Goal: Task Accomplishment & Management: Complete application form

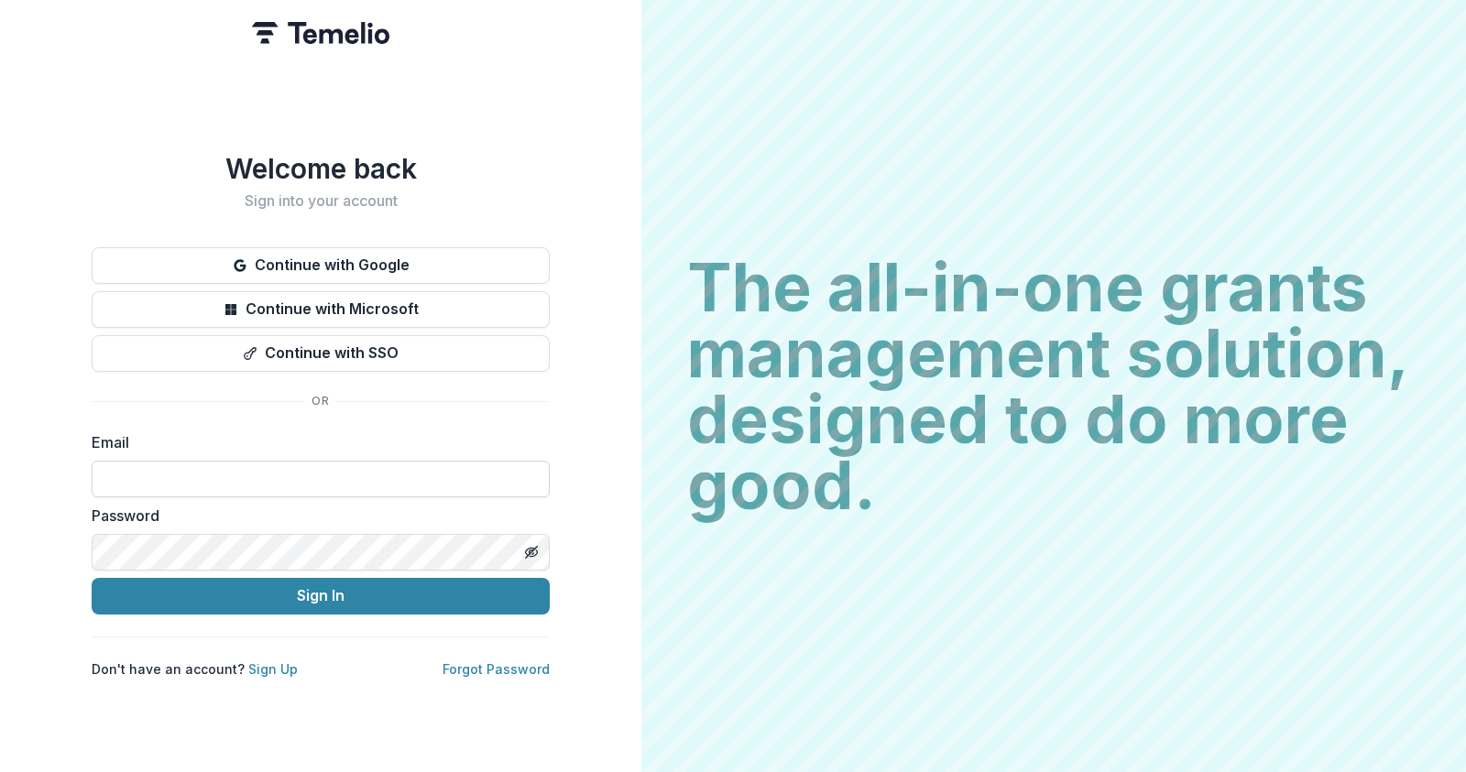
click at [359, 461] on input at bounding box center [321, 479] width 458 height 37
type input "**********"
click at [92, 578] on button "Sign In" at bounding box center [321, 596] width 458 height 37
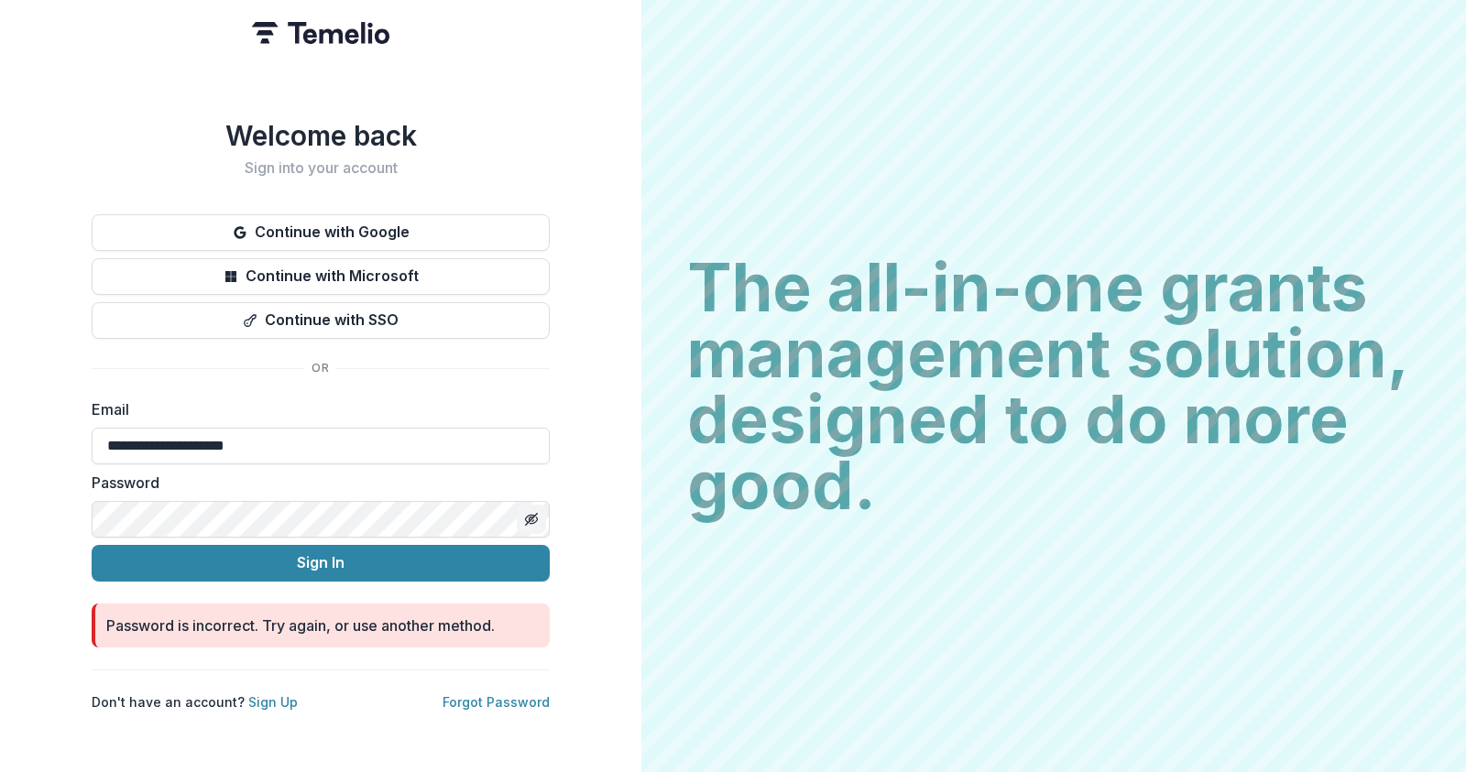
click at [532, 512] on icon "Toggle password visibility" at bounding box center [531, 519] width 15 height 15
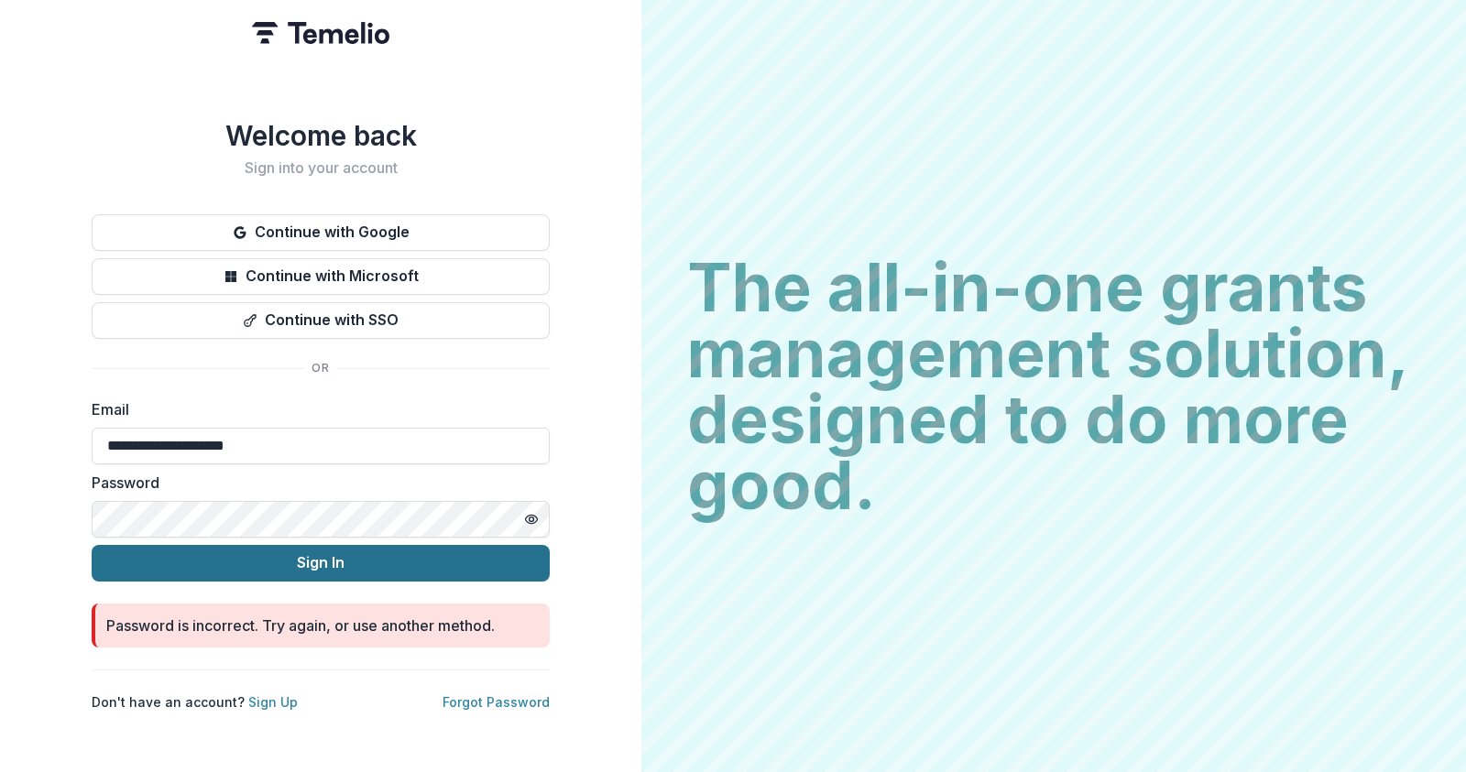
click at [360, 566] on button "Sign In" at bounding box center [321, 563] width 458 height 37
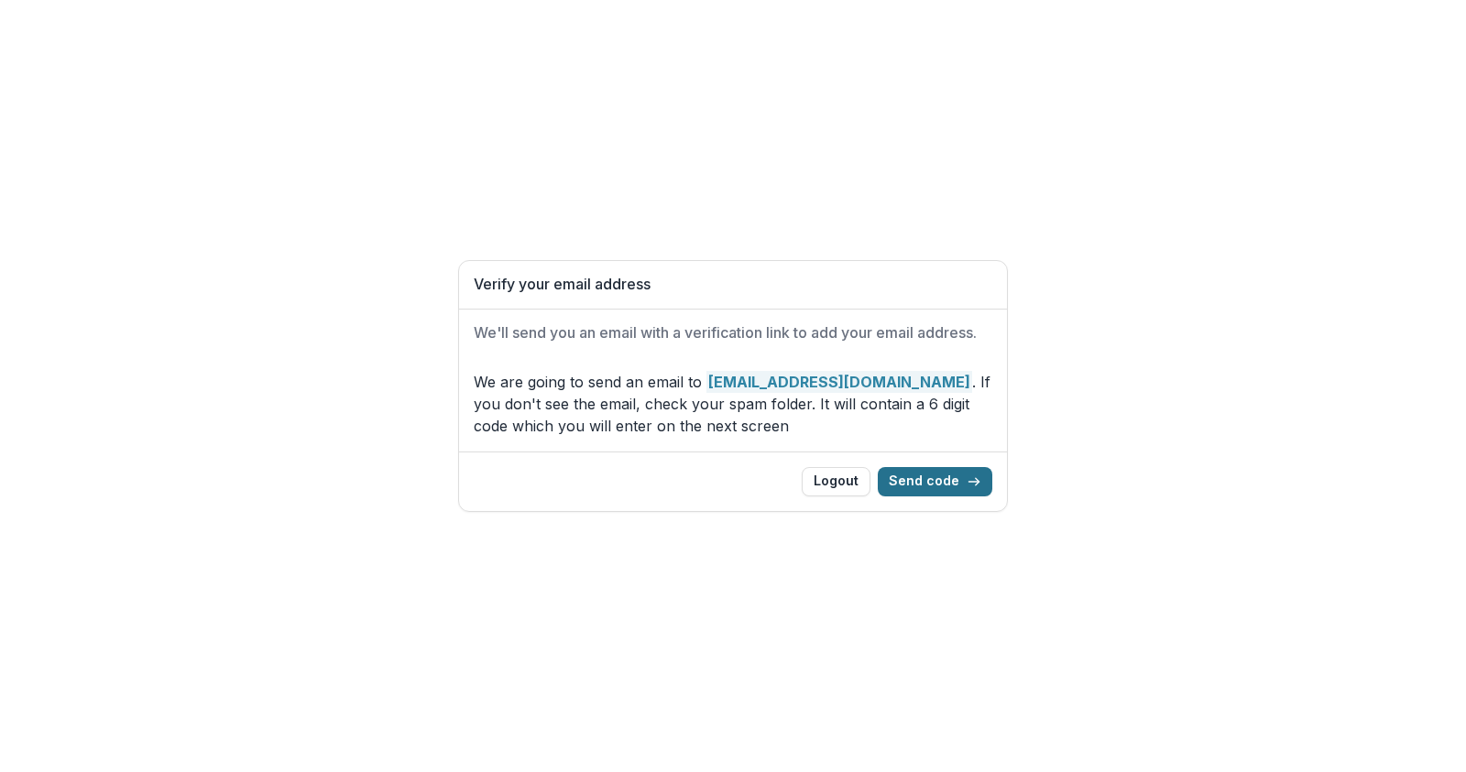
click at [932, 481] on button "Send code" at bounding box center [935, 481] width 115 height 29
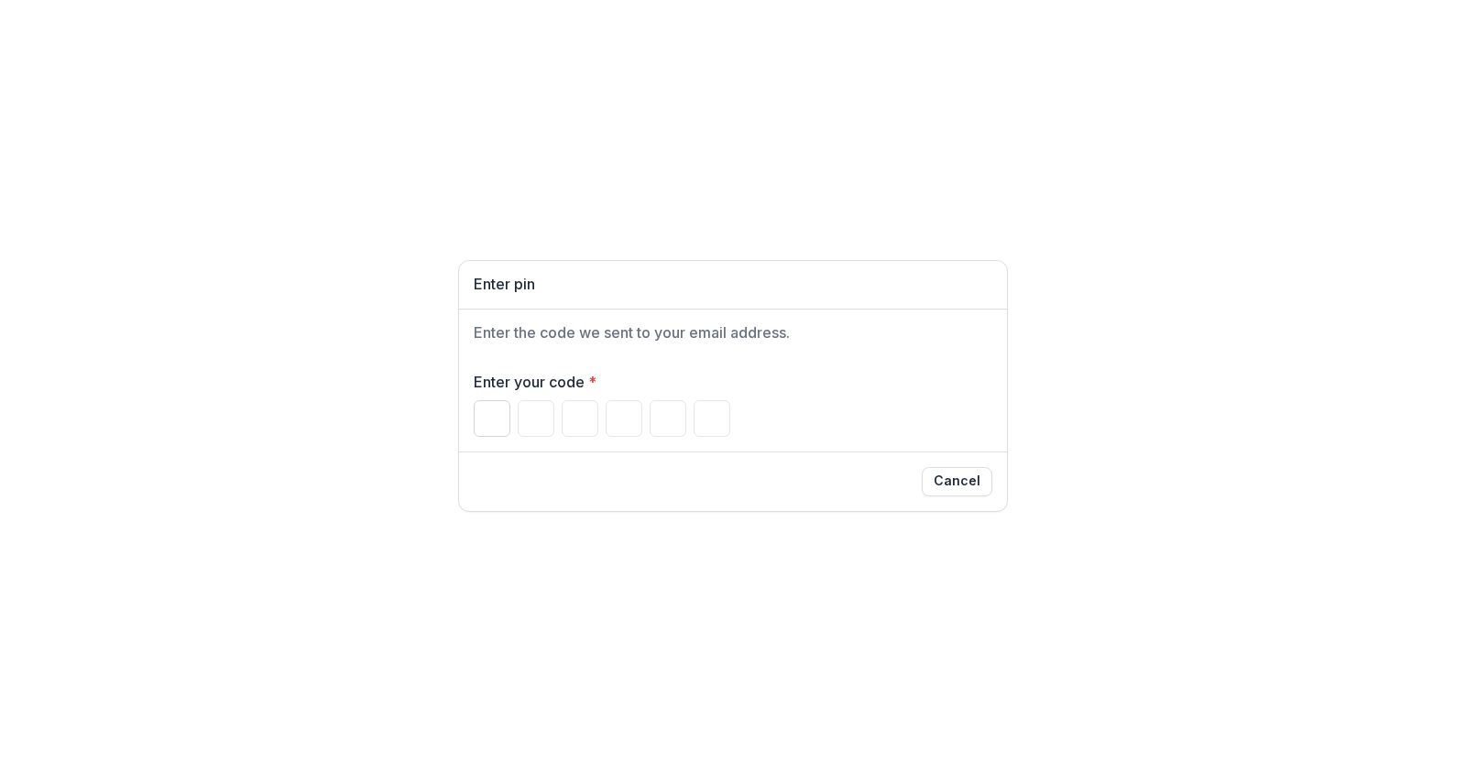
paste input "******"
type input "*"
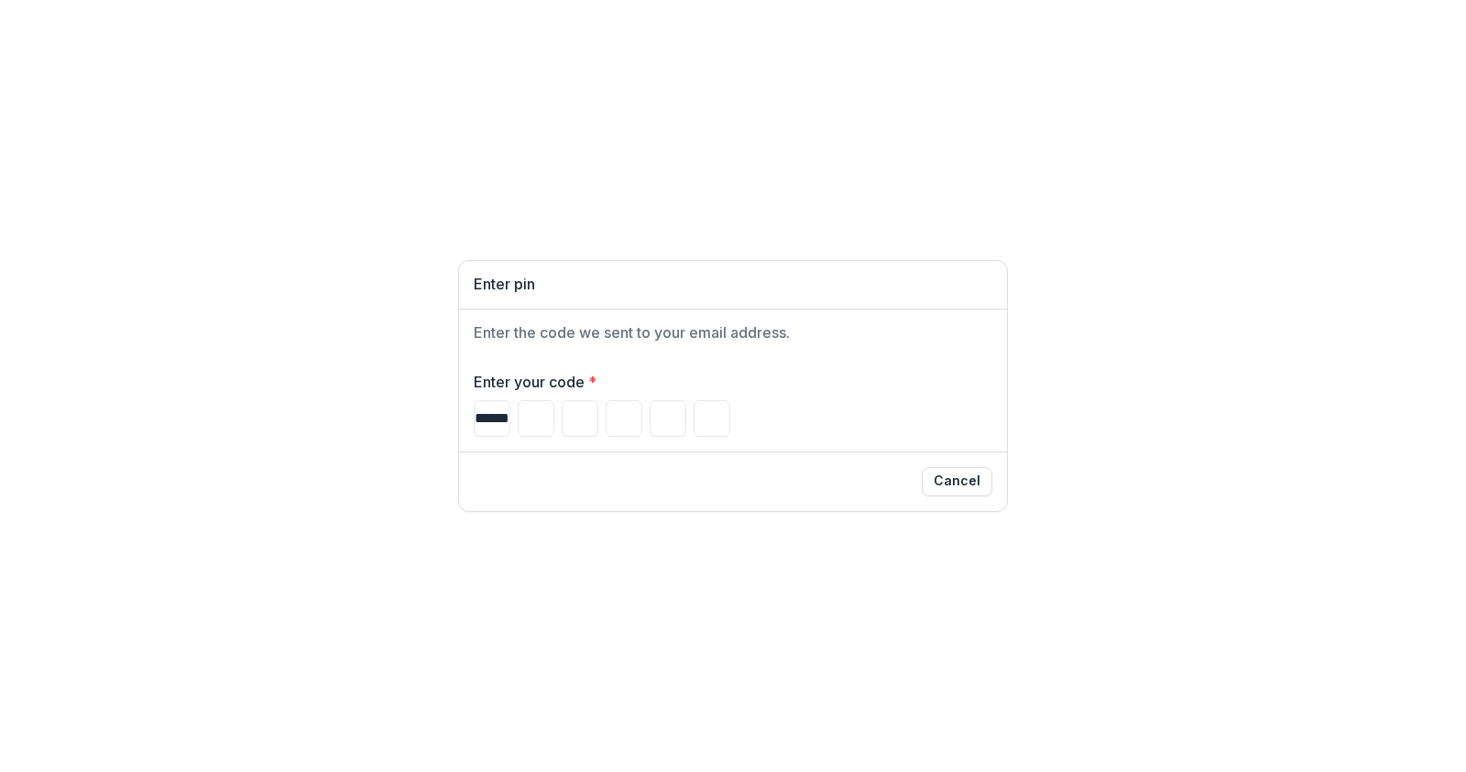
type input "*"
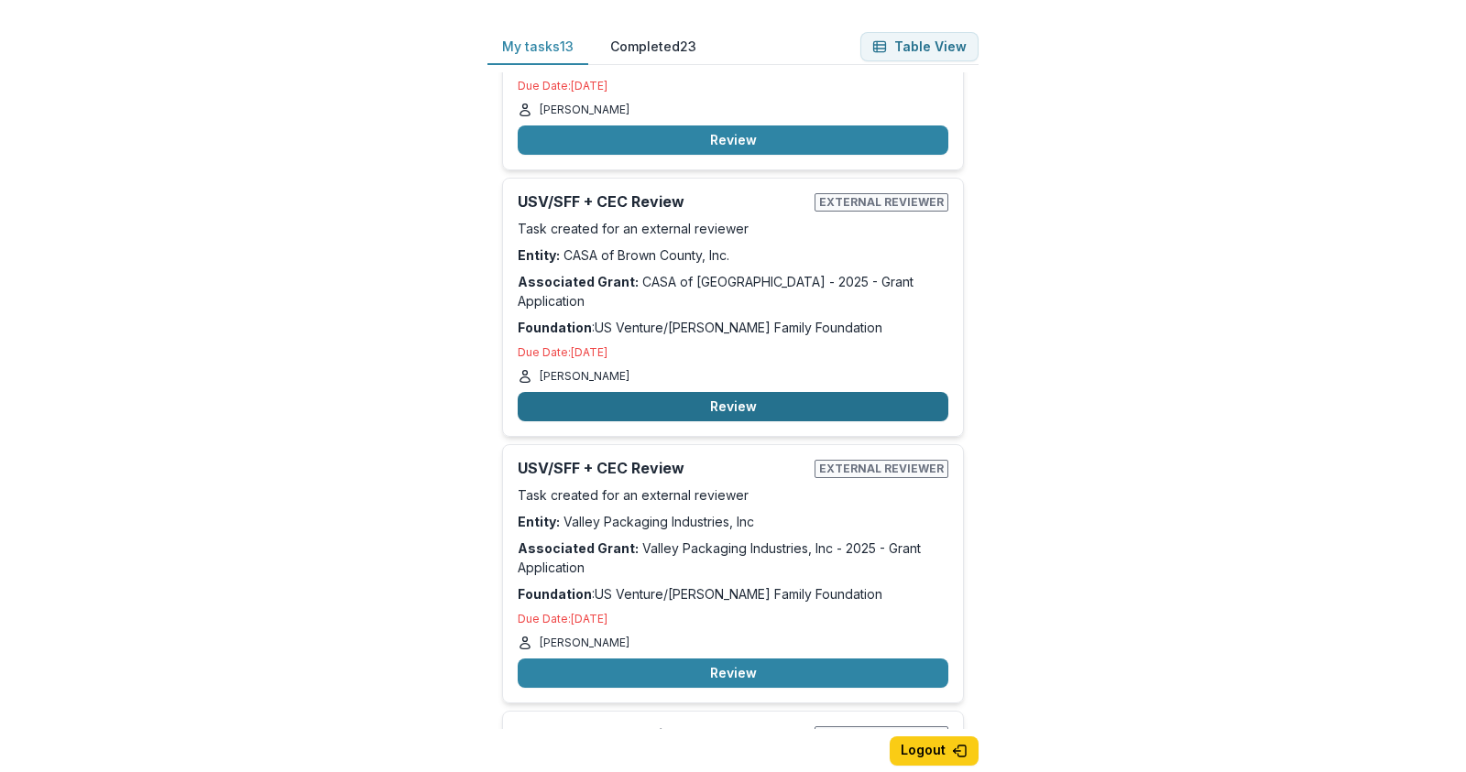
scroll to position [183, 0]
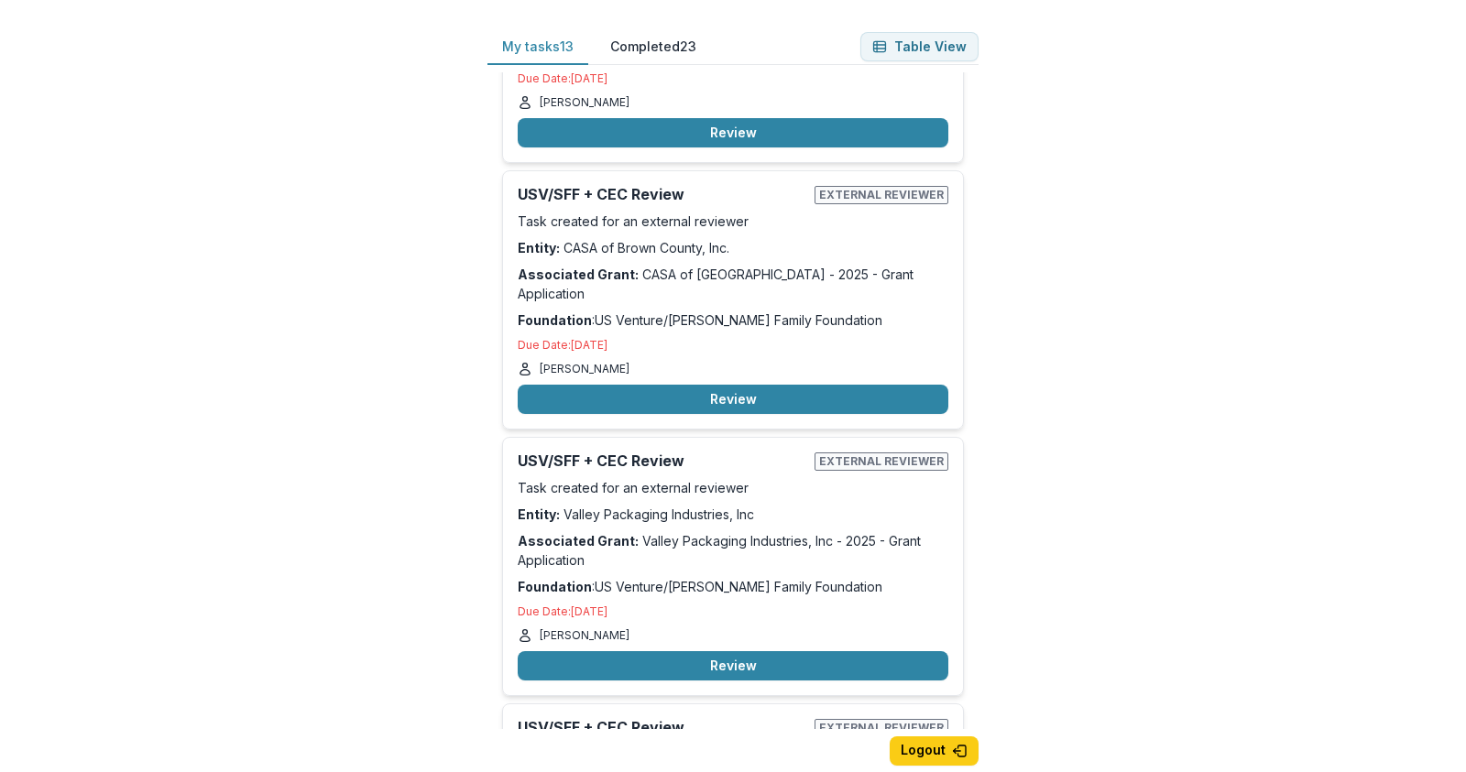
click at [304, 378] on div "My tasks 13 Completed 23 Table View USV/SFF + CEC Review External reviewer Task…" at bounding box center [733, 386] width 1466 height 772
click at [1295, 220] on div "My tasks 13 Completed 23 Table View USV/SFF + CEC Review External reviewer Task…" at bounding box center [733, 386] width 1466 height 772
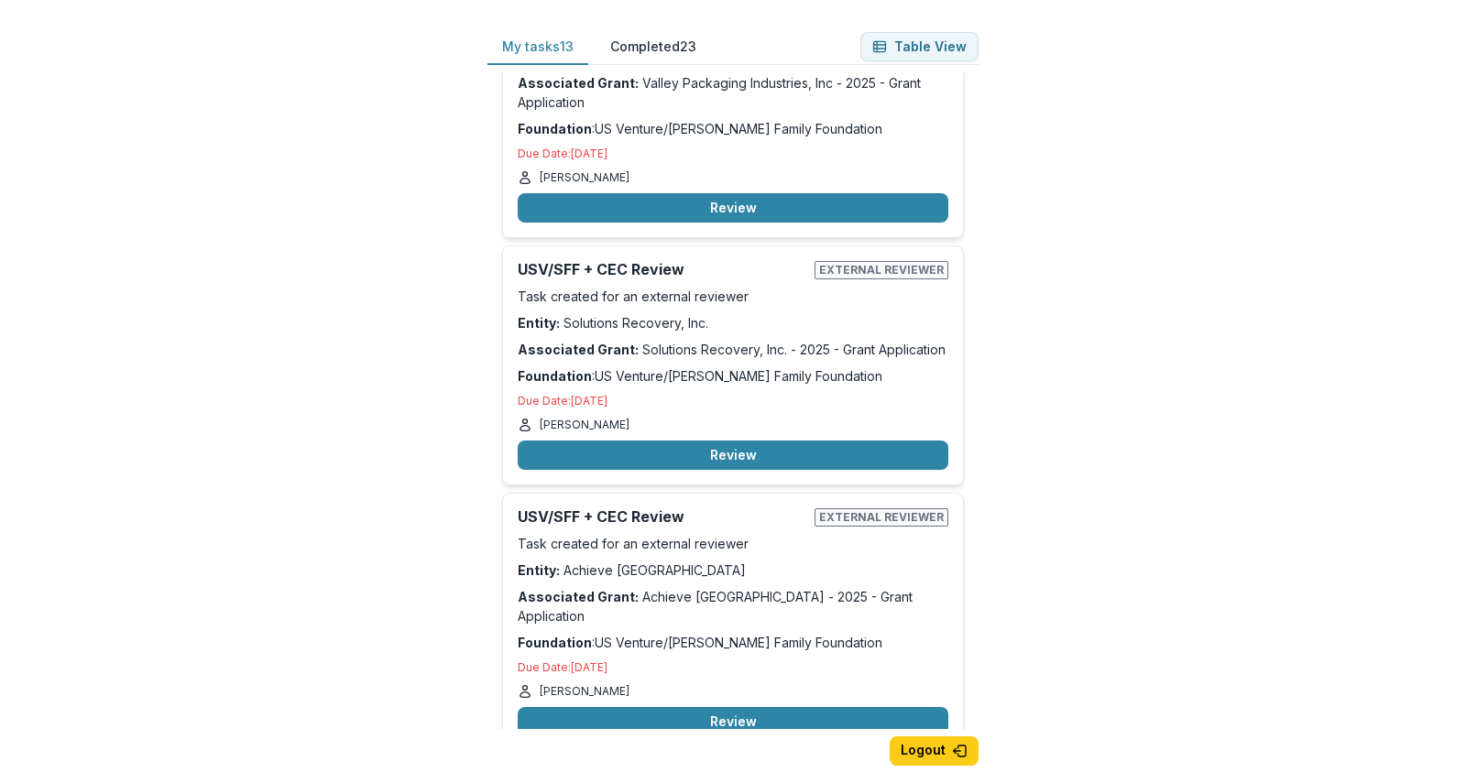
scroll to position [0, 0]
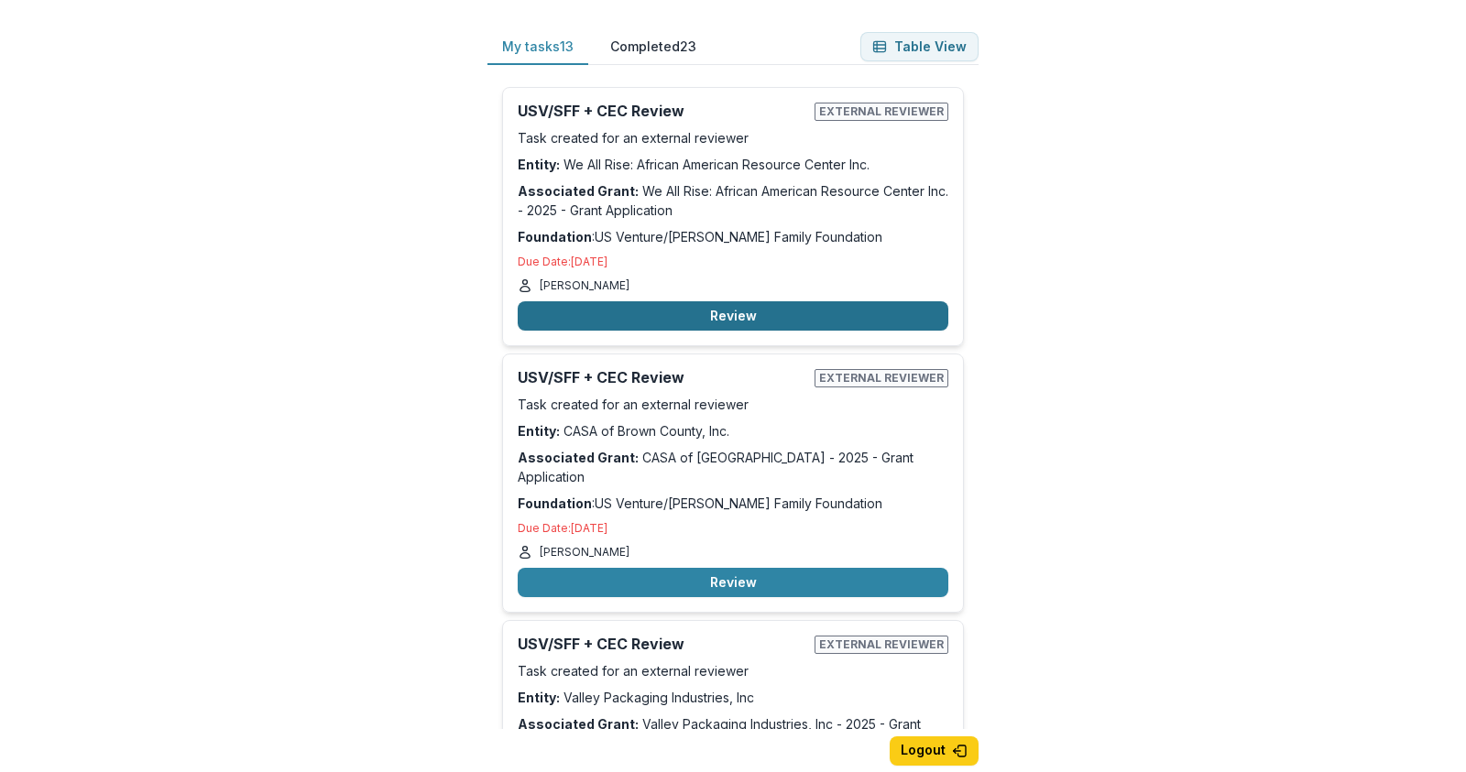
click at [743, 309] on button "Review" at bounding box center [733, 315] width 431 height 29
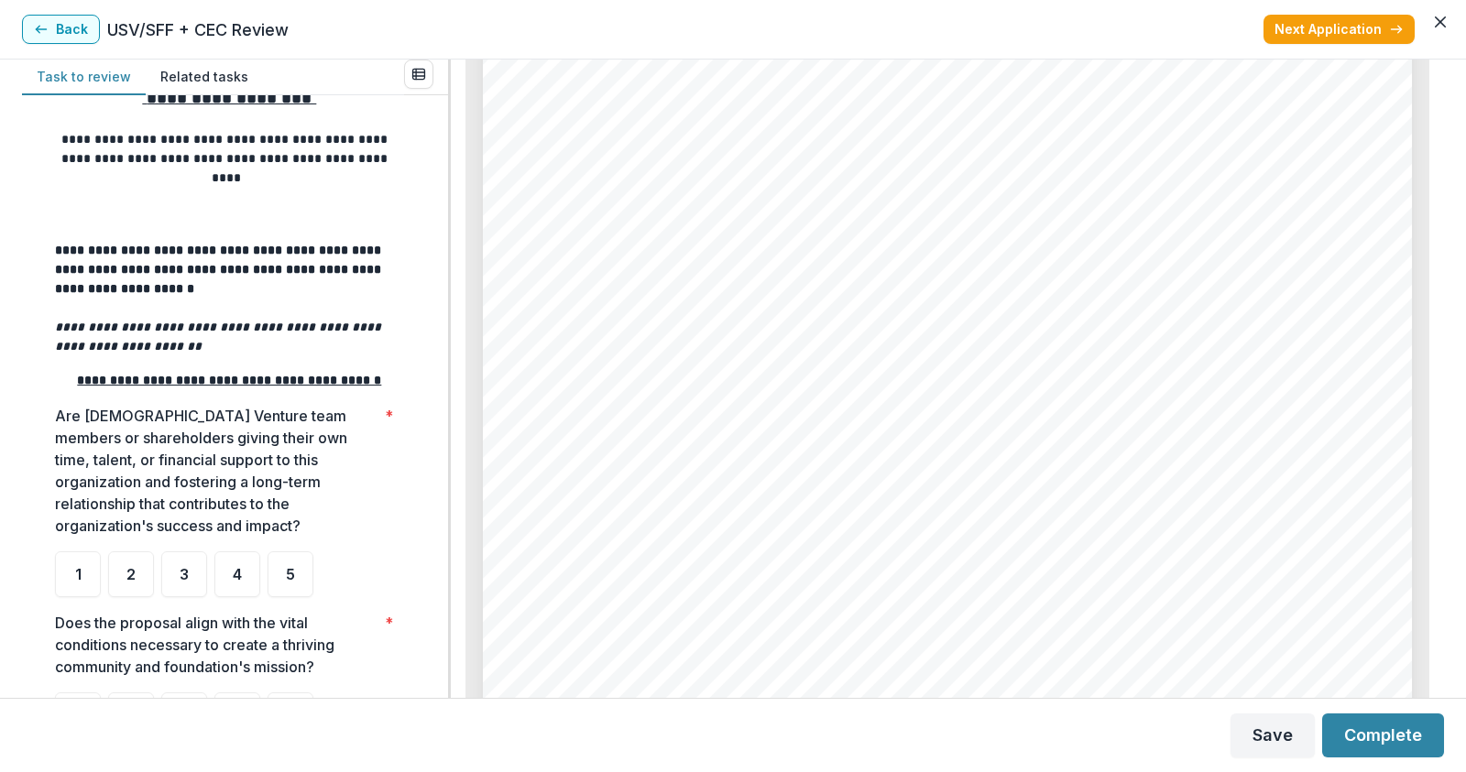
scroll to position [92, 0]
click at [56, 27] on button "Back" at bounding box center [61, 29] width 78 height 29
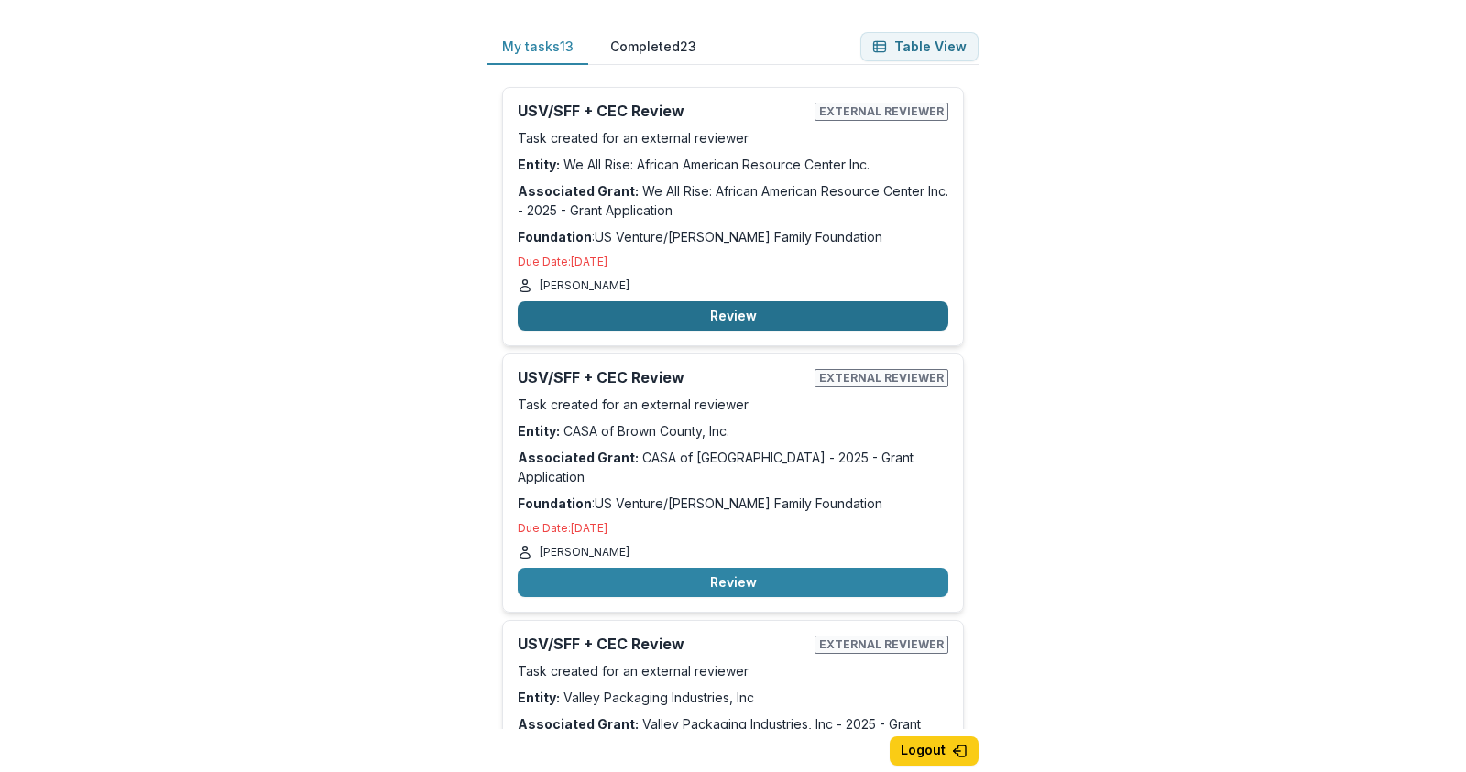
click at [704, 311] on button "Review" at bounding box center [733, 315] width 431 height 29
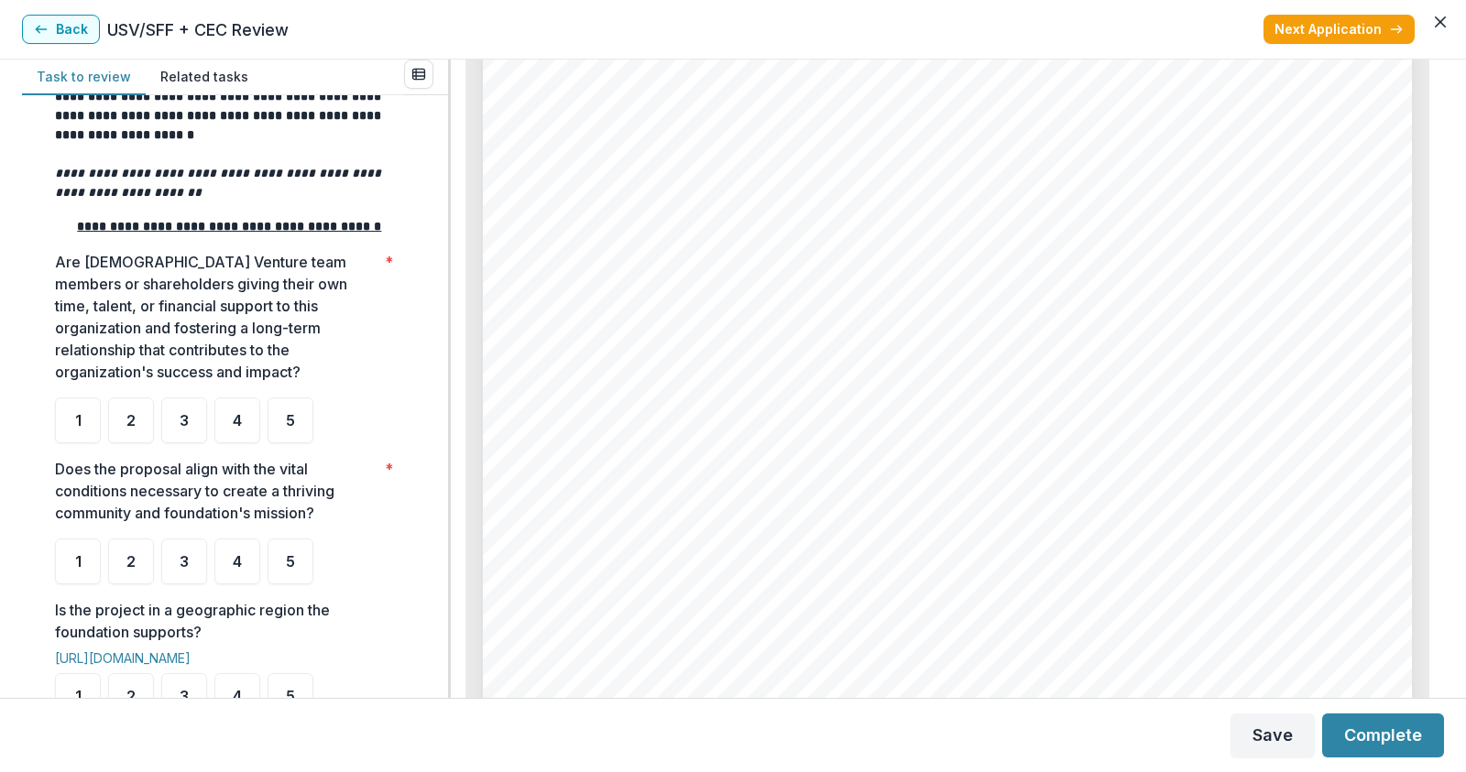
scroll to position [275, 0]
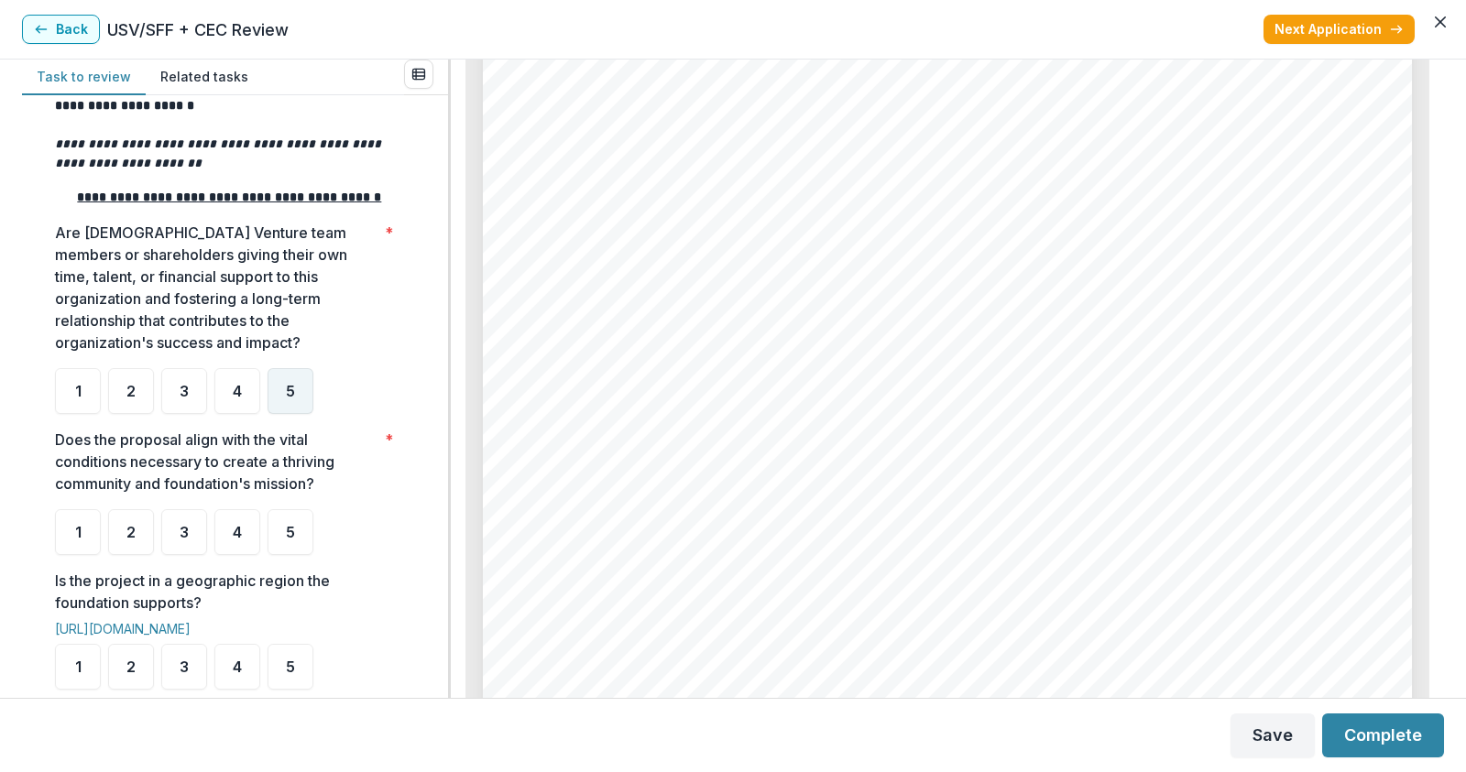
click at [291, 398] on span "5" at bounding box center [290, 391] width 9 height 15
click at [247, 414] on div "4" at bounding box center [237, 391] width 46 height 46
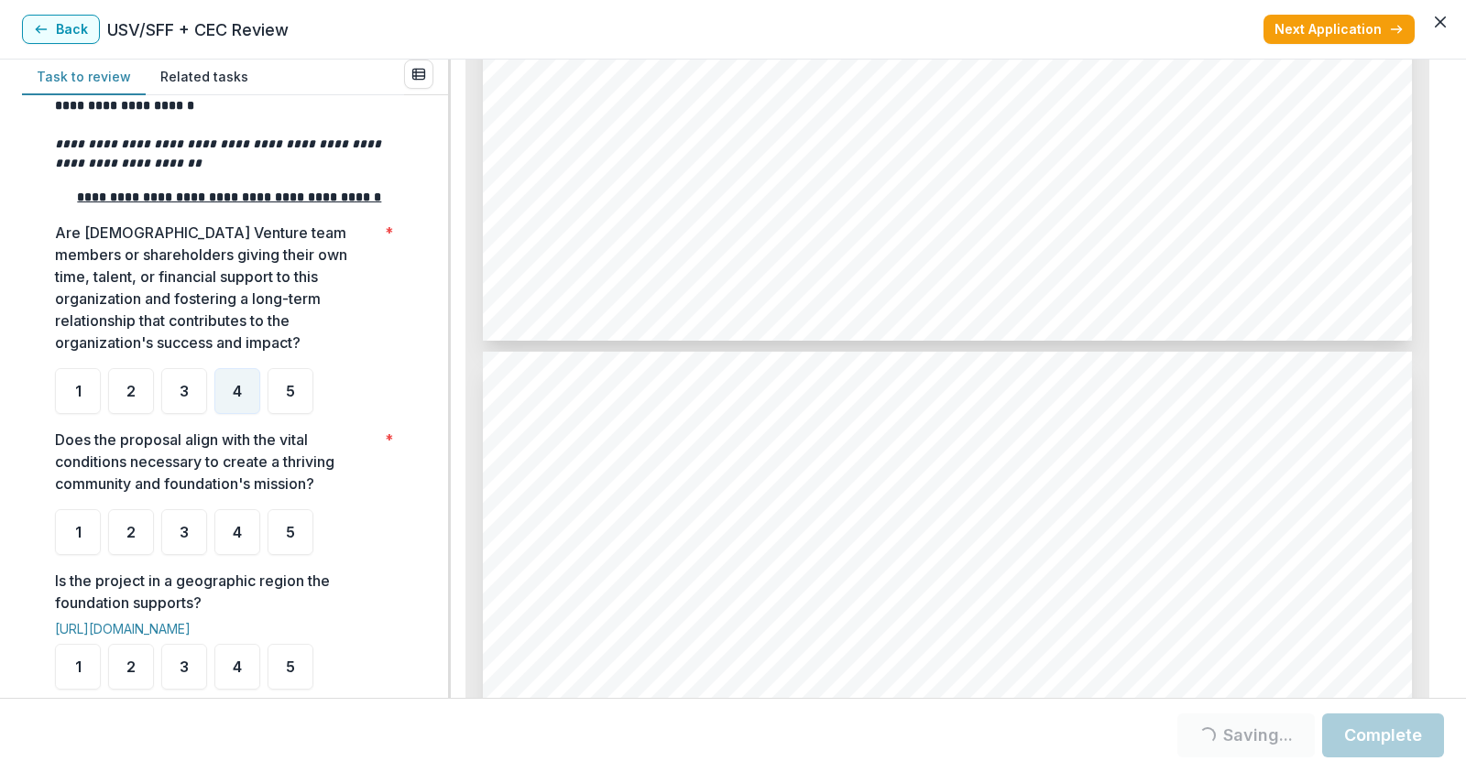
scroll to position [6431, 0]
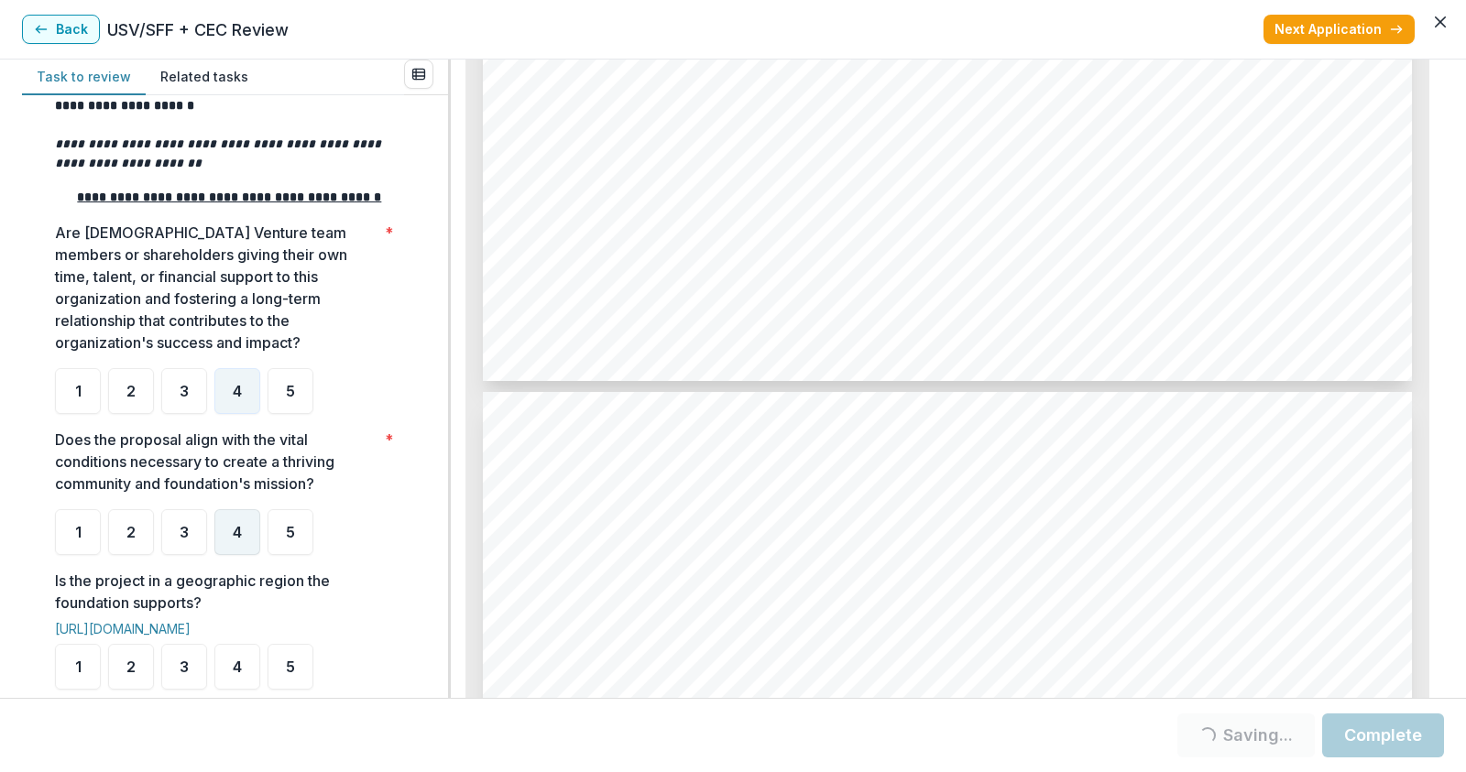
click at [233, 540] on span "4" at bounding box center [237, 532] width 9 height 15
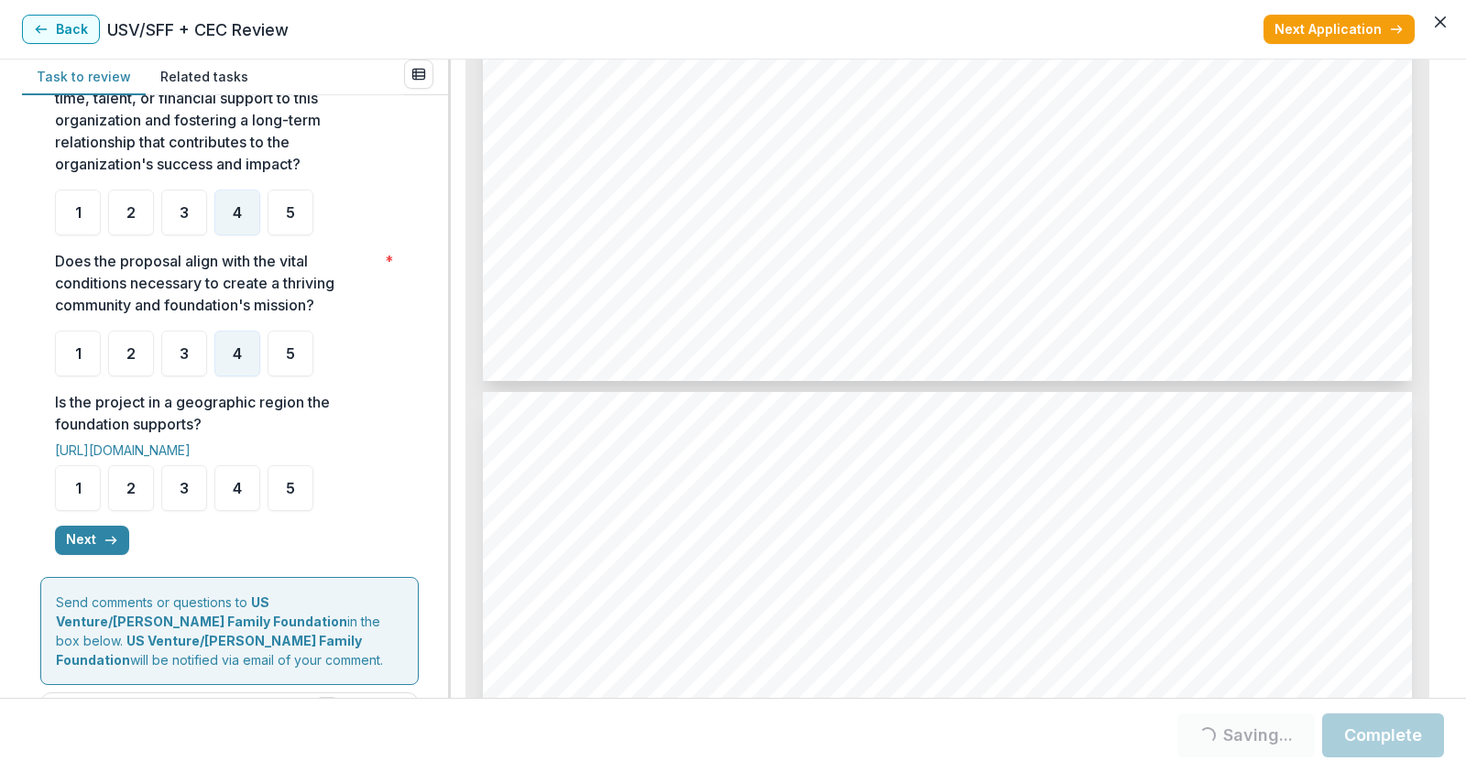
scroll to position [458, 0]
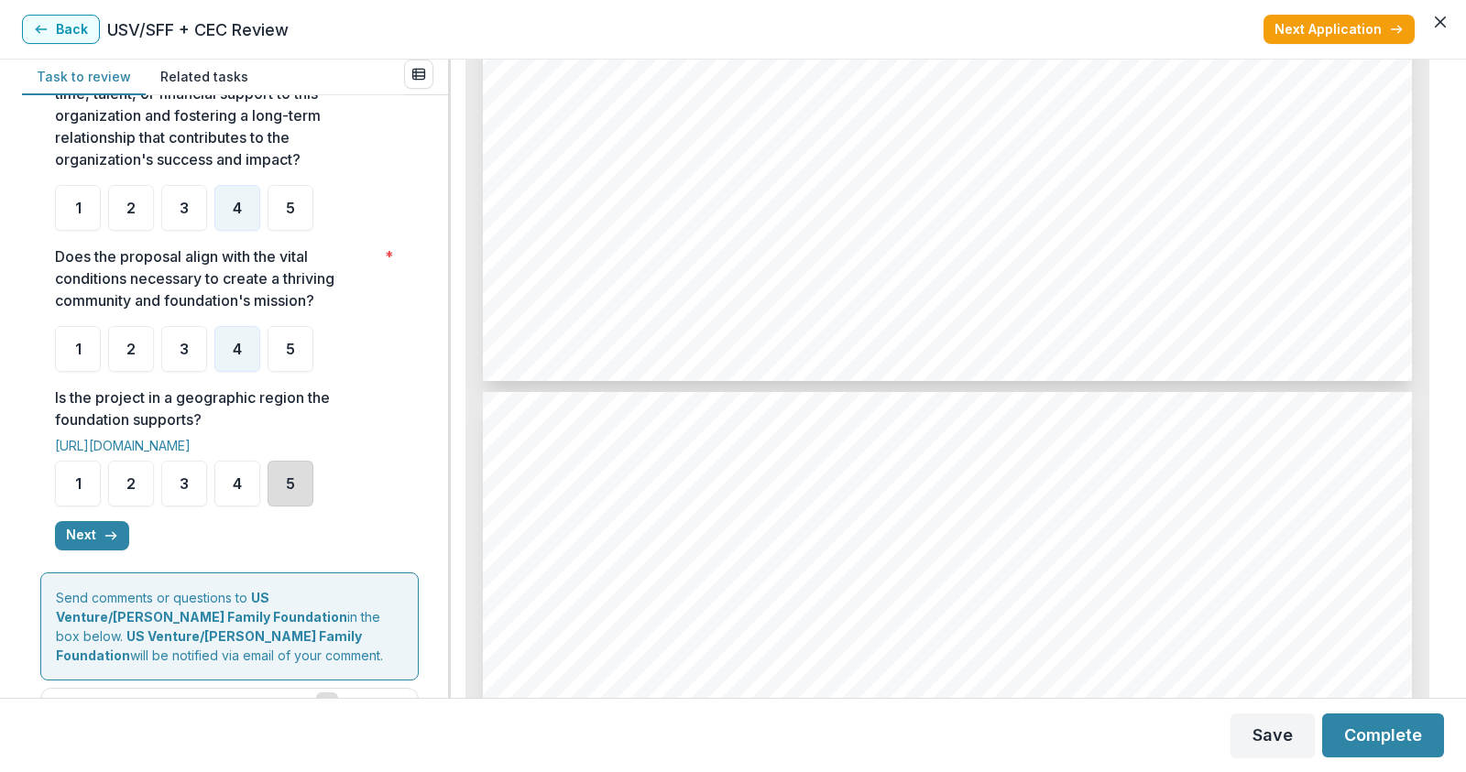
click at [281, 503] on div "5" at bounding box center [290, 484] width 46 height 46
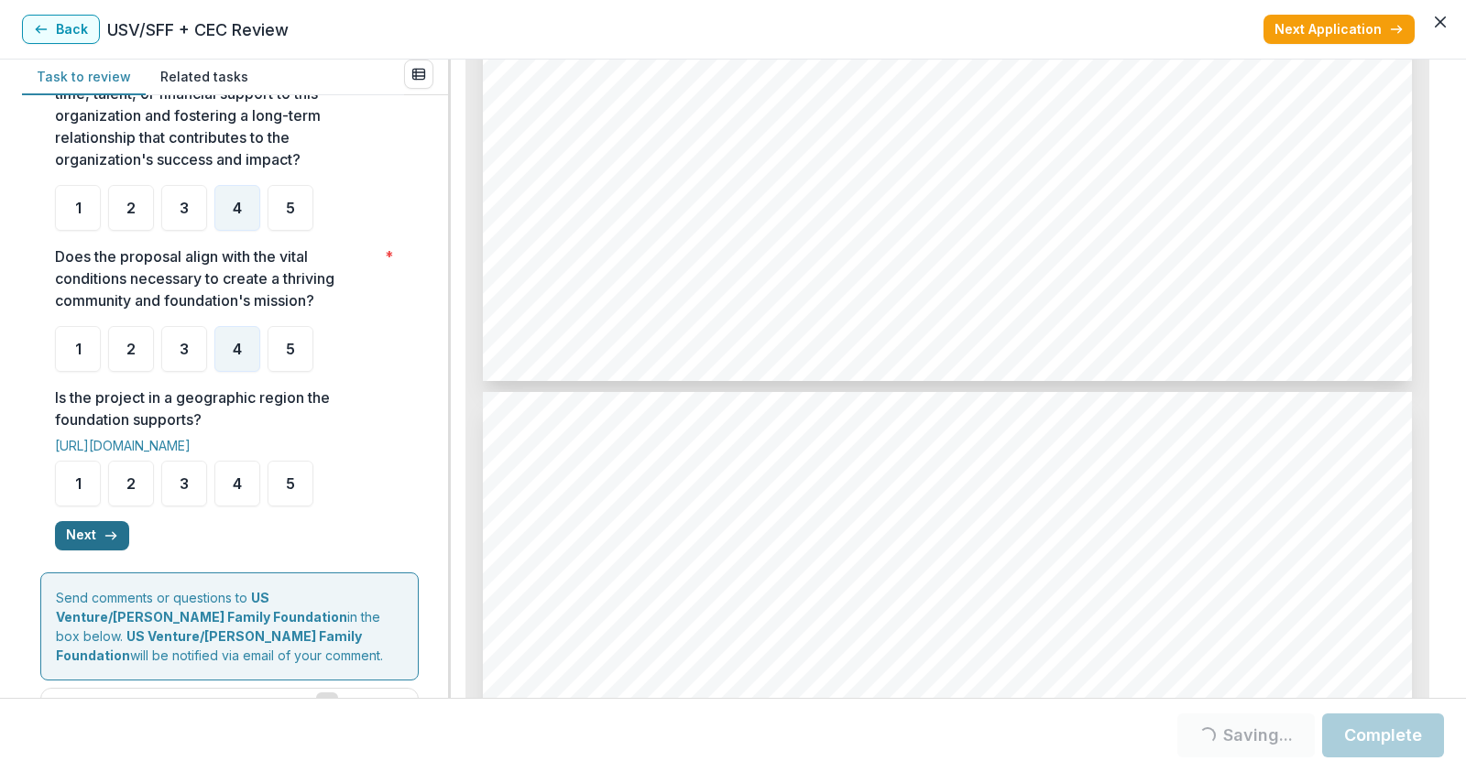
click at [93, 551] on button "Next" at bounding box center [92, 535] width 74 height 29
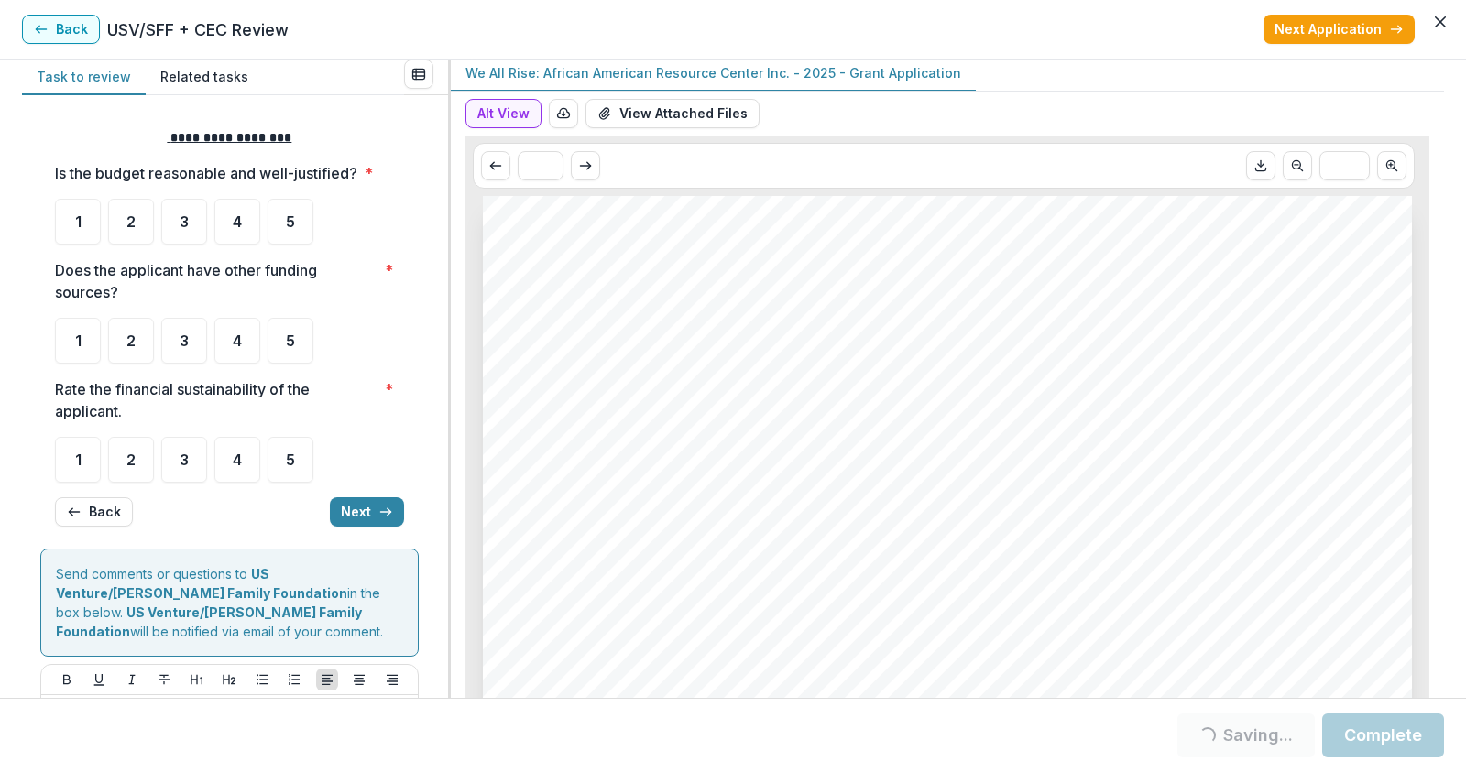
scroll to position [0, 0]
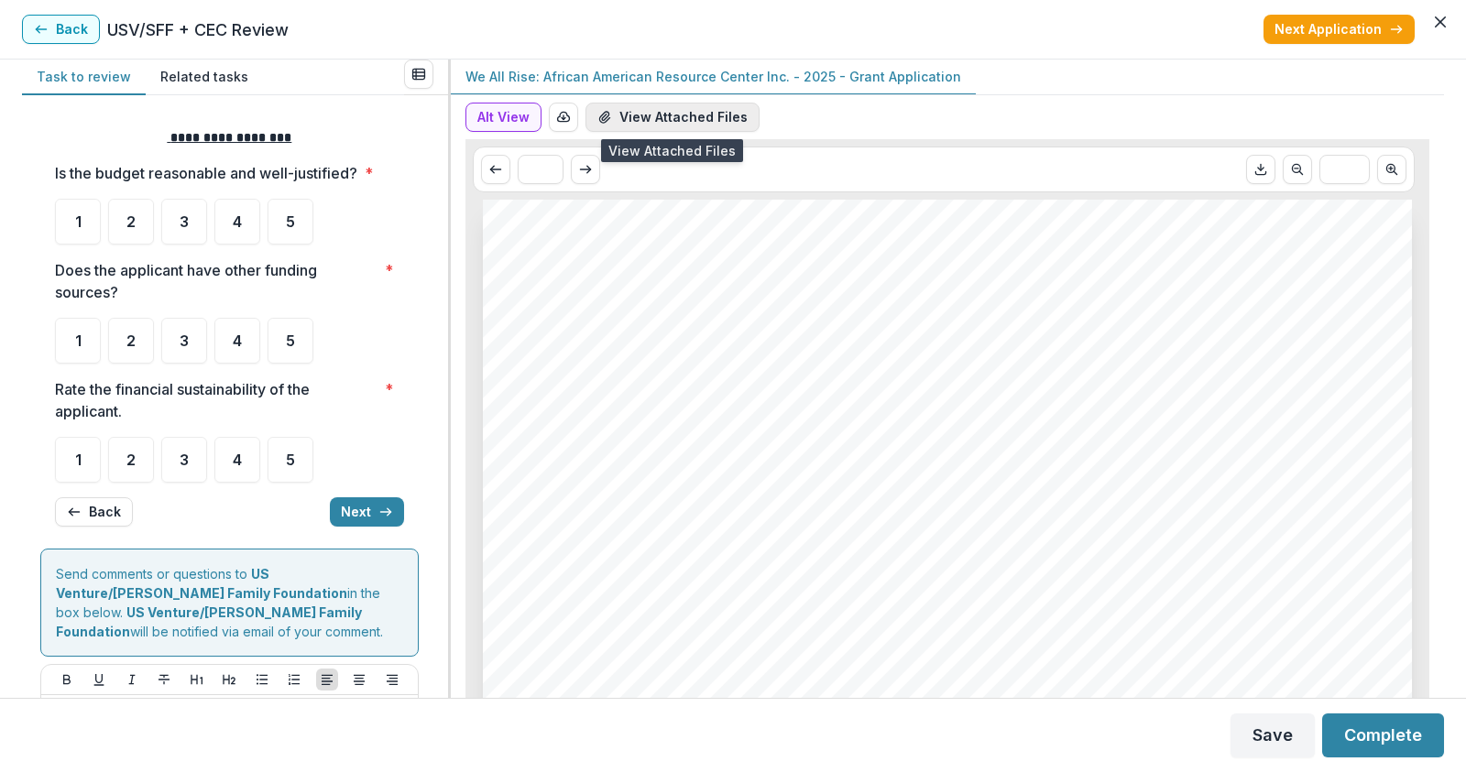
click at [710, 113] on button "View Attached Files" at bounding box center [672, 117] width 174 height 29
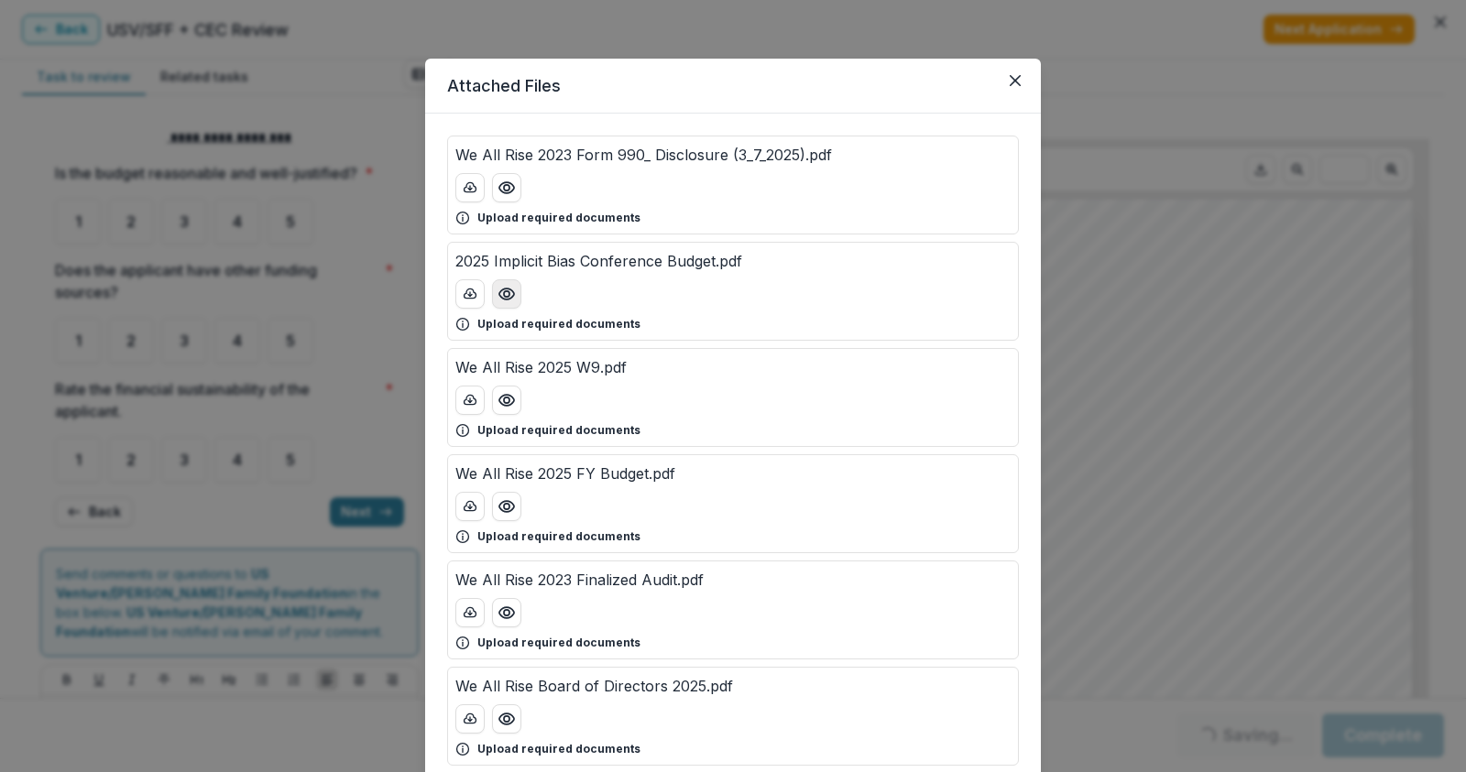
click at [500, 293] on icon "Preview 2025 Implicit Bias Conference Budget.pdf" at bounding box center [506, 294] width 18 height 18
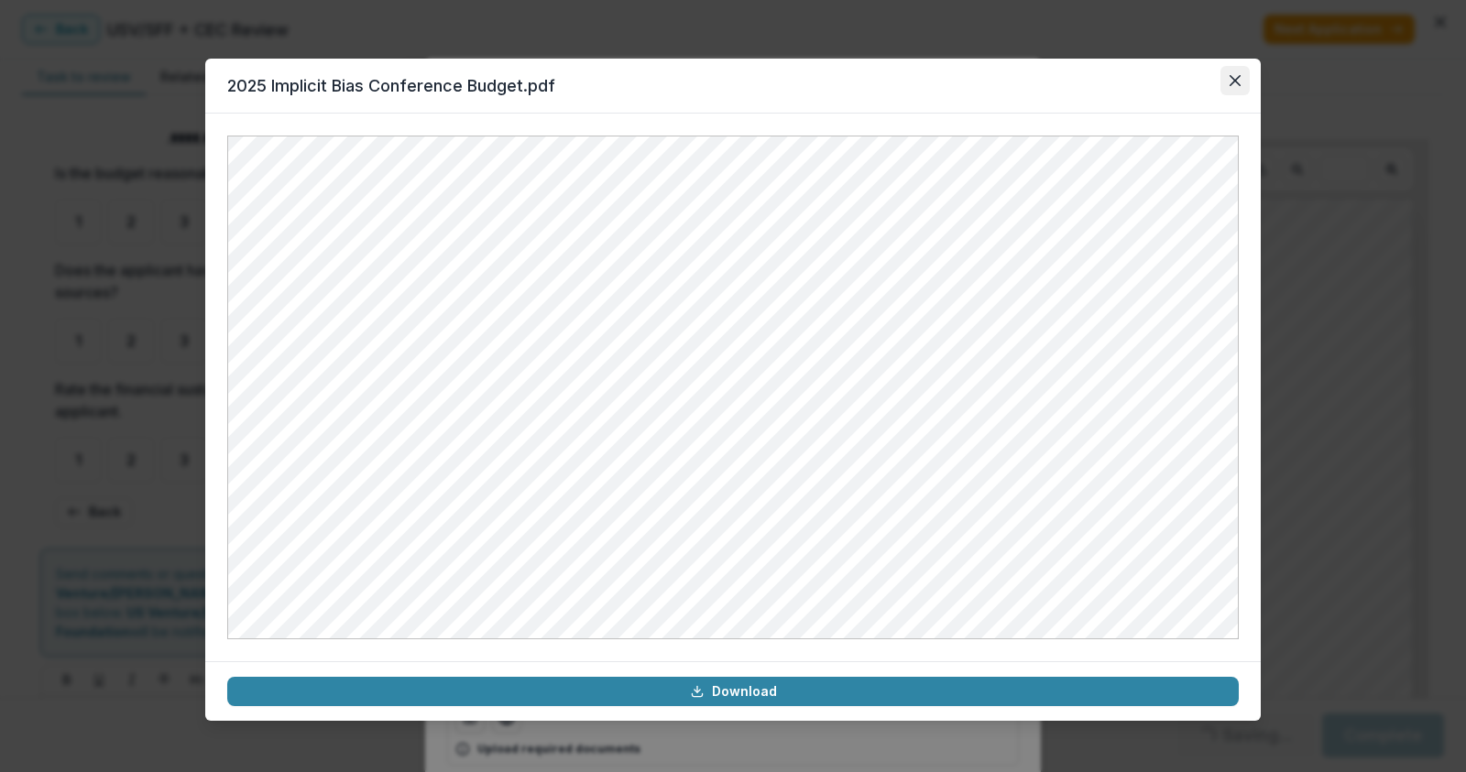
click at [1236, 84] on icon "Close" at bounding box center [1234, 80] width 11 height 11
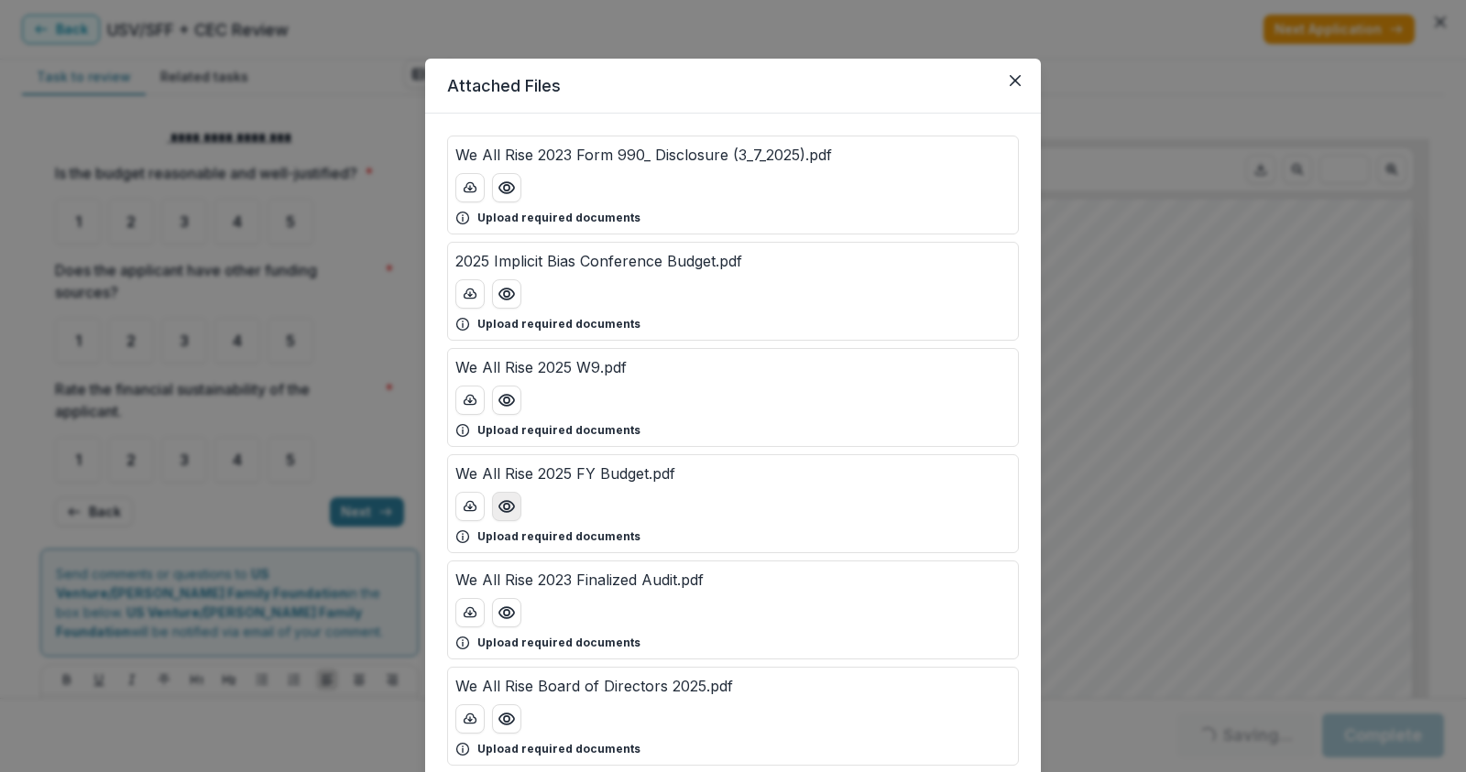
click at [504, 509] on circle "Preview We All Rise 2025 FY Budget.pdf" at bounding box center [506, 506] width 5 height 5
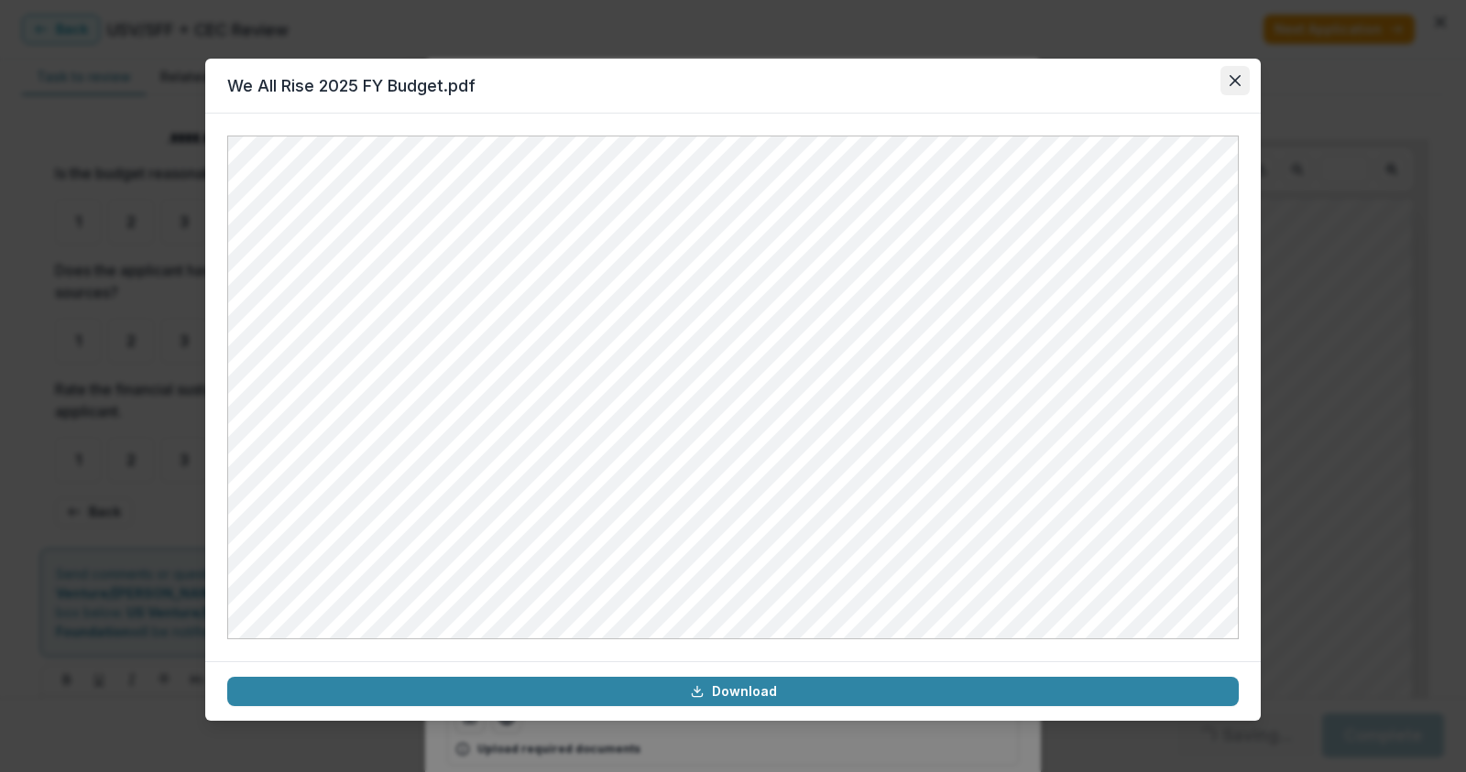
click at [1234, 82] on icon "Close" at bounding box center [1234, 80] width 11 height 11
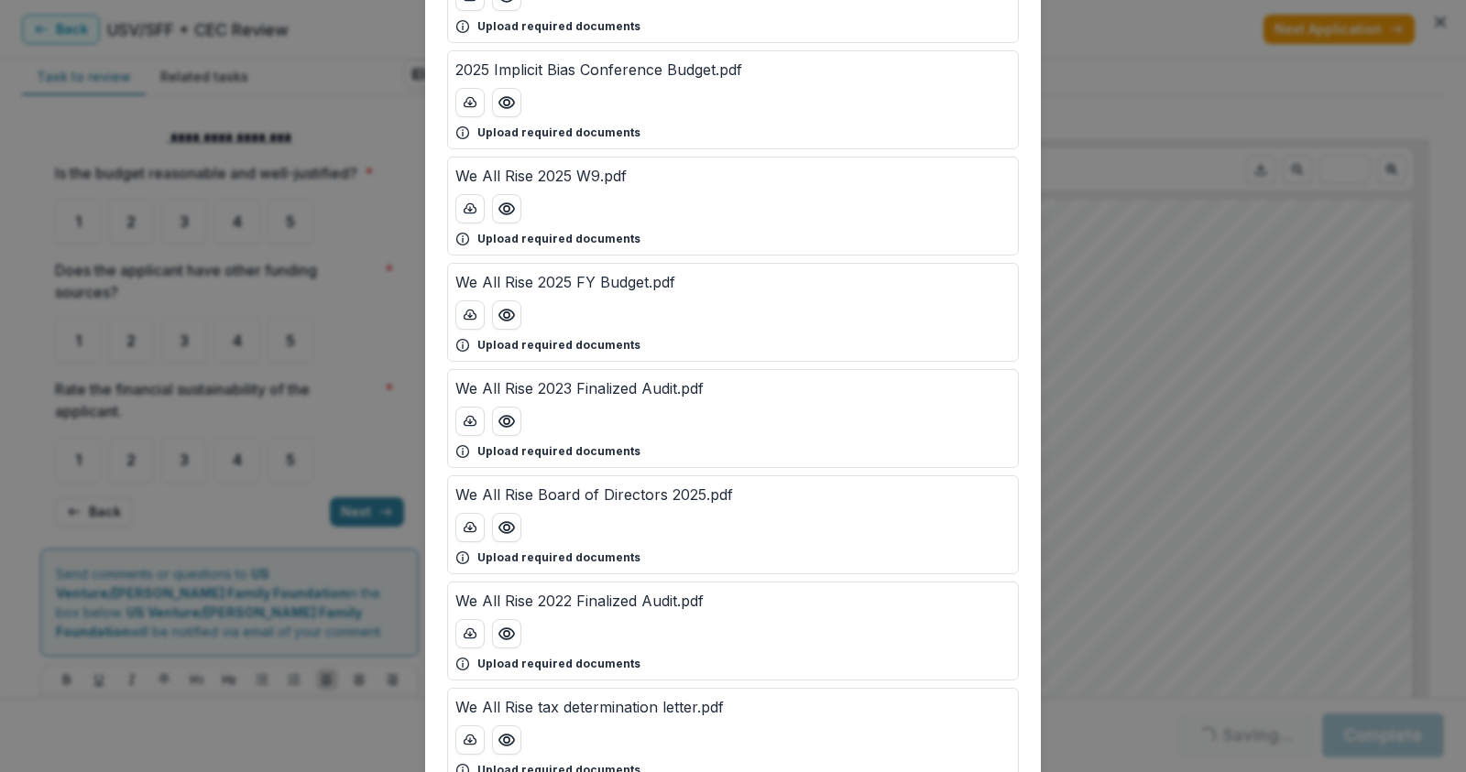
scroll to position [275, 0]
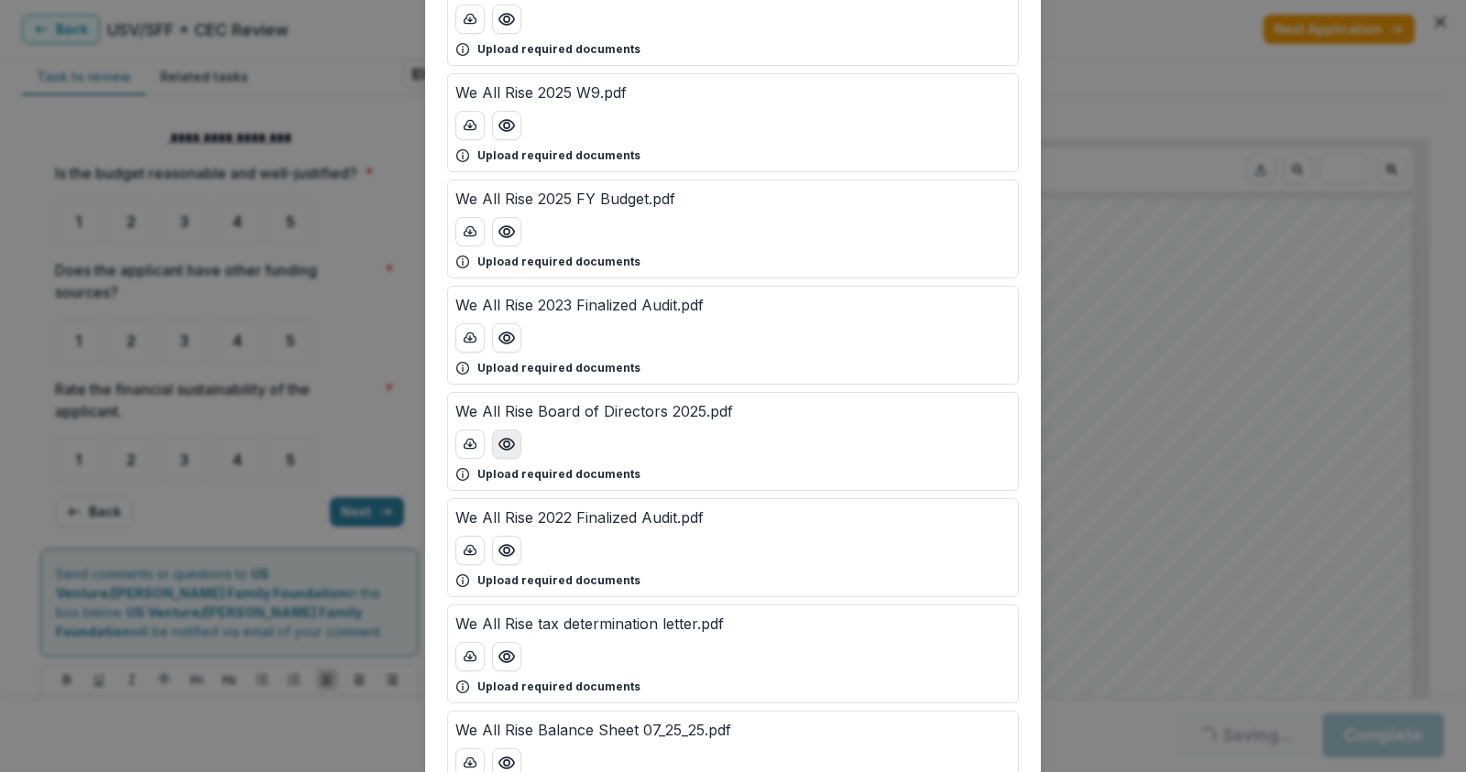
click at [504, 442] on circle "Preview We All Rise Board of Directors 2025.pdf" at bounding box center [506, 444] width 5 height 5
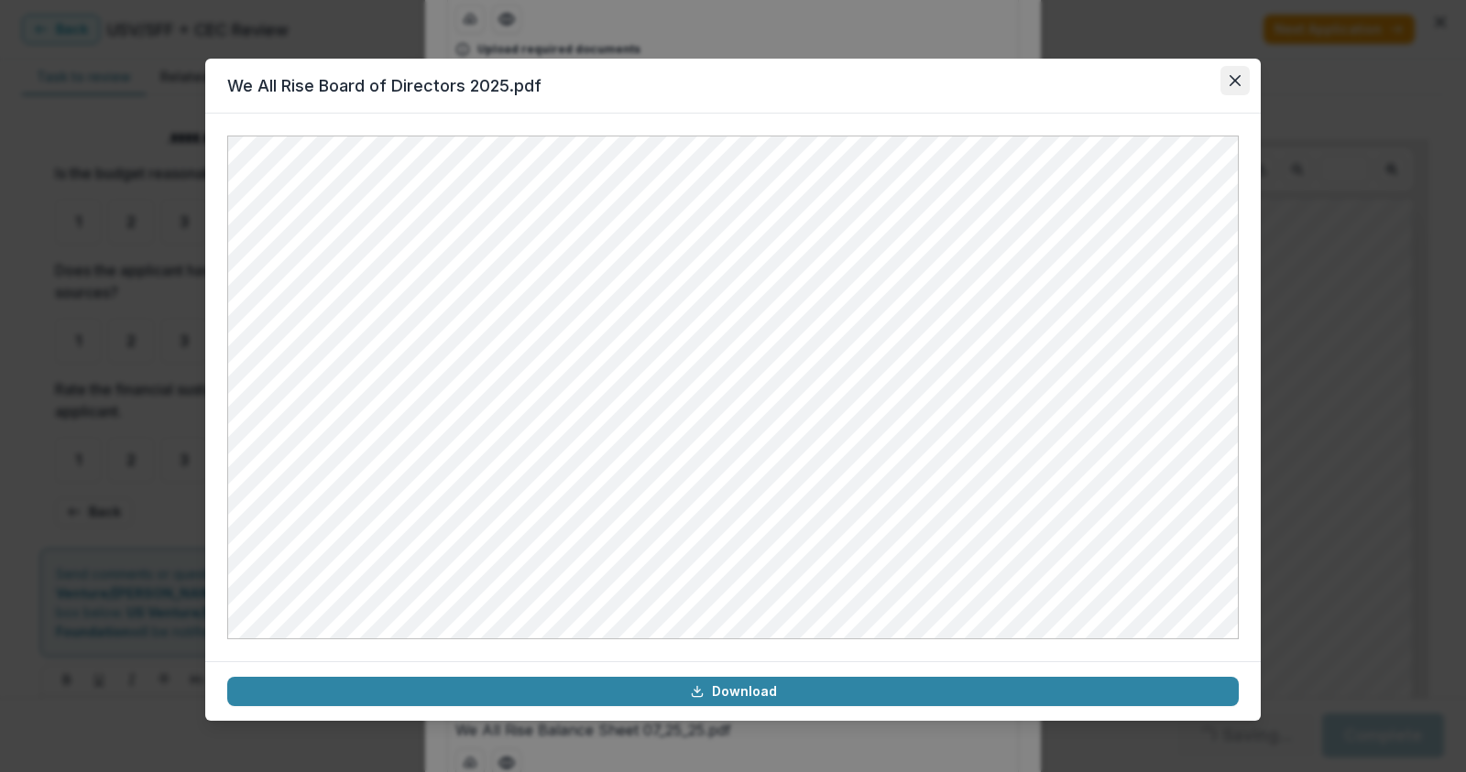
click at [1231, 82] on icon "Close" at bounding box center [1234, 80] width 11 height 11
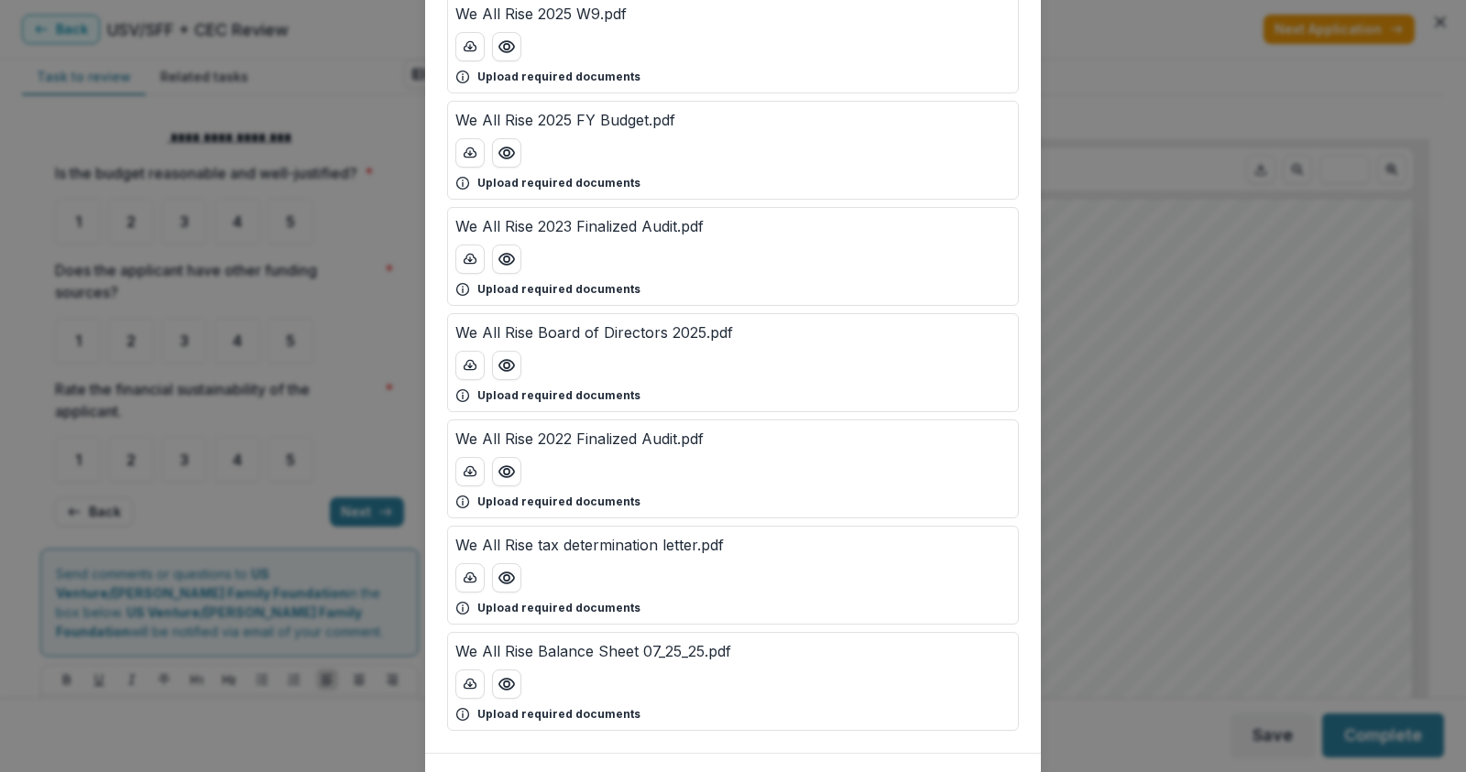
scroll to position [453, 0]
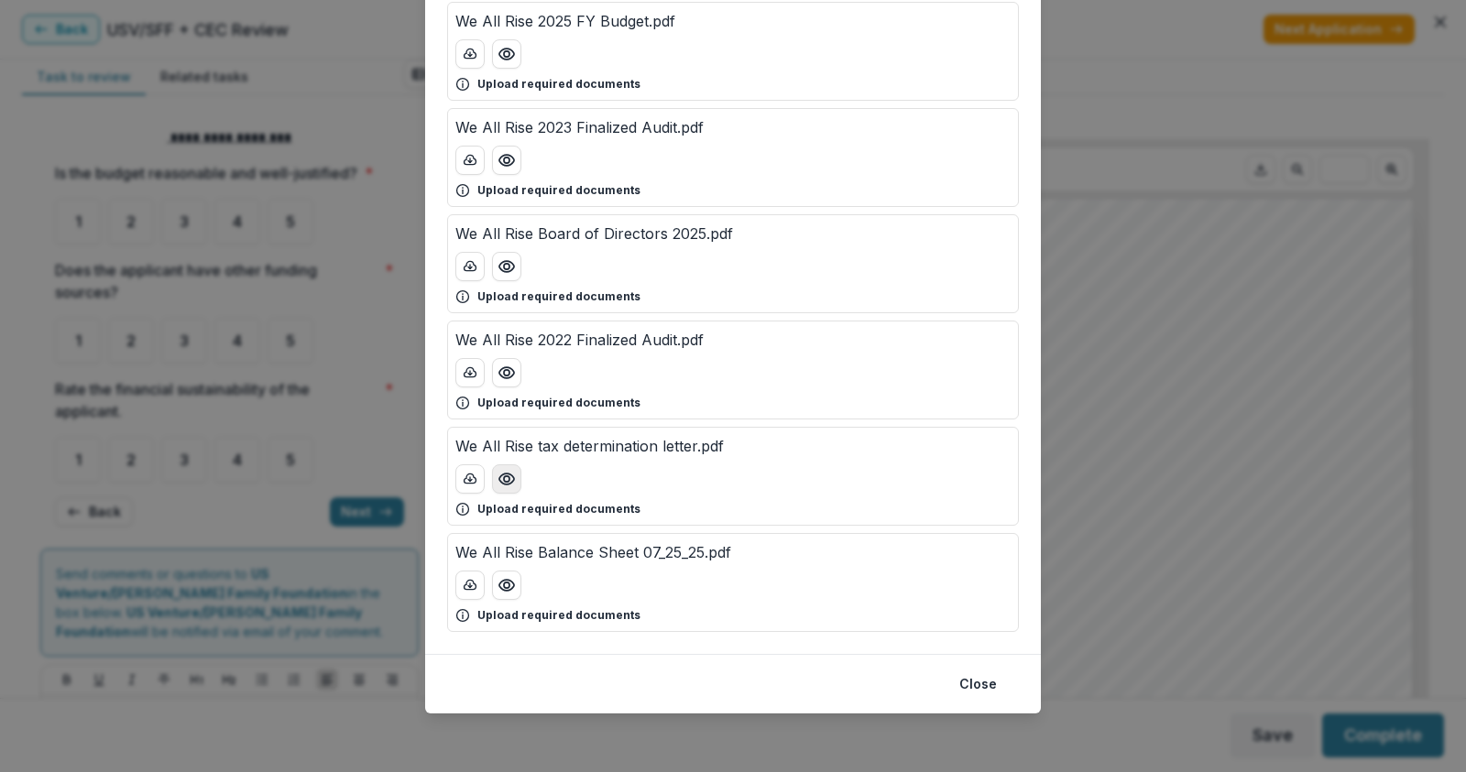
click at [506, 479] on icon "Preview We All Rise tax determination letter.pdf" at bounding box center [506, 479] width 18 height 18
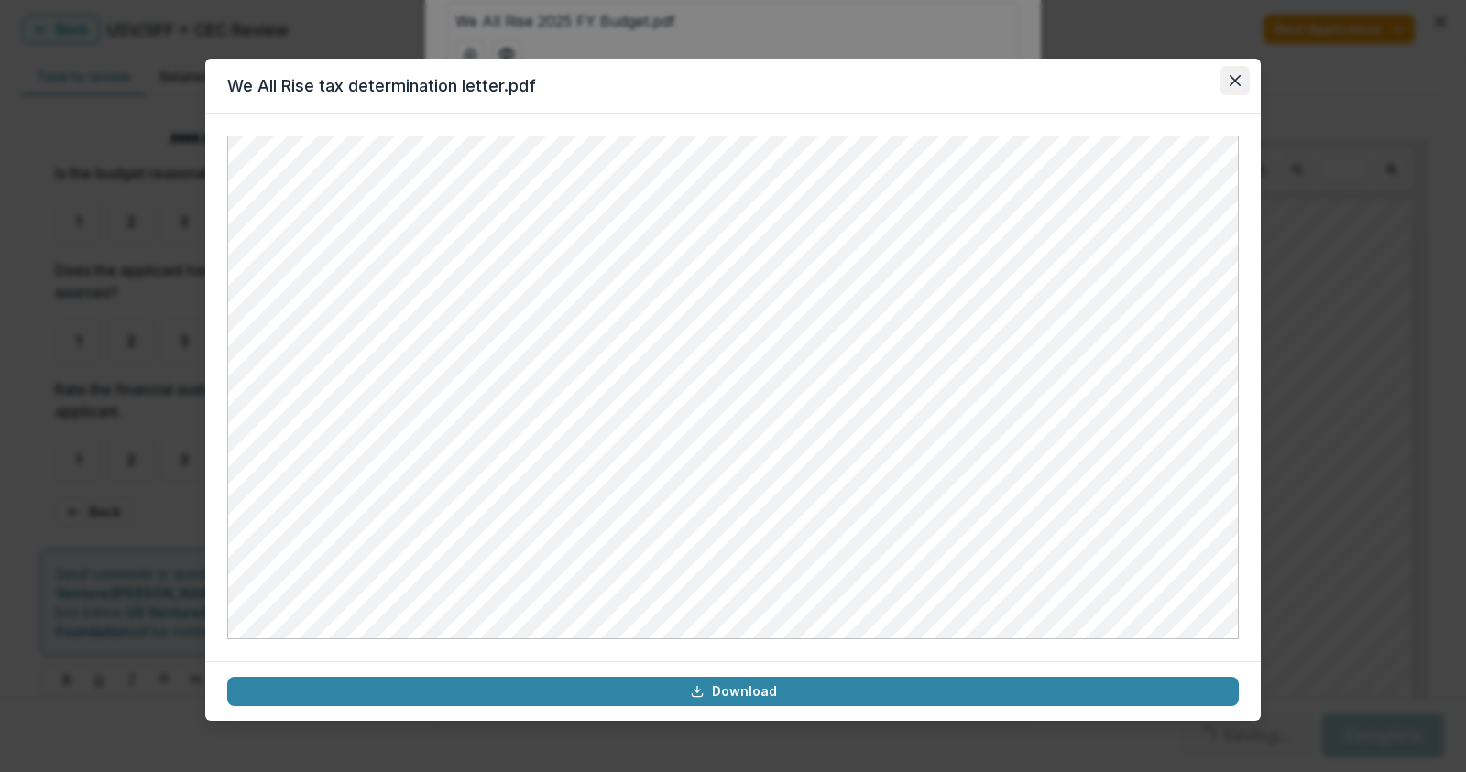
click at [1244, 83] on button "Close" at bounding box center [1234, 80] width 29 height 29
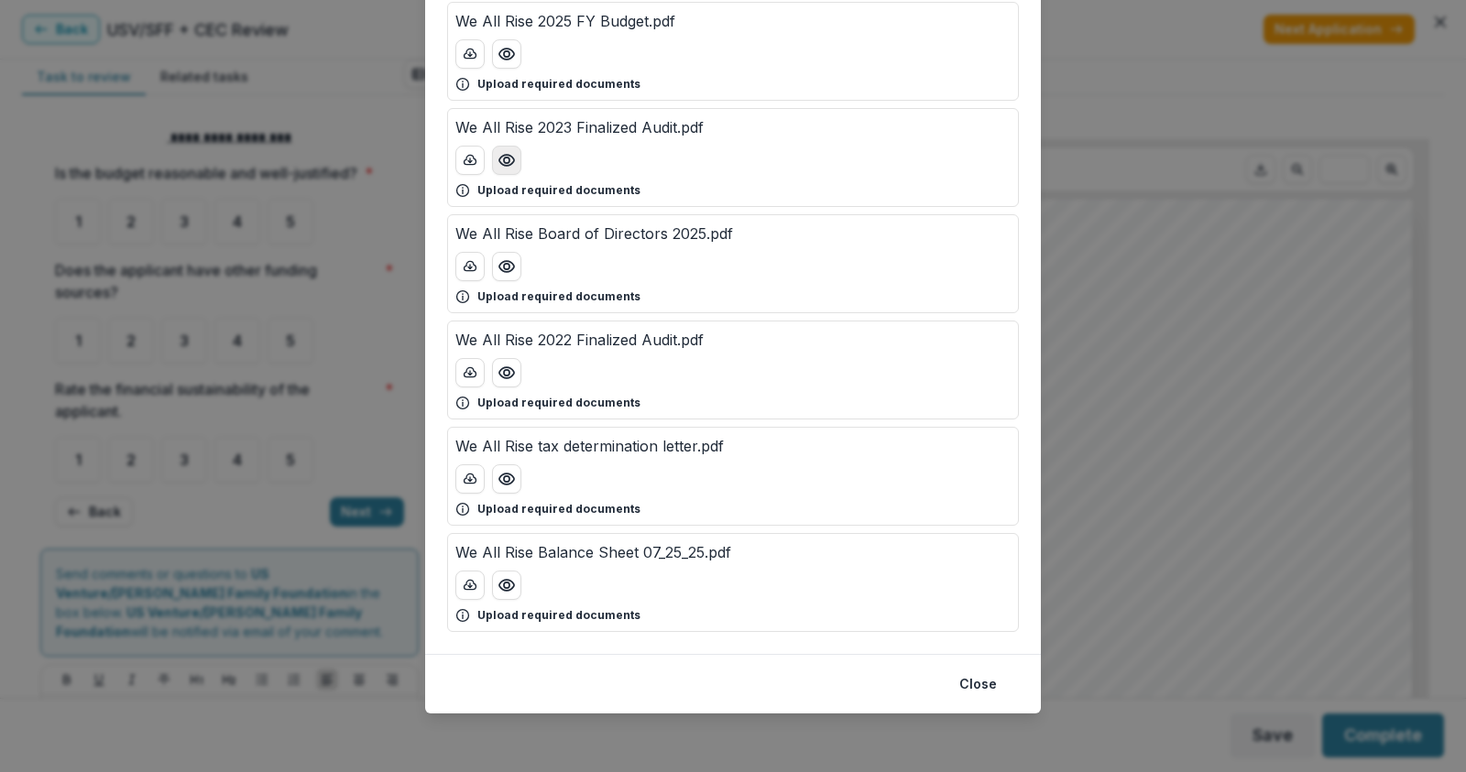
click at [500, 160] on icon "Preview We All Rise 2023 Finalized Audit.pdf" at bounding box center [506, 160] width 18 height 18
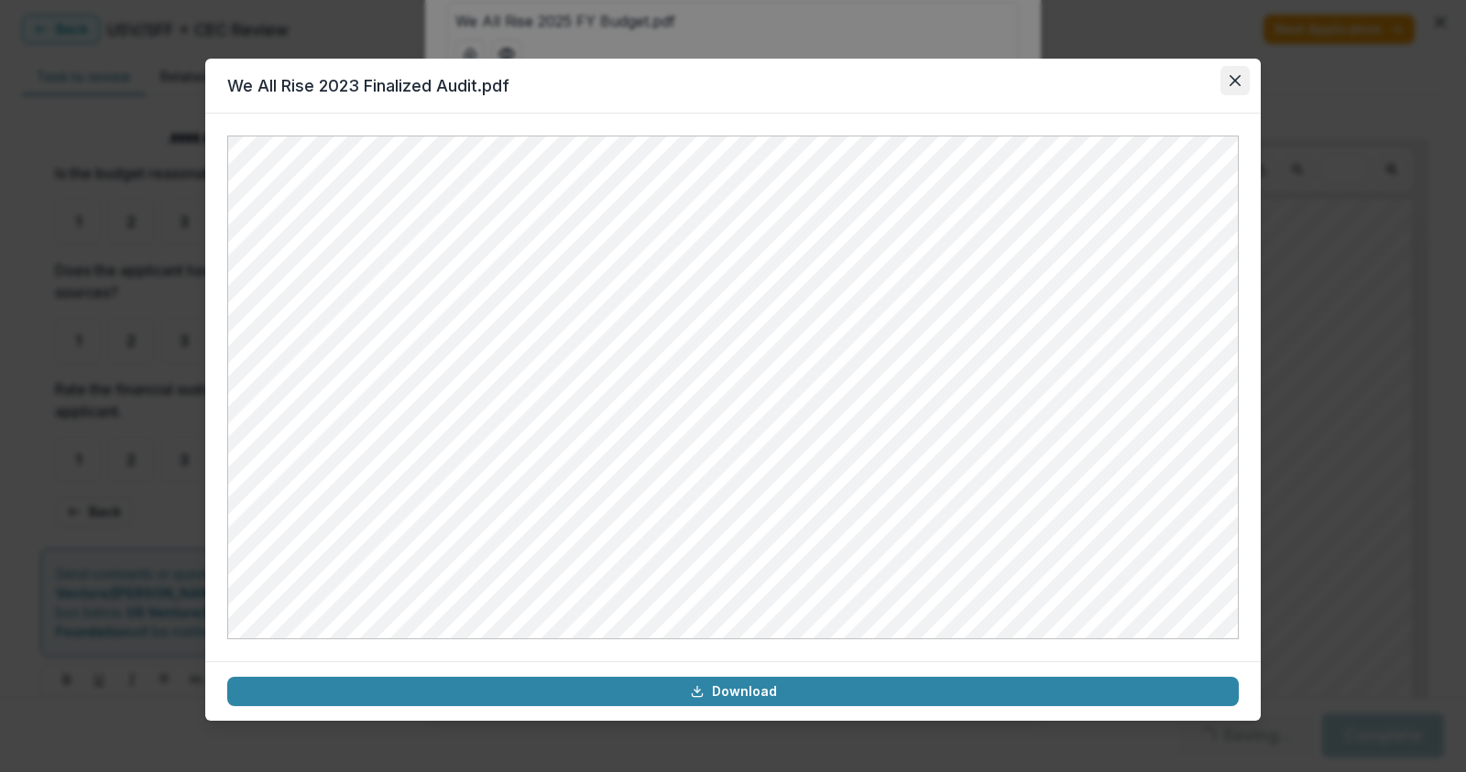
click at [1238, 84] on icon "Close" at bounding box center [1234, 80] width 11 height 11
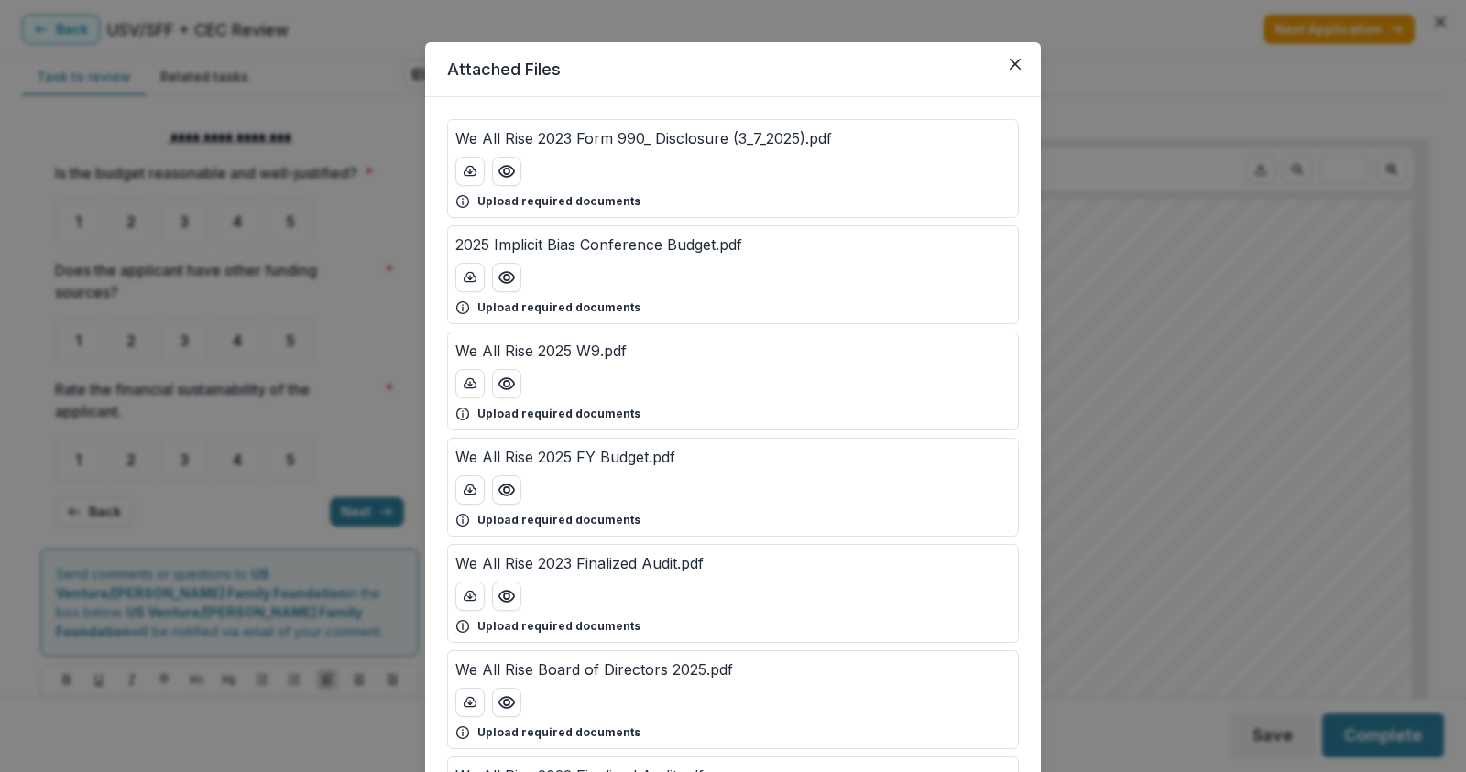
scroll to position [0, 0]
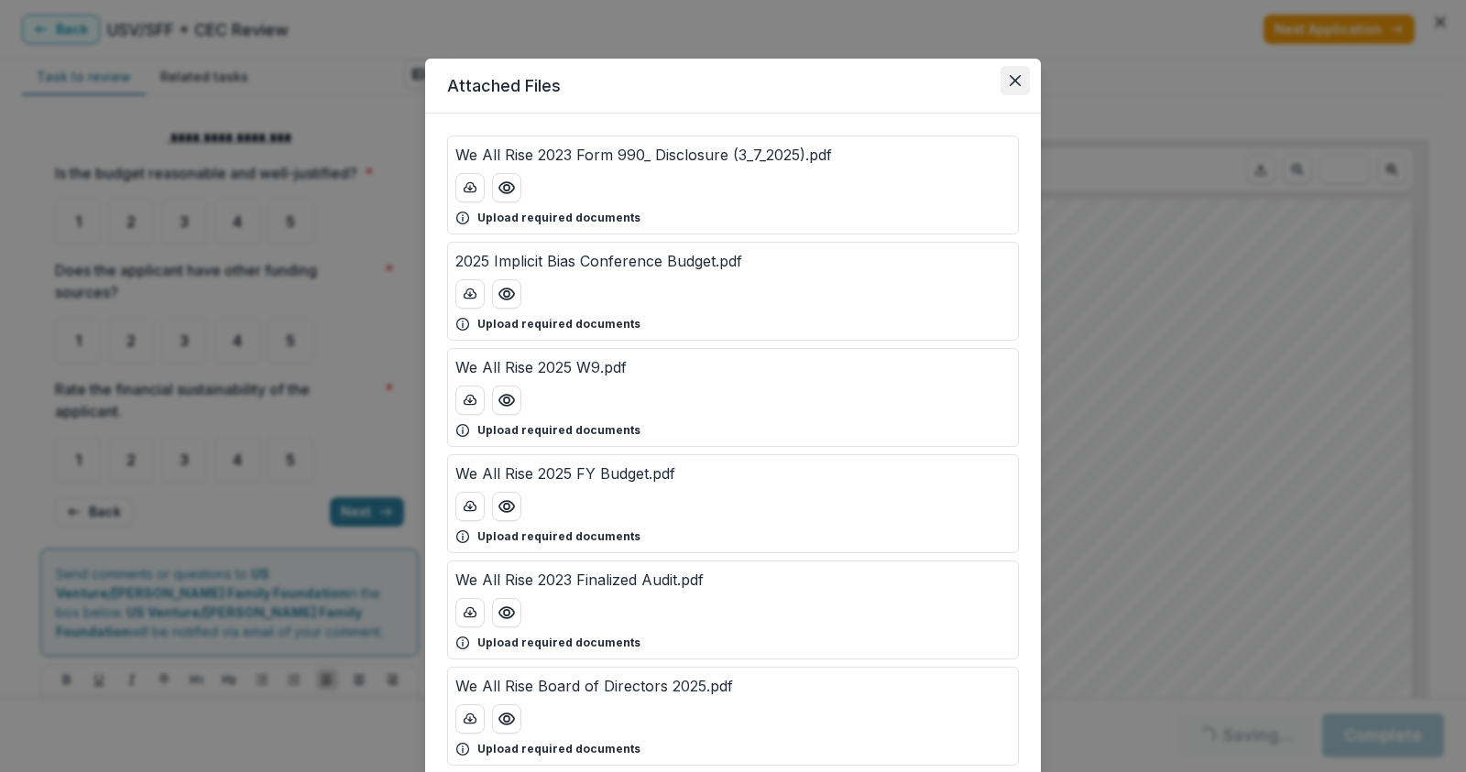
click at [1004, 74] on button "Close" at bounding box center [1014, 80] width 29 height 29
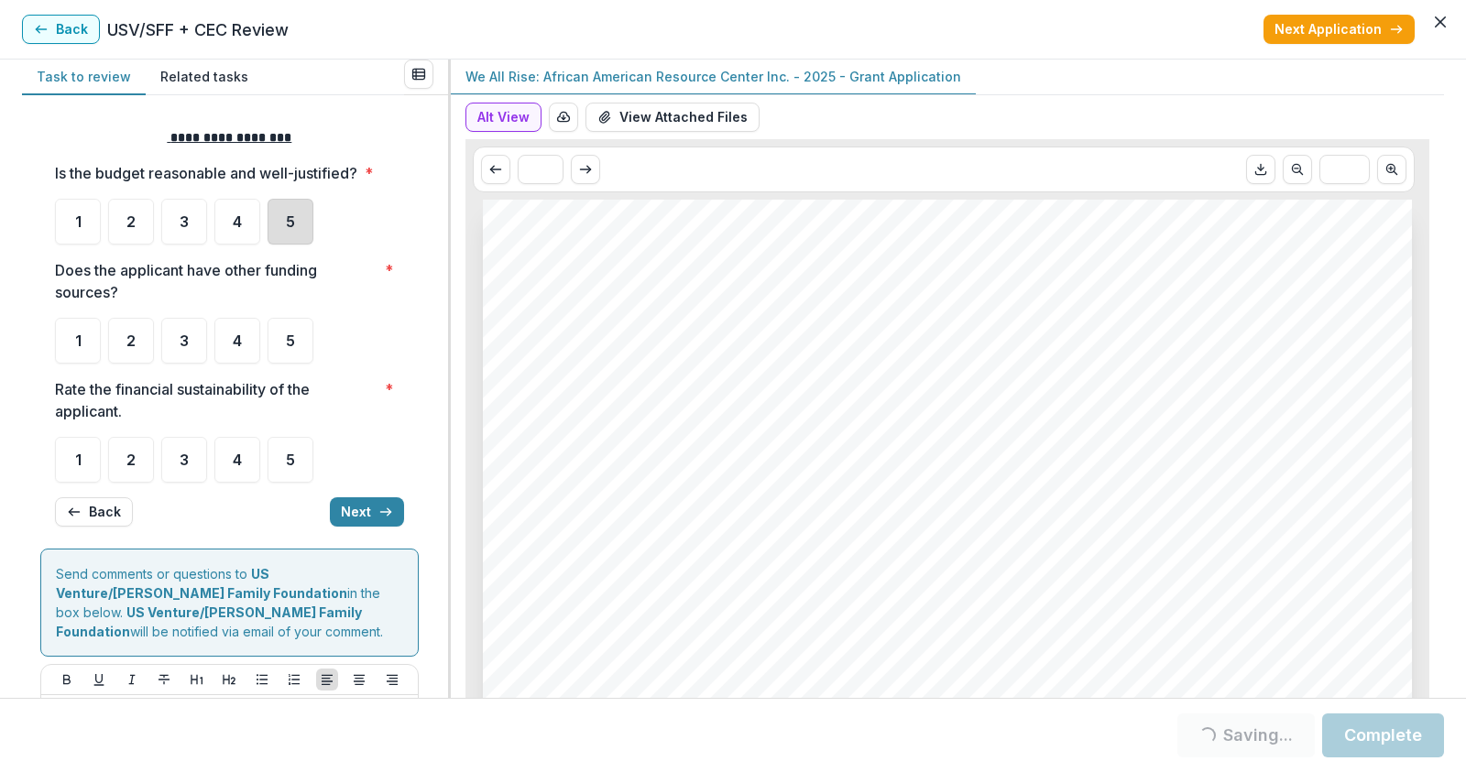
click at [288, 235] on div "5" at bounding box center [290, 222] width 46 height 46
click at [245, 339] on div "4" at bounding box center [237, 341] width 46 height 46
click at [230, 463] on div "4" at bounding box center [237, 460] width 46 height 46
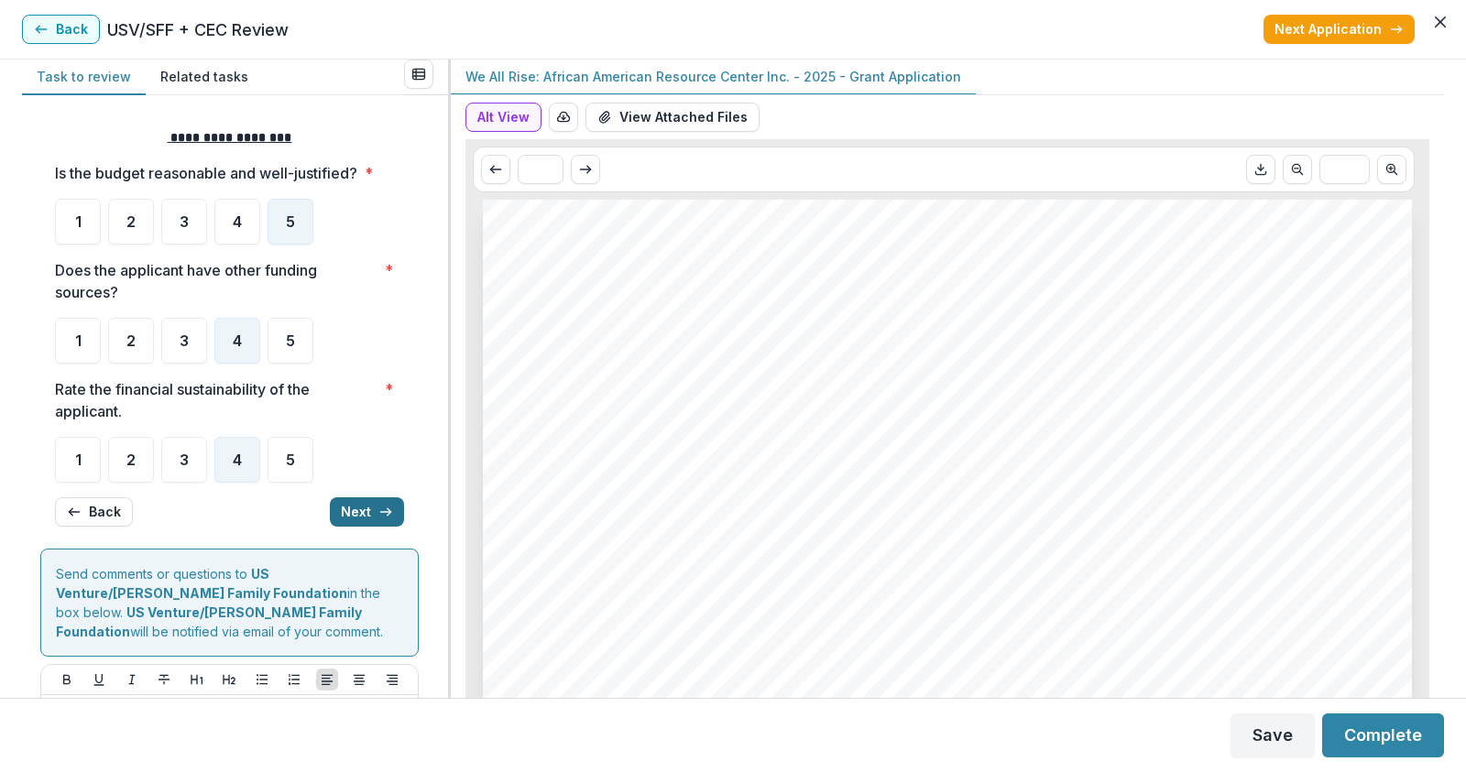
click at [351, 517] on button "Next" at bounding box center [367, 511] width 74 height 29
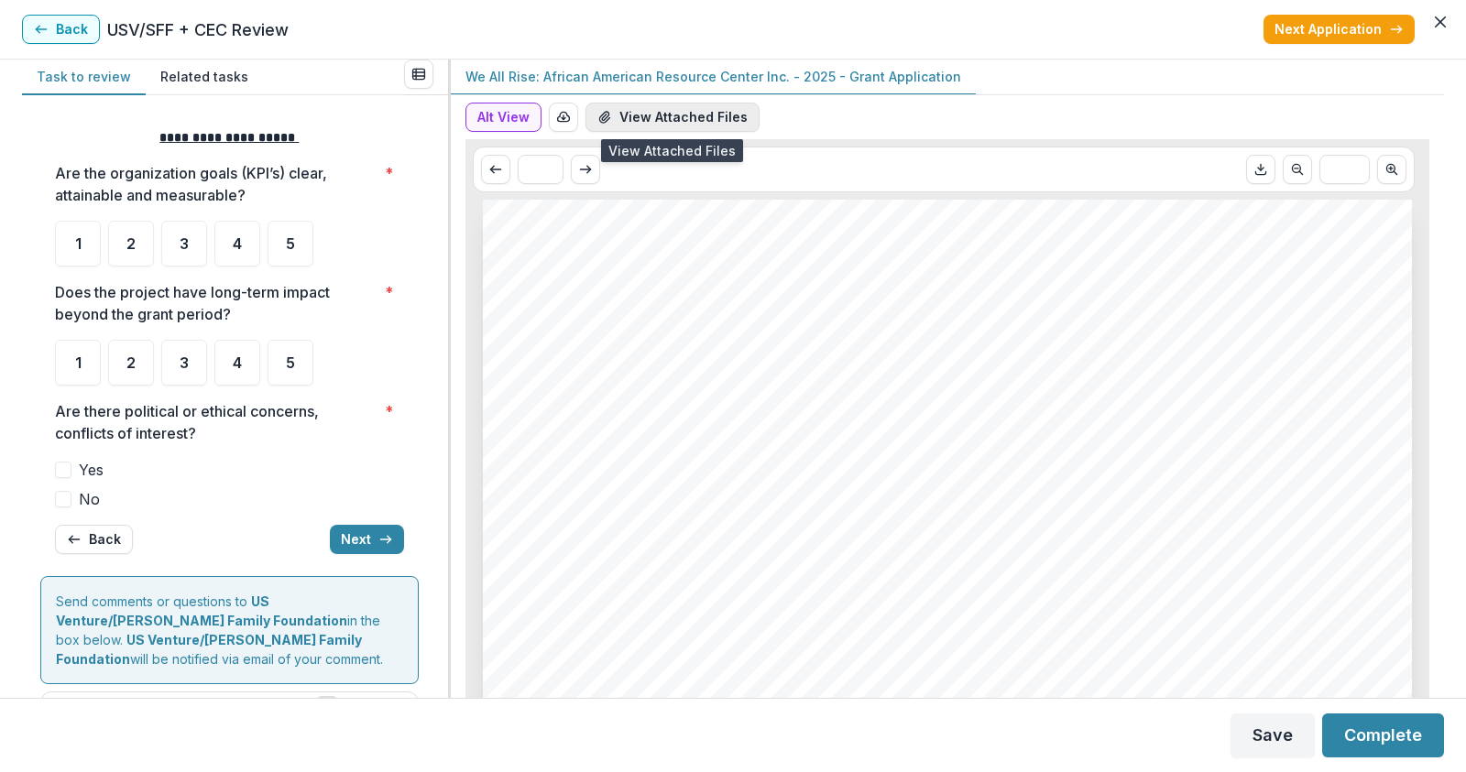
click at [653, 120] on button "View Attached Files" at bounding box center [672, 117] width 174 height 29
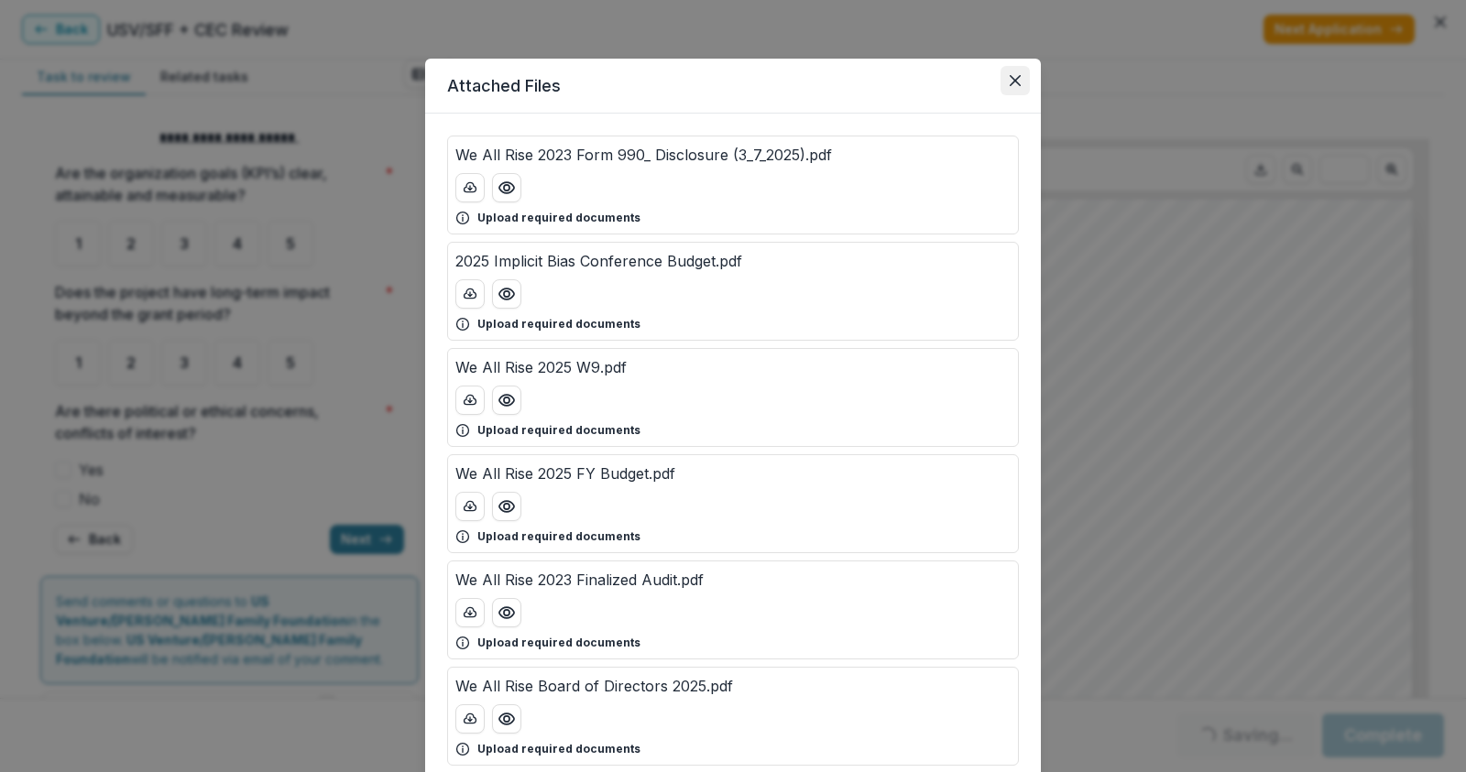
click at [1014, 82] on icon "Close" at bounding box center [1014, 80] width 11 height 11
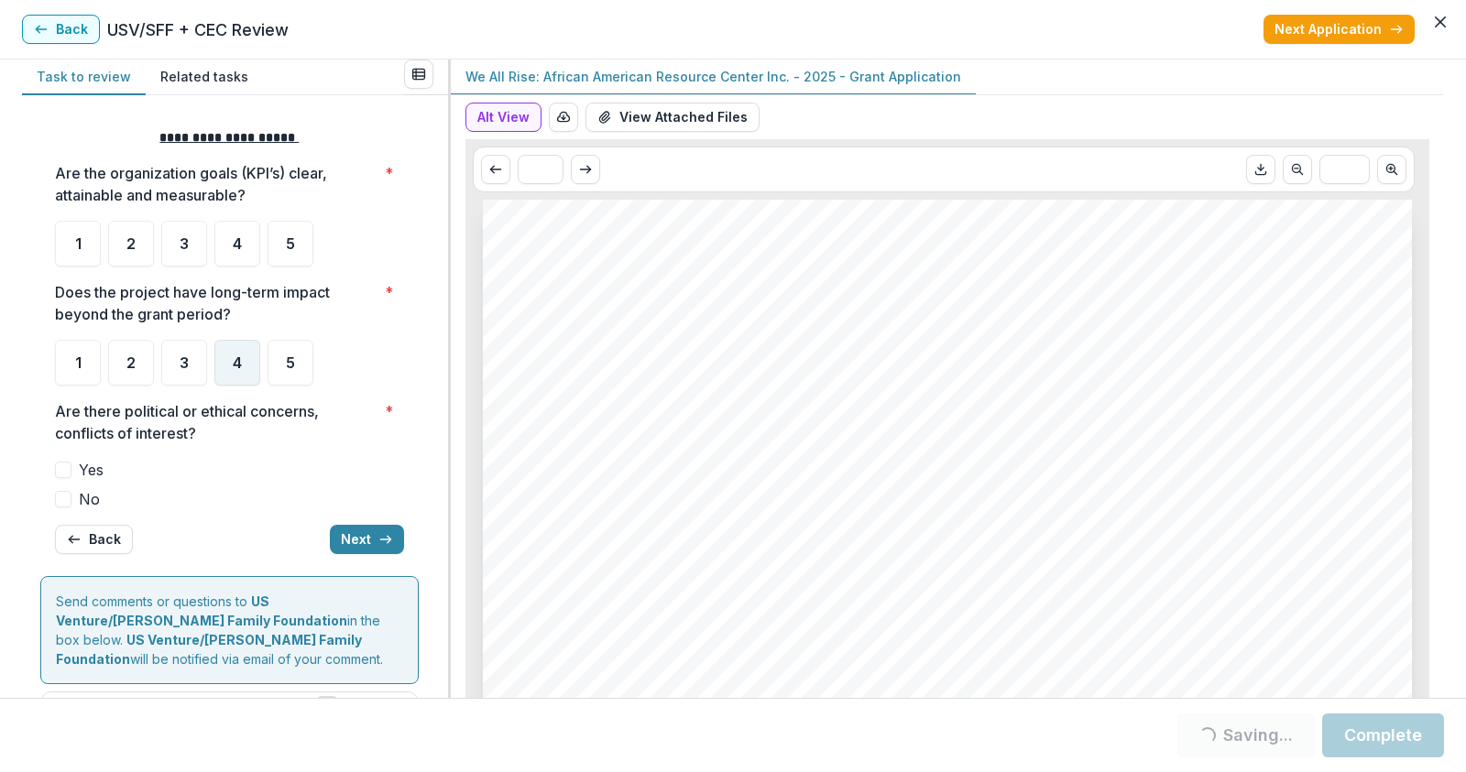
click at [248, 361] on div "4" at bounding box center [237, 363] width 46 height 46
click at [60, 497] on span at bounding box center [63, 499] width 16 height 16
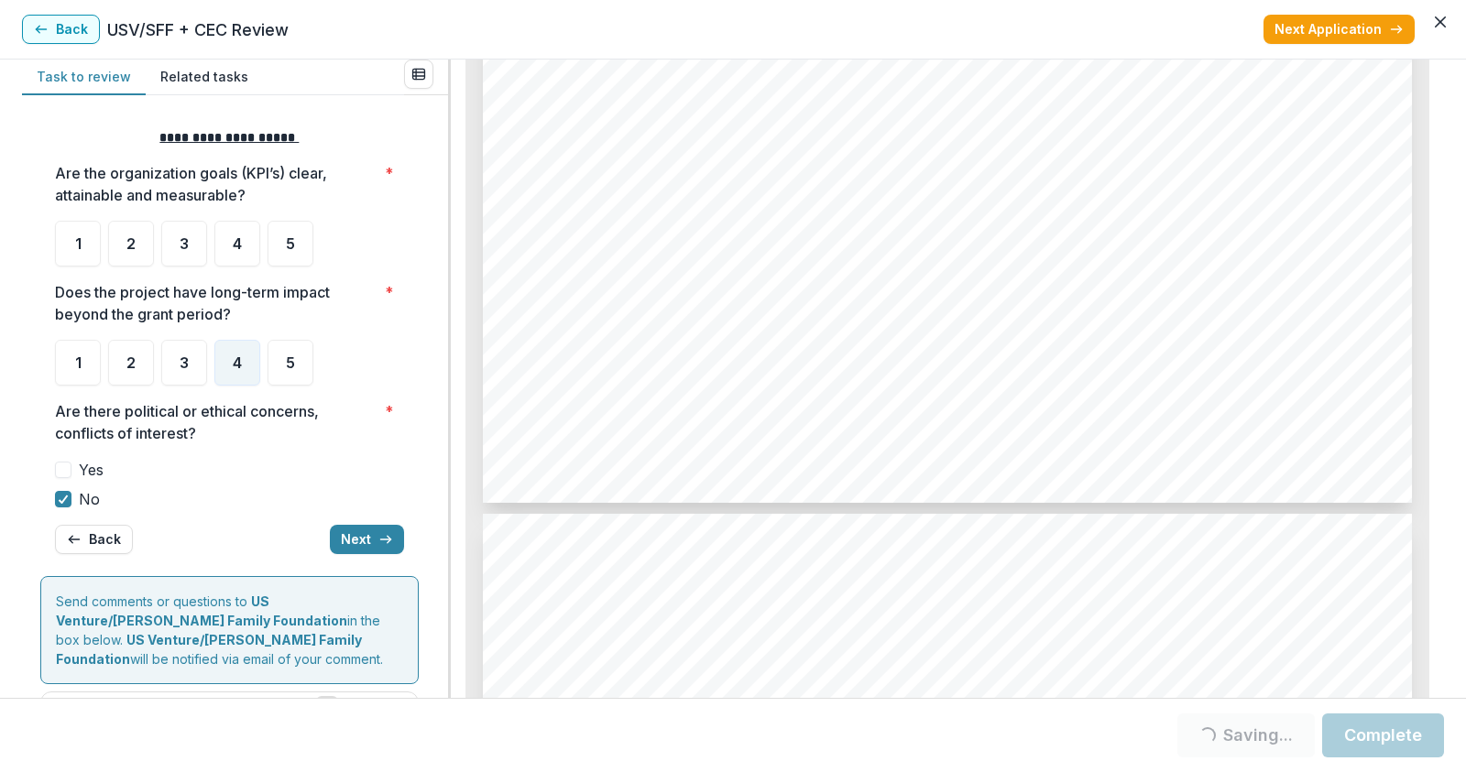
scroll to position [7695, 0]
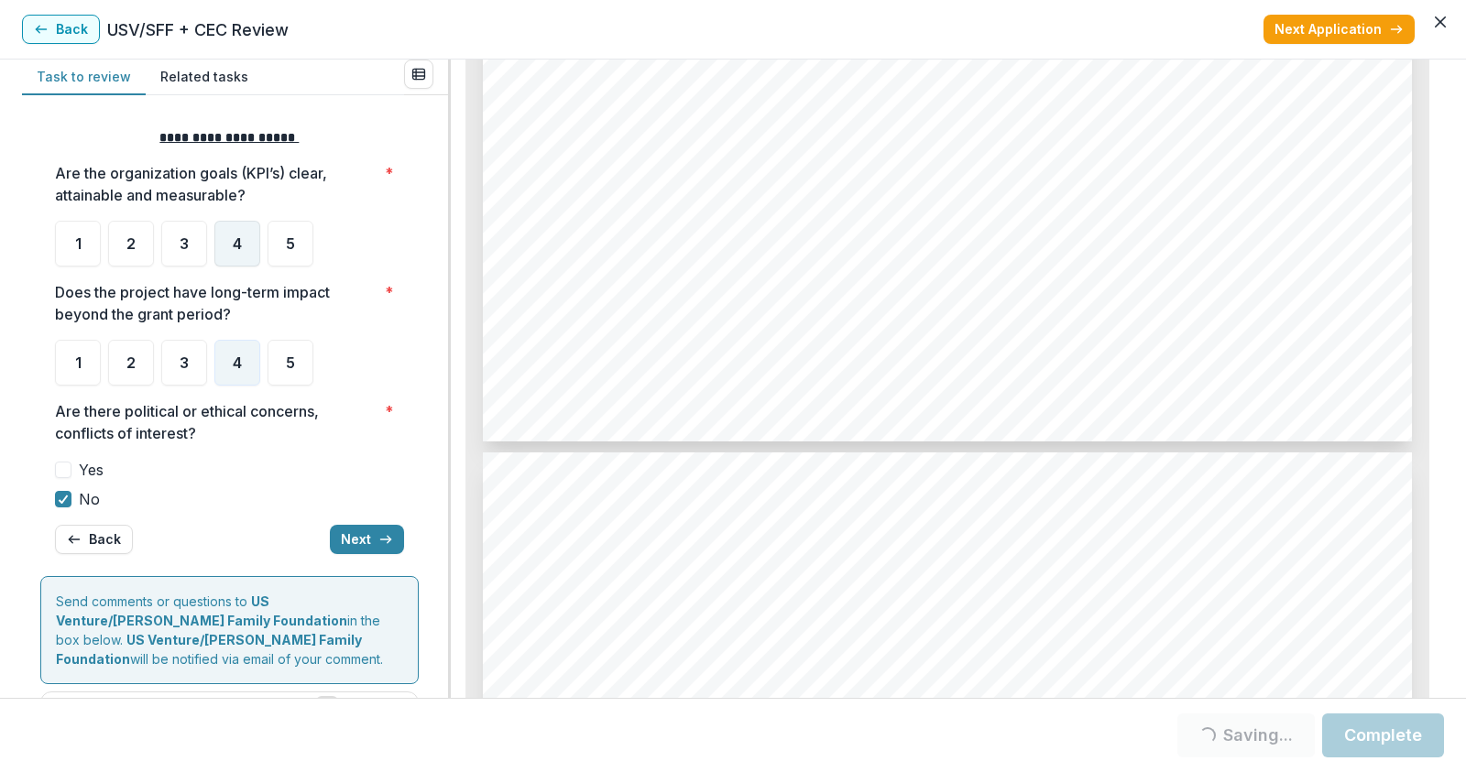
click at [235, 249] on span "4" at bounding box center [237, 243] width 9 height 15
click at [367, 528] on button "Next" at bounding box center [367, 539] width 74 height 29
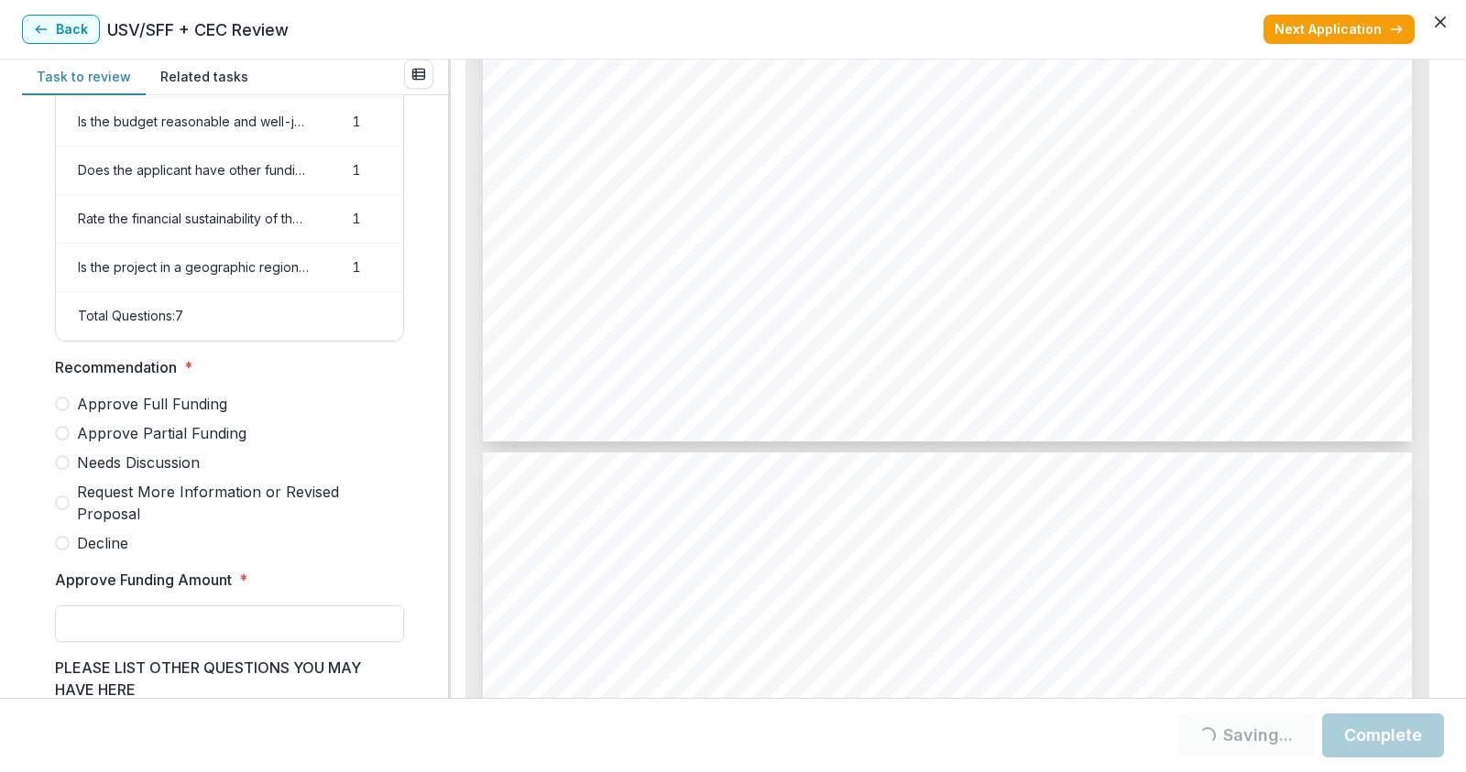
scroll to position [275, 0]
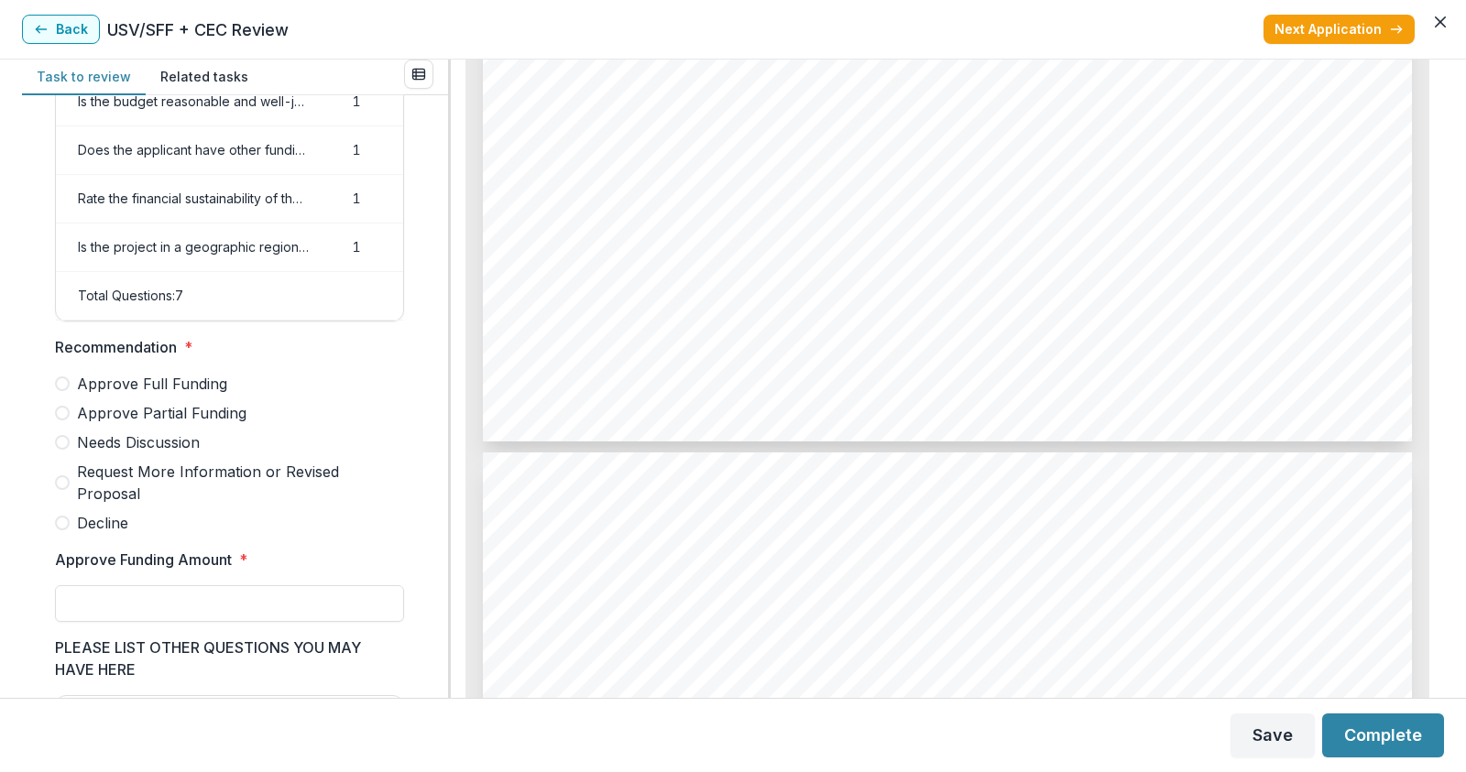
click at [63, 391] on span at bounding box center [62, 383] width 15 height 15
click at [110, 618] on input "Approve Funding Amount *" at bounding box center [229, 603] width 349 height 37
type input "******"
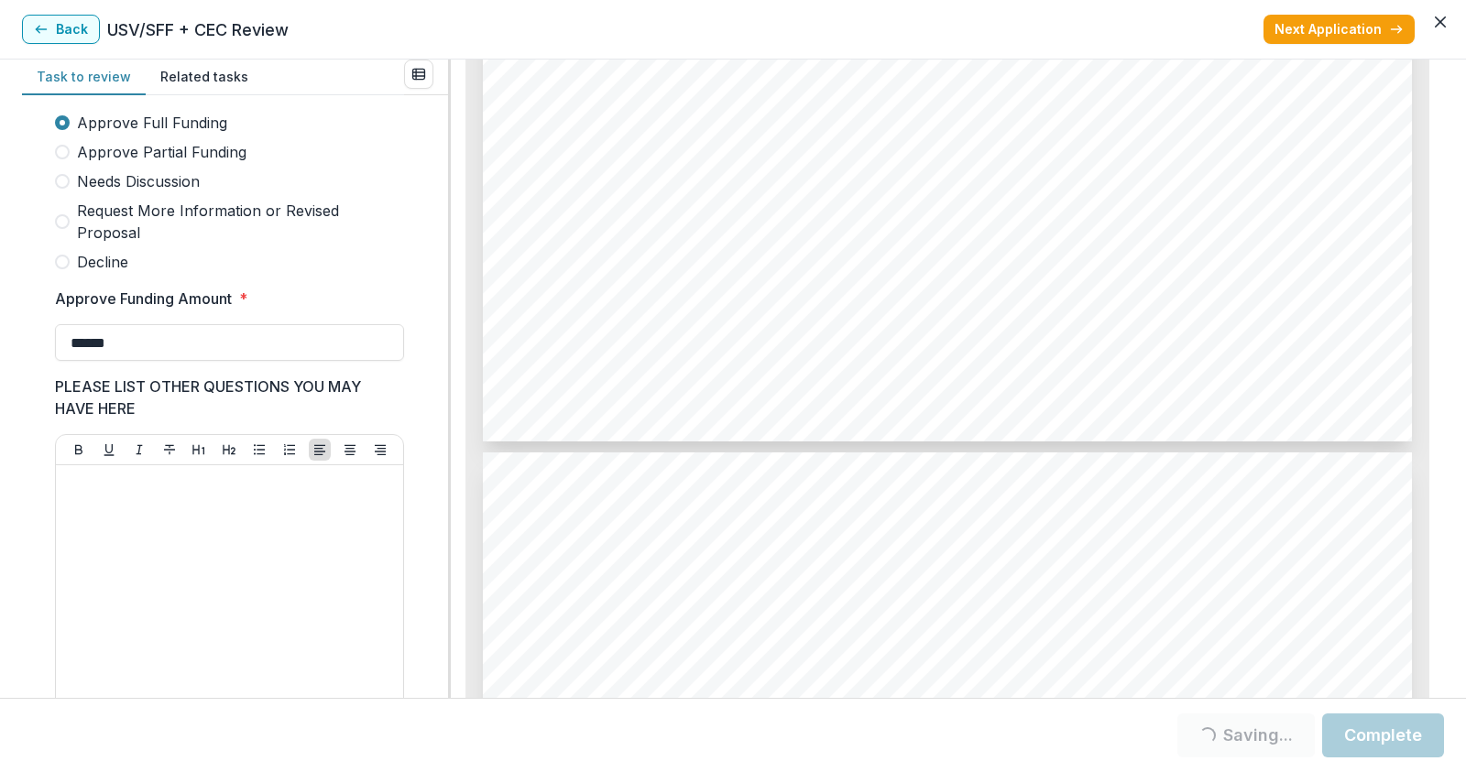
scroll to position [550, 0]
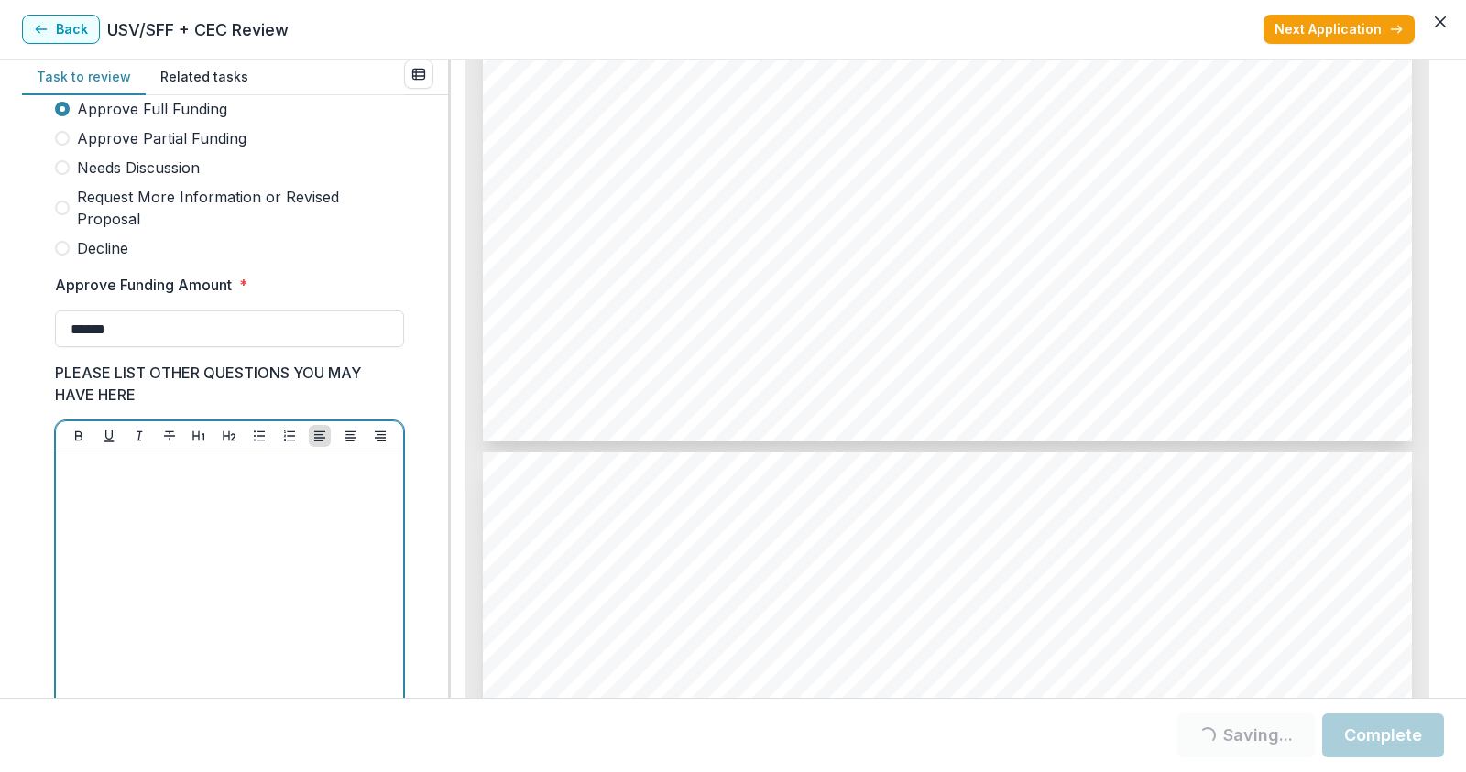
click at [110, 508] on div at bounding box center [229, 596] width 333 height 275
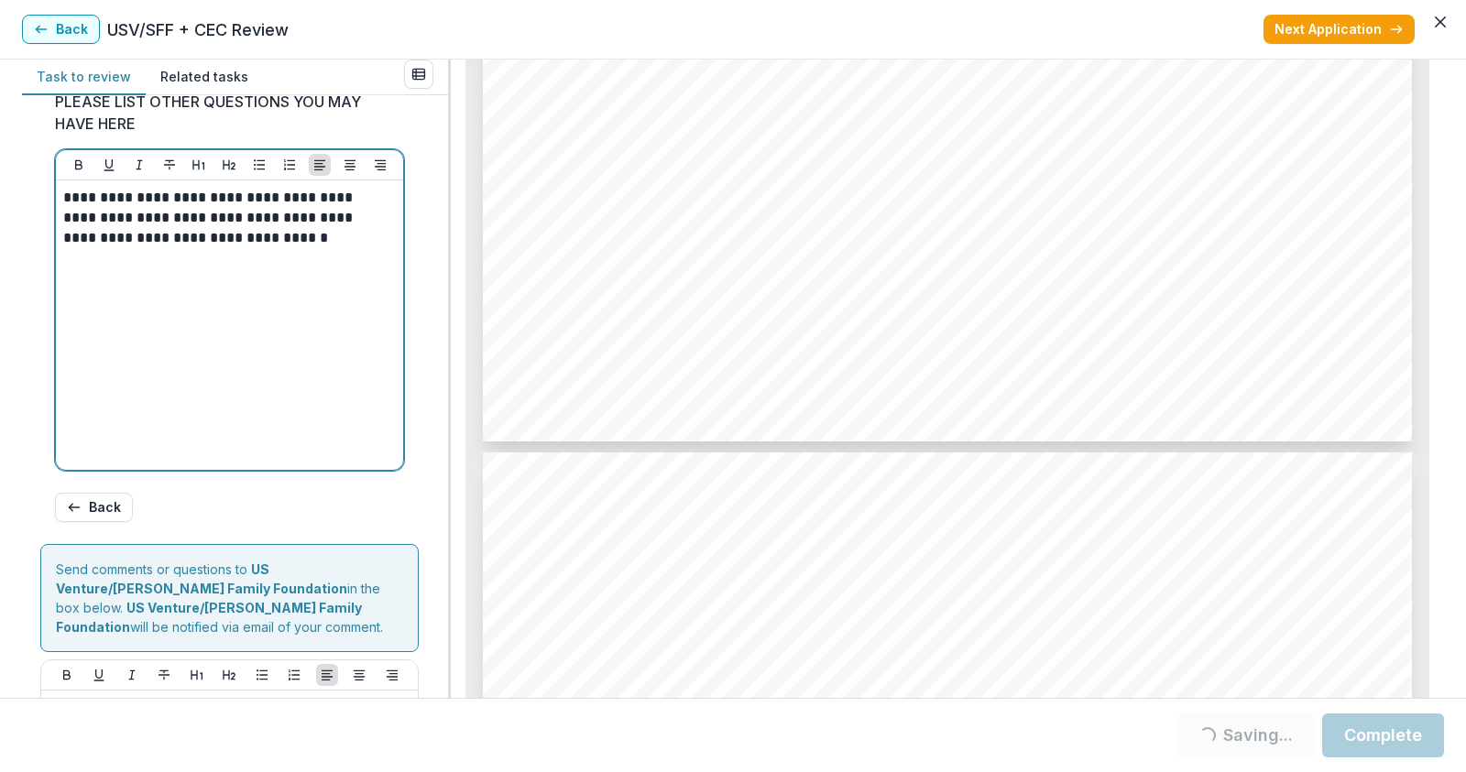
scroll to position [638, 0]
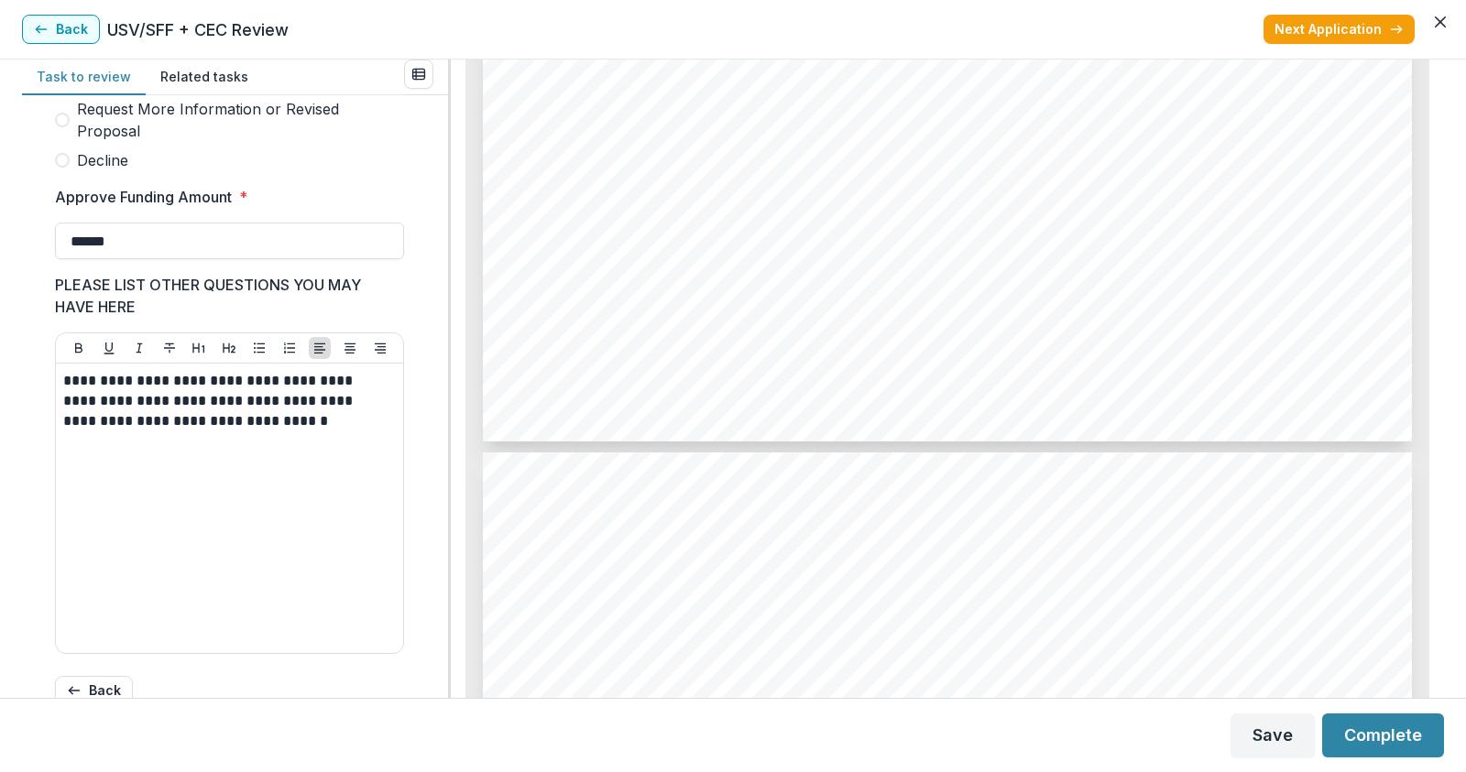
drag, startPoint x: 62, startPoint y: 398, endPoint x: 245, endPoint y: 438, distance: 186.7
click at [245, 438] on div "**********" at bounding box center [229, 508] width 347 height 289
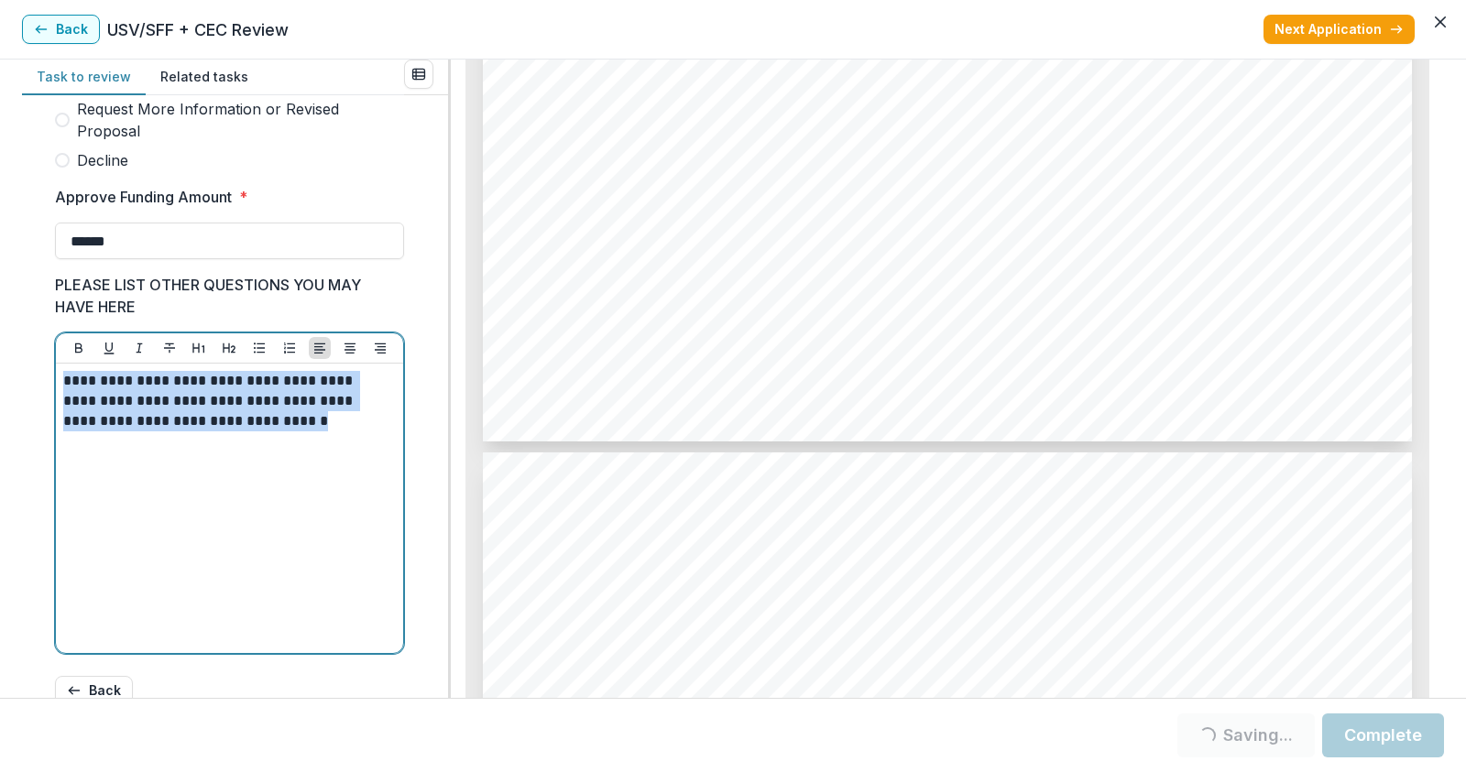
drag, startPoint x: 264, startPoint y: 451, endPoint x: 59, endPoint y: 382, distance: 216.4
click at [59, 382] on div "**********" at bounding box center [229, 508] width 347 height 289
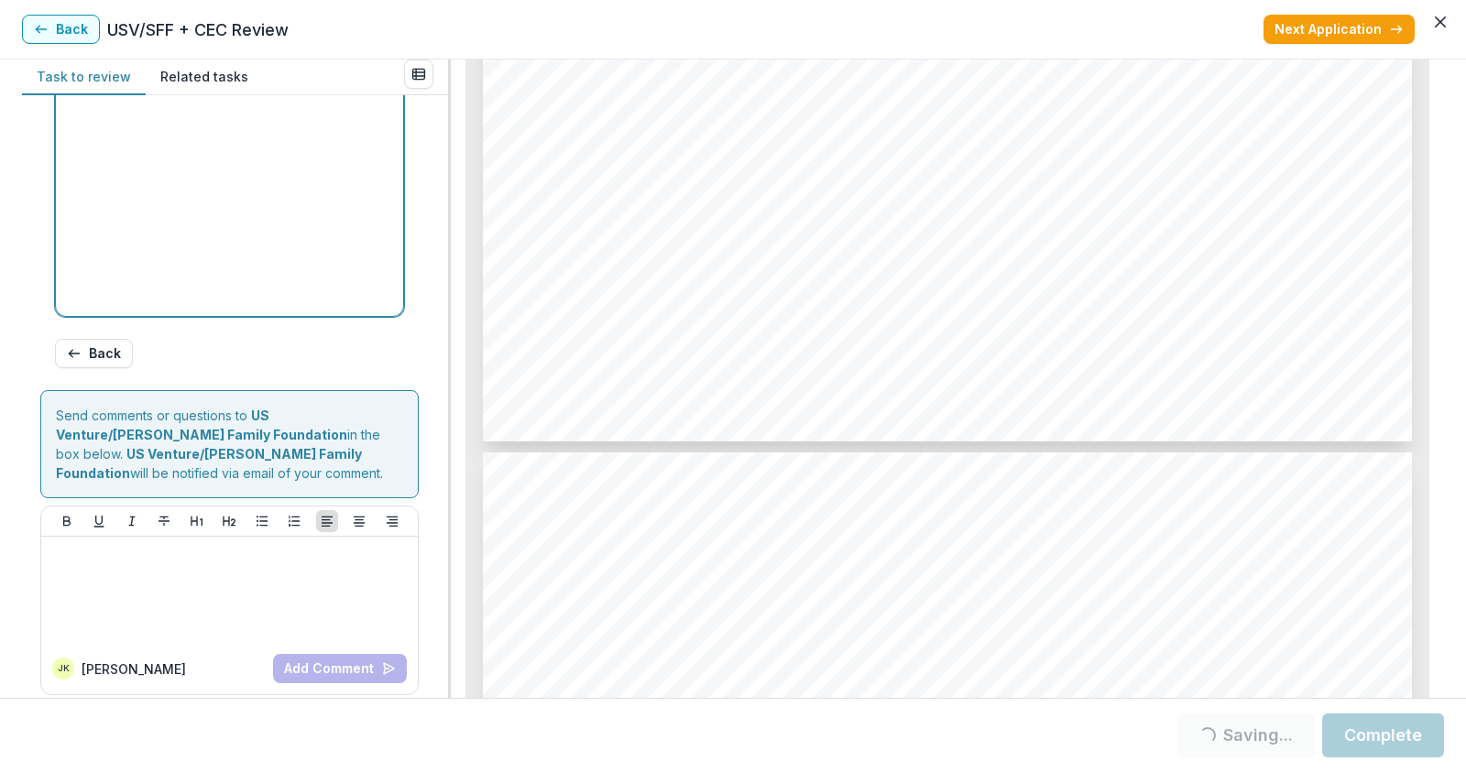
scroll to position [1004, 0]
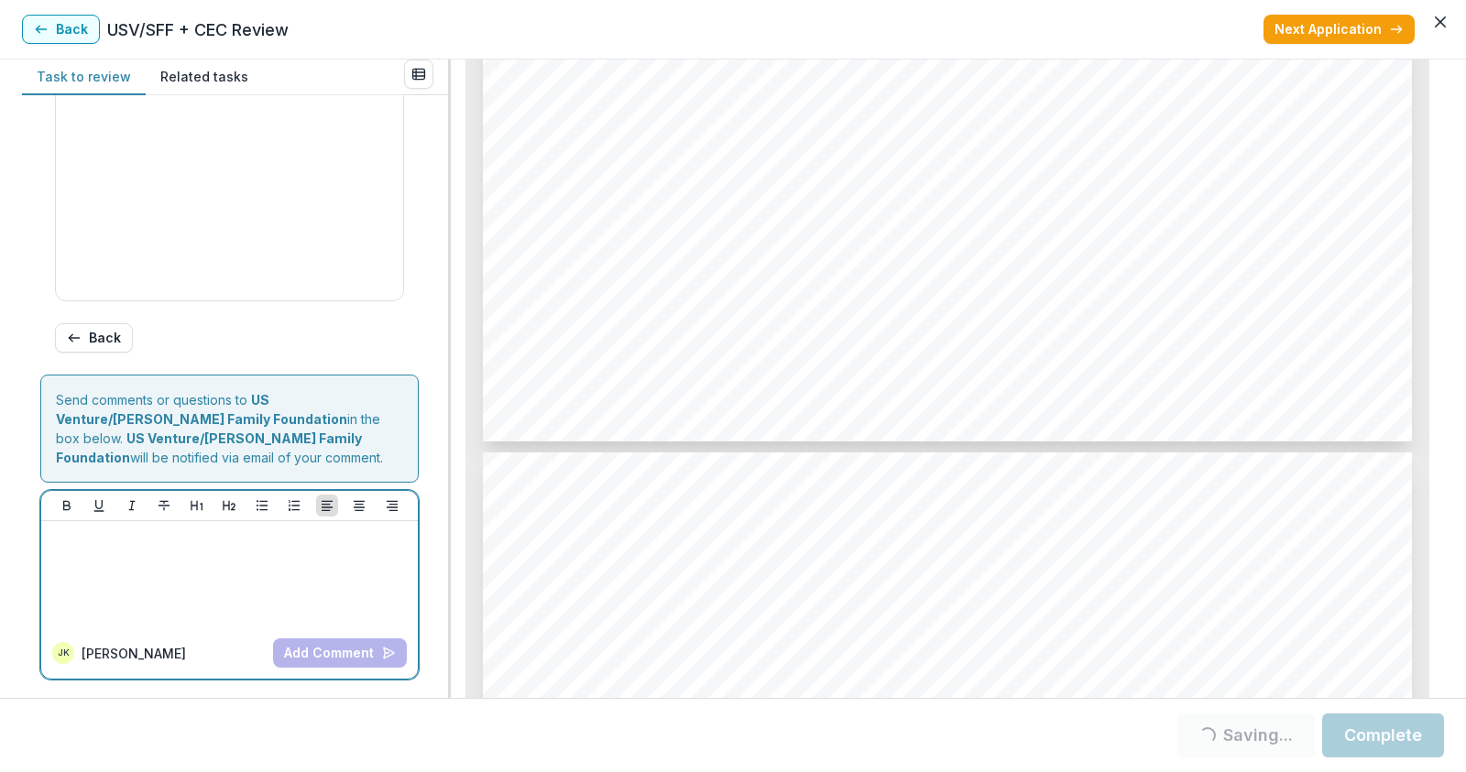
click at [60, 584] on div at bounding box center [230, 575] width 362 height 92
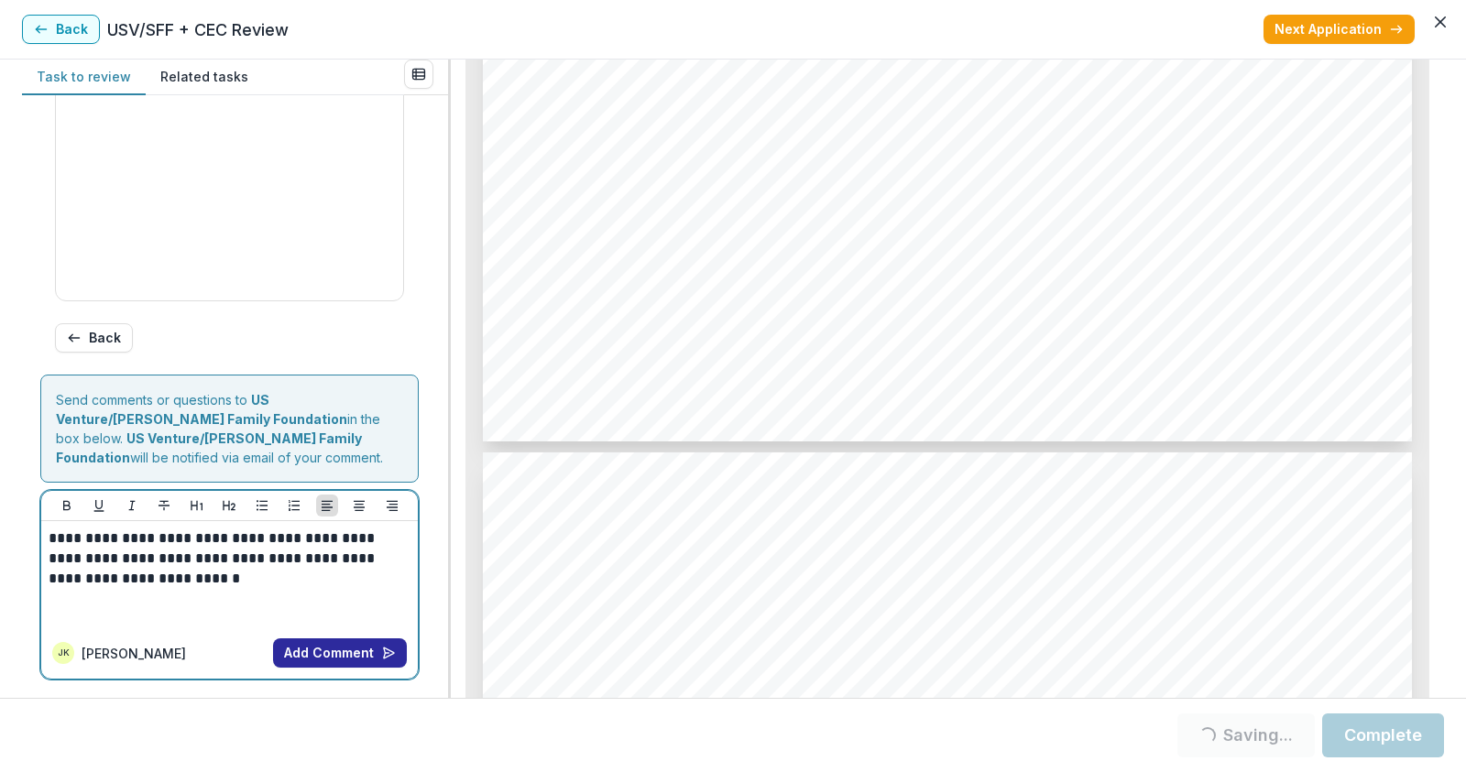
click at [310, 653] on button "Add Comment" at bounding box center [340, 652] width 134 height 29
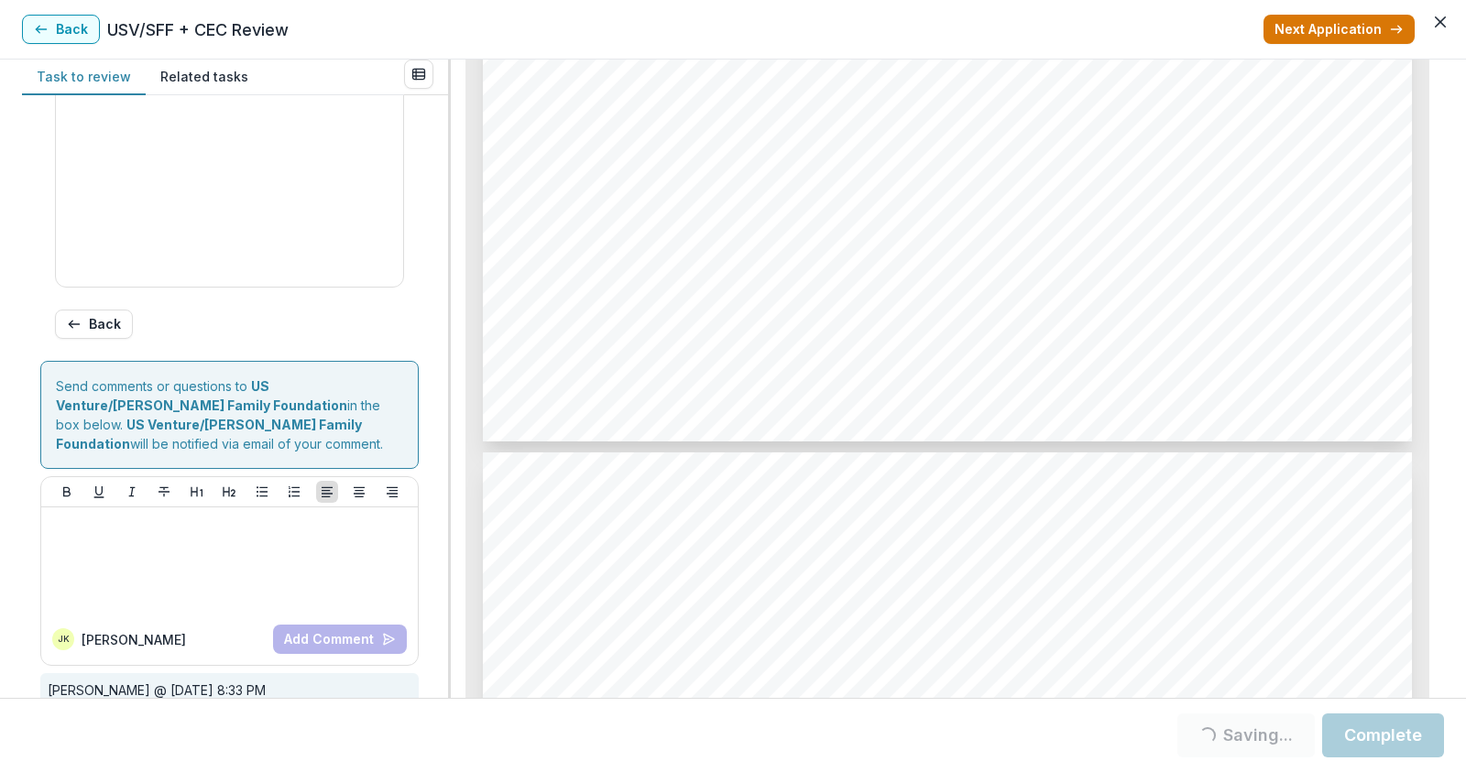
click at [1325, 28] on button "Next Application" at bounding box center [1338, 29] width 151 height 29
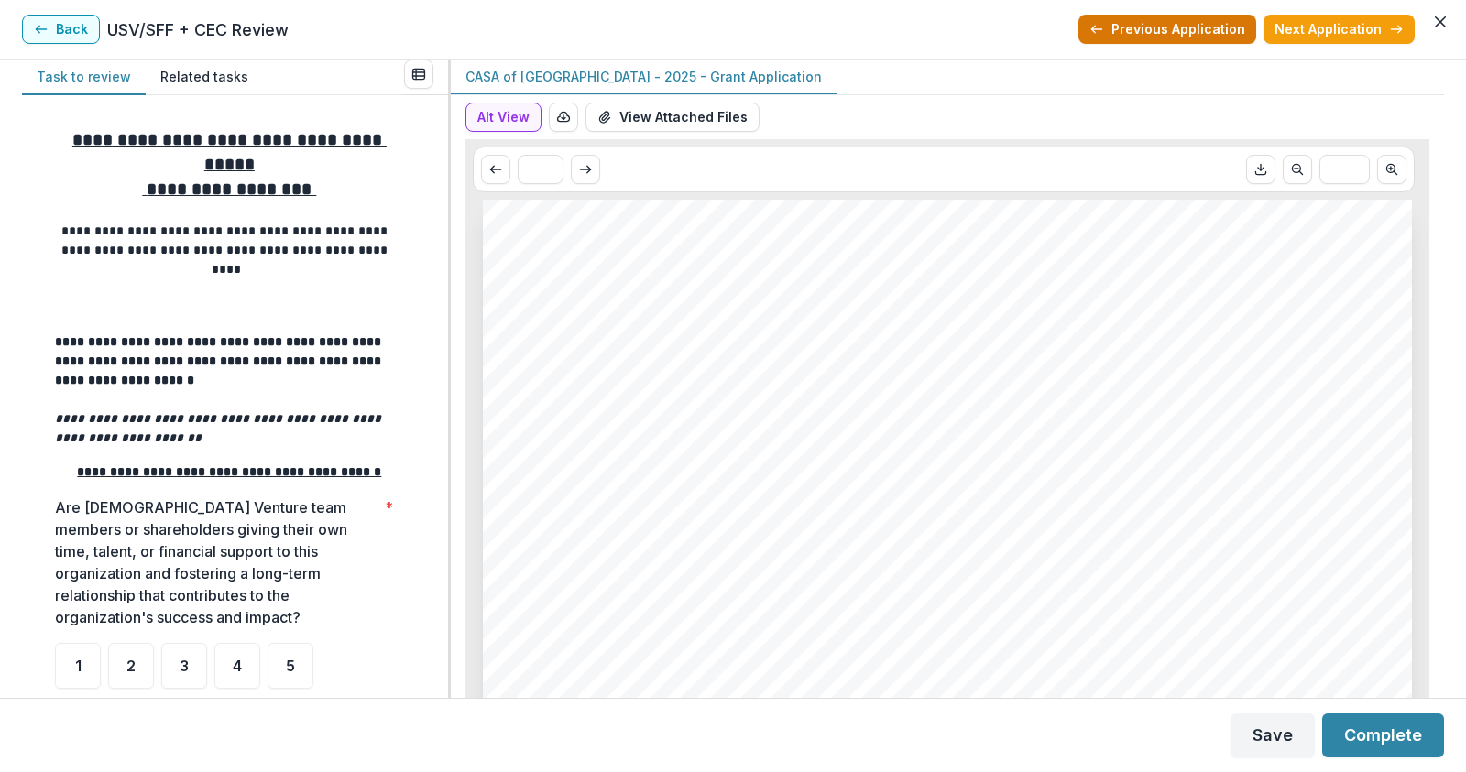
click at [1209, 32] on button "Previous Application" at bounding box center [1167, 29] width 178 height 29
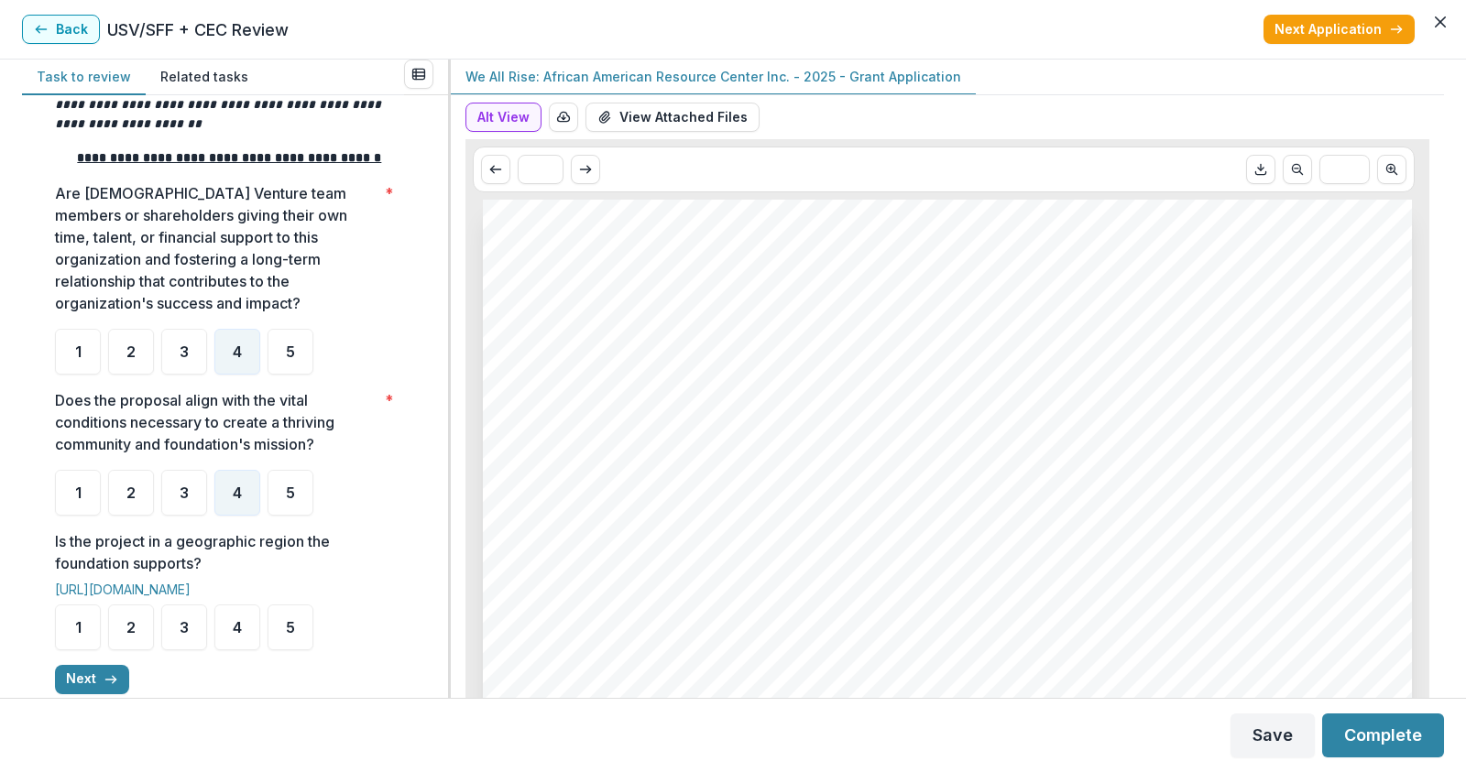
scroll to position [366, 0]
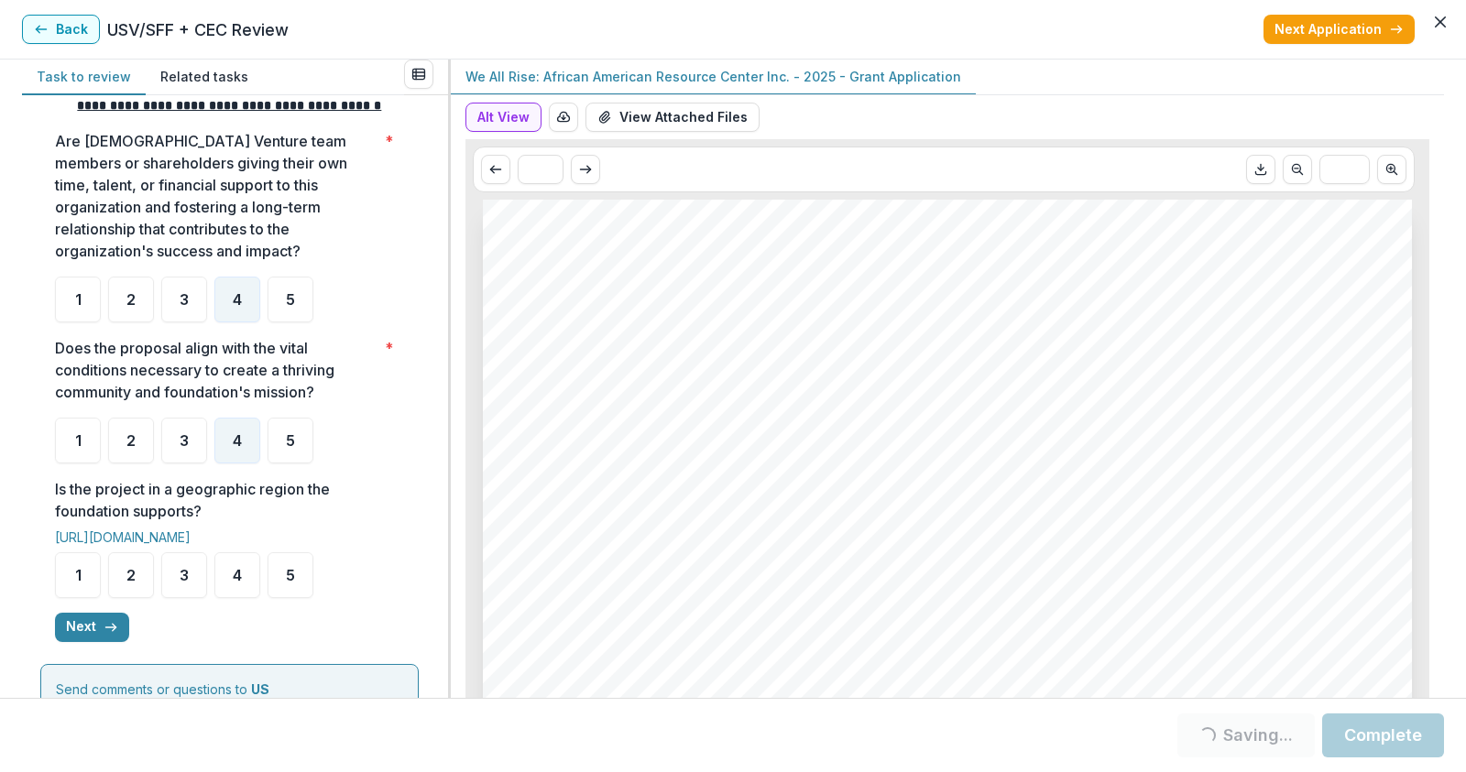
click at [1415, 740] on button "Complete" at bounding box center [1383, 736] width 122 height 44
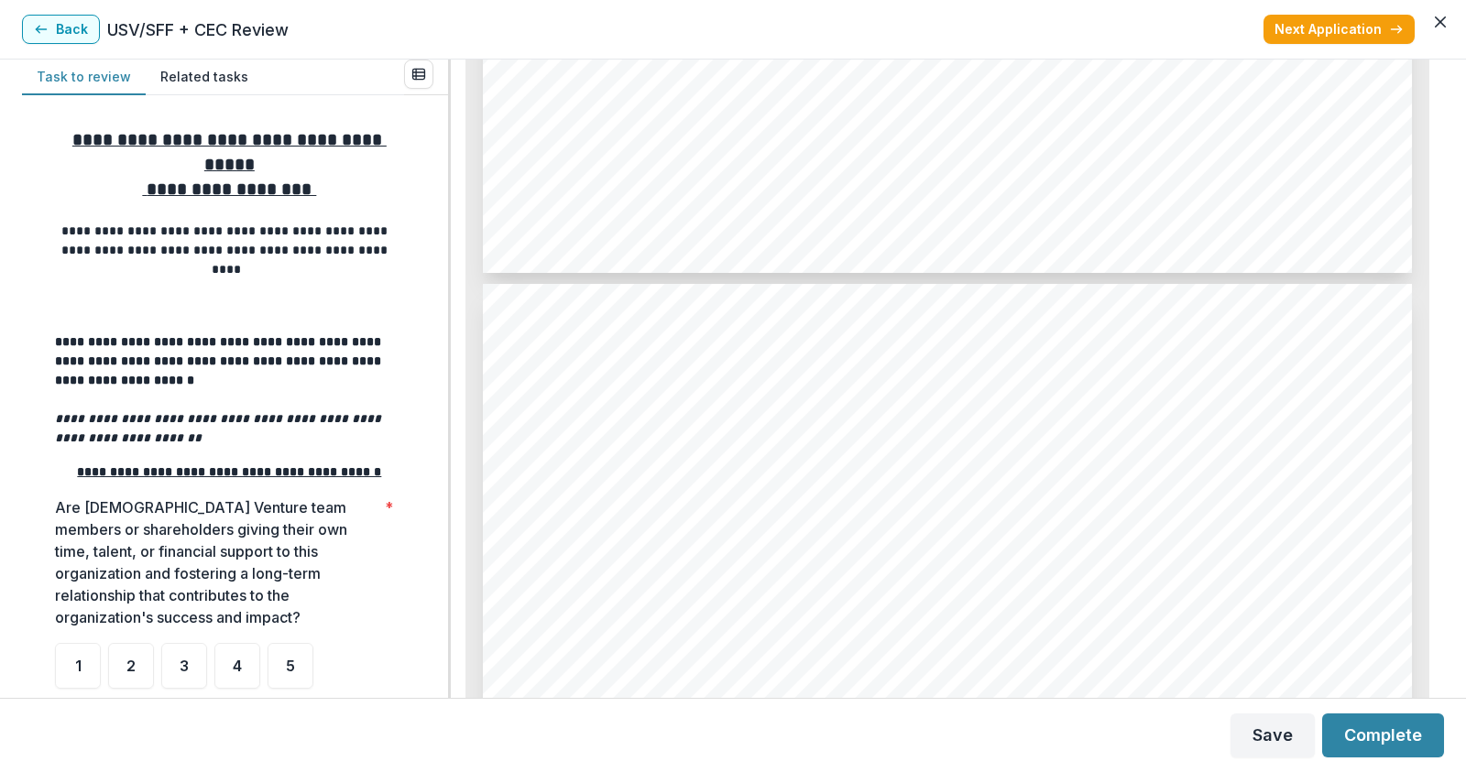
scroll to position [366, 0]
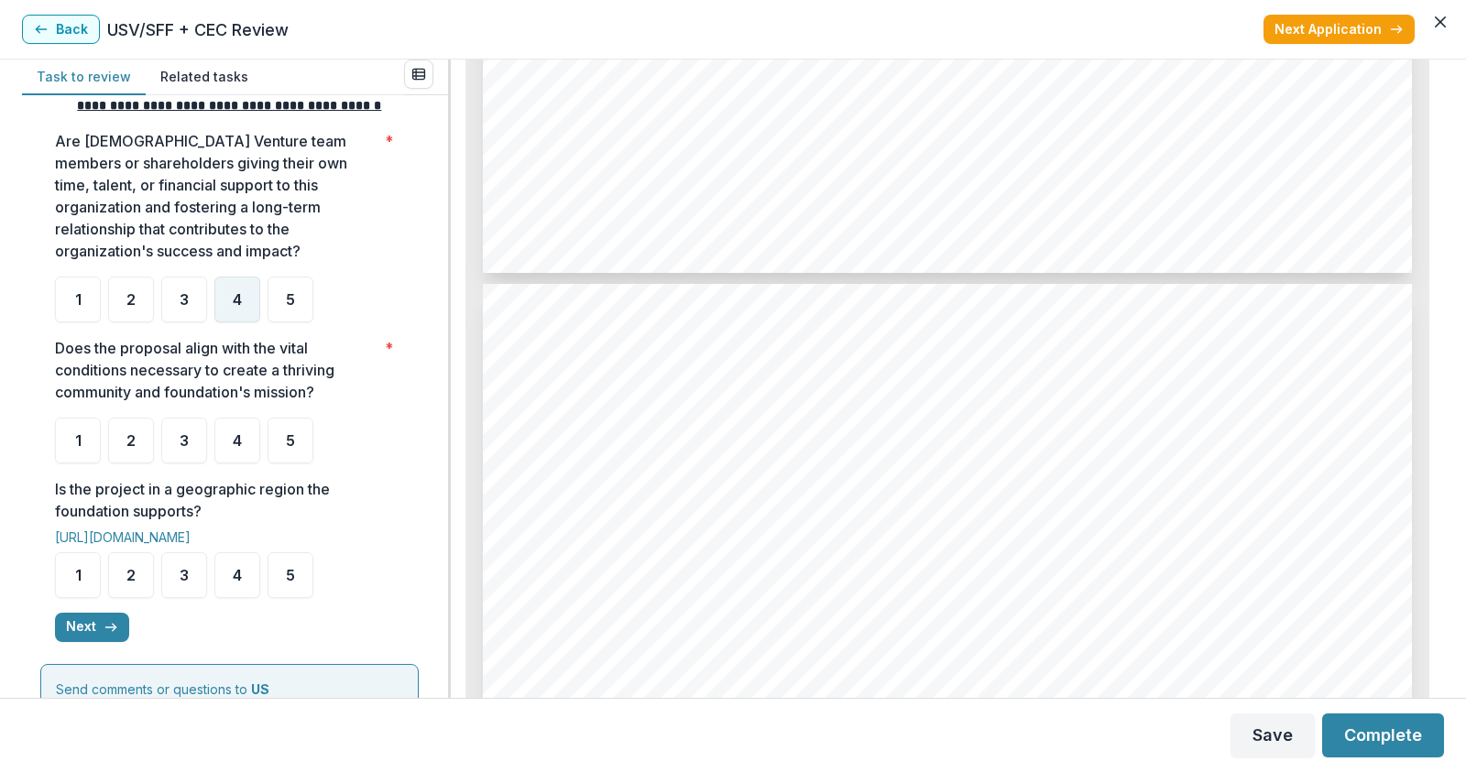
click at [239, 307] on span "4" at bounding box center [237, 299] width 9 height 15
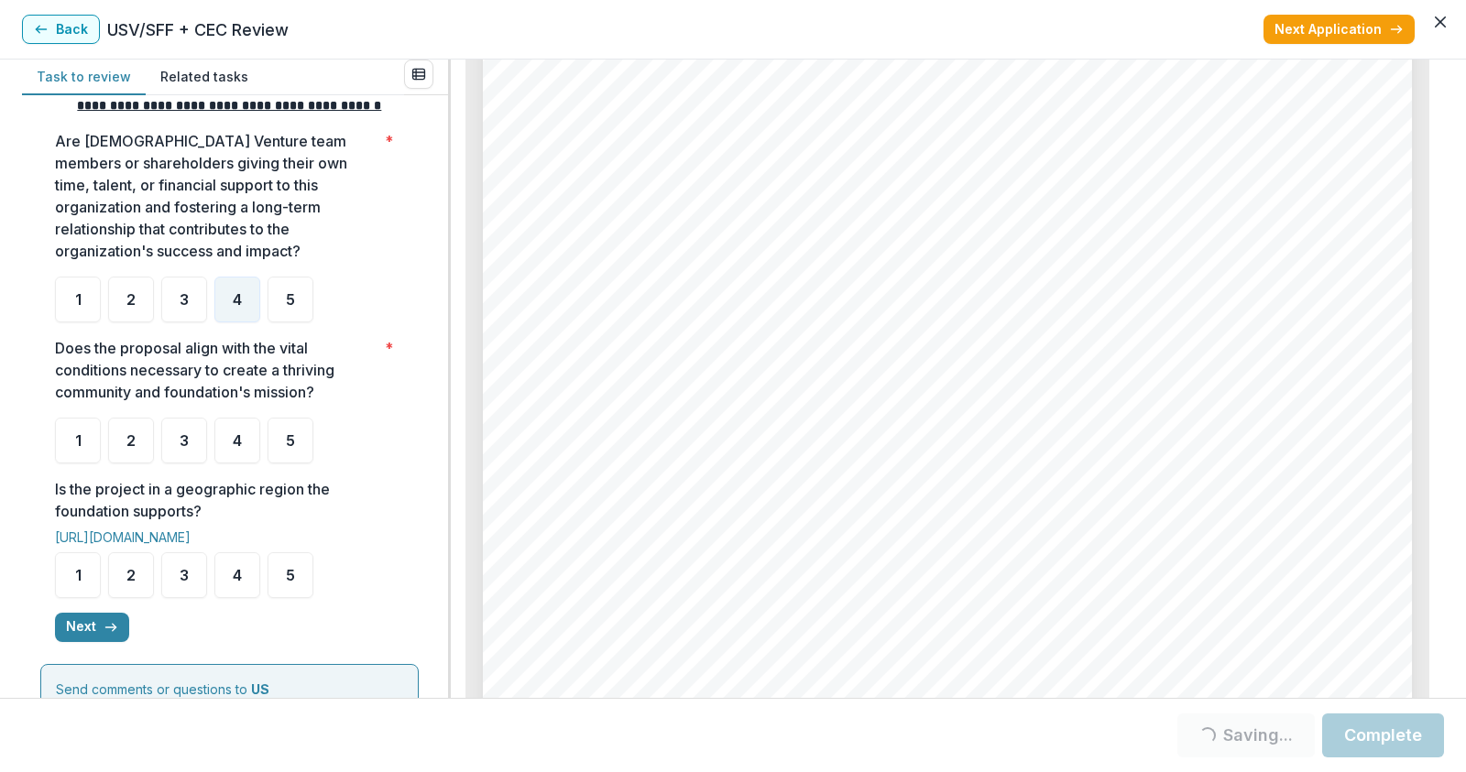
scroll to position [5771, 0]
click at [290, 448] on span "5" at bounding box center [290, 440] width 9 height 15
click at [303, 597] on div "5" at bounding box center [290, 575] width 46 height 46
click at [117, 642] on button "Next" at bounding box center [92, 627] width 74 height 29
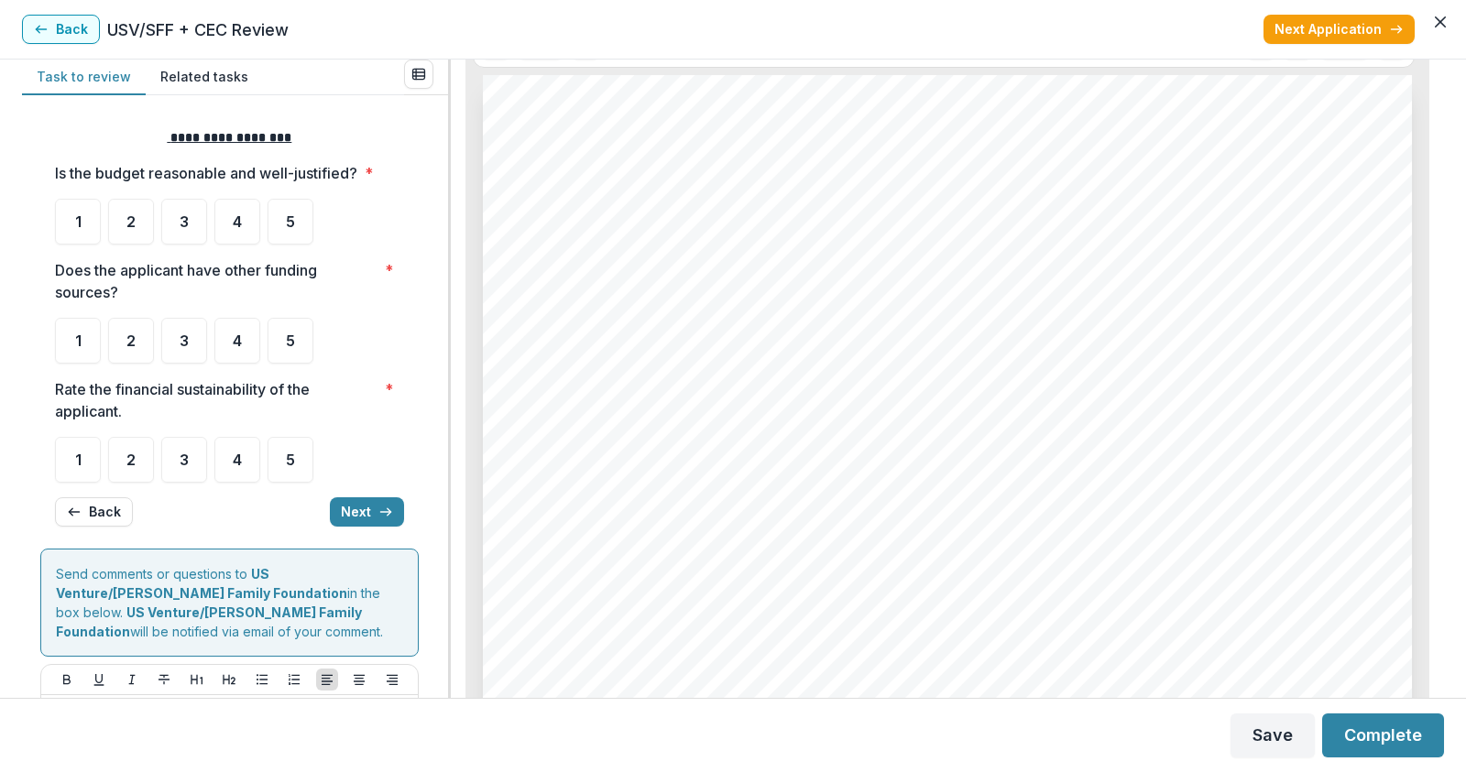
scroll to position [0, 0]
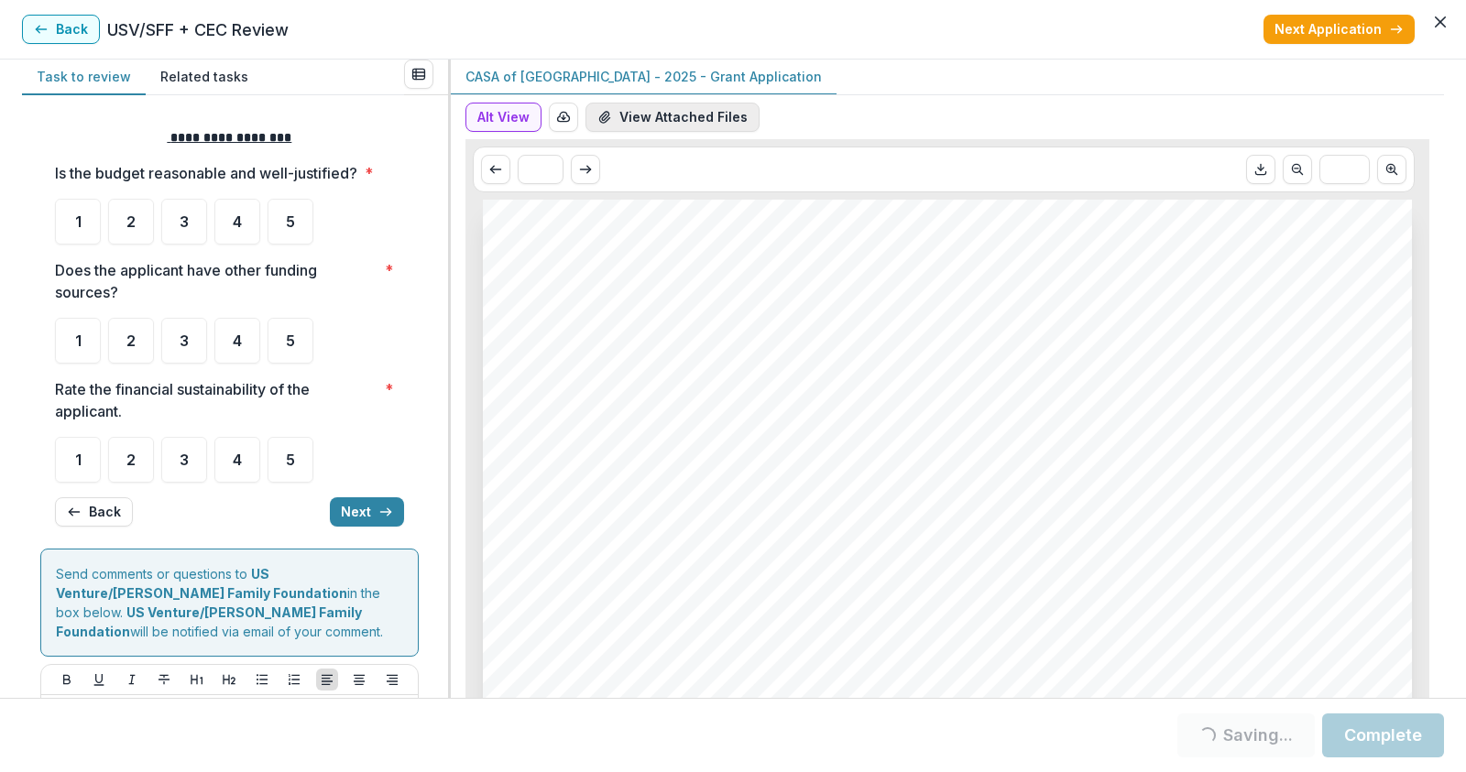
click at [678, 116] on button "View Attached Files" at bounding box center [672, 117] width 174 height 29
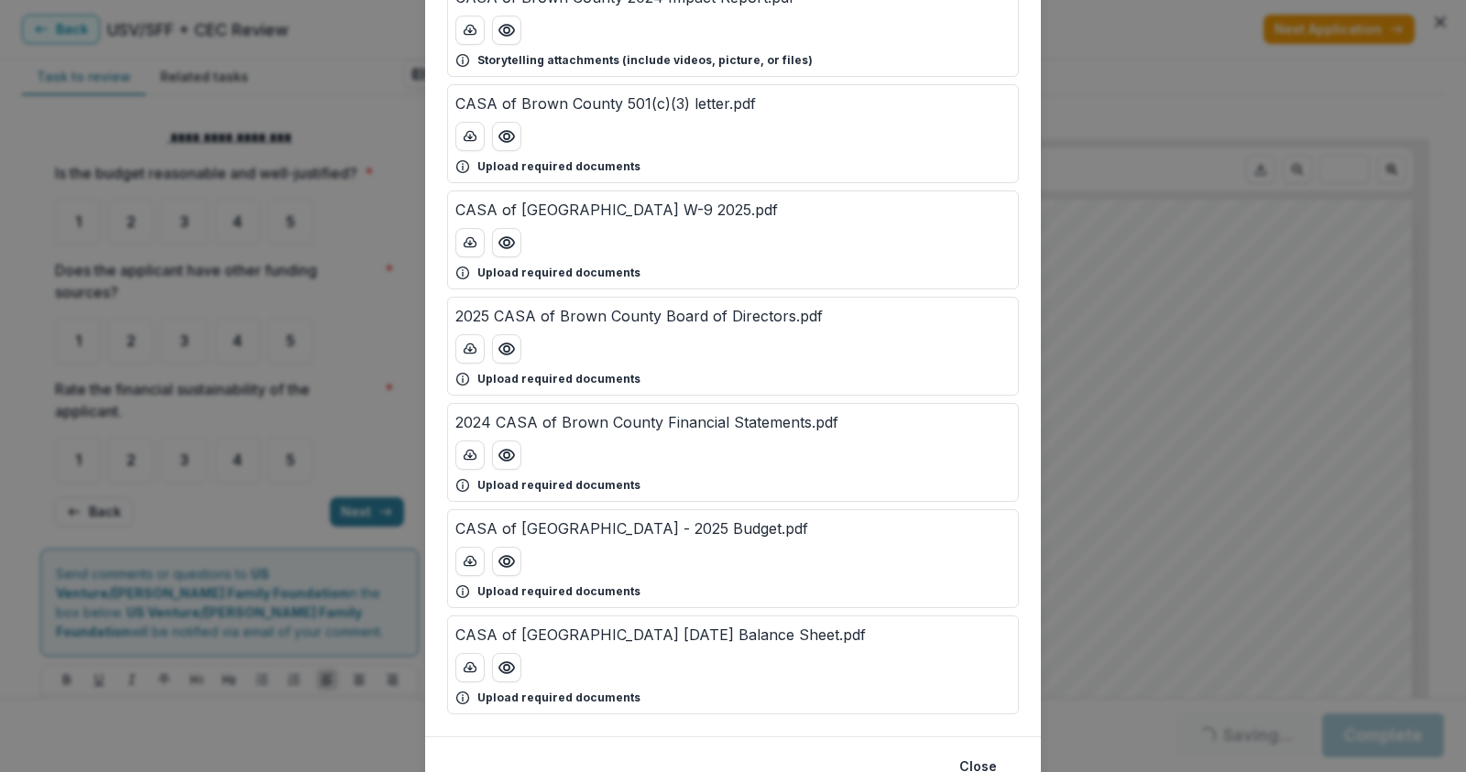
scroll to position [275, 0]
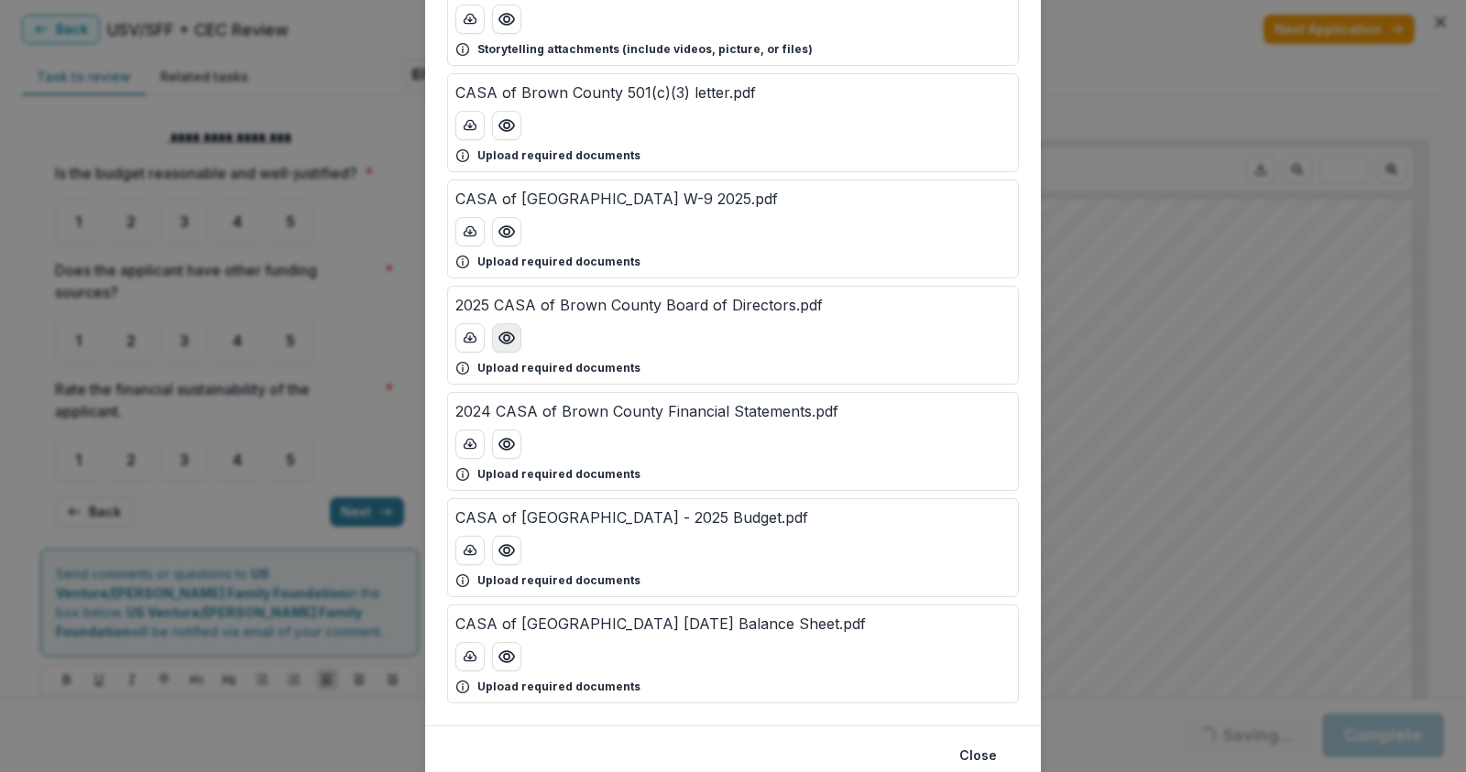
click at [508, 340] on icon "Preview 2025 CASA of Brown County Board of Directors.pdf" at bounding box center [506, 338] width 18 height 18
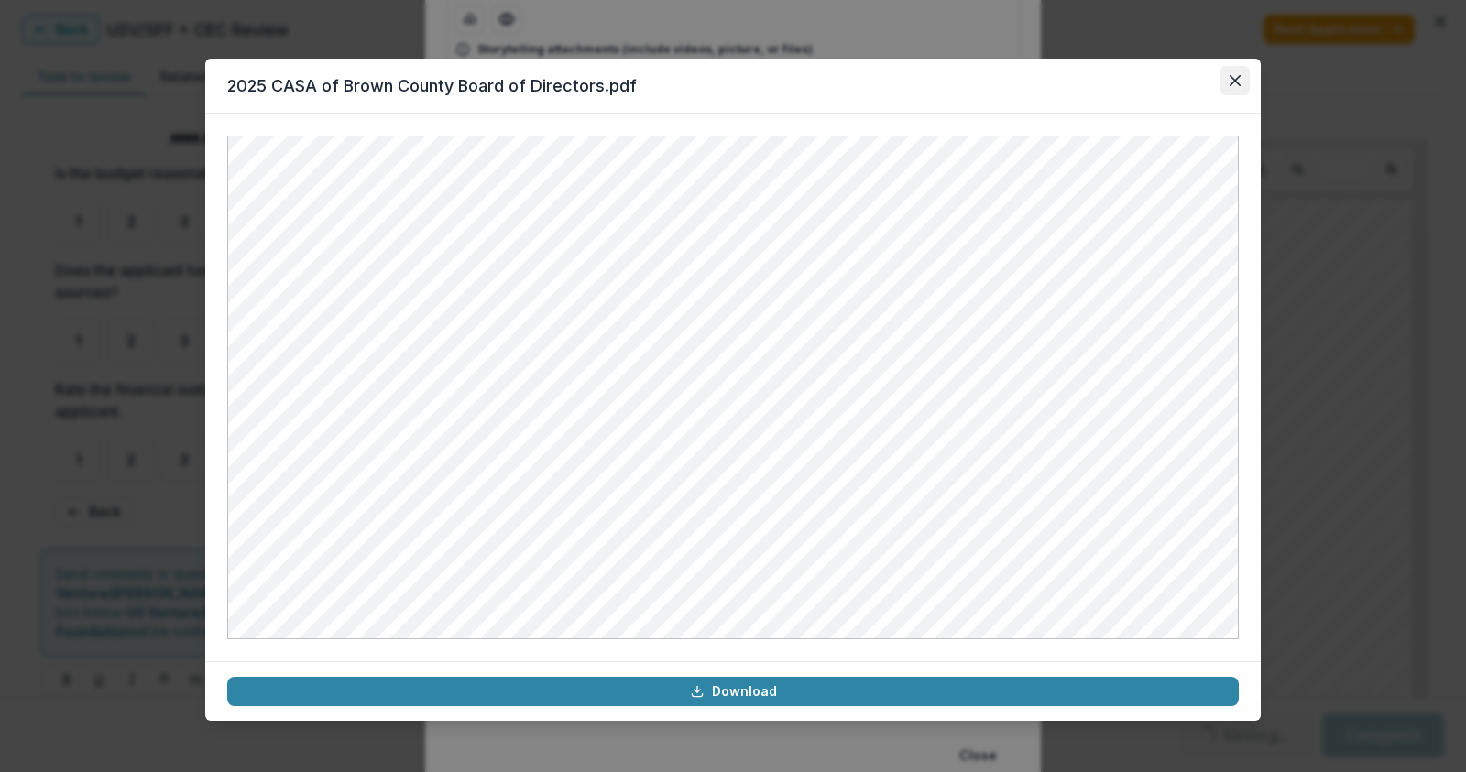
click at [1229, 83] on icon "Close" at bounding box center [1234, 80] width 11 height 11
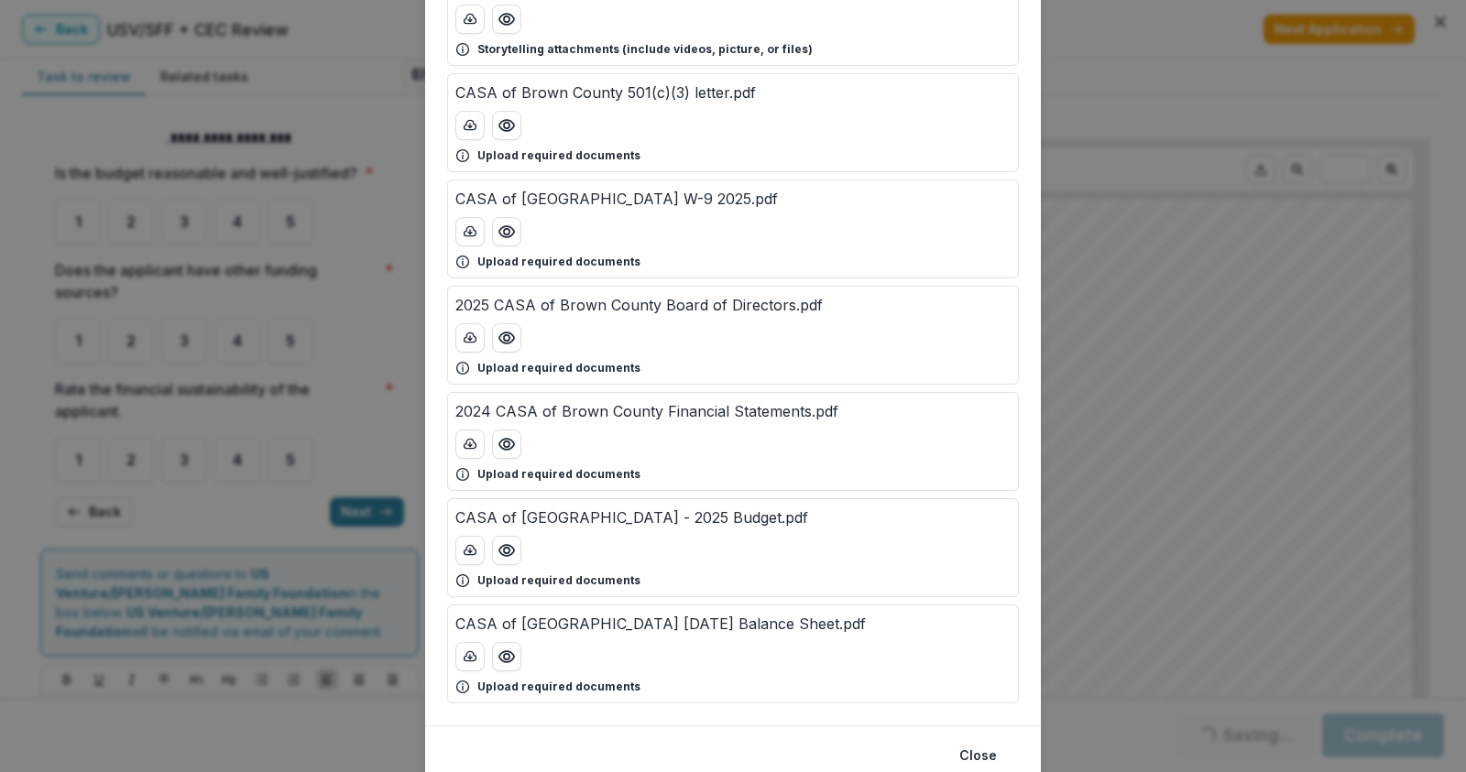
scroll to position [346, 0]
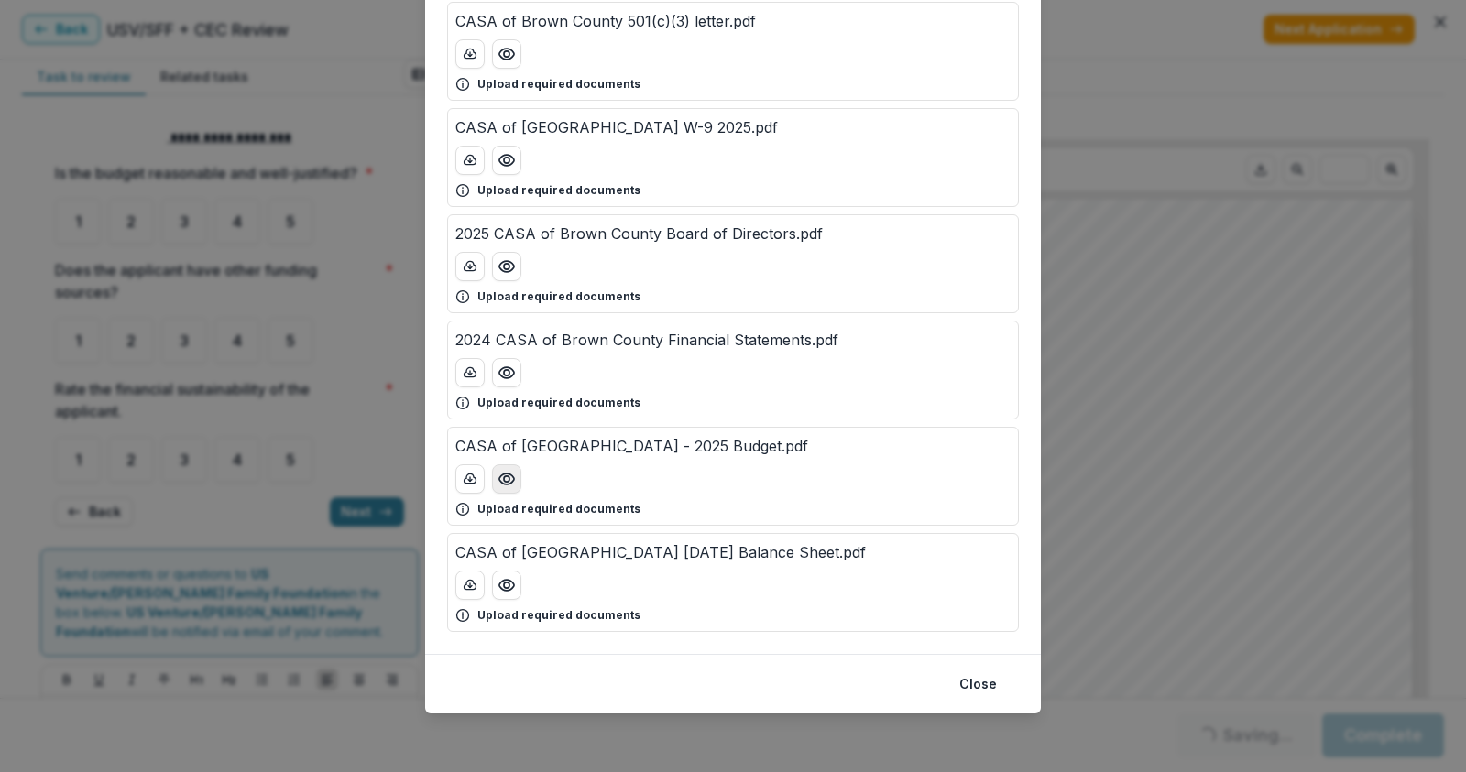
click at [507, 478] on icon "Preview CASA of Brown County - 2025 Budget.pdf" at bounding box center [506, 479] width 18 height 18
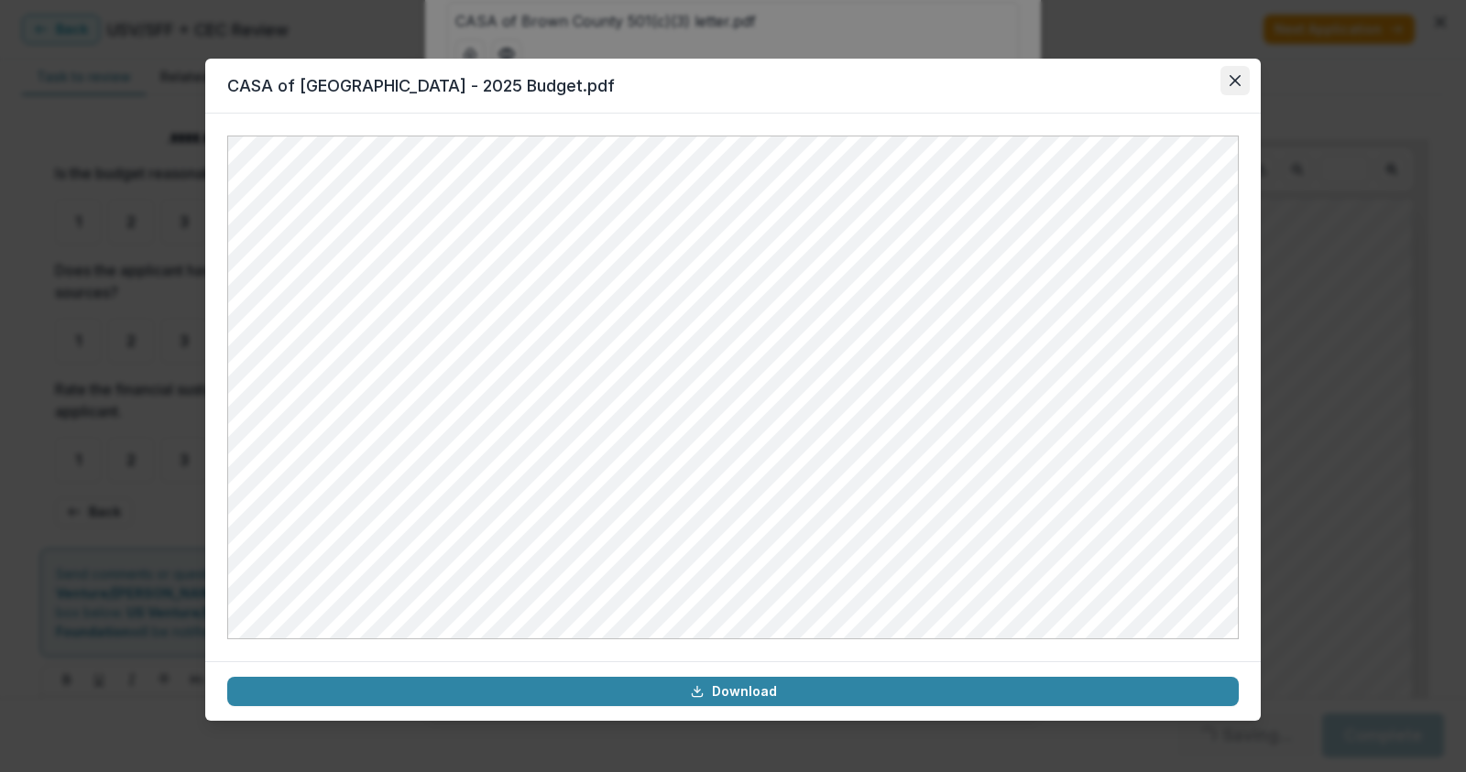
click at [1241, 81] on button "Close" at bounding box center [1234, 80] width 29 height 29
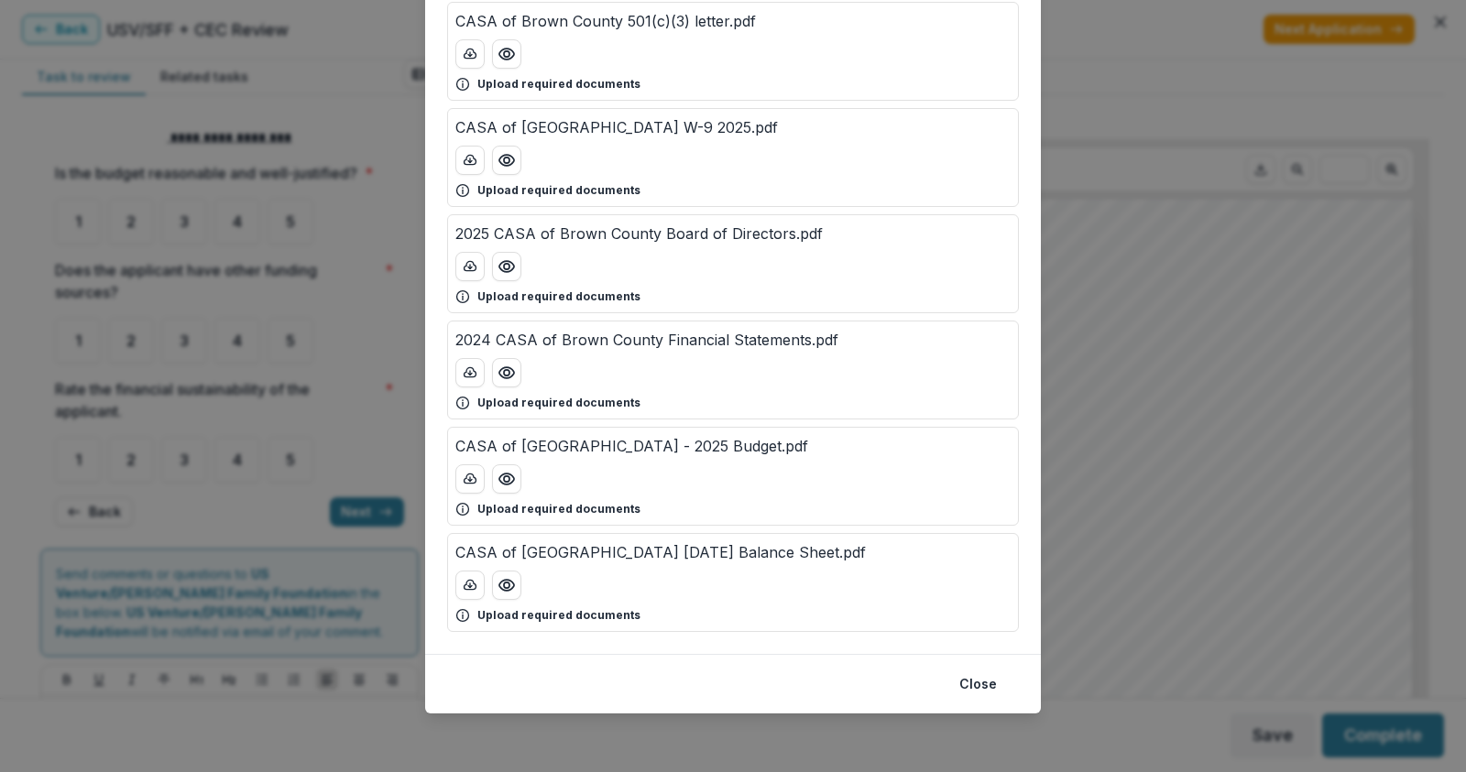
click at [398, 196] on div "Attached Files 2024 CASA of Brown County 990.pdf Upload required documents CASA…" at bounding box center [733, 386] width 1466 height 772
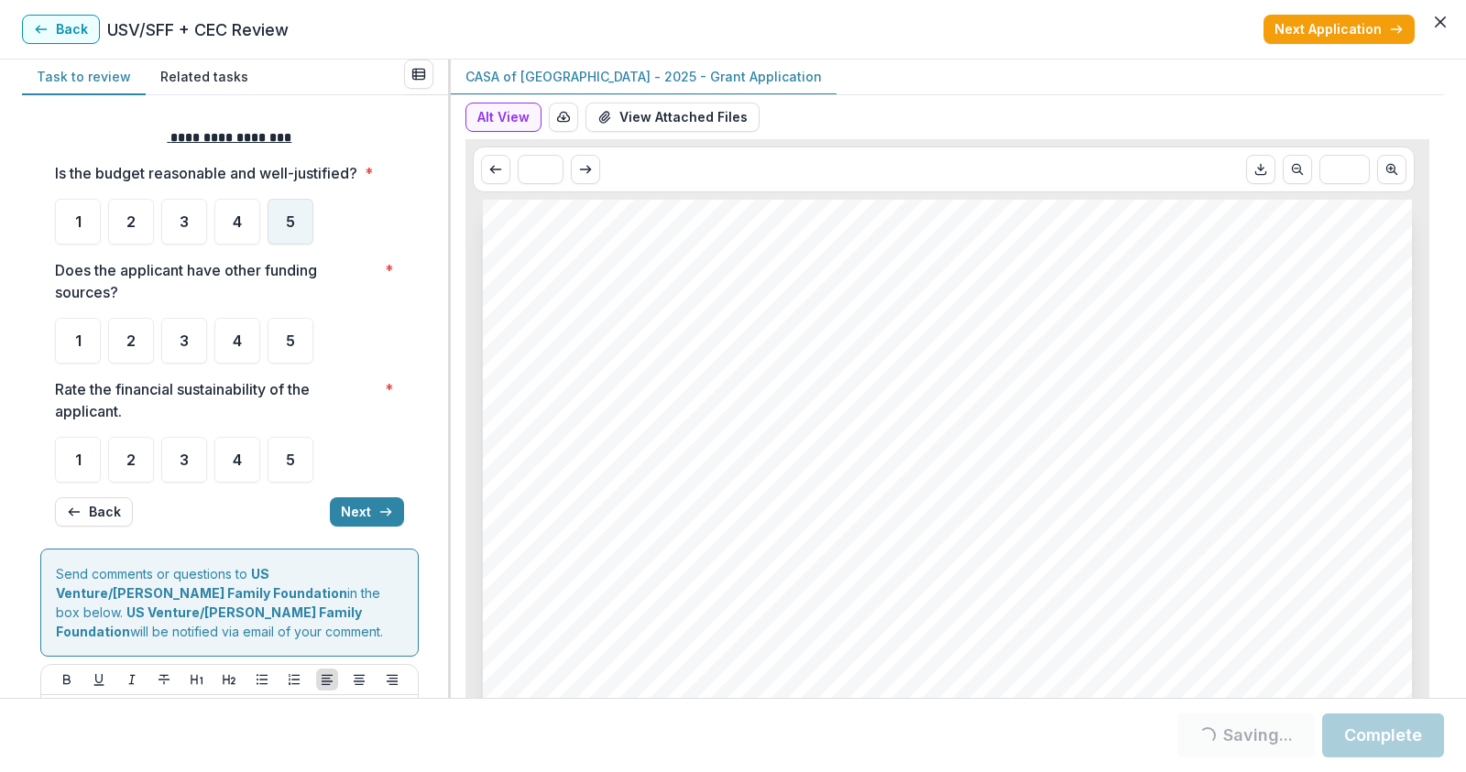
click at [280, 230] on div "5" at bounding box center [290, 222] width 46 height 46
click at [287, 343] on span "5" at bounding box center [290, 340] width 9 height 15
click at [244, 468] on div "4" at bounding box center [237, 460] width 46 height 46
click at [204, 468] on div "3" at bounding box center [184, 460] width 46 height 46
click at [222, 464] on div "4" at bounding box center [237, 460] width 46 height 46
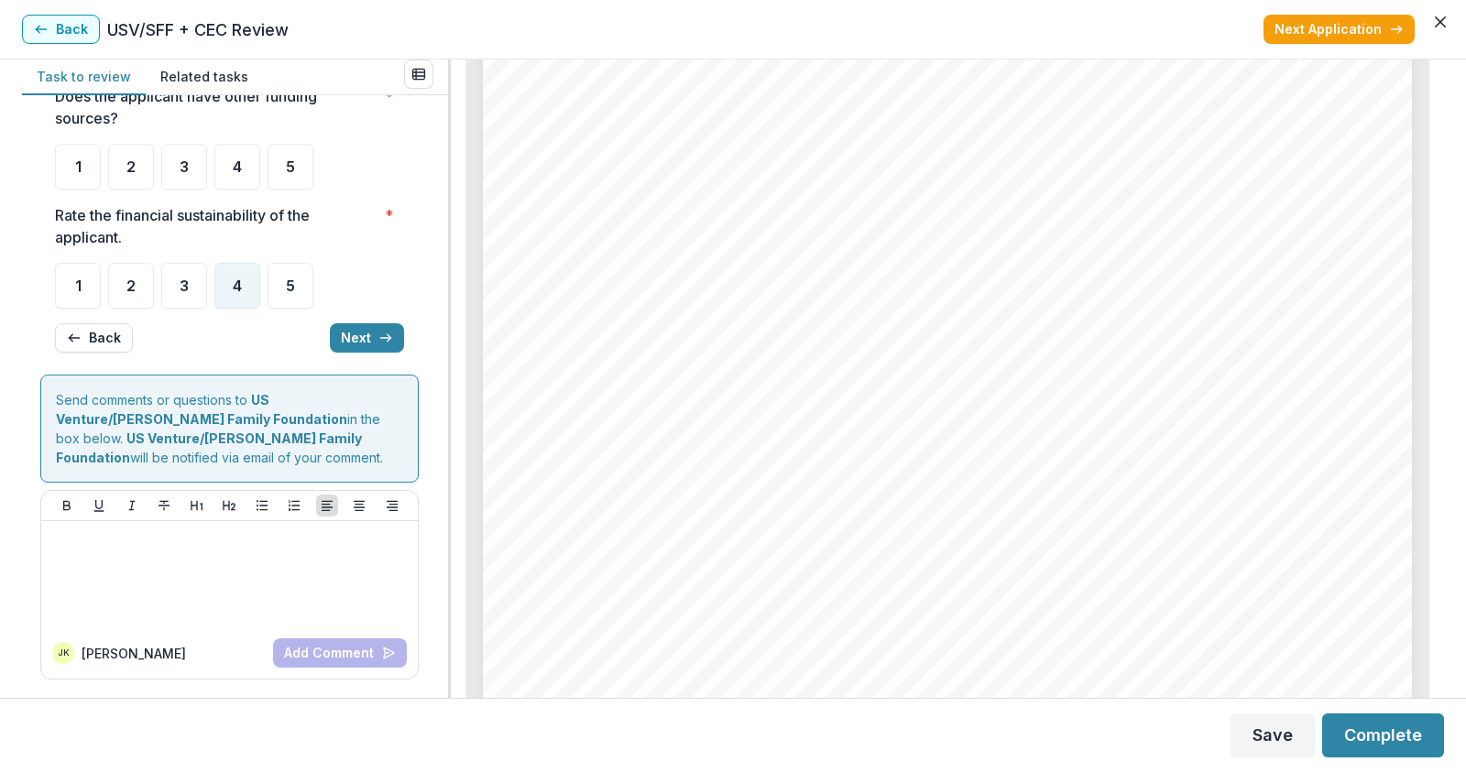
scroll to position [7171, 0]
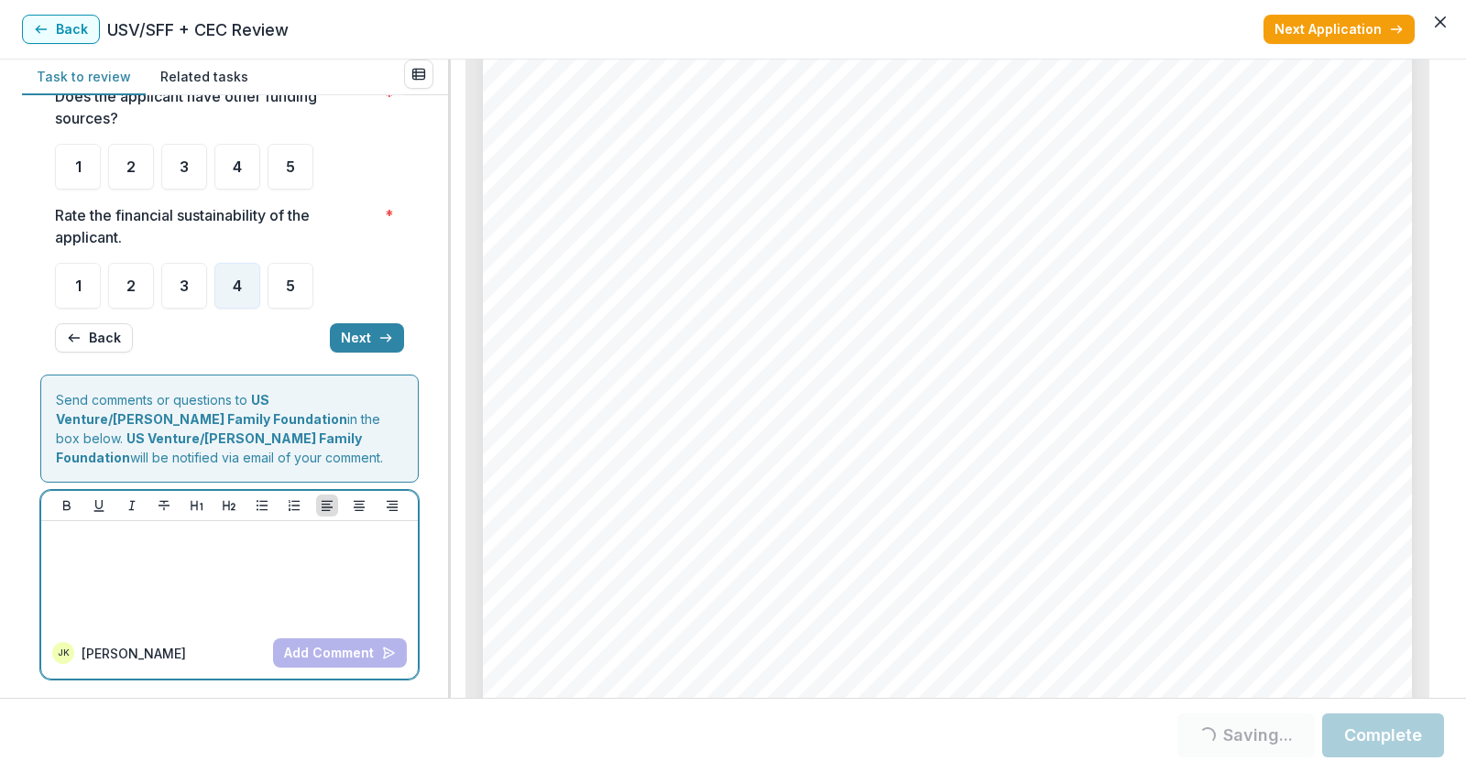
click at [213, 581] on div at bounding box center [230, 575] width 362 height 92
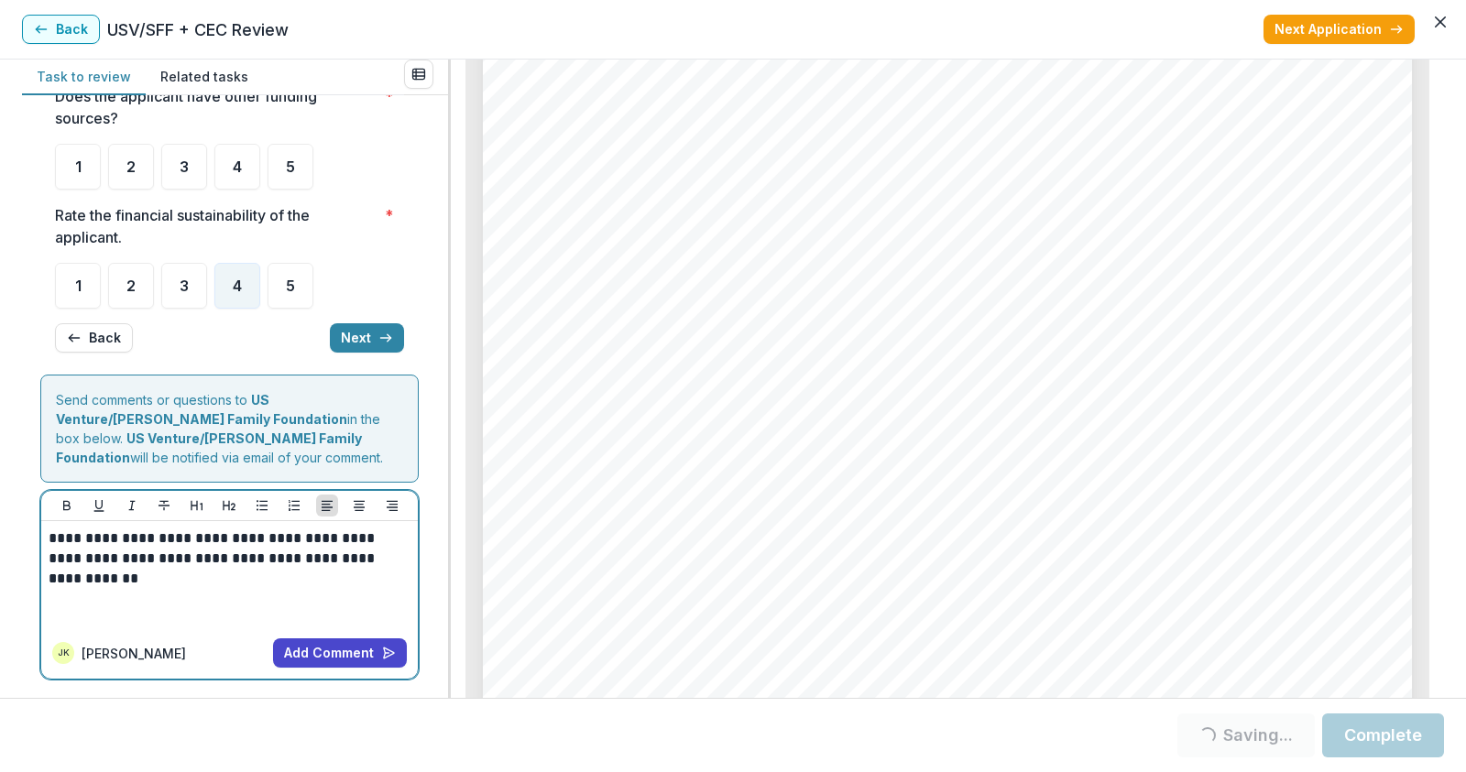
click at [397, 562] on p "**********" at bounding box center [227, 549] width 356 height 40
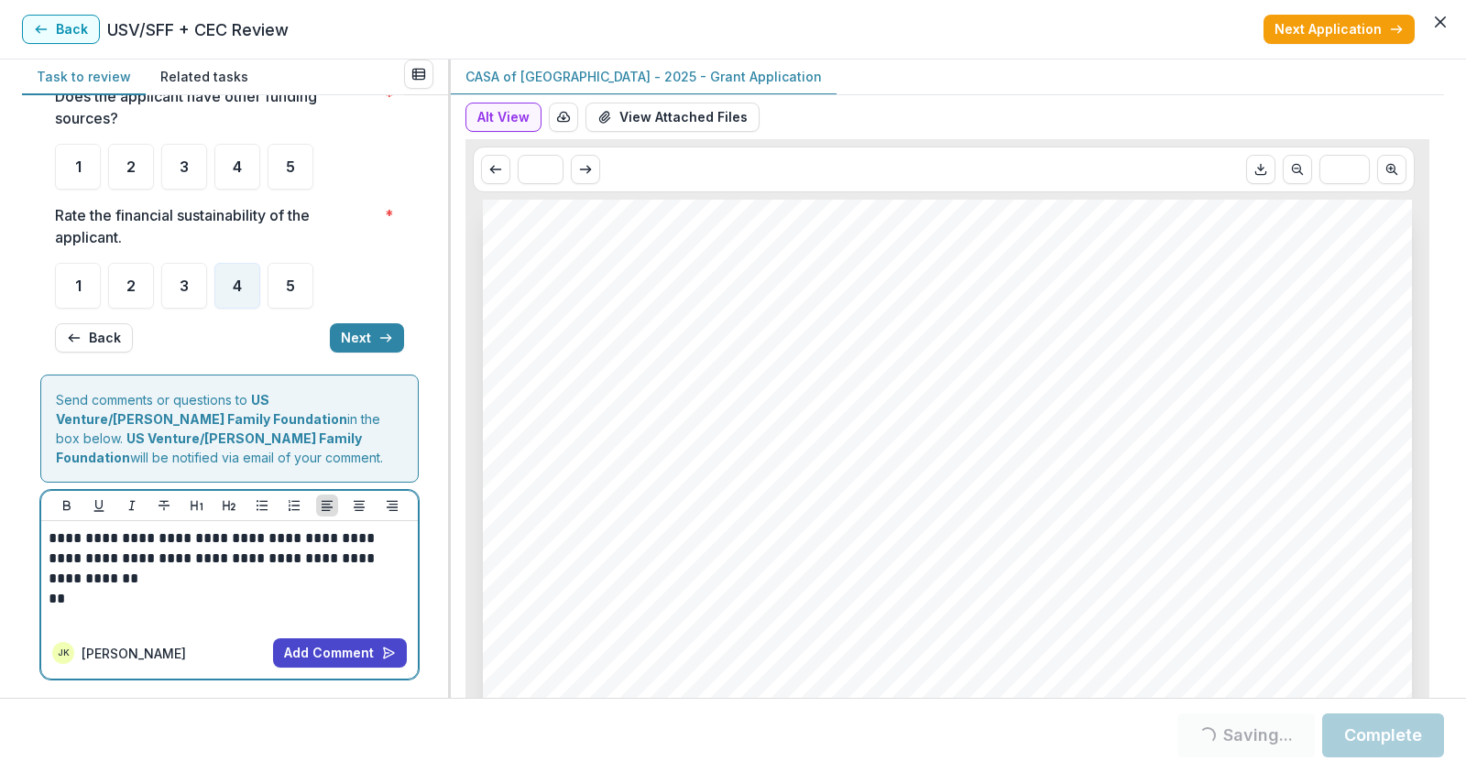
click at [205, 595] on p "**" at bounding box center [227, 599] width 356 height 20
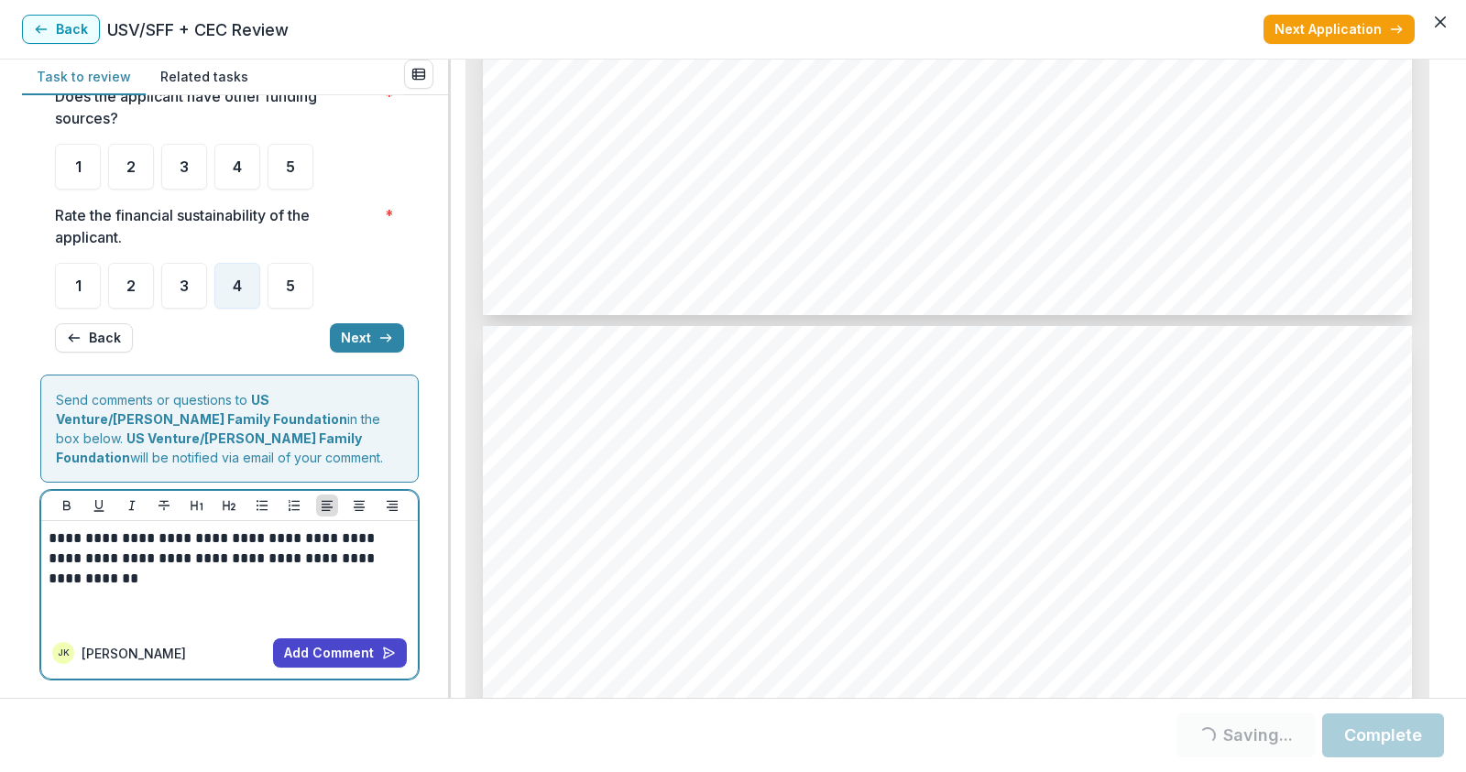
scroll to position [3939, 0]
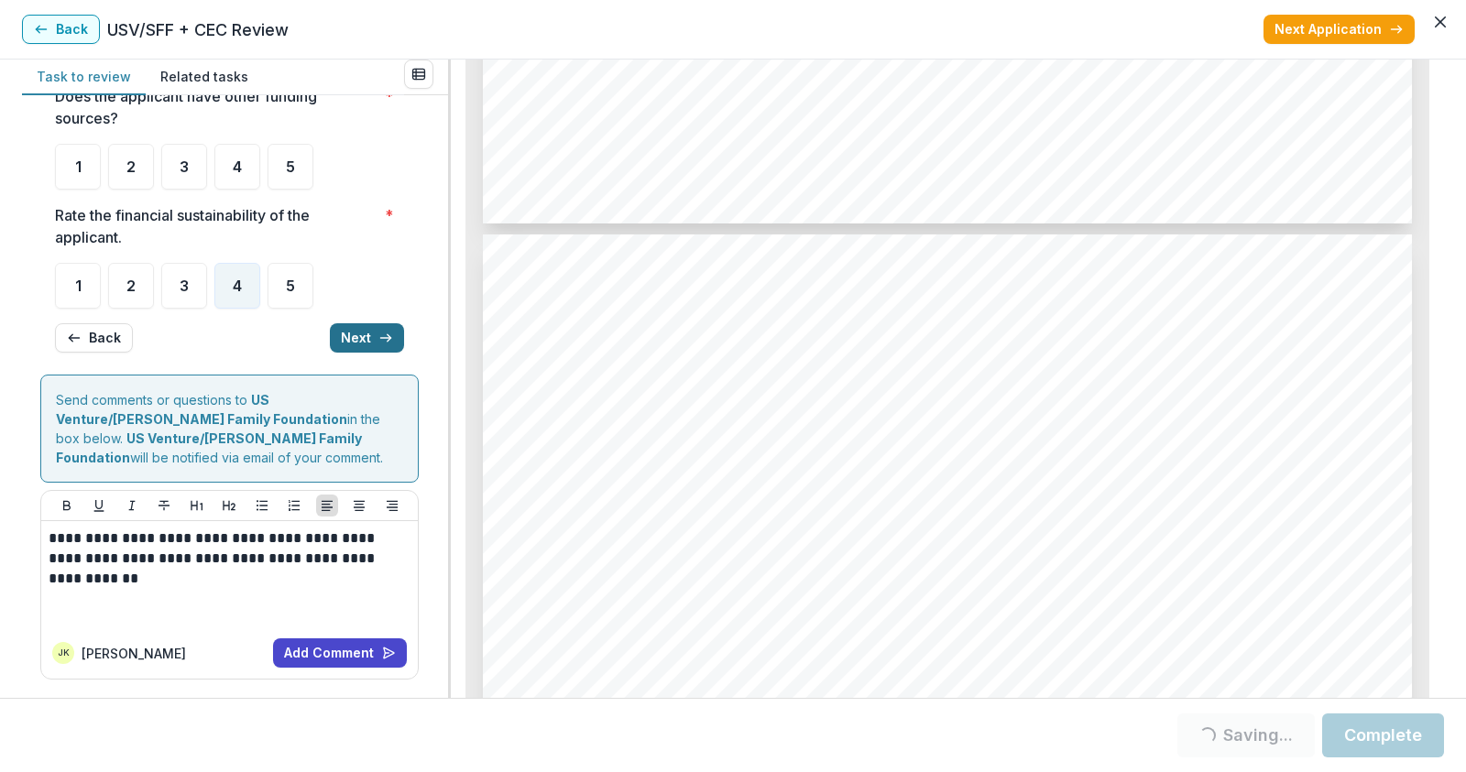
click at [366, 338] on button "Next" at bounding box center [367, 337] width 74 height 29
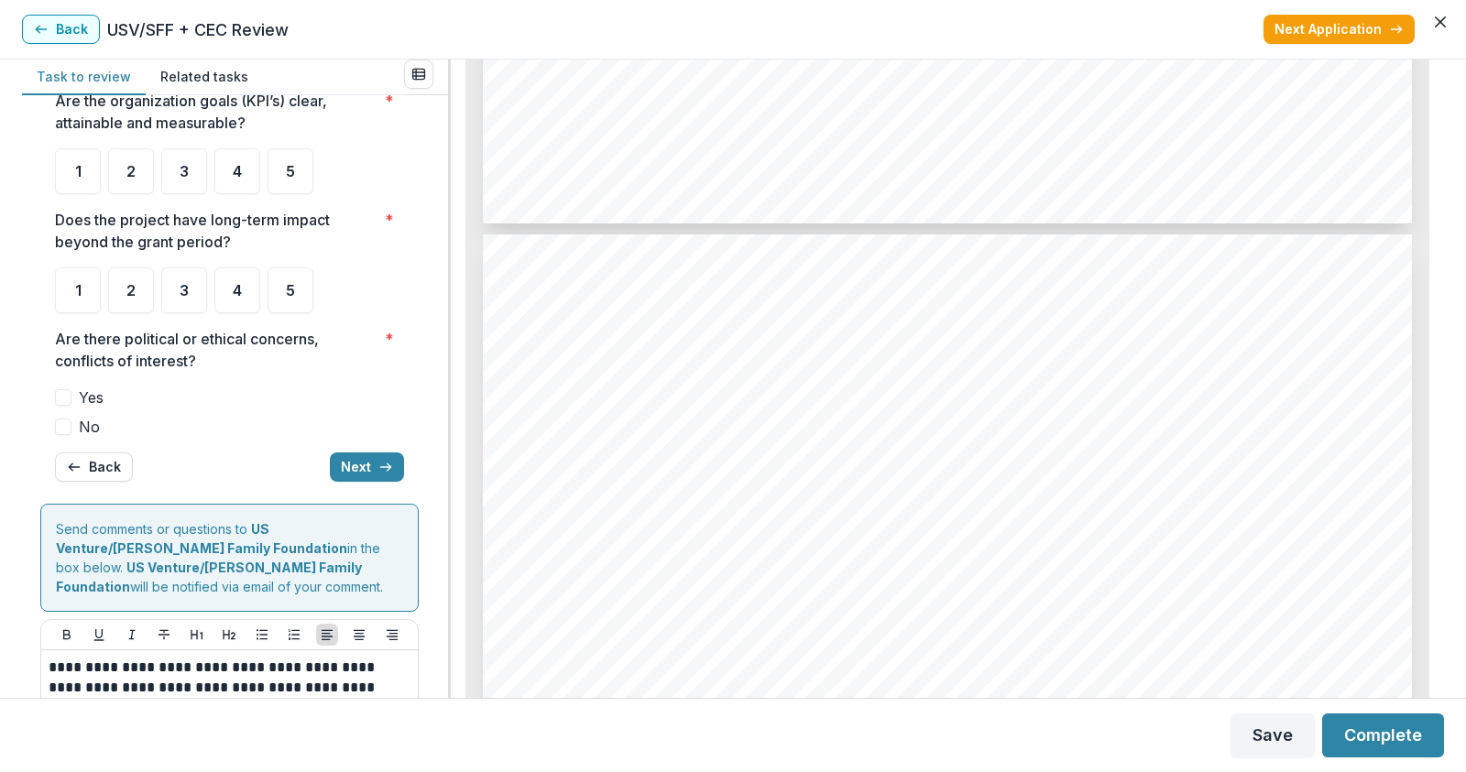
scroll to position [0, 0]
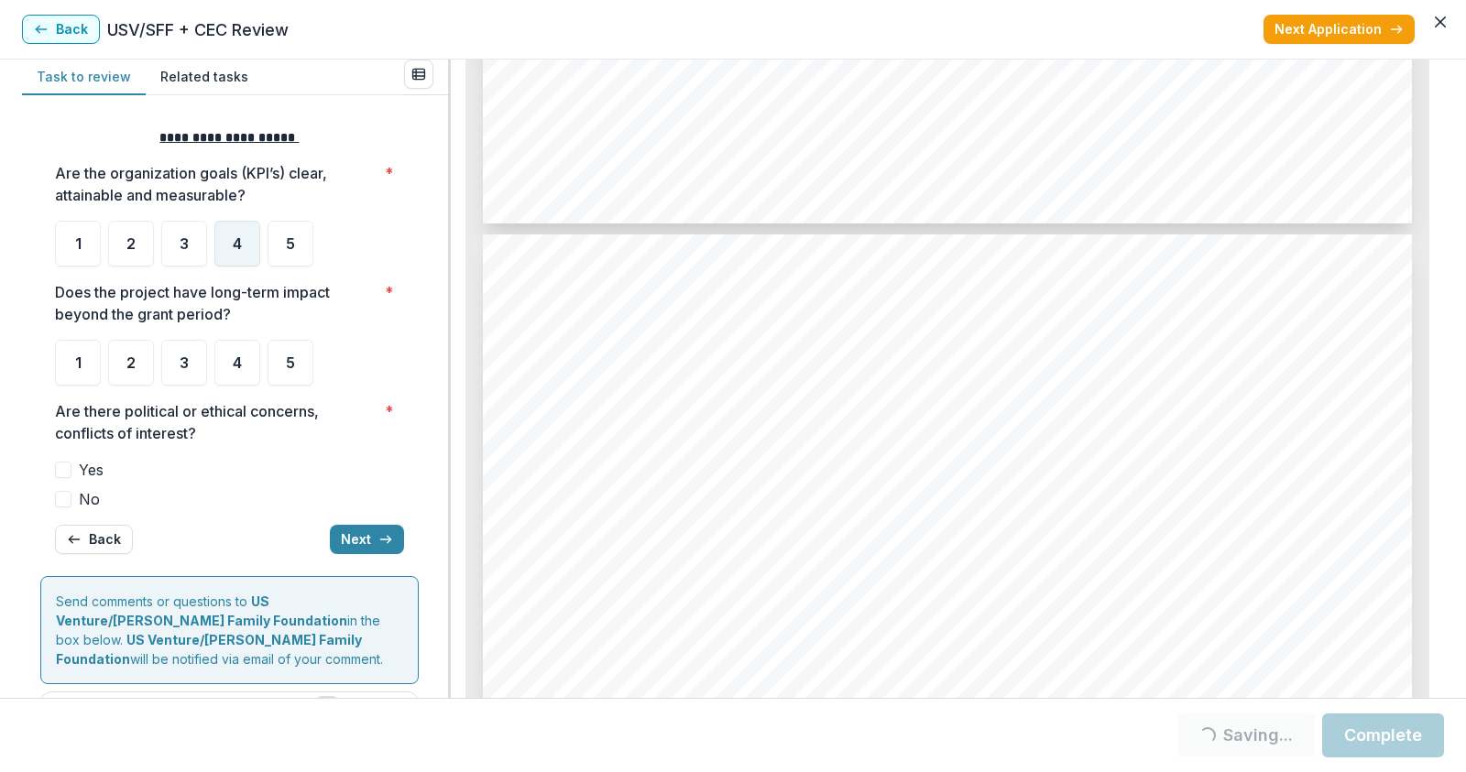
click at [246, 243] on div "4" at bounding box center [237, 244] width 46 height 46
click at [278, 363] on div "5" at bounding box center [290, 363] width 46 height 46
click at [62, 499] on span at bounding box center [63, 499] width 16 height 16
click at [292, 368] on span "5" at bounding box center [290, 362] width 9 height 15
click at [288, 366] on span "5" at bounding box center [290, 362] width 9 height 15
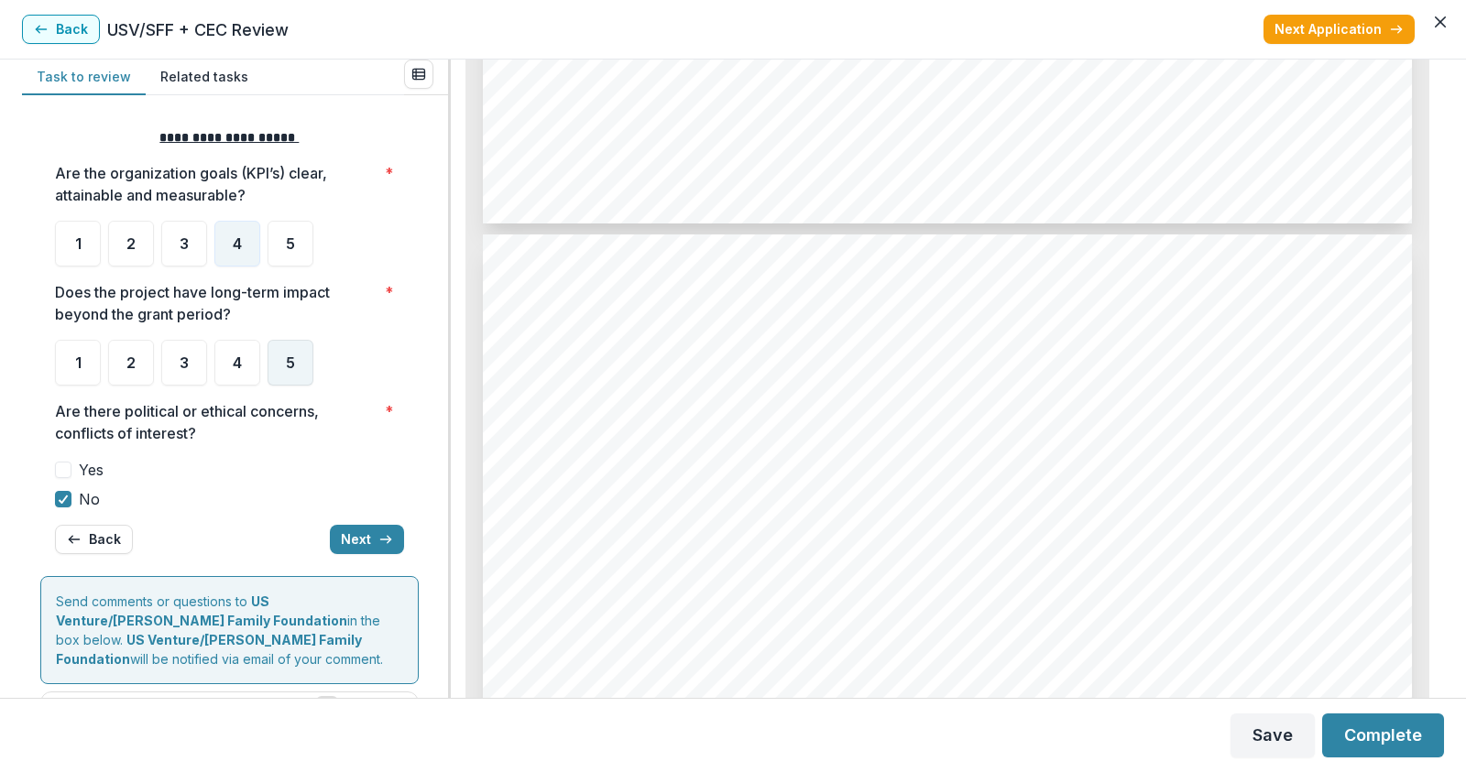
click at [288, 360] on span "5" at bounding box center [290, 362] width 9 height 15
click at [238, 362] on span "4" at bounding box center [237, 362] width 9 height 15
click at [289, 365] on span "5" at bounding box center [290, 362] width 9 height 15
click at [365, 542] on button "Next" at bounding box center [367, 539] width 74 height 29
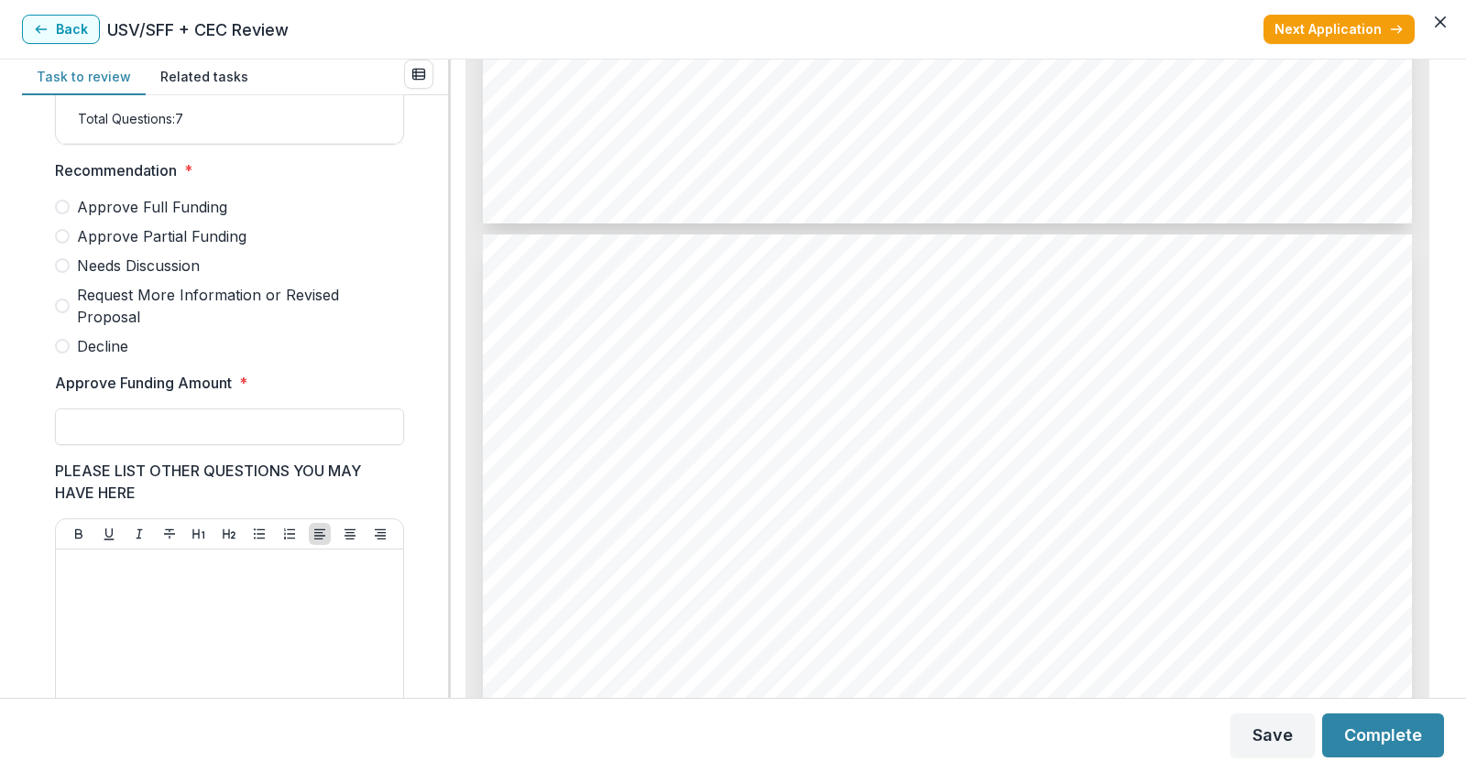
scroll to position [304, 0]
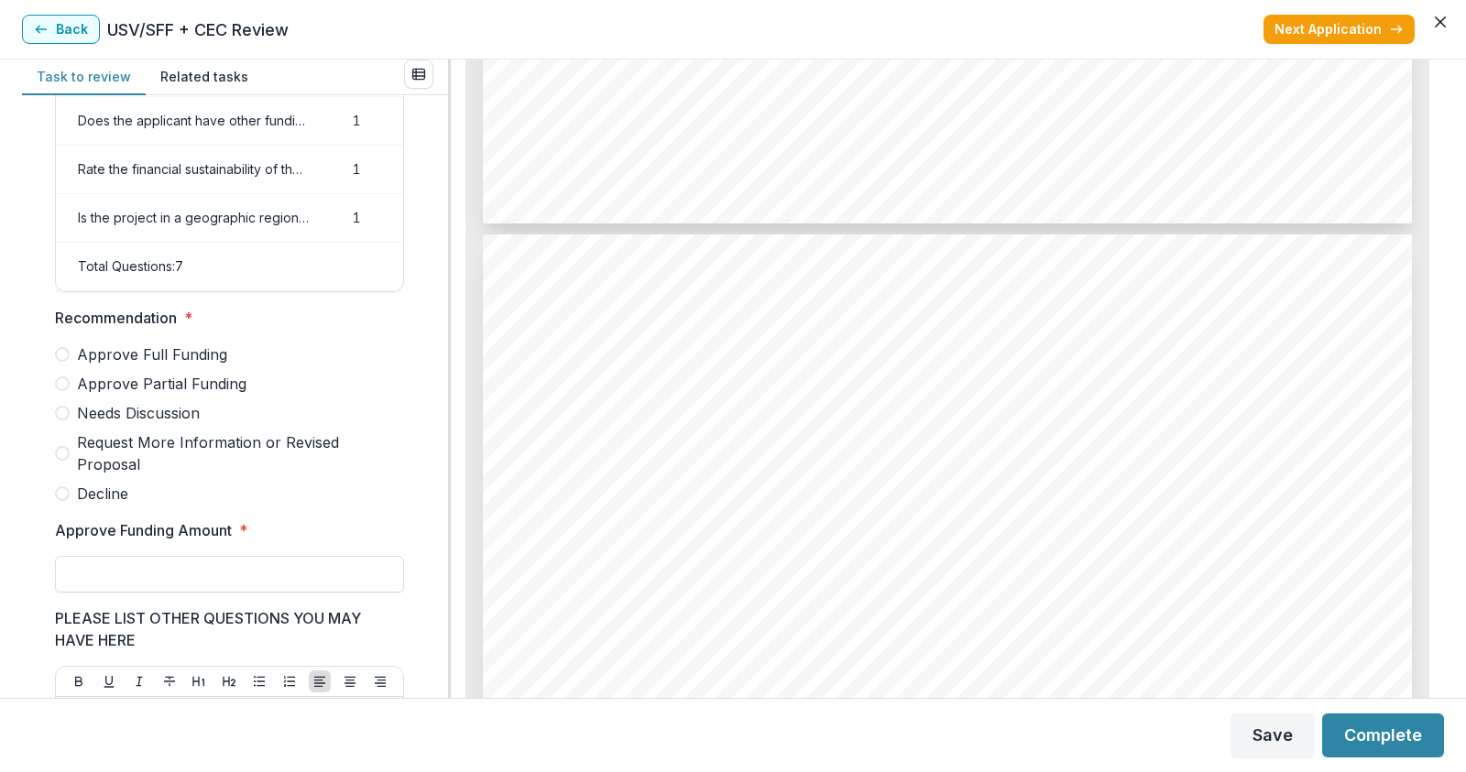
click at [62, 391] on span at bounding box center [62, 383] width 15 height 15
click at [122, 580] on input "Approve Funding Amount *" at bounding box center [229, 574] width 349 height 37
type input "******"
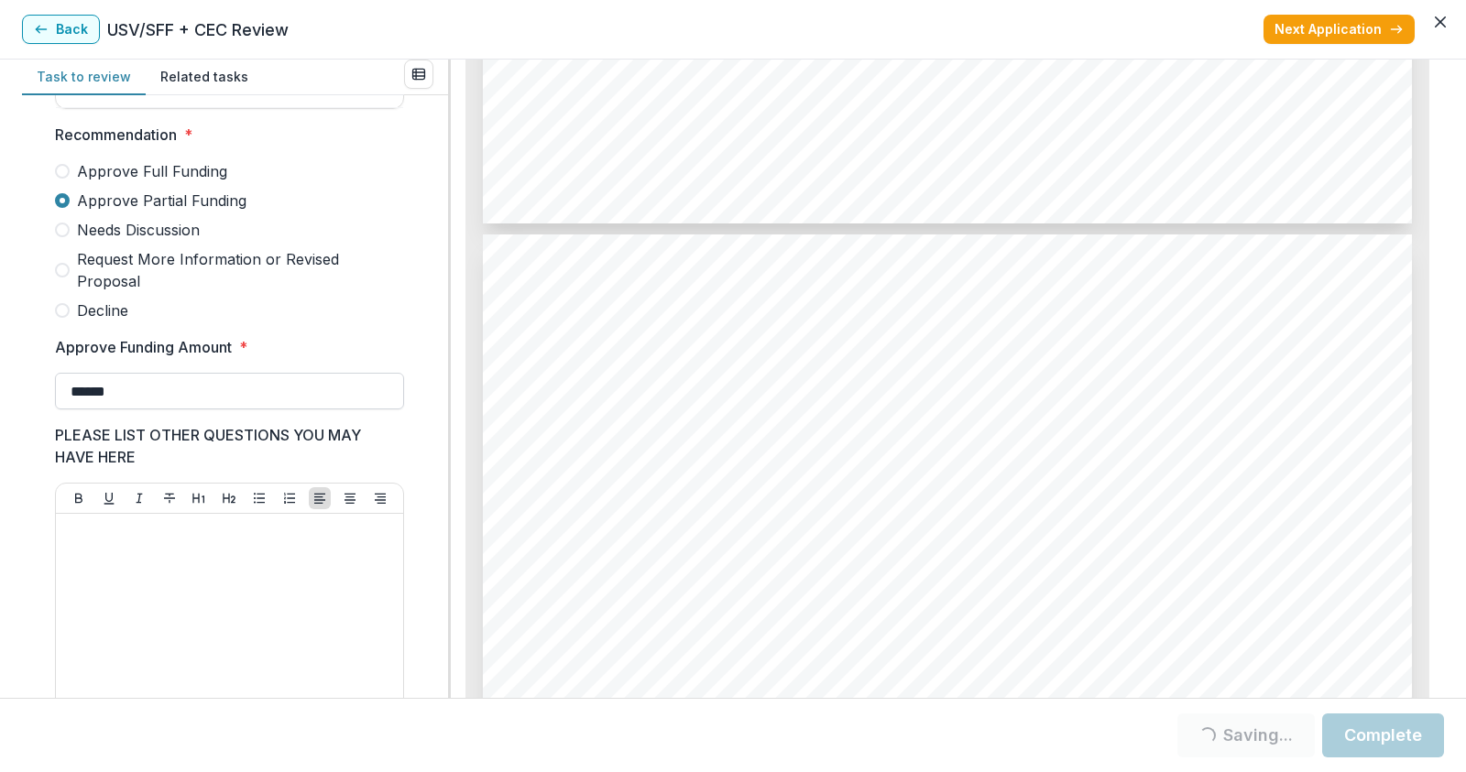
click at [169, 396] on input "******" at bounding box center [229, 391] width 349 height 37
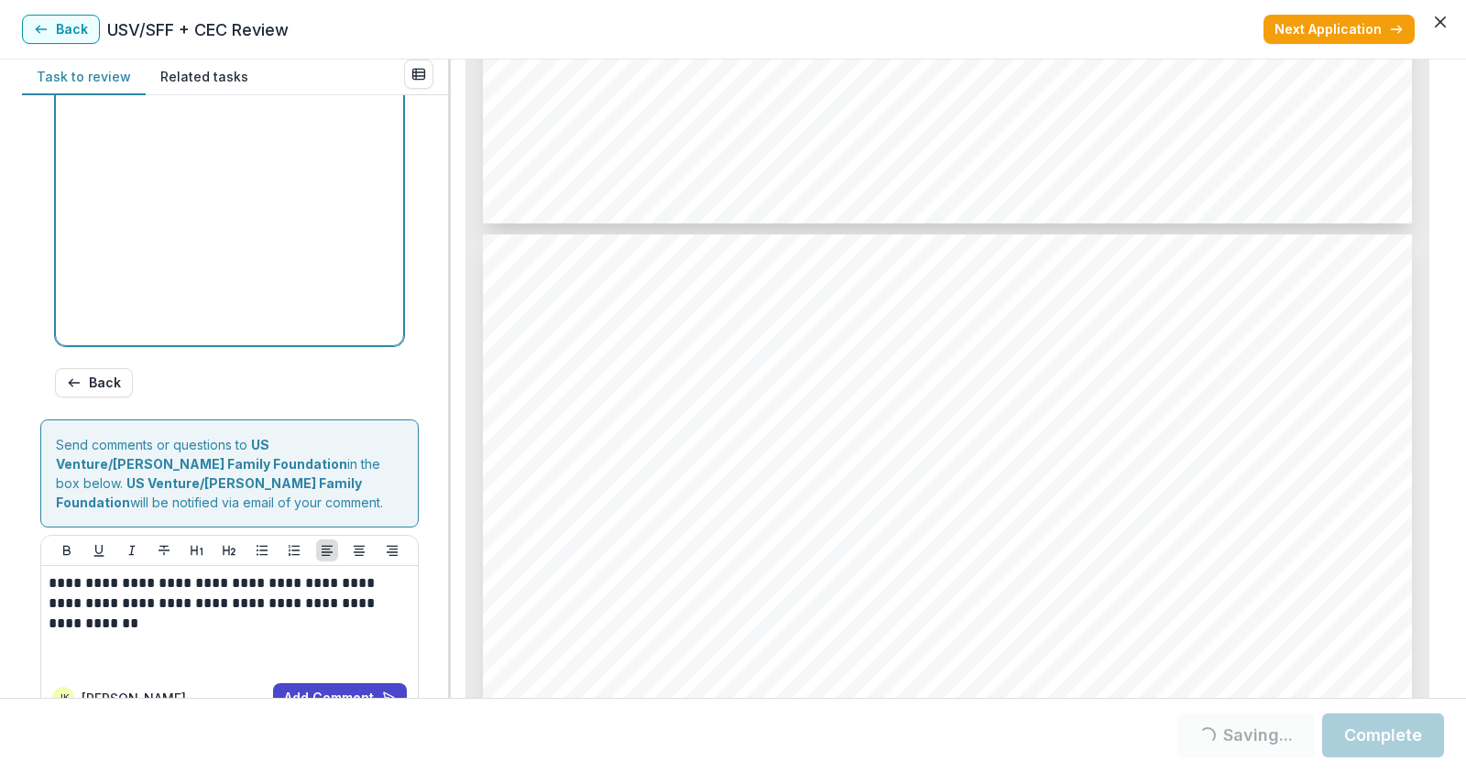
click at [140, 247] on div at bounding box center [229, 200] width 333 height 275
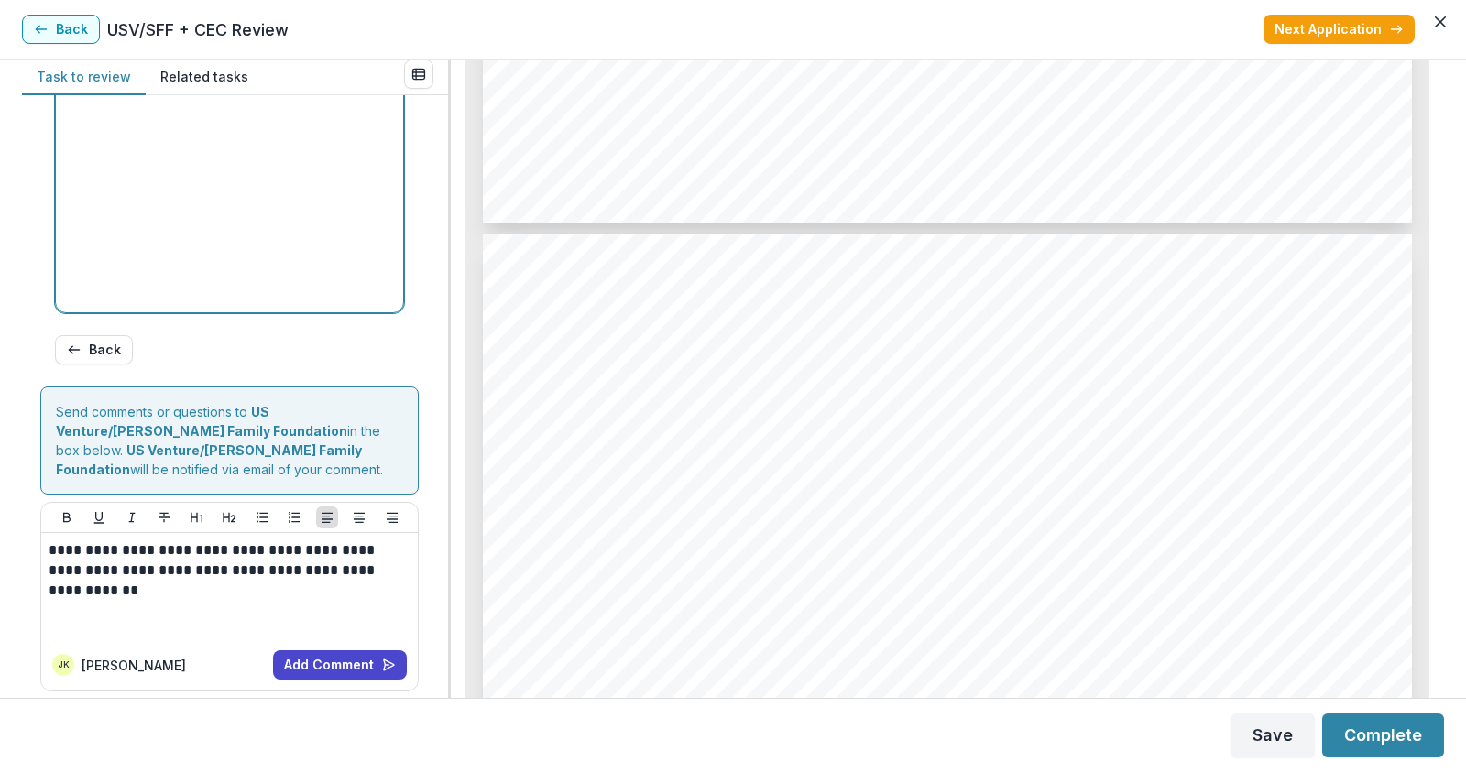
scroll to position [1004, 0]
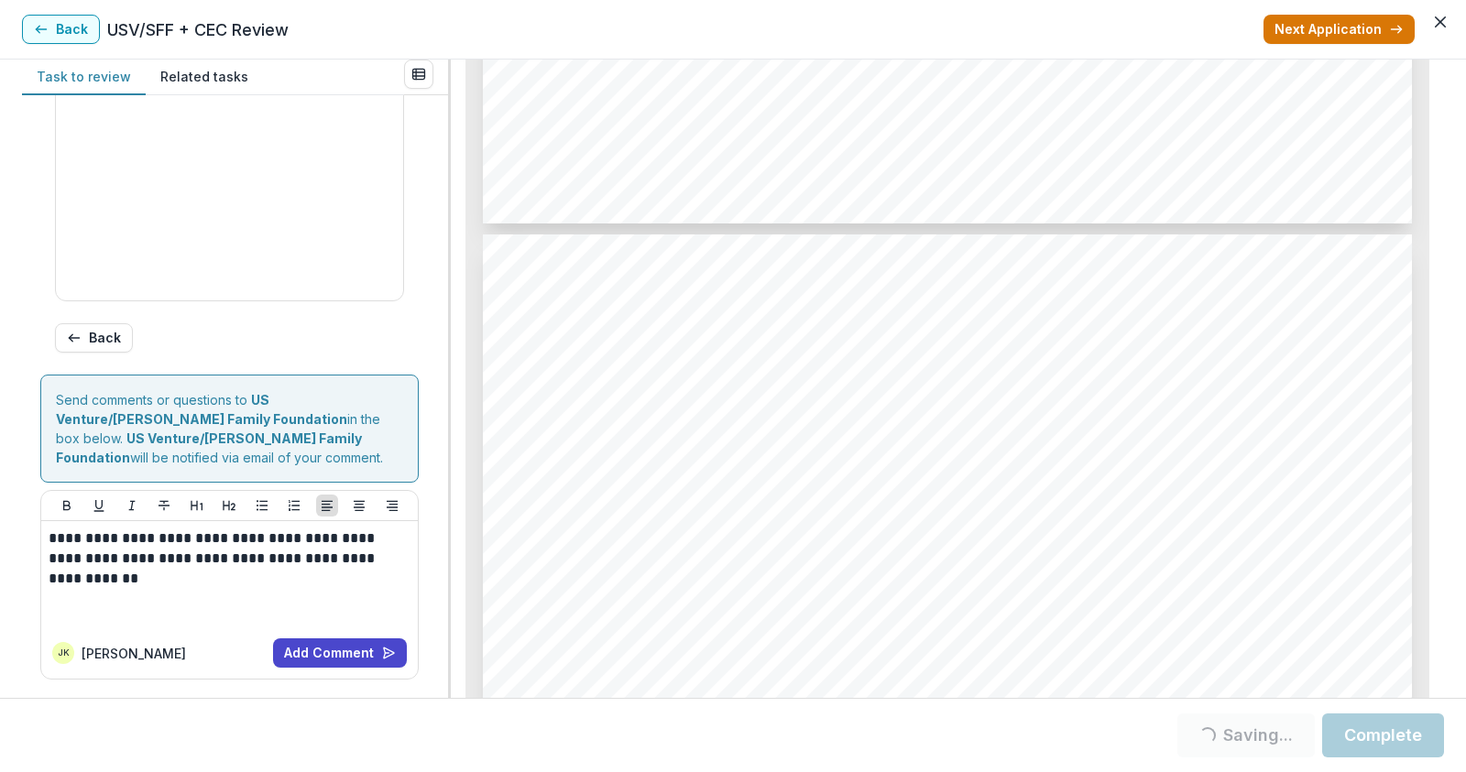
click at [1358, 25] on button "Next Application" at bounding box center [1338, 29] width 151 height 29
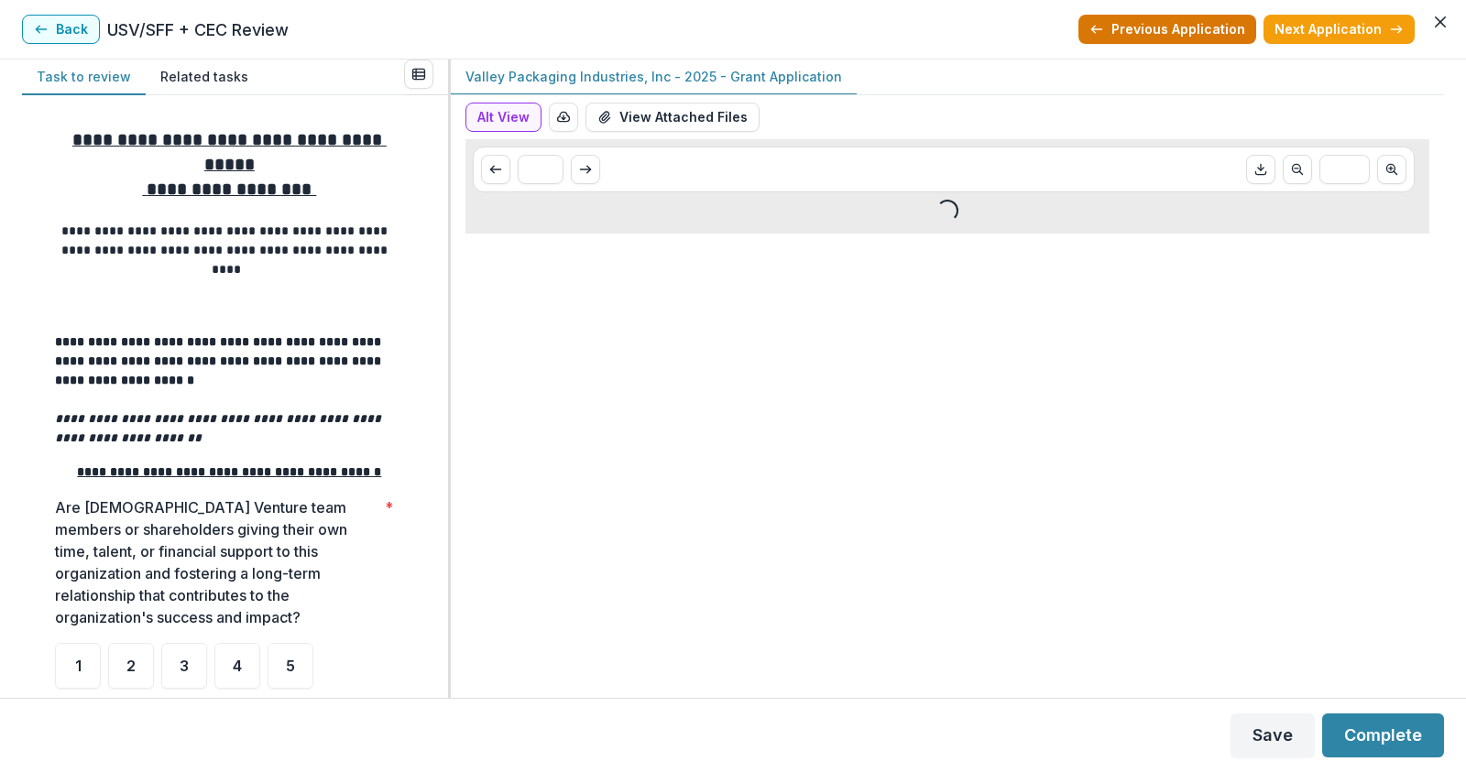
click at [1197, 21] on button "Previous Application" at bounding box center [1167, 29] width 178 height 29
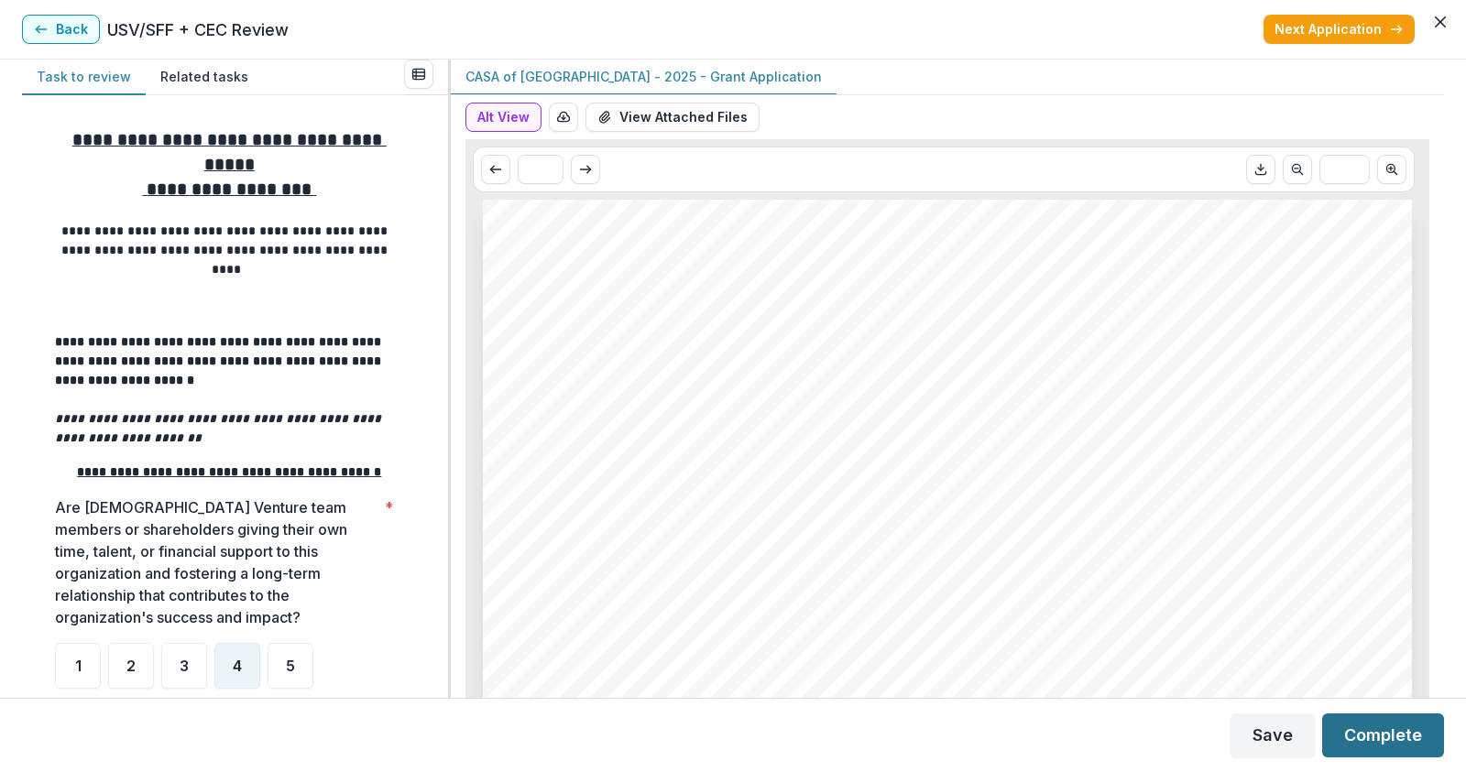
click at [1381, 737] on button "Complete" at bounding box center [1383, 736] width 122 height 44
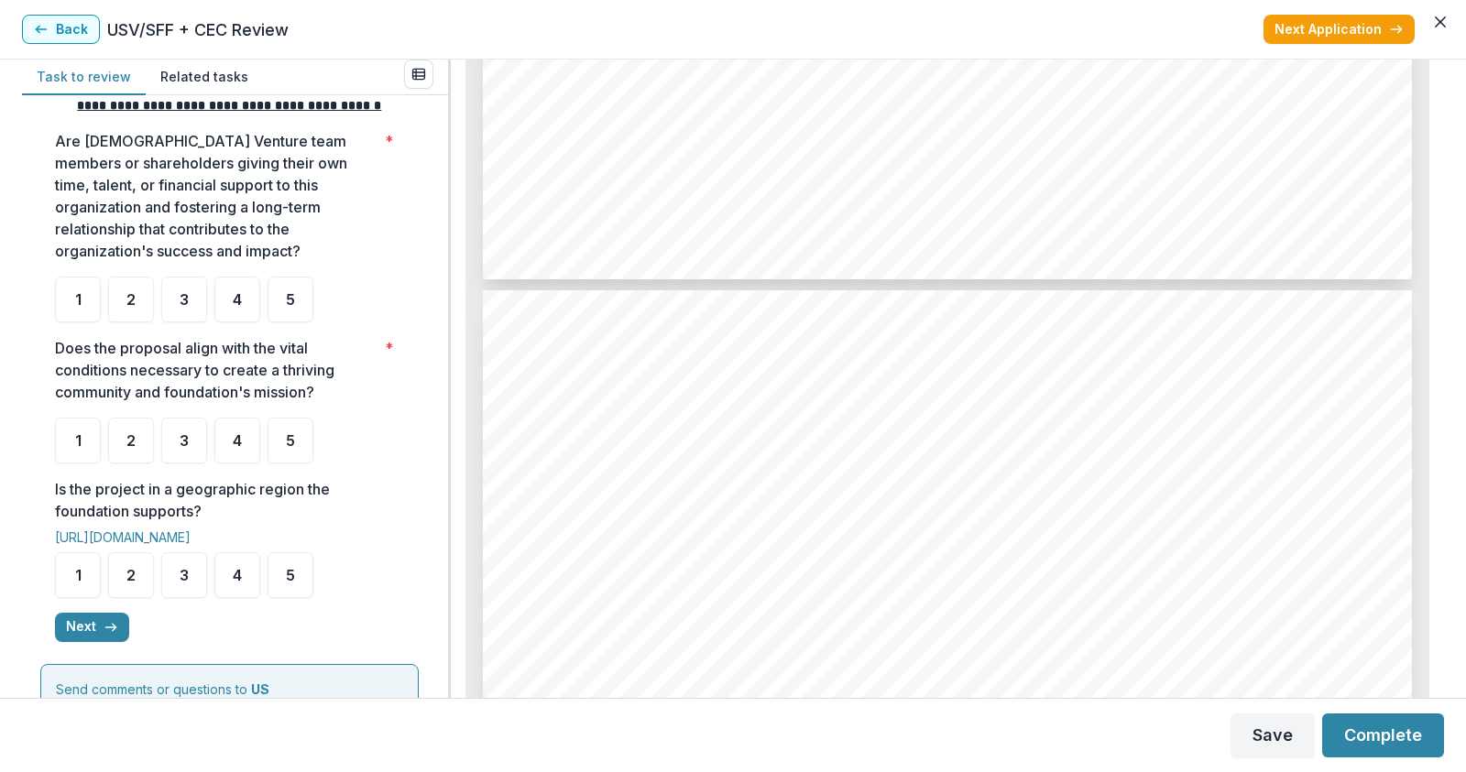
scroll to position [2657, 0]
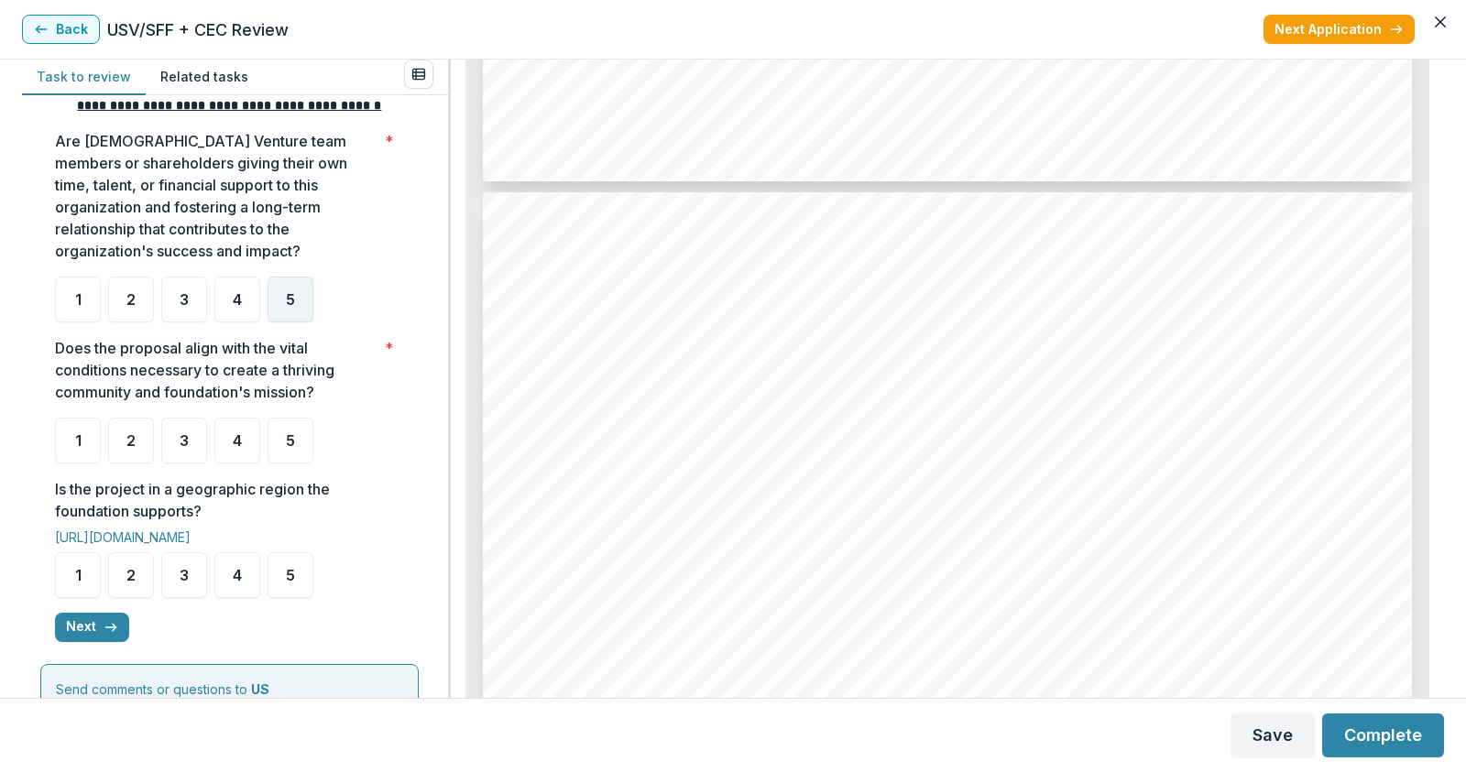
click at [287, 307] on span "5" at bounding box center [290, 299] width 9 height 15
click at [288, 448] on span "5" at bounding box center [290, 440] width 9 height 15
click at [292, 583] on span "5" at bounding box center [290, 575] width 9 height 15
click at [82, 640] on button "Next" at bounding box center [92, 627] width 74 height 29
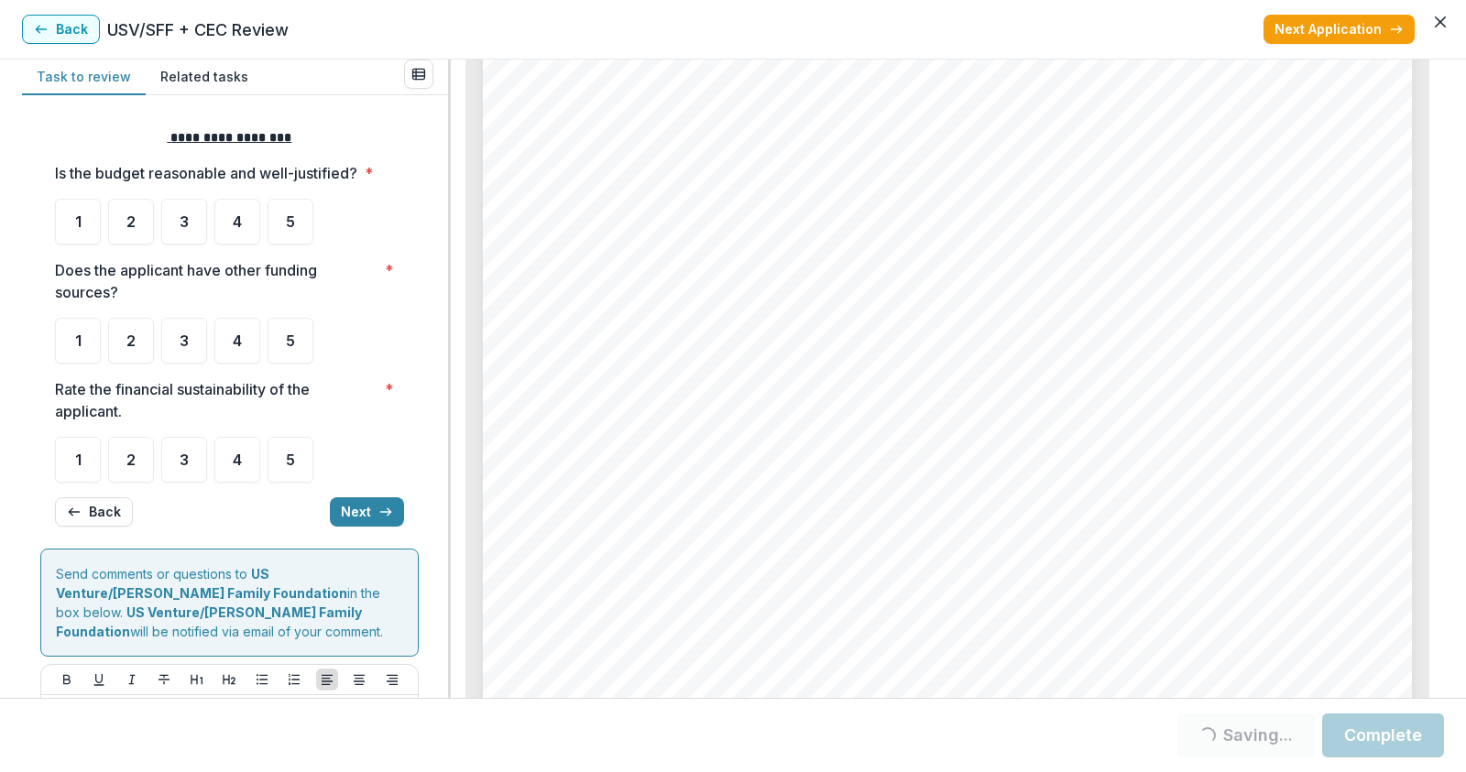
scroll to position [0, 0]
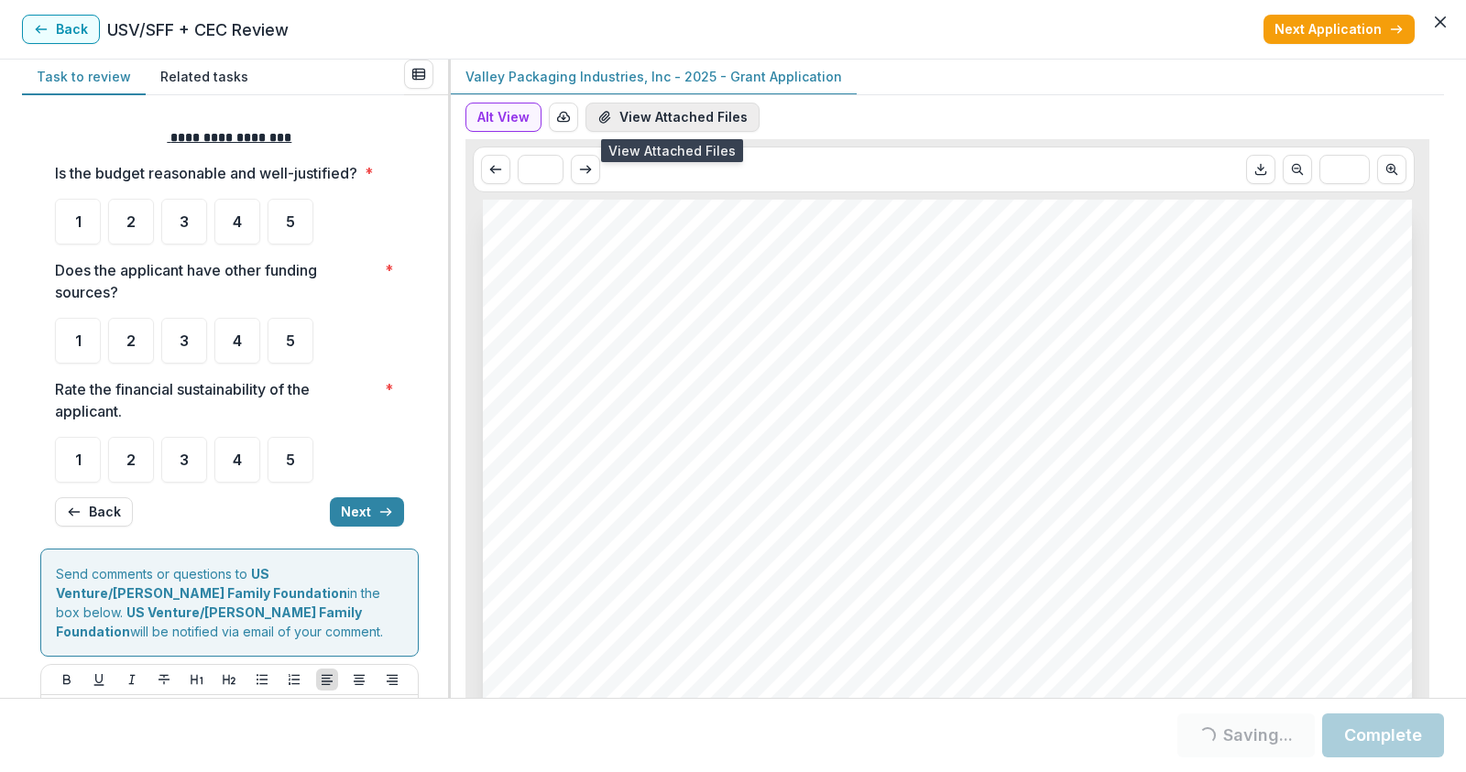
click at [714, 115] on button "View Attached Files" at bounding box center [672, 117] width 174 height 29
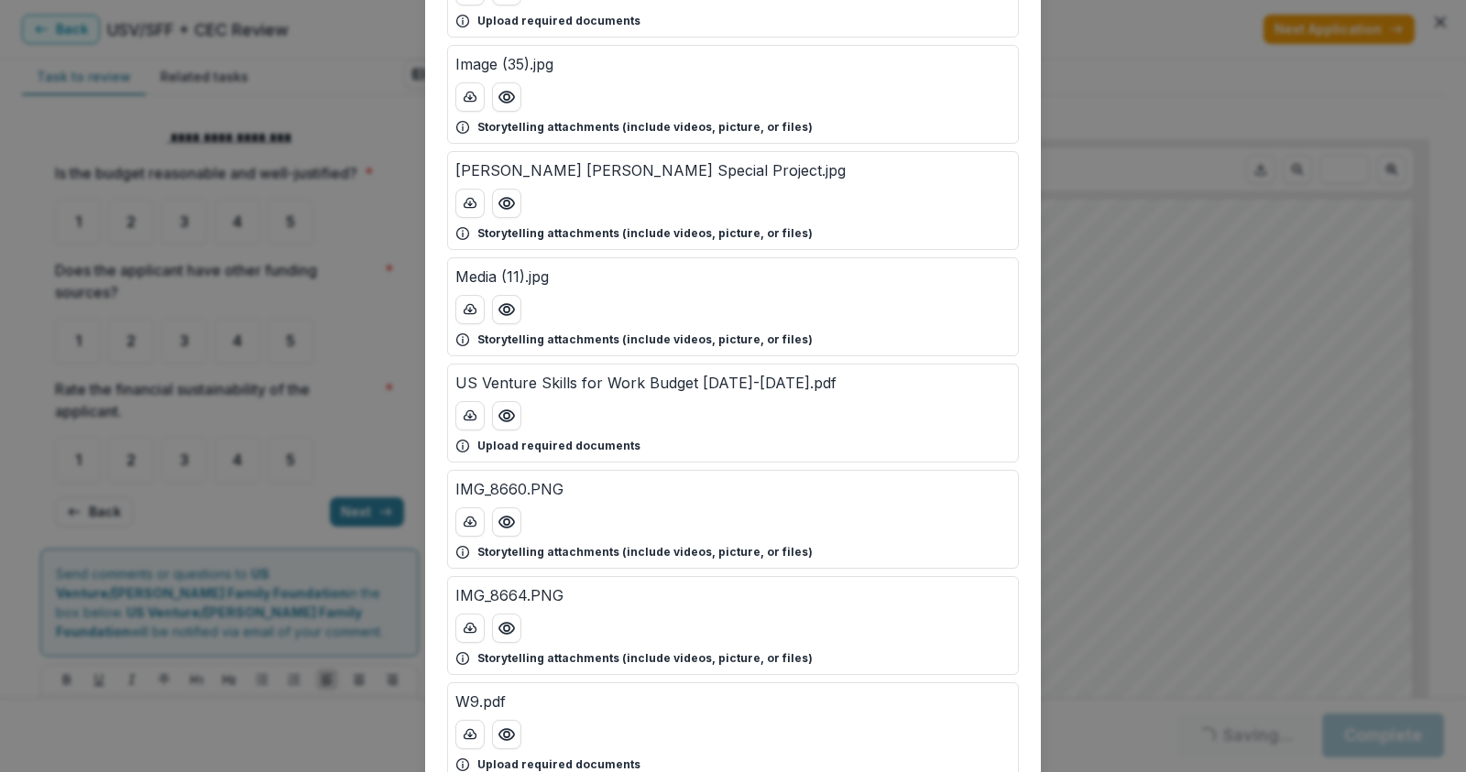
scroll to position [641, 0]
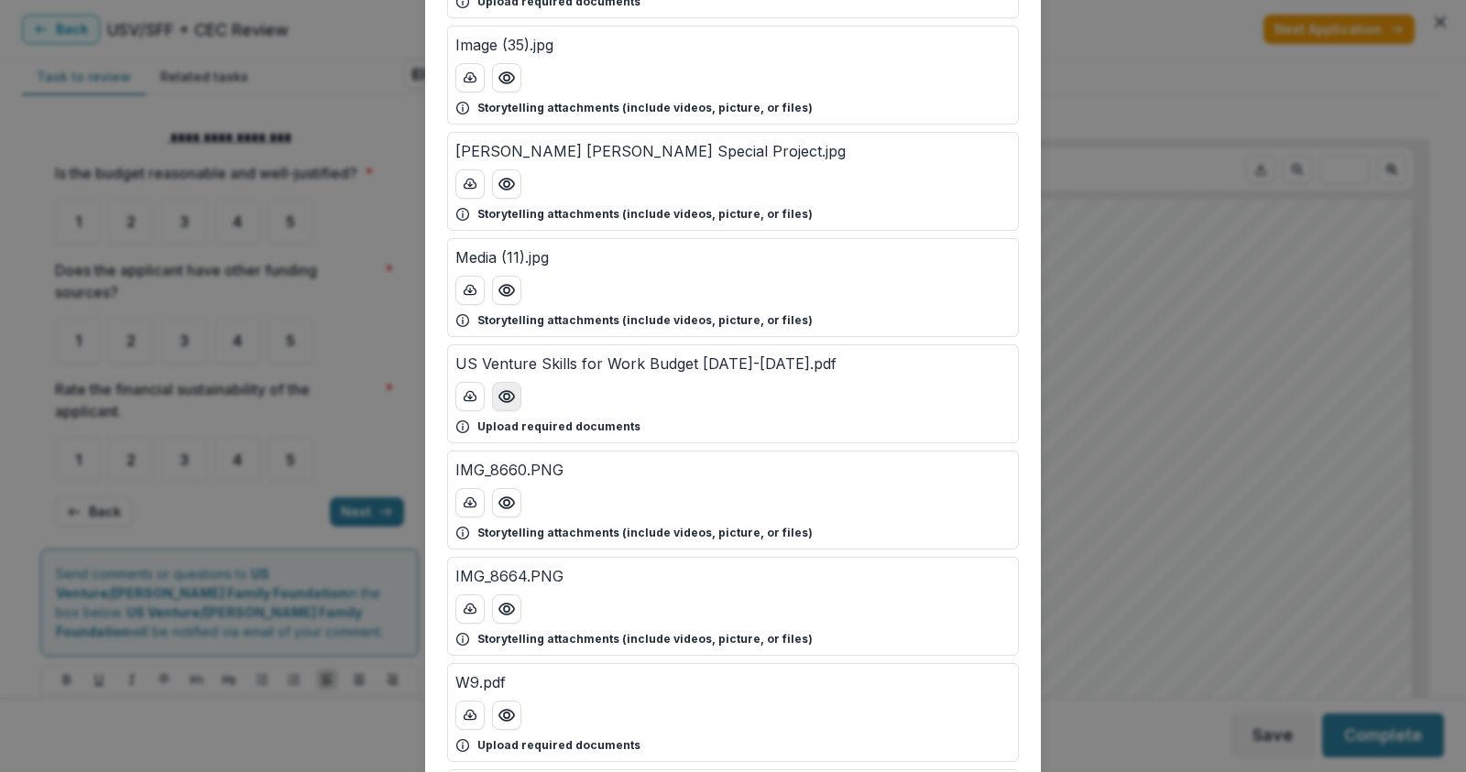
click at [511, 398] on icon "Preview US Venture Skills for Work Budget 2025-2026.pdf" at bounding box center [506, 396] width 15 height 11
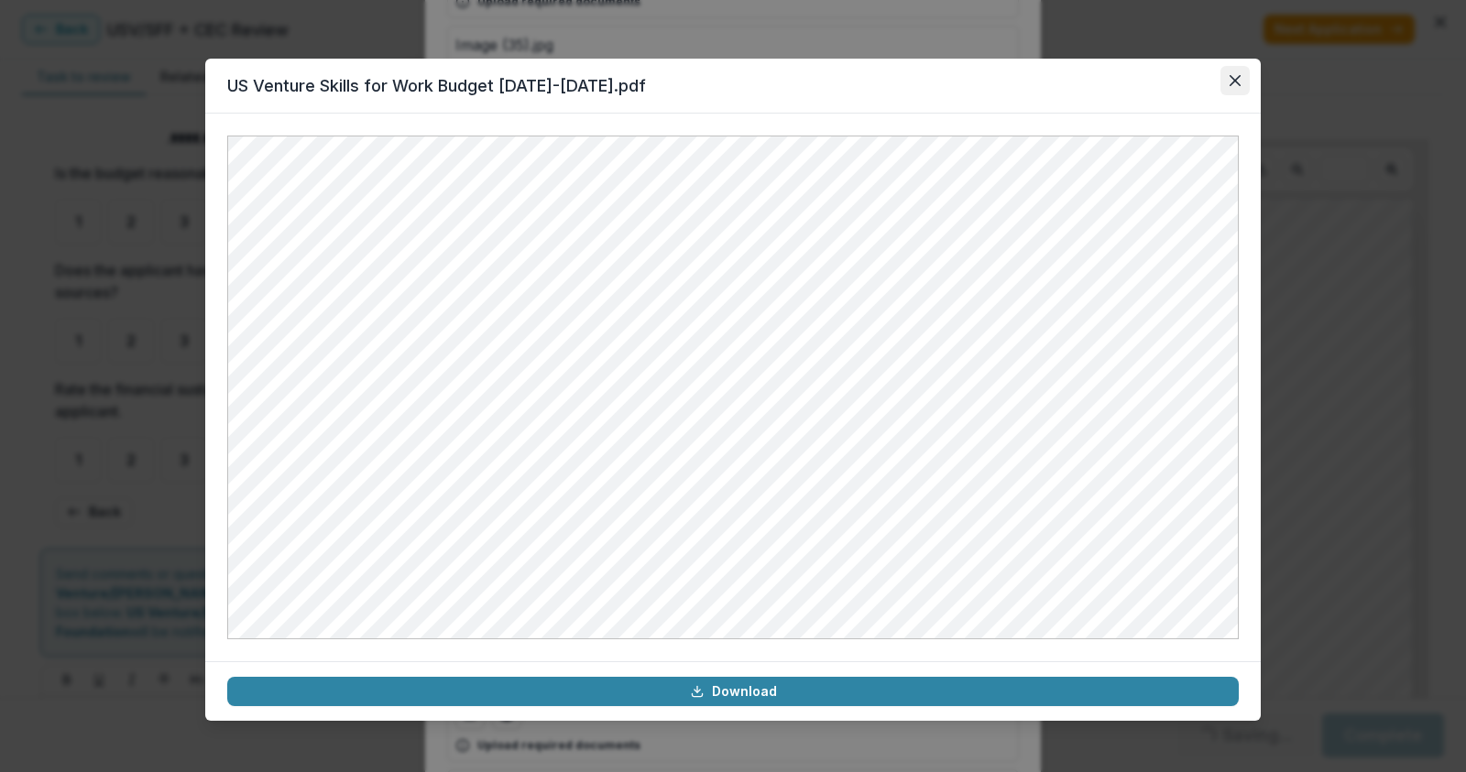
click at [1240, 76] on button "Close" at bounding box center [1234, 80] width 29 height 29
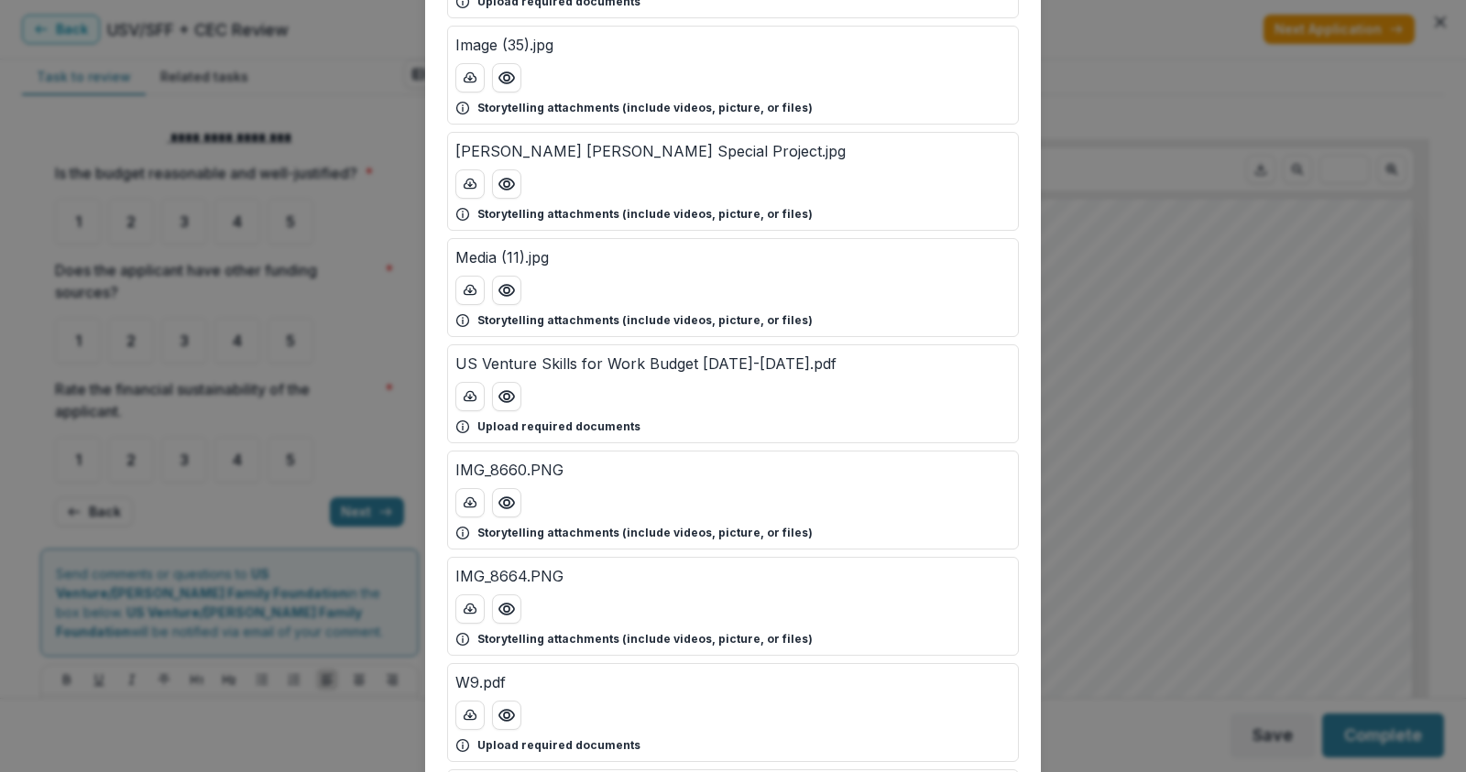
click at [356, 42] on div "Attached Files VPI 501c3 Determination letter.pdf Upload required documents IMG…" at bounding box center [733, 386] width 1466 height 772
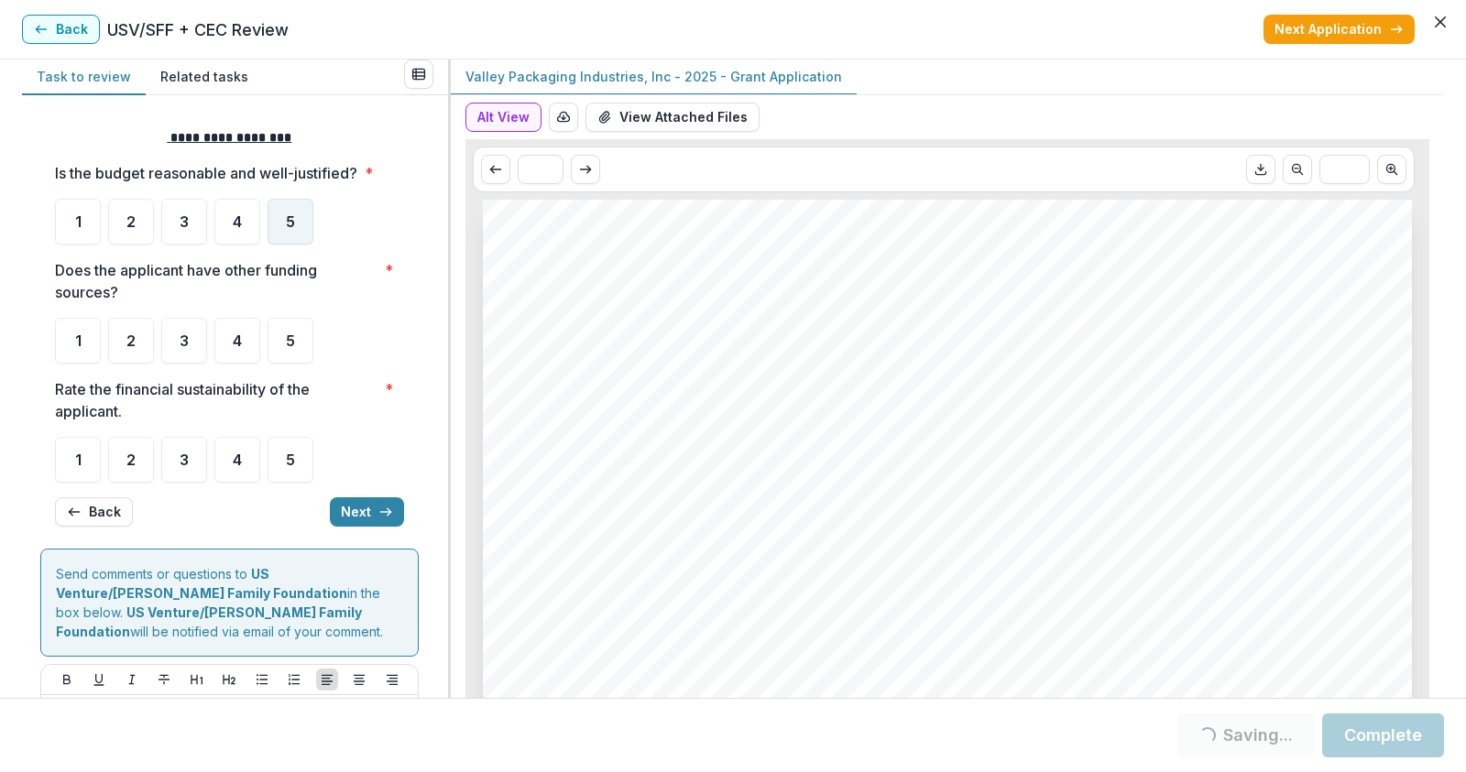
click at [294, 222] on span "5" at bounding box center [290, 221] width 9 height 15
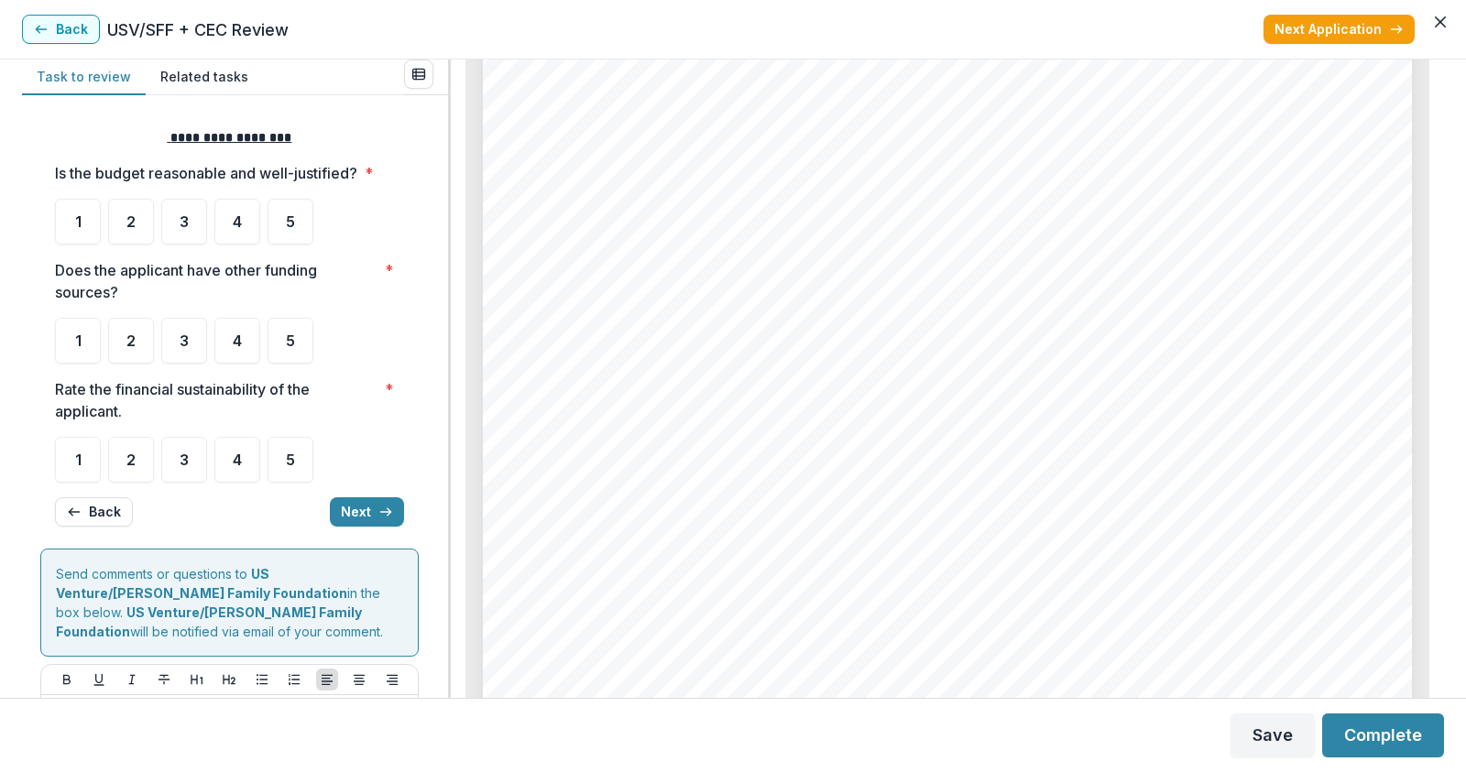
scroll to position [3756, 0]
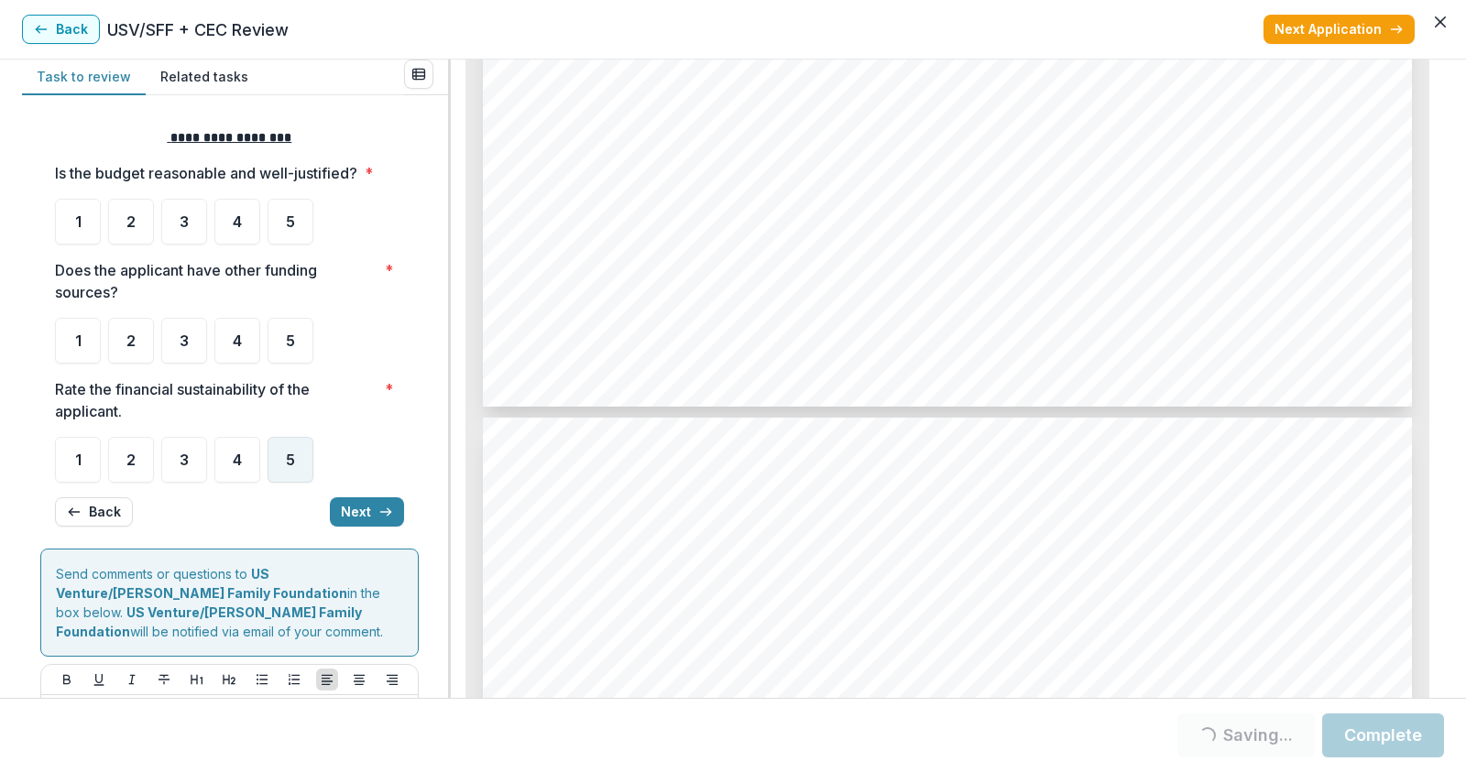
click at [297, 458] on div "5" at bounding box center [290, 460] width 46 height 46
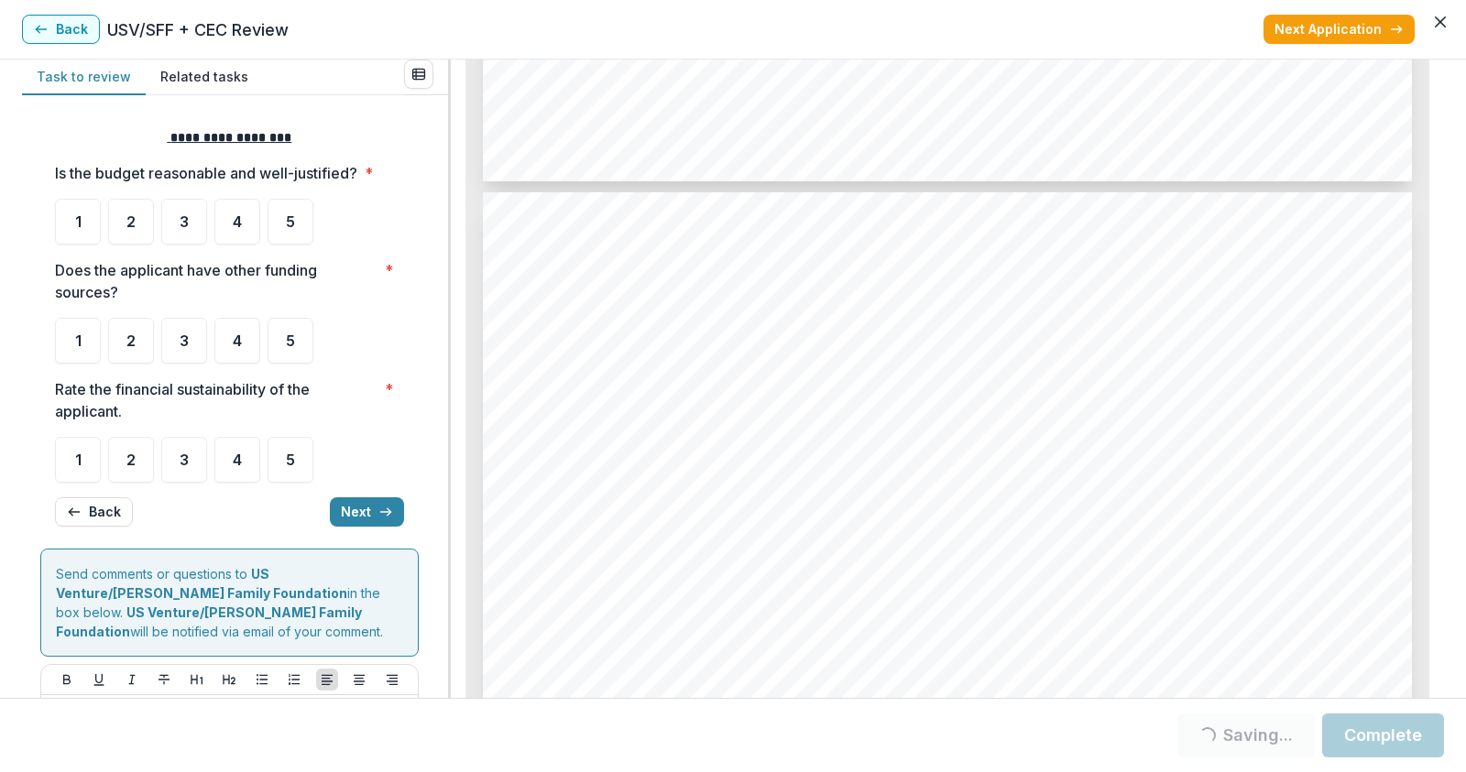
scroll to position [5313, 0]
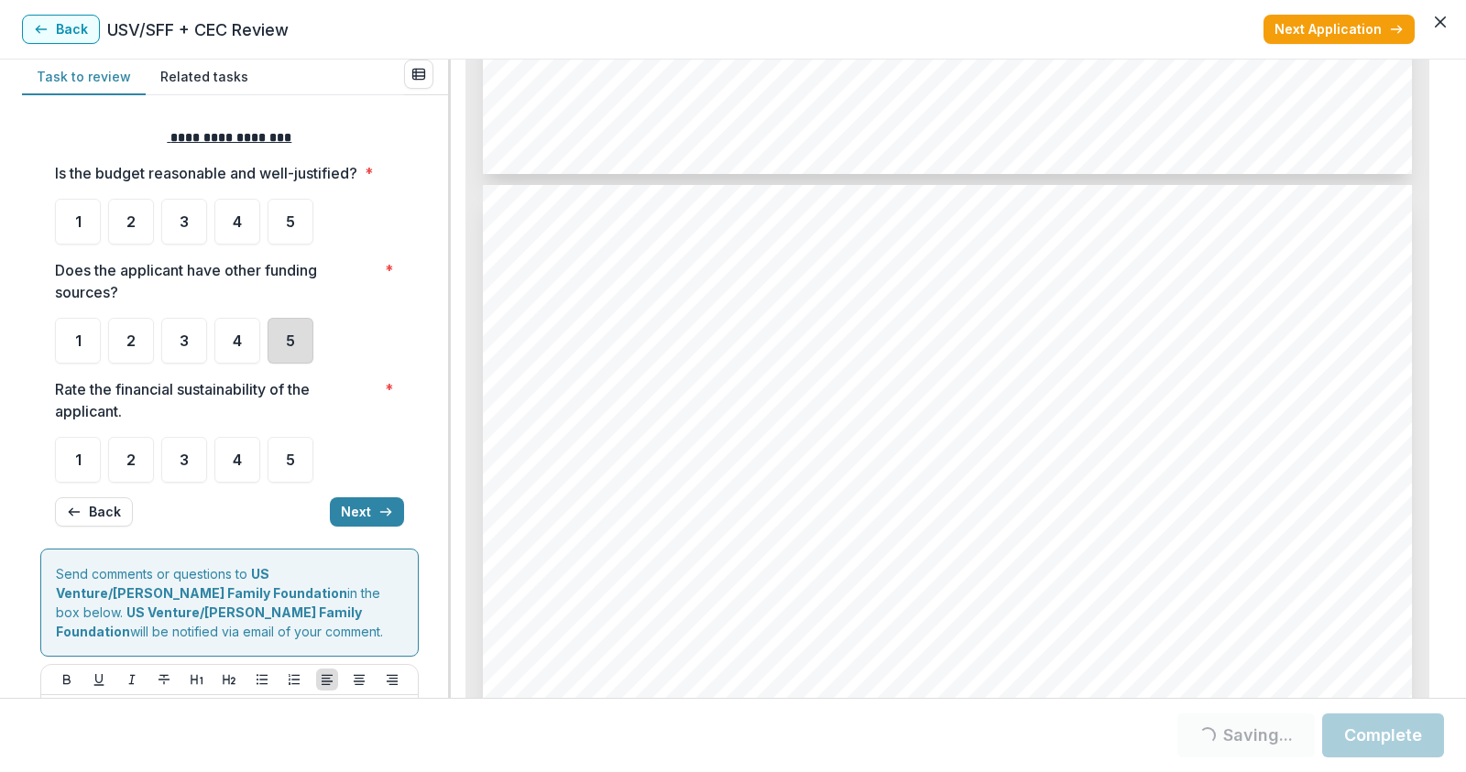
click at [281, 339] on div "5" at bounding box center [290, 341] width 46 height 46
click at [231, 341] on div "4" at bounding box center [237, 341] width 46 height 46
click at [283, 338] on div "5" at bounding box center [290, 341] width 46 height 46
click at [286, 340] on span "5" at bounding box center [290, 340] width 9 height 15
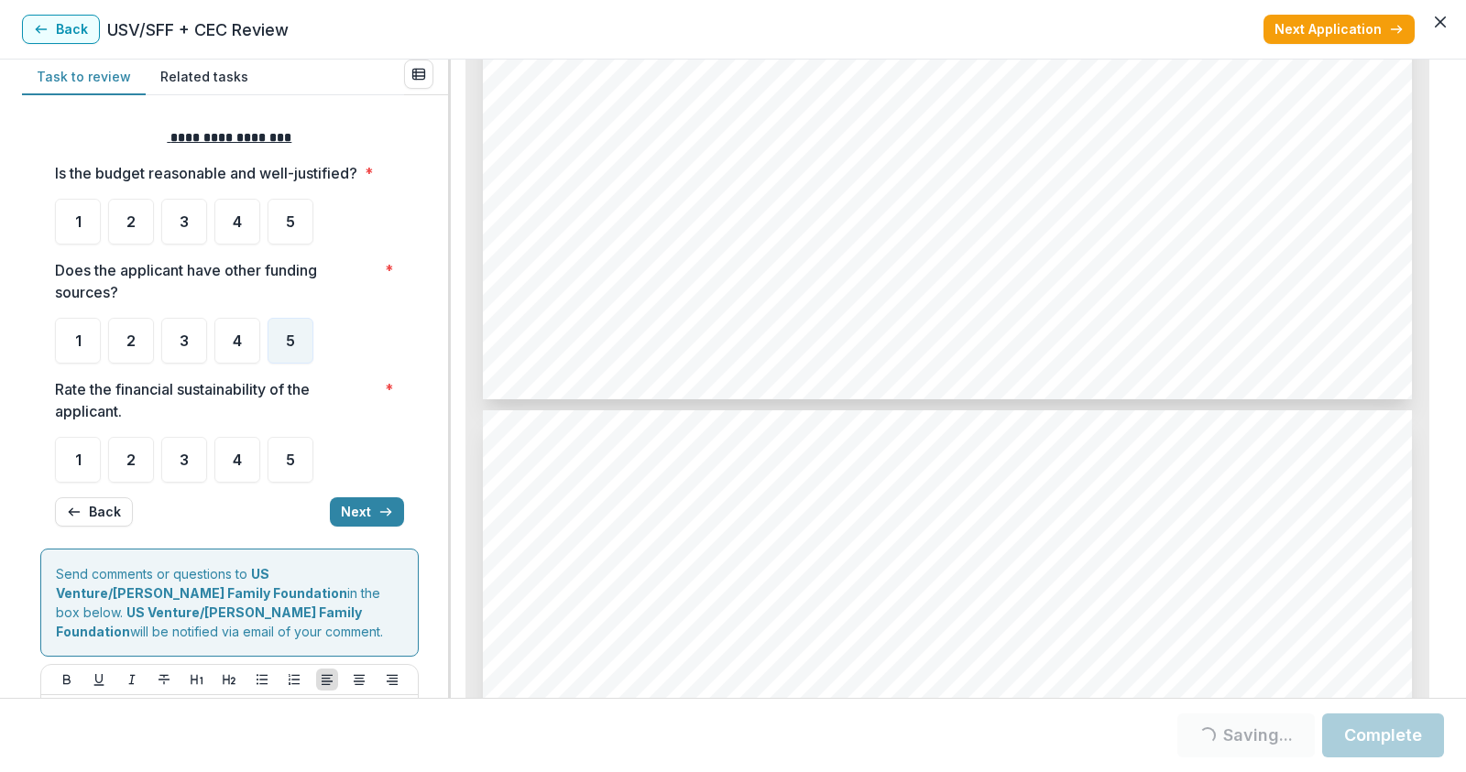
scroll to position [6687, 0]
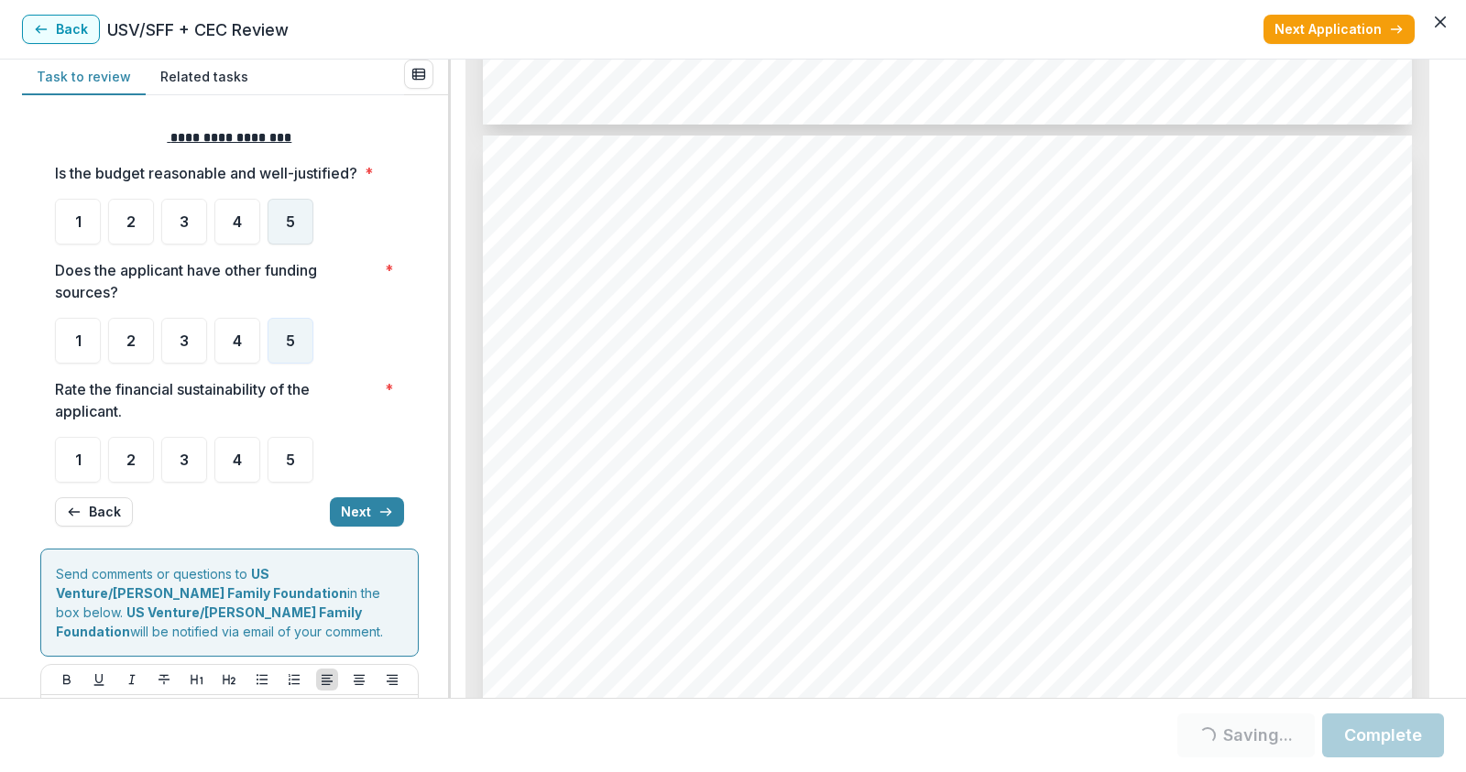
click at [280, 225] on div "5" at bounding box center [290, 222] width 46 height 46
click at [279, 460] on div "5" at bounding box center [290, 460] width 46 height 46
click at [369, 513] on button "Next" at bounding box center [367, 511] width 74 height 29
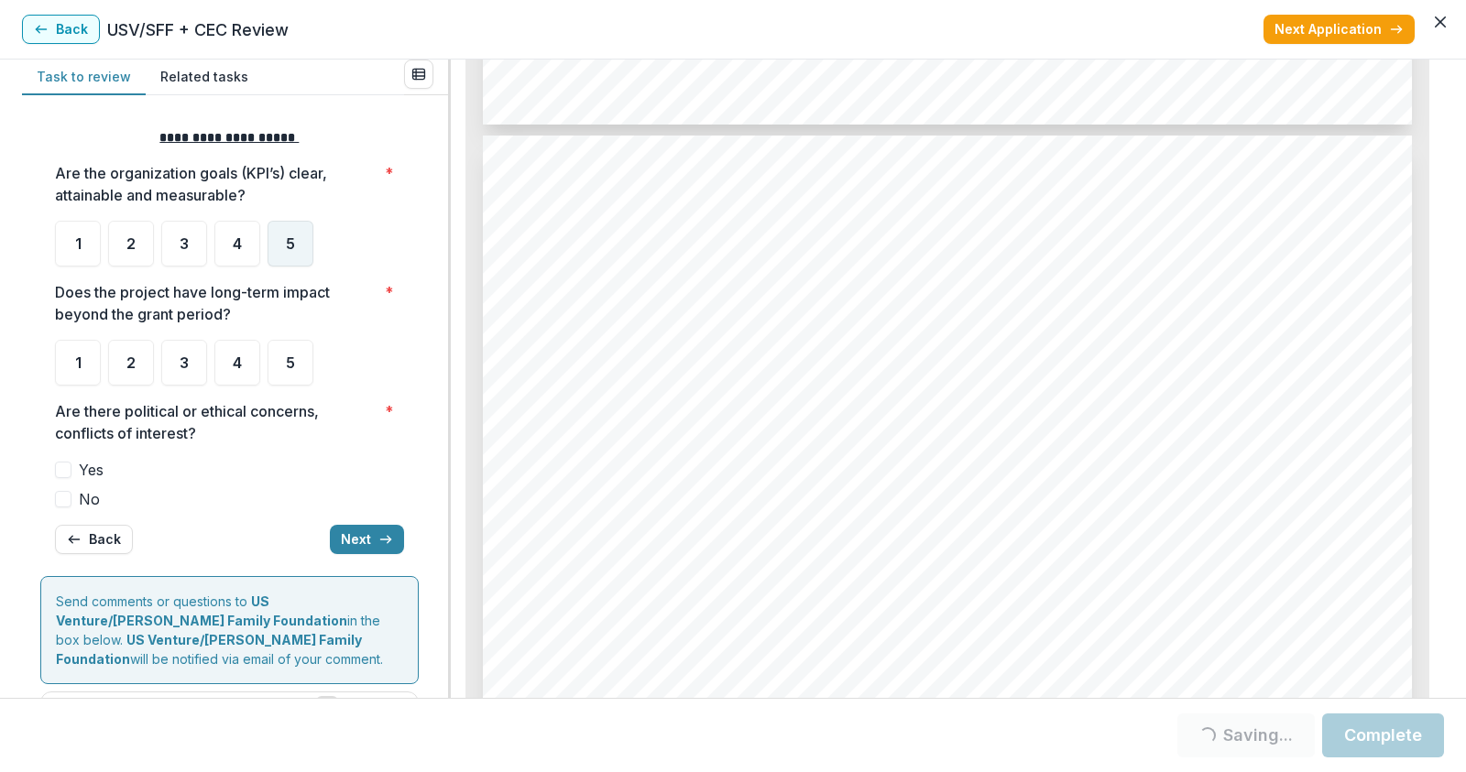
click at [293, 253] on div "5" at bounding box center [290, 244] width 46 height 46
click at [279, 367] on div "5" at bounding box center [290, 363] width 46 height 46
click at [66, 494] on span at bounding box center [63, 499] width 16 height 16
click at [356, 540] on button "Next" at bounding box center [367, 539] width 74 height 29
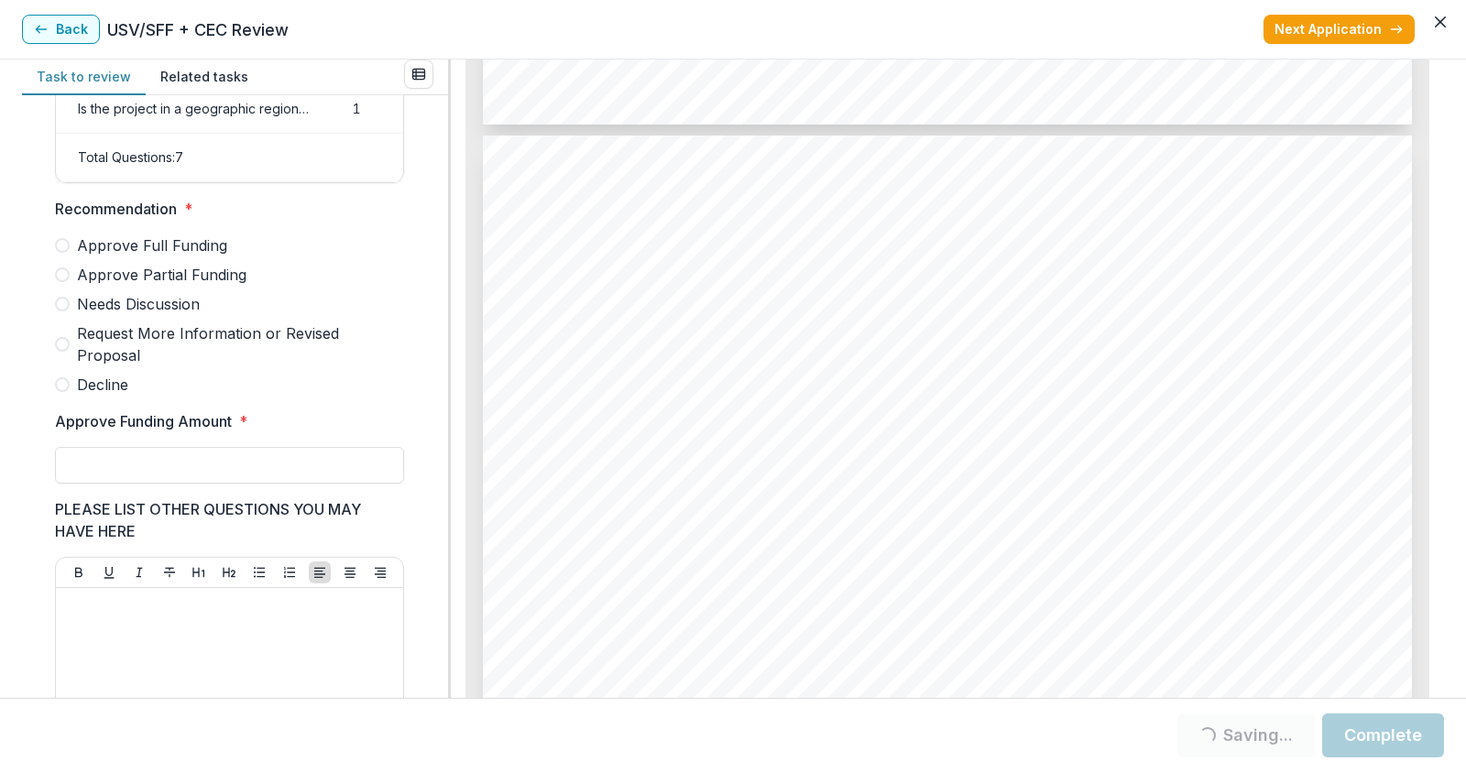
scroll to position [213, 0]
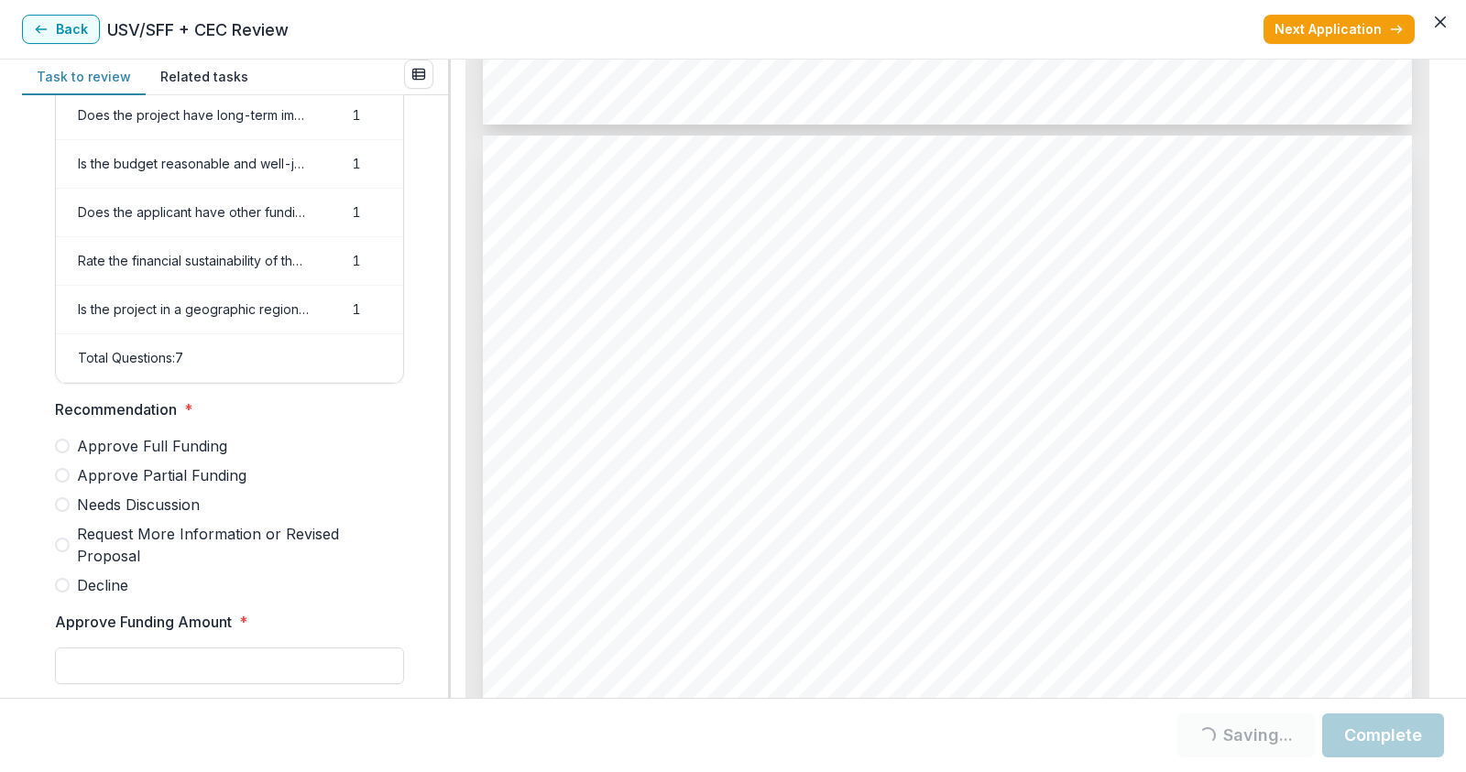
click at [59, 483] on span at bounding box center [62, 475] width 15 height 15
click at [141, 673] on input "Approve Funding Amount *" at bounding box center [229, 666] width 349 height 37
type input "******"
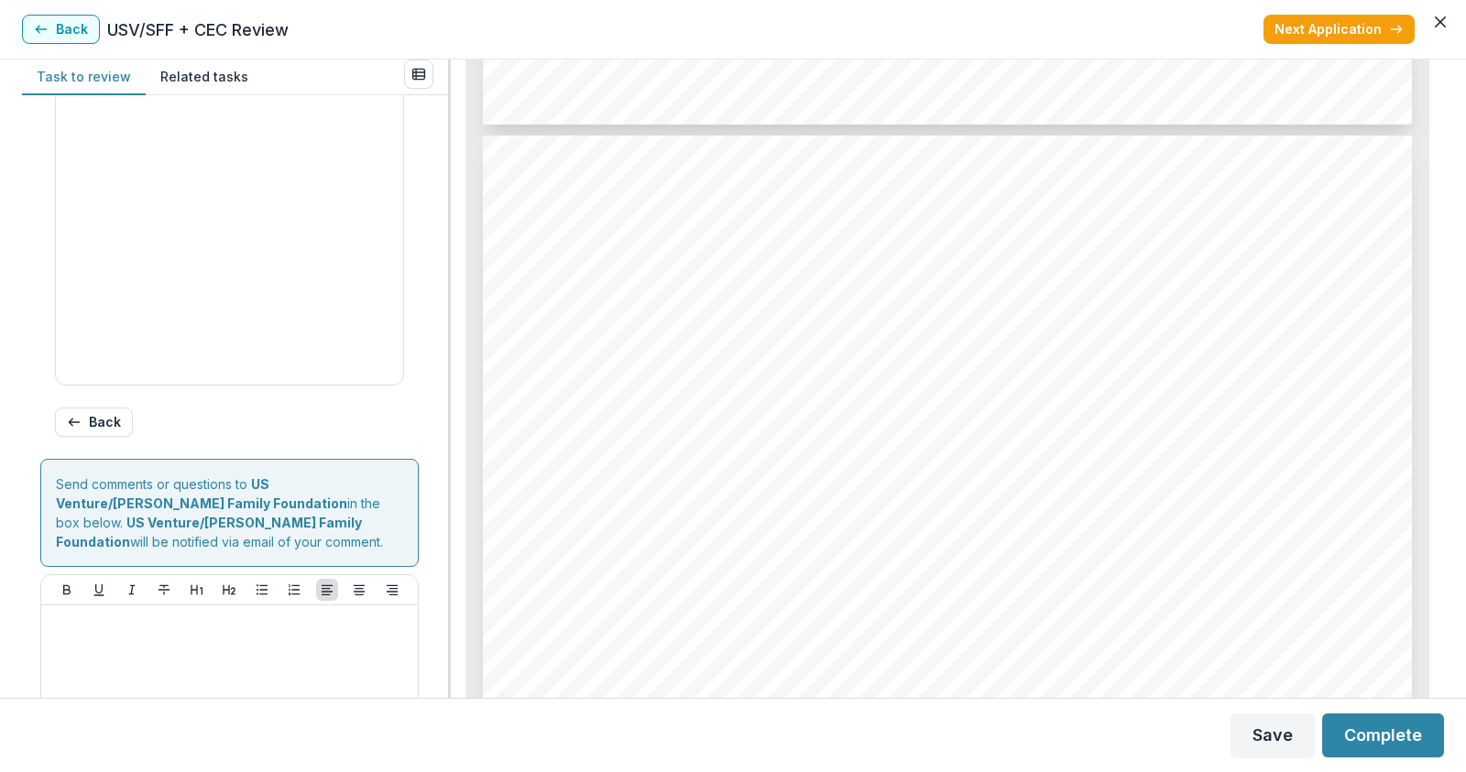
scroll to position [1004, 0]
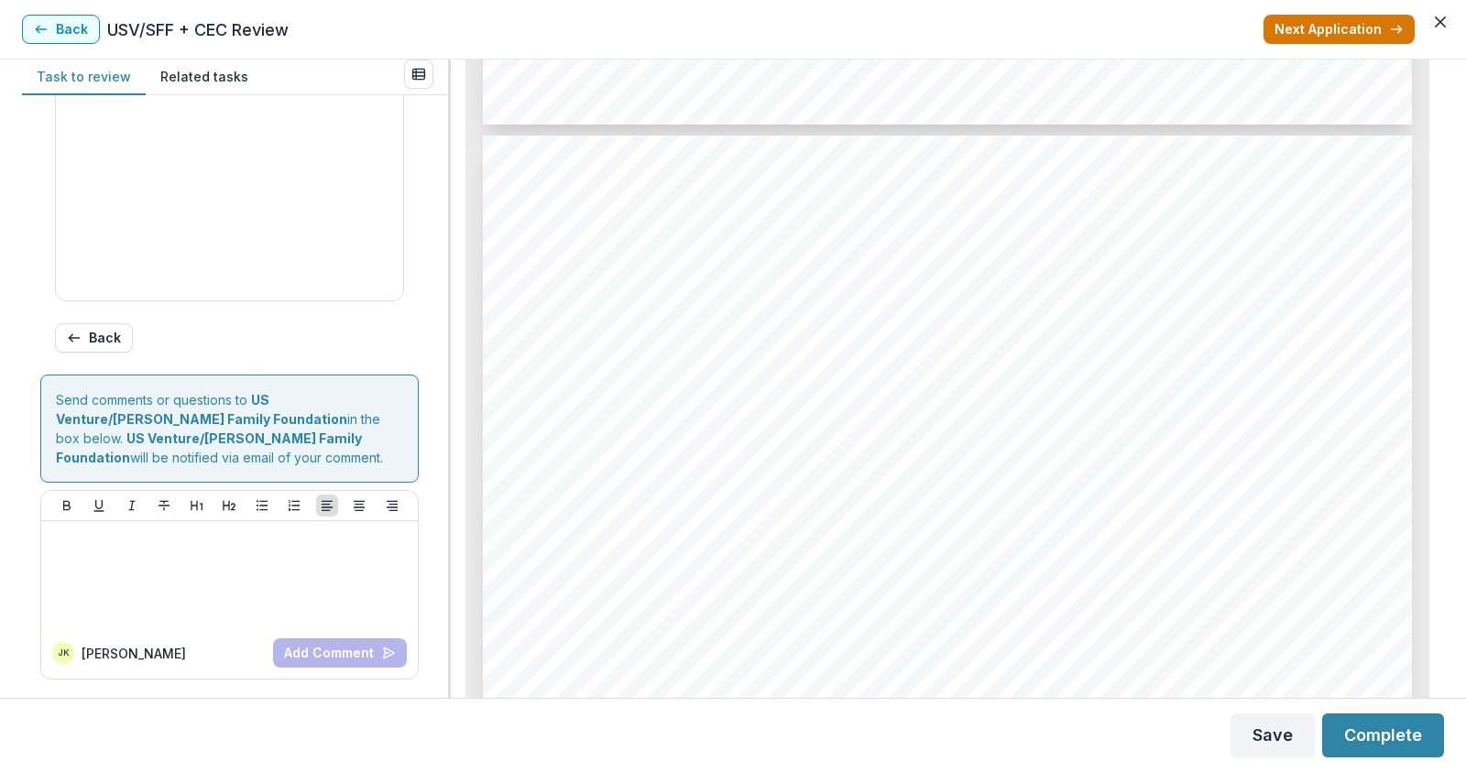
click at [1369, 26] on button "Next Application" at bounding box center [1338, 29] width 151 height 29
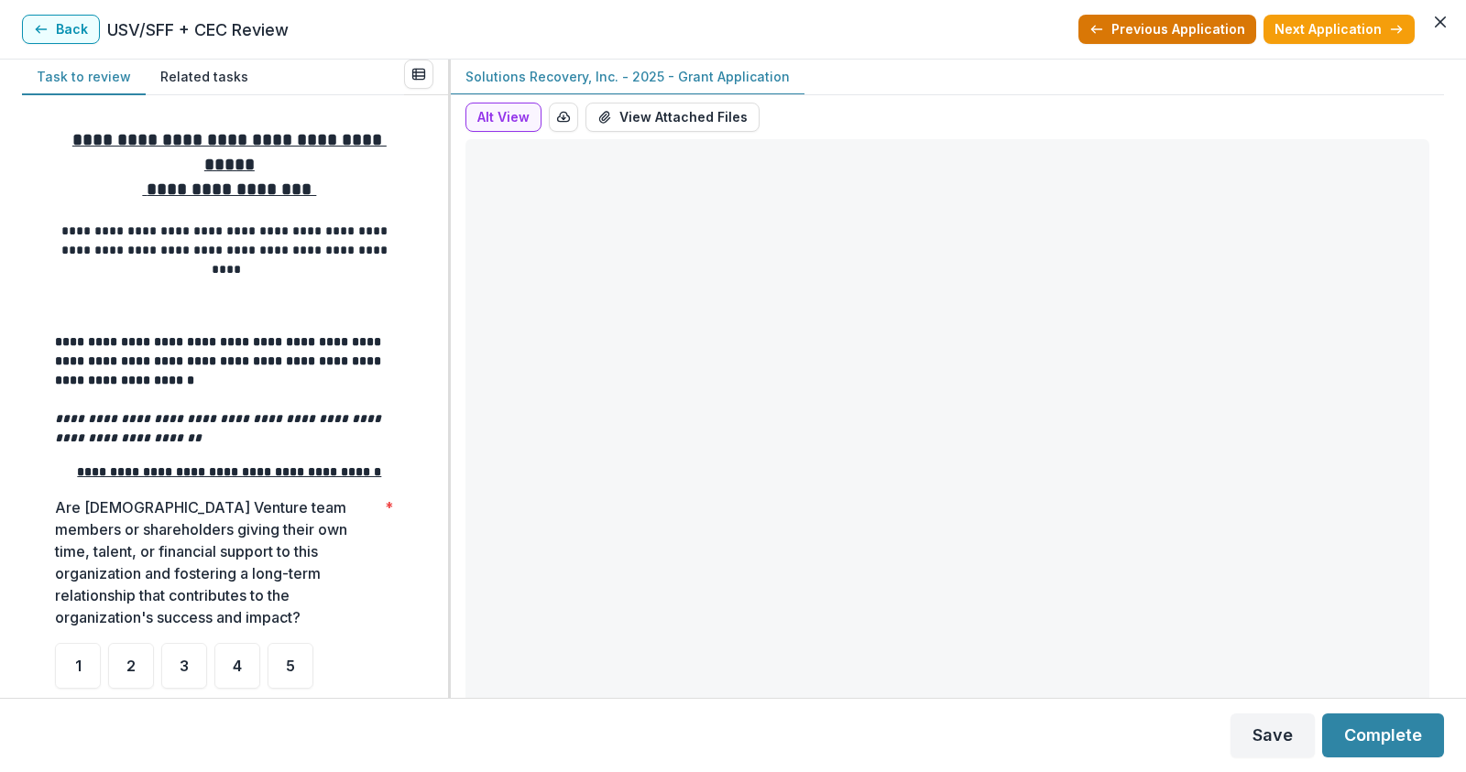
click at [1205, 31] on button "Previous Application" at bounding box center [1167, 29] width 178 height 29
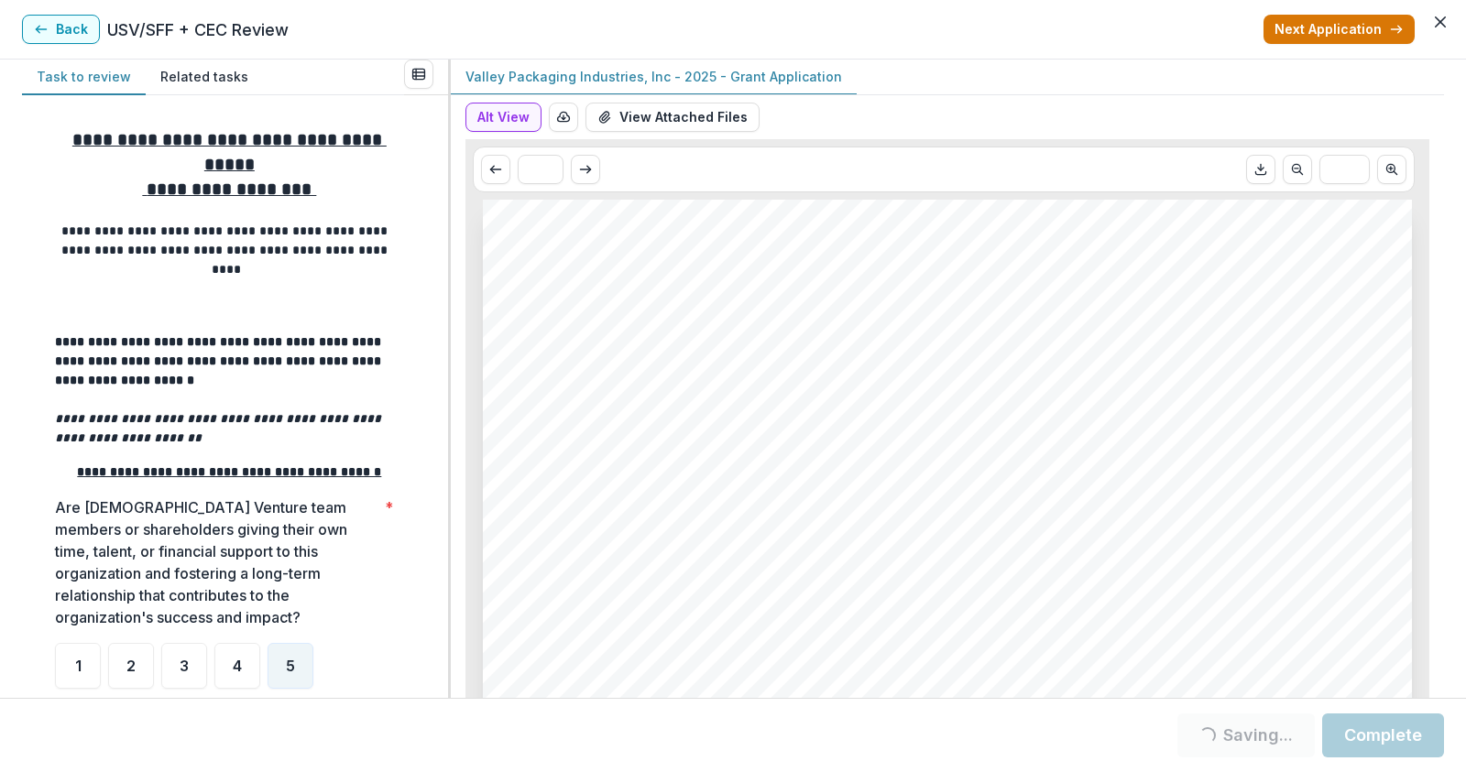
click at [1344, 22] on button "Next Application" at bounding box center [1338, 29] width 151 height 29
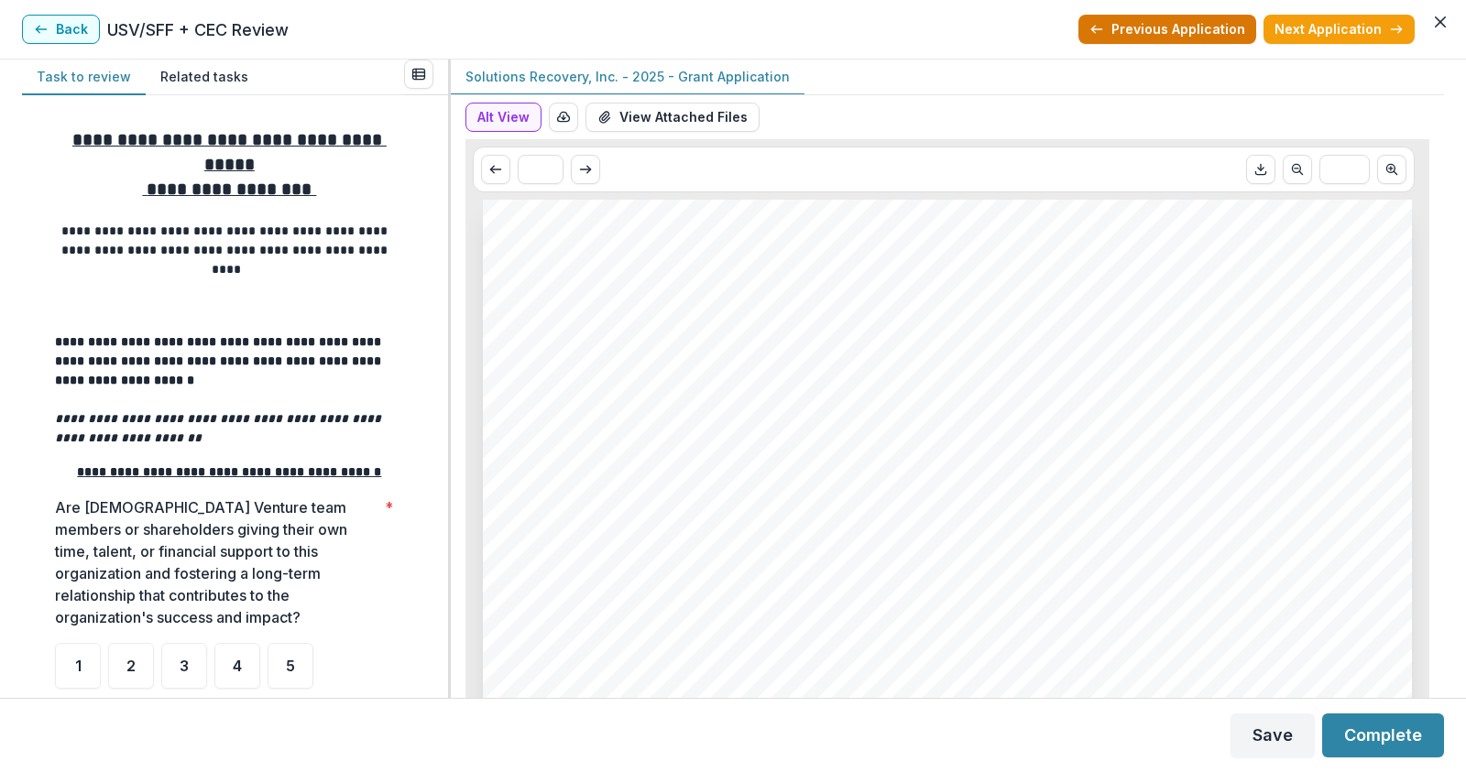
click at [1188, 32] on button "Previous Application" at bounding box center [1167, 29] width 178 height 29
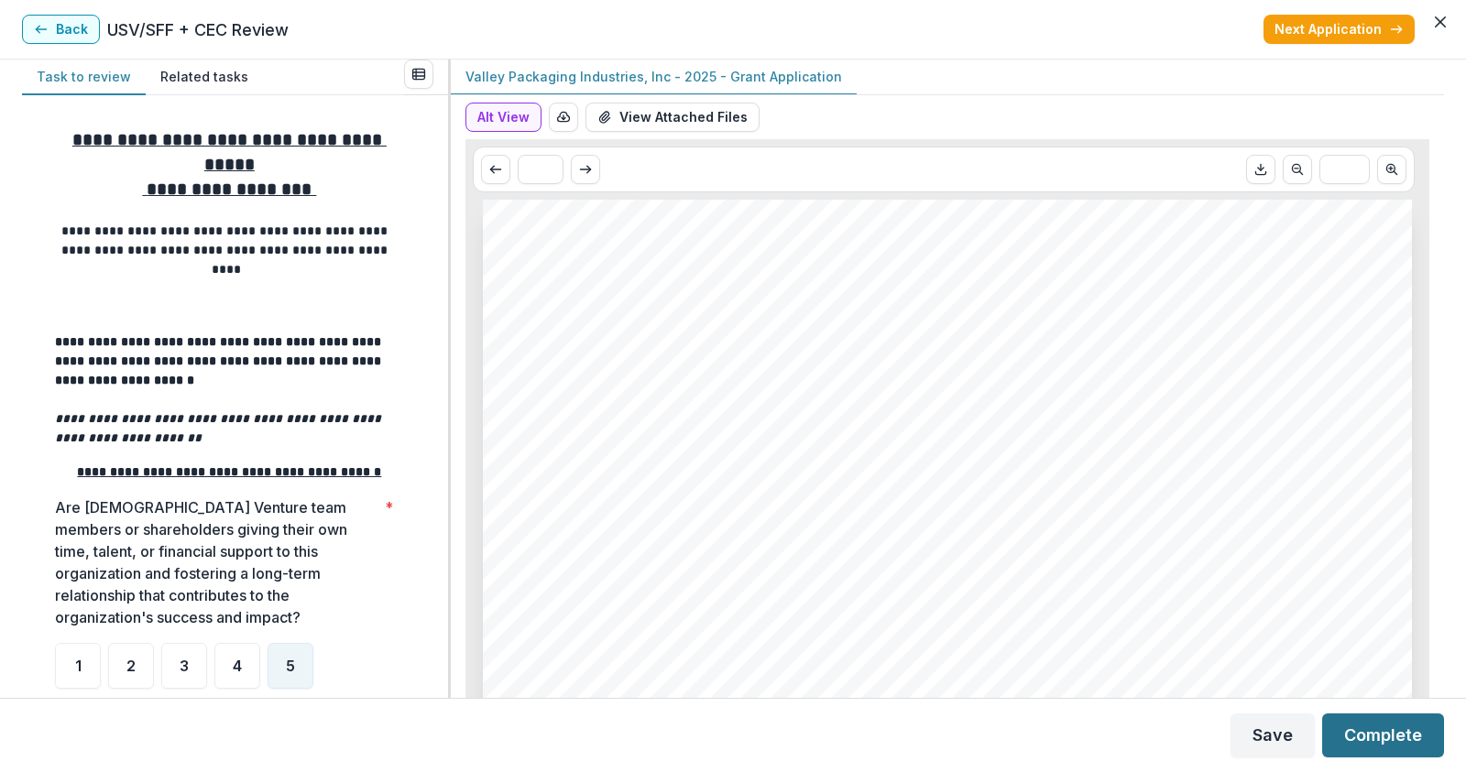
click at [1370, 731] on button "Complete" at bounding box center [1383, 736] width 122 height 44
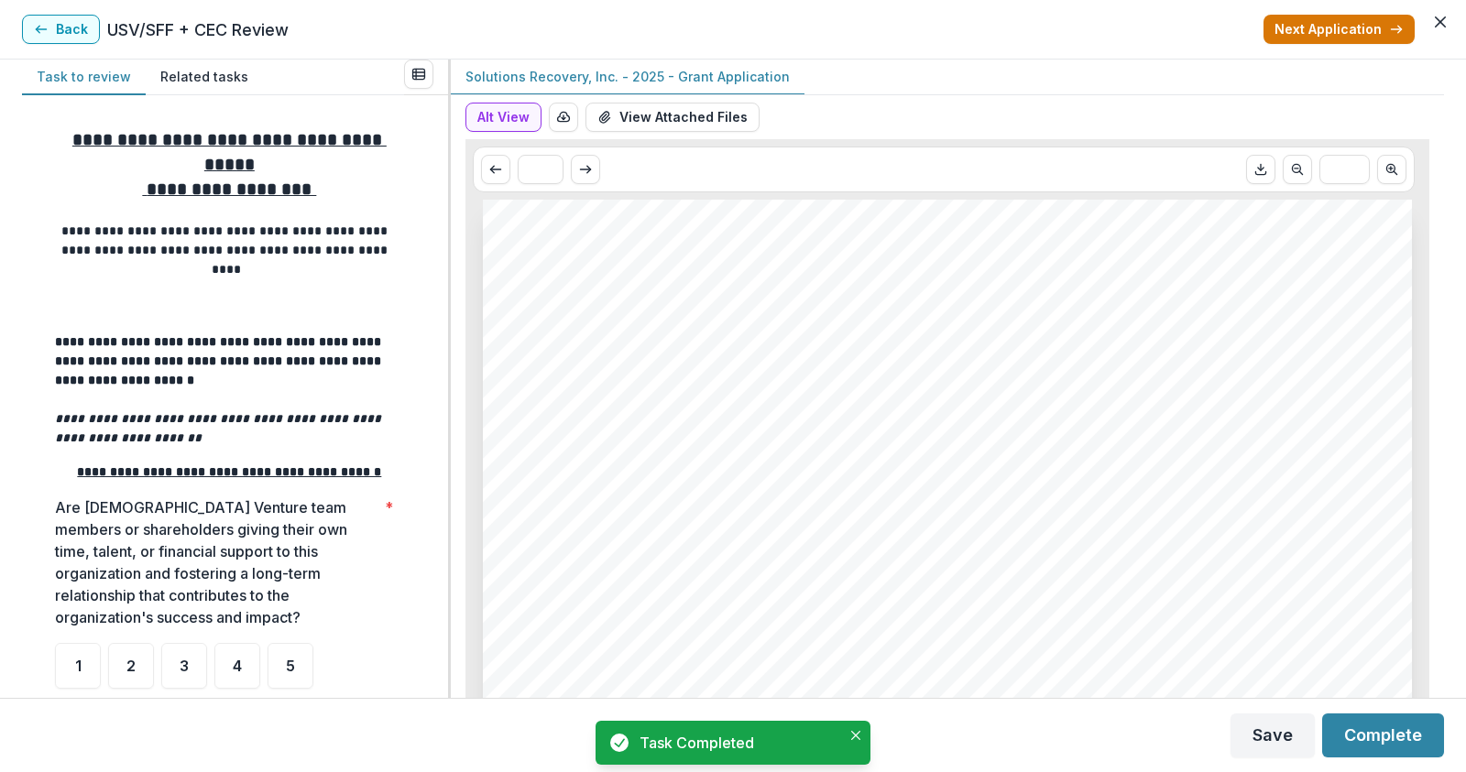
click at [1323, 31] on button "Next Application" at bounding box center [1338, 29] width 151 height 29
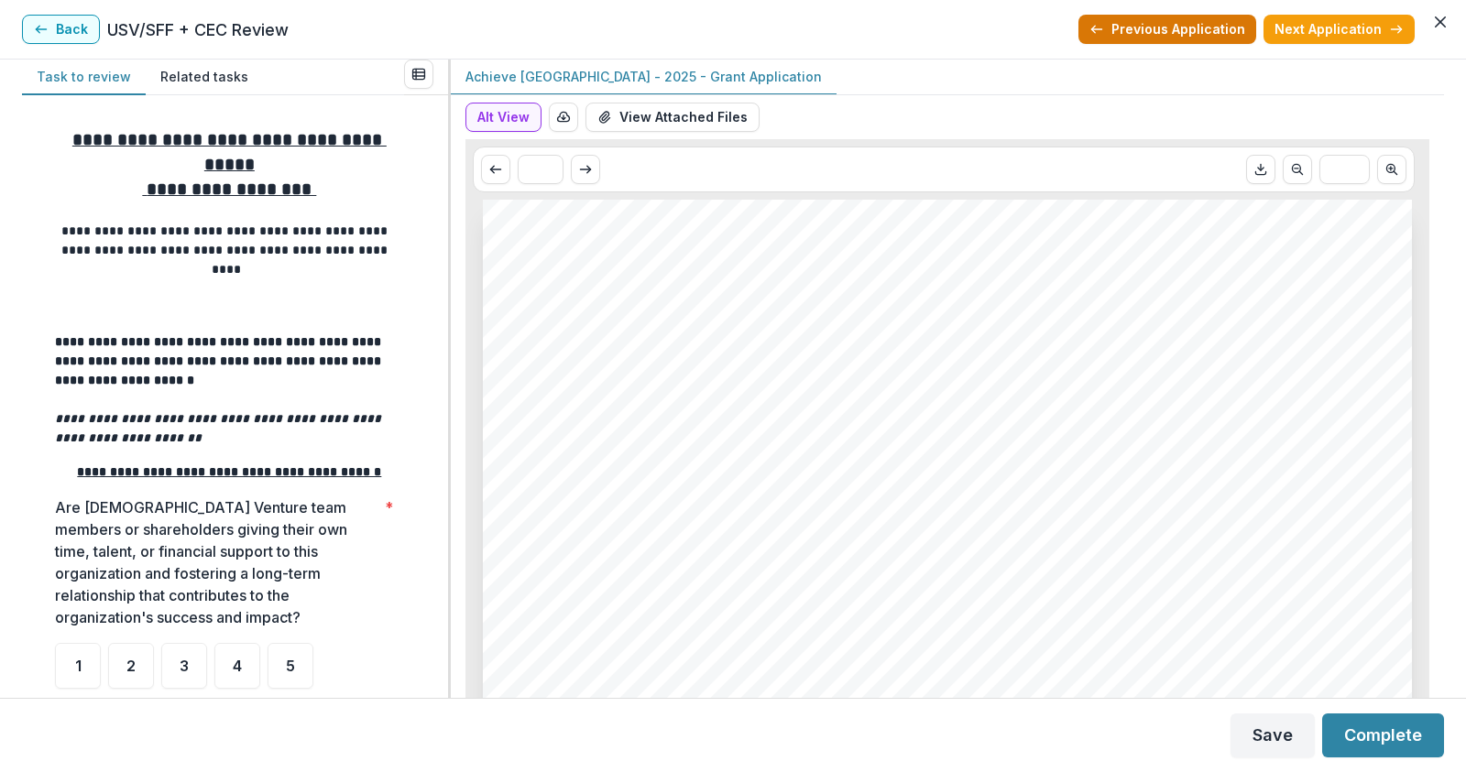
click at [1195, 25] on button "Previous Application" at bounding box center [1167, 29] width 178 height 29
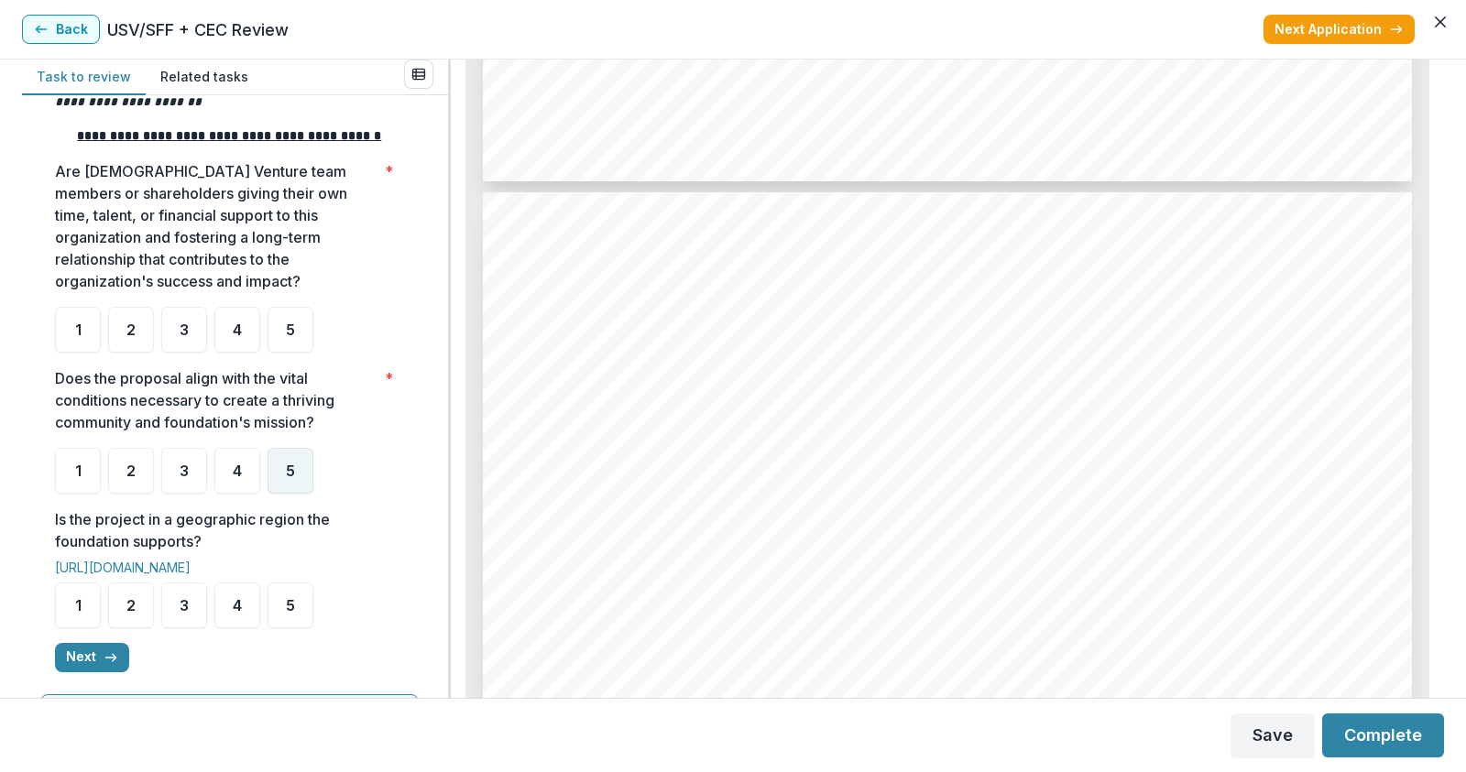
scroll to position [366, 0]
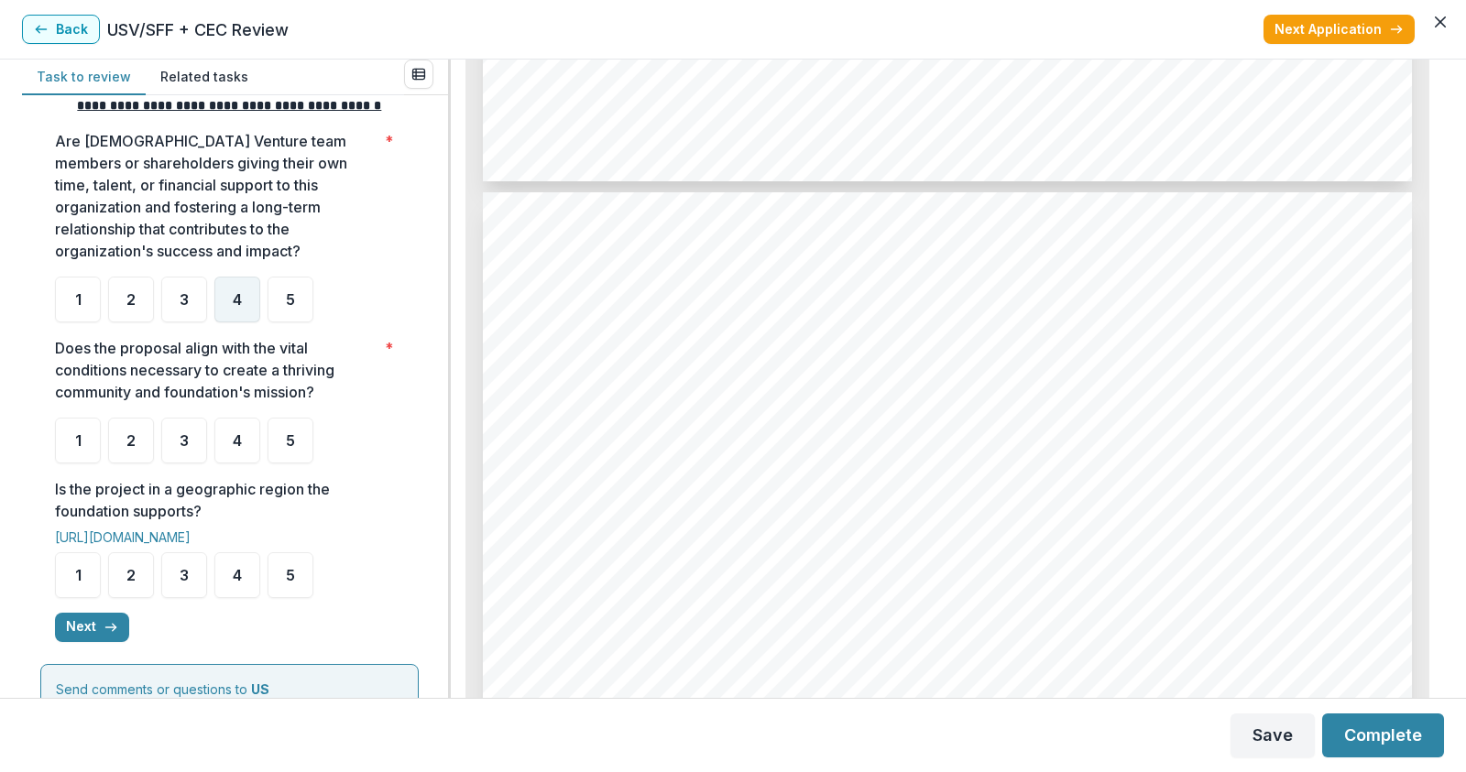
click at [228, 322] on div "4" at bounding box center [237, 300] width 46 height 46
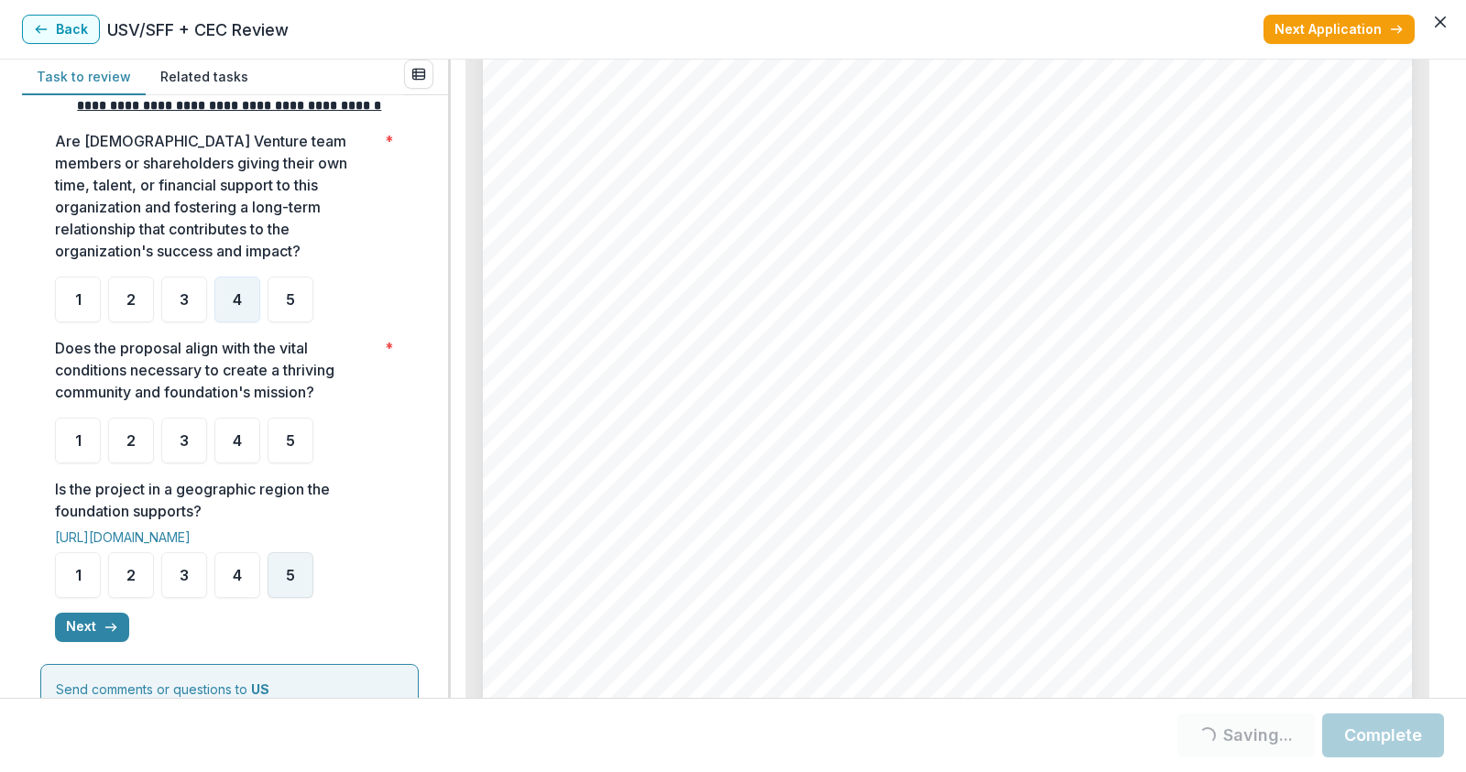
click at [278, 598] on div "5" at bounding box center [290, 575] width 46 height 46
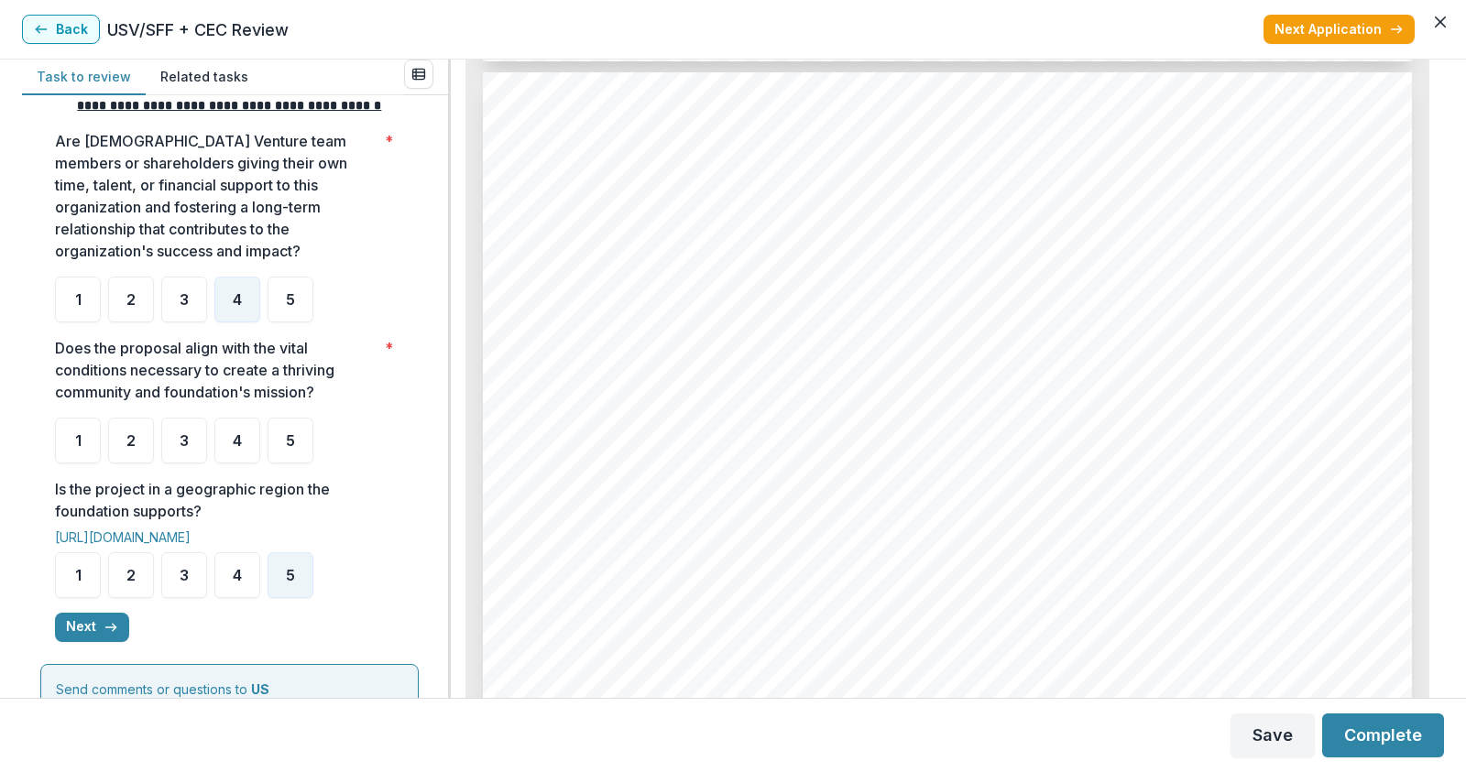
scroll to position [4122, 0]
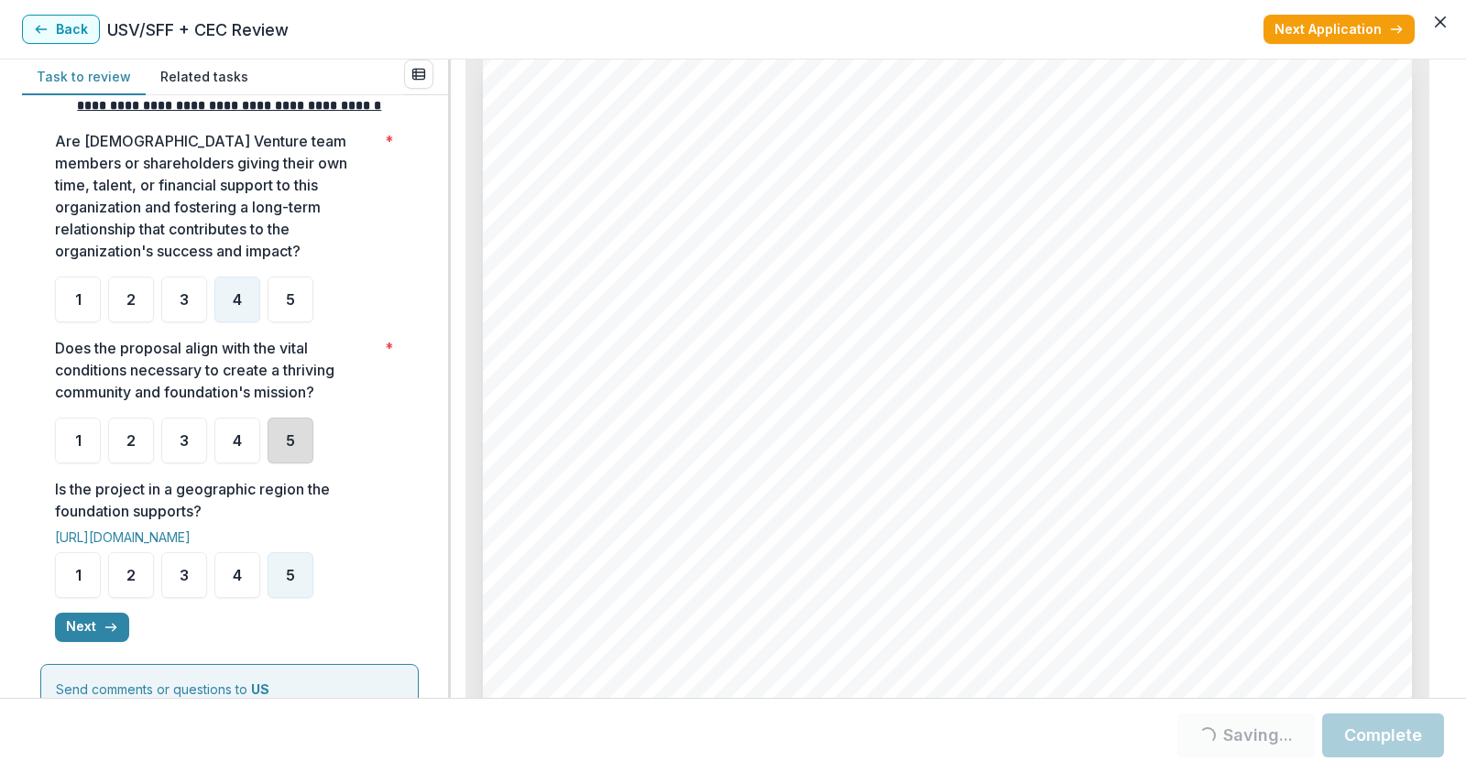
click at [279, 455] on div "5" at bounding box center [290, 441] width 46 height 46
drag, startPoint x: 224, startPoint y: 463, endPoint x: 270, endPoint y: 468, distance: 47.0
click at [224, 463] on div "4" at bounding box center [237, 441] width 46 height 46
click at [281, 464] on div "5" at bounding box center [290, 441] width 46 height 46
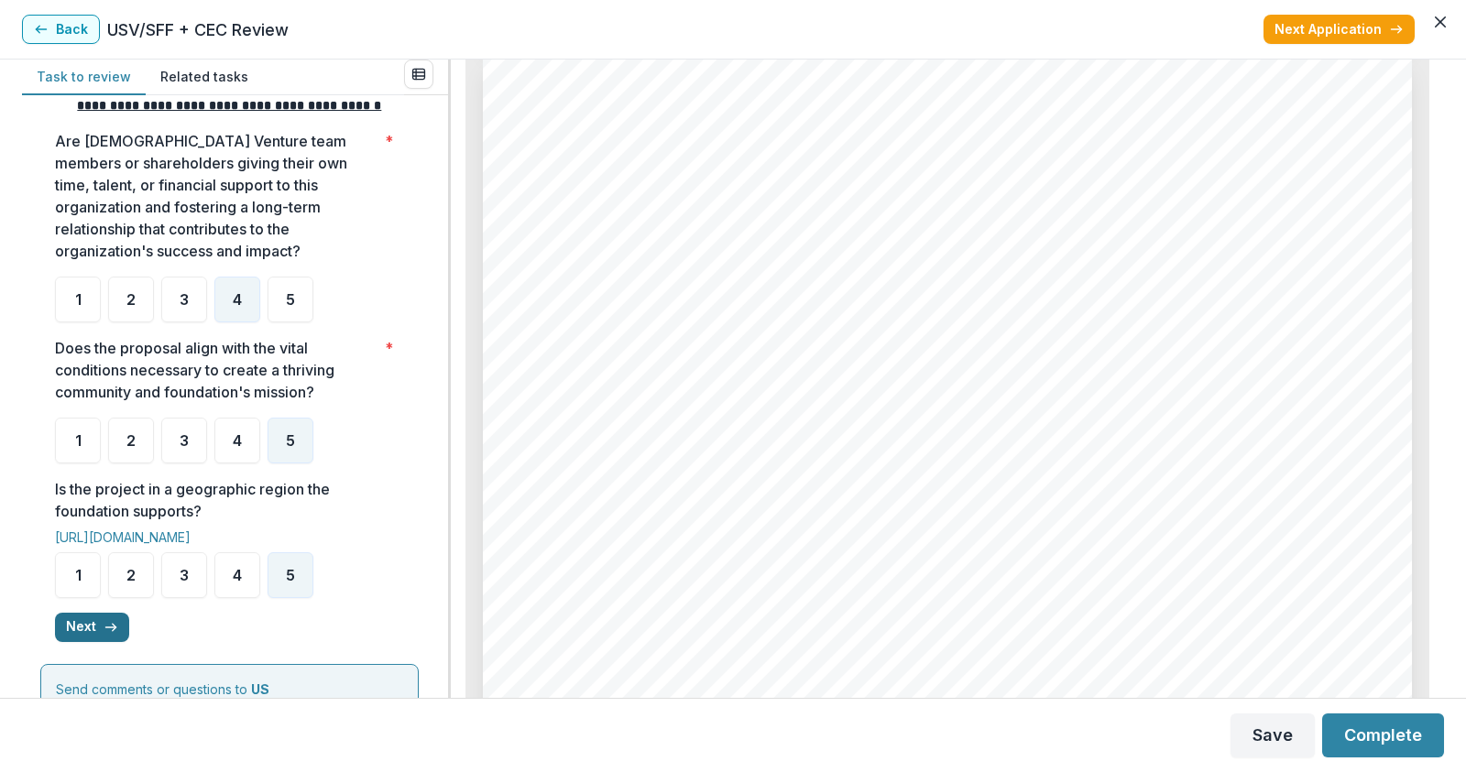
click at [91, 638] on button "Next" at bounding box center [92, 627] width 74 height 29
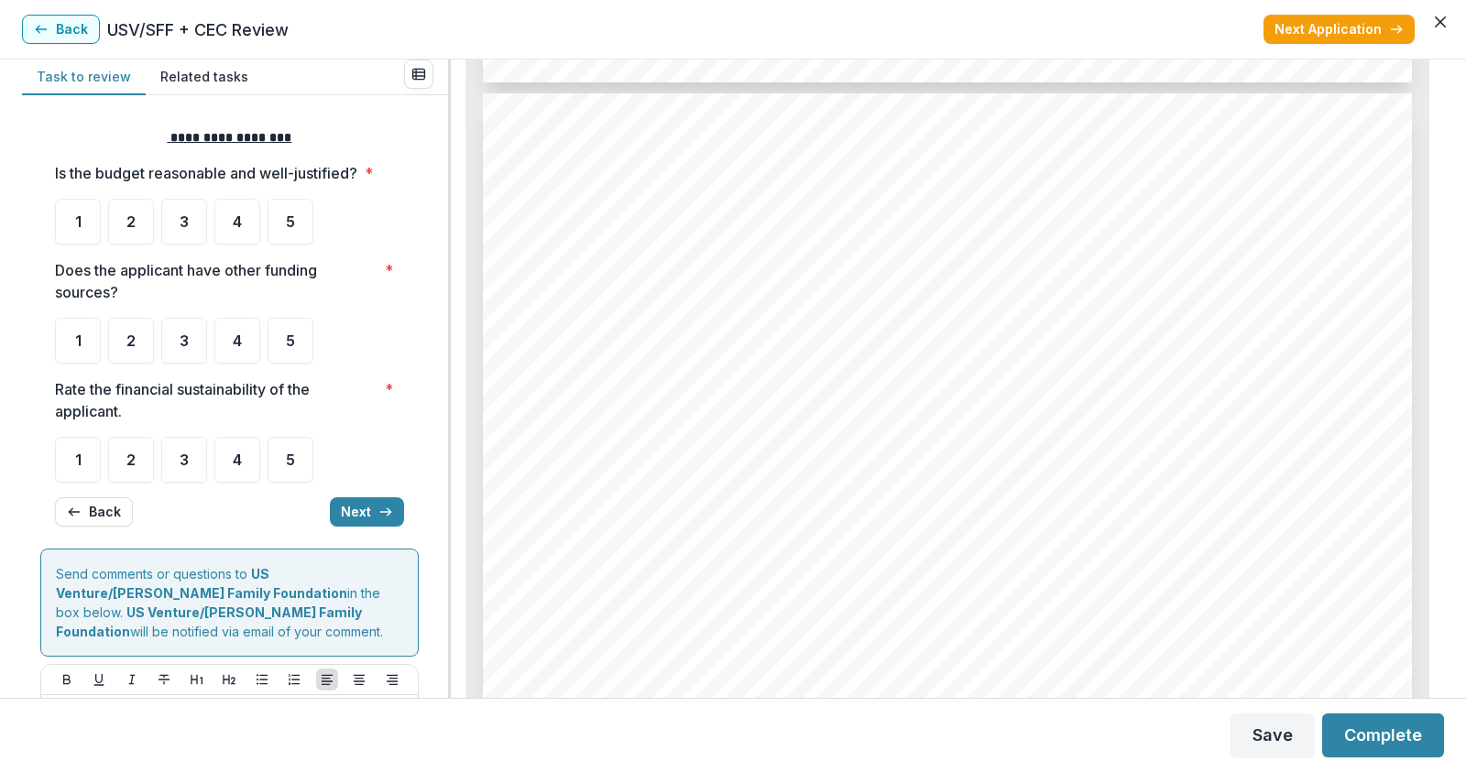
scroll to position [5496, 0]
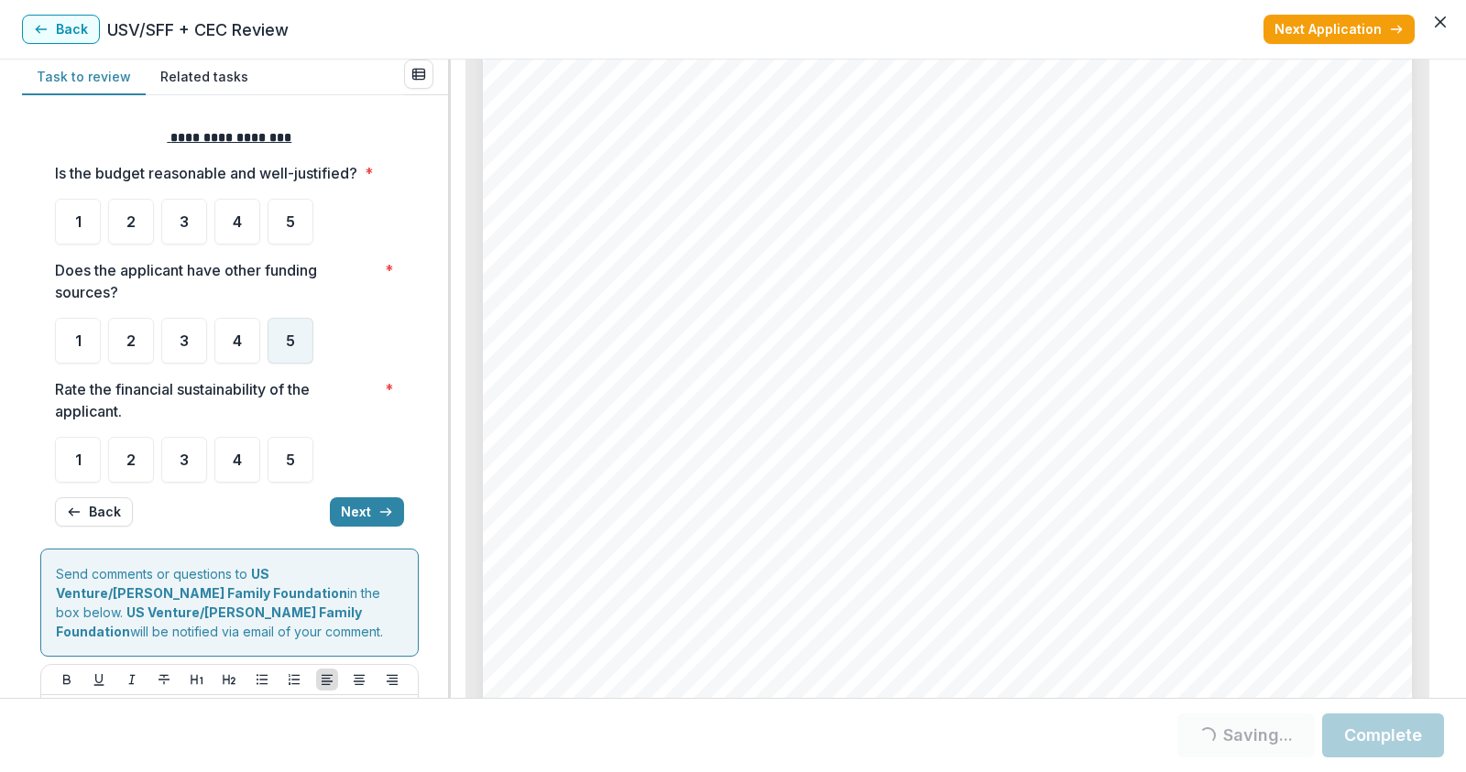
click at [283, 340] on div "5" at bounding box center [290, 341] width 46 height 46
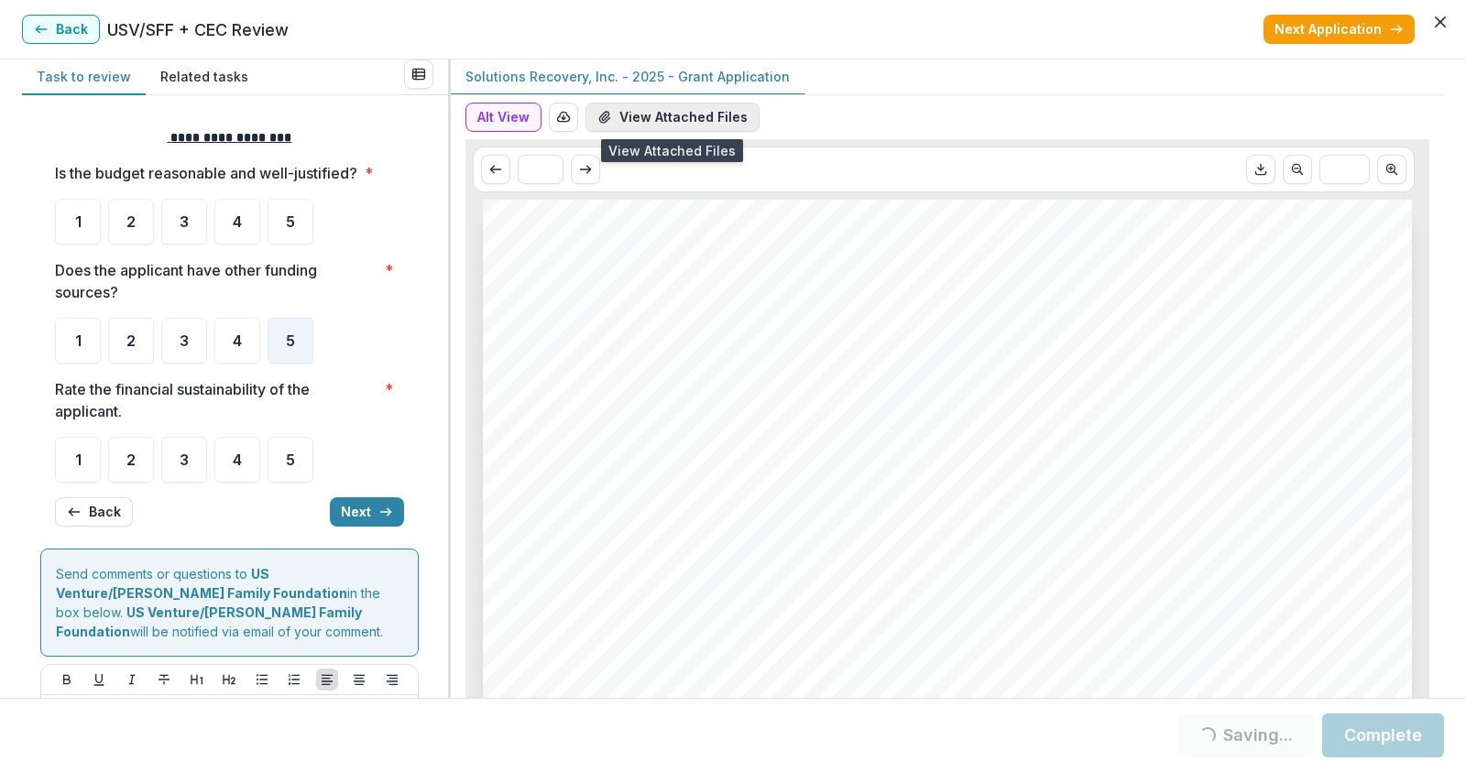
click at [631, 120] on button "View Attached Files" at bounding box center [672, 117] width 174 height 29
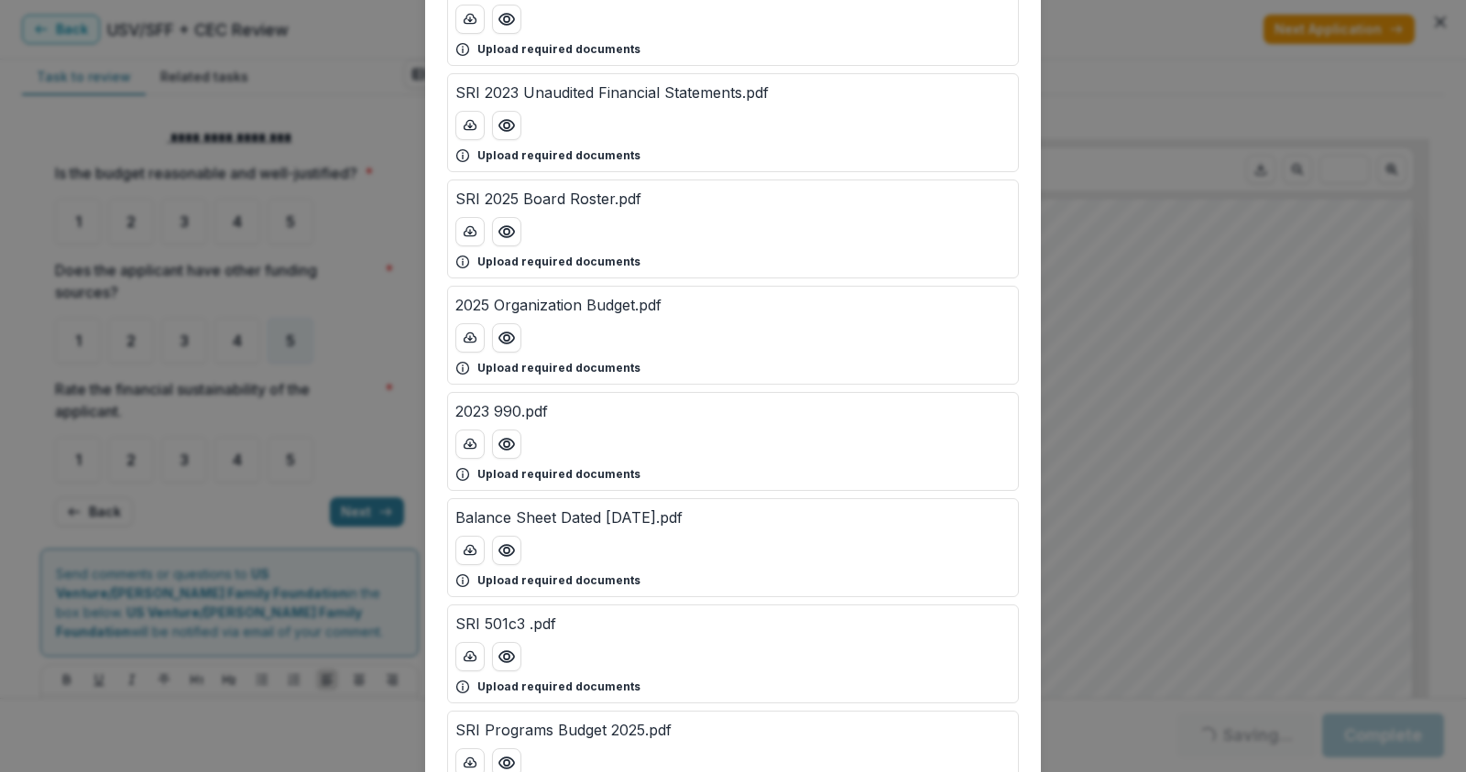
scroll to position [183, 0]
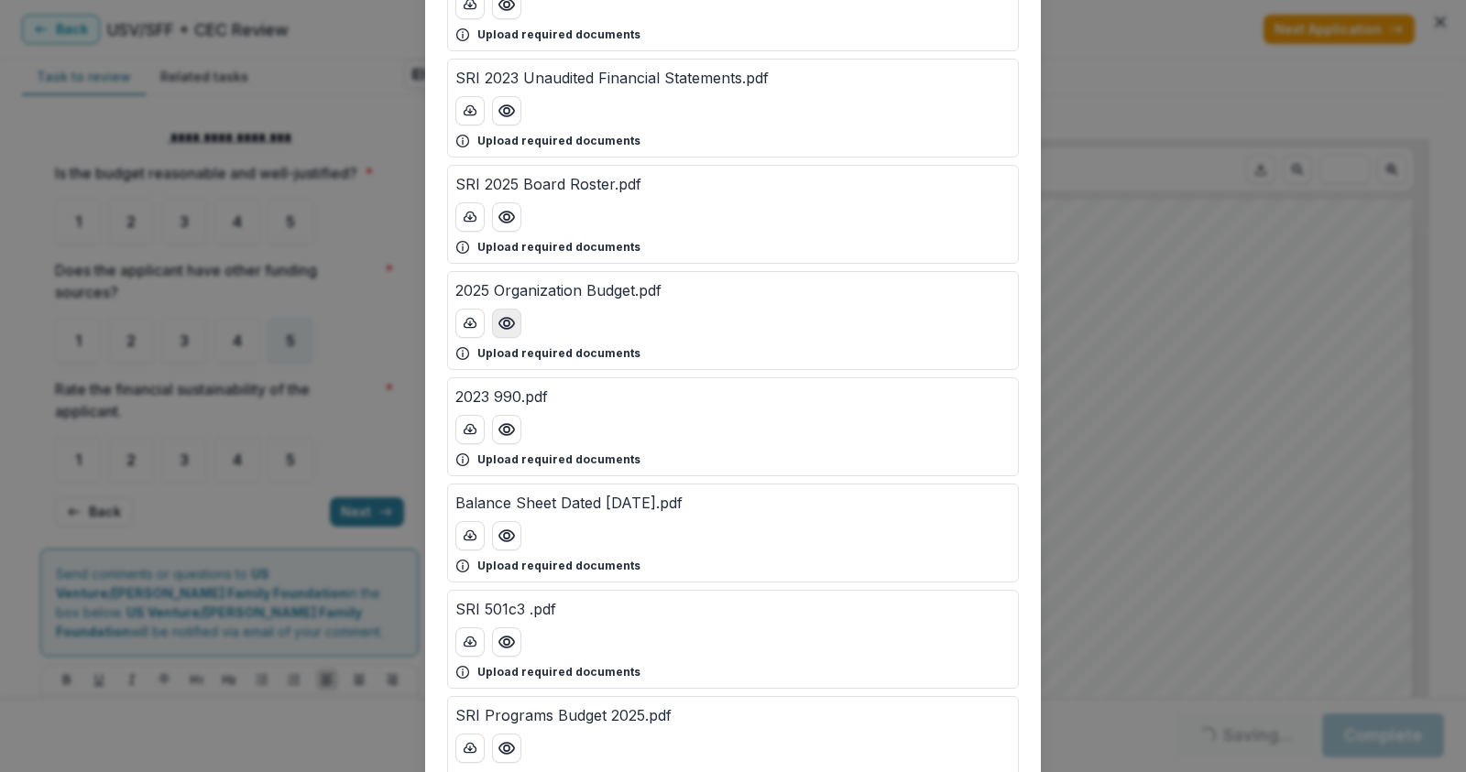
click at [511, 328] on icon "Preview 2025 Organization Budget.pdf" at bounding box center [506, 323] width 18 height 18
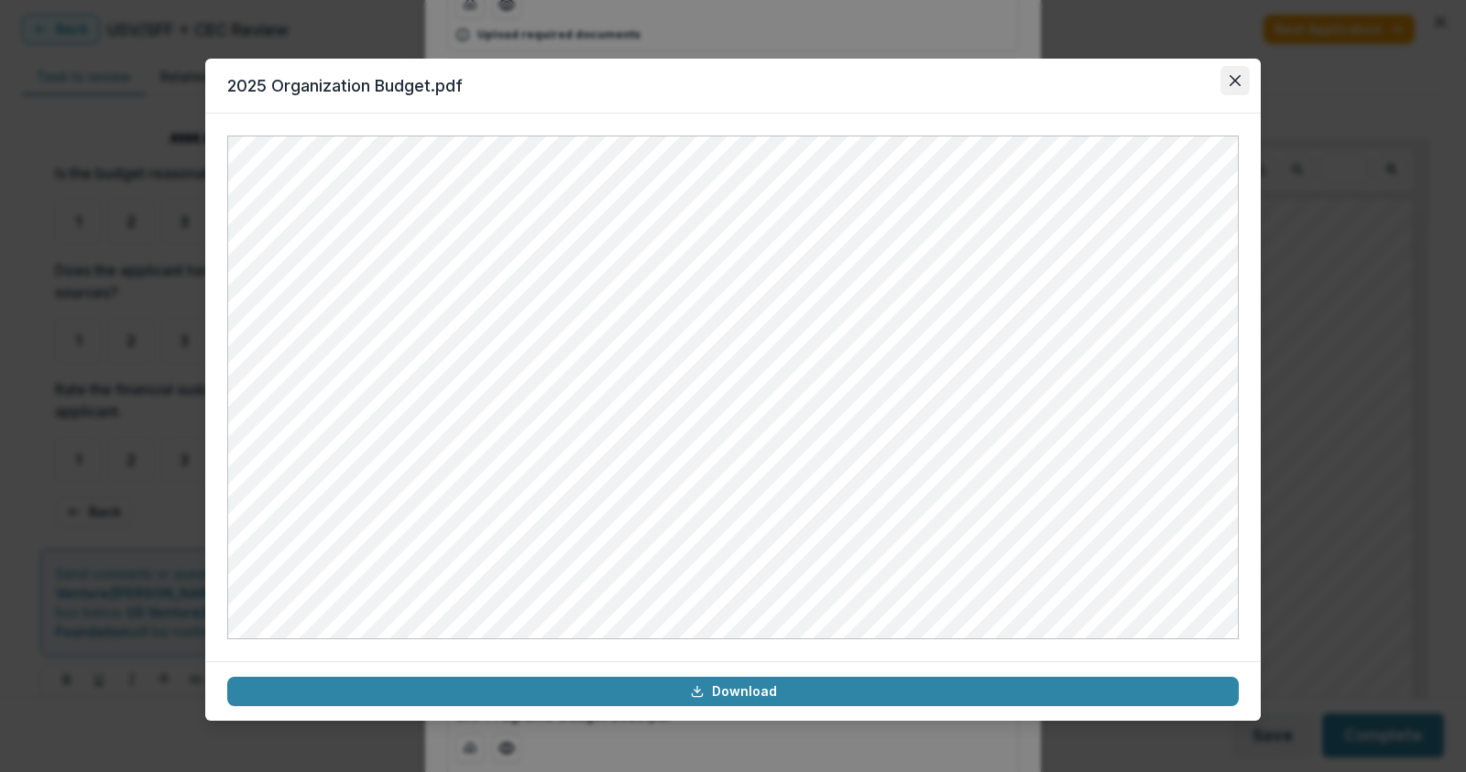
click at [1238, 80] on icon "Close" at bounding box center [1234, 80] width 11 height 11
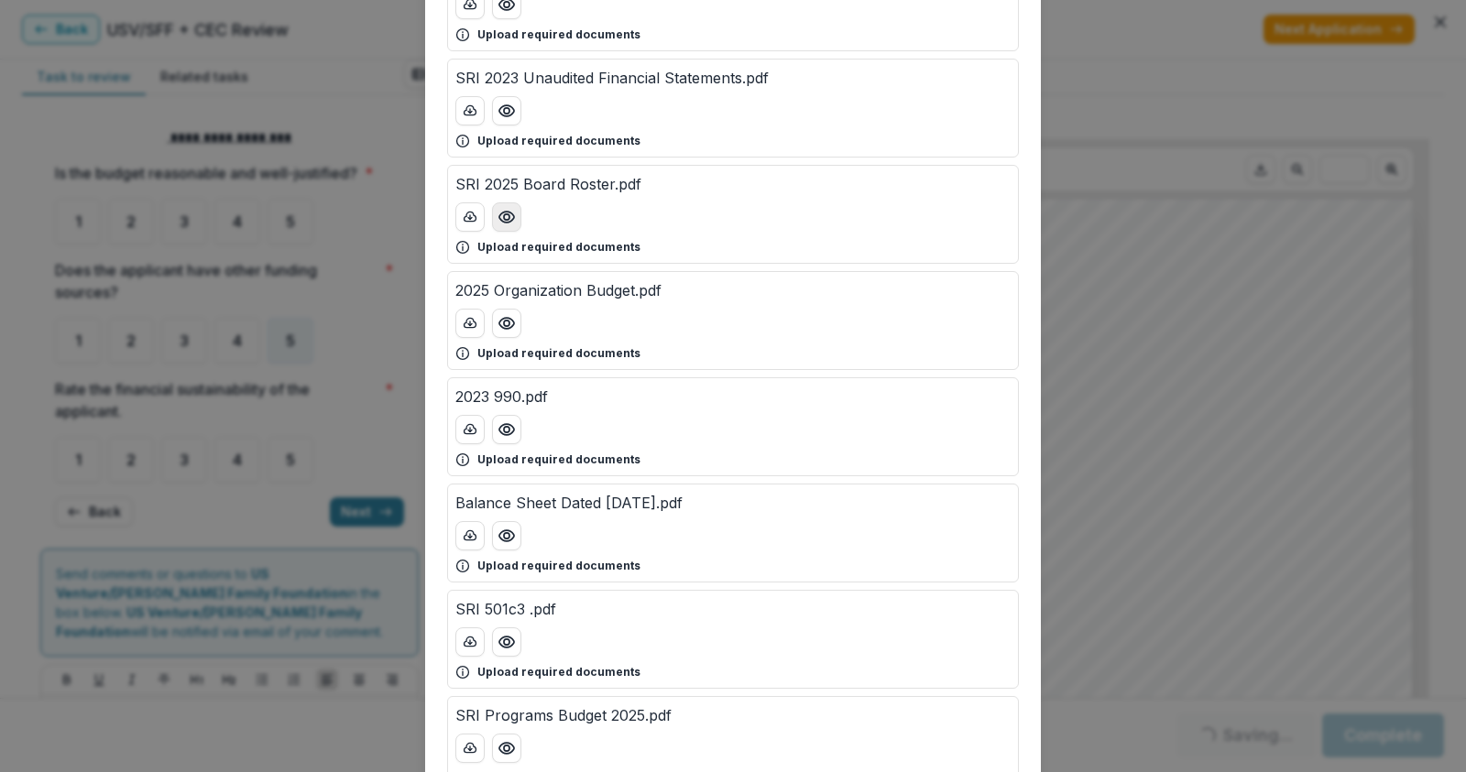
click at [510, 217] on icon "Preview SRI 2025 Board Roster.pdf" at bounding box center [506, 217] width 18 height 18
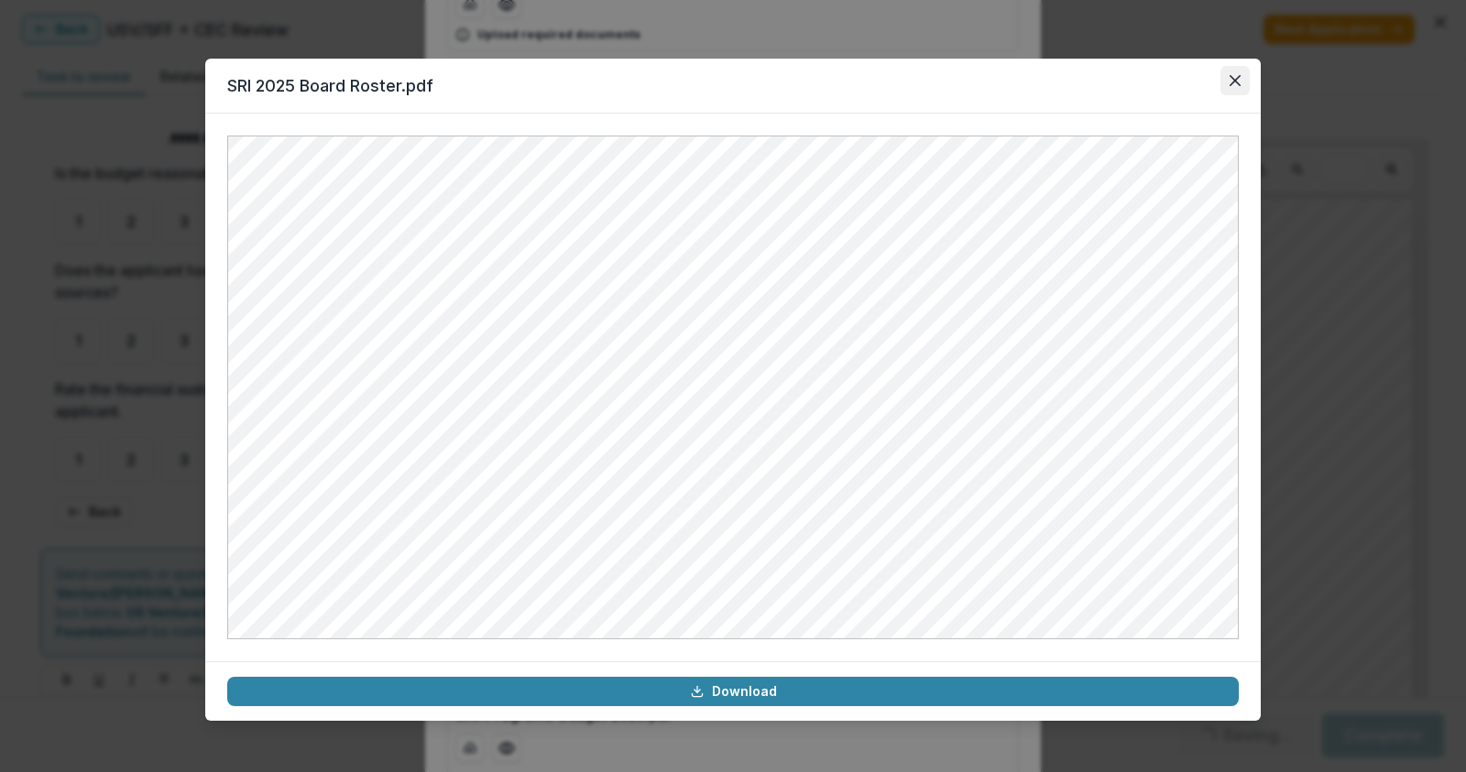
click at [1239, 79] on icon "Close" at bounding box center [1234, 80] width 11 height 11
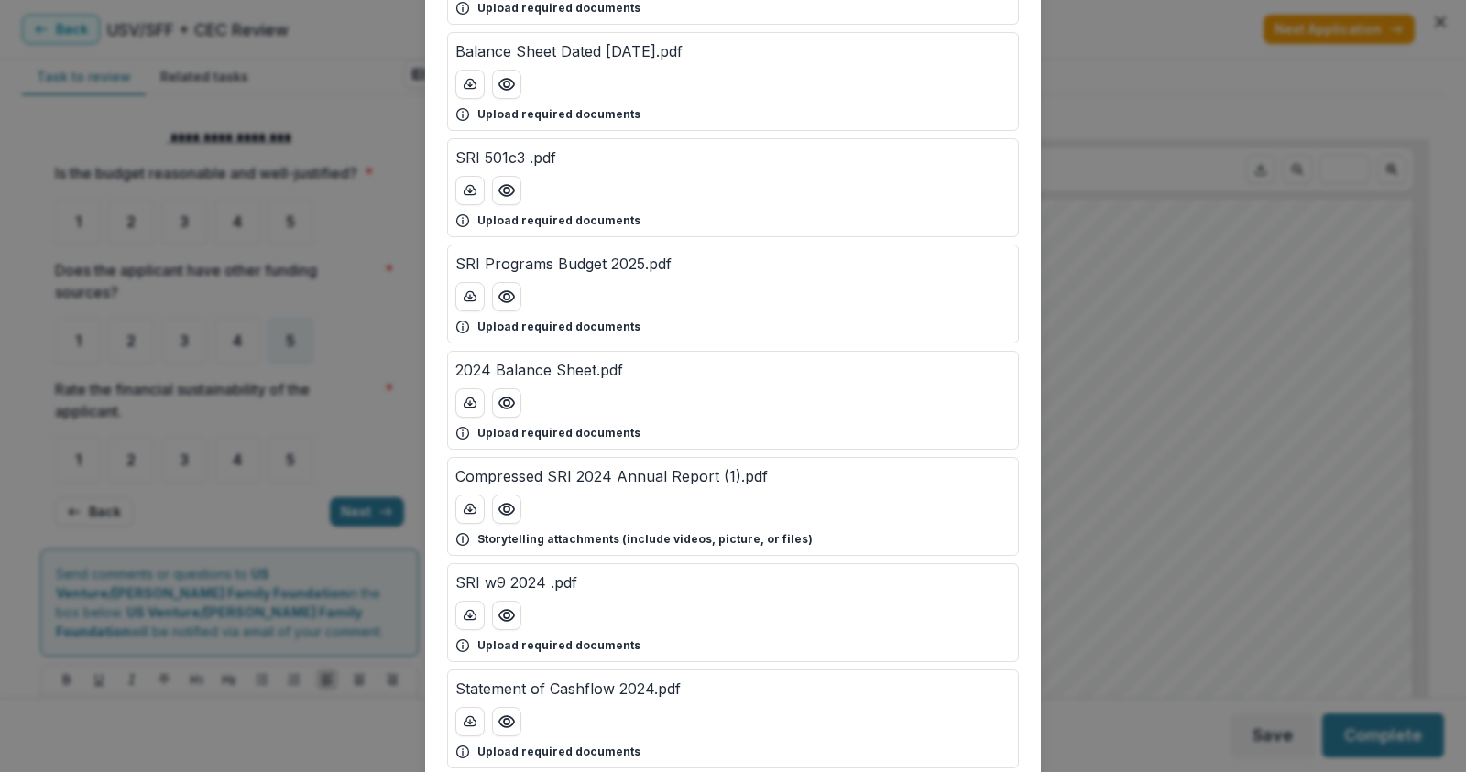
scroll to position [641, 0]
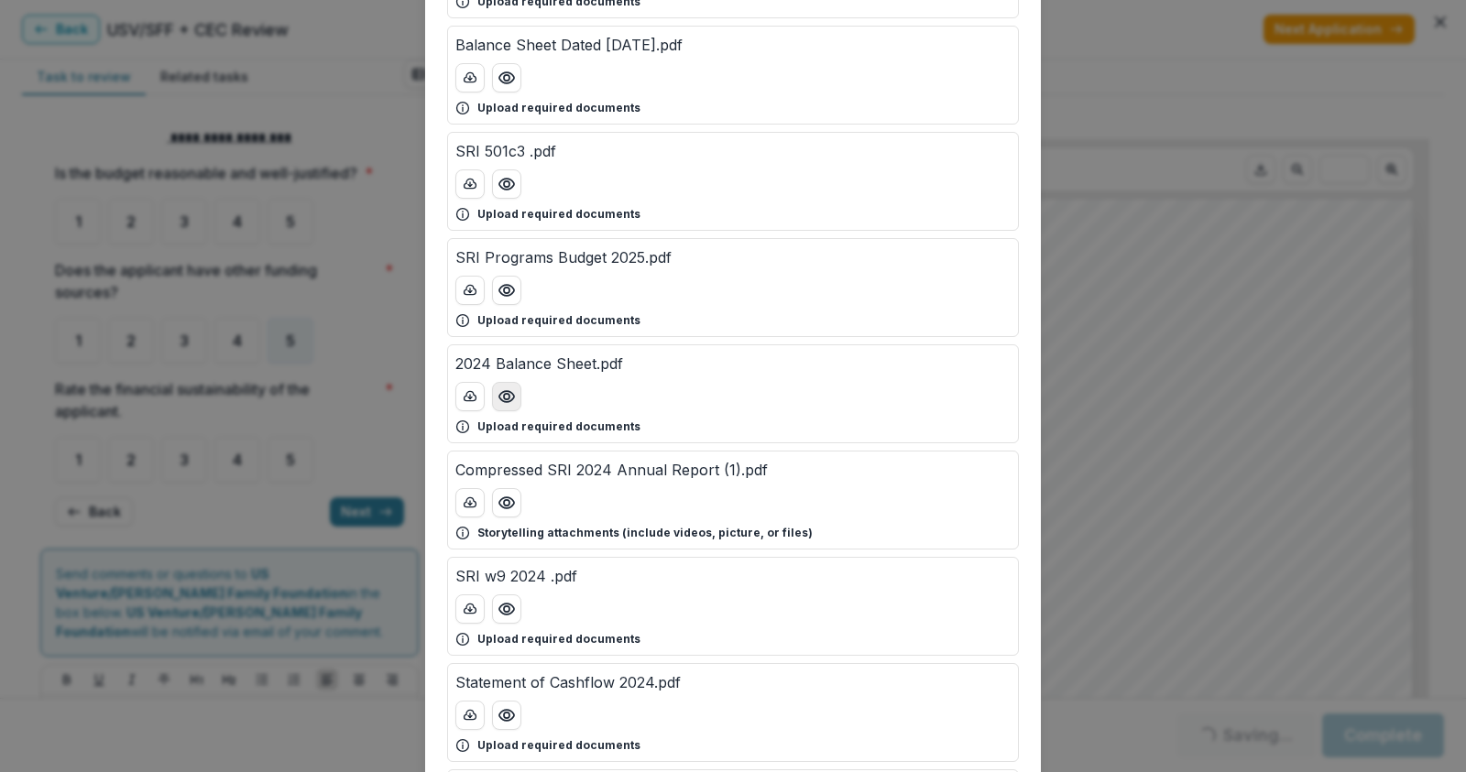
click at [506, 390] on icon "Preview 2024 Balance Sheet.pdf" at bounding box center [506, 396] width 18 height 18
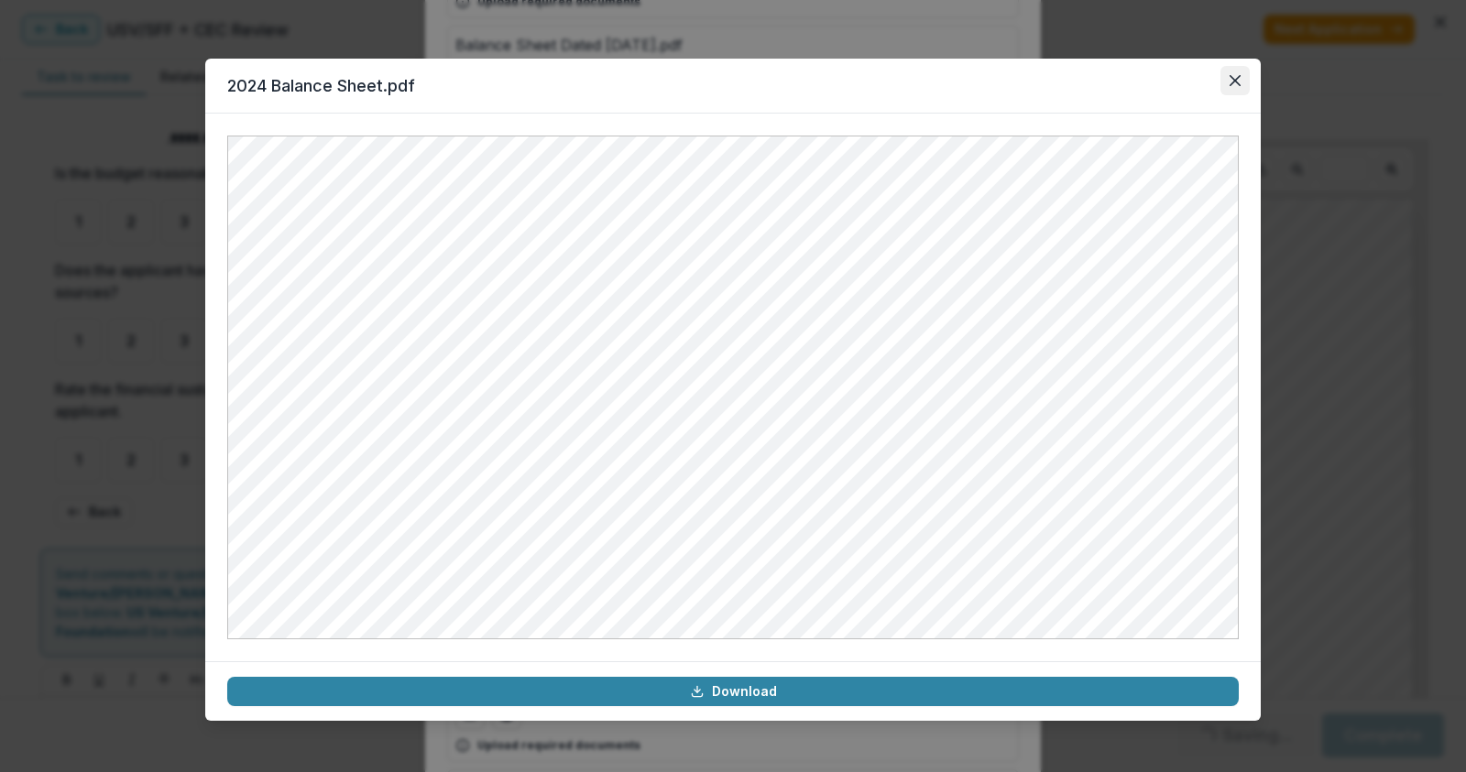
click at [1236, 77] on icon "Close" at bounding box center [1234, 80] width 11 height 11
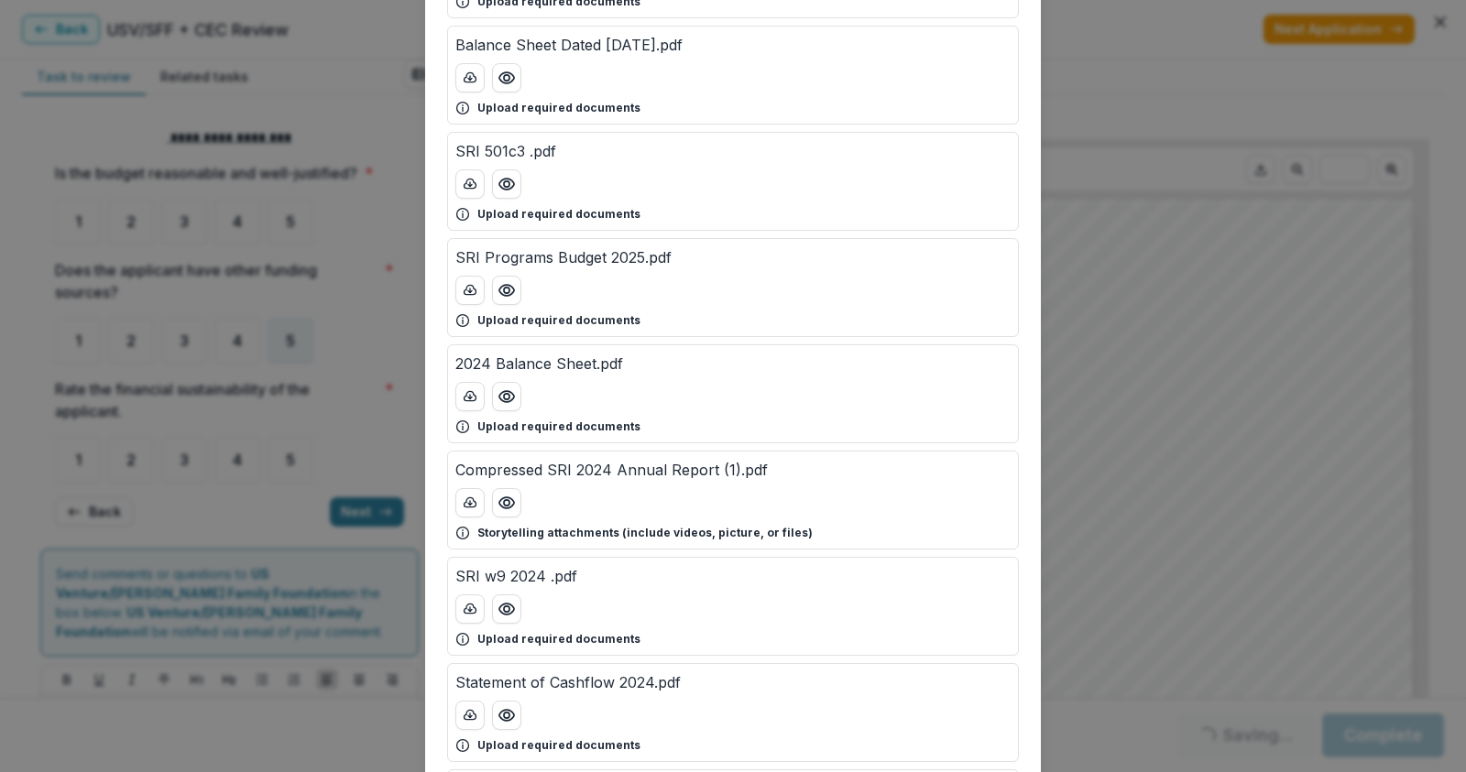
click at [1117, 77] on div "Attached Files 2024 P&L (1).pdf Upload required documents SRI 2023 Unaudited Fi…" at bounding box center [733, 386] width 1466 height 772
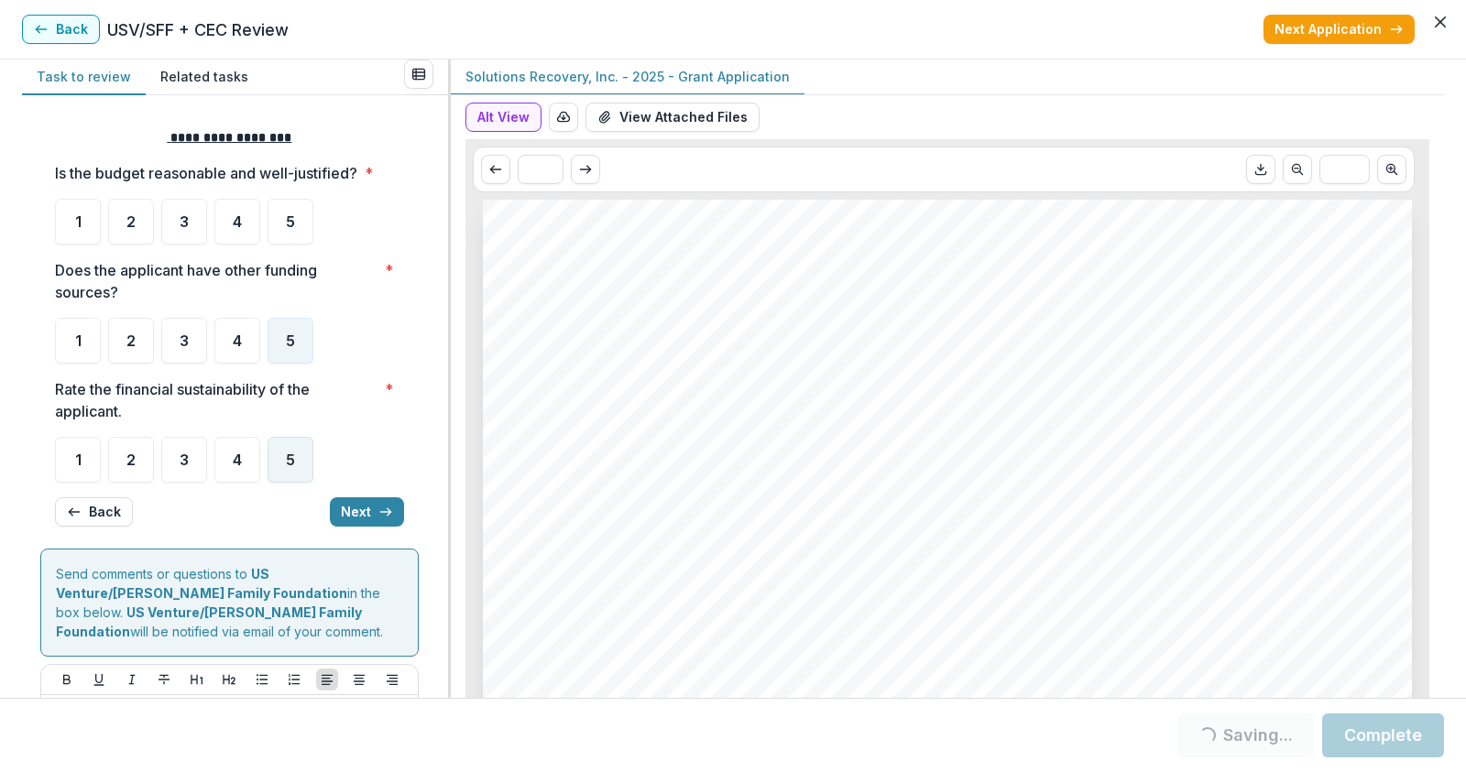
click at [290, 464] on span "5" at bounding box center [290, 460] width 9 height 15
click at [277, 229] on div "5" at bounding box center [290, 222] width 46 height 46
click at [246, 222] on div "4" at bounding box center [237, 222] width 46 height 46
drag, startPoint x: 275, startPoint y: 222, endPoint x: 279, endPoint y: 266, distance: 44.2
click at [276, 222] on div "5" at bounding box center [290, 222] width 46 height 46
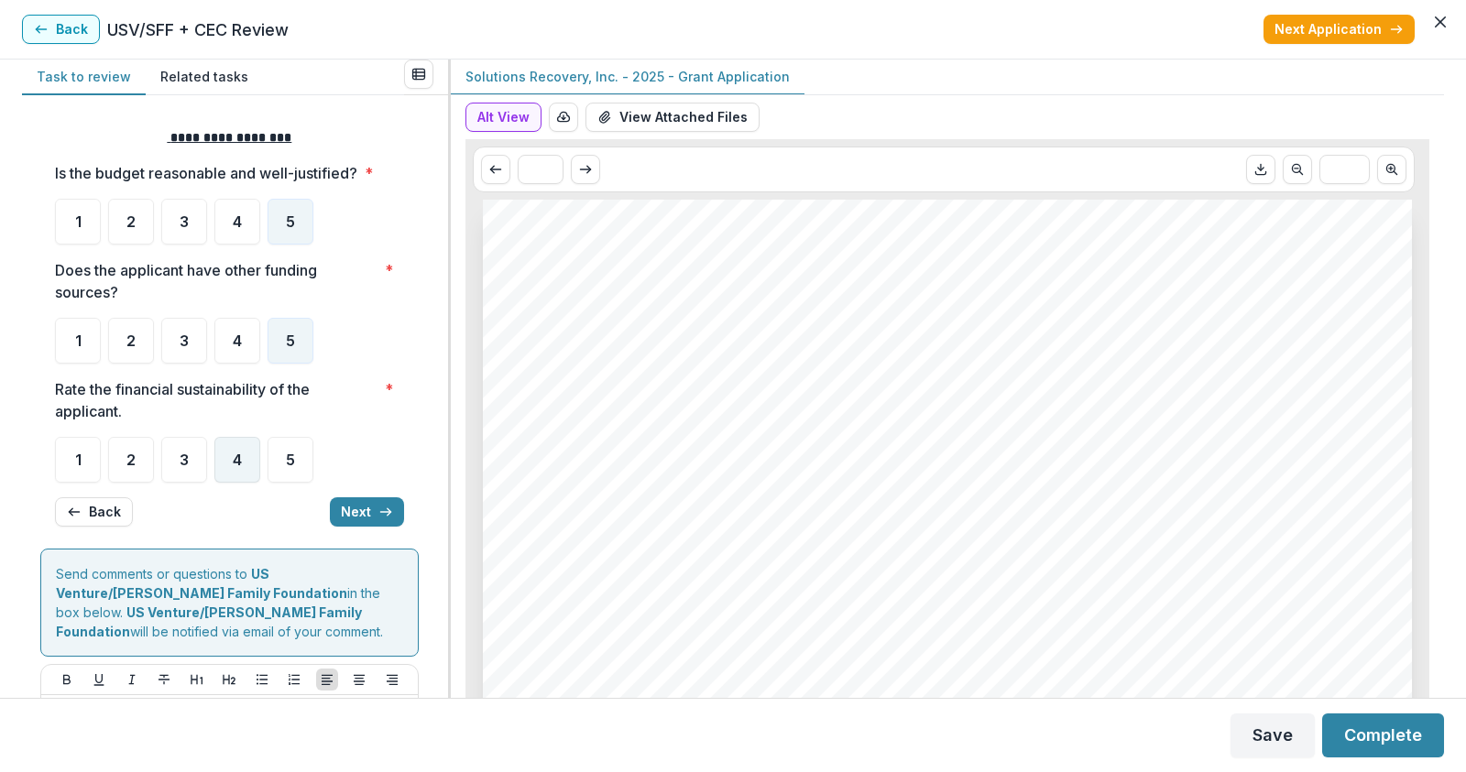
click at [241, 467] on span "4" at bounding box center [237, 460] width 9 height 15
drag, startPoint x: 284, startPoint y: 463, endPoint x: 332, endPoint y: 466, distance: 47.8
click at [288, 463] on div "5" at bounding box center [290, 460] width 46 height 46
click at [380, 516] on icon "button" at bounding box center [385, 512] width 15 height 15
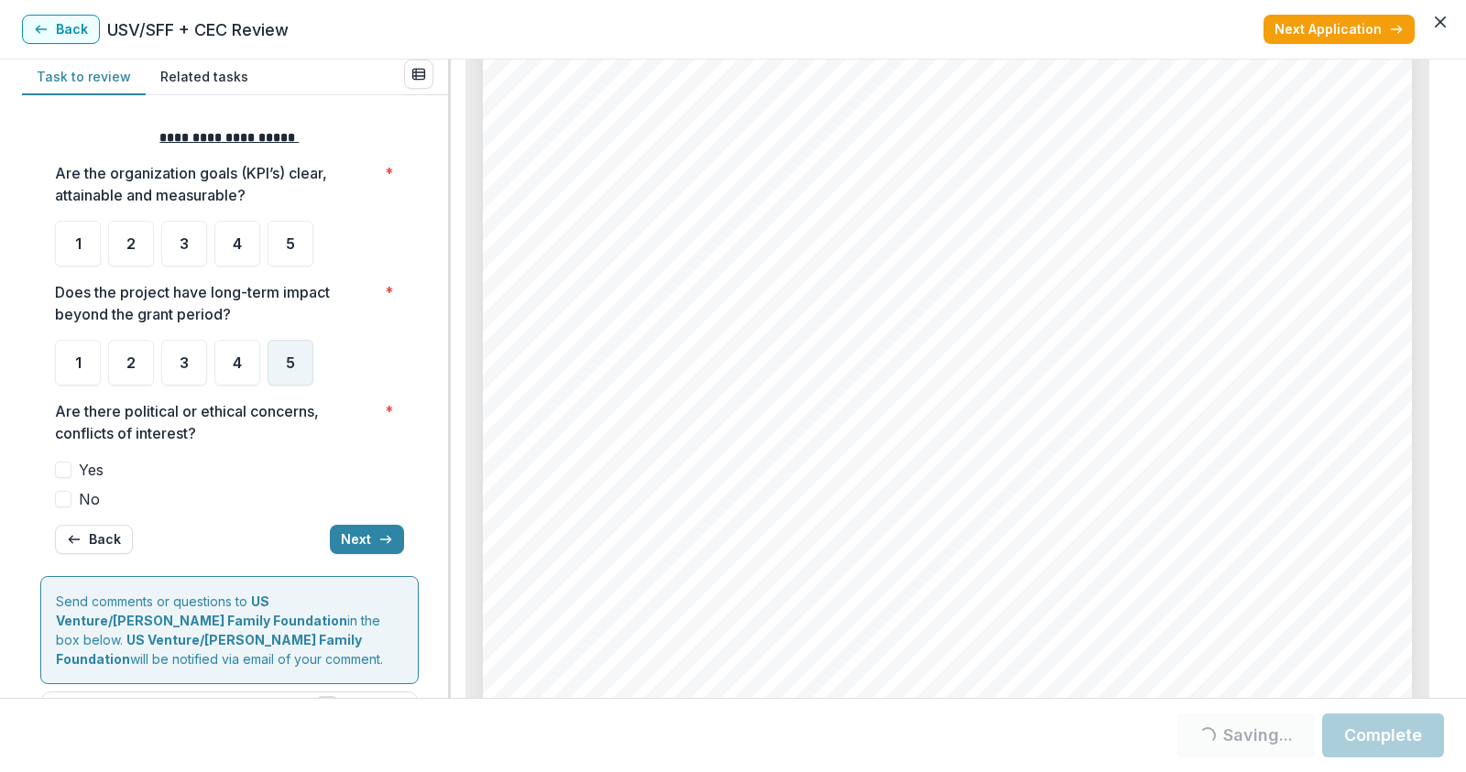
click at [267, 347] on div "5" at bounding box center [290, 363] width 46 height 46
click at [281, 365] on div "5" at bounding box center [290, 363] width 46 height 46
click at [69, 499] on span at bounding box center [63, 499] width 16 height 16
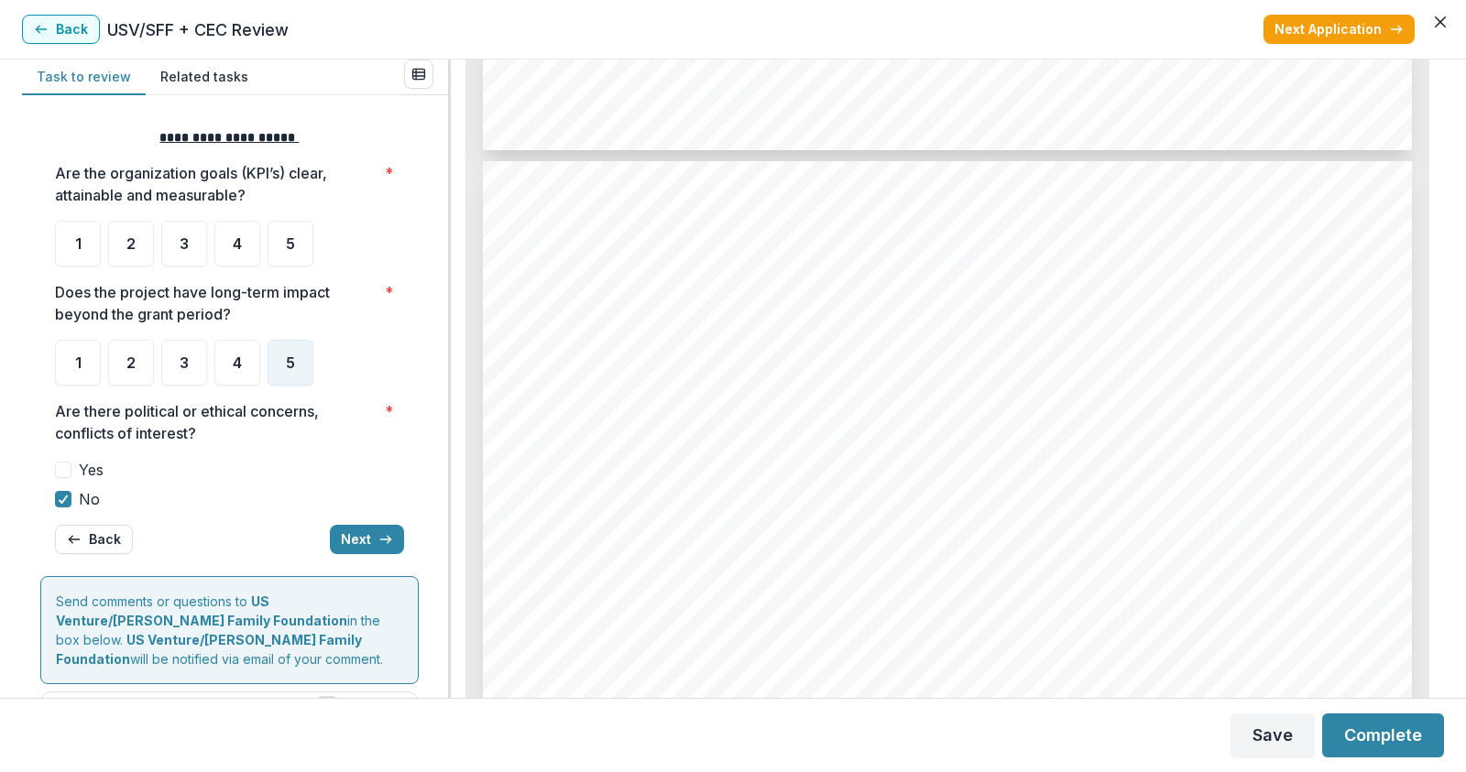
scroll to position [8153, 0]
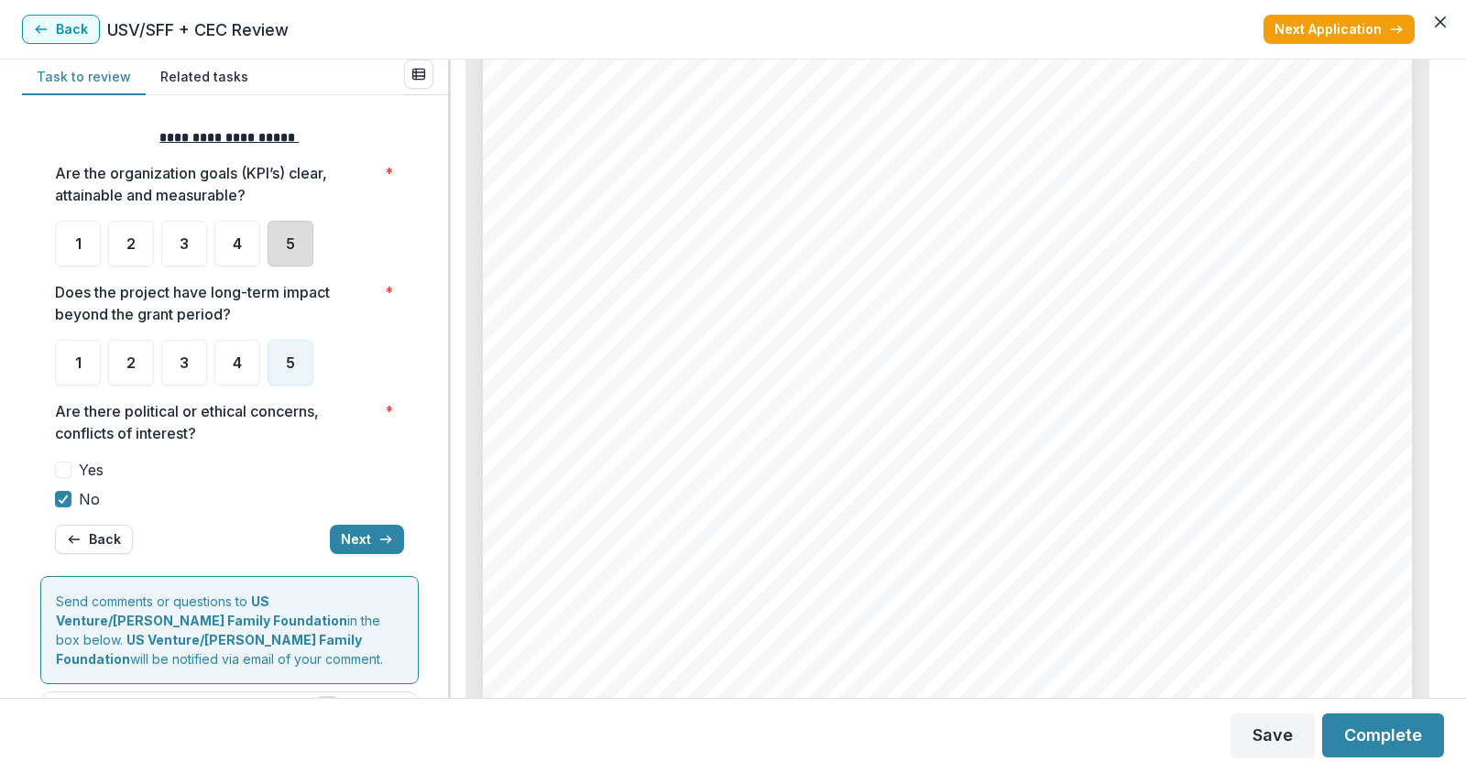
click at [281, 240] on div "5" at bounding box center [290, 244] width 46 height 46
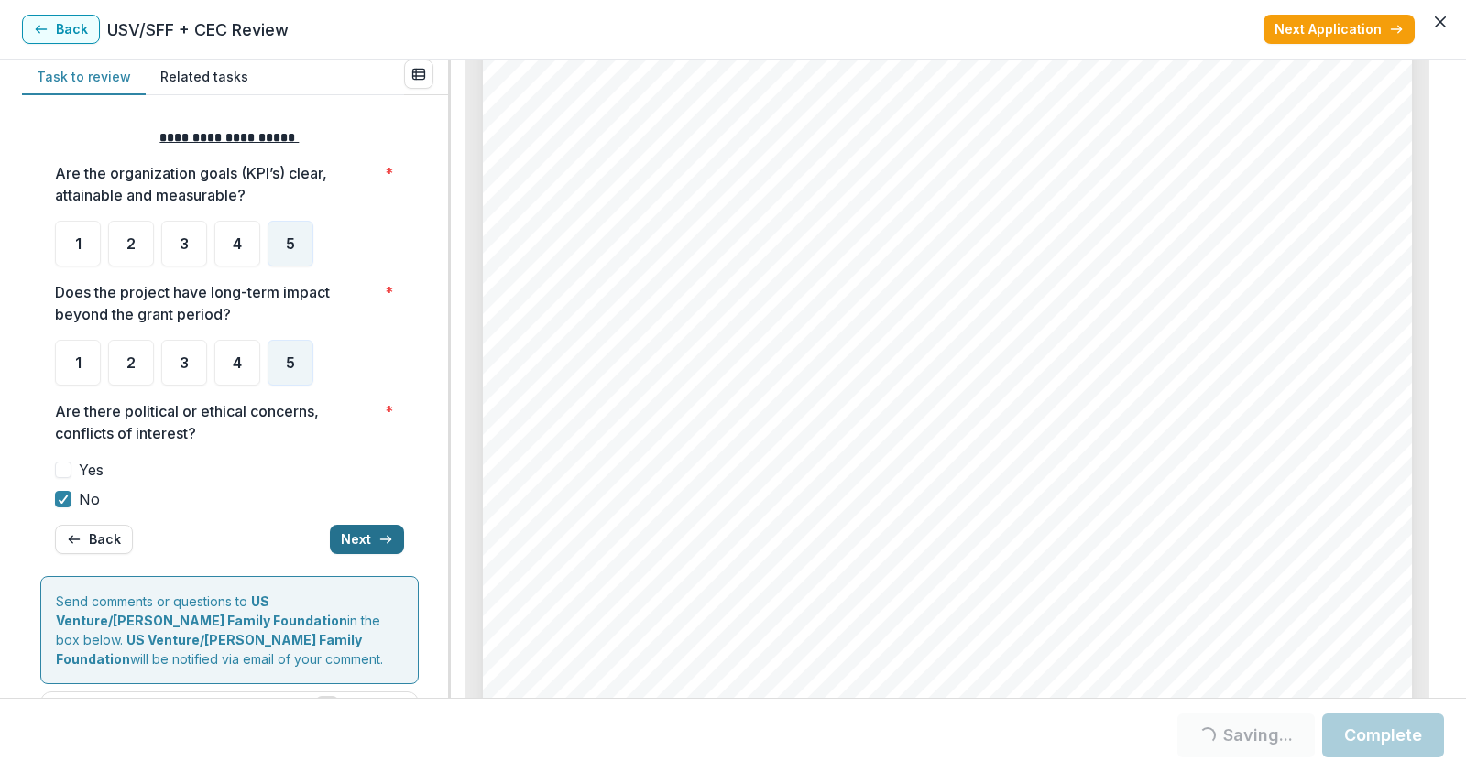
click at [362, 548] on button "Next" at bounding box center [367, 539] width 74 height 29
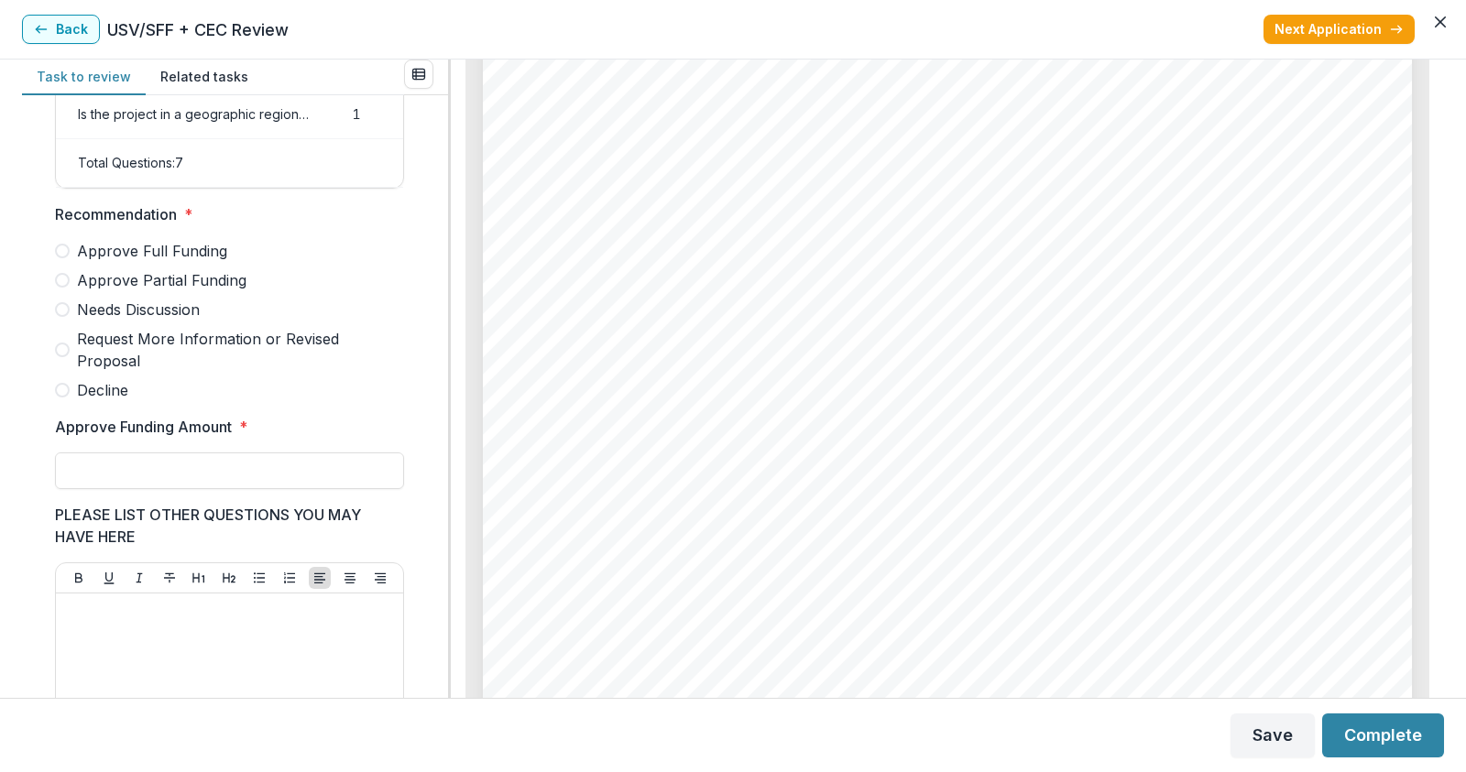
scroll to position [304, 0]
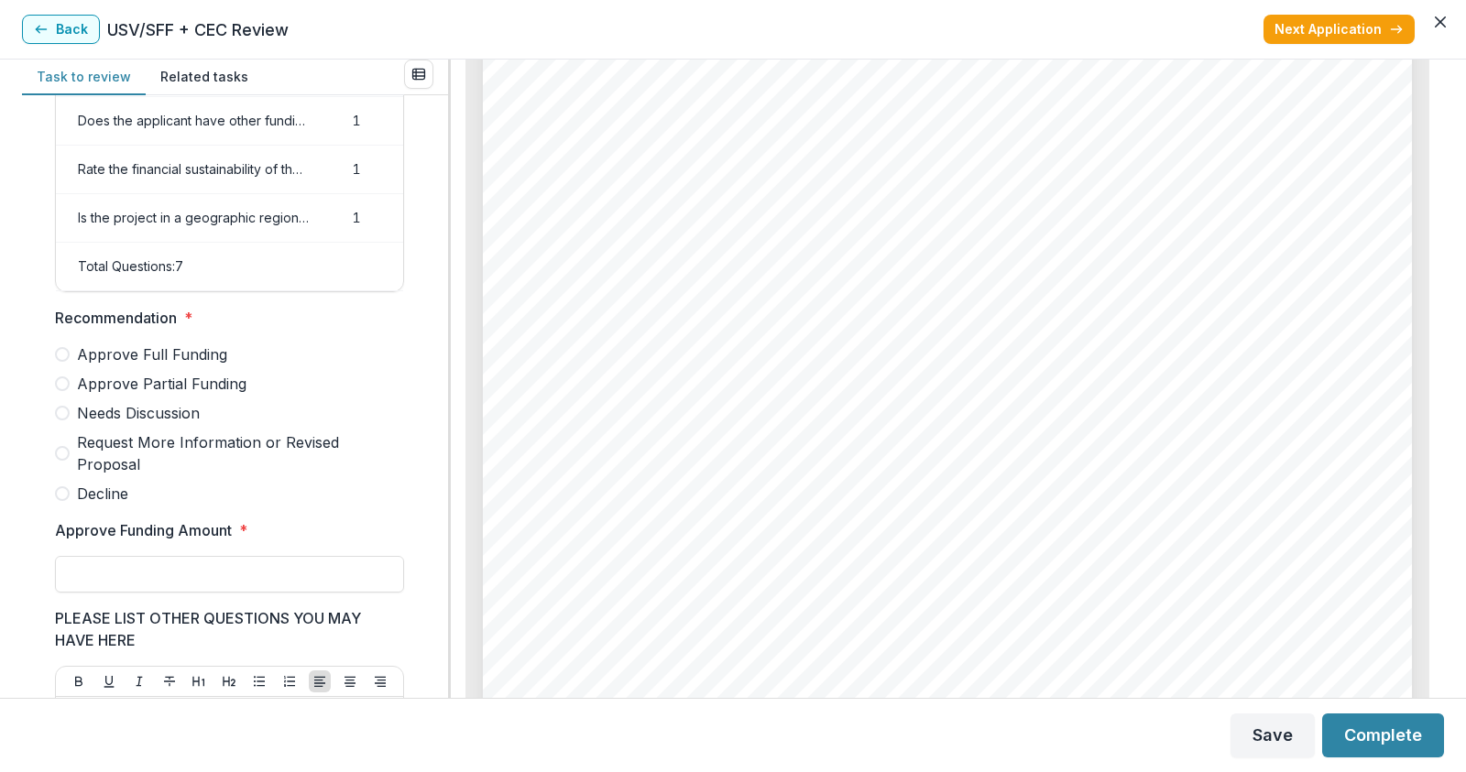
click at [69, 391] on span at bounding box center [62, 383] width 15 height 15
click at [165, 585] on input "Approve Funding Amount *" at bounding box center [229, 574] width 349 height 37
type input "******"
click at [1380, 723] on button "Complete" at bounding box center [1383, 736] width 122 height 44
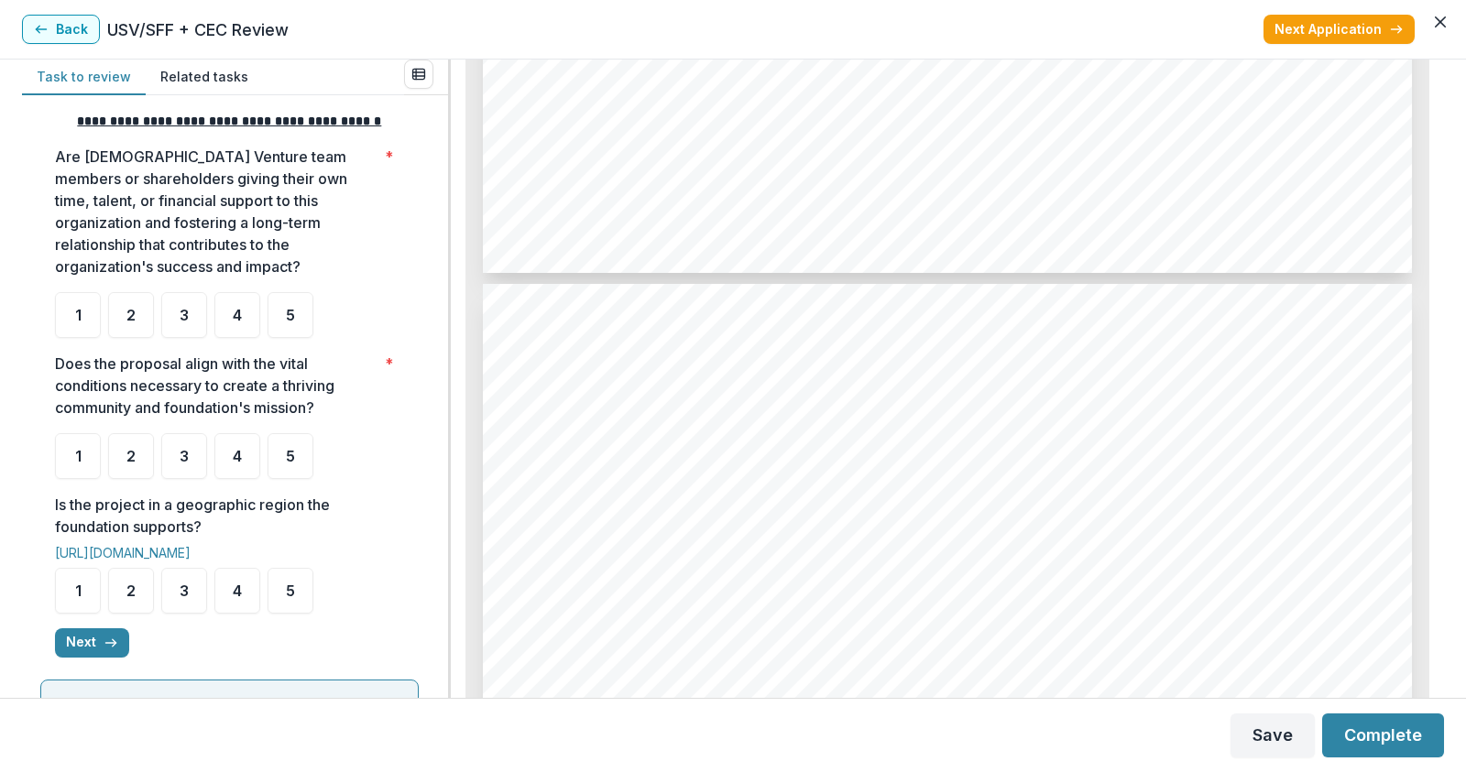
scroll to position [366, 0]
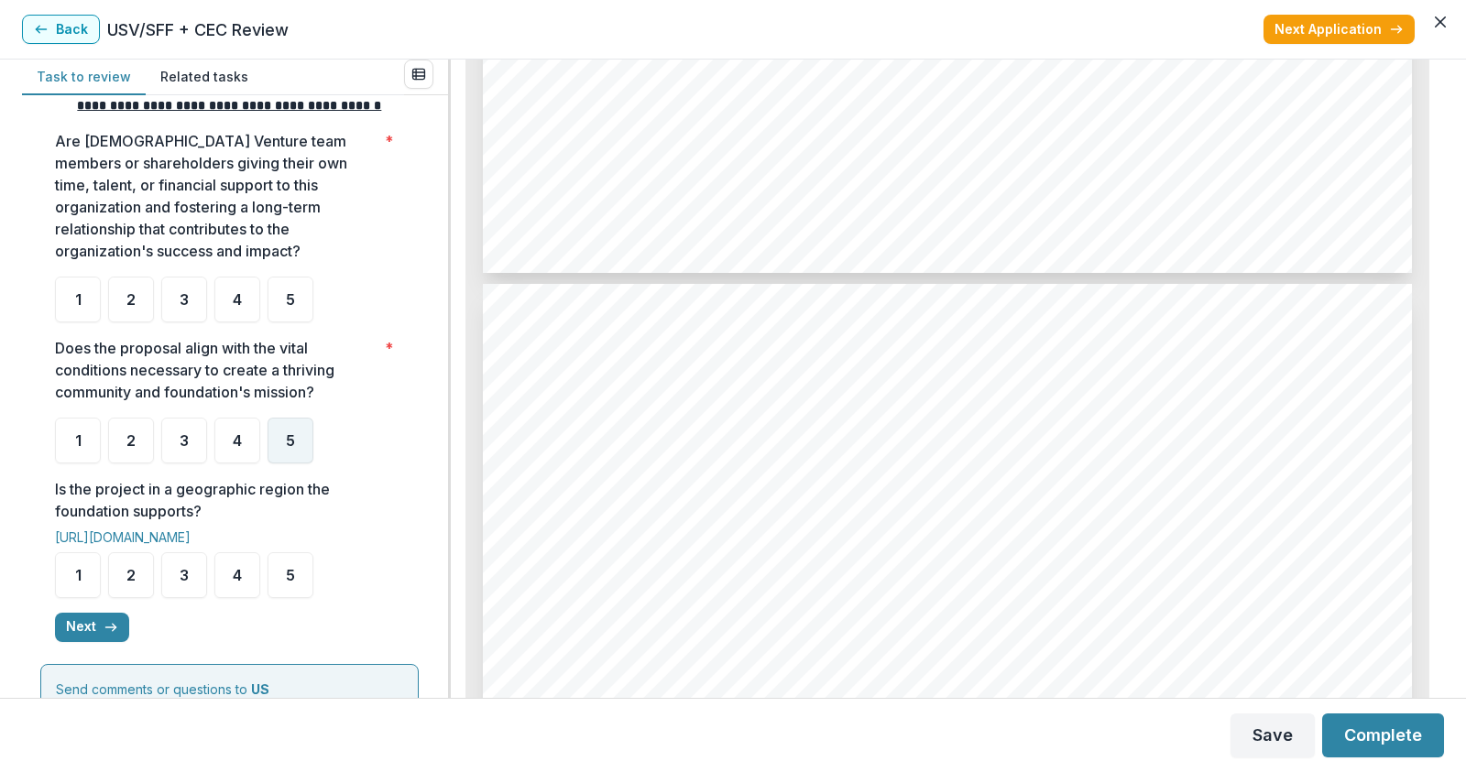
click at [285, 464] on div "5" at bounding box center [290, 441] width 46 height 46
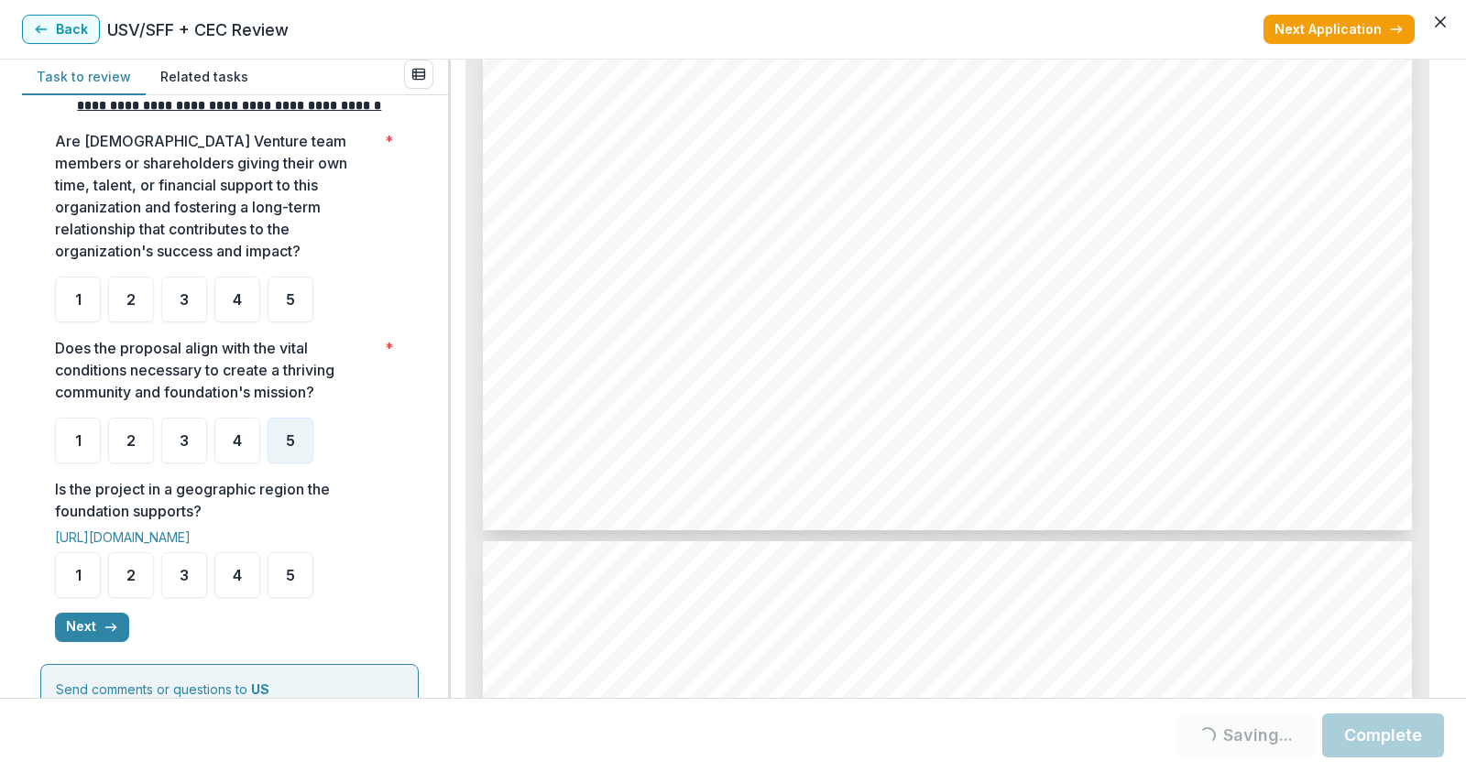
scroll to position [3664, 0]
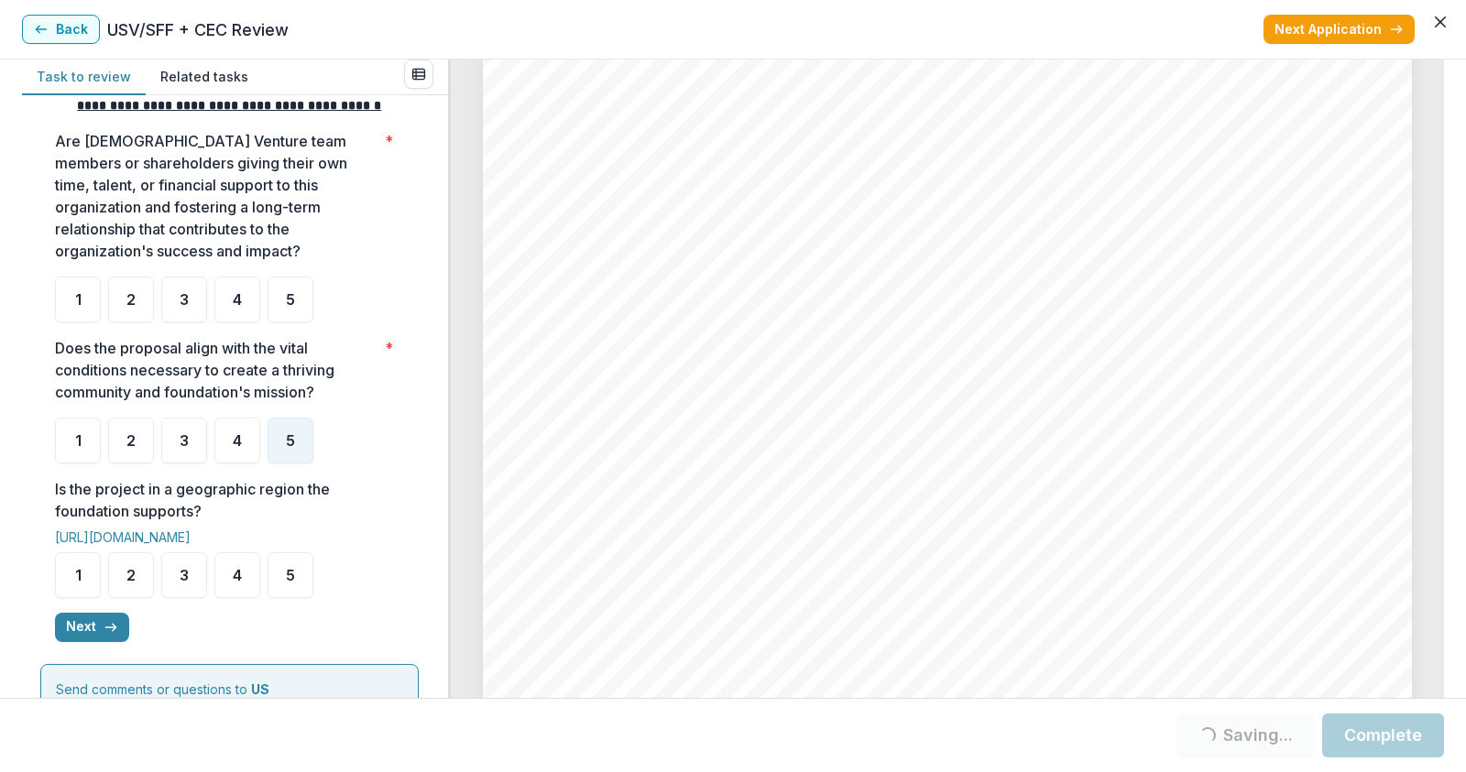
scroll to position [4214, 0]
click at [293, 307] on span "5" at bounding box center [290, 299] width 9 height 15
drag, startPoint x: 282, startPoint y: 596, endPoint x: 293, endPoint y: 596, distance: 11.0
click at [282, 597] on div "5" at bounding box center [290, 575] width 46 height 46
click at [278, 598] on div "5" at bounding box center [290, 575] width 46 height 46
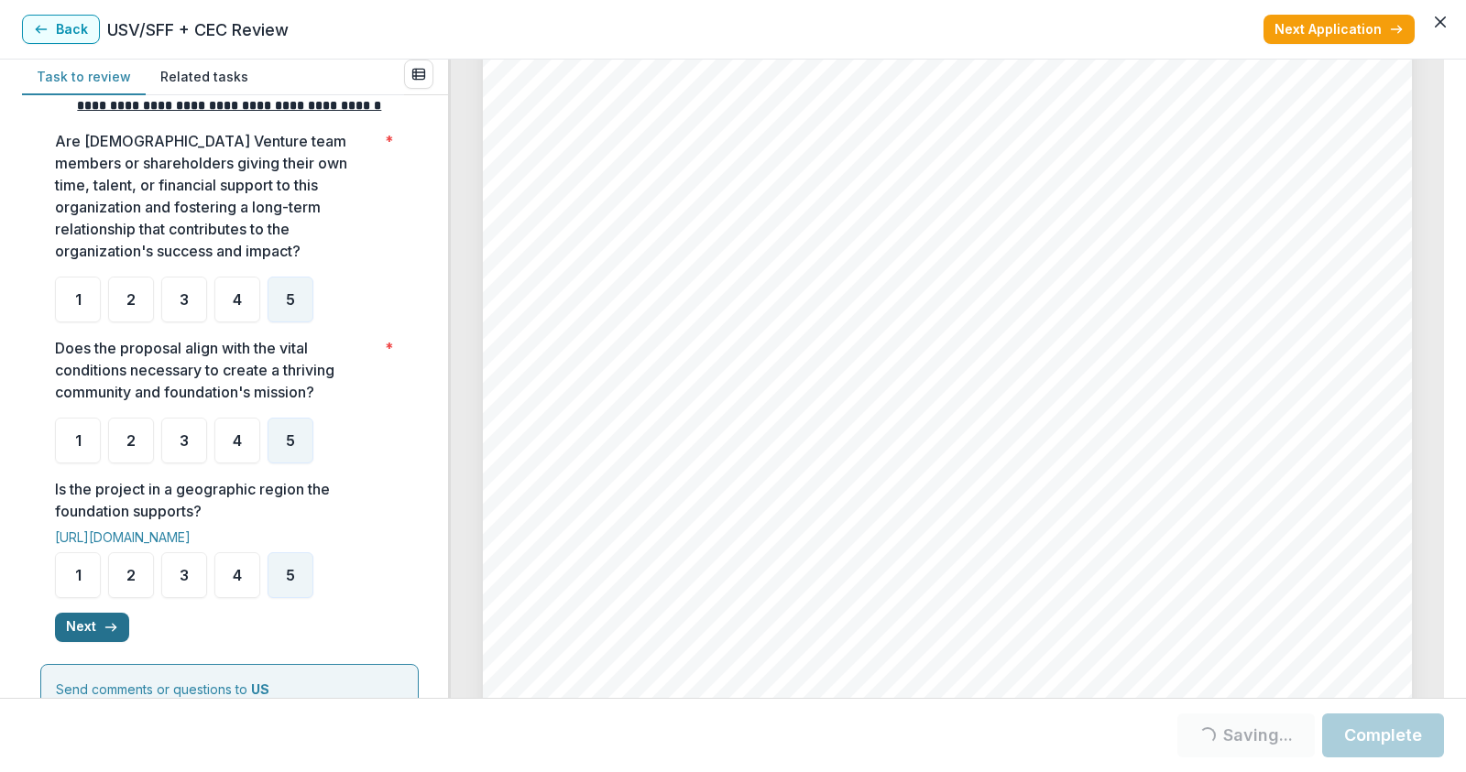
click at [93, 642] on button "Next" at bounding box center [92, 627] width 74 height 29
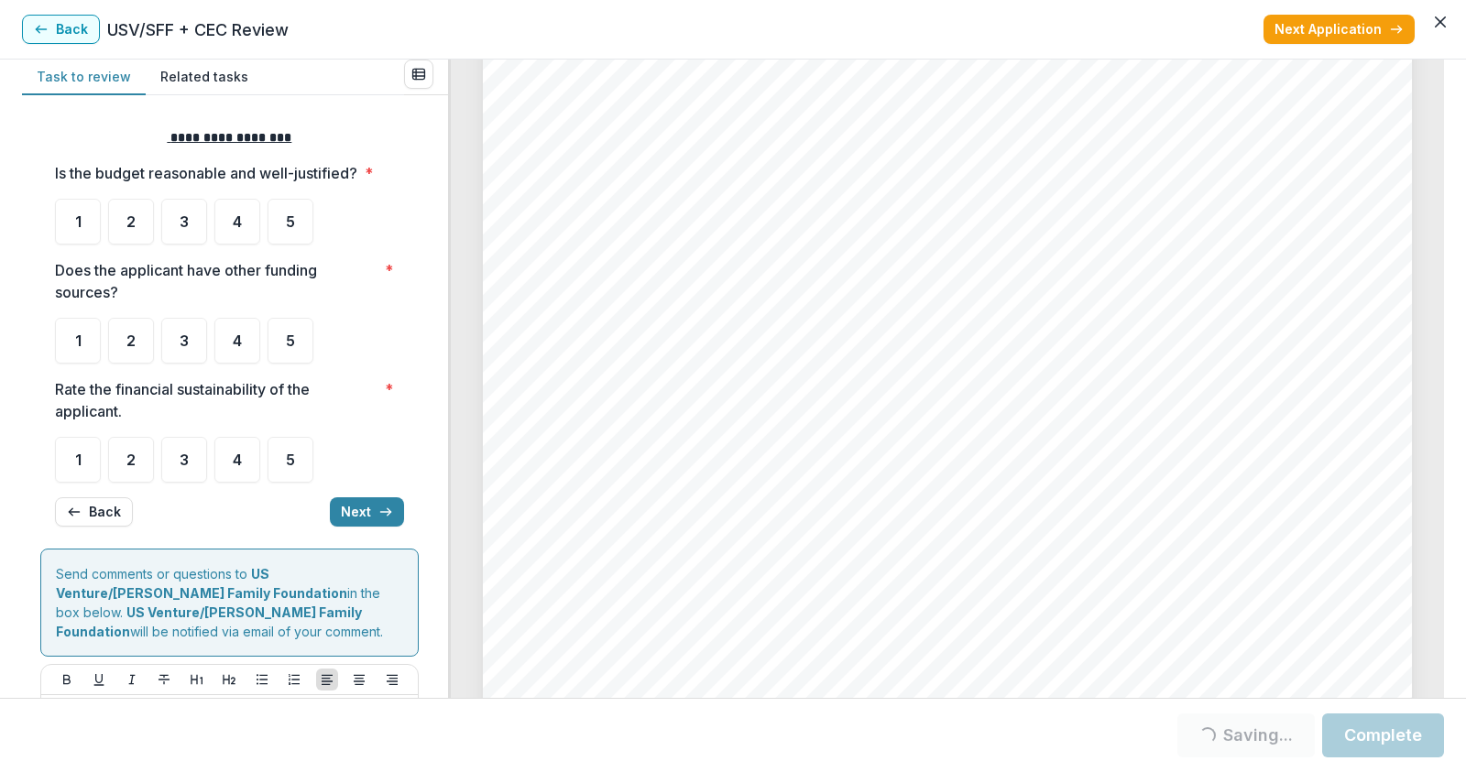
scroll to position [5680, 0]
click at [289, 329] on div "5" at bounding box center [290, 341] width 46 height 46
click at [289, 344] on span "5" at bounding box center [290, 340] width 9 height 15
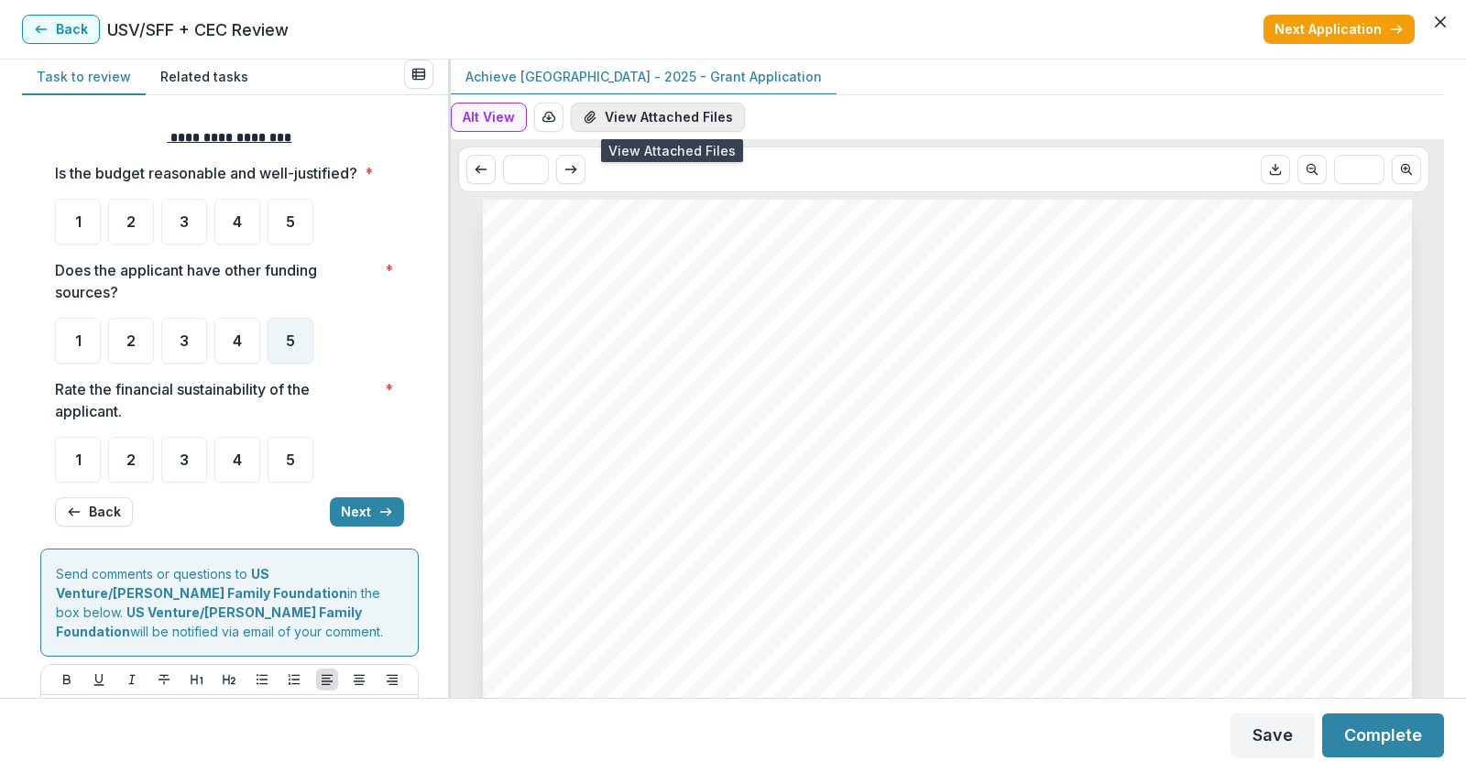
click at [701, 122] on button "View Attached Files" at bounding box center [658, 117] width 174 height 29
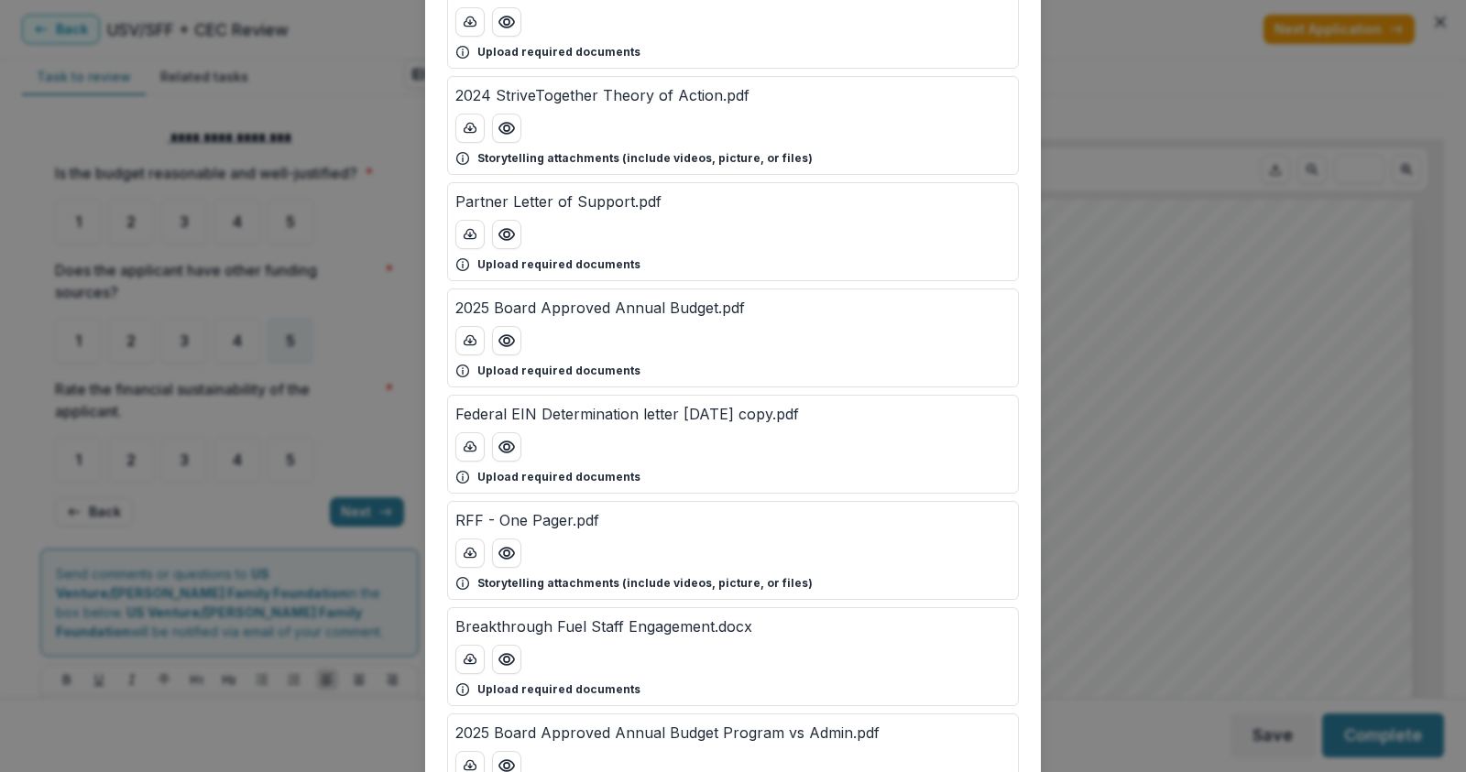
scroll to position [275, 0]
click at [507, 338] on icon "Preview 2025 Board Approved Annual Budget.pdf" at bounding box center [506, 338] width 18 height 18
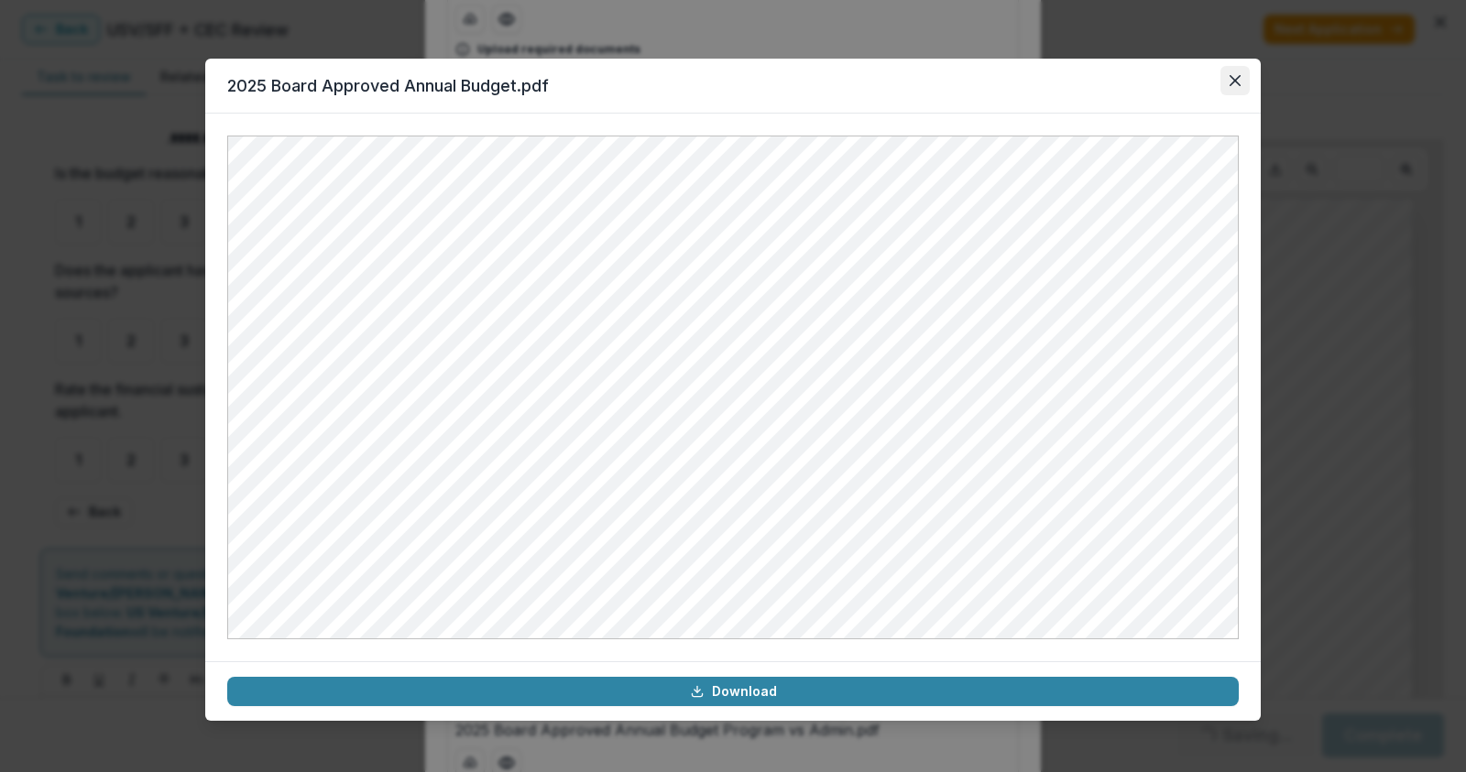
click at [1231, 82] on icon "Close" at bounding box center [1234, 80] width 11 height 11
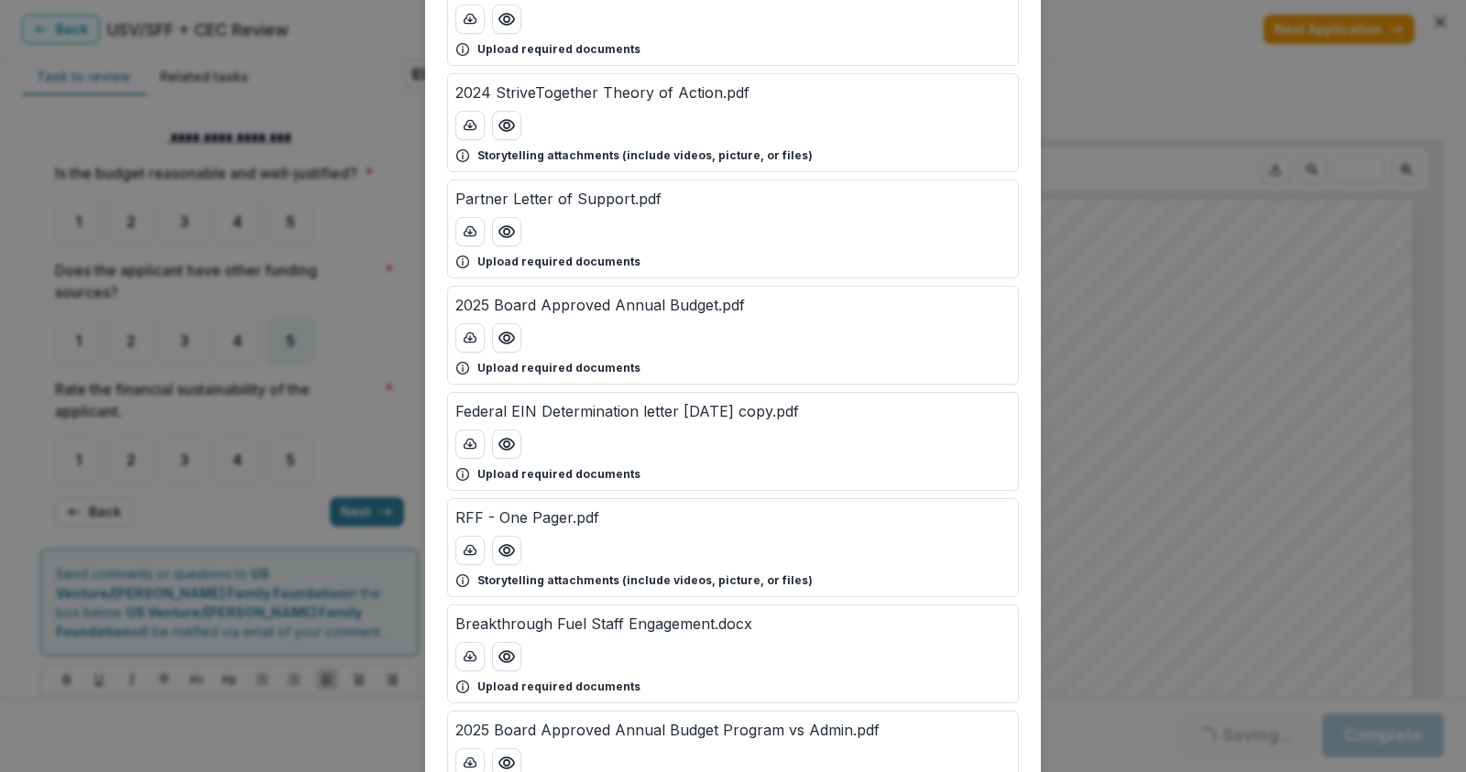
click at [378, 234] on div "Attached Files ABC June Finanicals Updated.pdf Upload required documents ABC [D…" at bounding box center [733, 386] width 1466 height 772
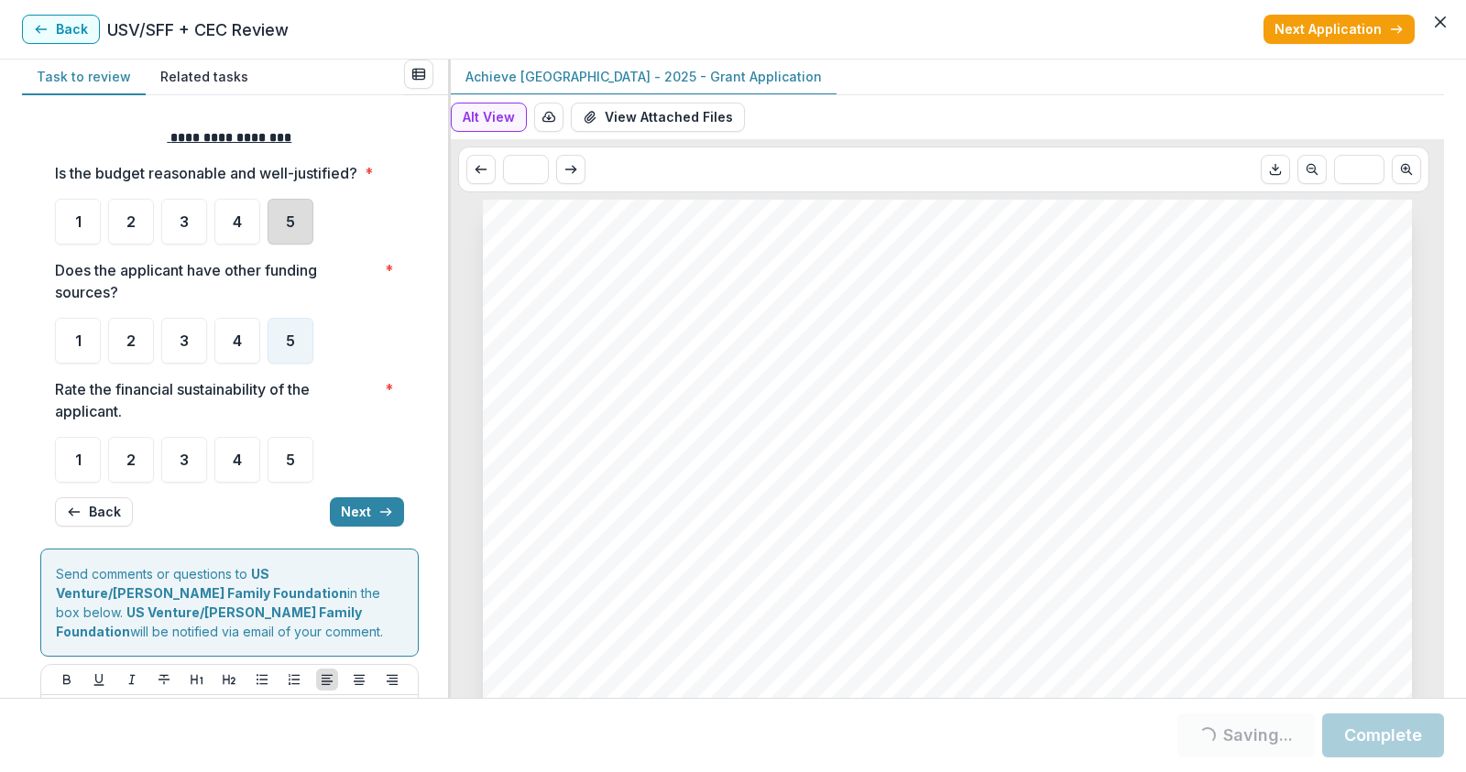
click at [284, 231] on div "5" at bounding box center [290, 222] width 46 height 46
click at [296, 466] on div "5" at bounding box center [290, 460] width 46 height 46
click at [295, 461] on div "5" at bounding box center [290, 460] width 46 height 46
click at [282, 219] on div "5" at bounding box center [290, 222] width 46 height 46
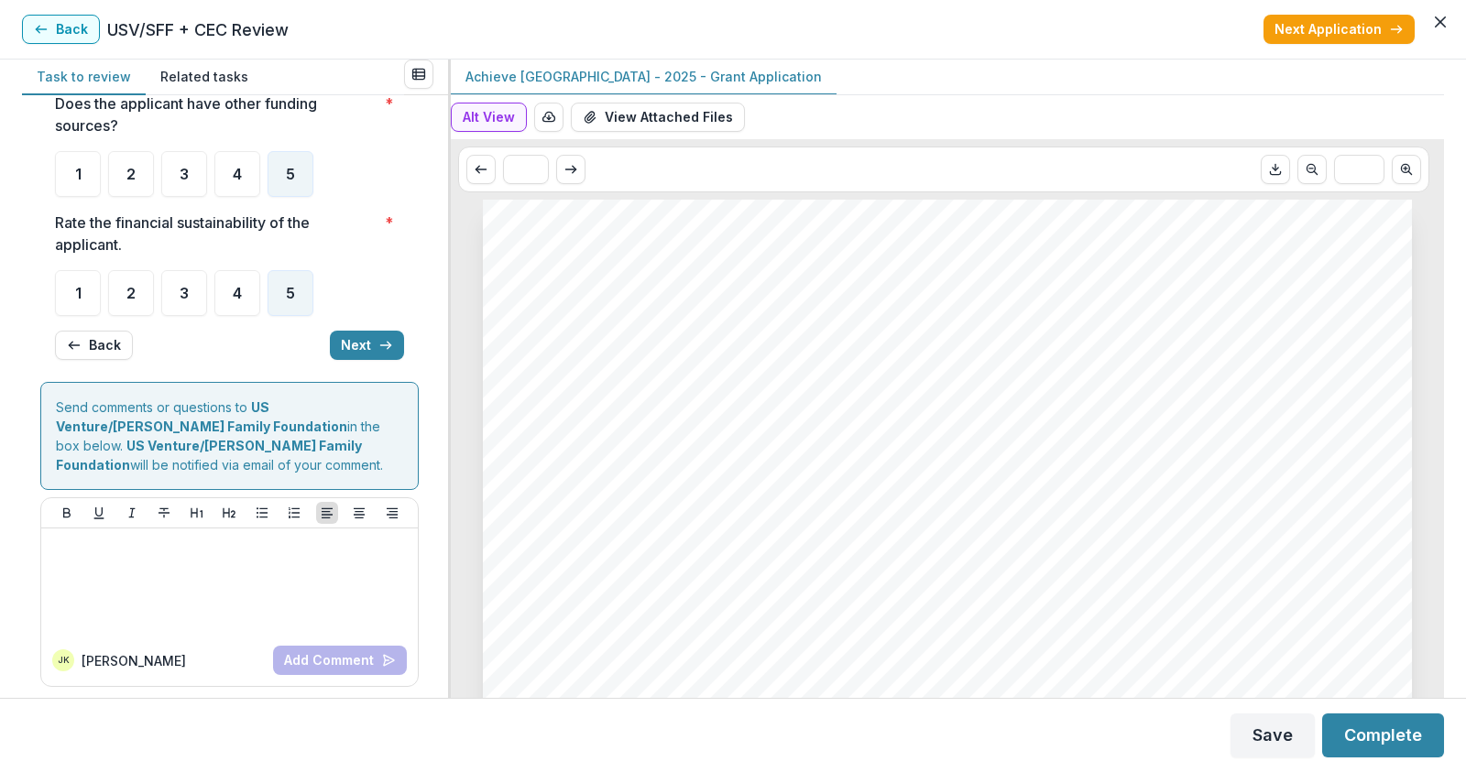
scroll to position [174, 0]
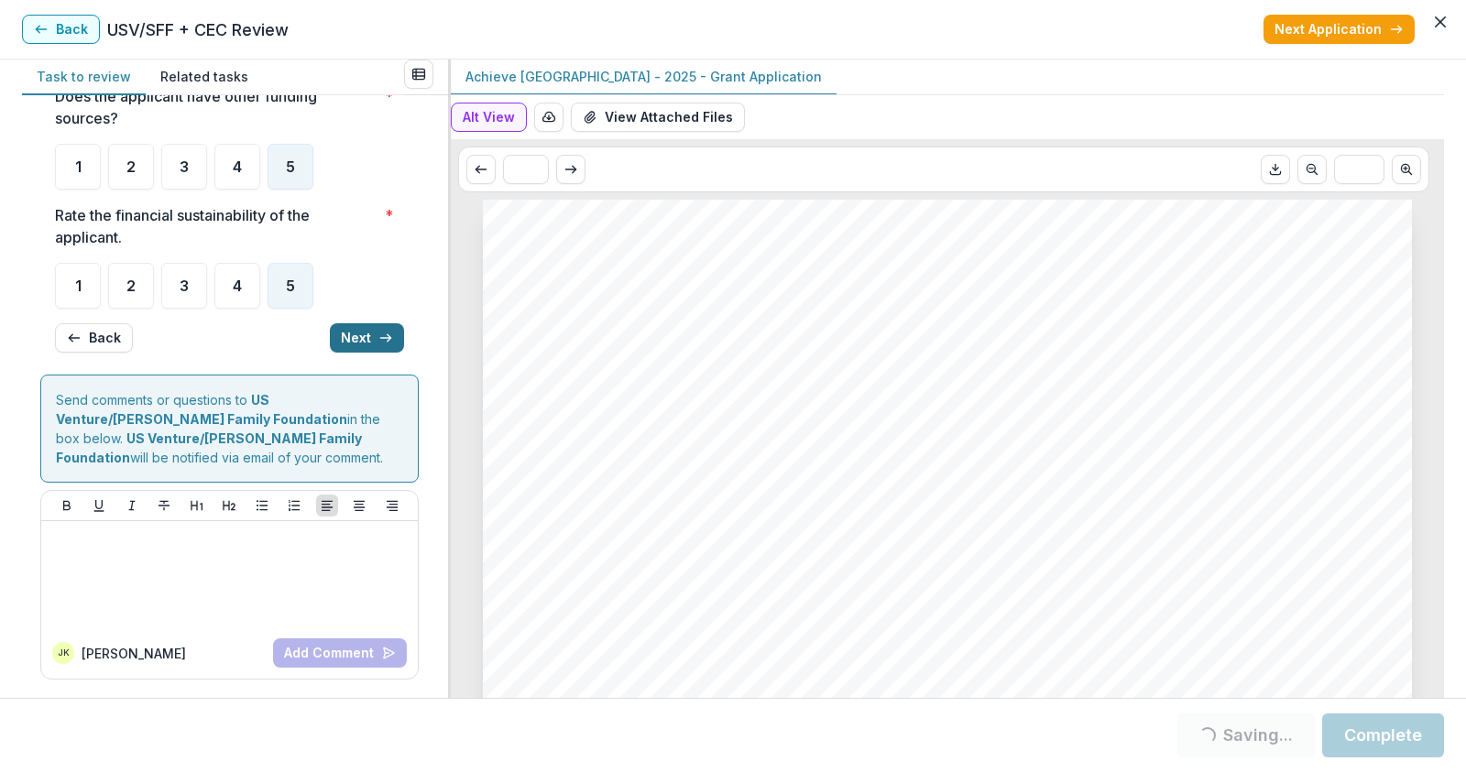
click at [366, 334] on button "Next" at bounding box center [367, 337] width 74 height 29
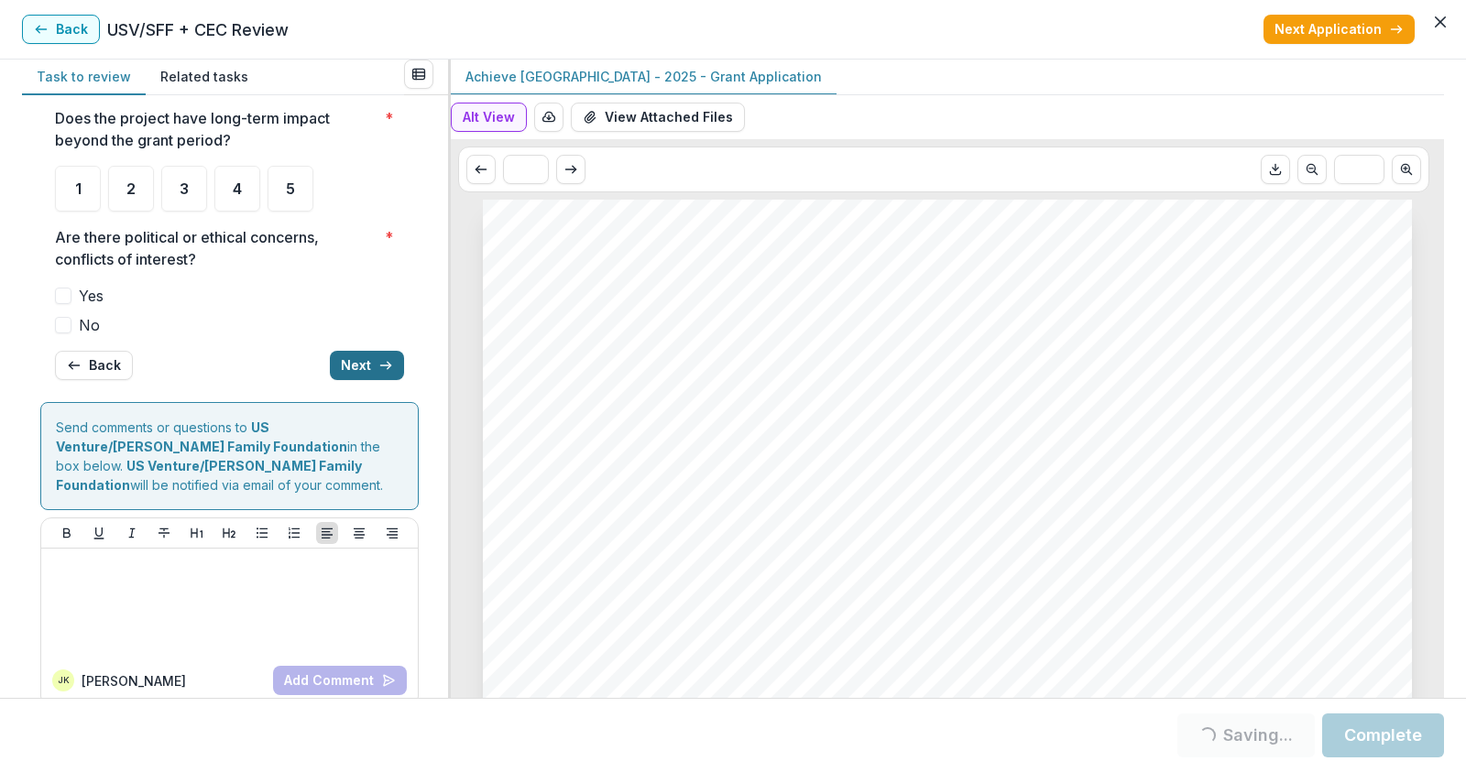
scroll to position [202, 0]
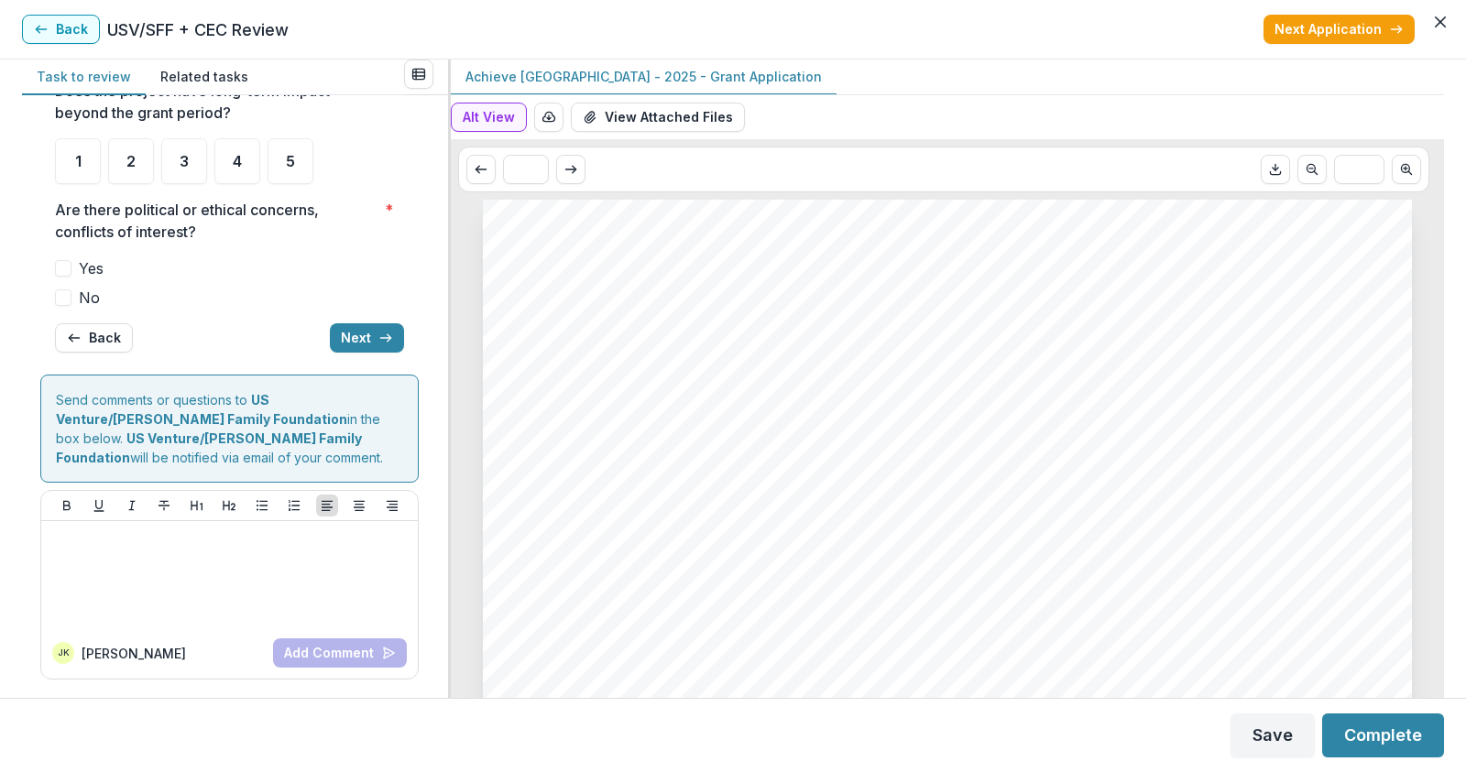
click at [58, 294] on span at bounding box center [63, 297] width 16 height 16
click at [278, 158] on div "5" at bounding box center [290, 161] width 46 height 46
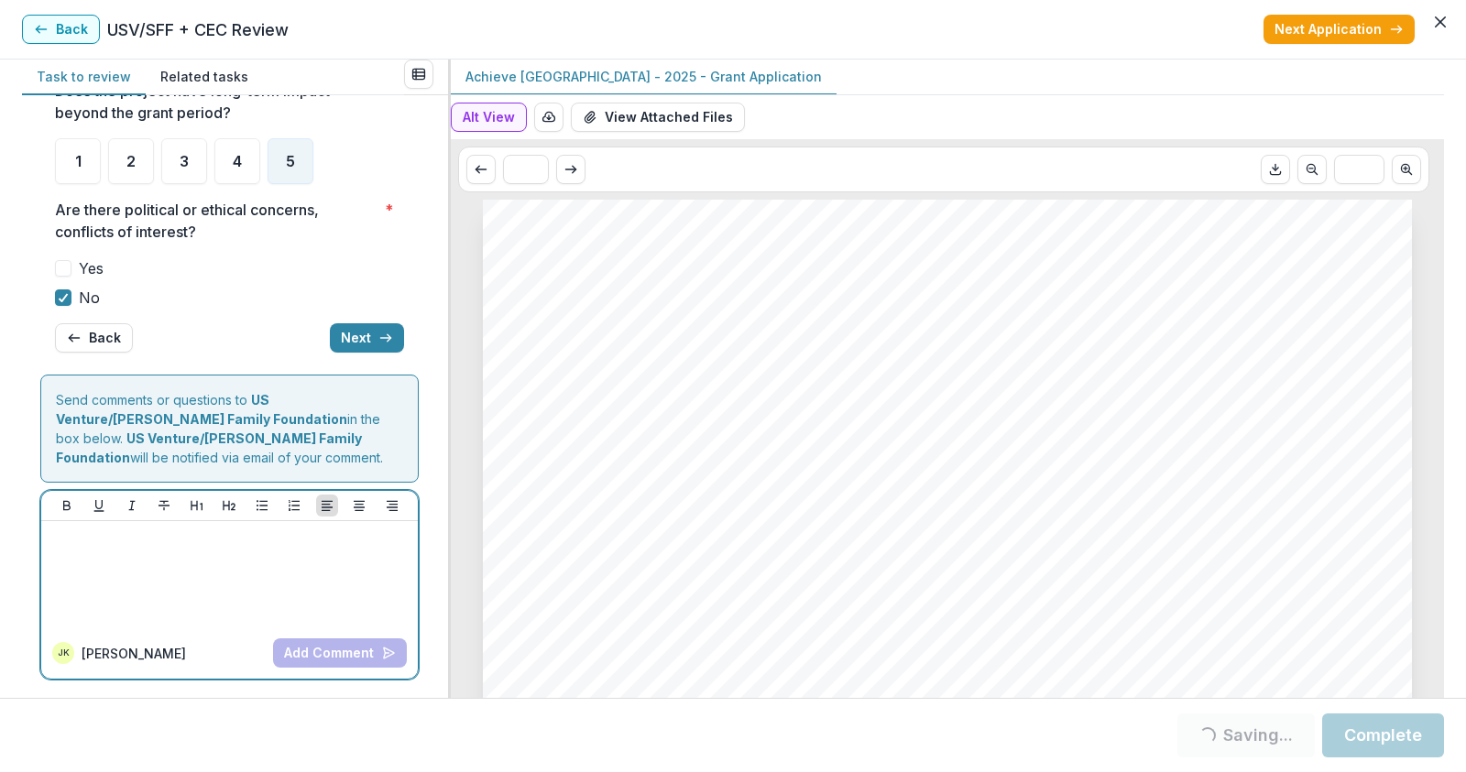
click at [129, 549] on div at bounding box center [230, 575] width 362 height 92
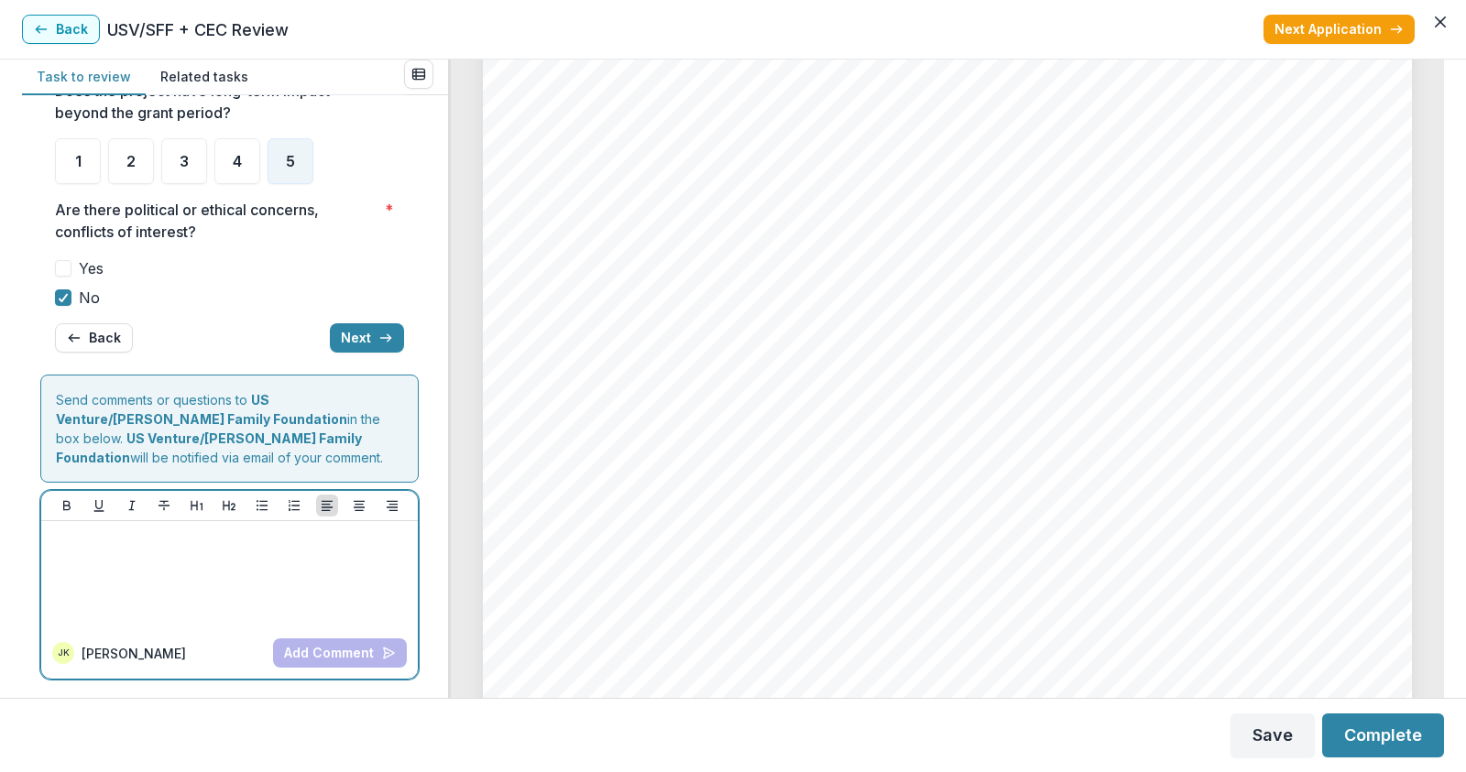
scroll to position [5771, 0]
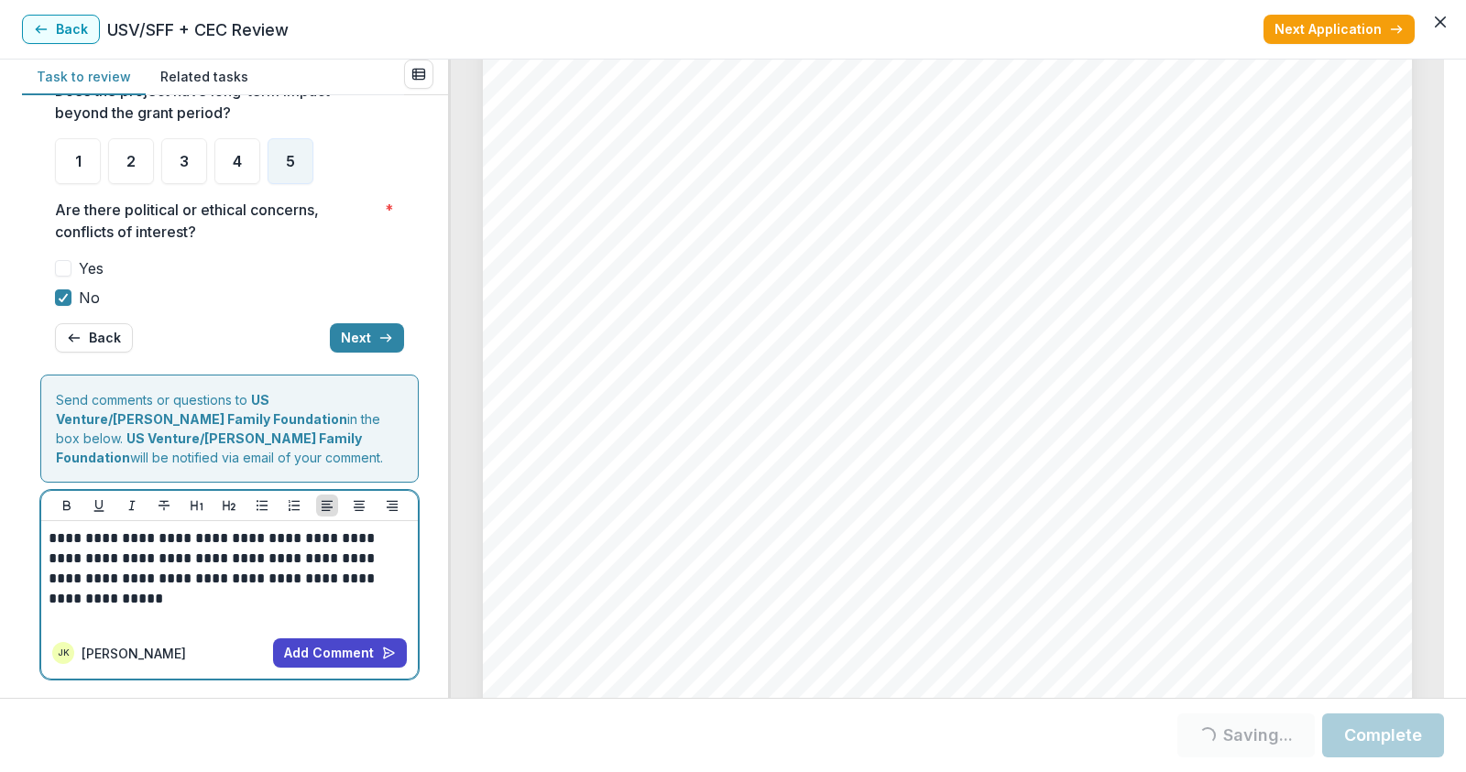
click at [297, 559] on p "**********" at bounding box center [227, 569] width 356 height 81
click at [343, 655] on button "Add Comment" at bounding box center [340, 652] width 134 height 29
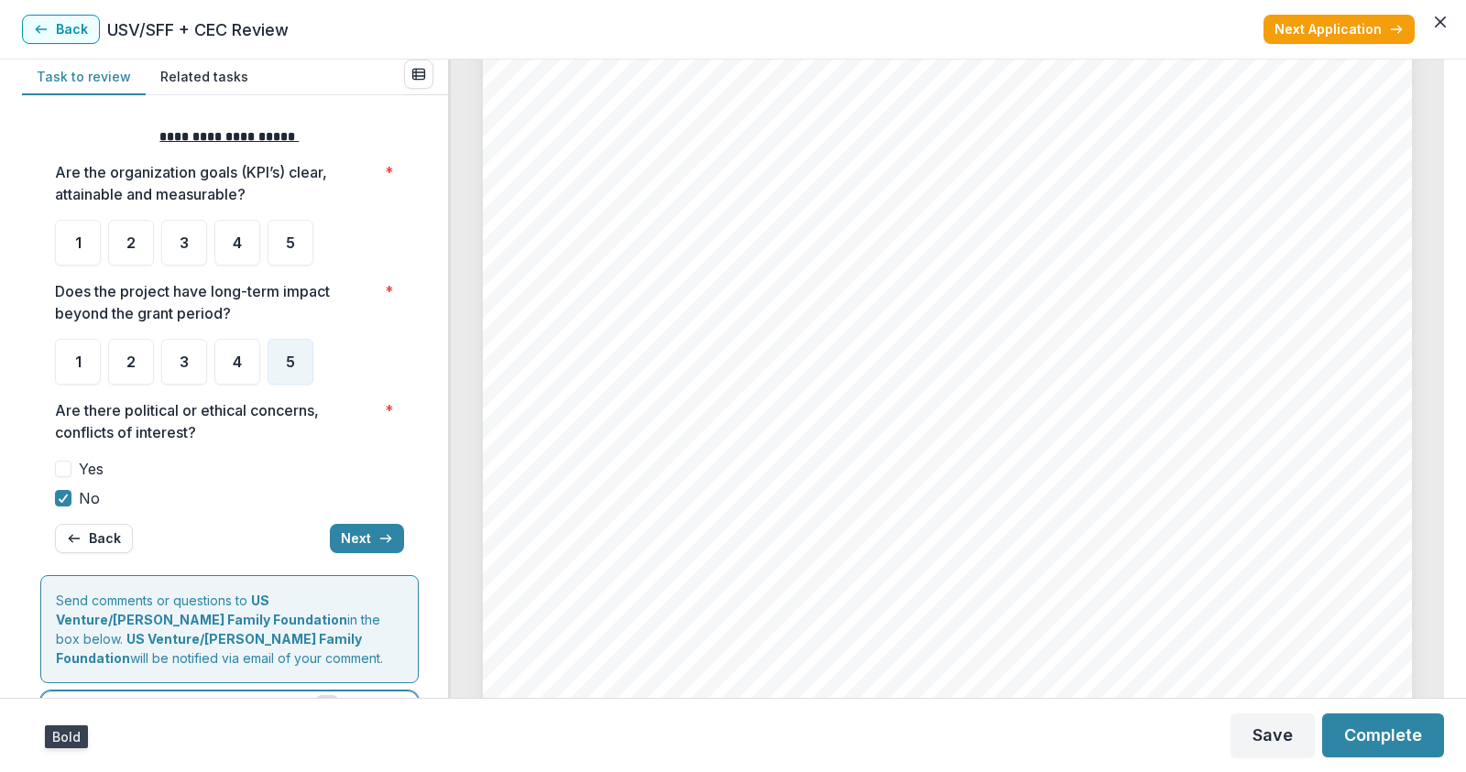
scroll to position [0, 0]
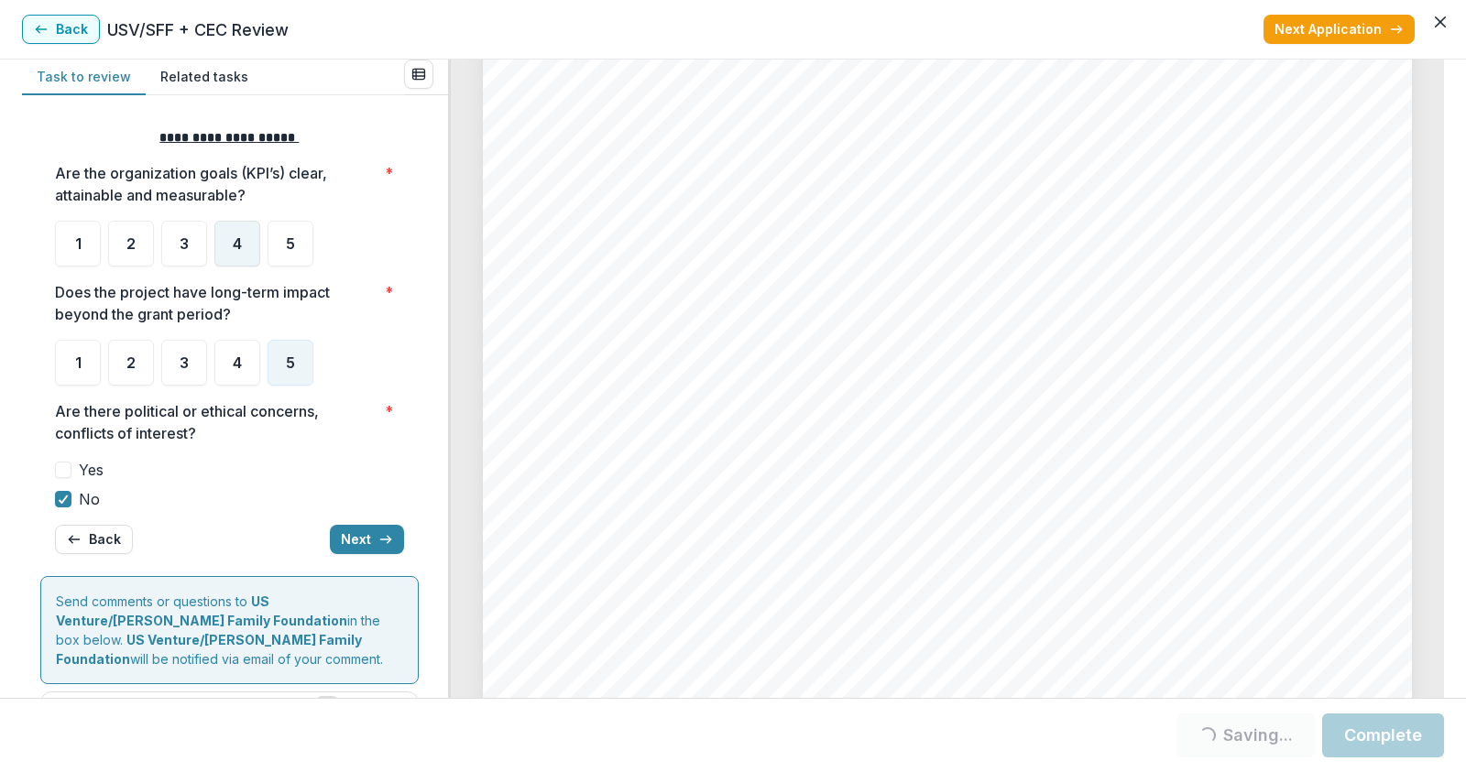
click at [227, 245] on div "4" at bounding box center [237, 244] width 46 height 46
click at [234, 243] on span "4" at bounding box center [237, 243] width 9 height 15
click at [291, 238] on span "5" at bounding box center [290, 243] width 9 height 15
click at [1376, 734] on button "Complete" at bounding box center [1383, 736] width 122 height 44
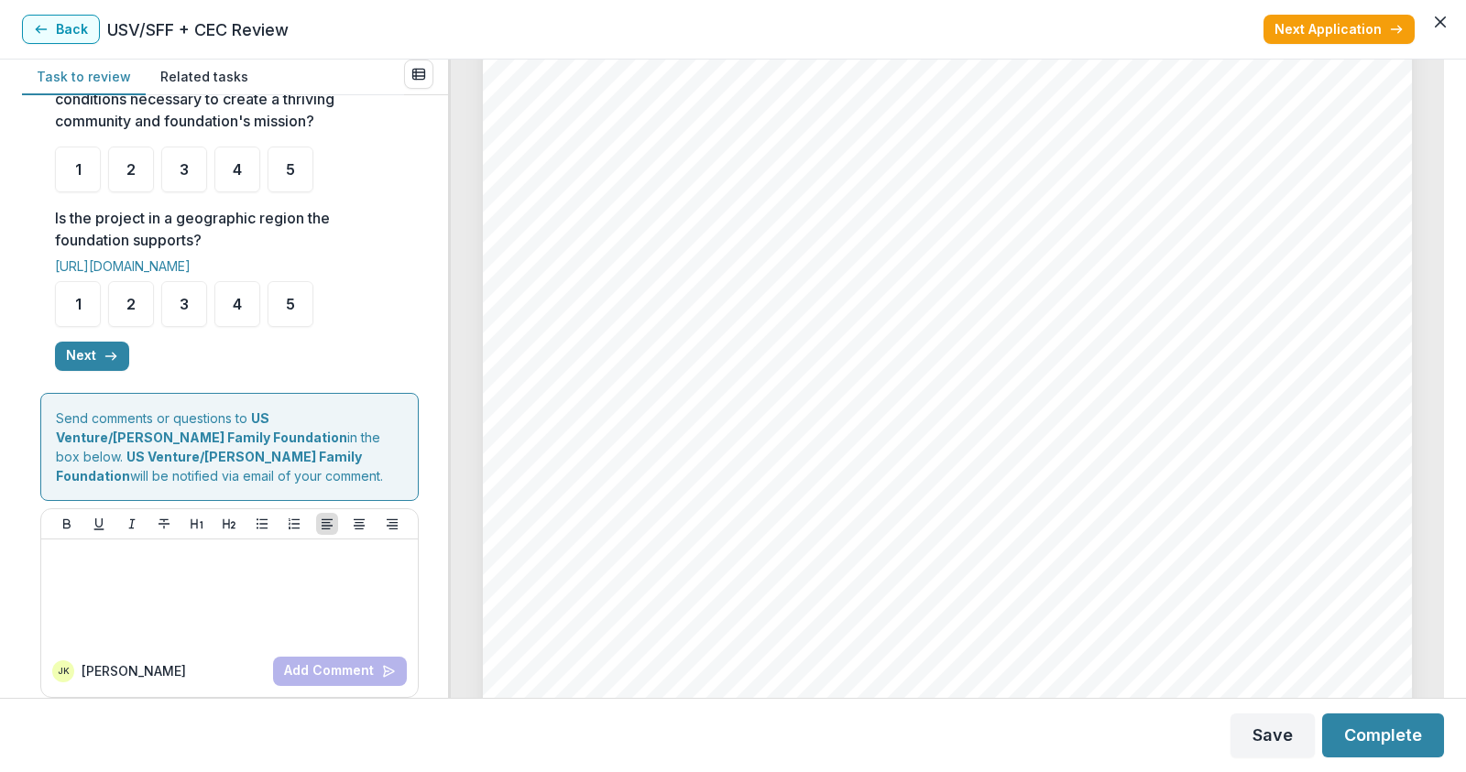
scroll to position [675, 0]
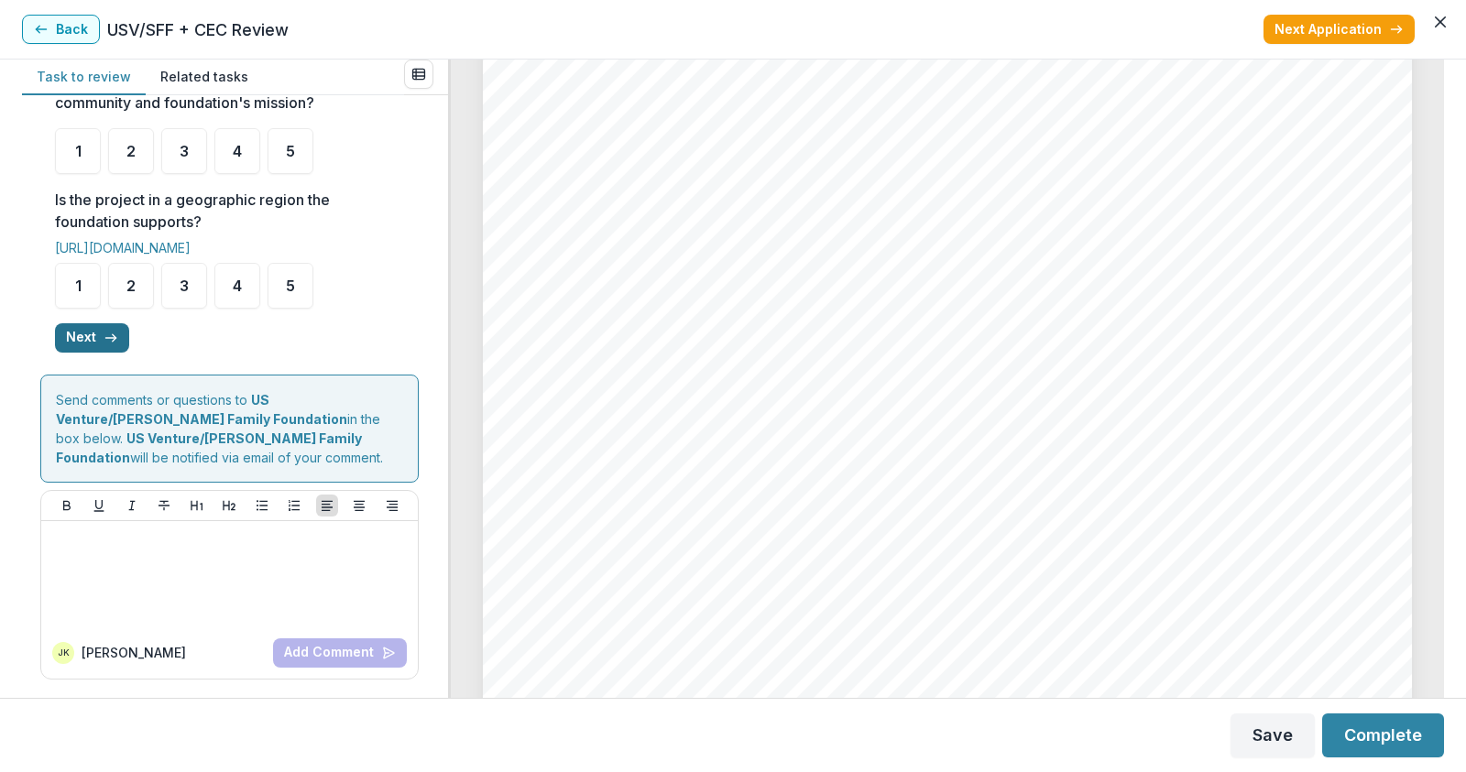
click at [82, 337] on button "Next" at bounding box center [92, 337] width 74 height 29
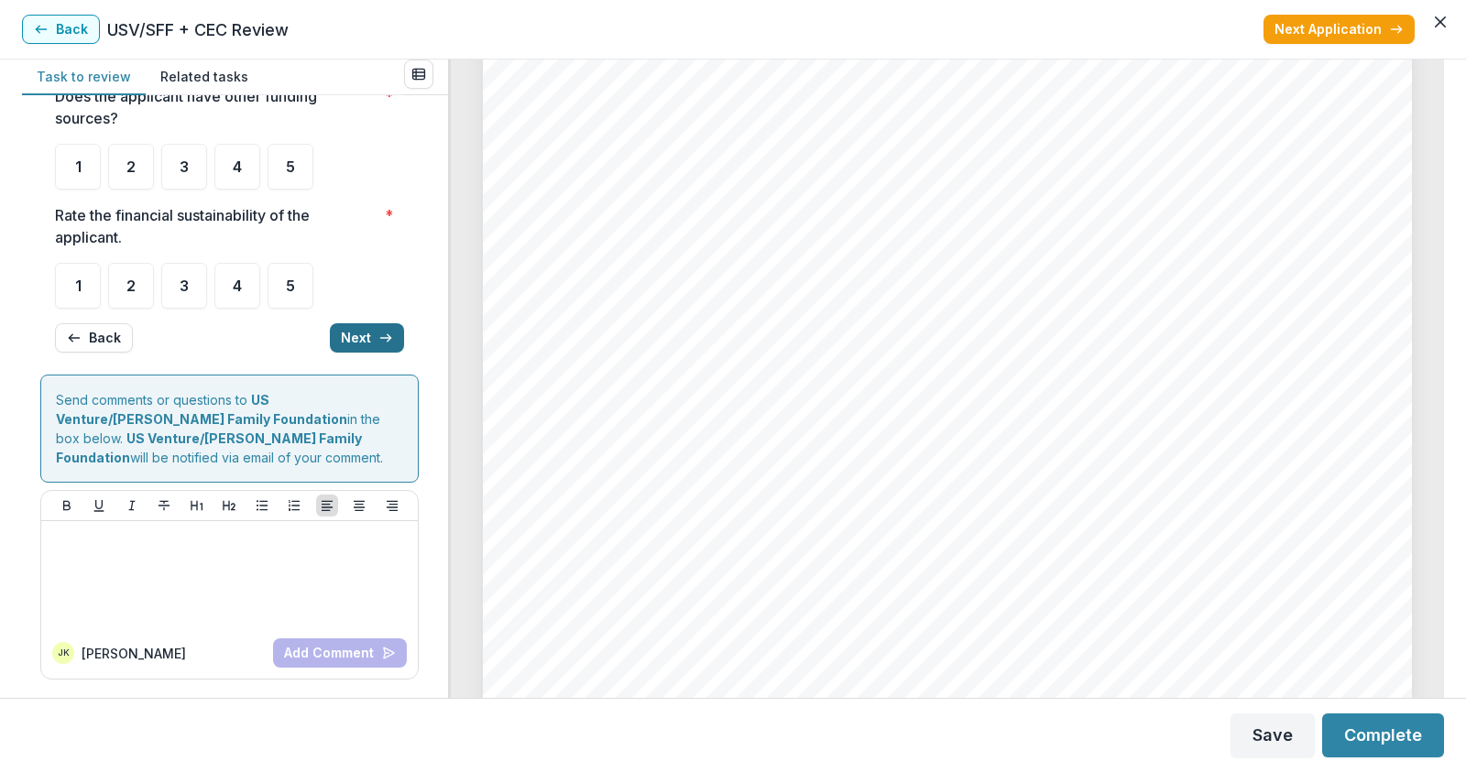
click at [347, 344] on button "Next" at bounding box center [367, 337] width 74 height 29
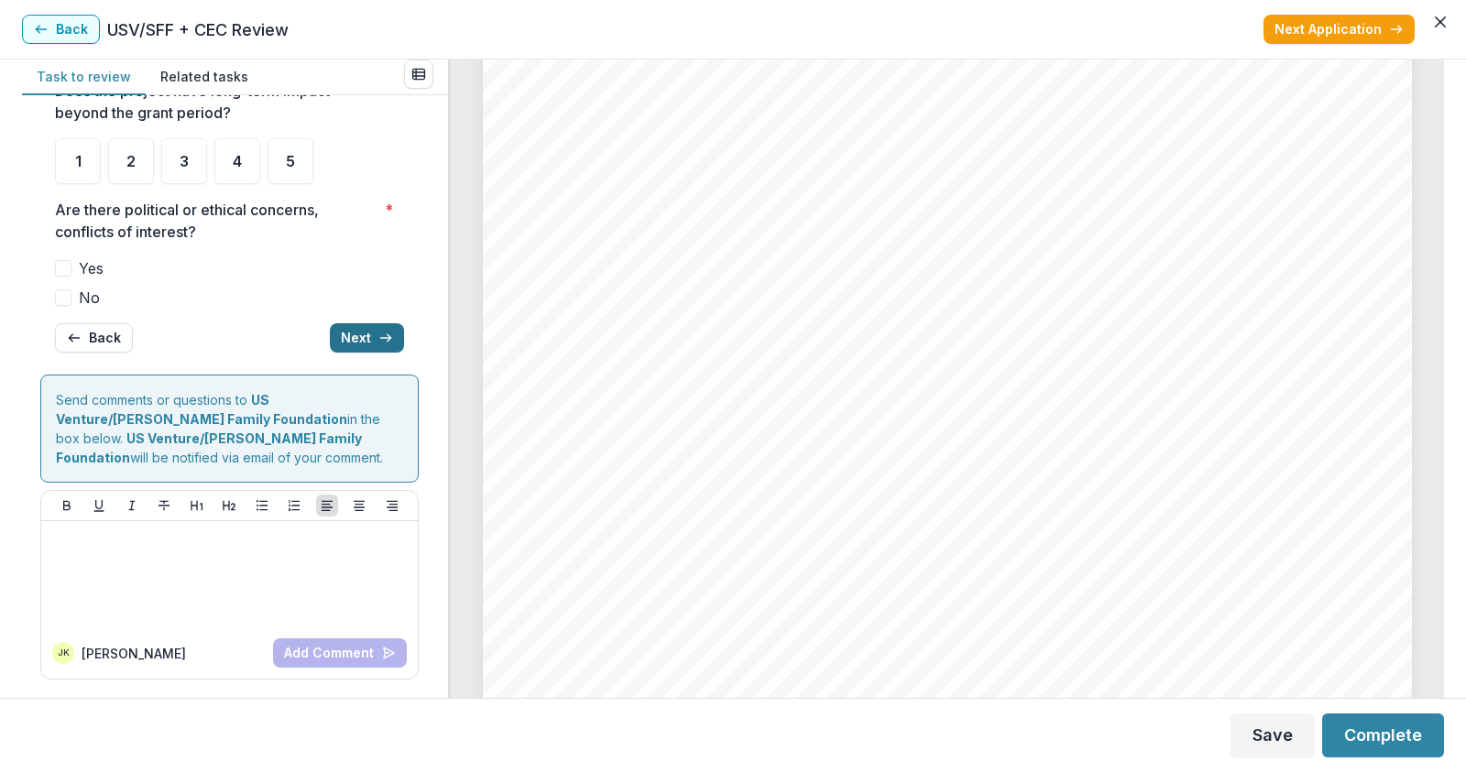
click at [347, 344] on button "Next" at bounding box center [367, 337] width 74 height 29
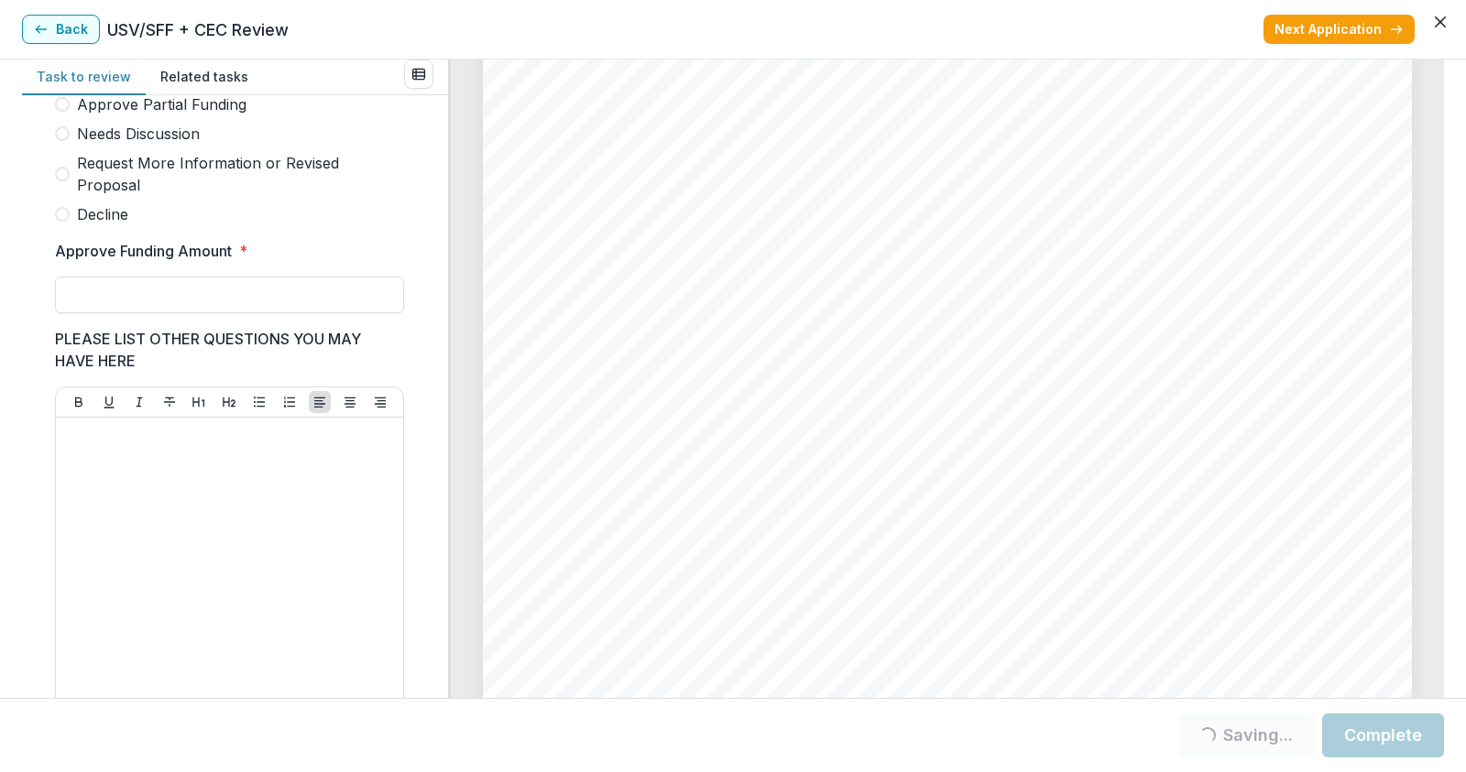
scroll to position [363, 0]
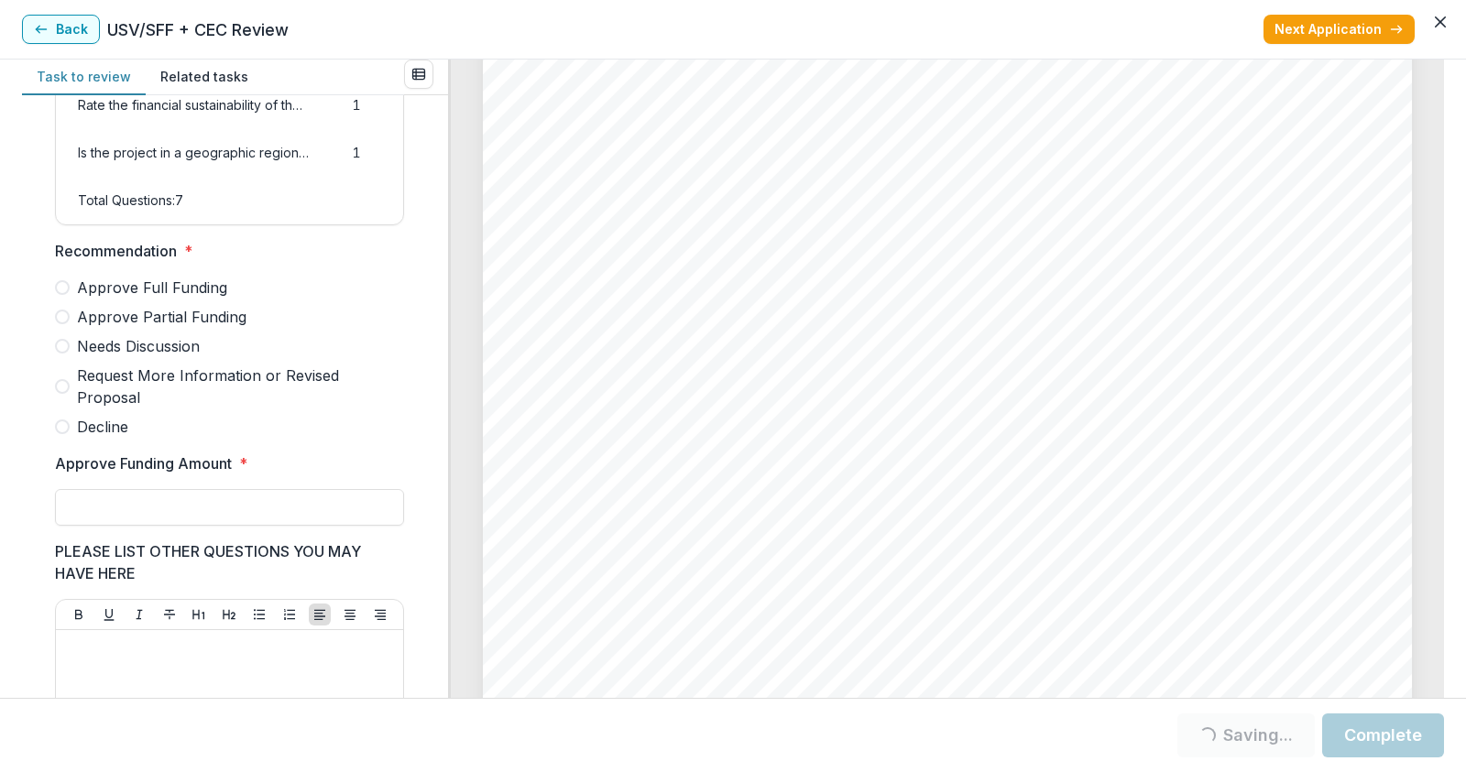
click at [63, 434] on span at bounding box center [62, 427] width 15 height 15
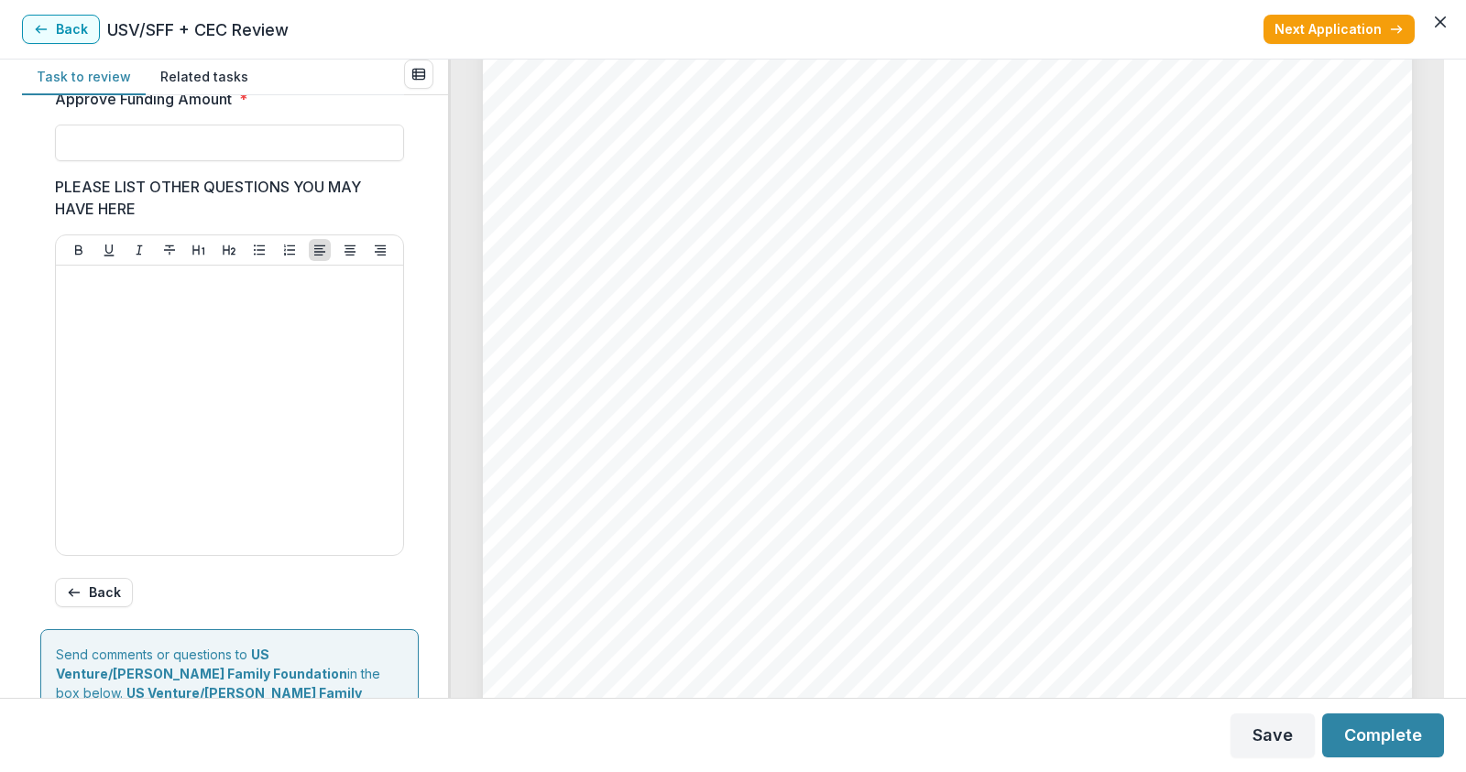
scroll to position [546, 0]
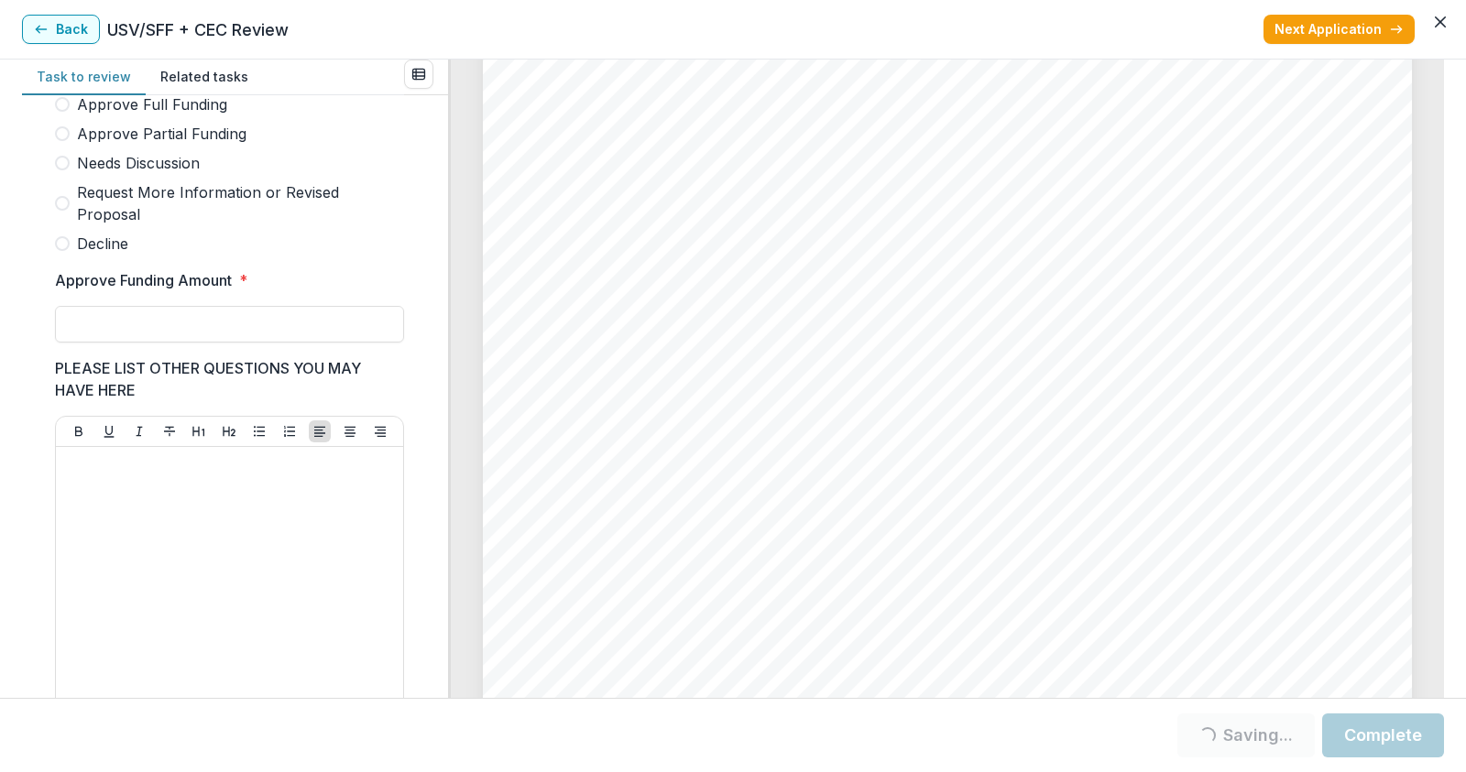
click at [64, 251] on span at bounding box center [62, 243] width 15 height 15
click at [103, 342] on input "Approve Funding Amount *" at bounding box center [229, 324] width 349 height 37
click at [82, 340] on input "Approve Funding Amount *" at bounding box center [229, 324] width 349 height 37
type input "**"
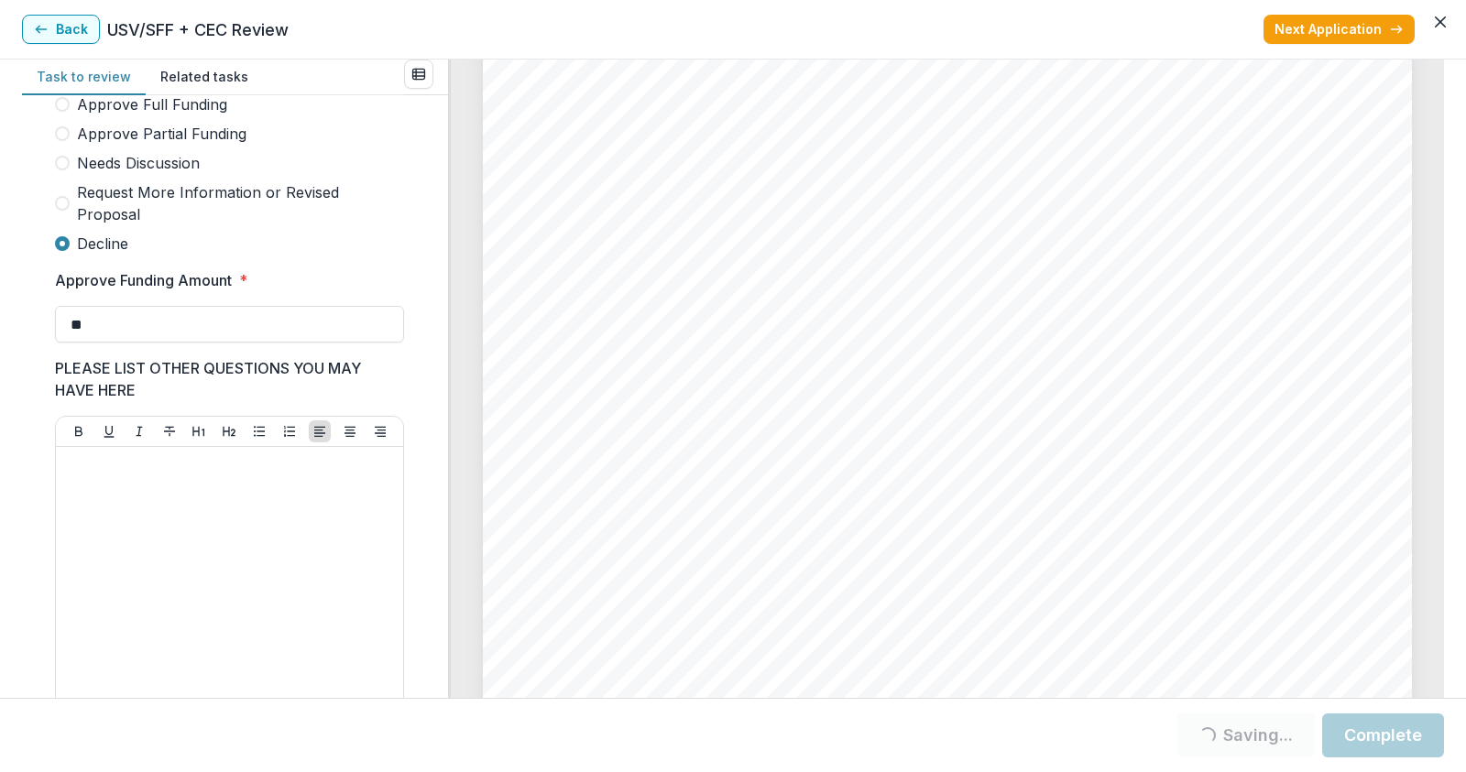
click at [355, 255] on label "Decline" at bounding box center [229, 244] width 349 height 22
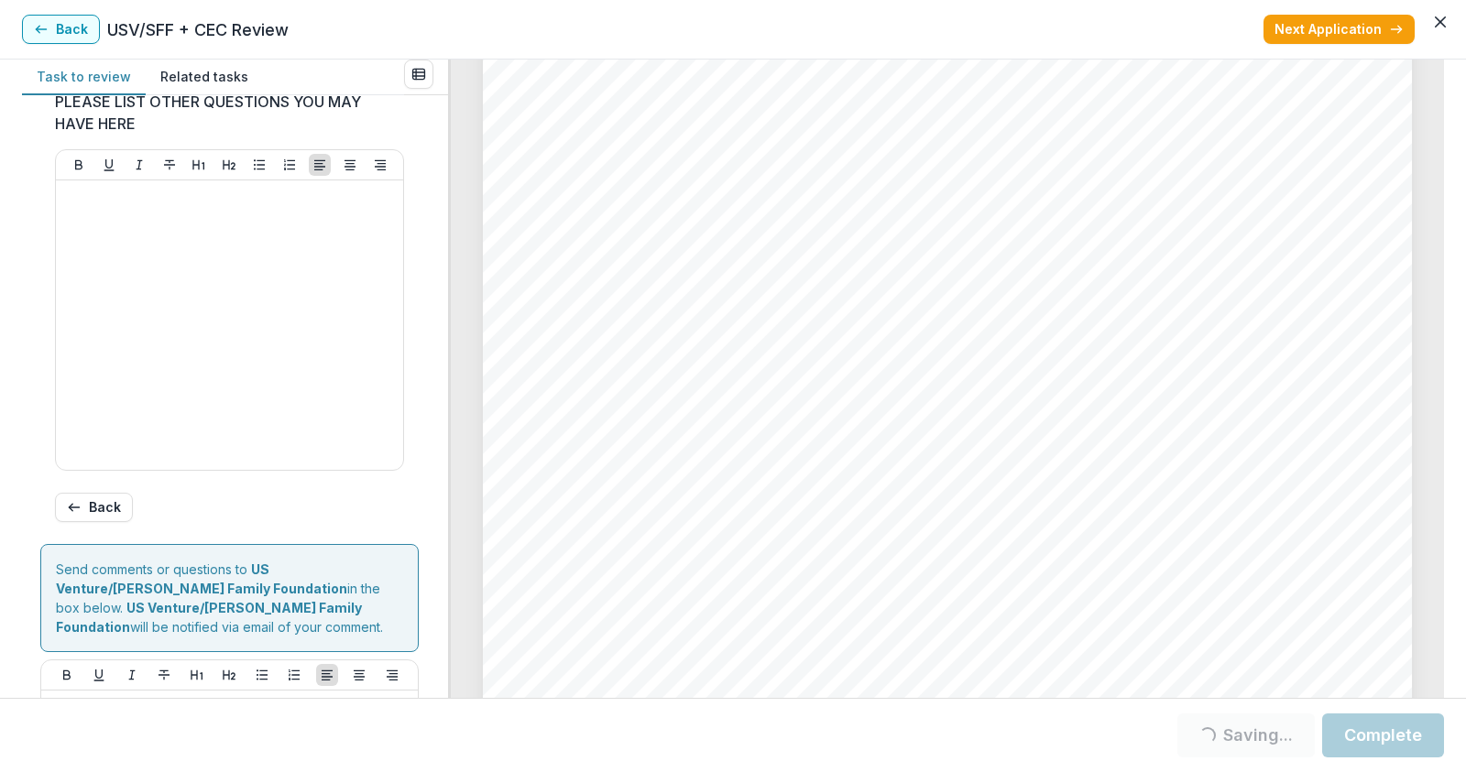
scroll to position [1004, 0]
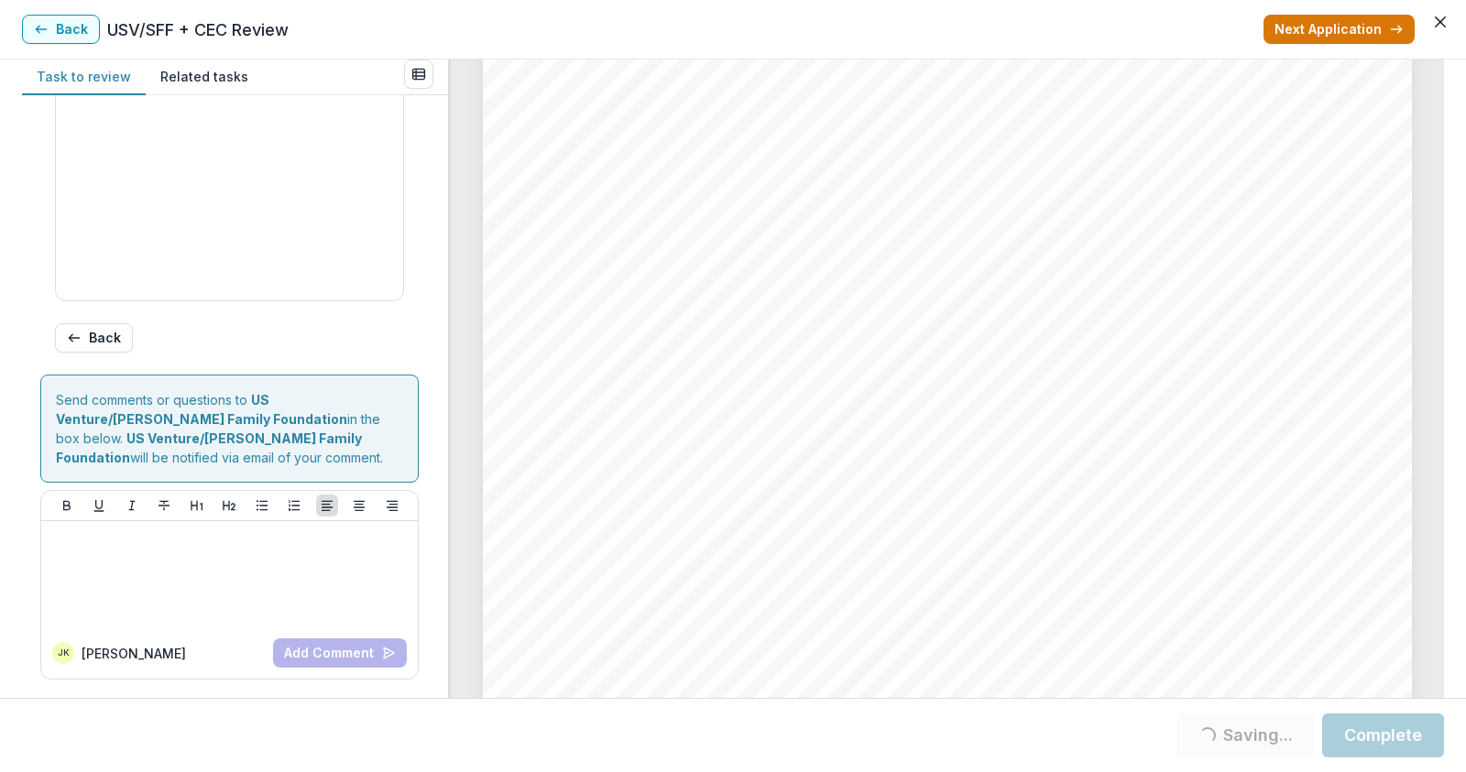
click at [1355, 29] on button "Next Application" at bounding box center [1338, 29] width 151 height 29
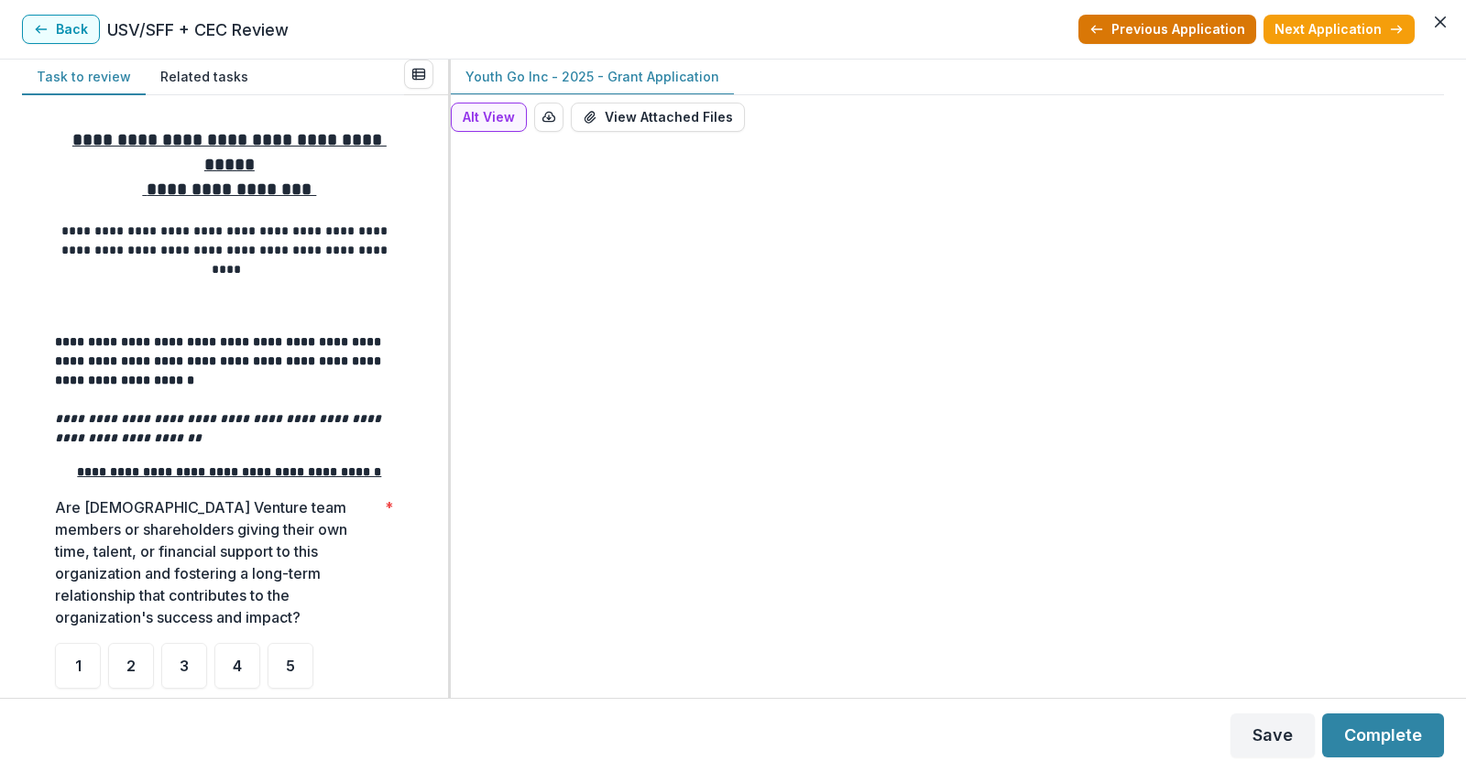
click at [1215, 31] on button "Previous Application" at bounding box center [1167, 29] width 178 height 29
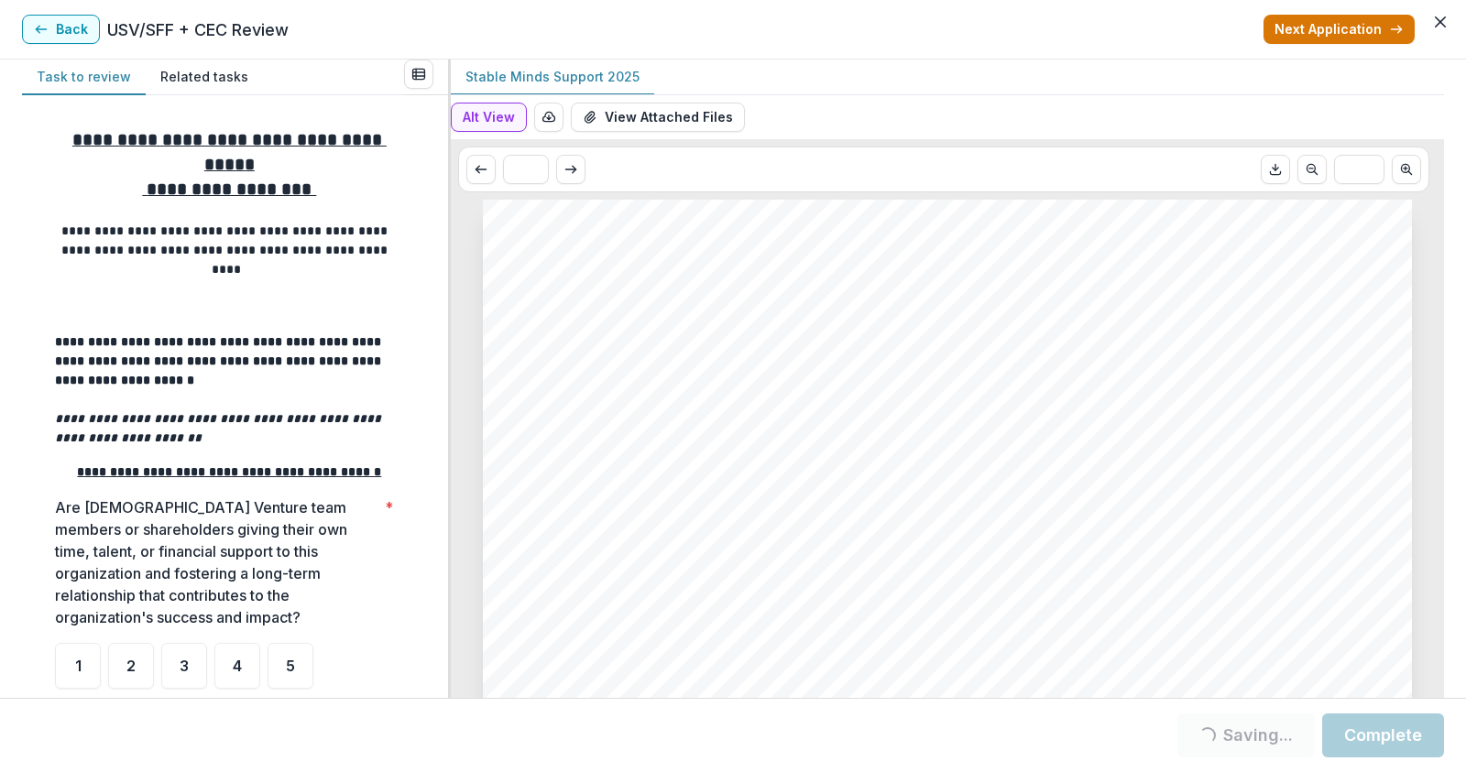
click at [1348, 18] on button "Next Application" at bounding box center [1338, 29] width 151 height 29
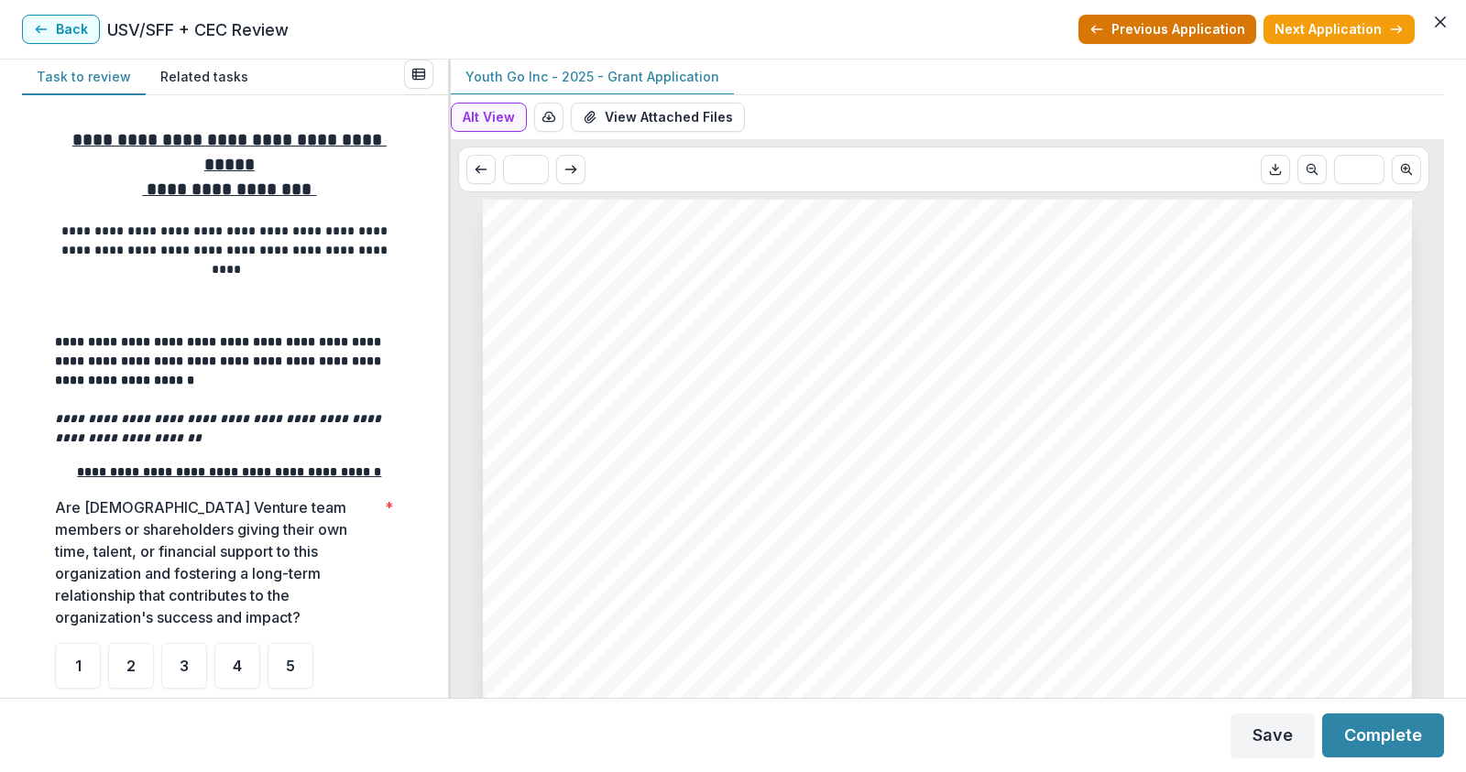
click at [1213, 31] on button "Previous Application" at bounding box center [1167, 29] width 178 height 29
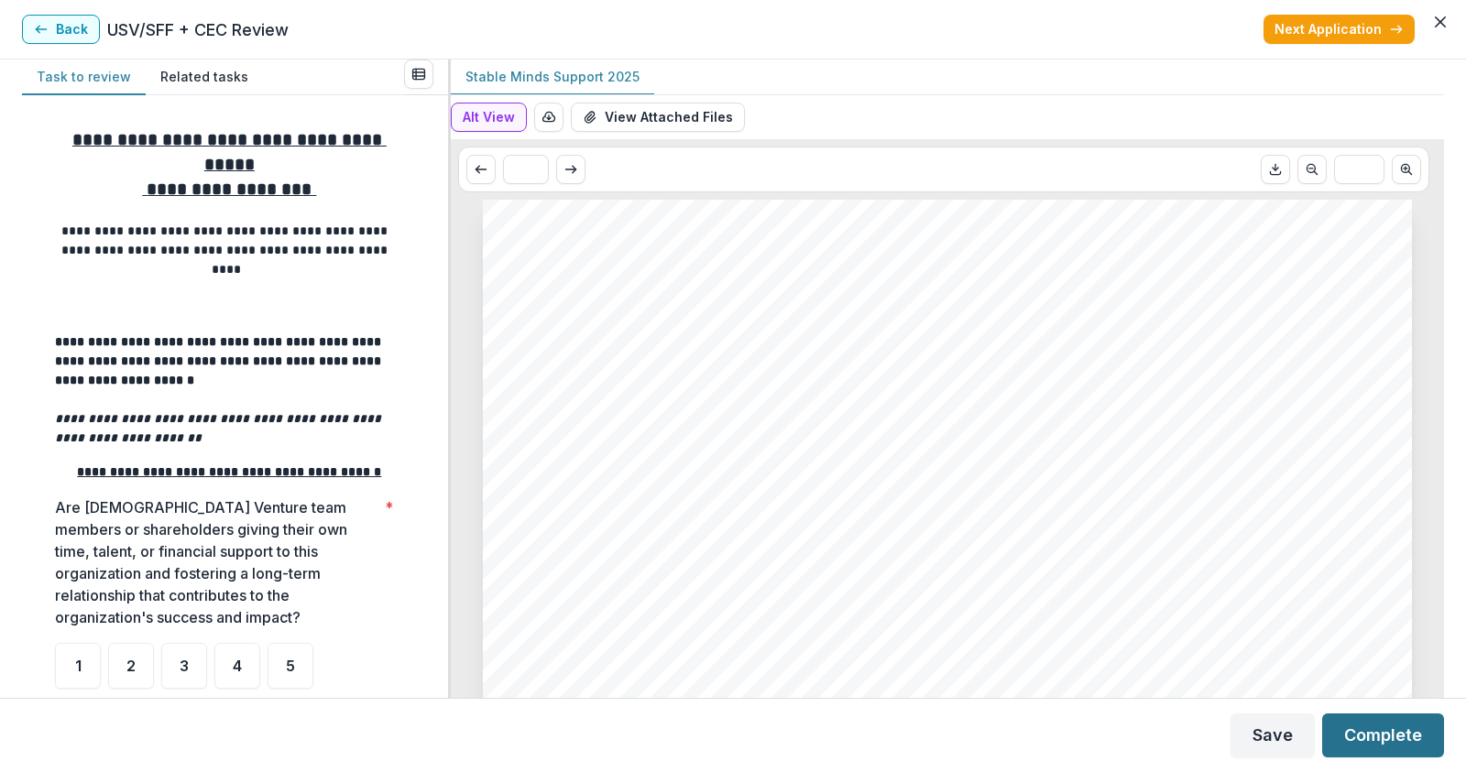
click at [1397, 745] on button "Complete" at bounding box center [1383, 736] width 122 height 44
click at [1397, 728] on button "Complete" at bounding box center [1383, 736] width 122 height 44
click at [1401, 741] on button "Complete" at bounding box center [1383, 736] width 122 height 44
click at [1280, 26] on button "Next Application" at bounding box center [1338, 29] width 151 height 29
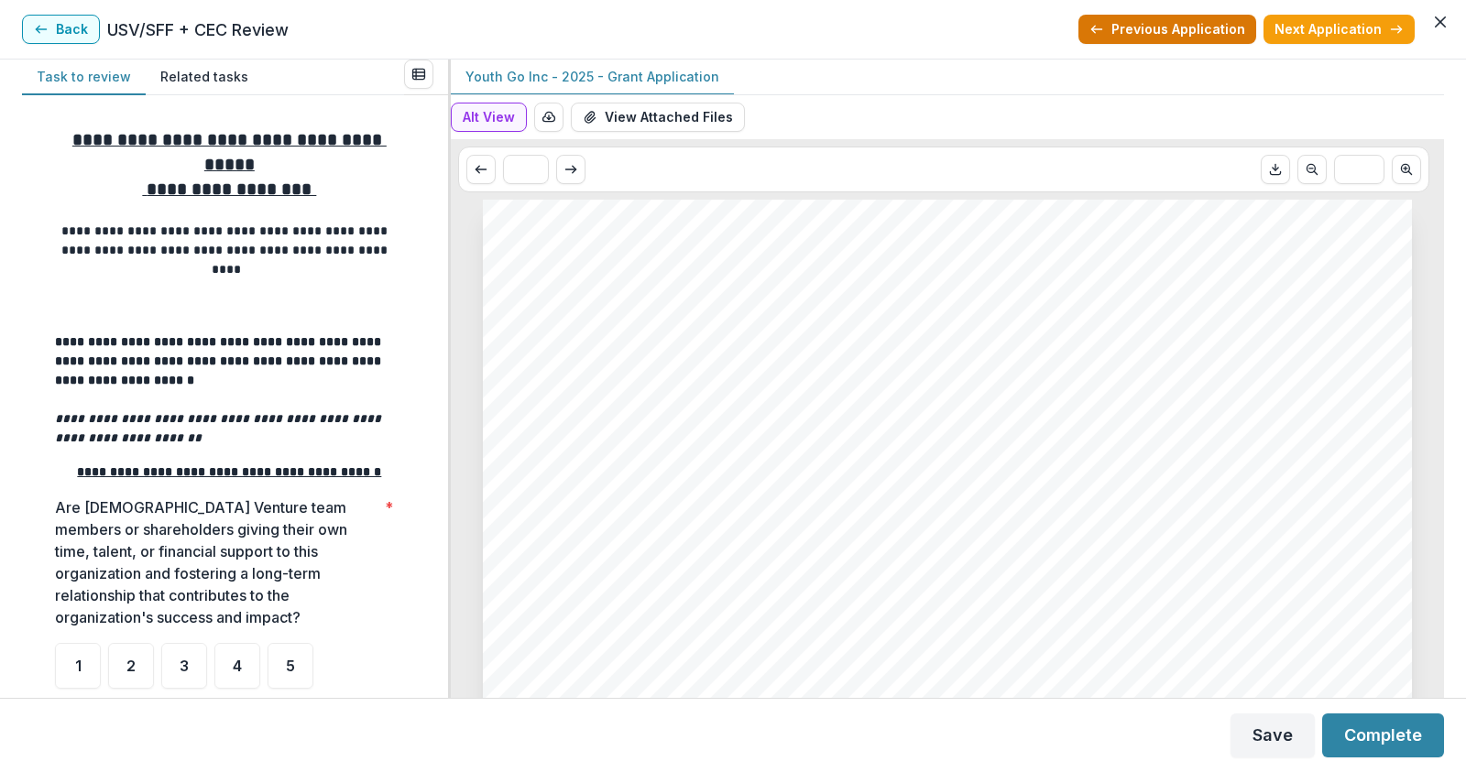
click at [1185, 19] on button "Previous Application" at bounding box center [1167, 29] width 178 height 29
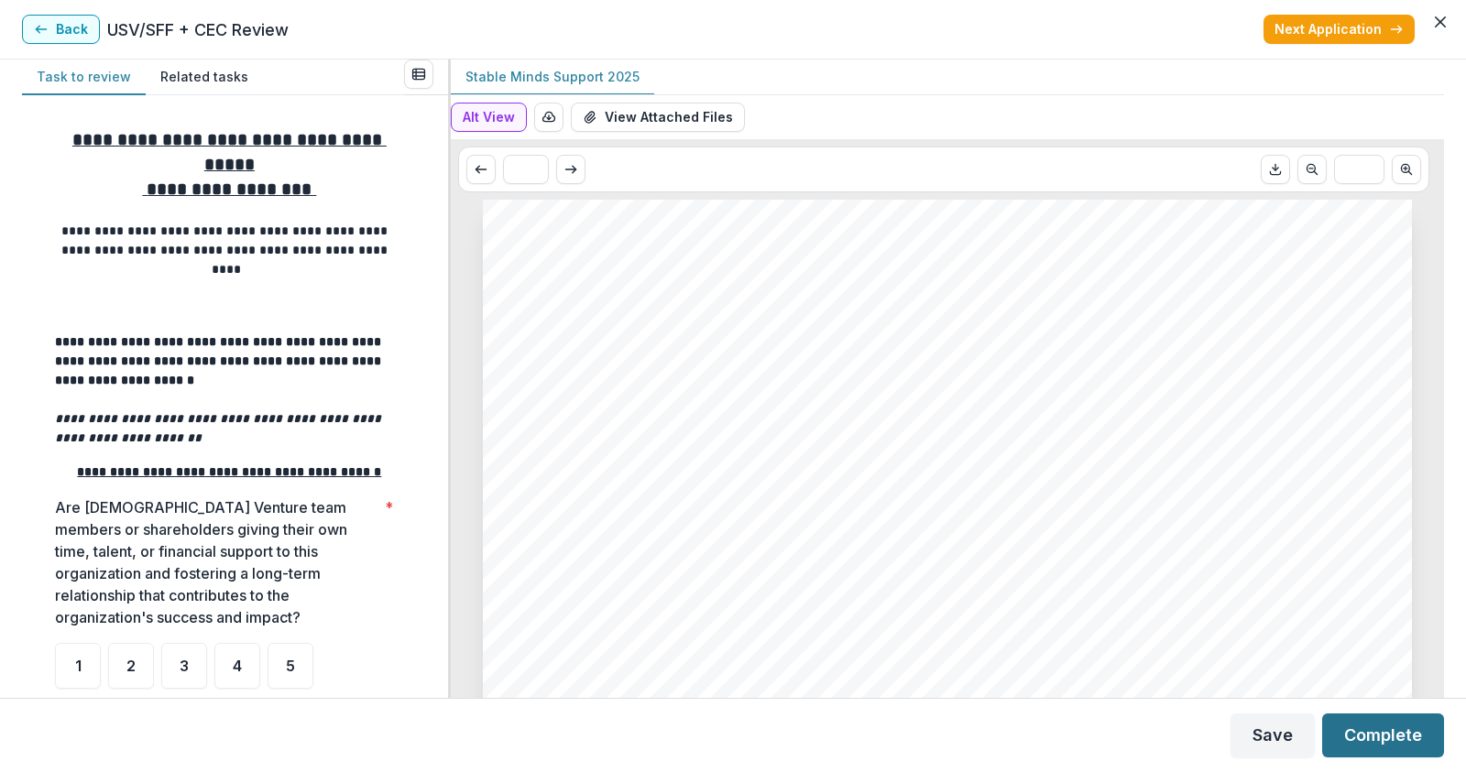
click at [1349, 727] on button "Complete" at bounding box center [1383, 736] width 122 height 44
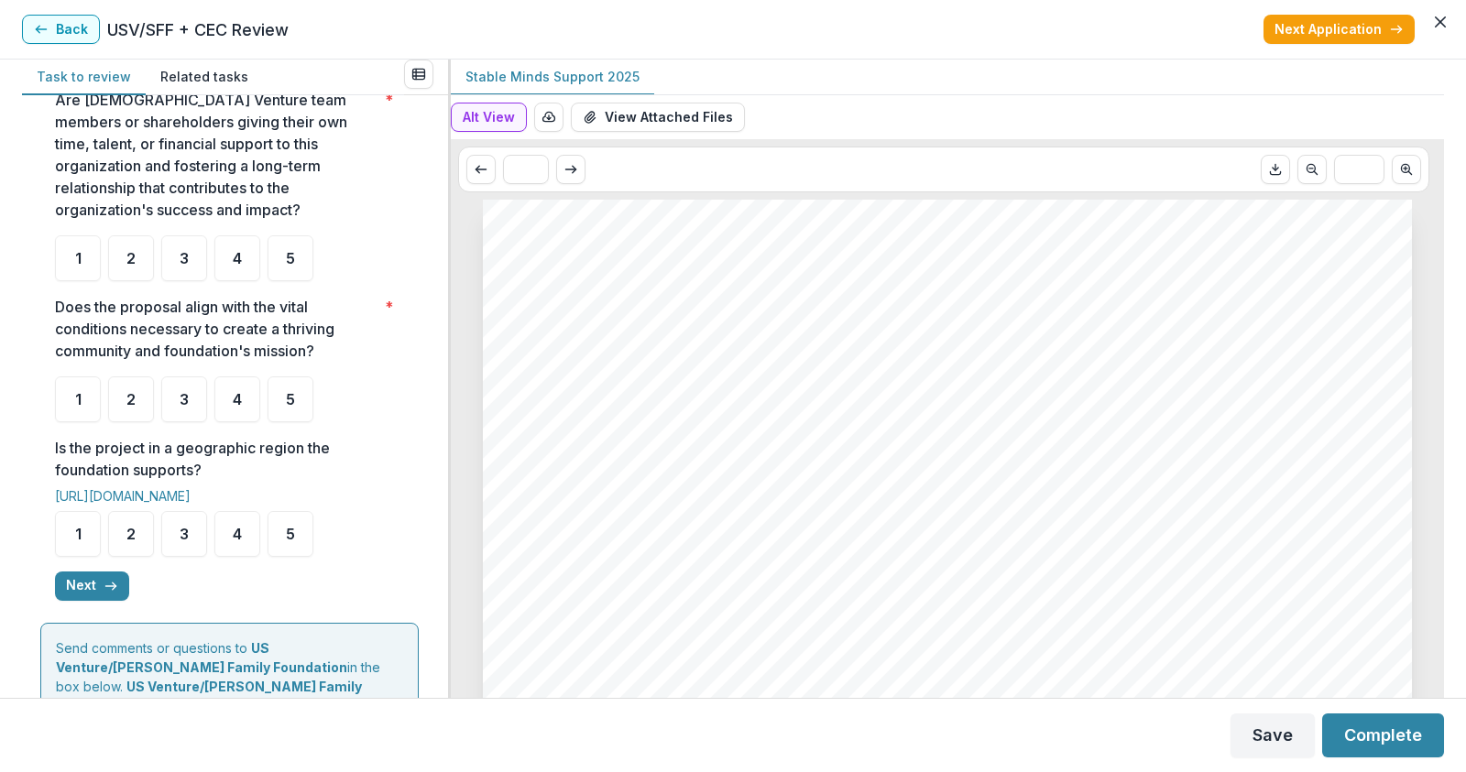
scroll to position [458, 0]
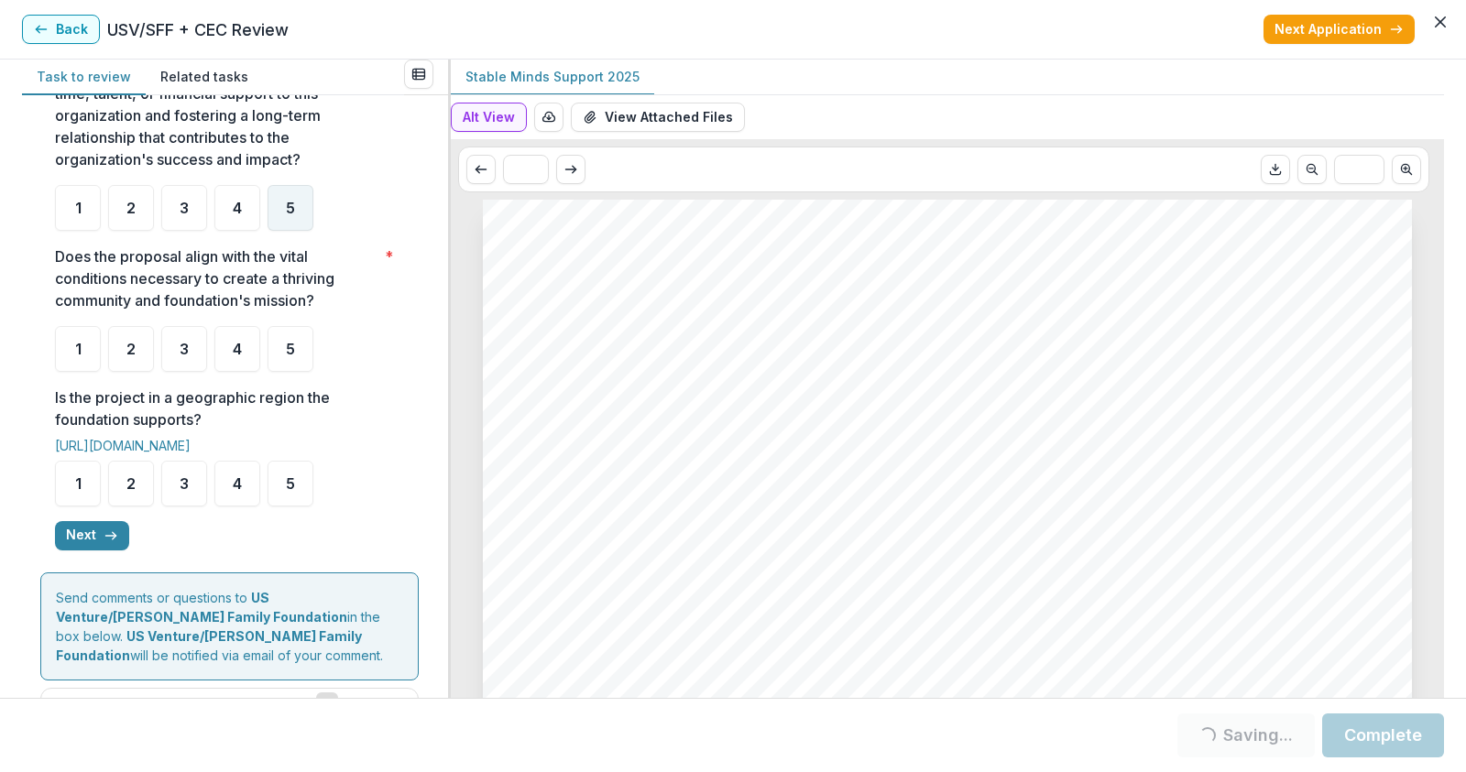
click at [285, 231] on div "5" at bounding box center [290, 208] width 46 height 46
click at [280, 365] on div "5" at bounding box center [290, 349] width 46 height 46
click at [236, 356] on span "4" at bounding box center [237, 349] width 9 height 15
click at [282, 497] on div "5" at bounding box center [290, 484] width 46 height 46
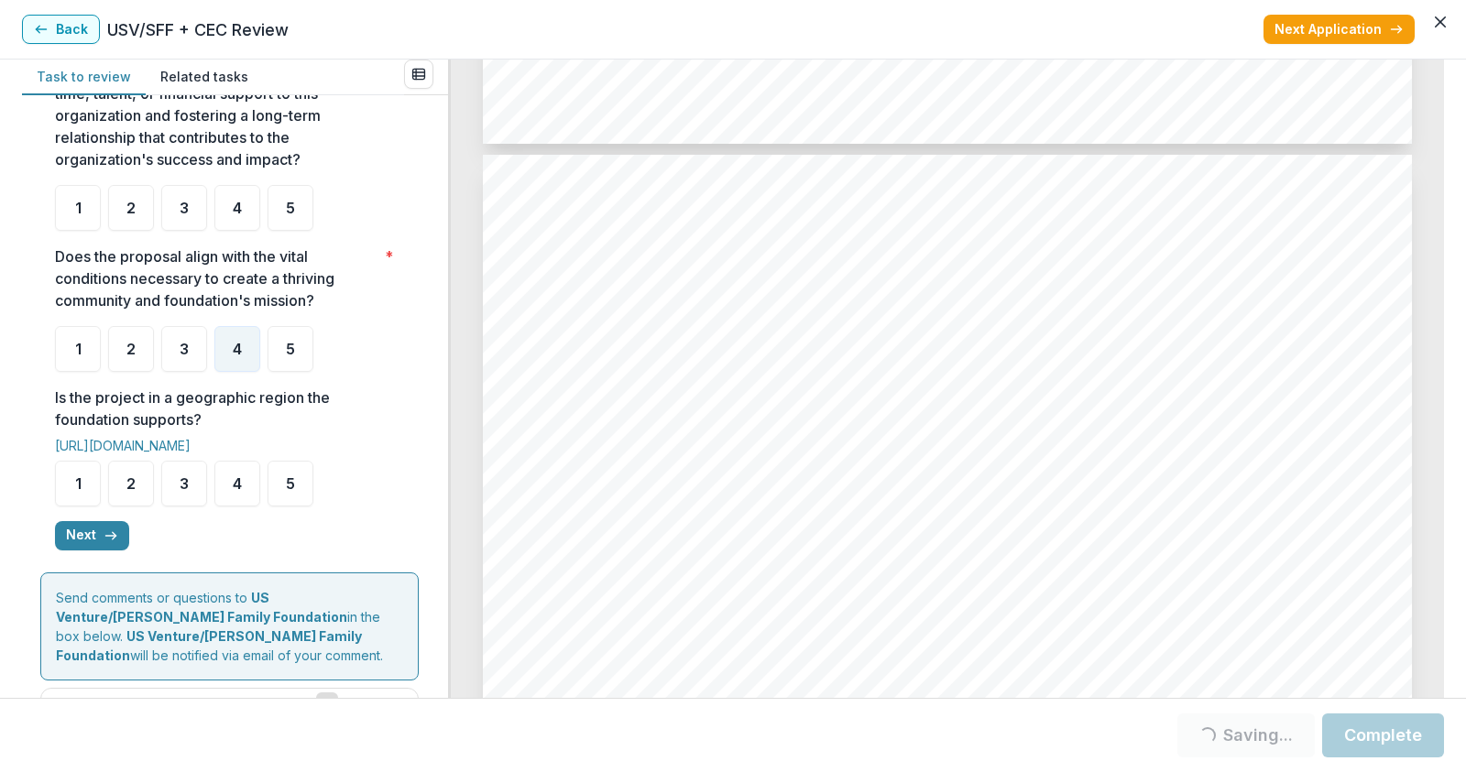
scroll to position [1583, 0]
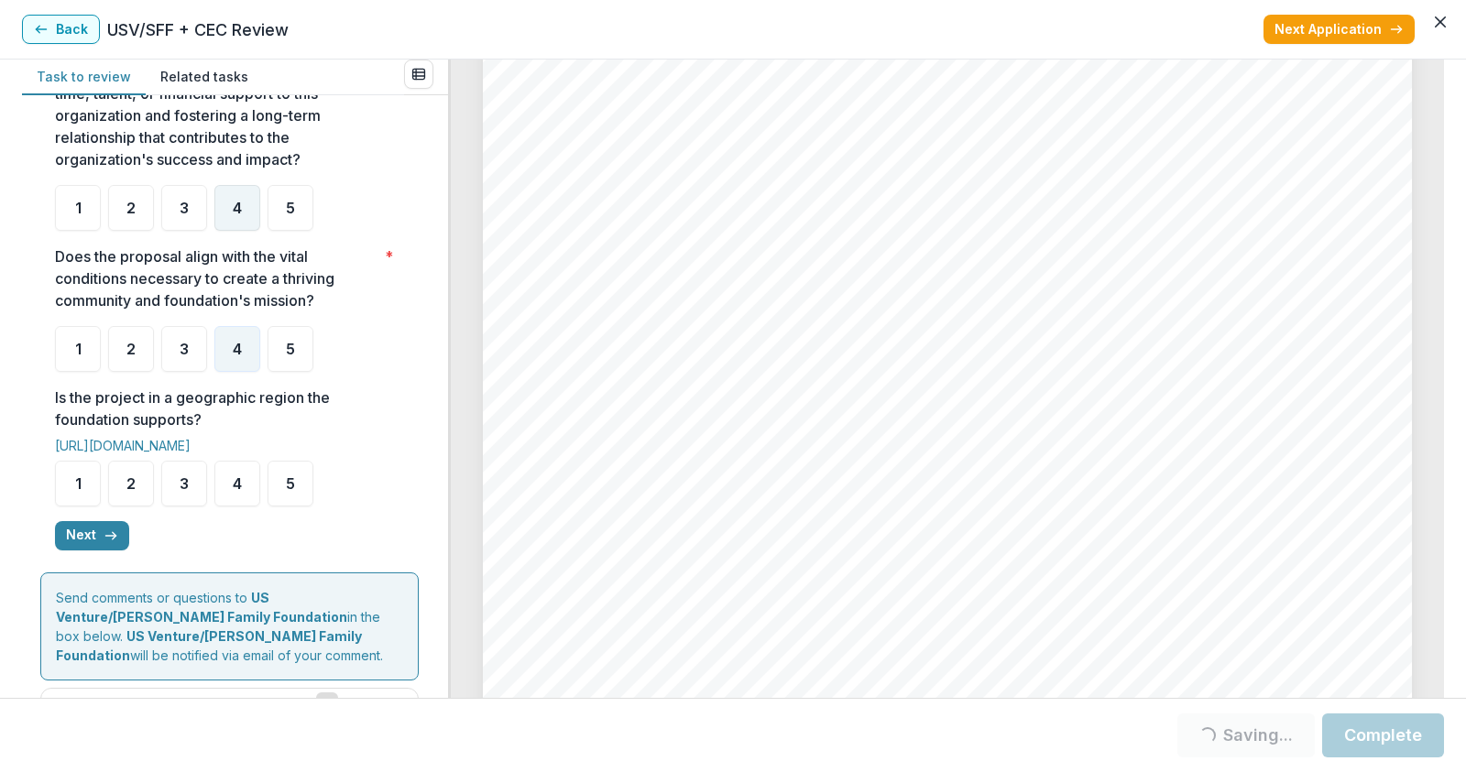
click at [241, 215] on span "4" at bounding box center [237, 208] width 9 height 15
click at [284, 500] on div "5" at bounding box center [290, 484] width 46 height 46
click at [87, 551] on button "Next" at bounding box center [92, 535] width 74 height 29
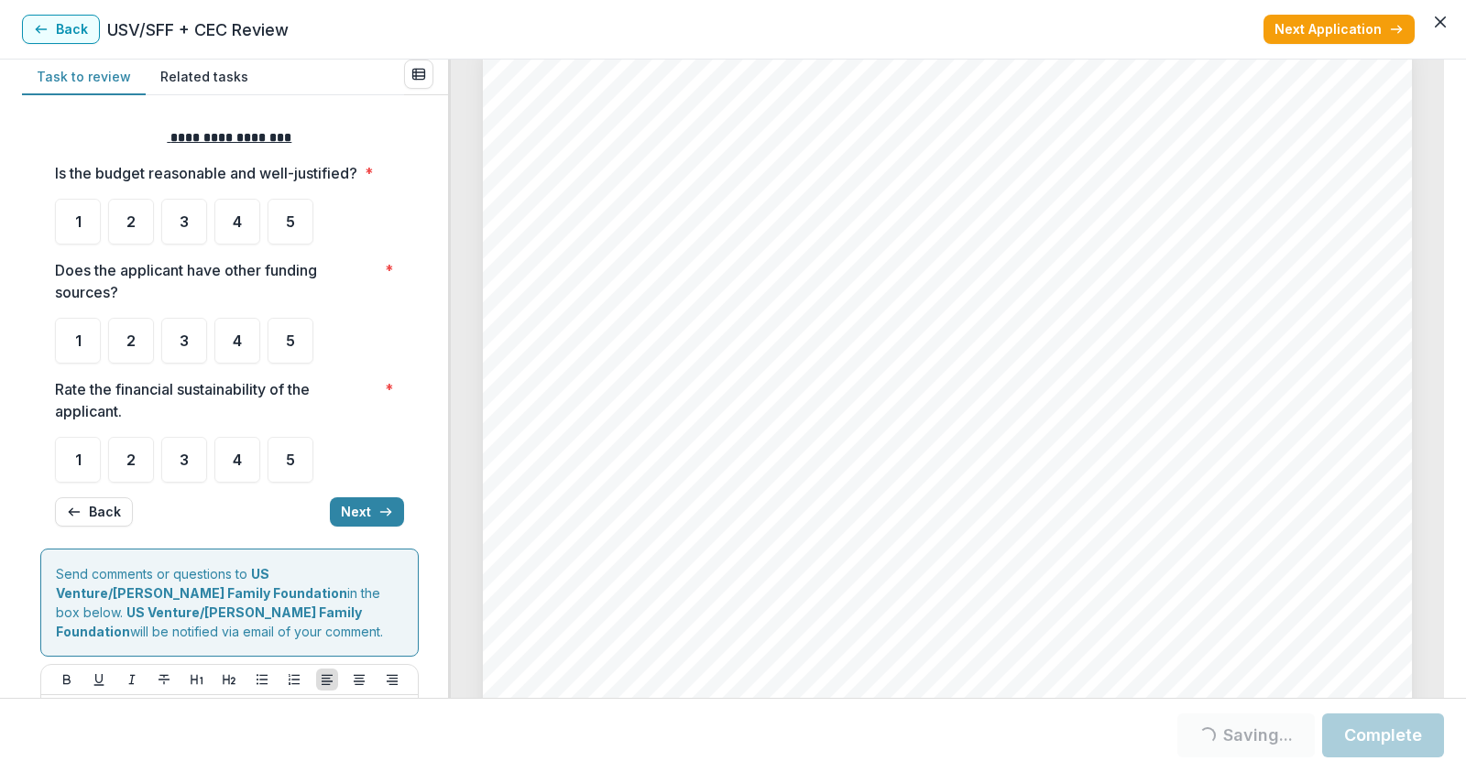
scroll to position [0, 0]
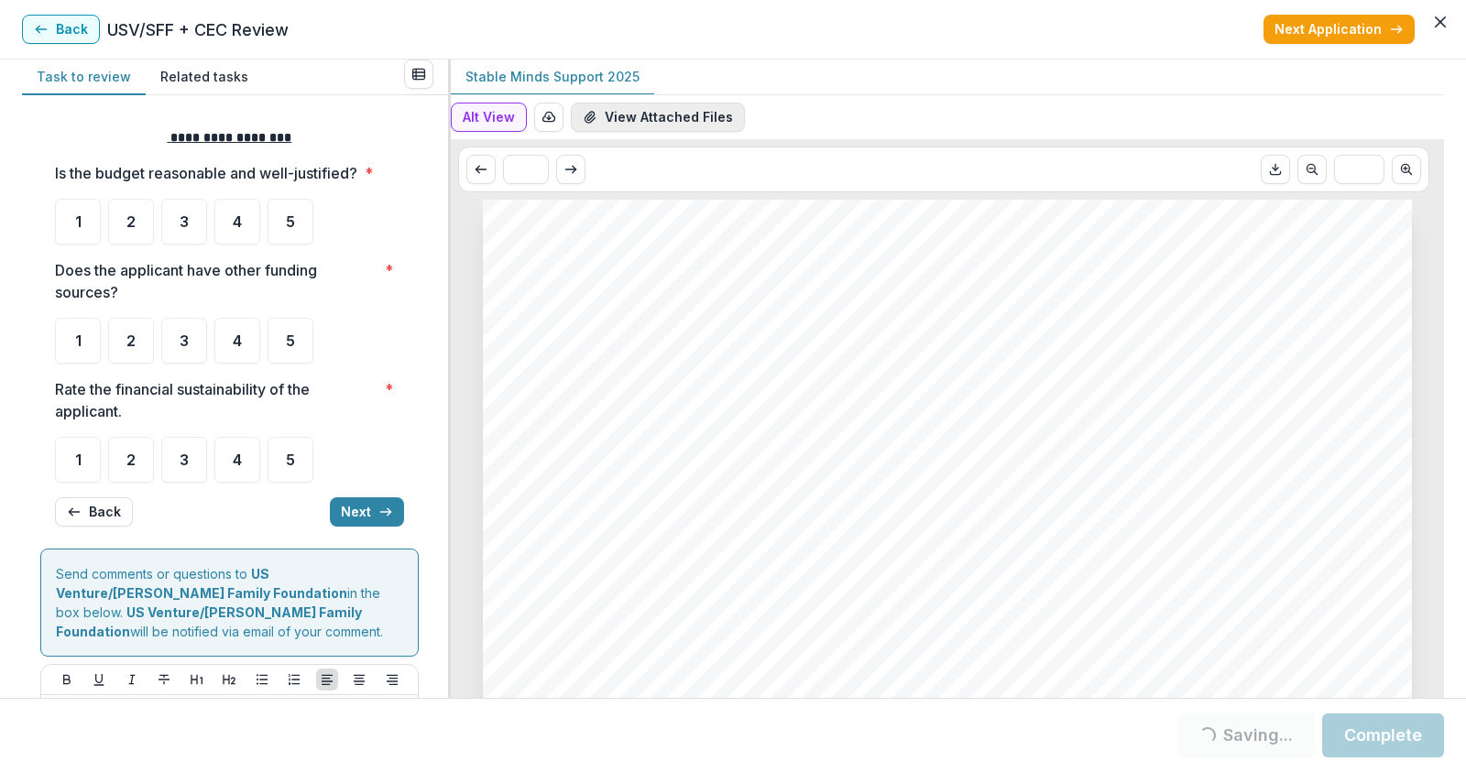
click at [696, 125] on button "View Attached Files" at bounding box center [658, 117] width 174 height 29
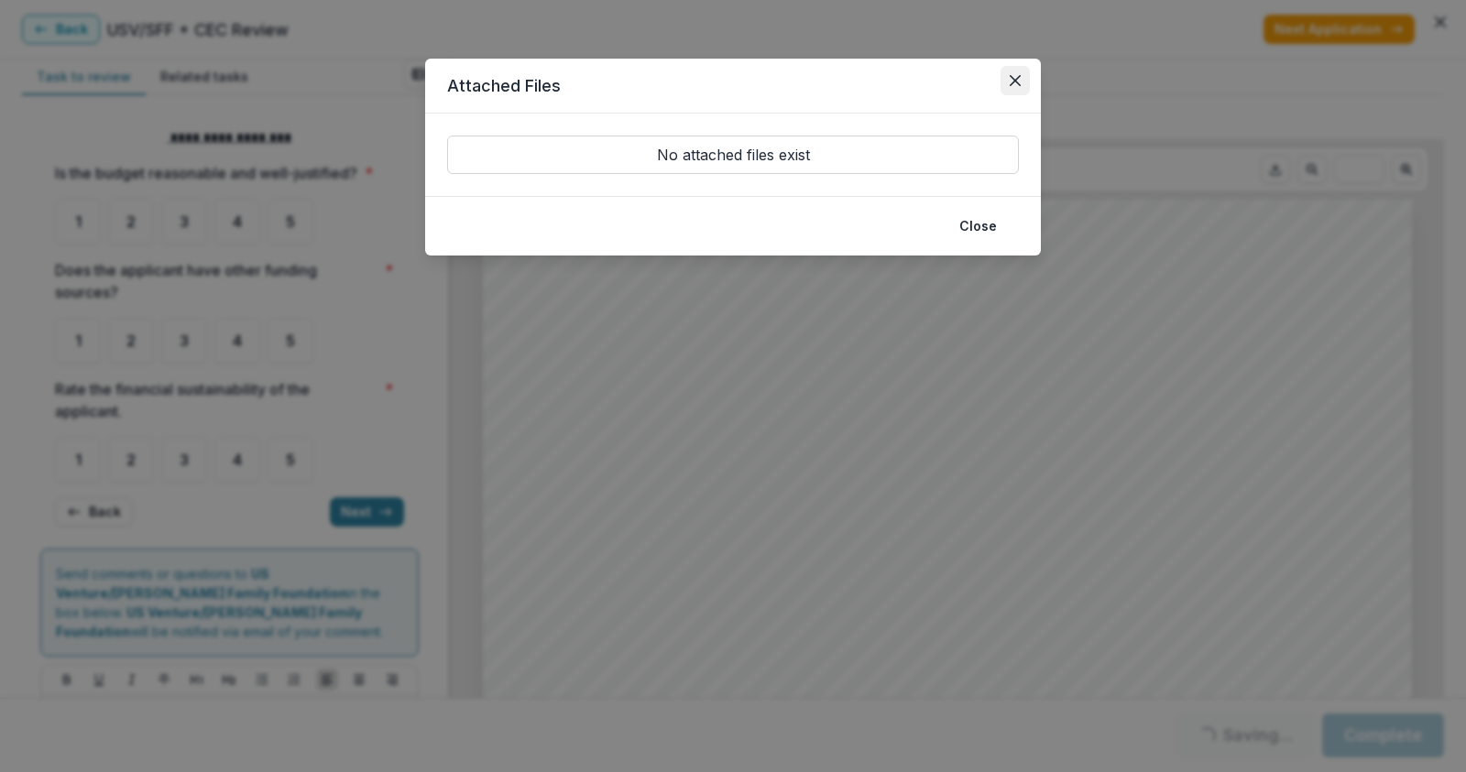
click at [1019, 81] on icon "Close" at bounding box center [1014, 80] width 11 height 11
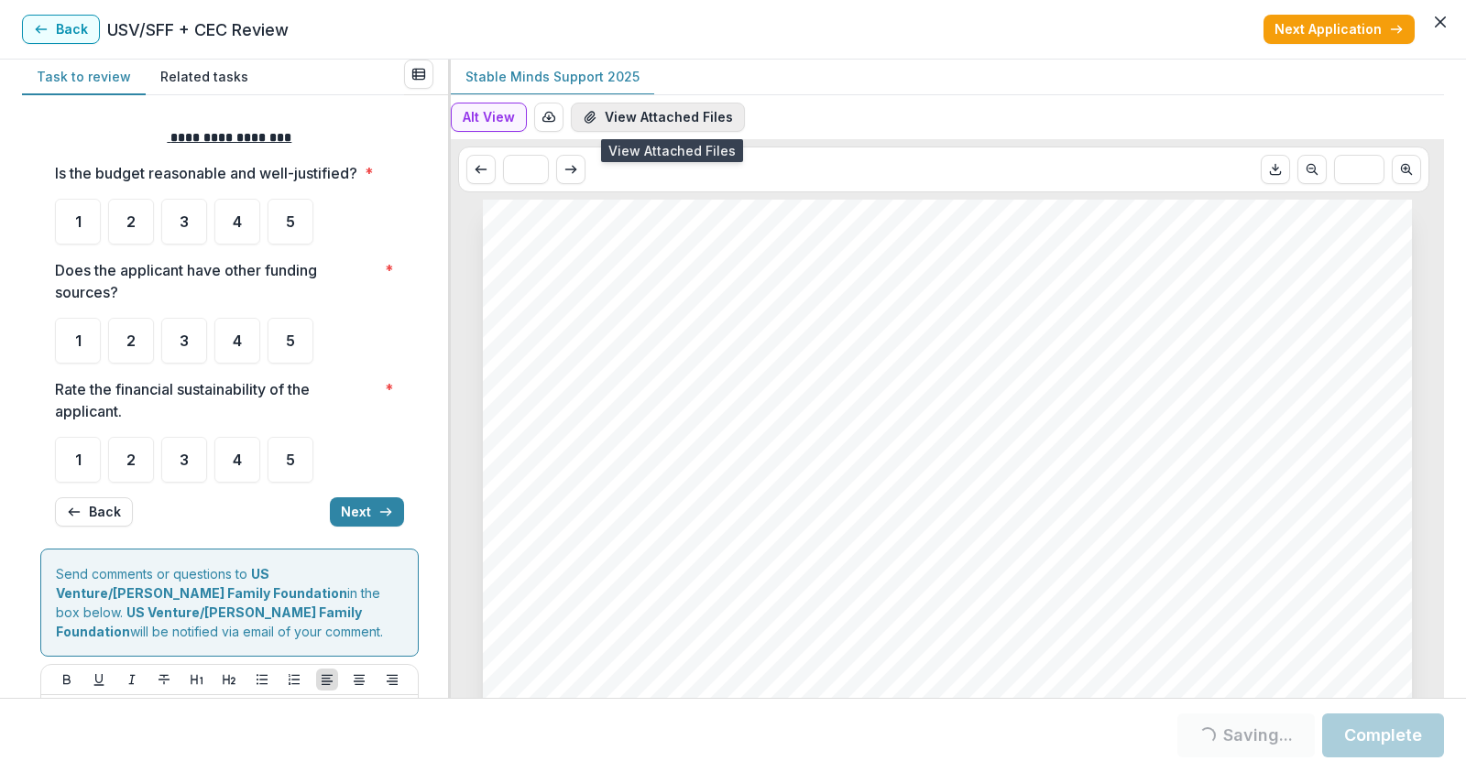
click at [652, 113] on button "View Attached Files" at bounding box center [658, 117] width 174 height 29
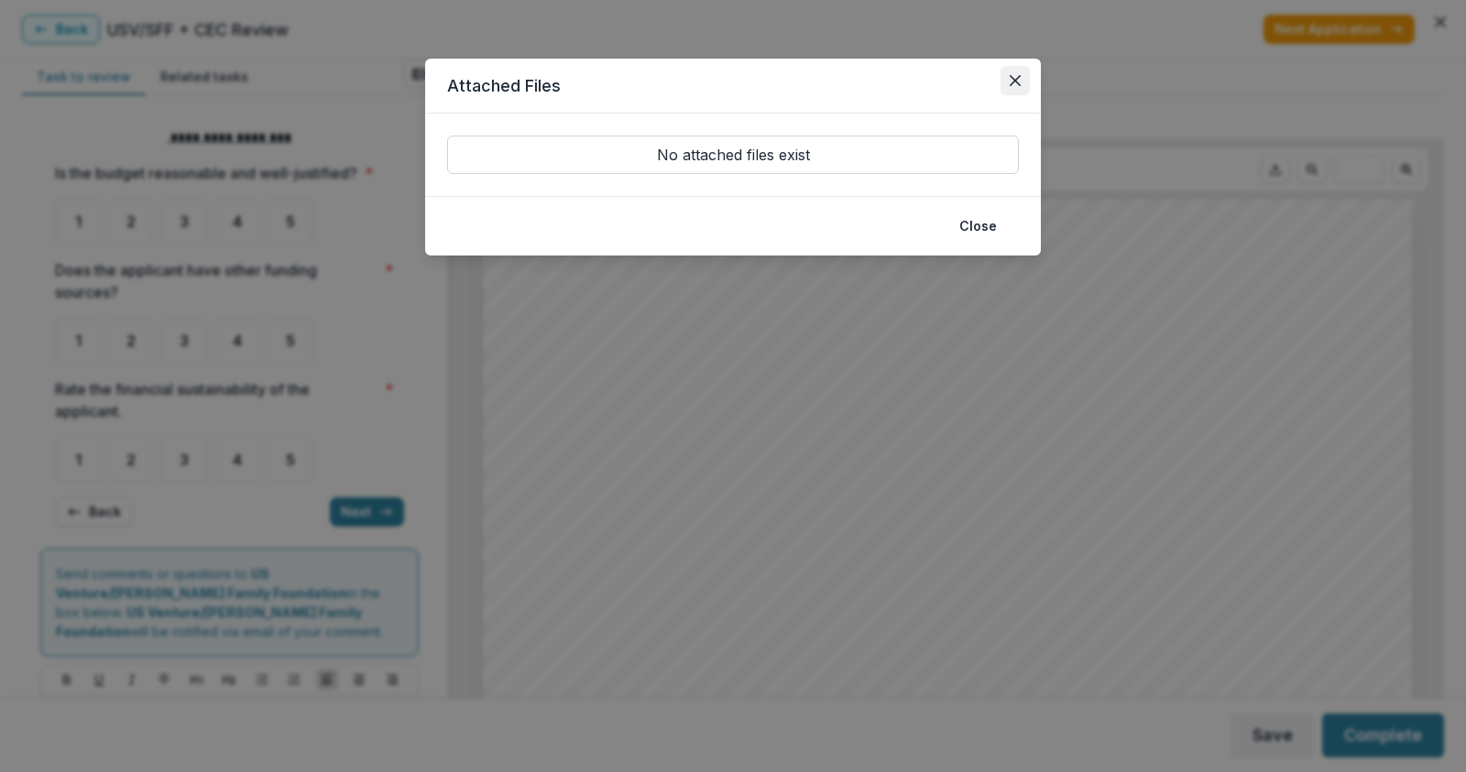
click at [1016, 79] on icon "Close" at bounding box center [1014, 80] width 11 height 11
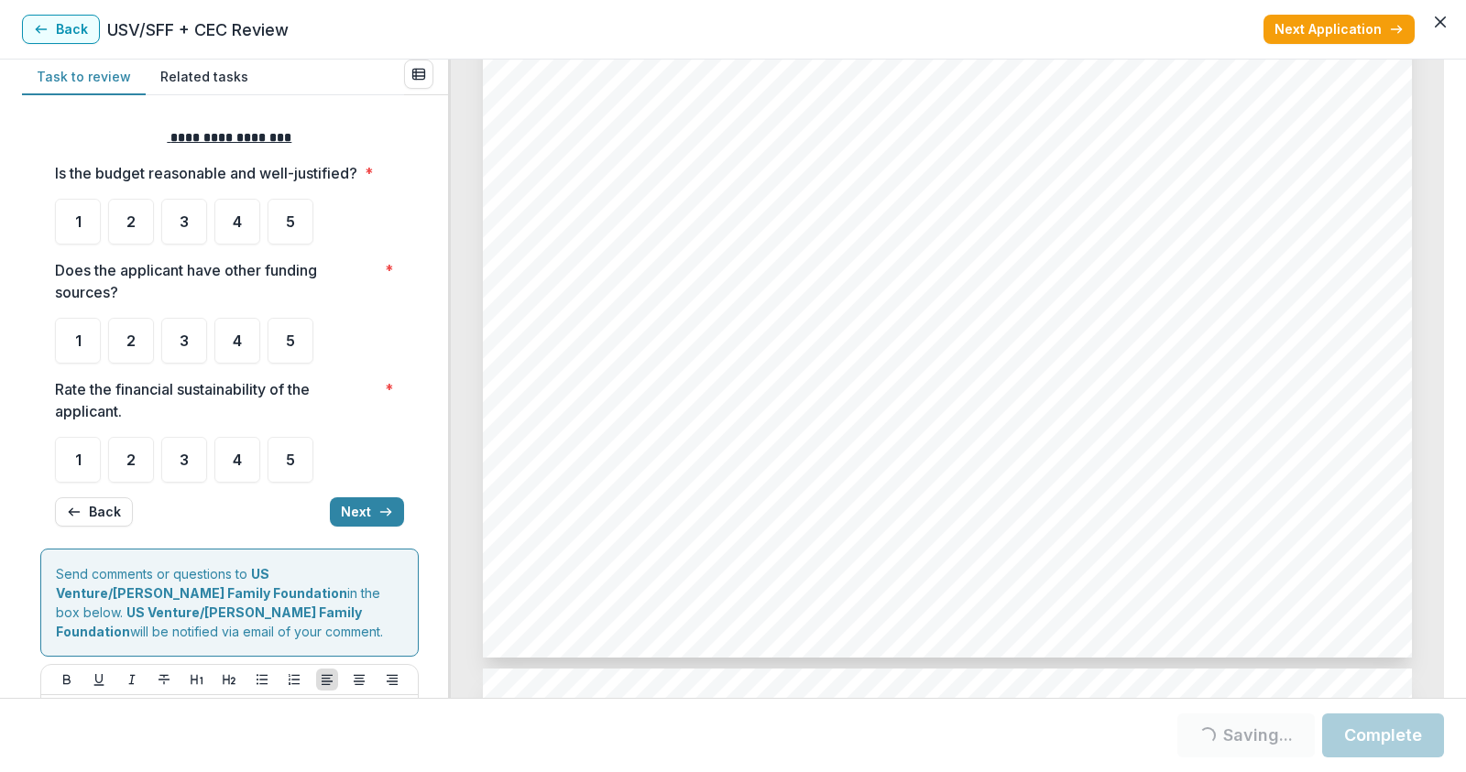
scroll to position [6412, 0]
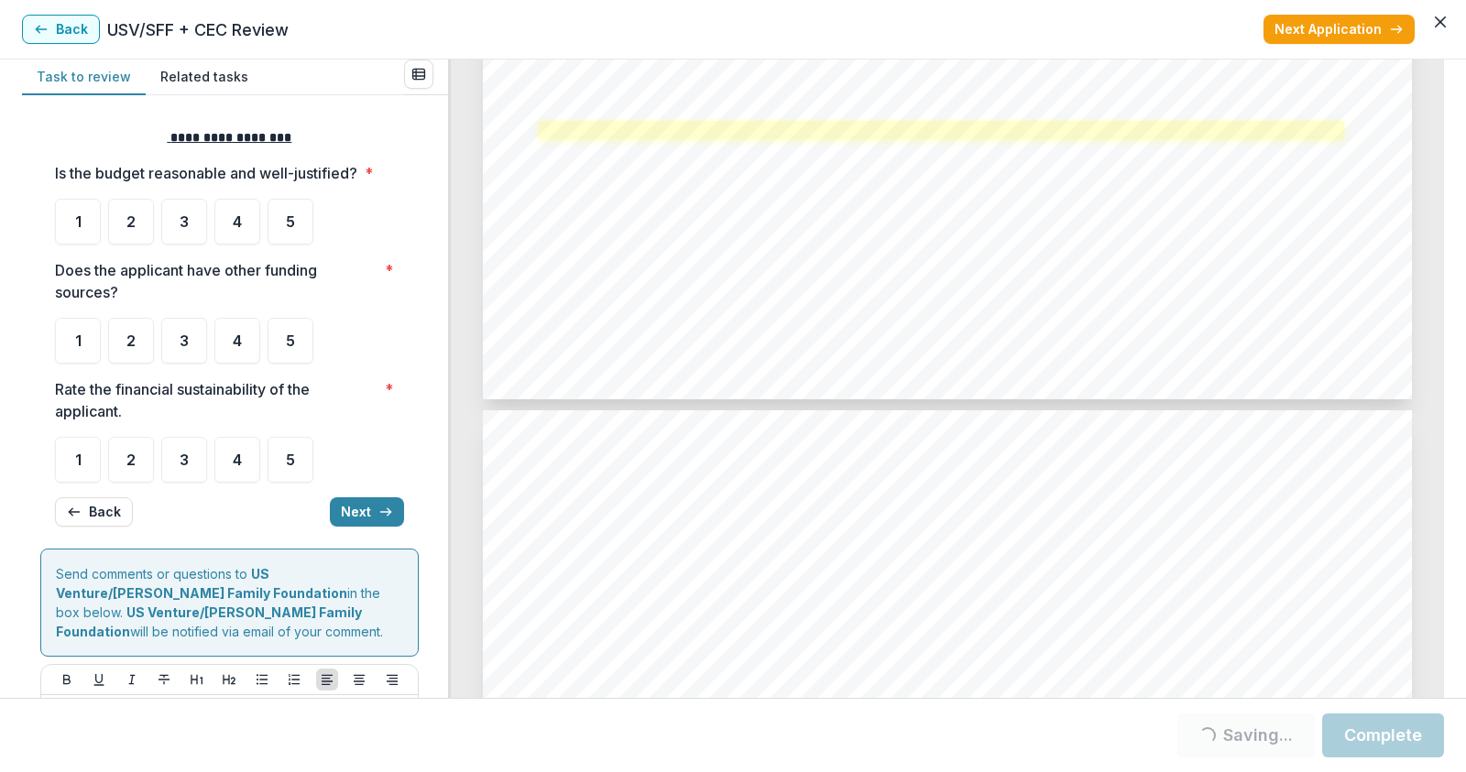
click at [627, 134] on link at bounding box center [941, 130] width 805 height 18
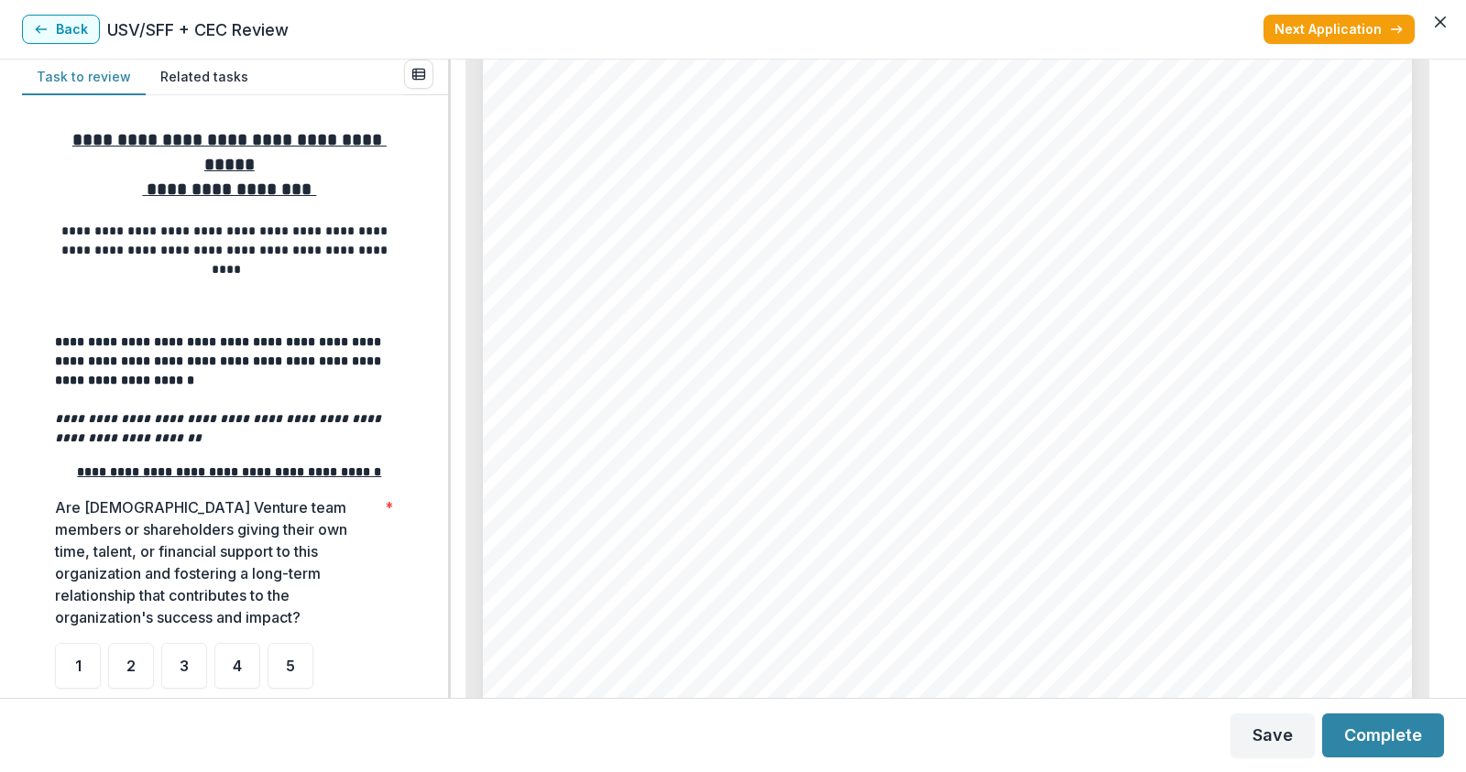
scroll to position [366, 0]
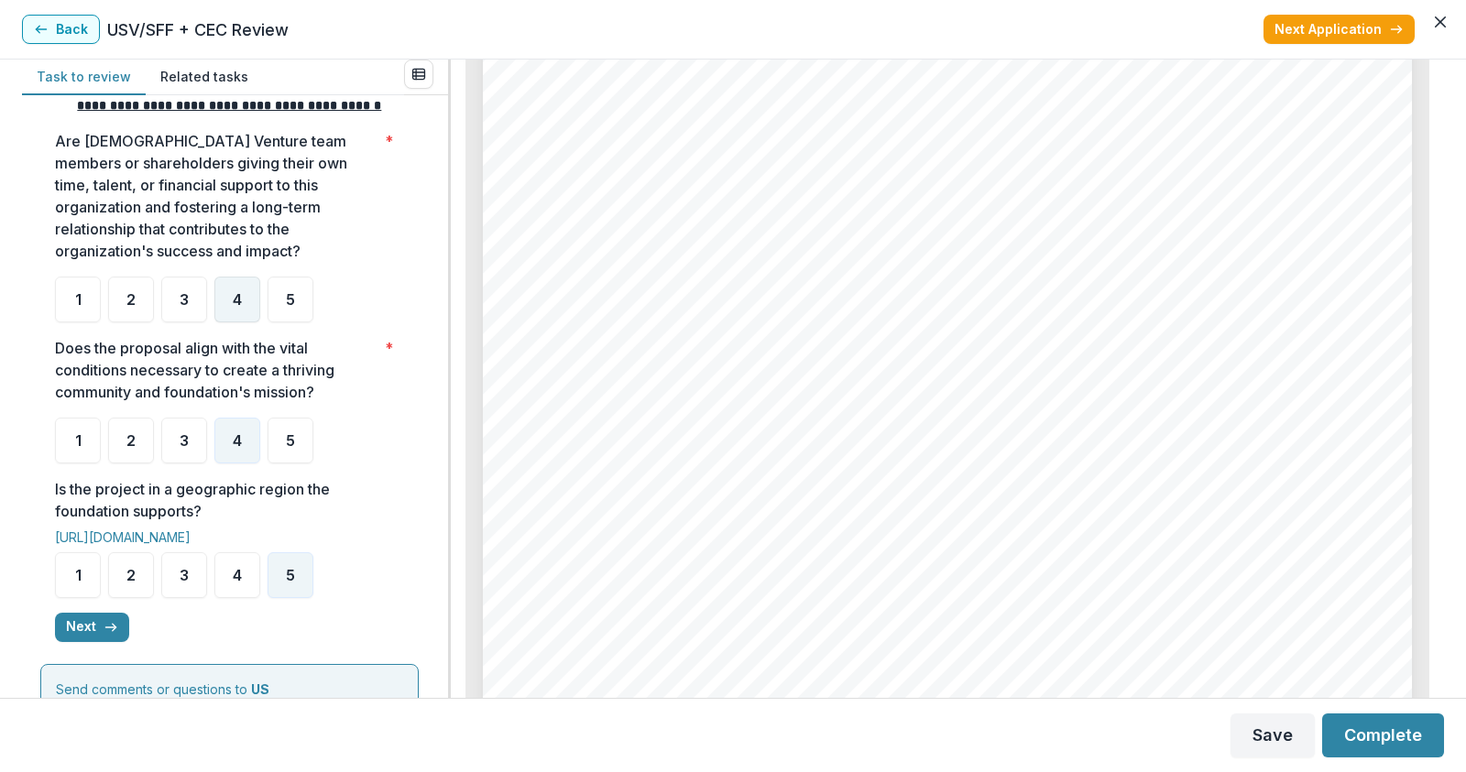
click at [237, 307] on span "4" at bounding box center [237, 299] width 9 height 15
click at [115, 631] on polyline "button" at bounding box center [115, 627] width 4 height 7
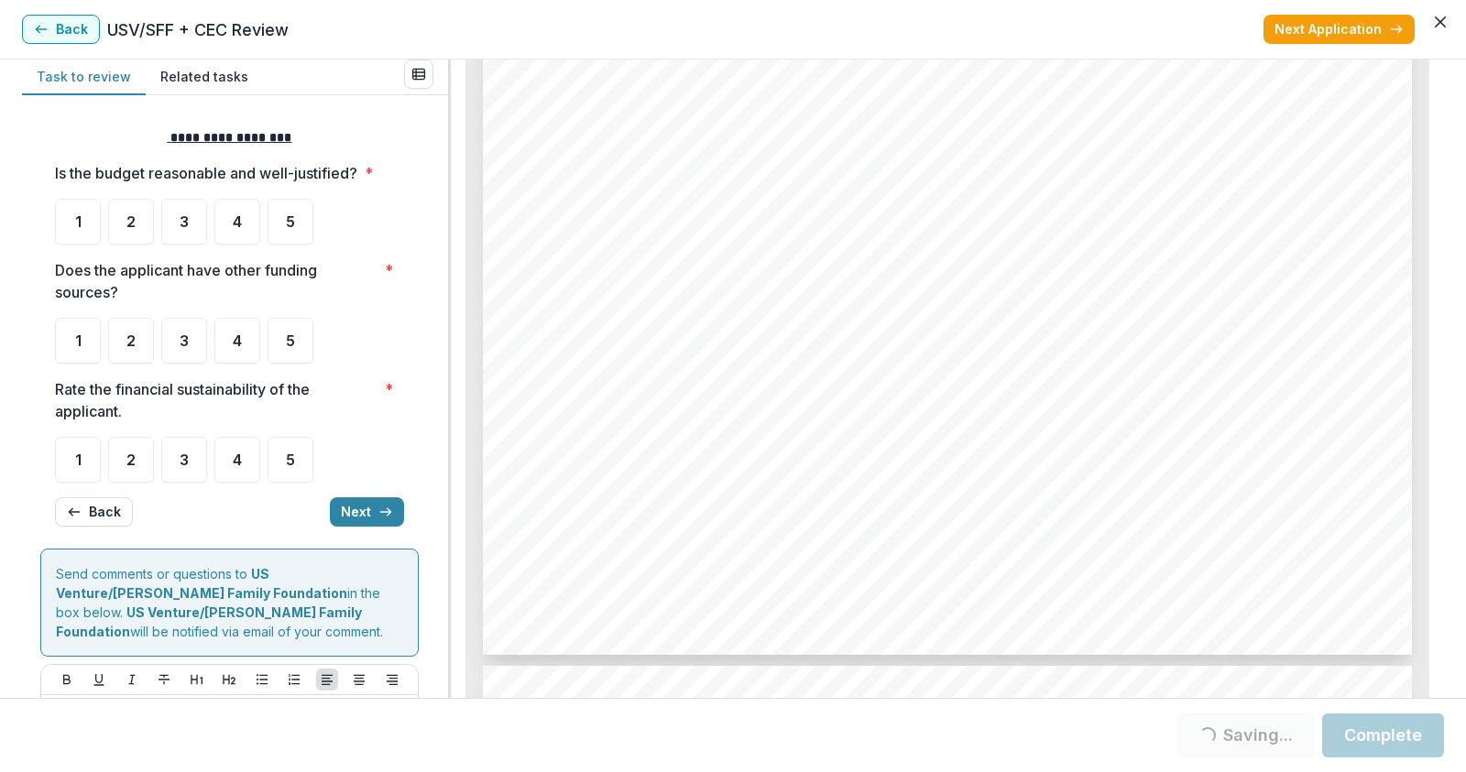
scroll to position [6138, 0]
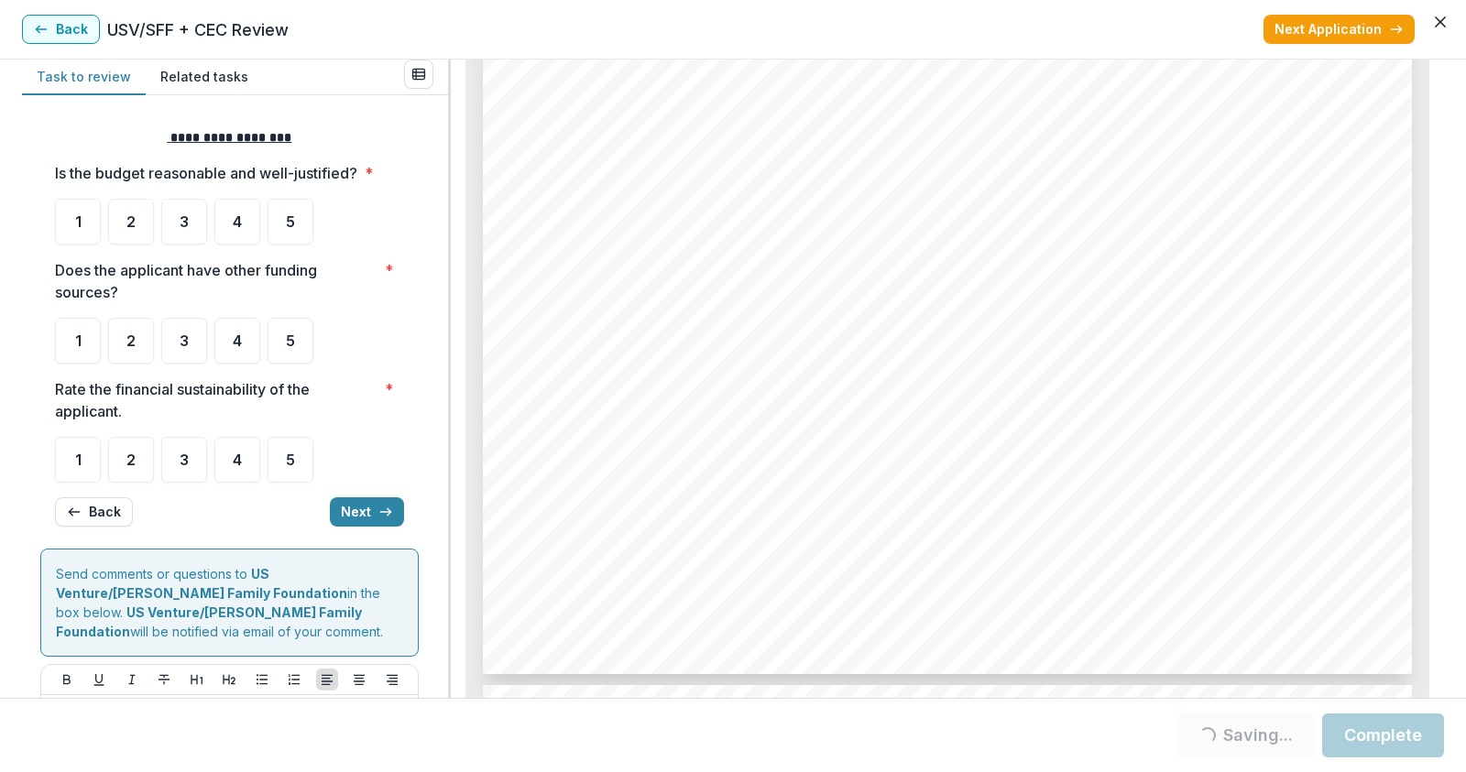
drag, startPoint x: 762, startPoint y: 435, endPoint x: 534, endPoint y: 414, distance: 229.1
click at [534, 414] on div "Page: 5 Stable Minds Support 2025 Gloria De Lutheran 500 Committed Bader Philan…" at bounding box center [947, 18] width 929 height 1315
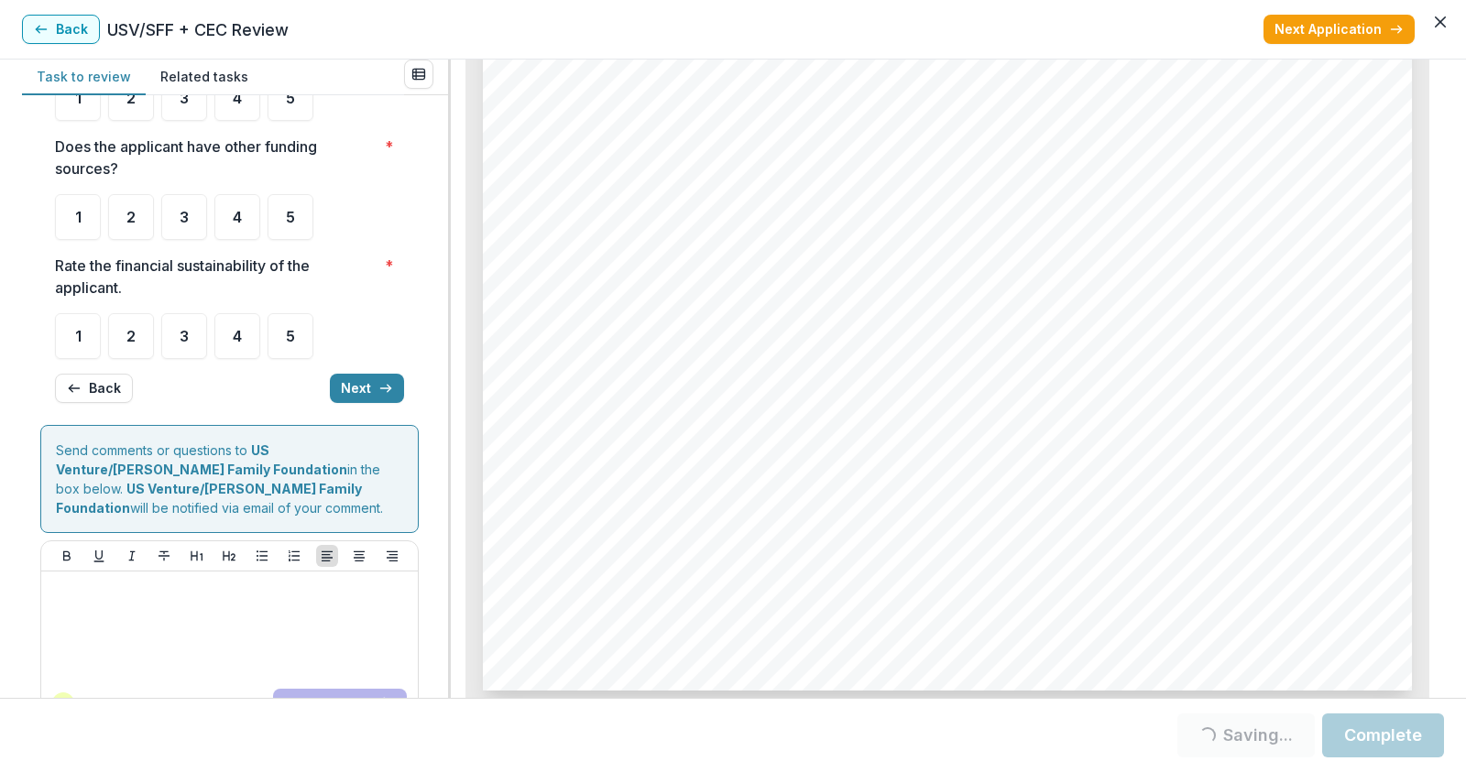
scroll to position [174, 0]
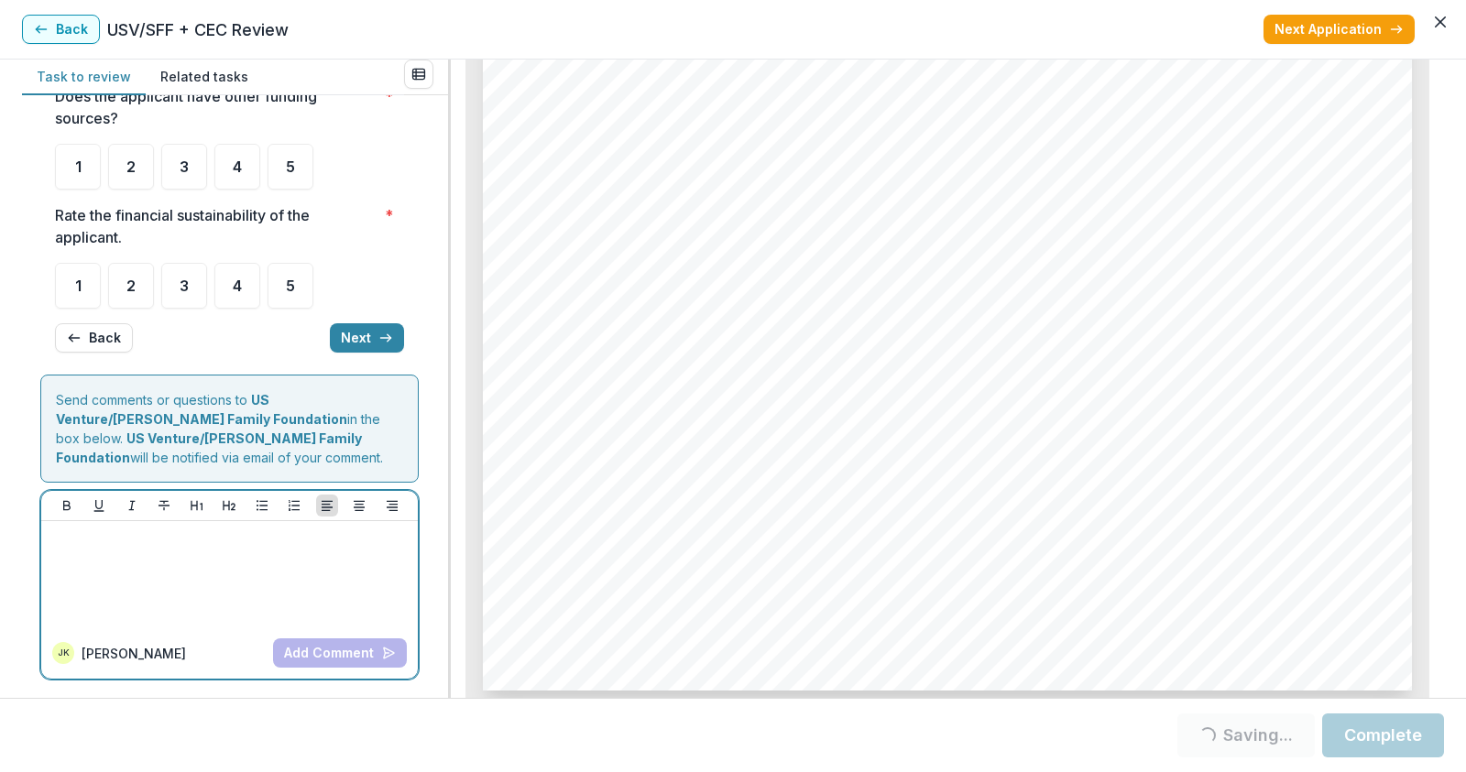
click at [161, 558] on div at bounding box center [230, 575] width 362 height 92
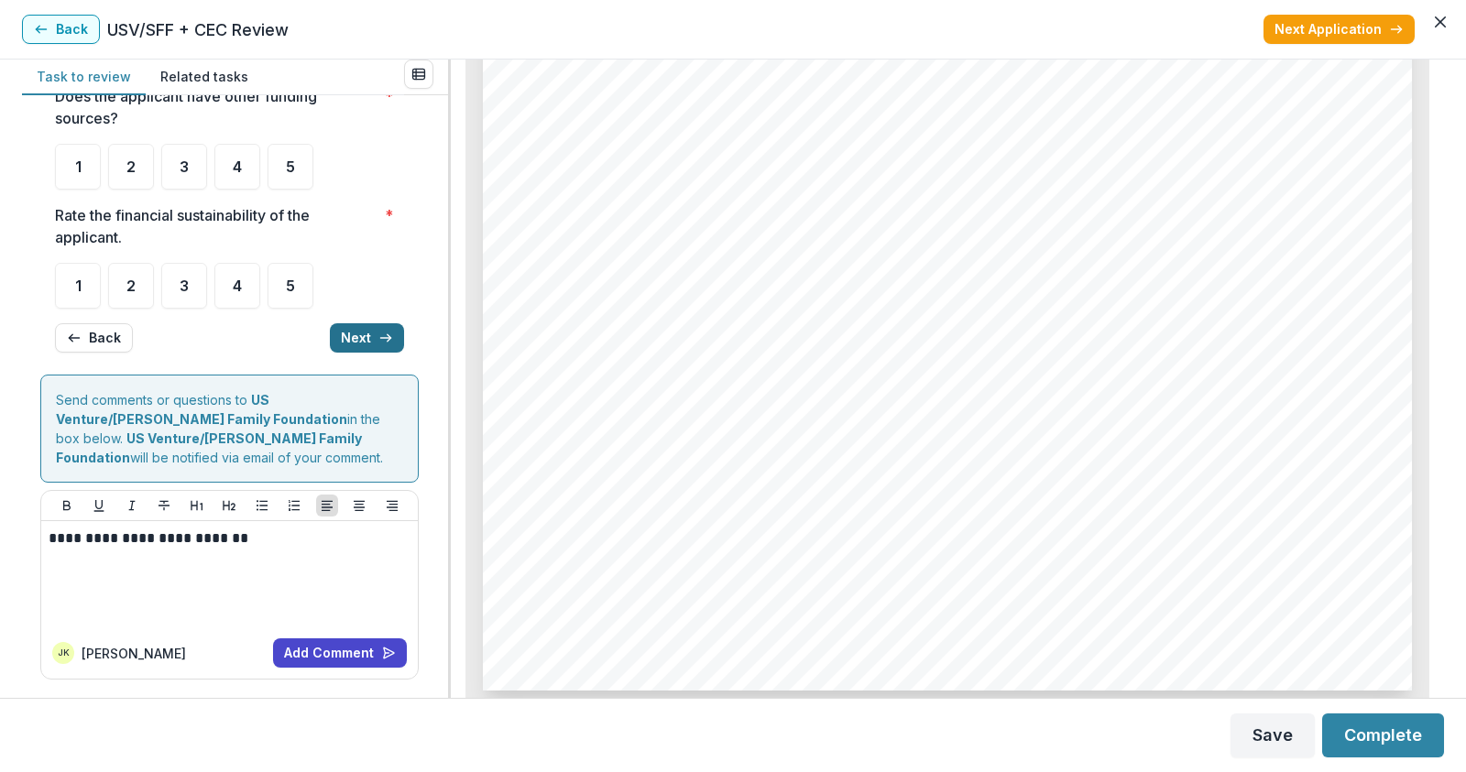
click at [378, 336] on icon "button" at bounding box center [385, 338] width 15 height 15
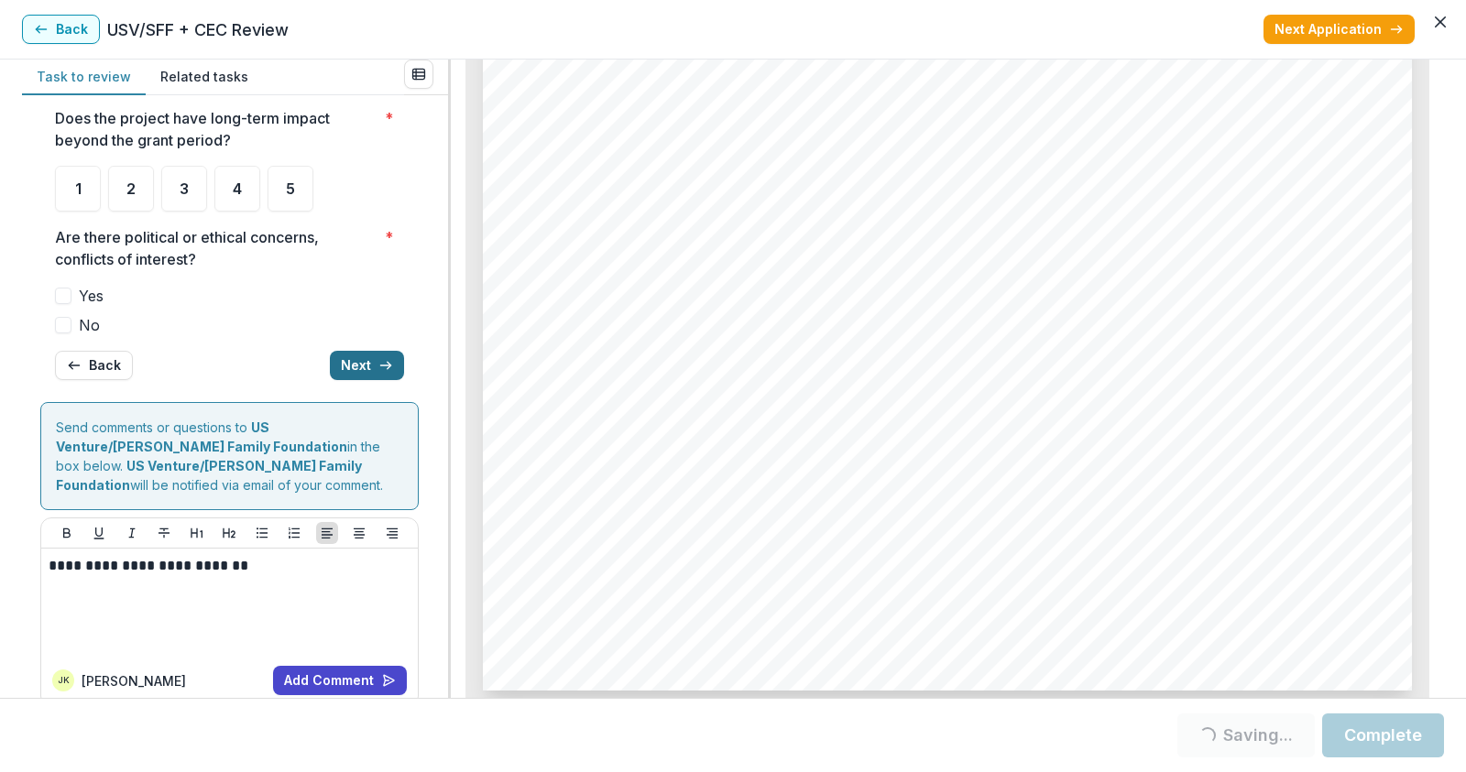
scroll to position [202, 0]
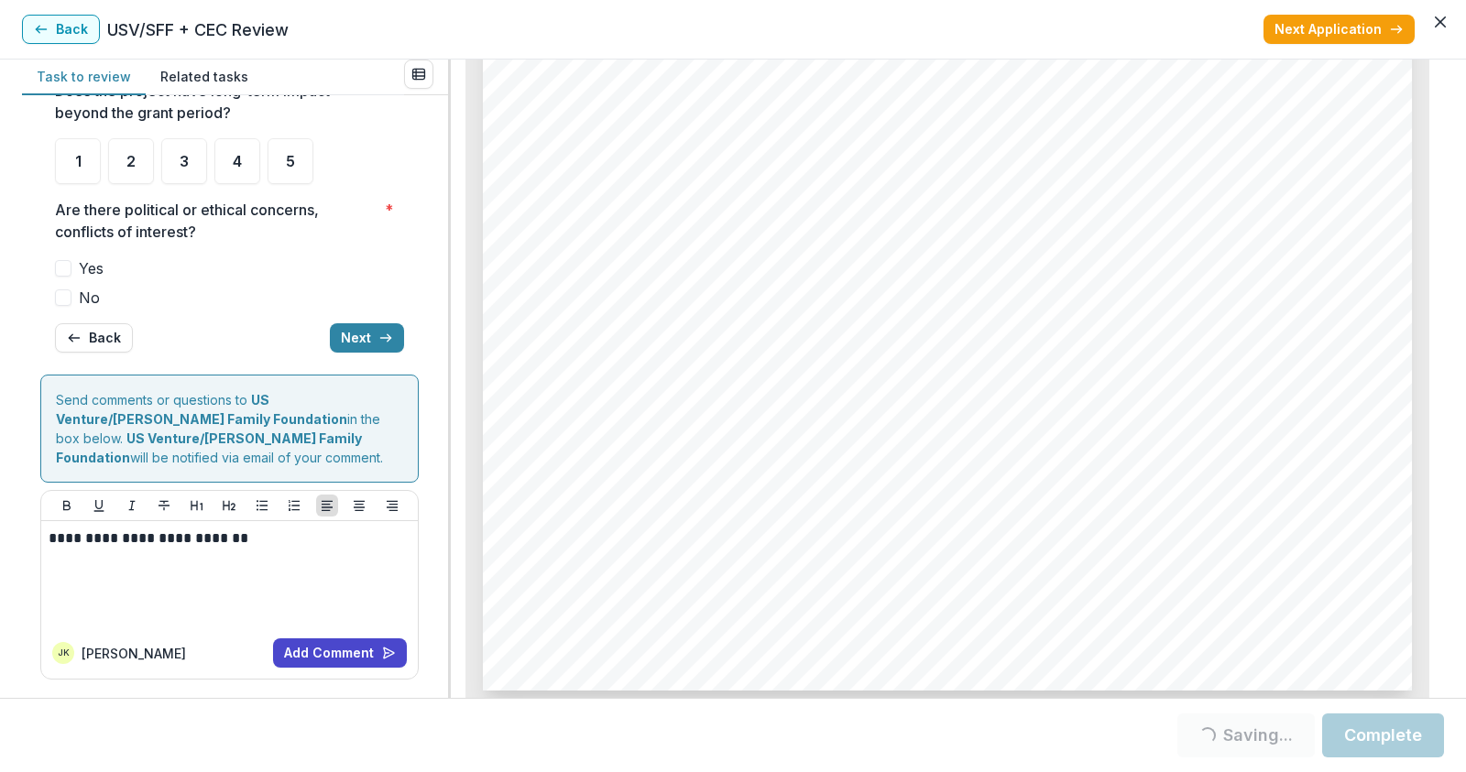
click at [60, 294] on span at bounding box center [63, 297] width 16 height 16
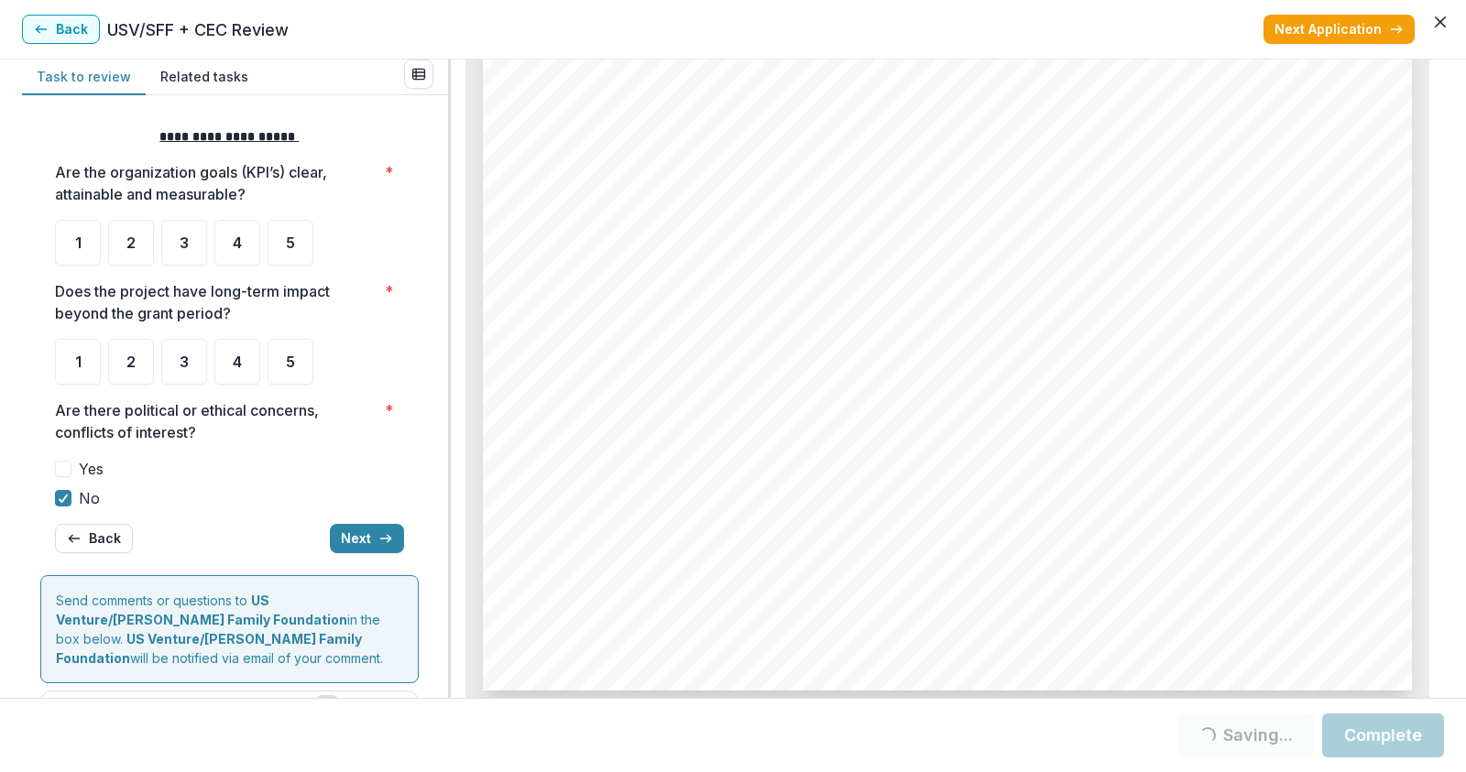
scroll to position [0, 0]
click at [237, 372] on div "4" at bounding box center [237, 363] width 46 height 46
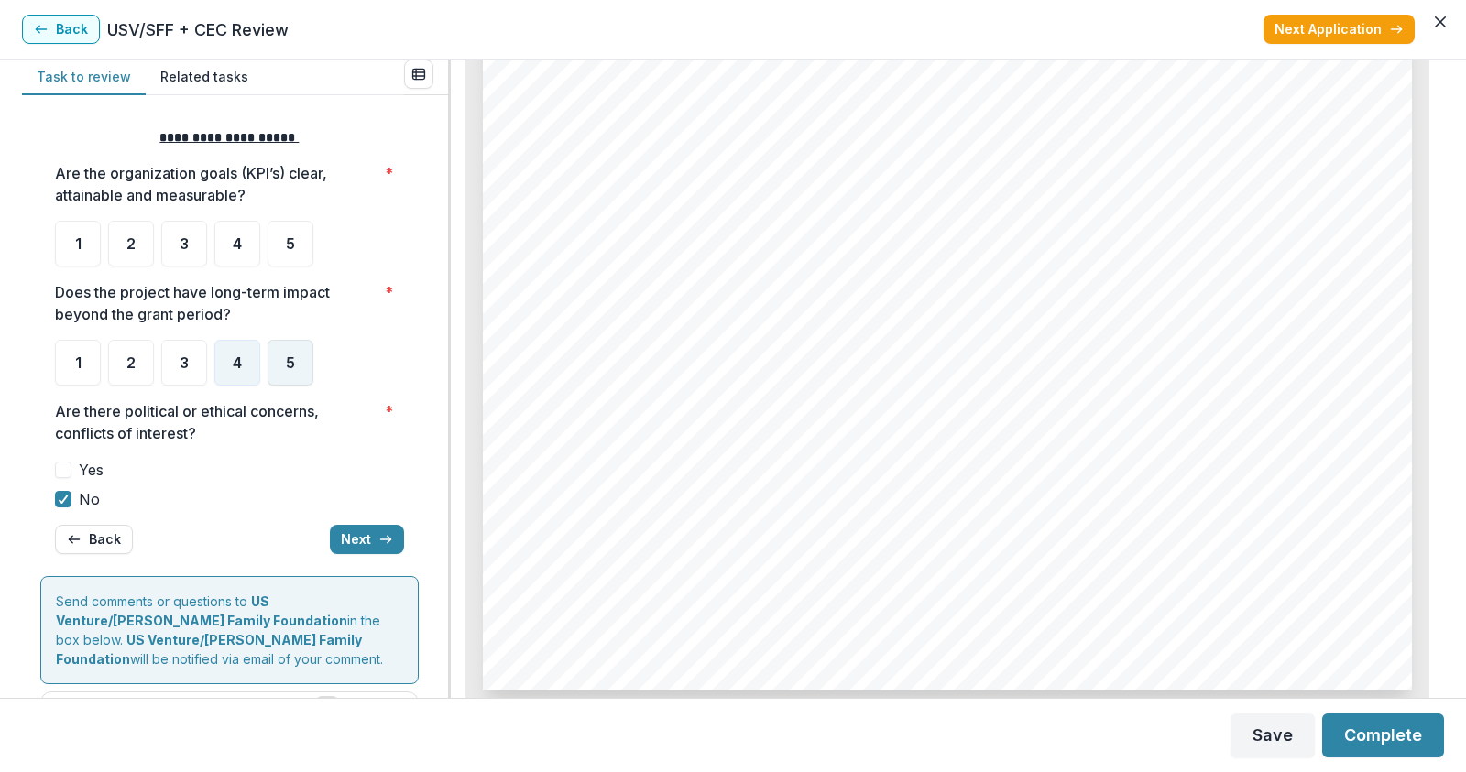
click at [291, 364] on span "5" at bounding box center [290, 362] width 9 height 15
click at [224, 361] on div "4" at bounding box center [237, 363] width 46 height 46
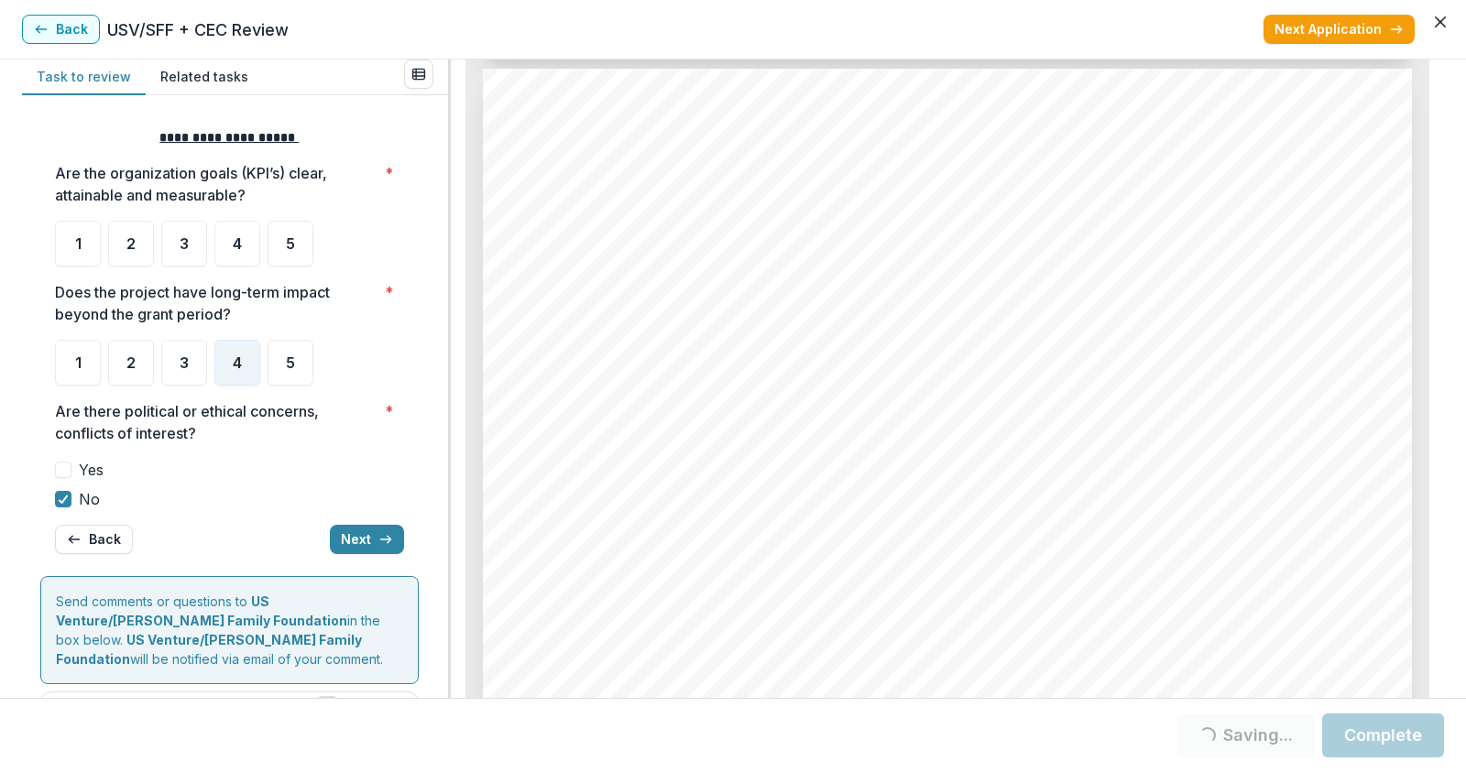
scroll to position [5430, 0]
click at [293, 247] on span "5" at bounding box center [290, 243] width 9 height 15
click at [285, 236] on div "5" at bounding box center [290, 244] width 46 height 46
click at [344, 533] on button "Next" at bounding box center [367, 539] width 74 height 29
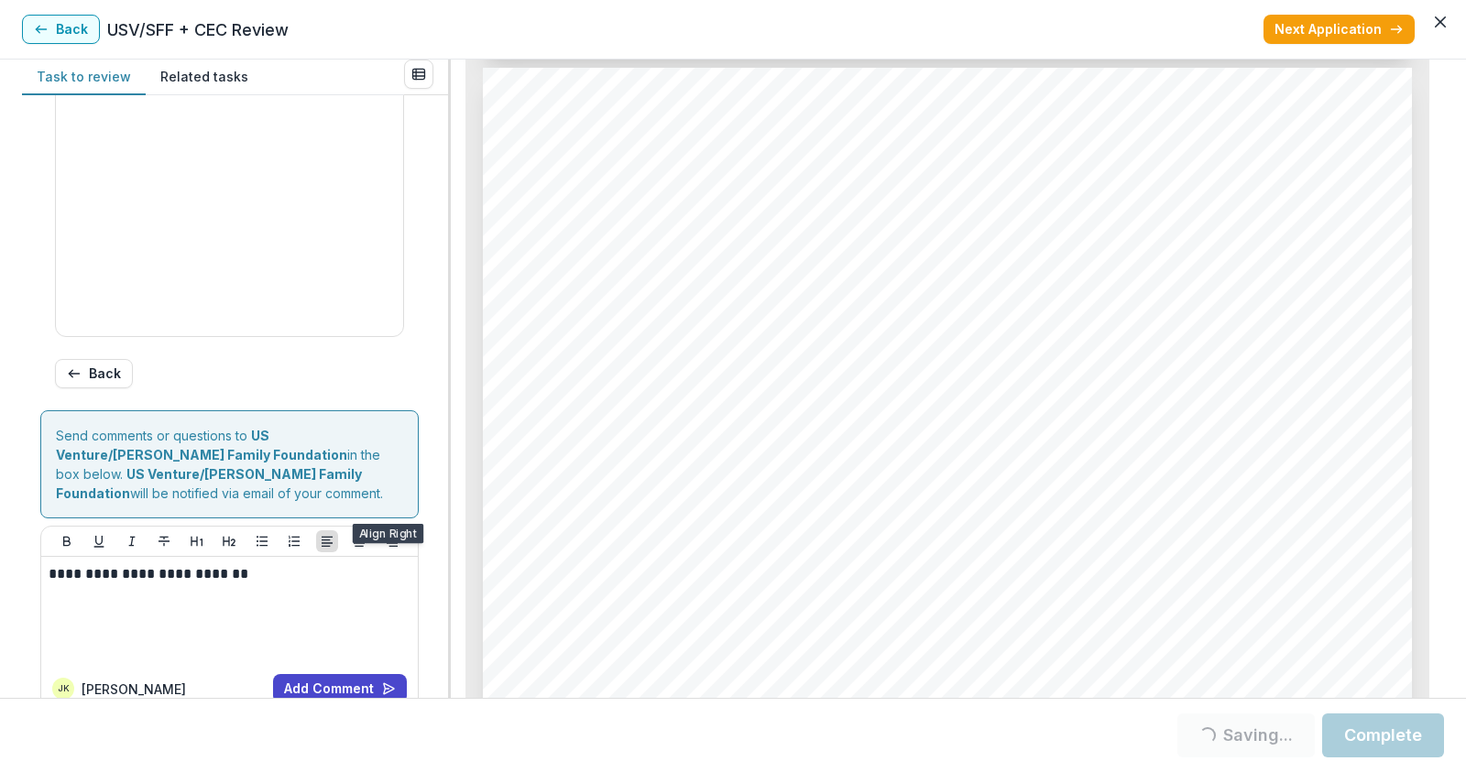
scroll to position [1004, 0]
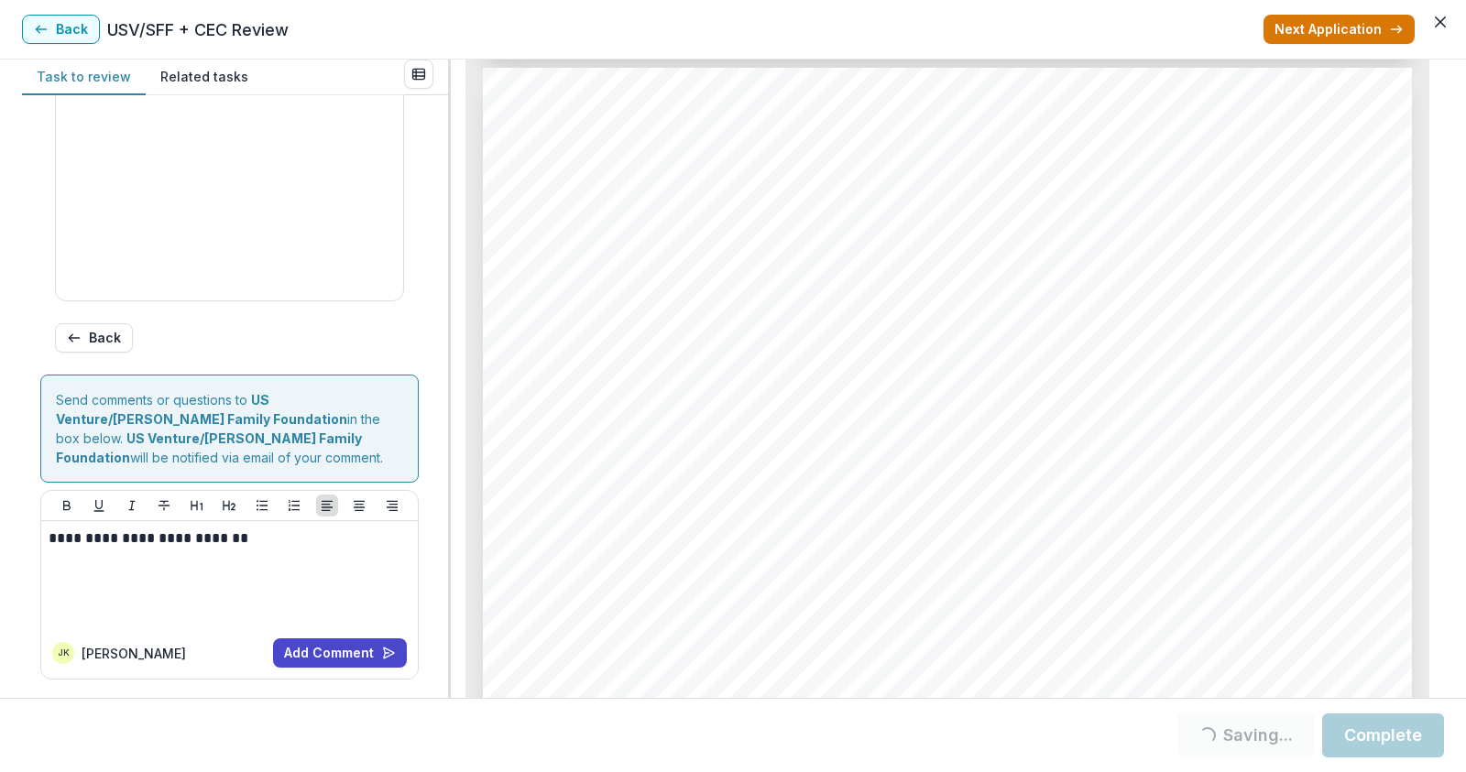
click at [1379, 24] on button "Next Application" at bounding box center [1338, 29] width 151 height 29
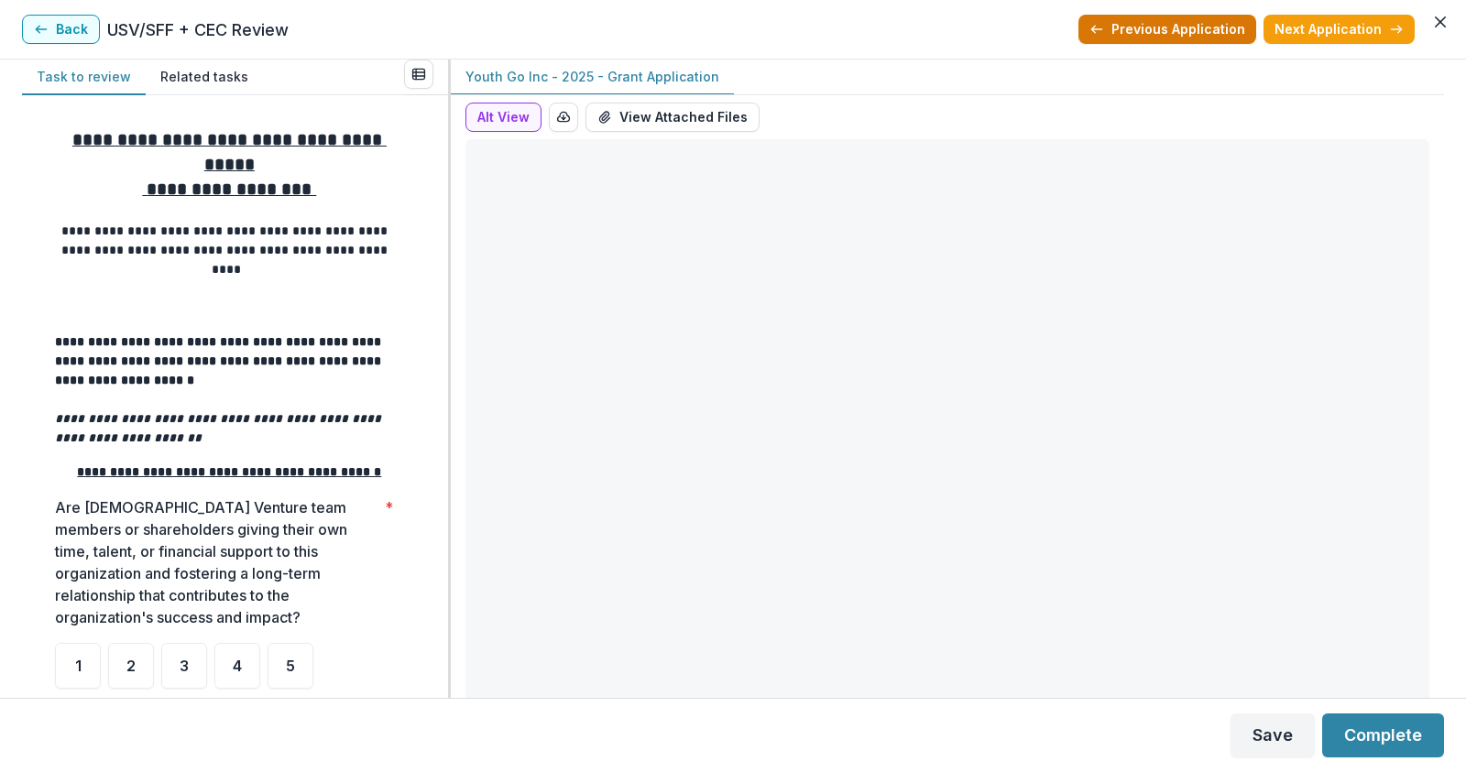
click at [1211, 27] on button "Previous Application" at bounding box center [1167, 29] width 178 height 29
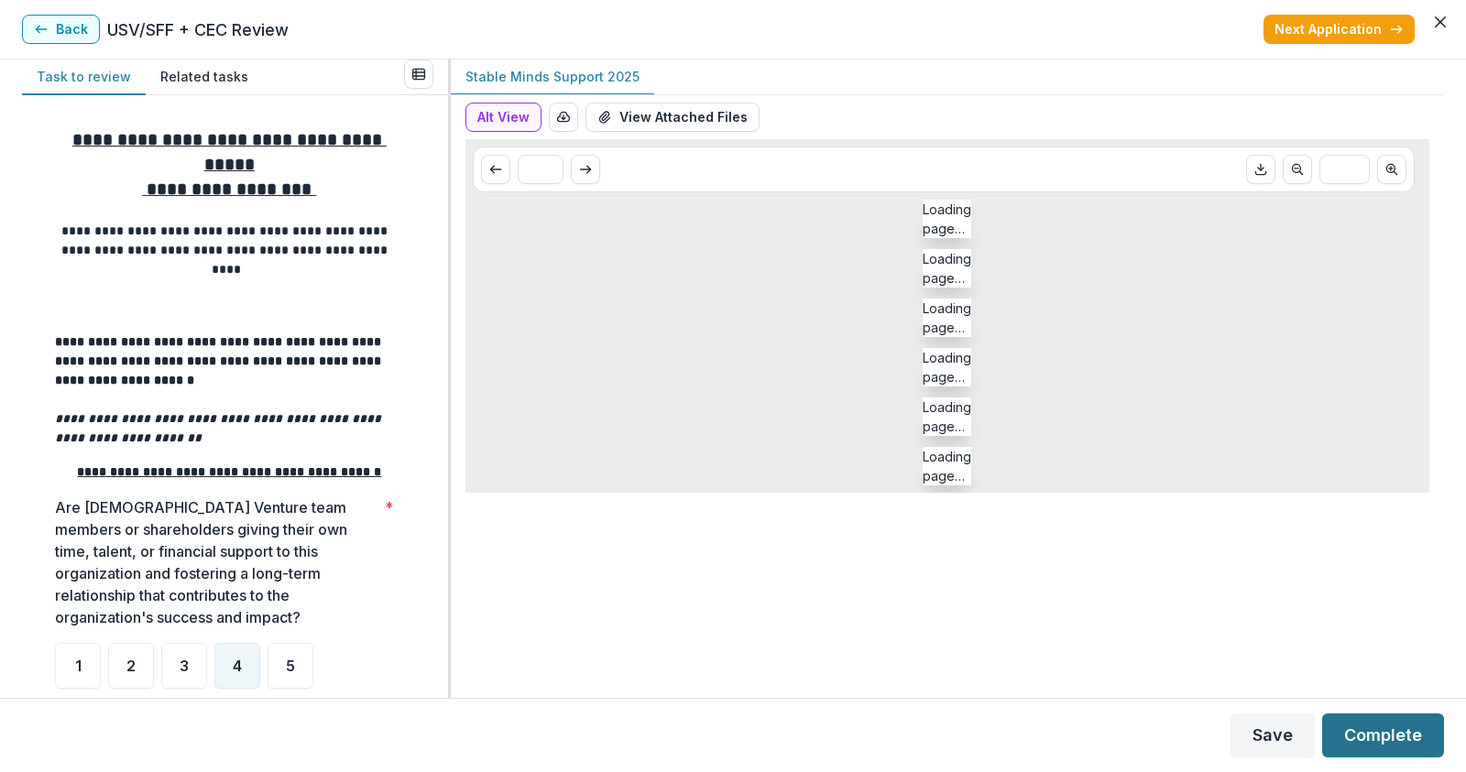
click at [1398, 733] on button "Complete" at bounding box center [1383, 736] width 122 height 44
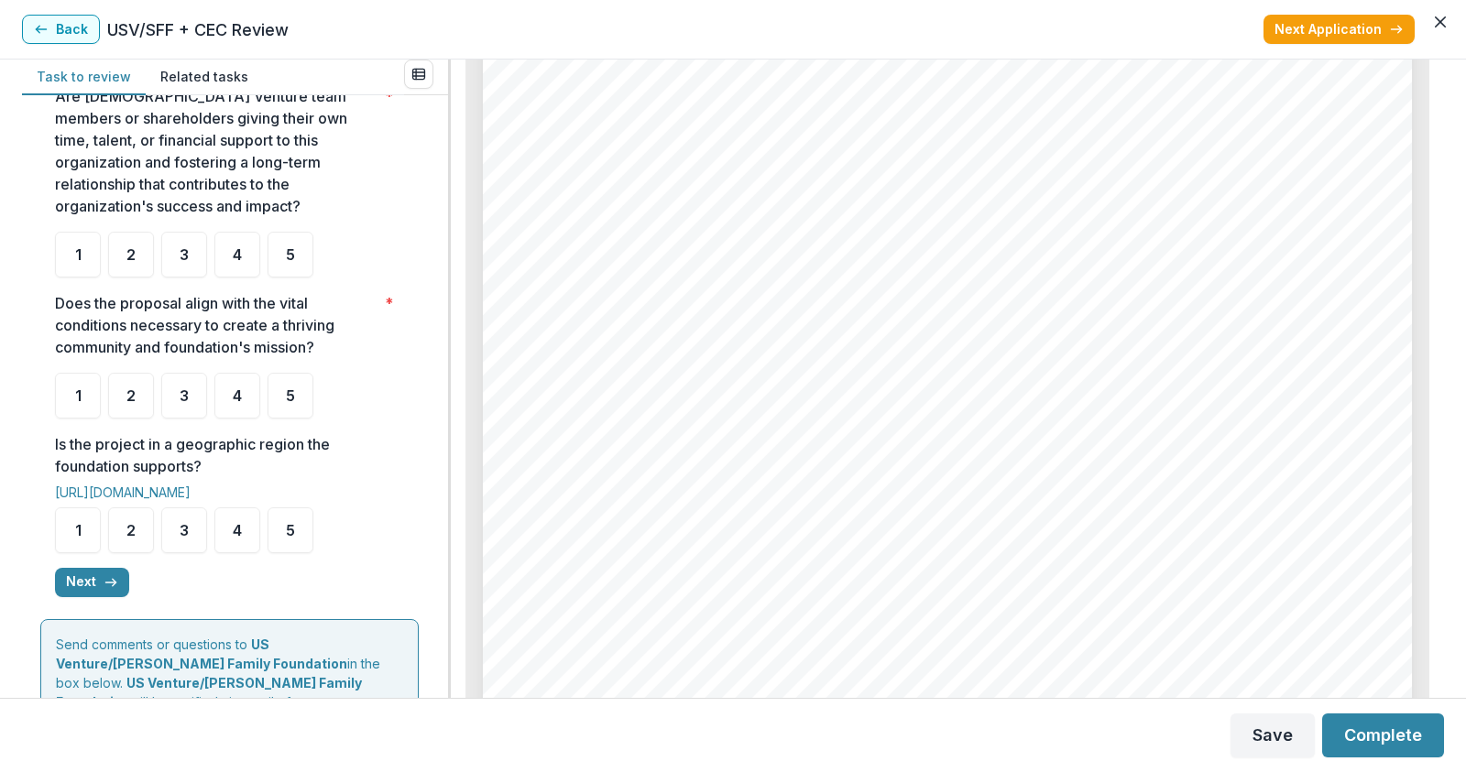
scroll to position [366, 0]
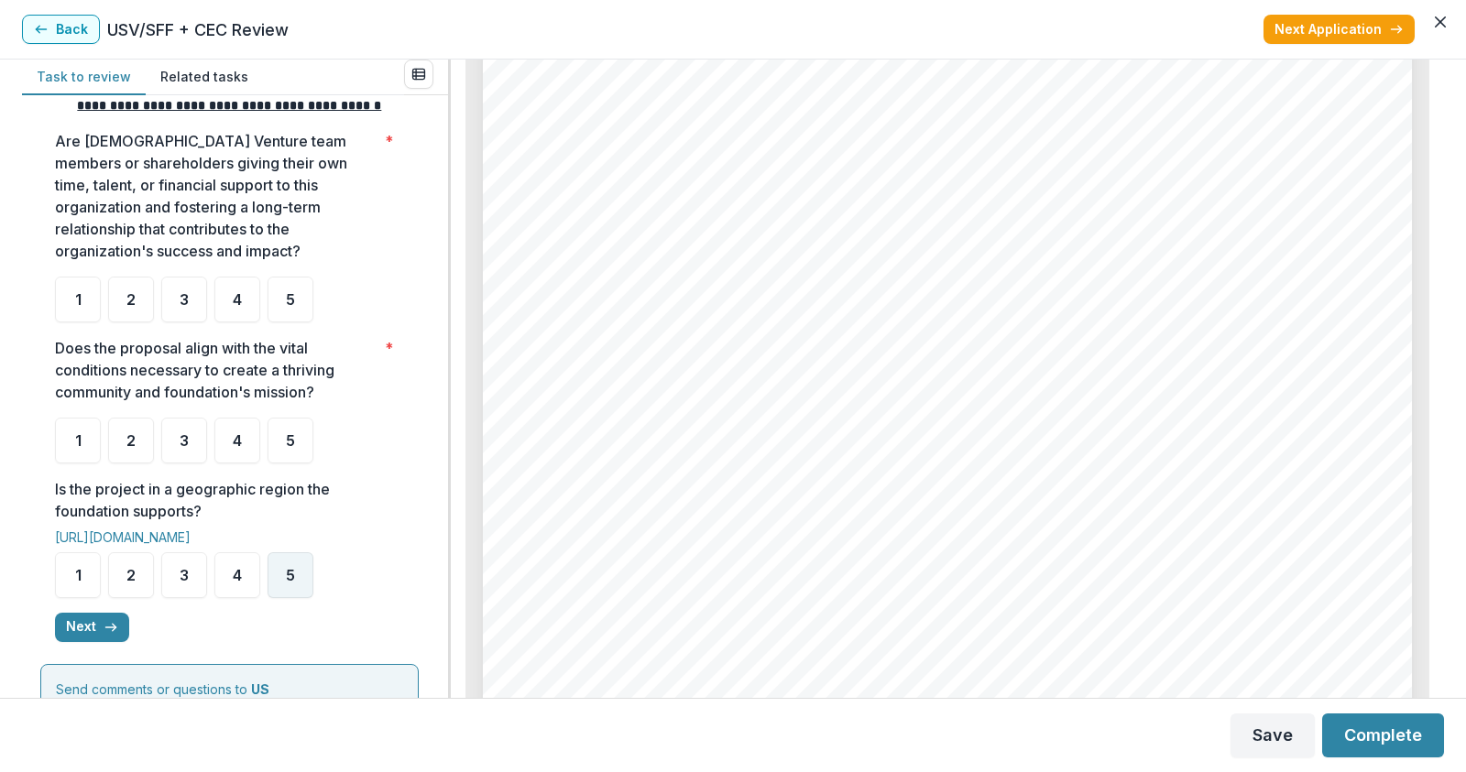
click at [291, 583] on span "5" at bounding box center [290, 575] width 9 height 15
click at [285, 314] on div "5" at bounding box center [290, 300] width 46 height 46
click at [298, 461] on div "5" at bounding box center [290, 441] width 46 height 46
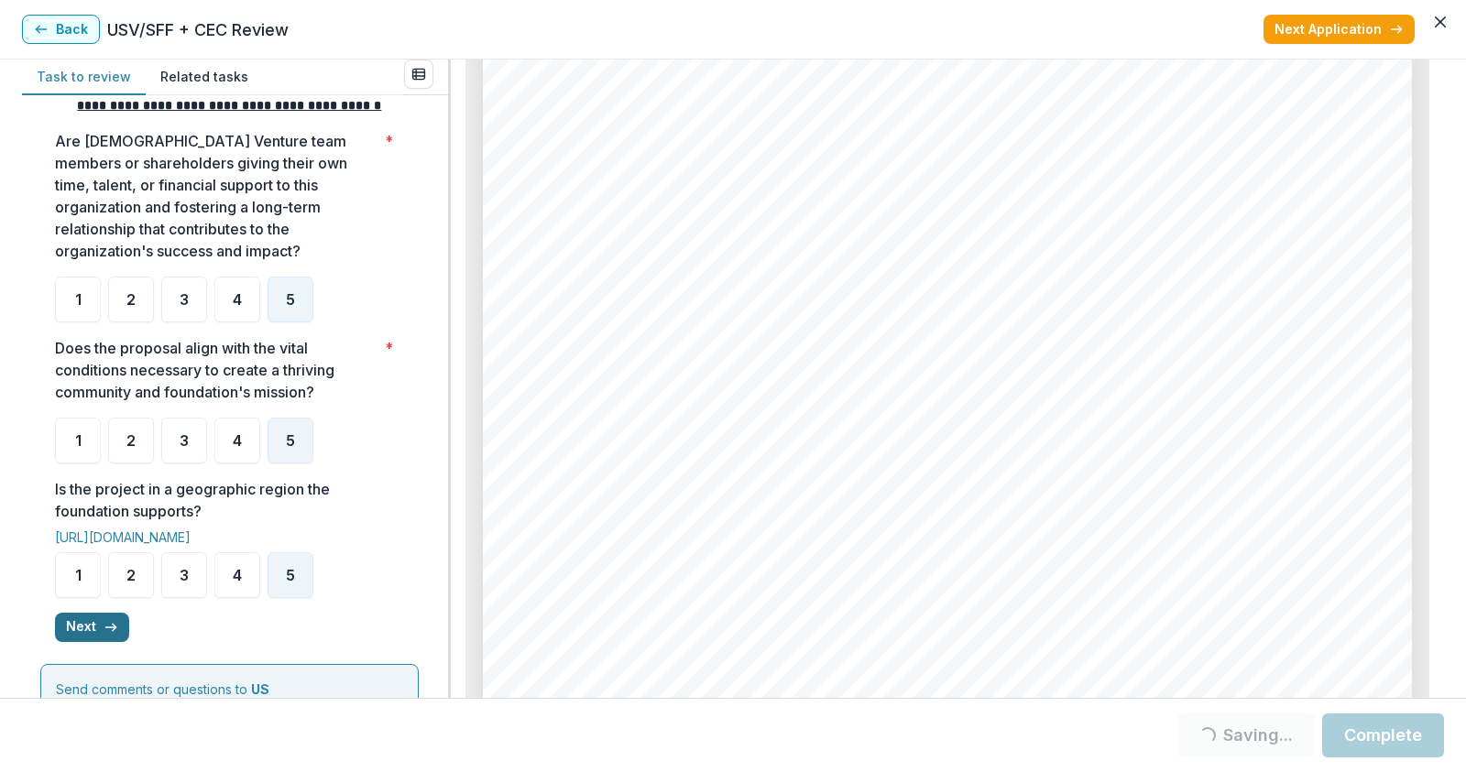
click at [114, 638] on button "Next" at bounding box center [92, 627] width 74 height 29
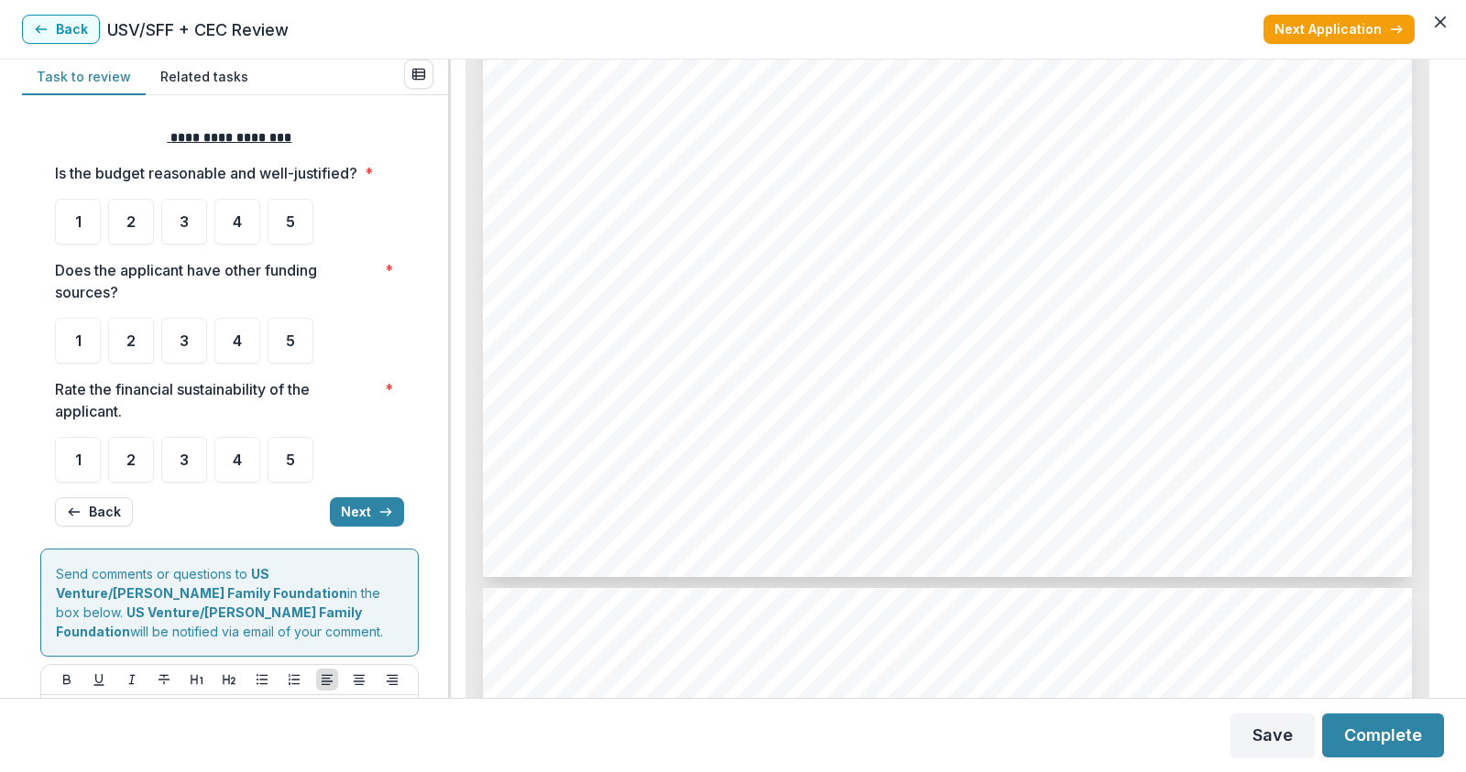
scroll to position [7603, 0]
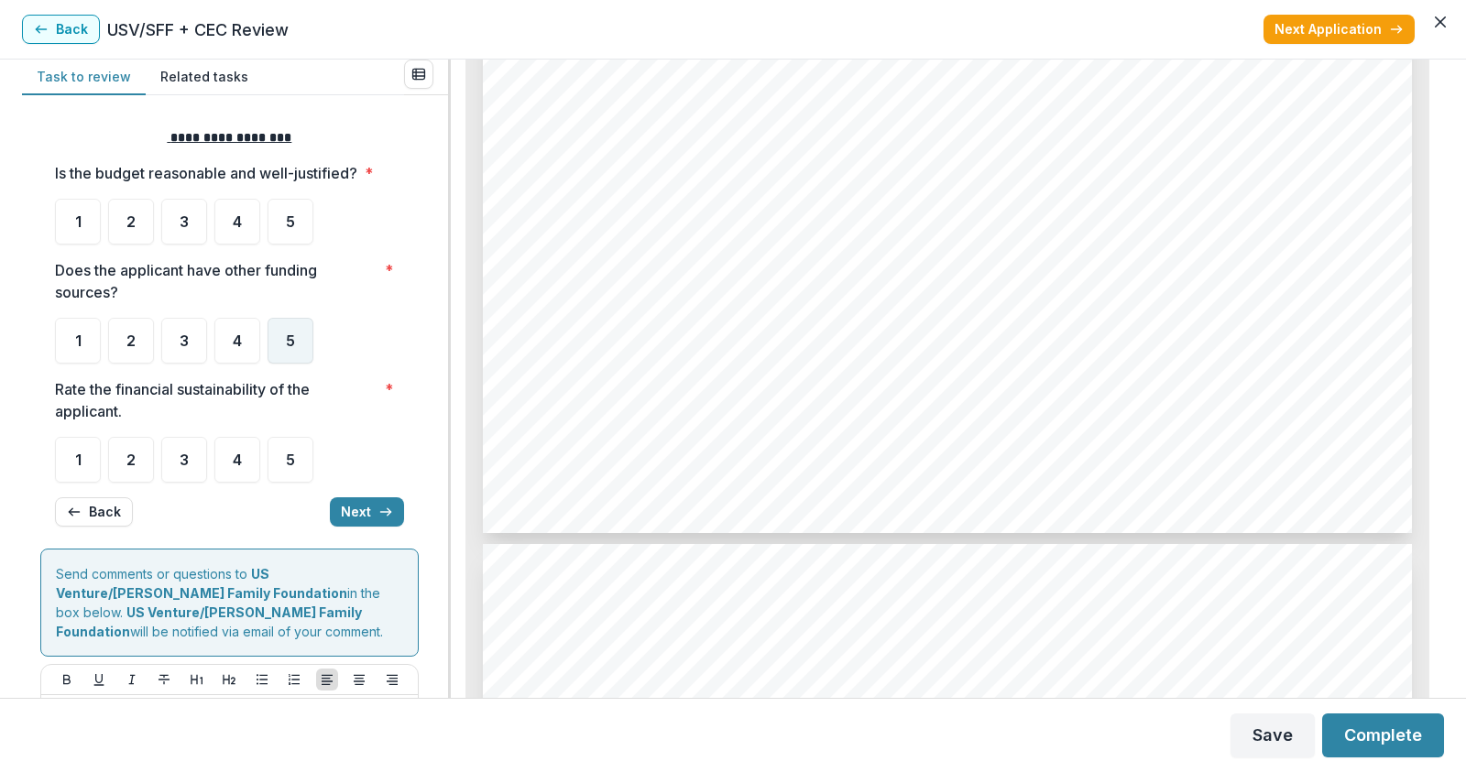
click at [283, 344] on div "5" at bounding box center [290, 341] width 46 height 46
click at [281, 352] on div "5" at bounding box center [290, 341] width 46 height 46
click at [279, 340] on div "5" at bounding box center [290, 341] width 46 height 46
click at [278, 338] on div "5" at bounding box center [290, 341] width 46 height 46
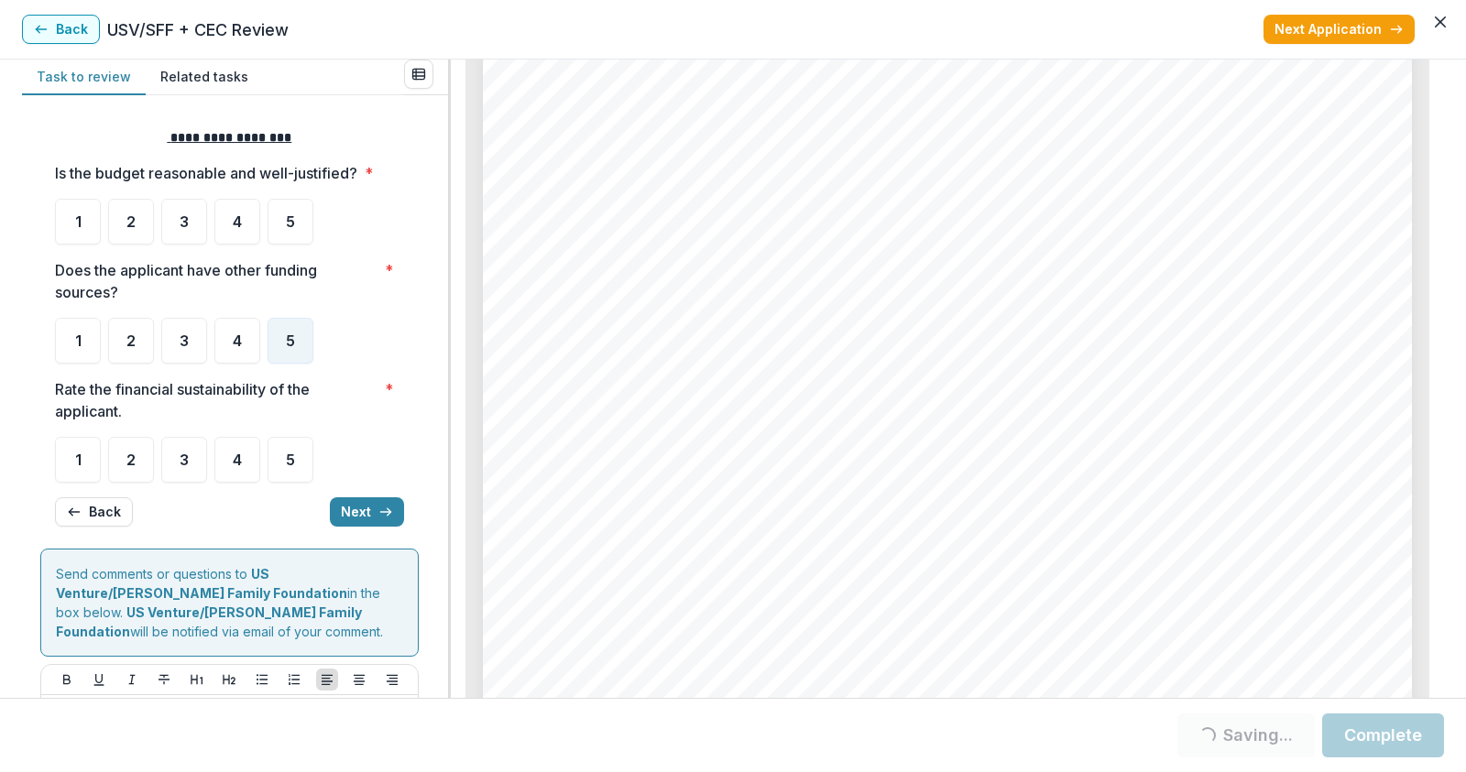
scroll to position [0, 0]
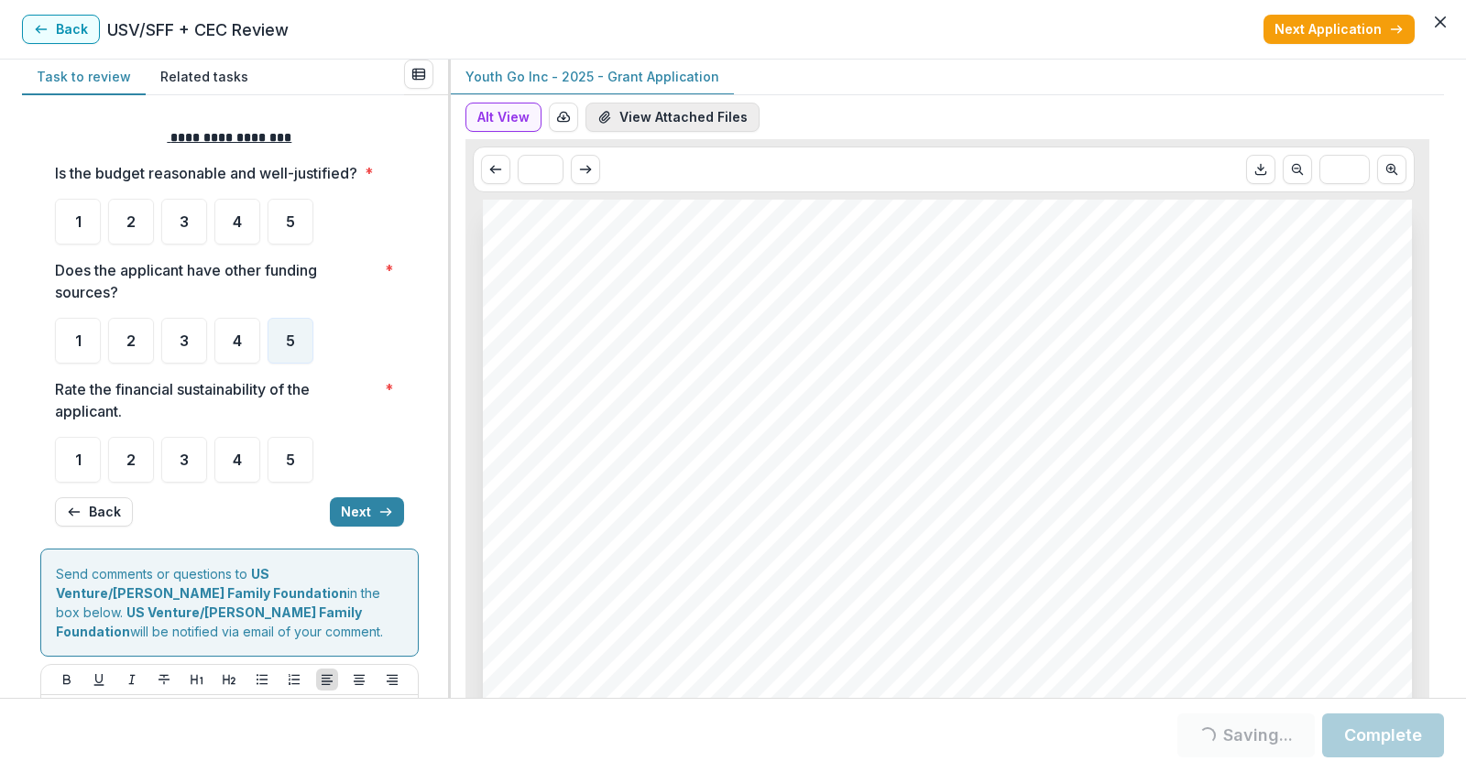
click at [656, 120] on button "View Attached Files" at bounding box center [672, 117] width 174 height 29
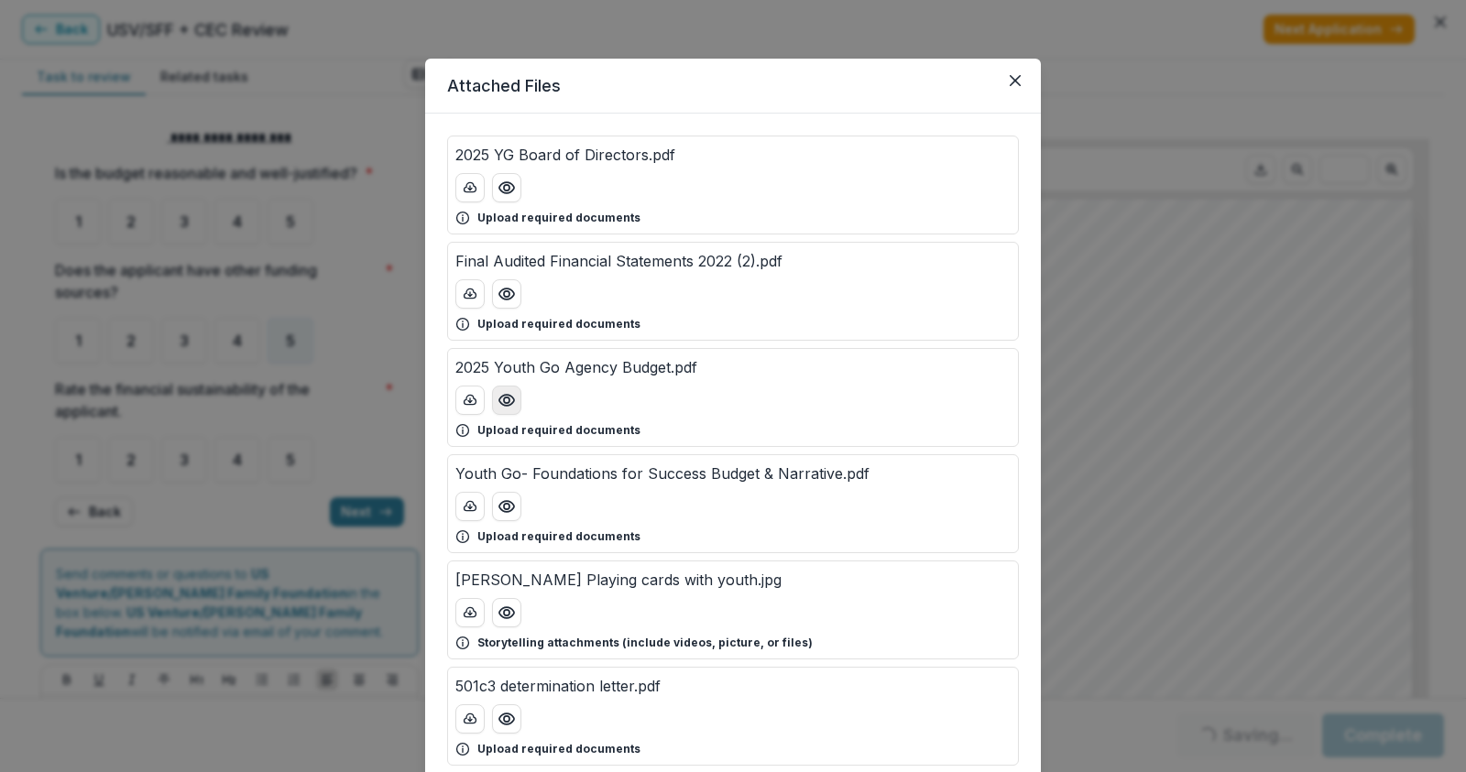
click at [498, 394] on icon "Preview 2025 Youth Go Agency Budget.pdf" at bounding box center [506, 400] width 18 height 18
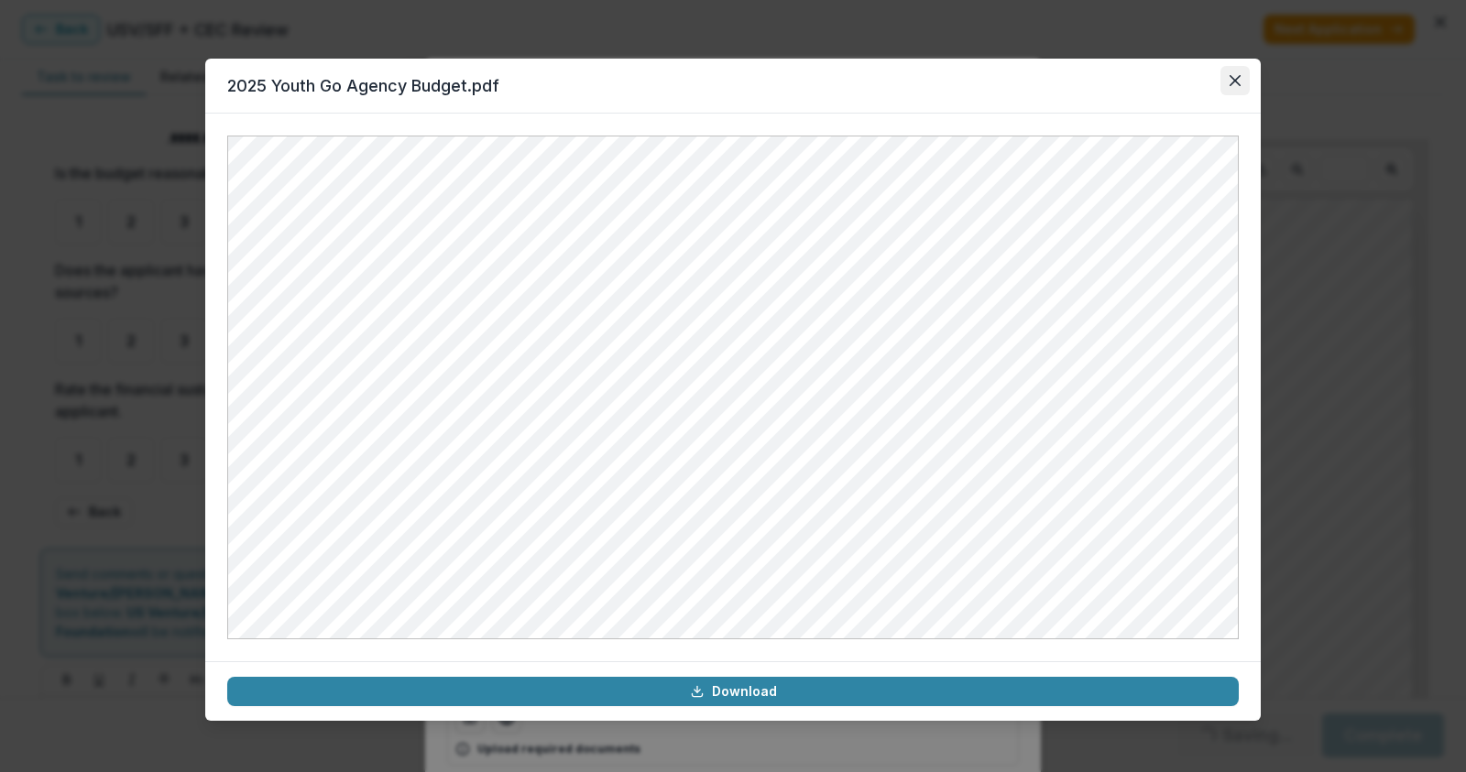
click at [1237, 81] on icon "Close" at bounding box center [1234, 80] width 11 height 11
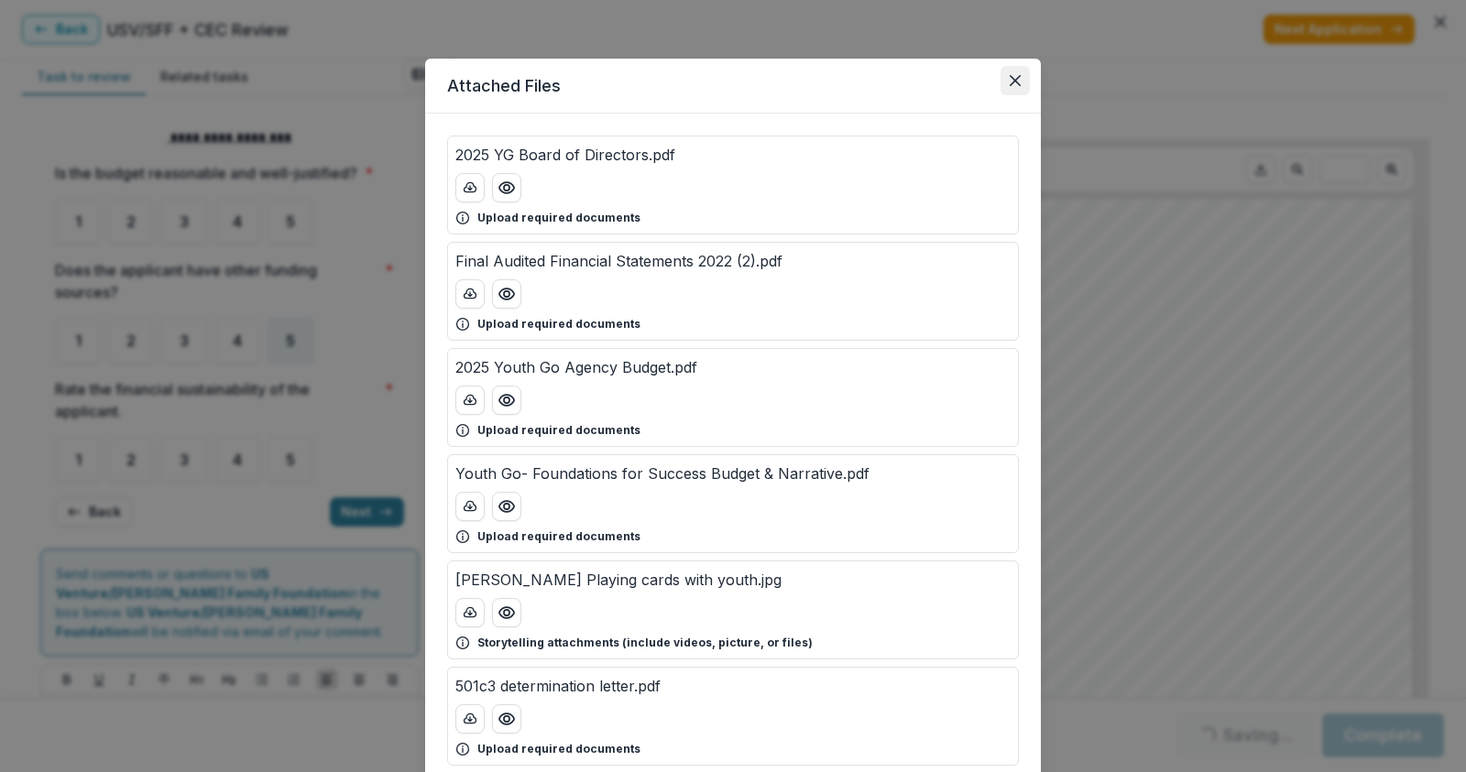
click at [1018, 85] on button "Close" at bounding box center [1014, 80] width 29 height 29
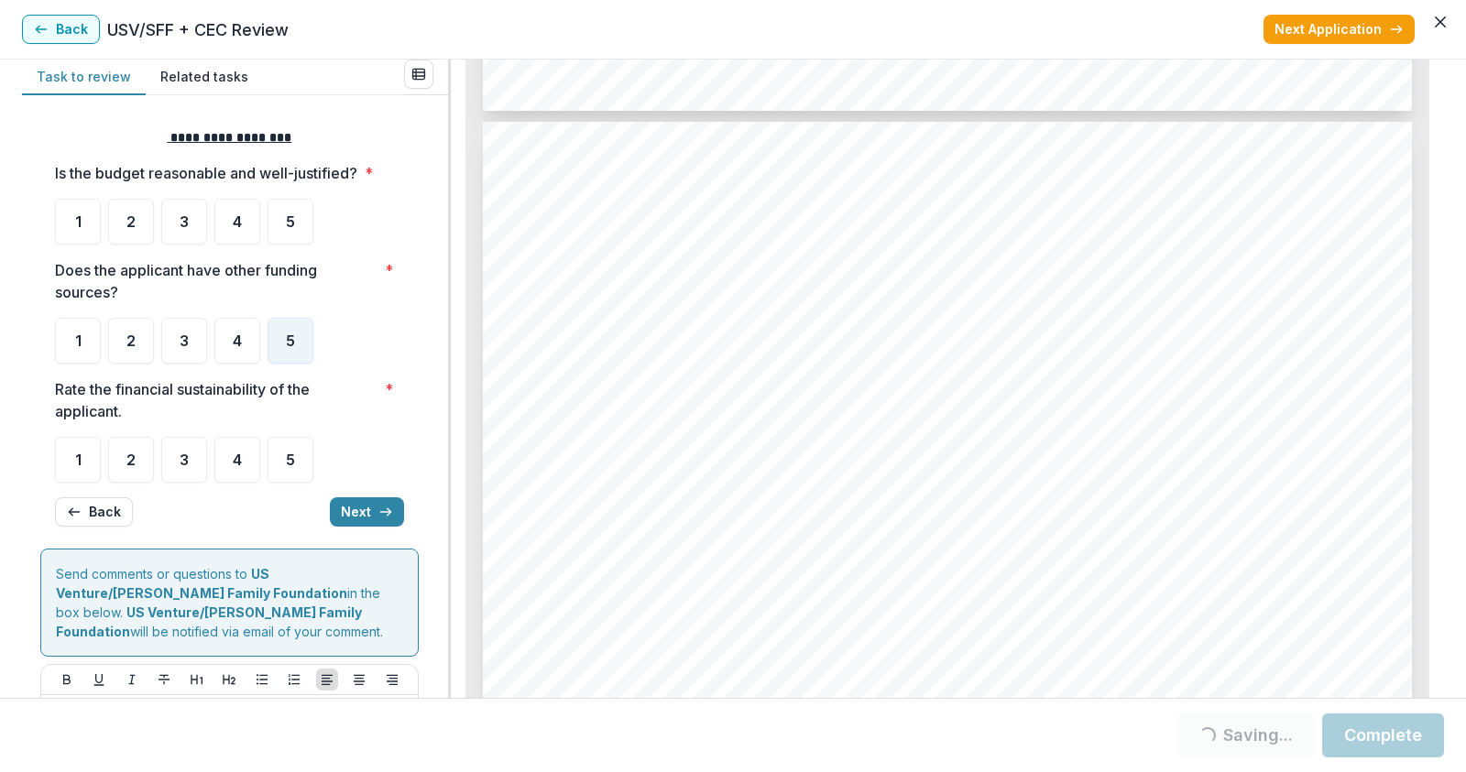
scroll to position [2748, 0]
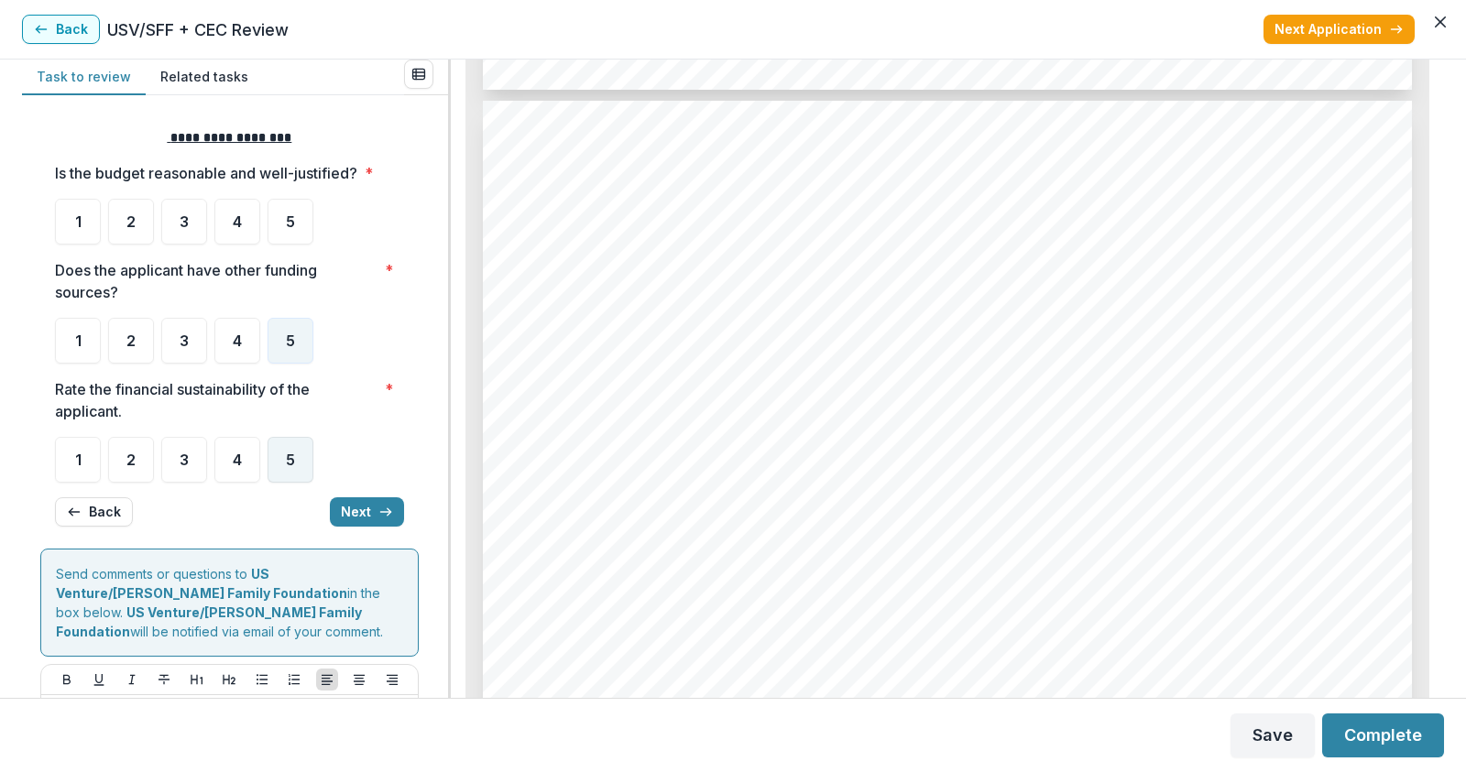
click at [299, 466] on div "5" at bounding box center [290, 460] width 46 height 46
click at [282, 224] on div "5" at bounding box center [290, 222] width 46 height 46
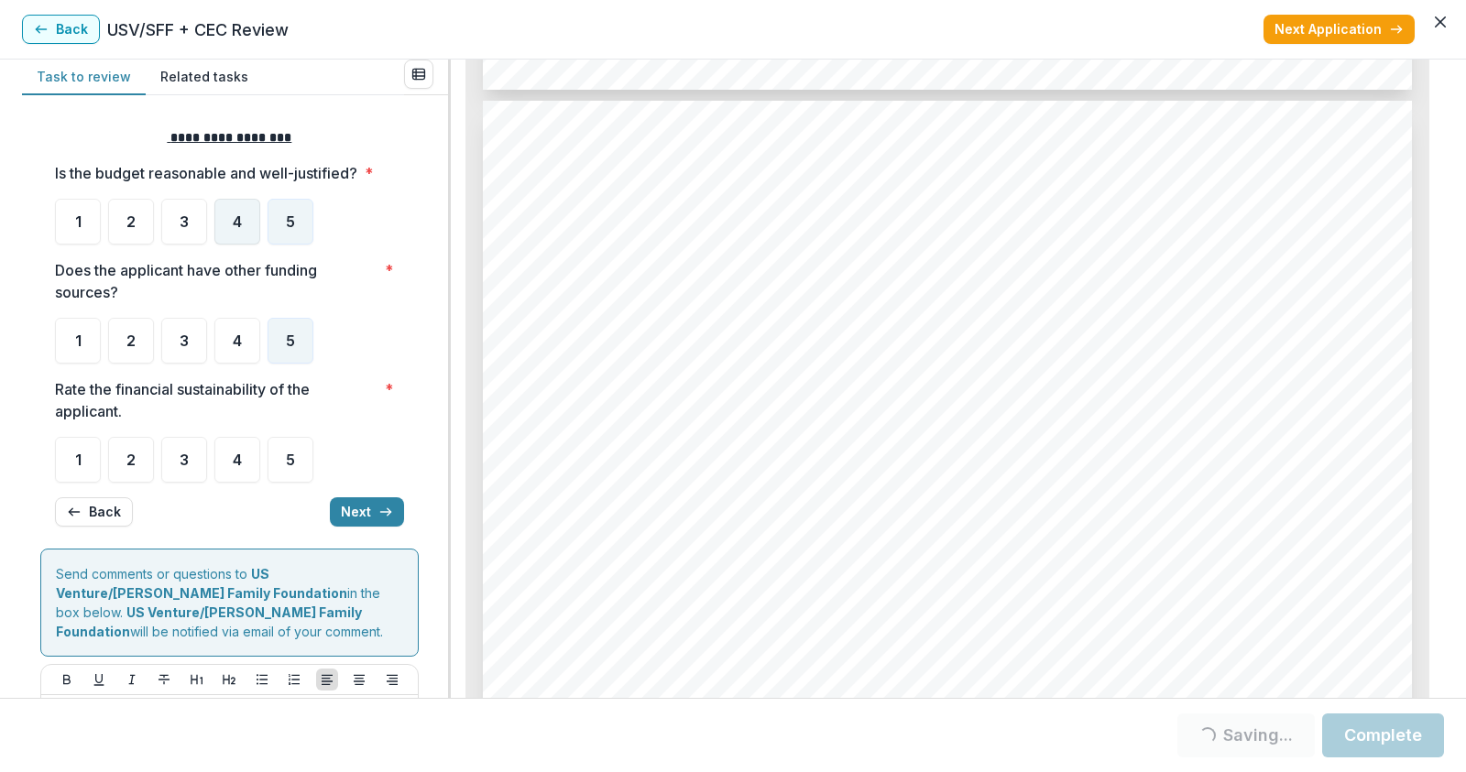
click at [225, 218] on div "4" at bounding box center [237, 222] width 46 height 46
click at [245, 225] on div "4" at bounding box center [237, 222] width 46 height 46
click at [280, 455] on div "5" at bounding box center [290, 460] width 46 height 46
click at [235, 219] on span "4" at bounding box center [237, 221] width 9 height 15
click at [356, 509] on button "Next" at bounding box center [367, 511] width 74 height 29
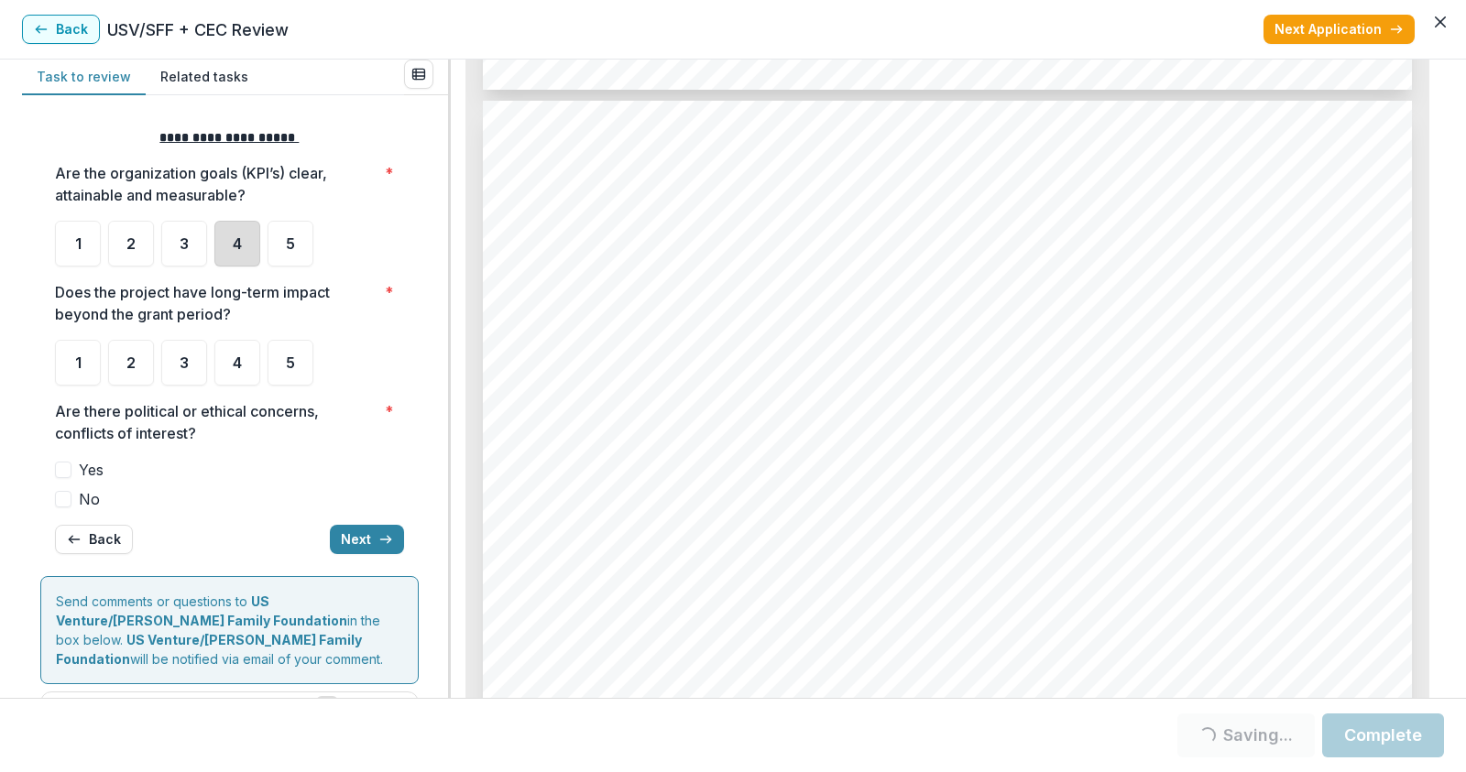
click at [246, 246] on div "4" at bounding box center [237, 244] width 46 height 46
click at [243, 240] on div "4" at bounding box center [237, 244] width 46 height 46
click at [280, 363] on div "5" at bounding box center [290, 363] width 46 height 46
click at [66, 496] on span at bounding box center [63, 499] width 16 height 16
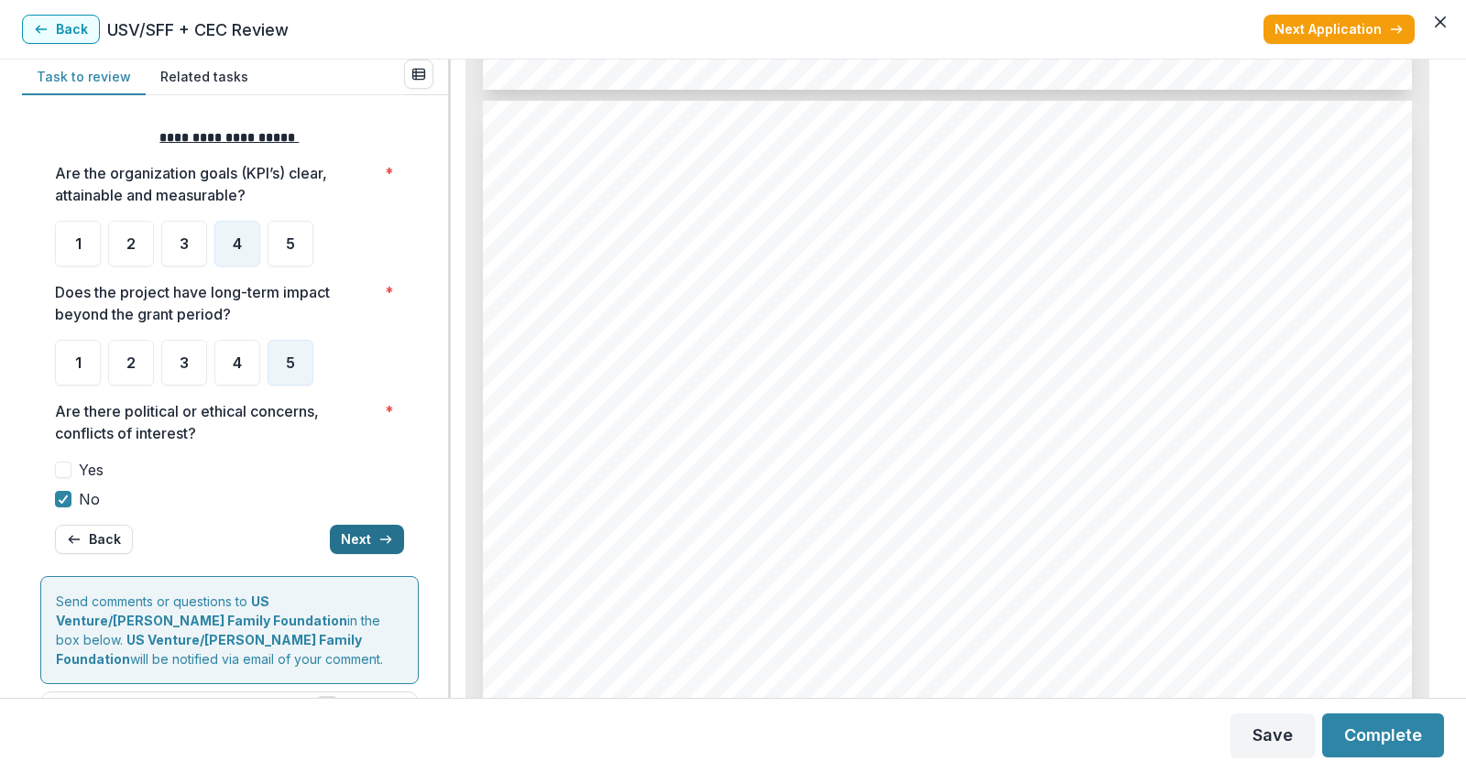
click at [366, 540] on button "Next" at bounding box center [367, 539] width 74 height 29
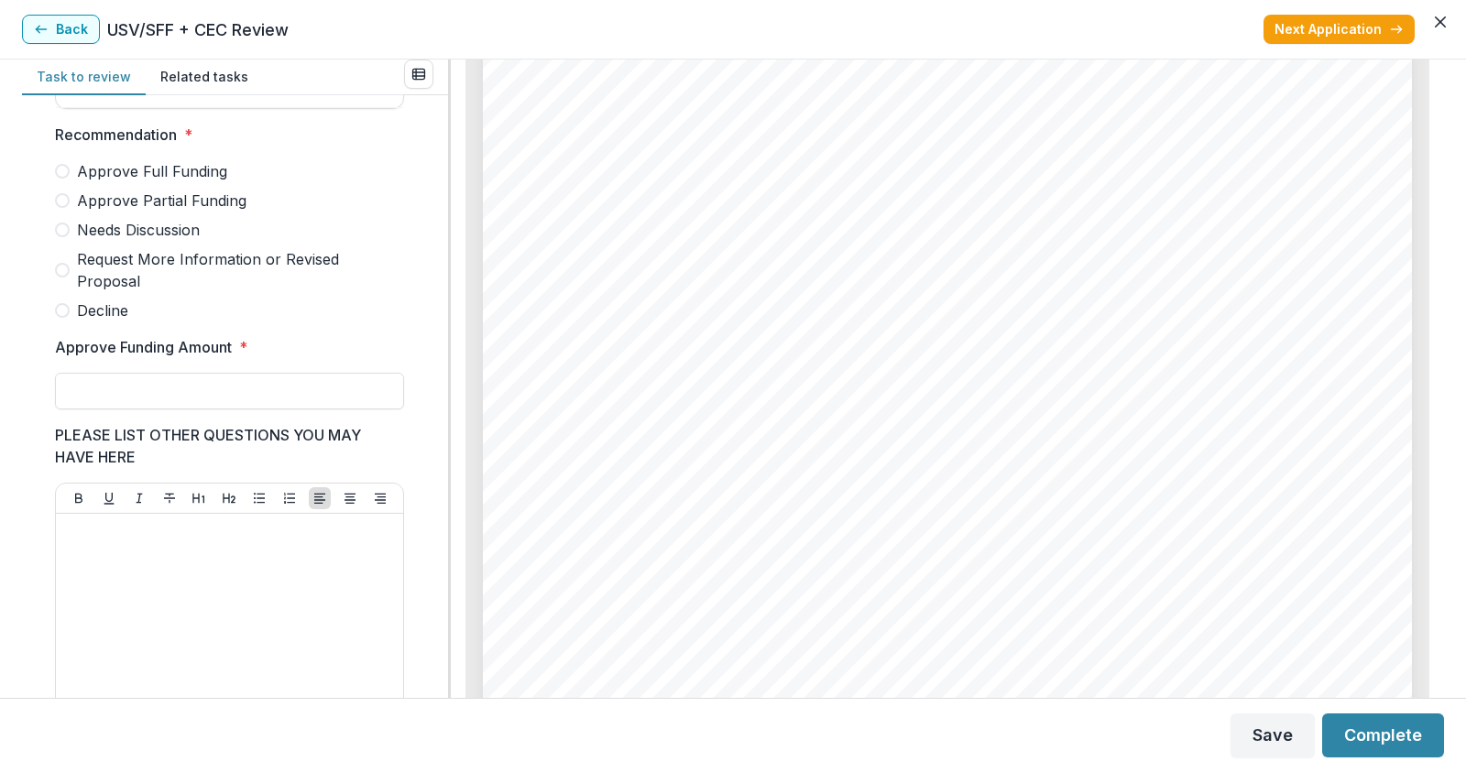
scroll to position [5588, 0]
click at [62, 208] on span at bounding box center [62, 200] width 15 height 15
click at [103, 407] on input "Approve Funding Amount *" at bounding box center [229, 391] width 349 height 37
type input "******"
click at [1376, 735] on button "Complete" at bounding box center [1383, 736] width 122 height 44
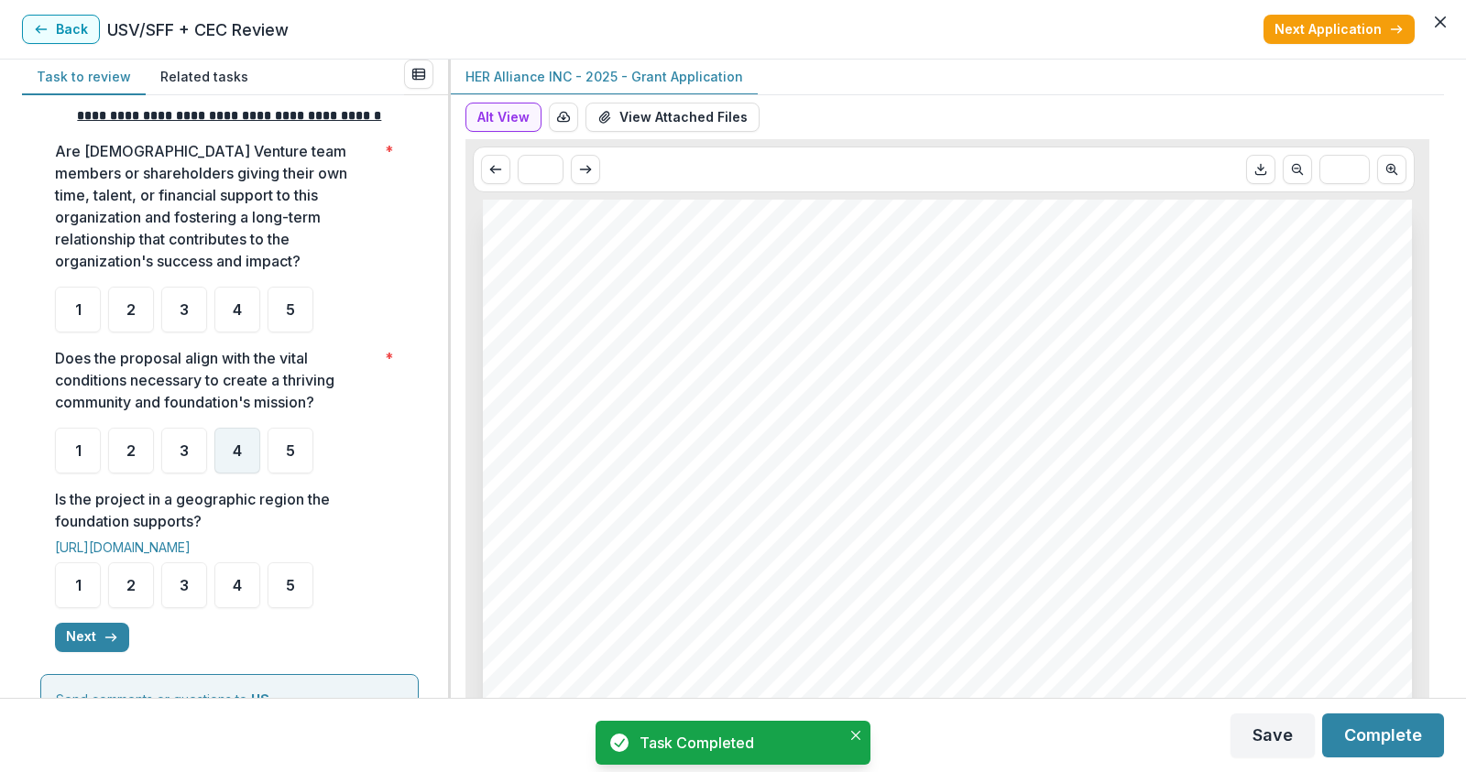
scroll to position [366, 0]
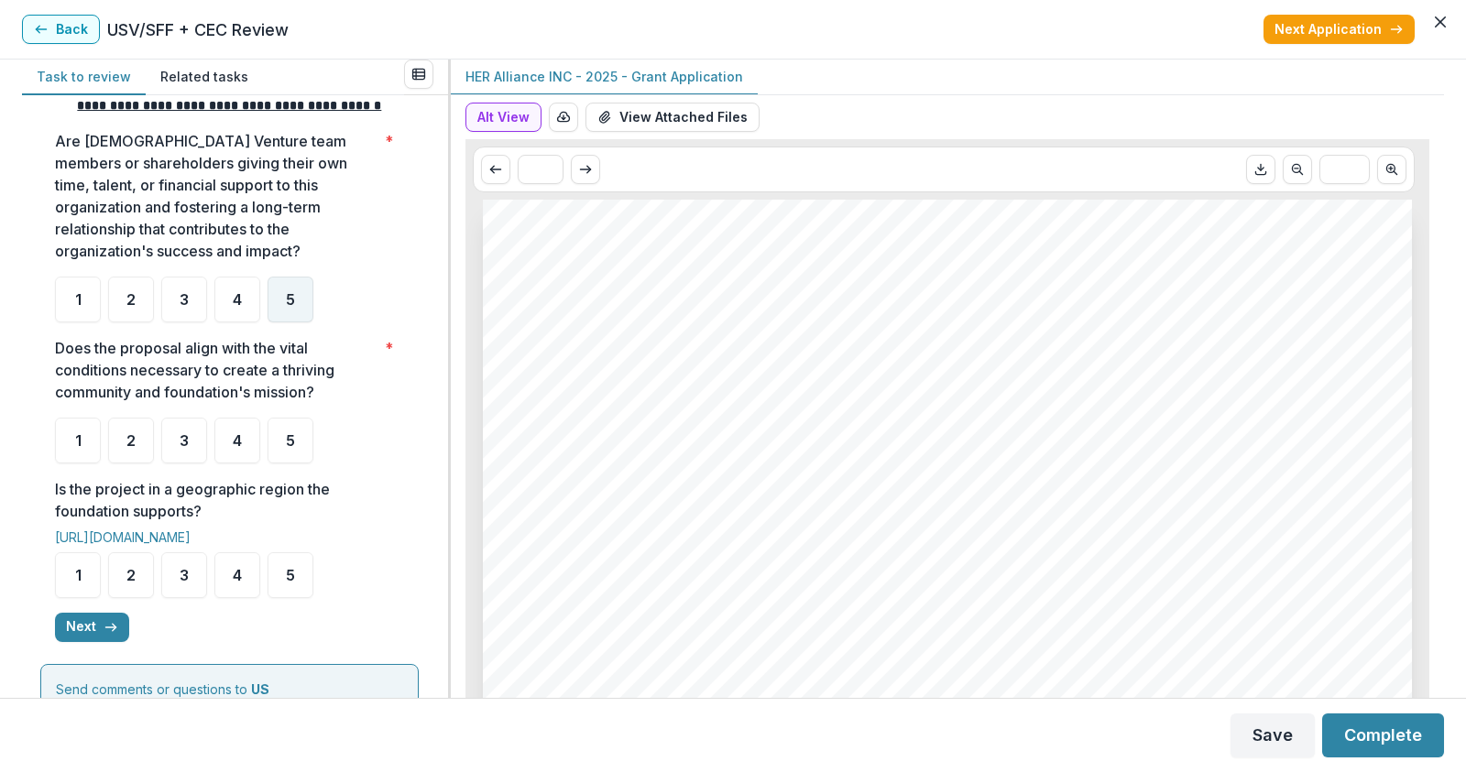
click at [286, 307] on span "5" at bounding box center [290, 299] width 9 height 15
click at [284, 464] on div "5" at bounding box center [290, 441] width 46 height 46
click at [282, 595] on div "5" at bounding box center [290, 575] width 46 height 46
click at [113, 631] on polyline "button" at bounding box center [115, 627] width 4 height 7
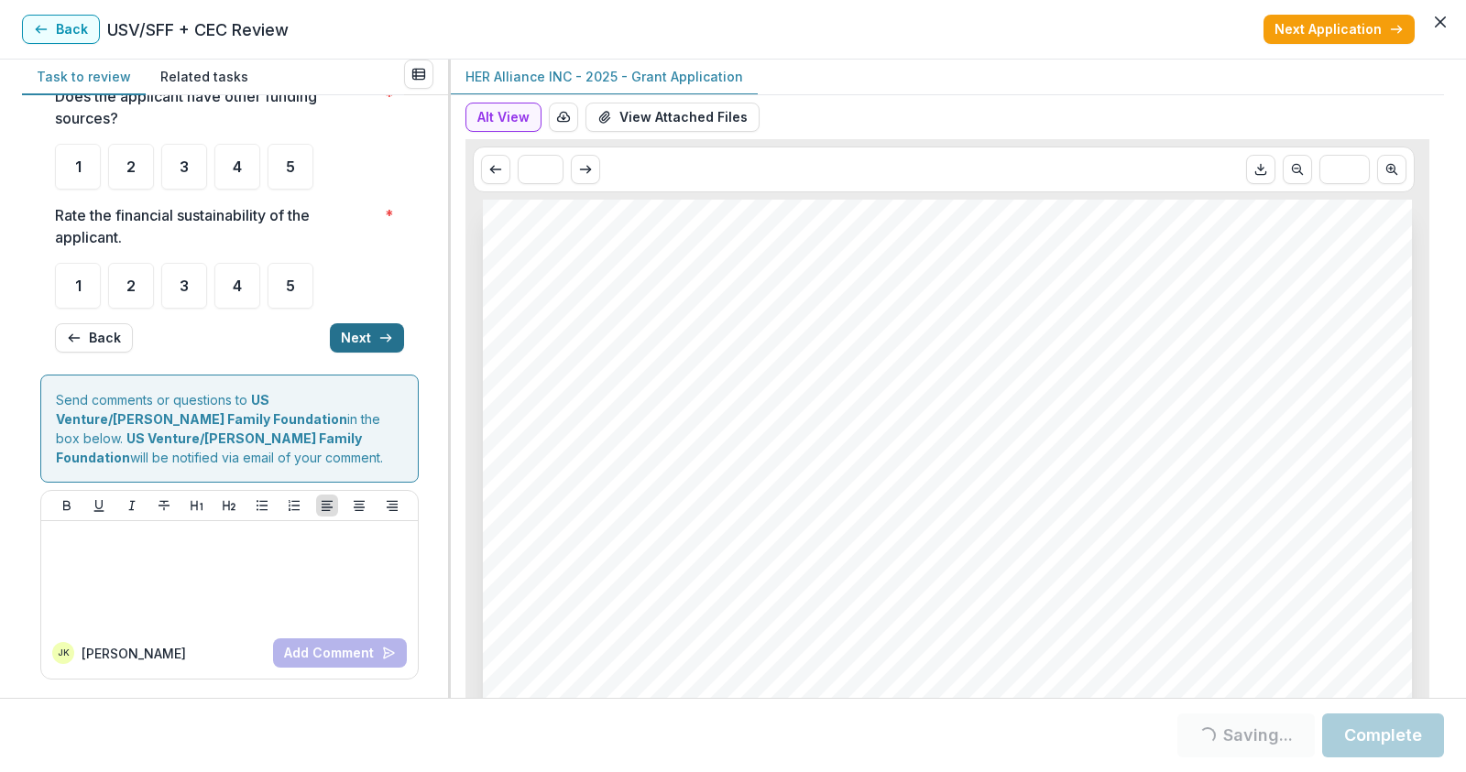
scroll to position [0, 0]
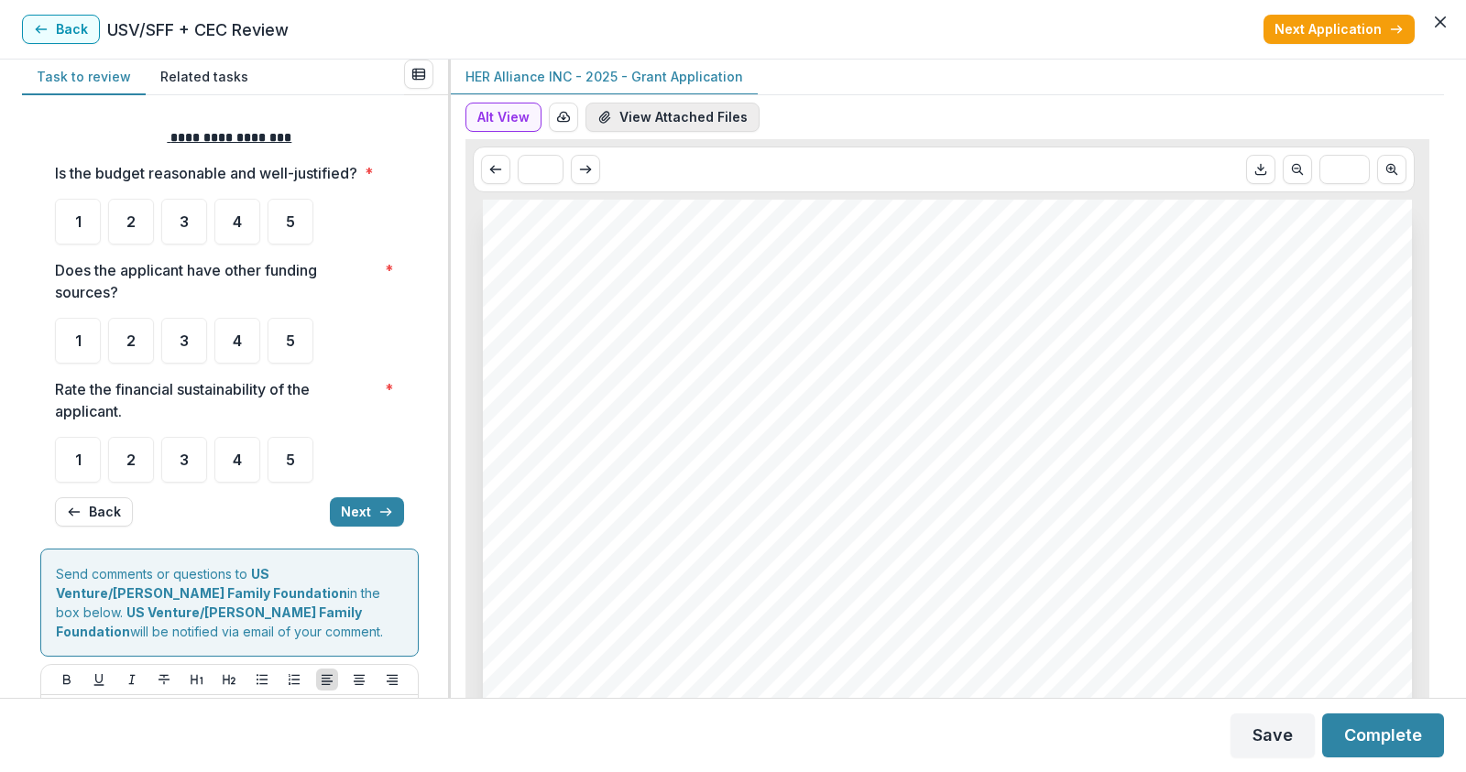
click at [702, 124] on button "View Attached Files" at bounding box center [672, 117] width 174 height 29
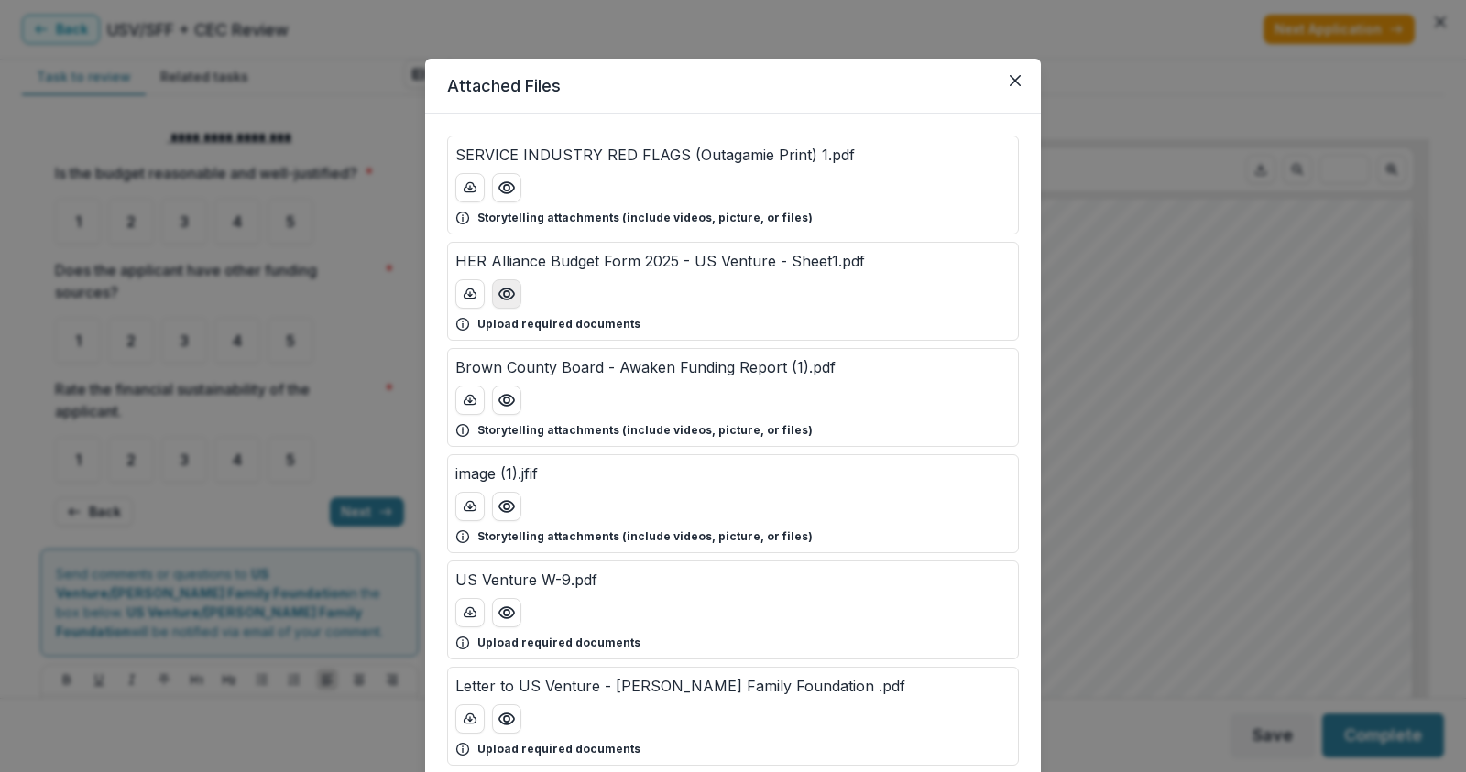
click at [499, 290] on icon "Preview HER Alliance Budget Form 2025 - US Venture - Sheet1.pdf" at bounding box center [506, 294] width 15 height 11
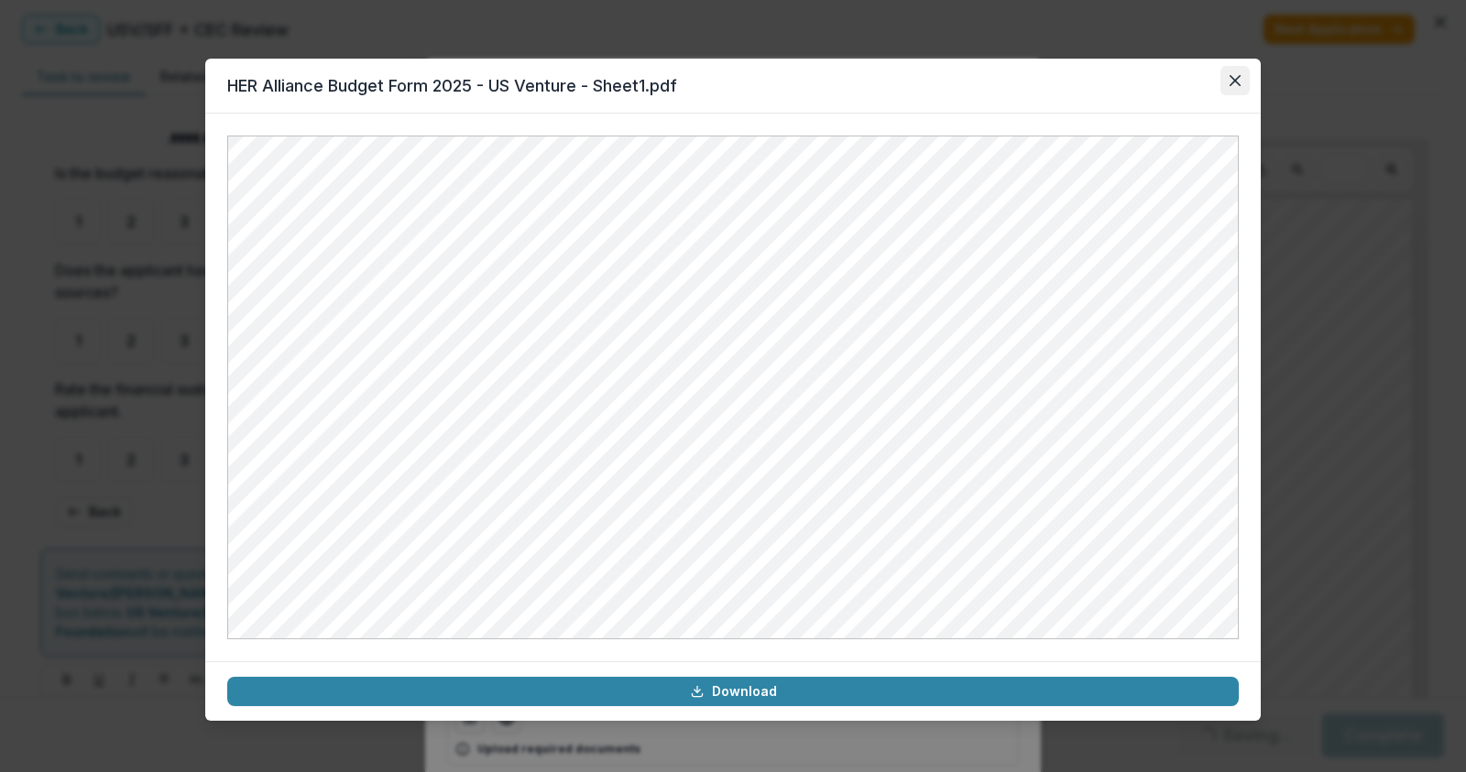
click at [1235, 91] on button "Close" at bounding box center [1234, 80] width 29 height 29
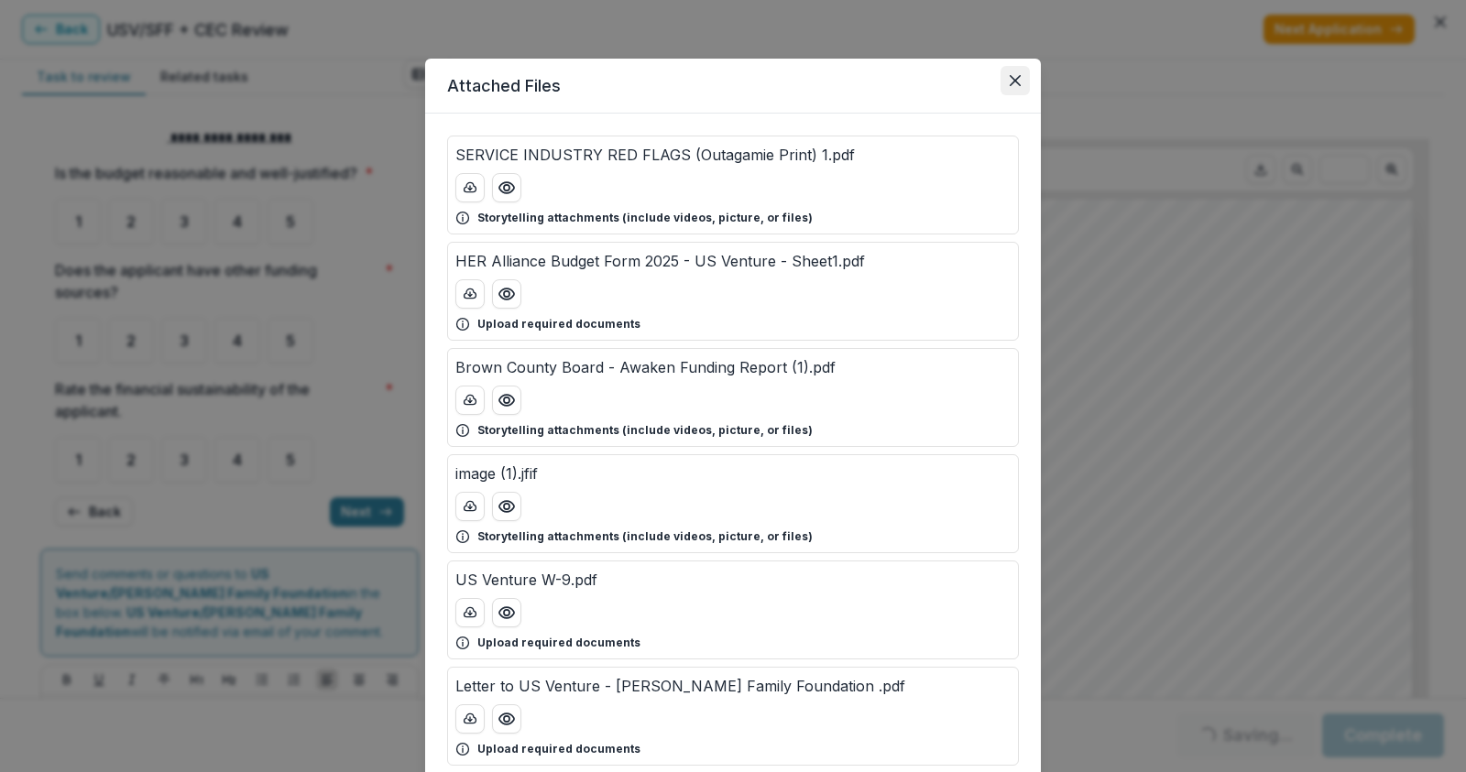
click at [1009, 80] on icon "Close" at bounding box center [1014, 80] width 11 height 11
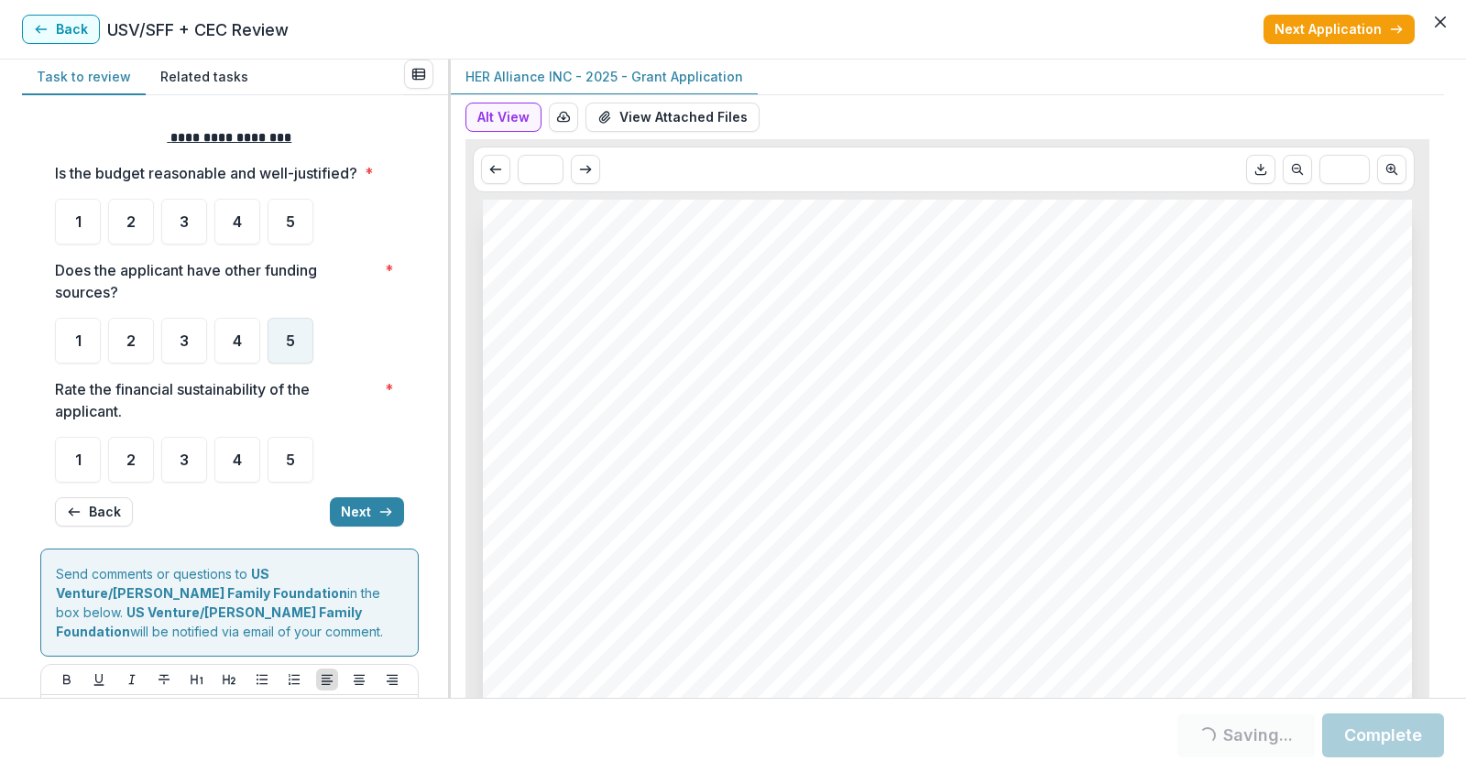
click at [291, 340] on span "5" at bounding box center [290, 340] width 9 height 15
click at [281, 222] on div "5" at bounding box center [290, 222] width 46 height 46
click at [281, 220] on div "5" at bounding box center [290, 222] width 46 height 46
click at [279, 212] on div "5" at bounding box center [290, 222] width 46 height 46
click at [286, 453] on span "5" at bounding box center [290, 460] width 9 height 15
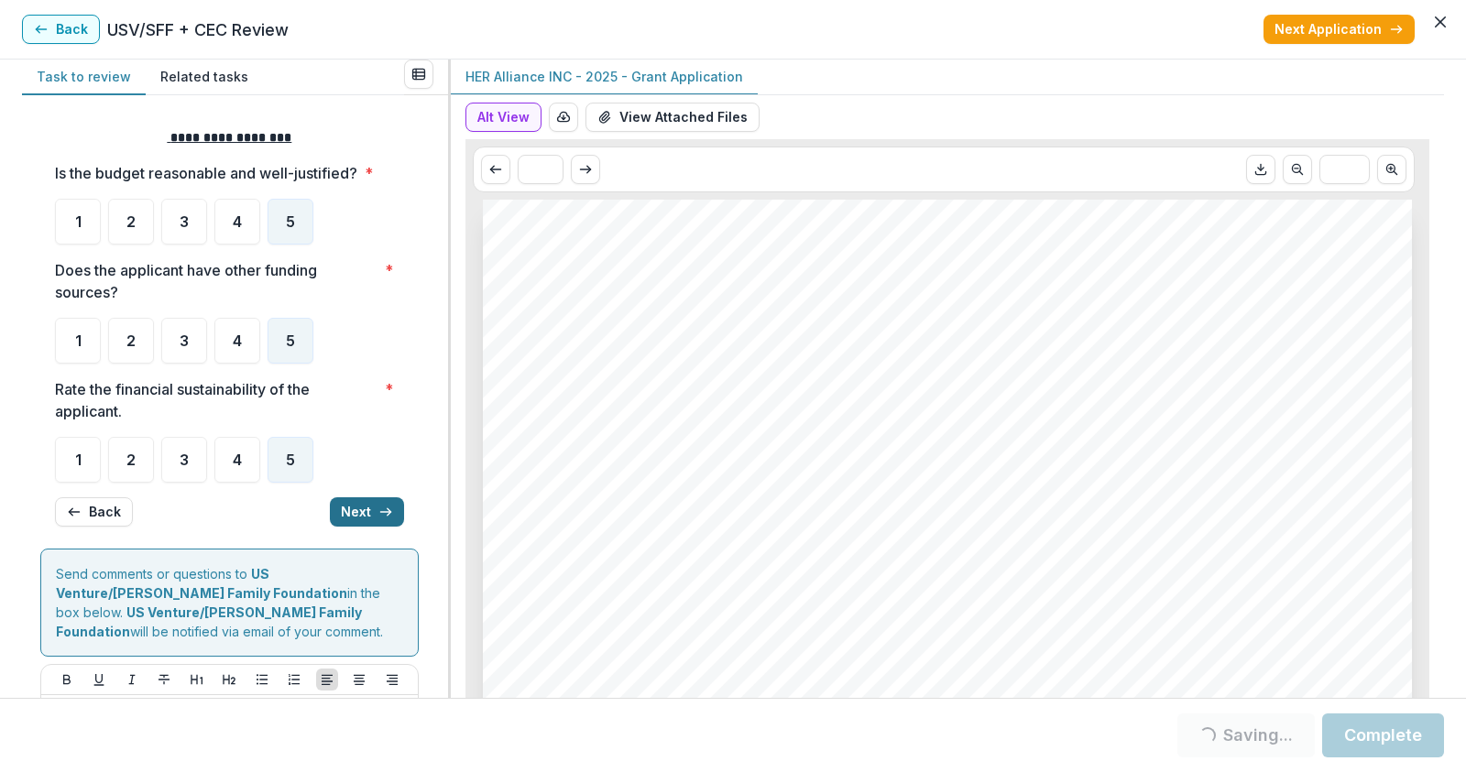
click at [378, 510] on icon "button" at bounding box center [385, 512] width 15 height 15
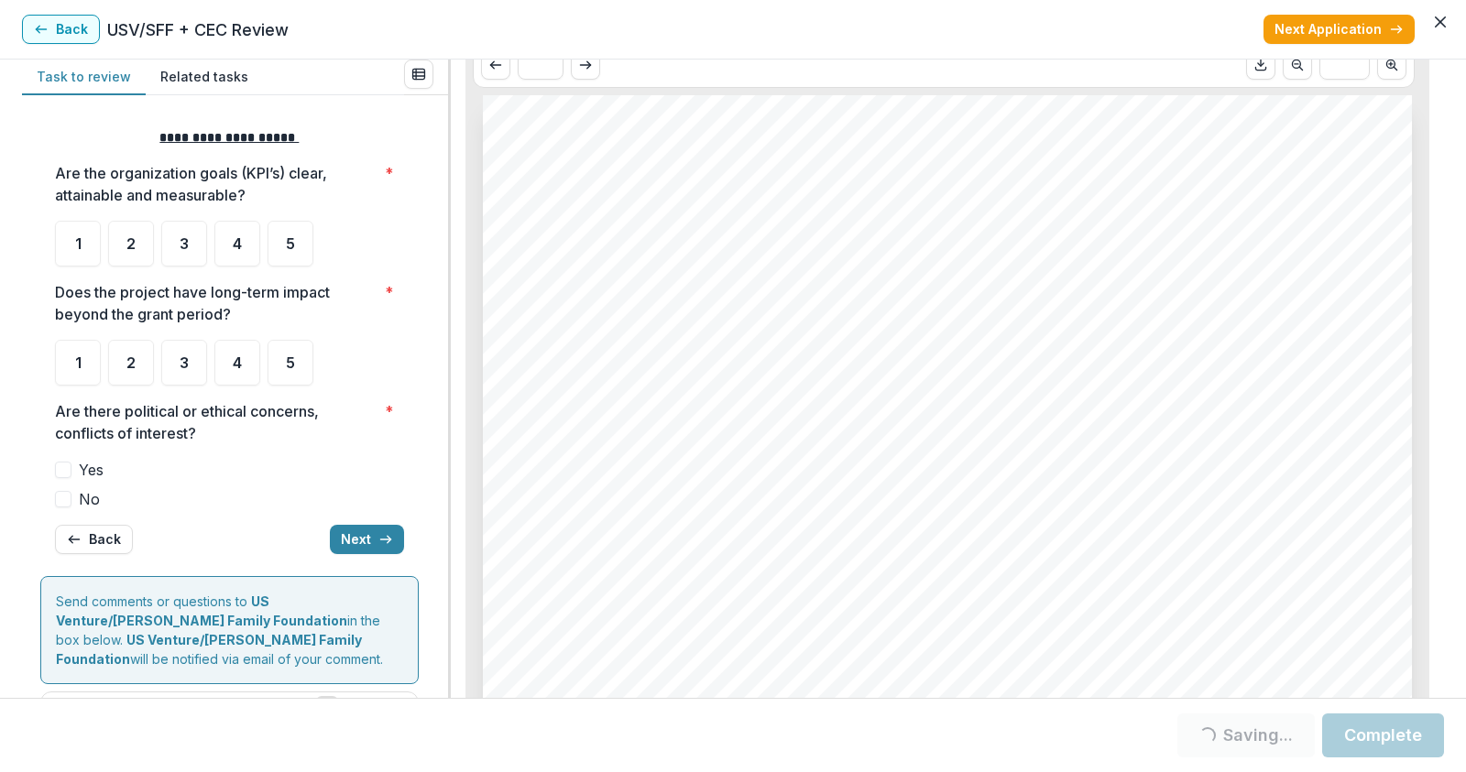
scroll to position [275, 0]
click at [292, 357] on span "5" at bounding box center [290, 362] width 9 height 15
click at [57, 503] on span at bounding box center [63, 499] width 16 height 16
click at [291, 245] on span "5" at bounding box center [290, 243] width 9 height 15
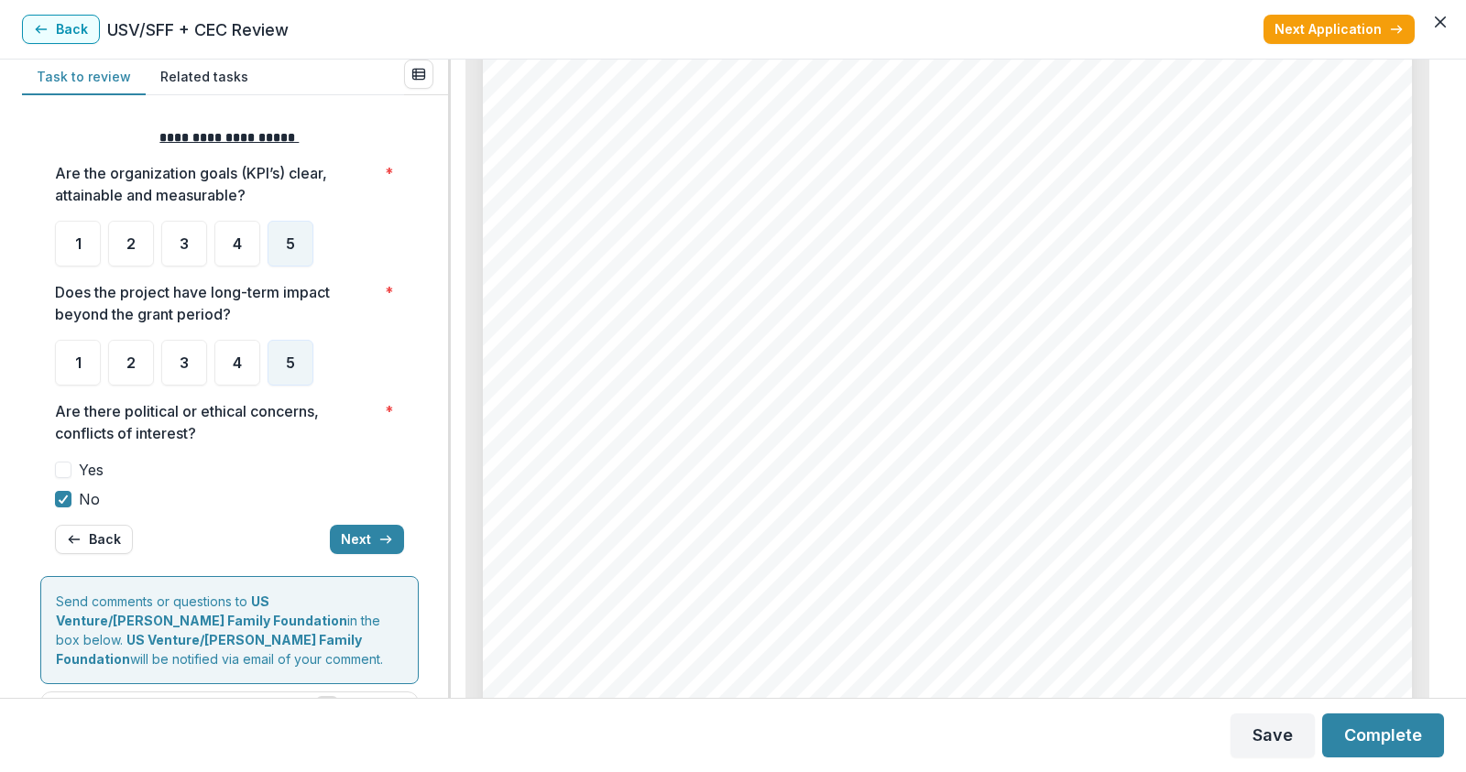
click at [364, 534] on button "Next" at bounding box center [367, 539] width 74 height 29
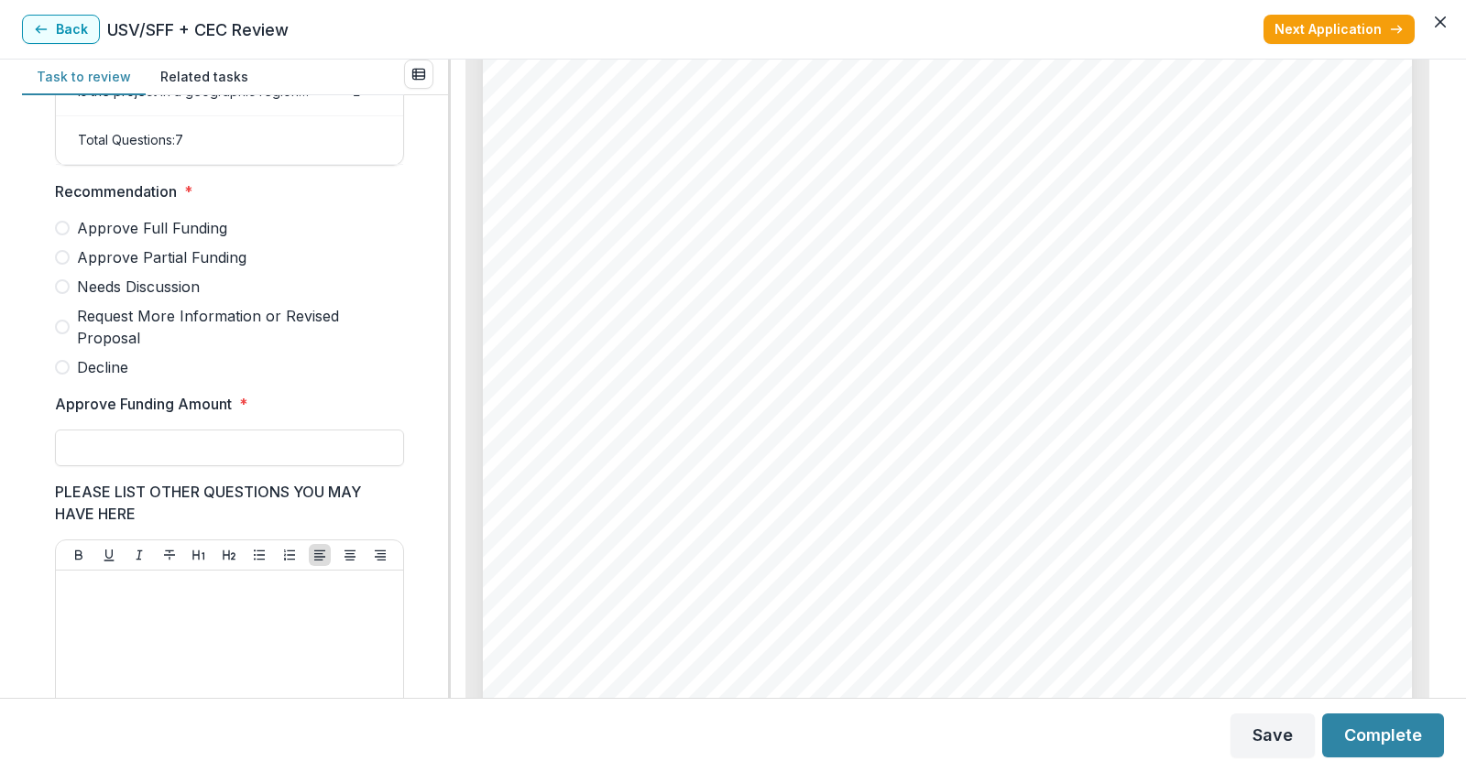
scroll to position [396, 0]
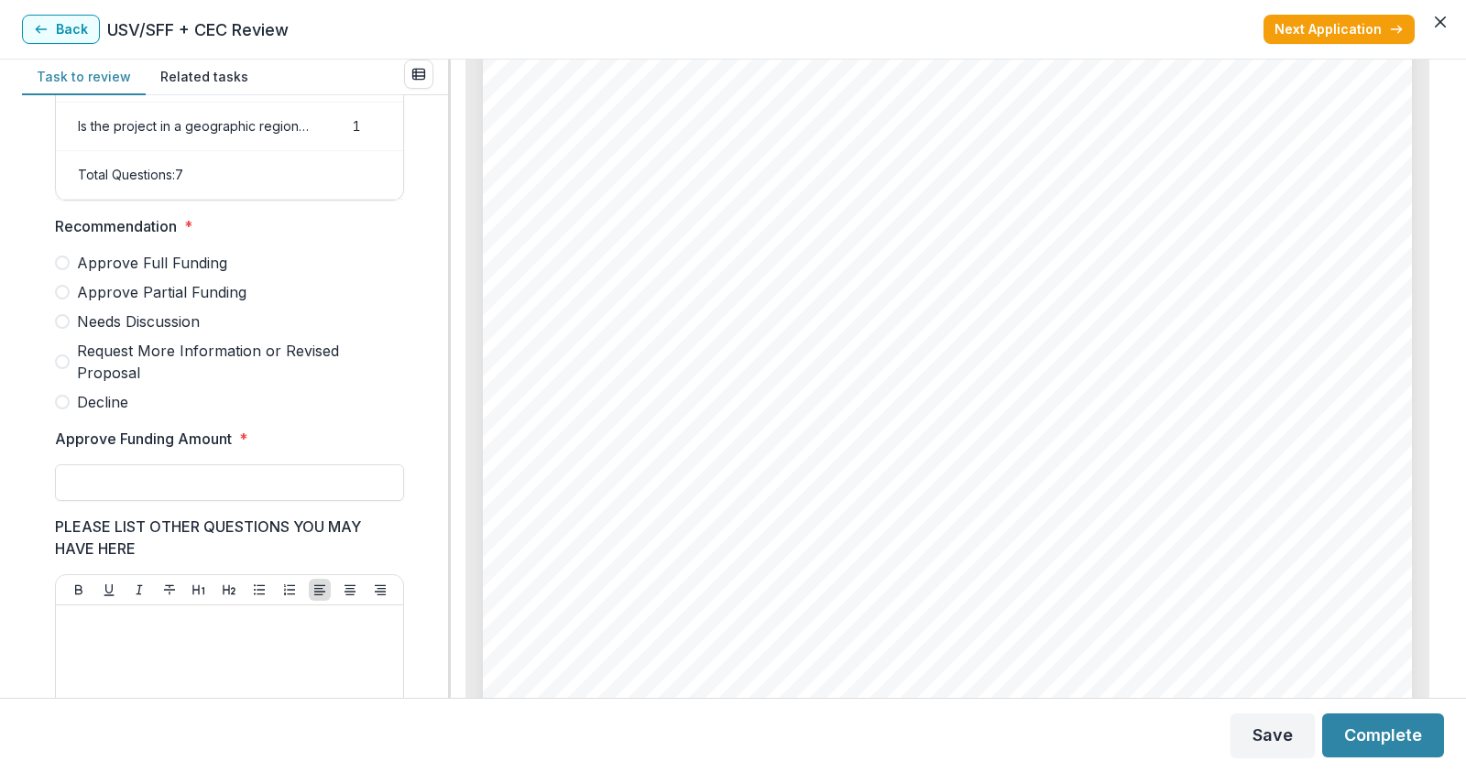
click at [61, 270] on span at bounding box center [62, 263] width 15 height 15
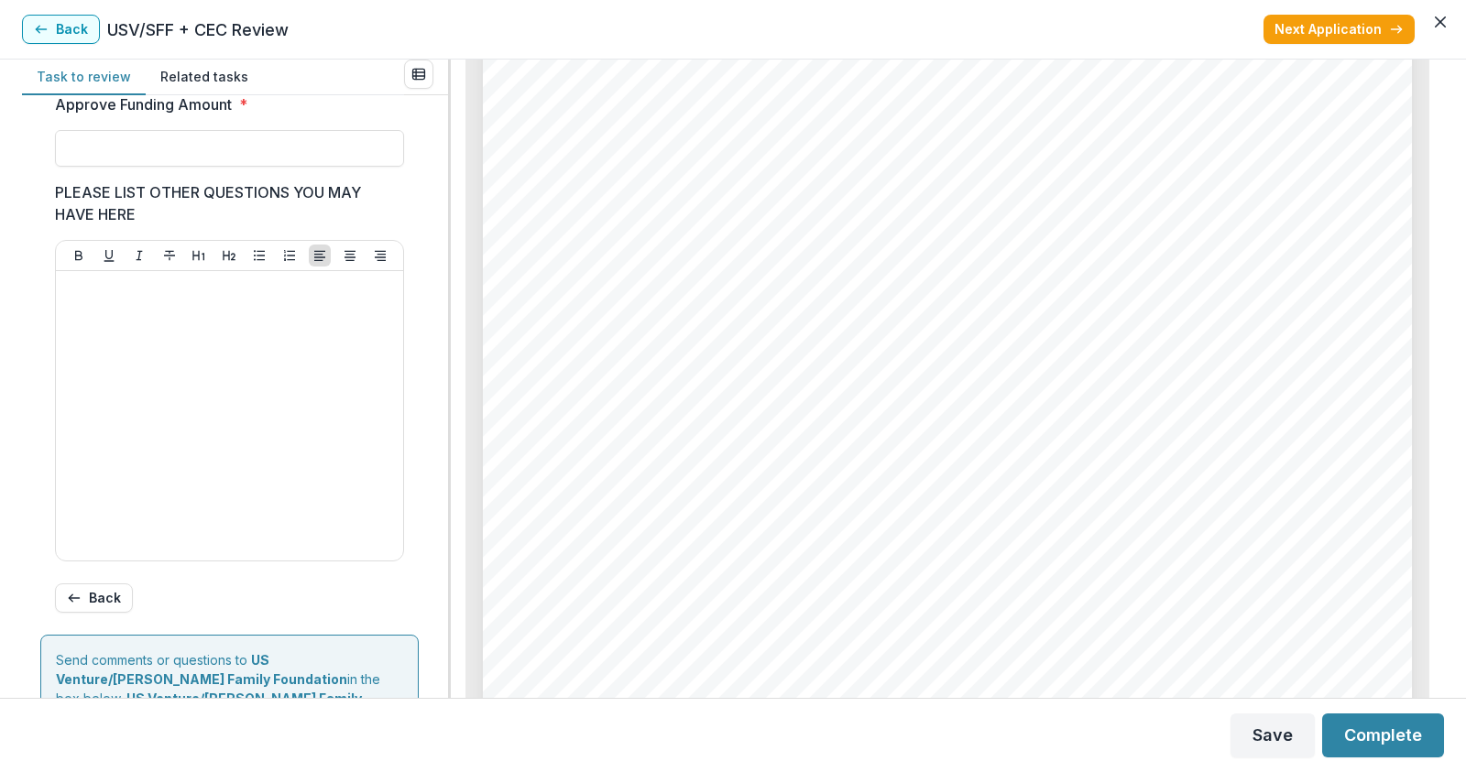
scroll to position [762, 0]
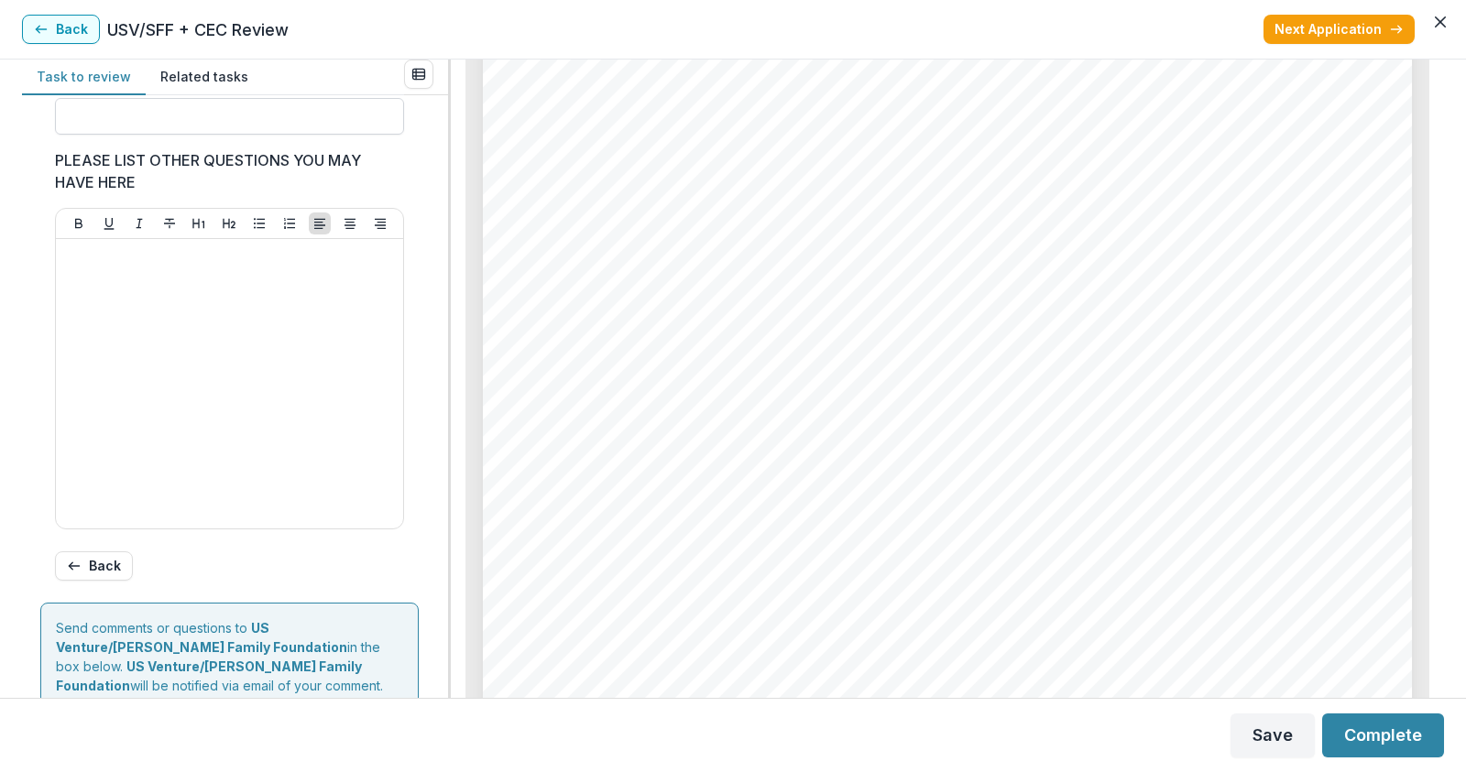
click at [238, 130] on input "Approve Funding Amount *" at bounding box center [229, 116] width 349 height 37
click at [418, 298] on form "Score Card Name Weight Score Are the organization goals (KPI’s) clear, attainab…" at bounding box center [234, 129] width 389 height 1556
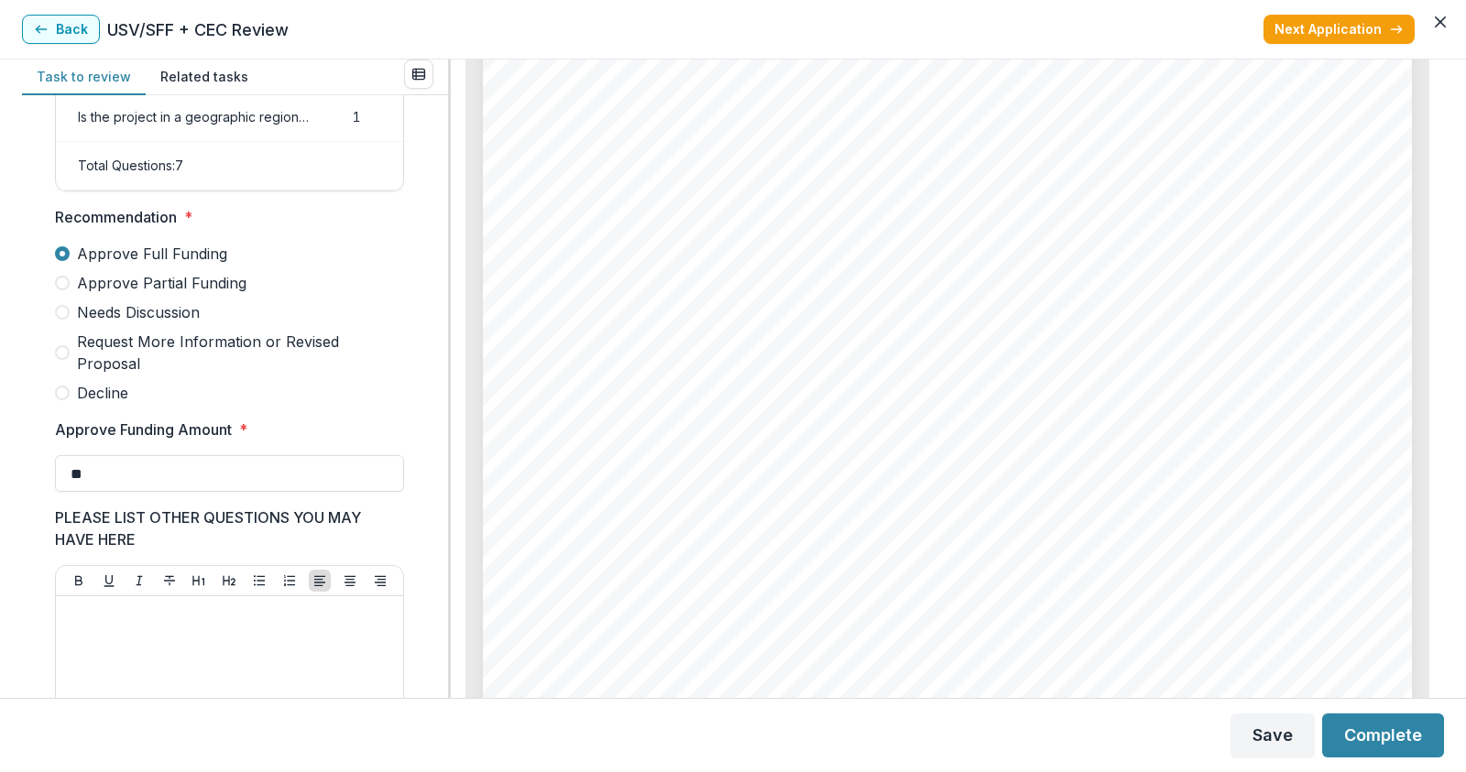
scroll to position [396, 0]
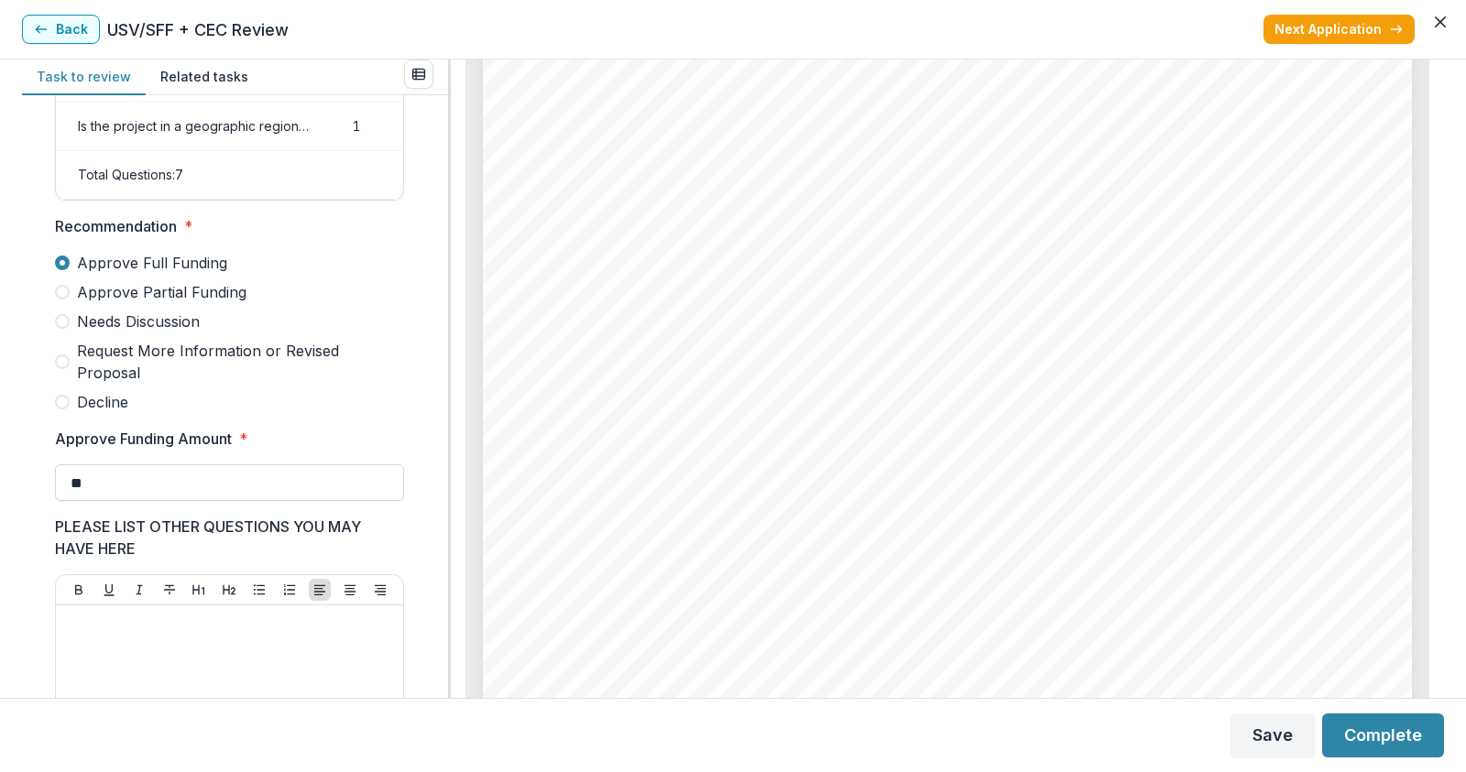
click at [106, 497] on input "**" at bounding box center [229, 482] width 349 height 37
type input "*"
click at [425, 551] on div "Score Card Name Weight Score Are the organization goals (KPI’s) clear, attainab…" at bounding box center [235, 496] width 397 height 1564
click at [187, 498] on input "**" at bounding box center [229, 482] width 349 height 37
type input "*"
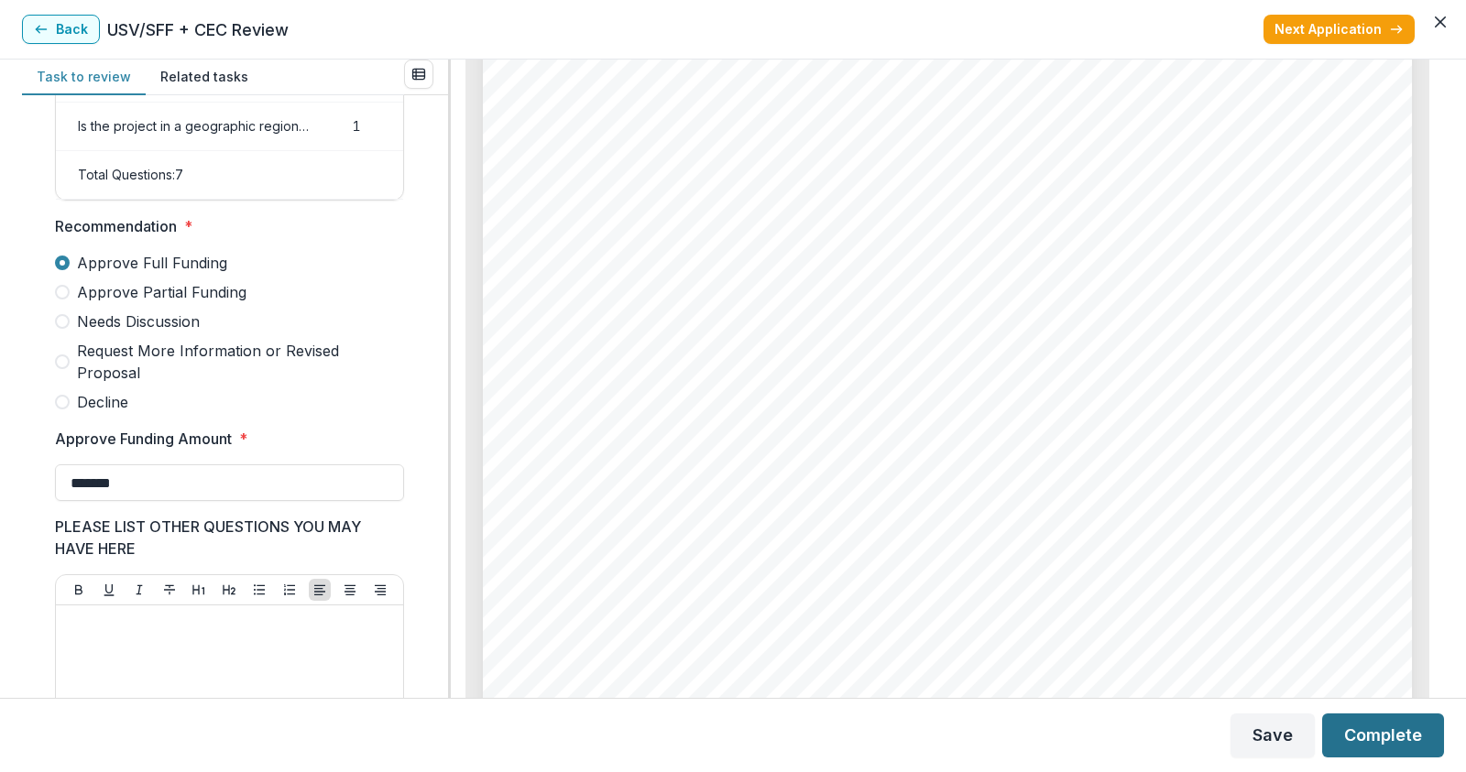
type input "*******"
click at [1380, 728] on button "Complete" at bounding box center [1383, 736] width 122 height 44
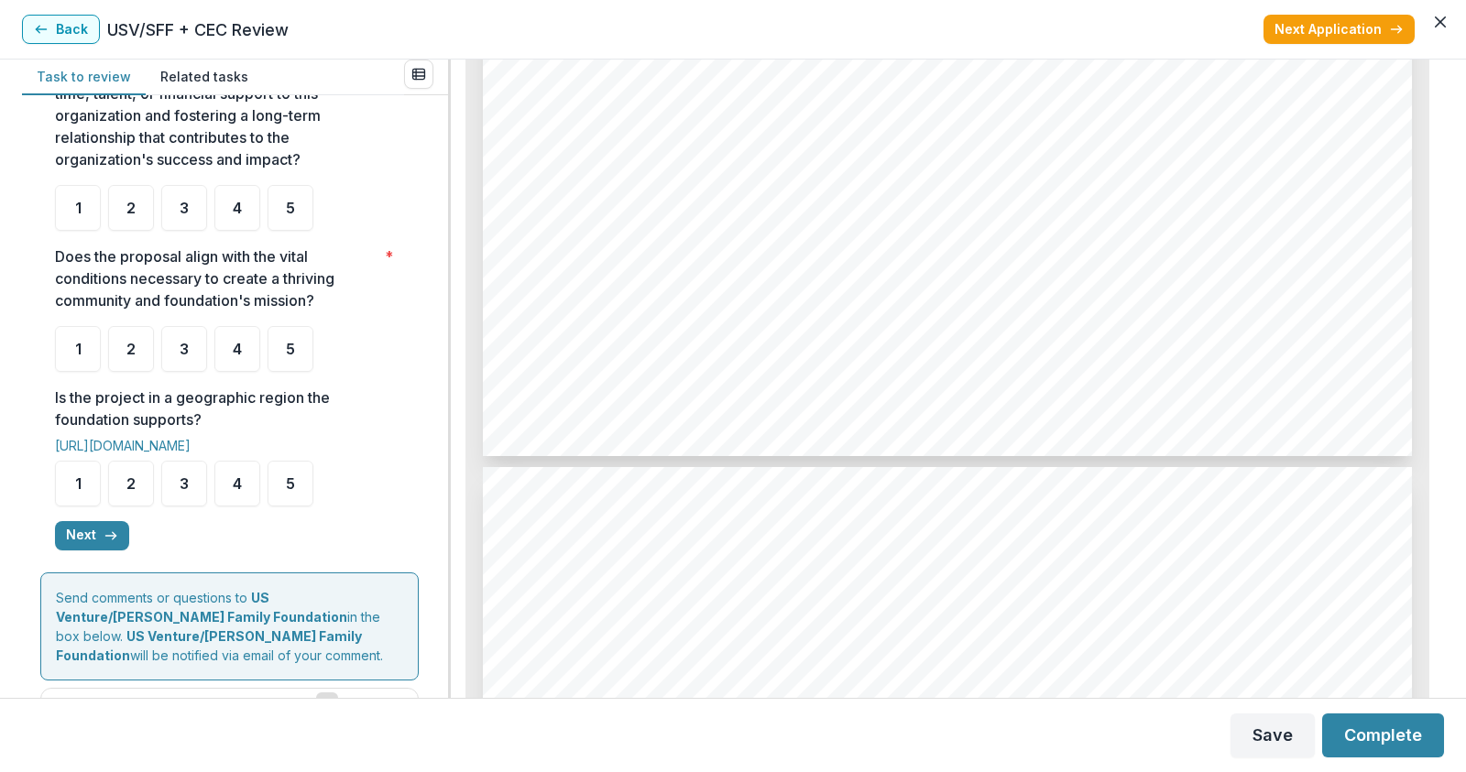
scroll to position [2473, 0]
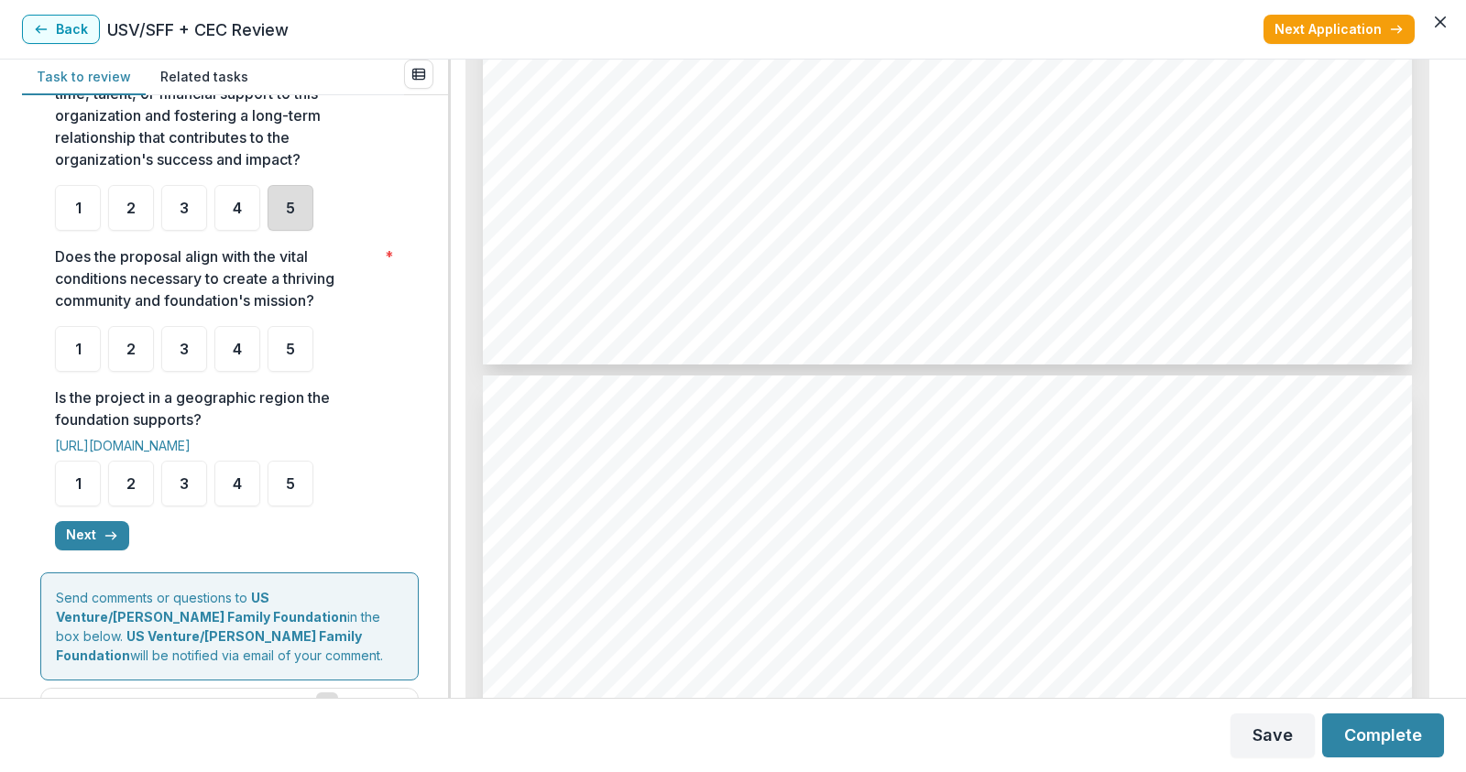
click at [282, 227] on div "5" at bounding box center [290, 208] width 46 height 46
click at [296, 372] on div "5" at bounding box center [290, 349] width 46 height 46
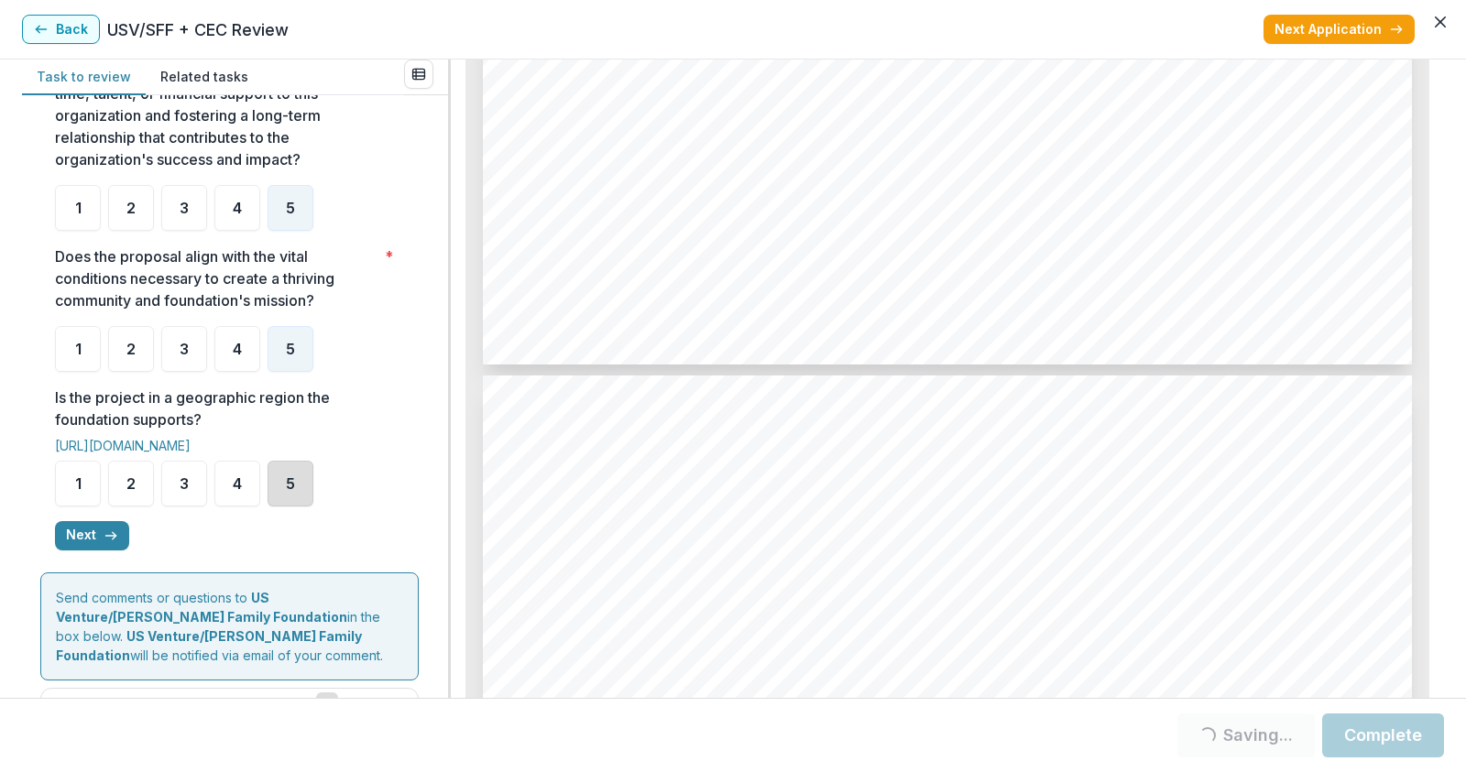
click at [298, 492] on div "5" at bounding box center [290, 484] width 46 height 46
drag, startPoint x: 109, startPoint y: 559, endPoint x: 121, endPoint y: 549, distance: 15.6
click at [108, 543] on icon "button" at bounding box center [111, 536] width 15 height 15
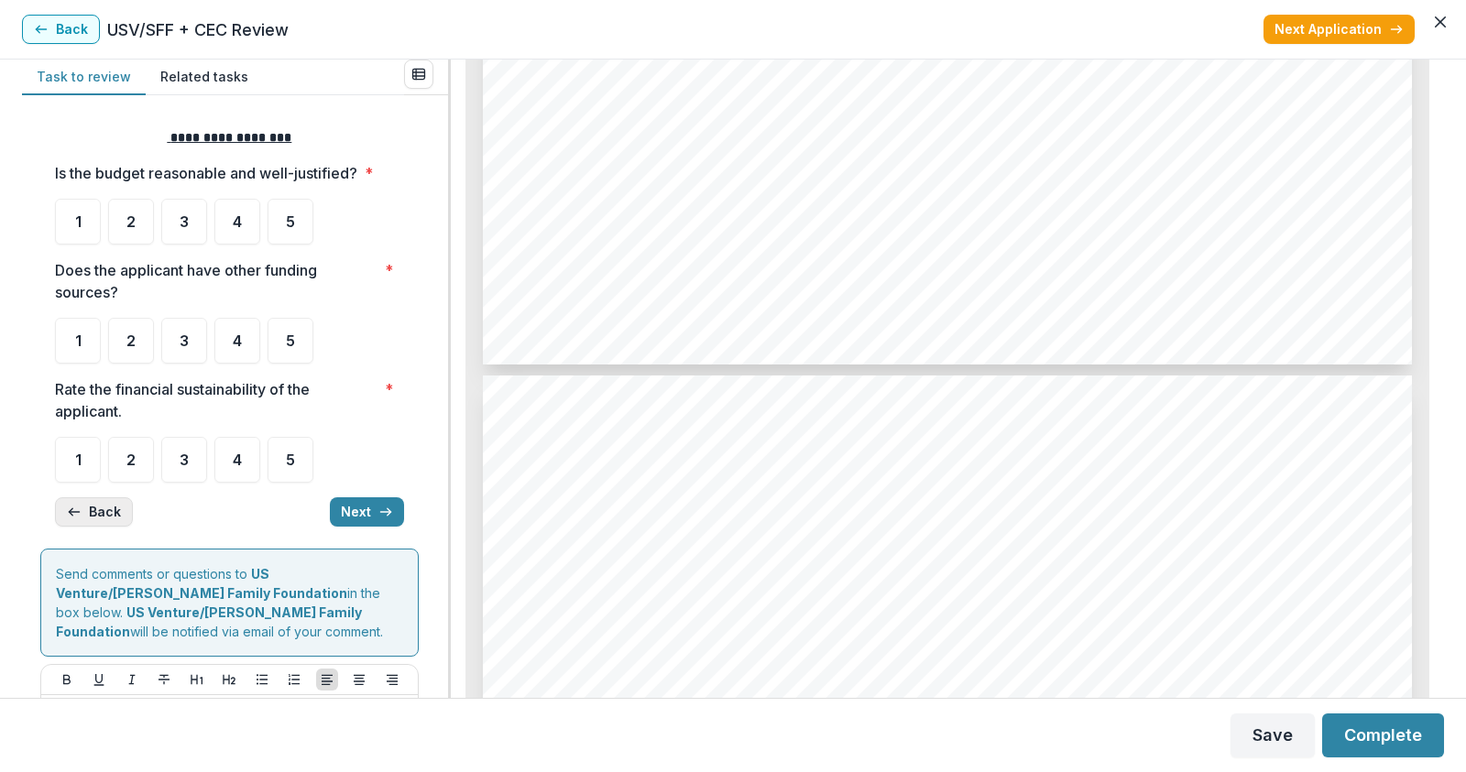
click at [115, 516] on button "Back" at bounding box center [94, 511] width 78 height 29
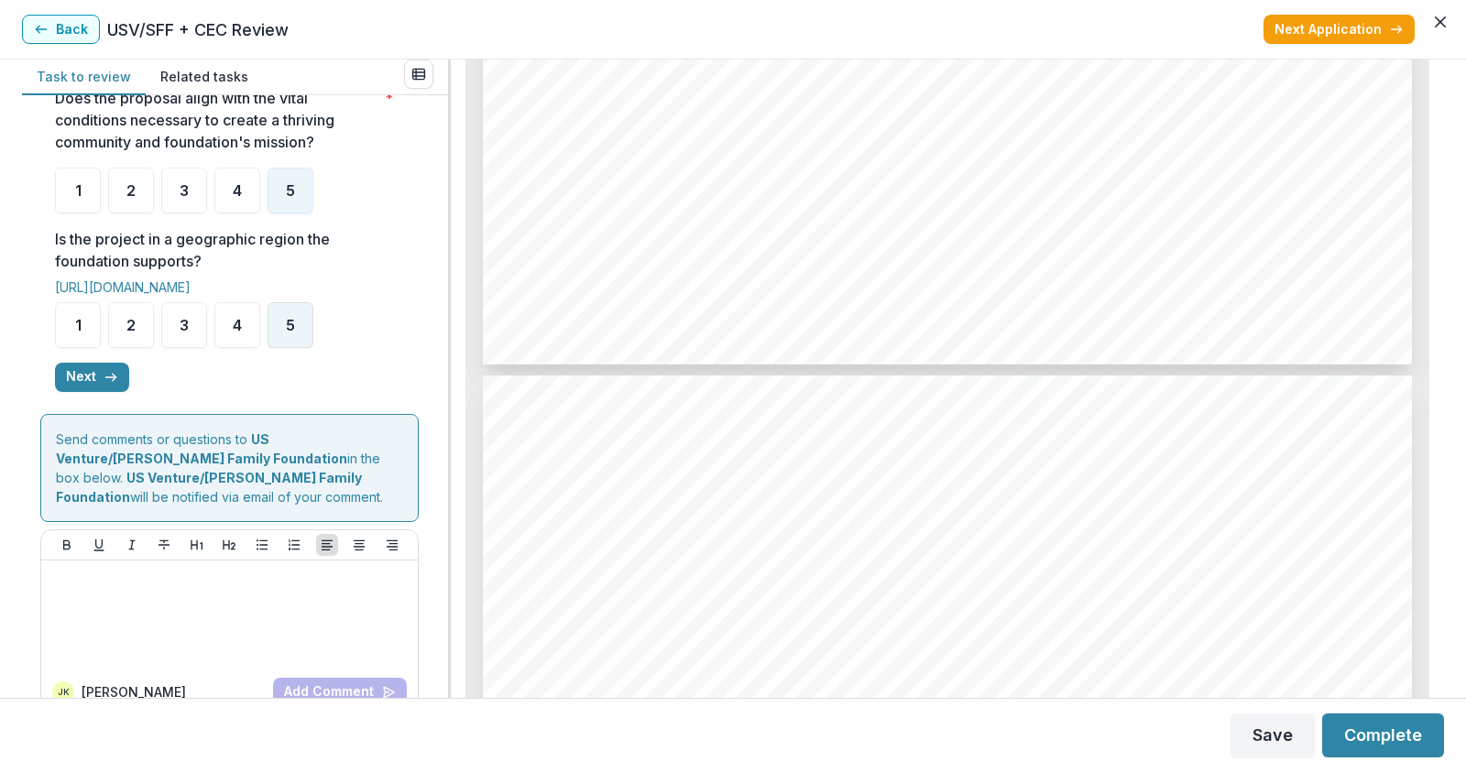
click at [295, 341] on div "5" at bounding box center [290, 325] width 46 height 46
click at [299, 344] on div "5" at bounding box center [290, 325] width 46 height 46
click at [85, 392] on button "Next" at bounding box center [92, 377] width 74 height 29
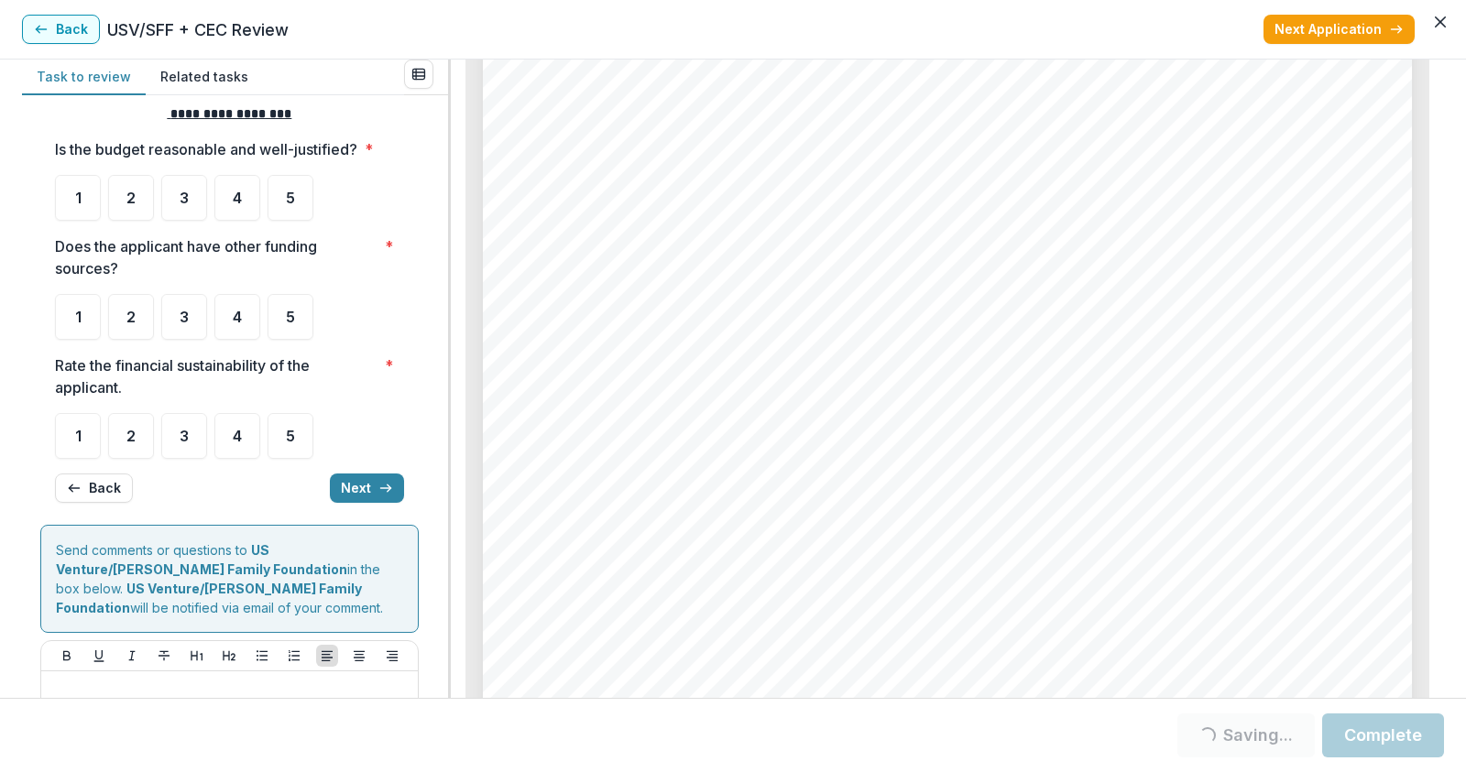
scroll to position [4763, 0]
click at [281, 335] on div "5" at bounding box center [290, 317] width 46 height 46
click at [282, 314] on div "5" at bounding box center [290, 317] width 46 height 46
click at [231, 313] on div "4" at bounding box center [237, 317] width 46 height 46
click at [238, 320] on span "4" at bounding box center [237, 317] width 9 height 15
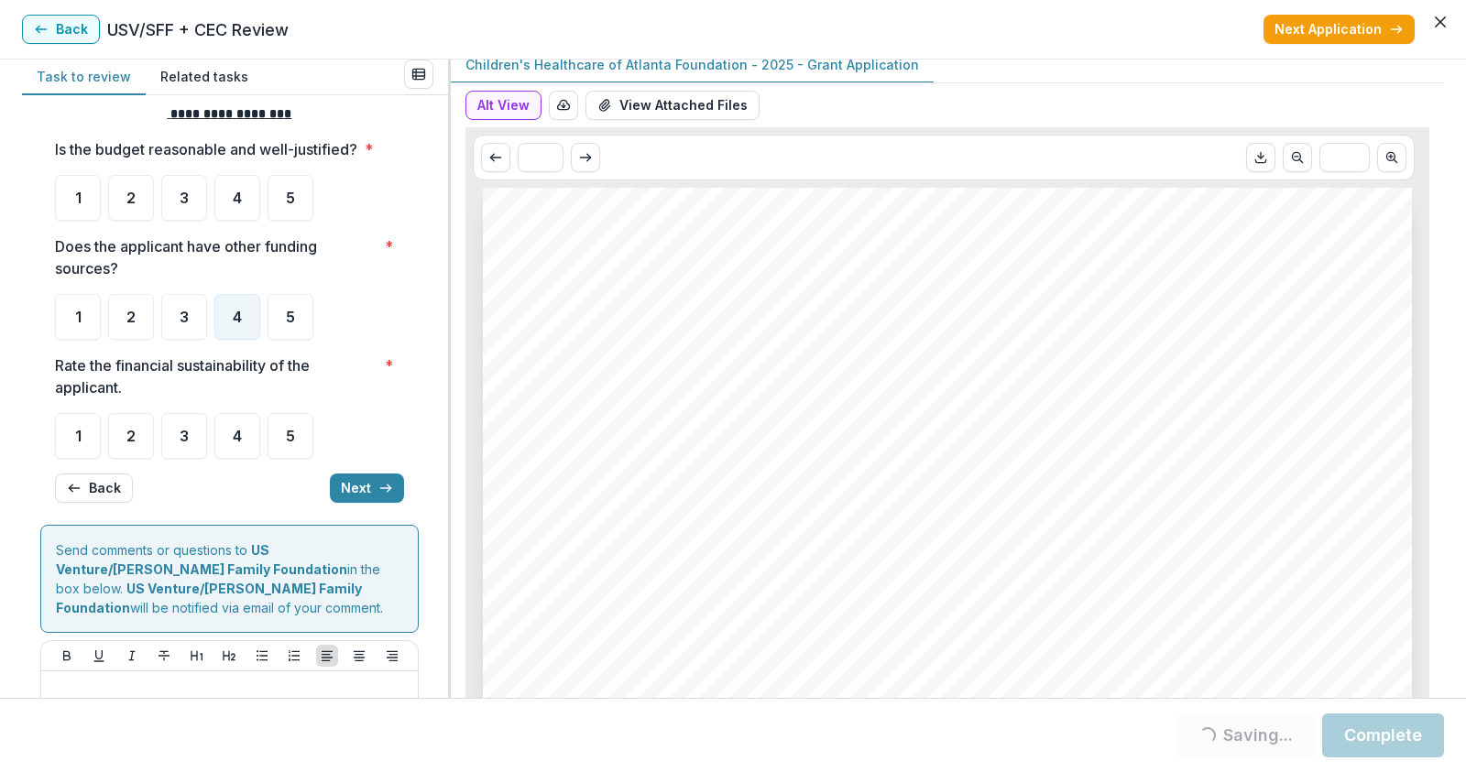
scroll to position [0, 0]
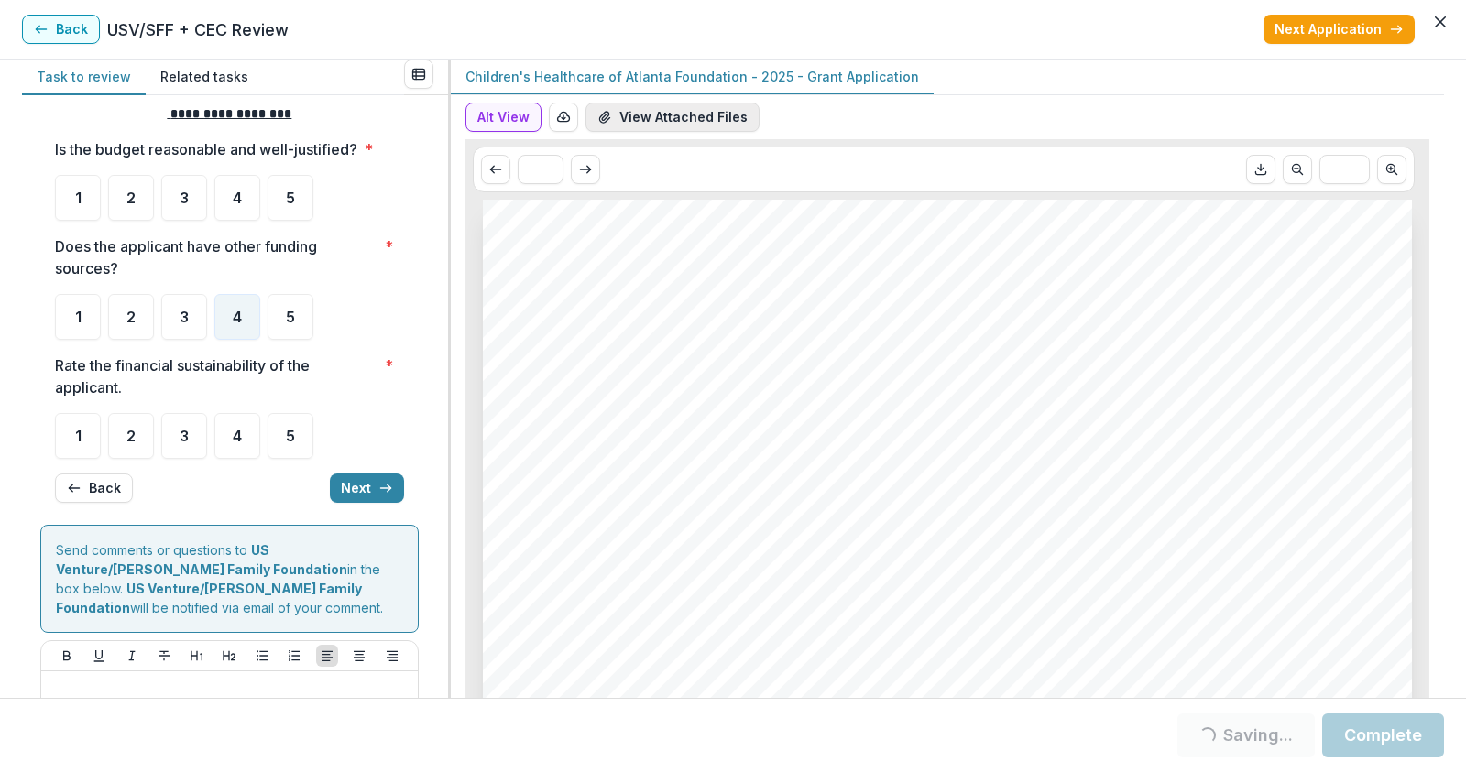
click at [677, 119] on button "View Attached Files" at bounding box center [672, 117] width 174 height 29
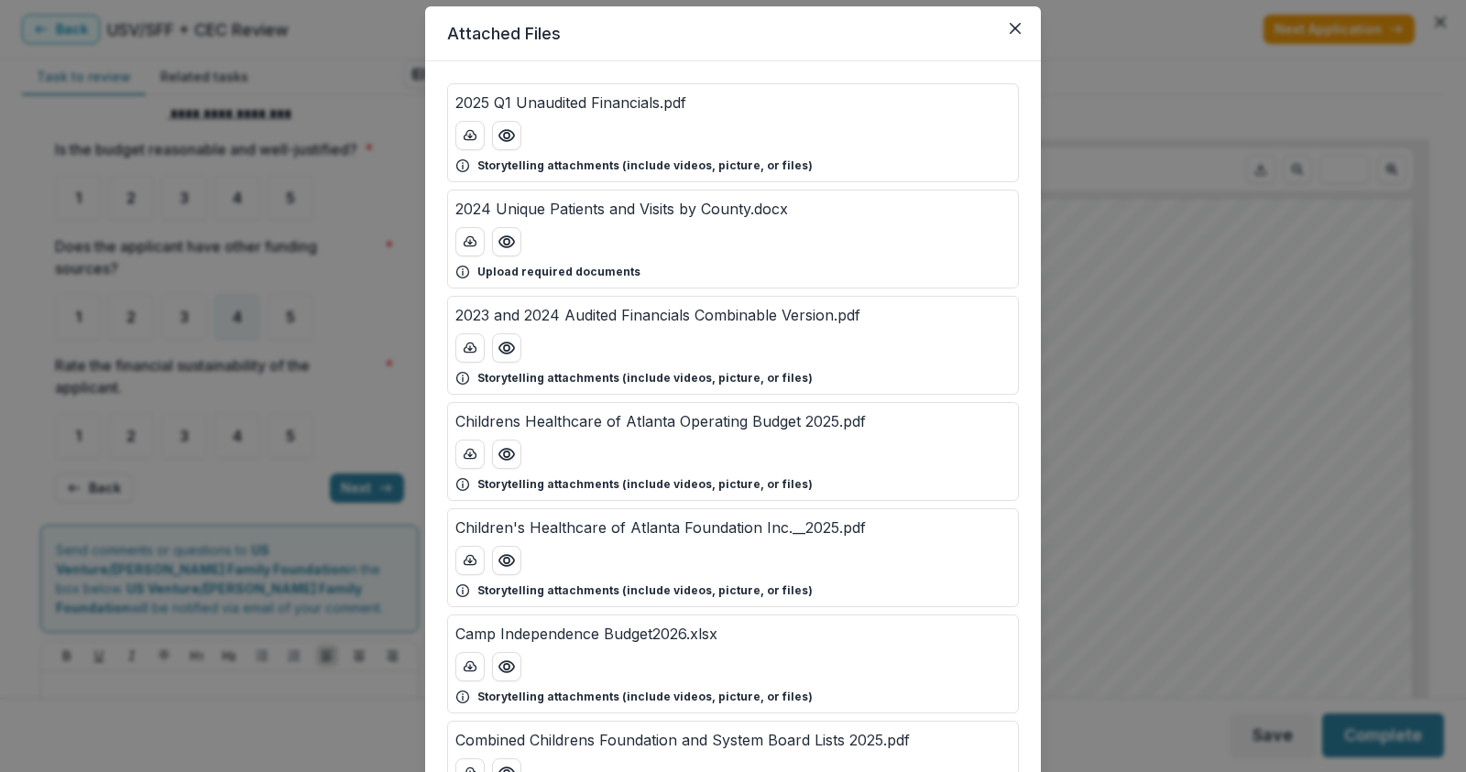
scroll to position [92, 0]
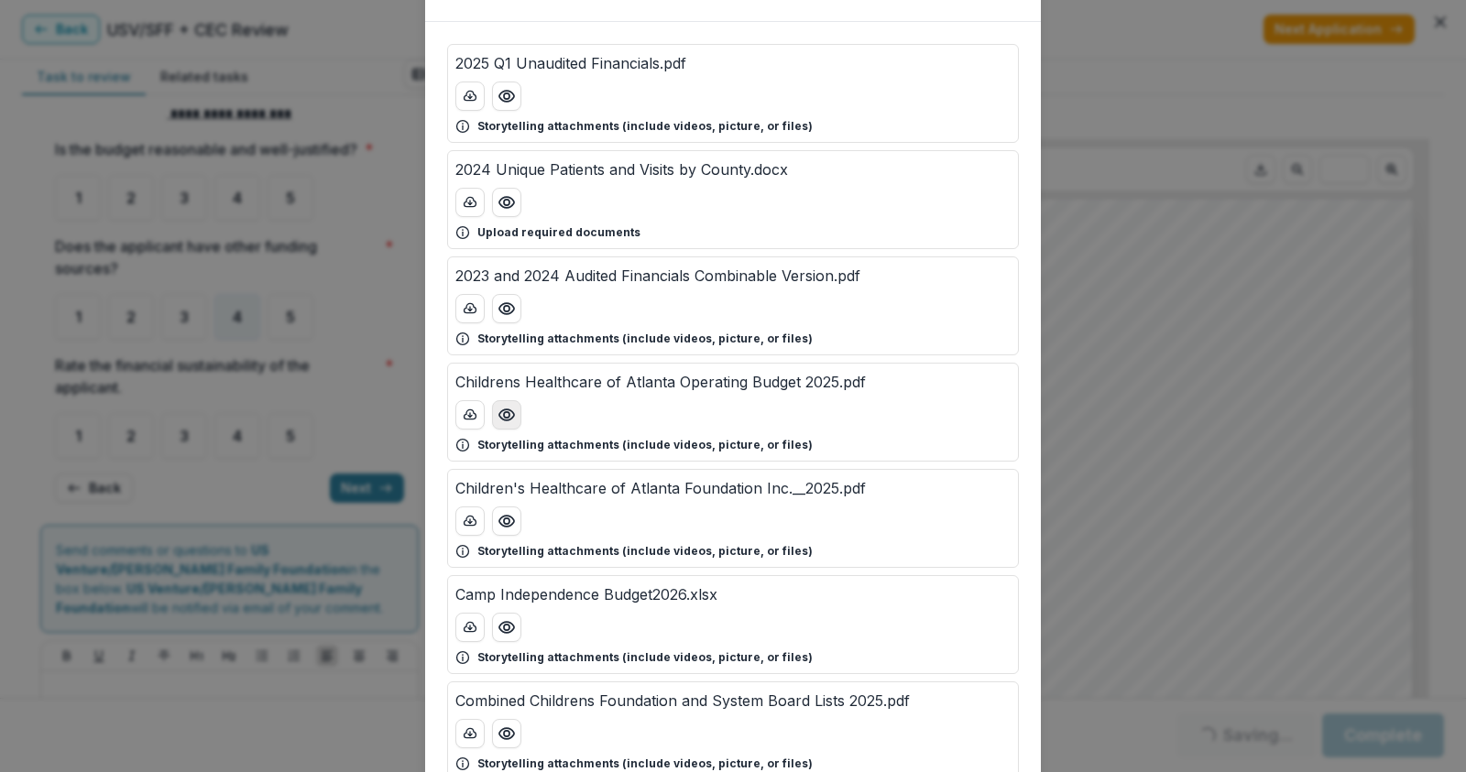
click at [515, 416] on button "Preview Childrens Healthcare of Atlanta Operating Budget 2025.pdf" at bounding box center [506, 414] width 29 height 29
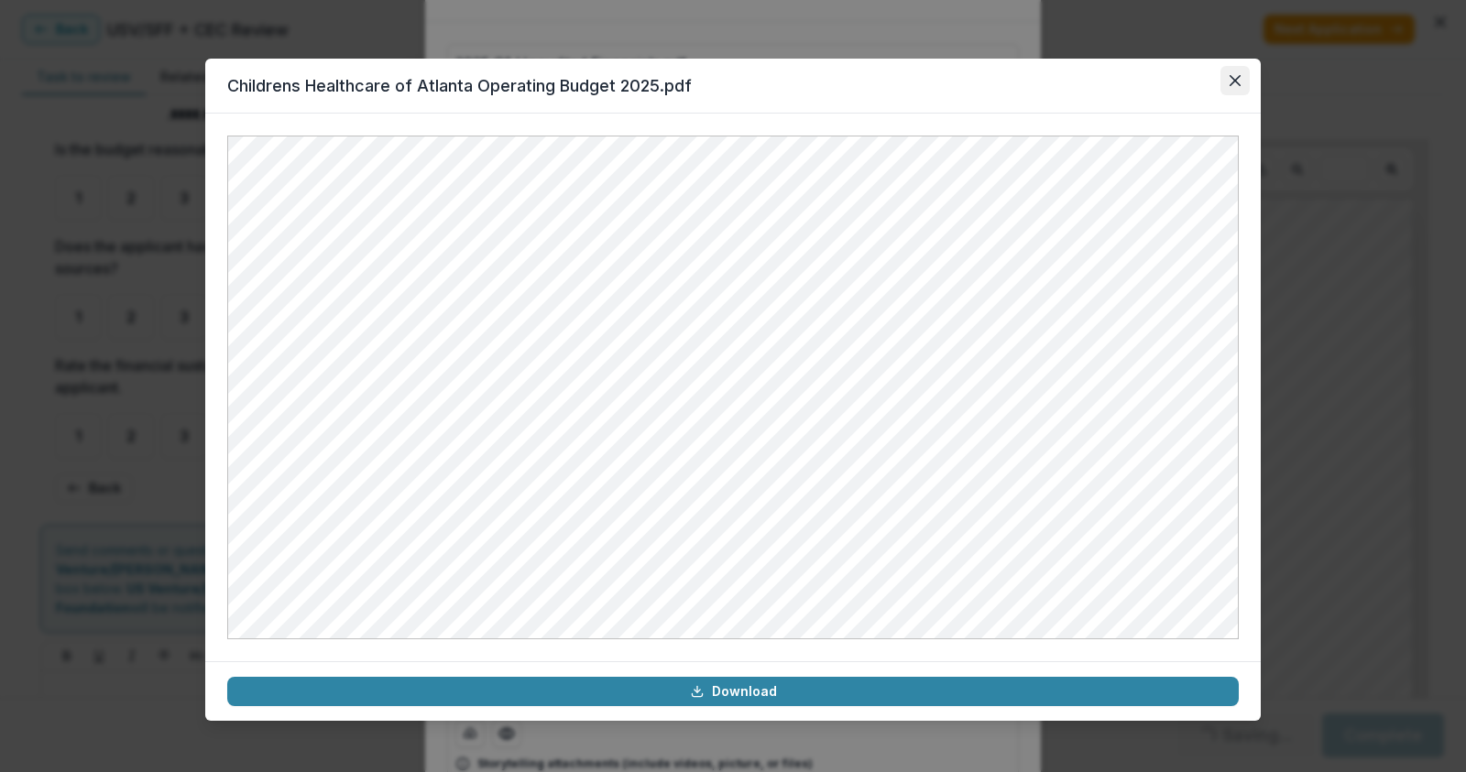
click at [1237, 75] on icon "Close" at bounding box center [1234, 80] width 11 height 11
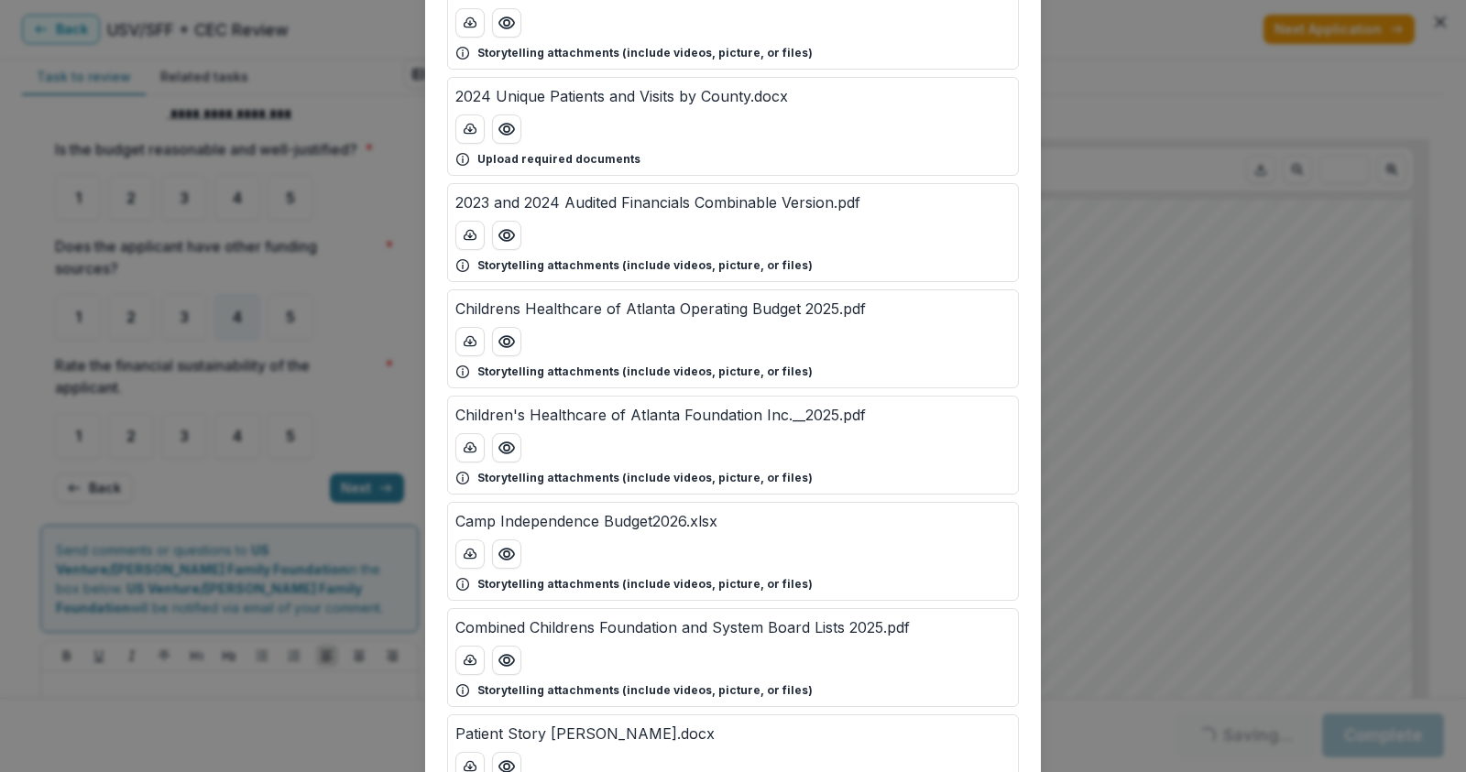
scroll to position [183, 0]
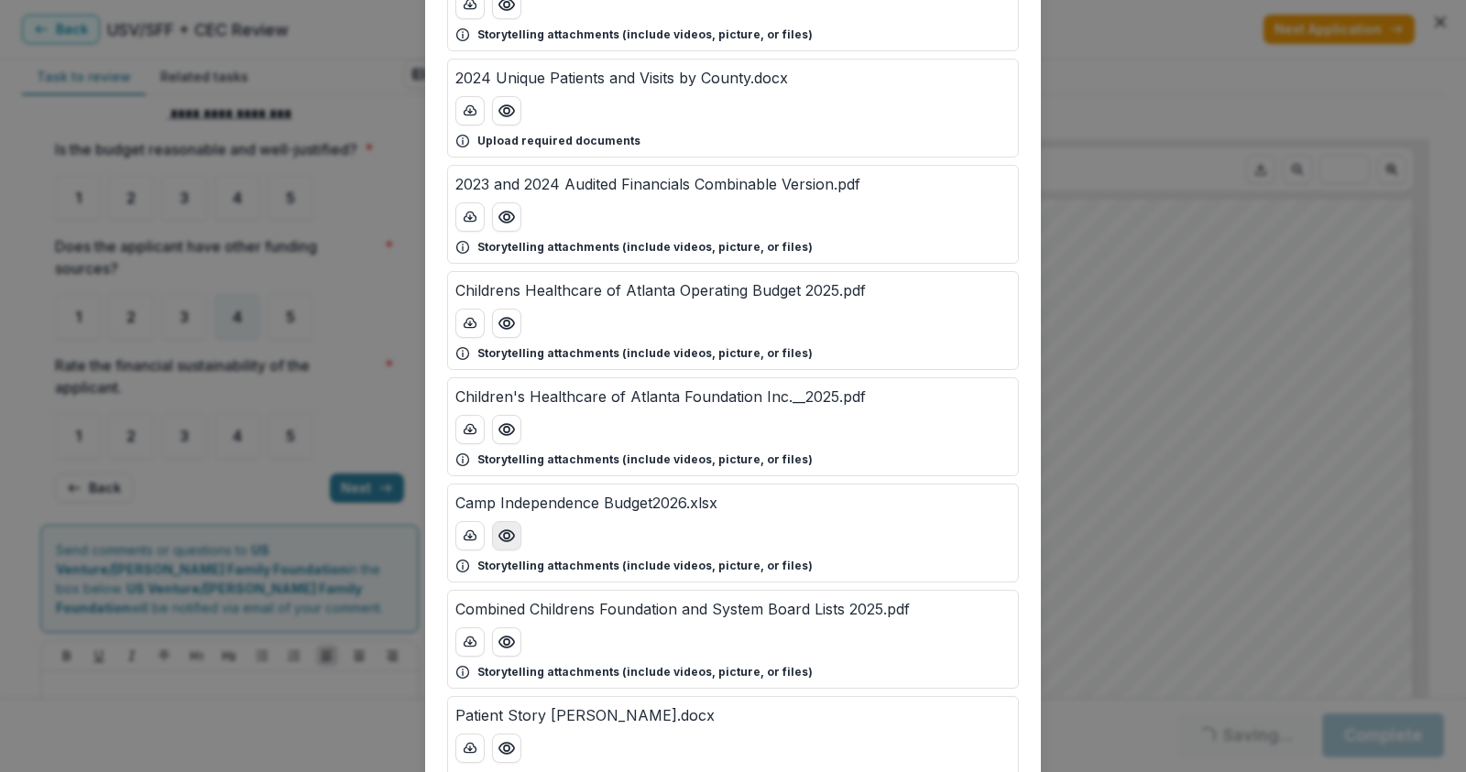
click at [500, 529] on icon "Preview Camp Independence Budget2026.xlsx" at bounding box center [506, 536] width 18 height 18
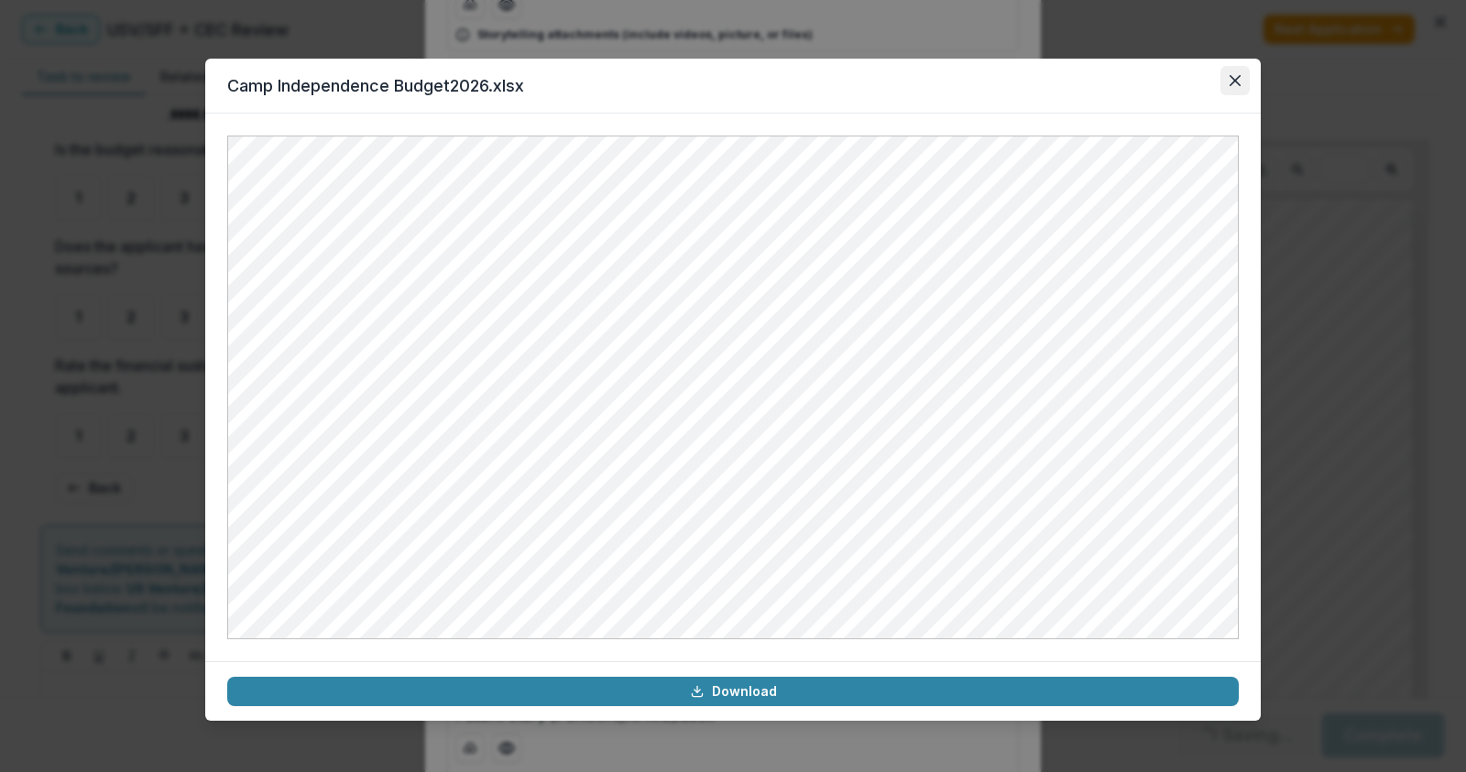
click at [1239, 81] on icon "Close" at bounding box center [1234, 80] width 11 height 11
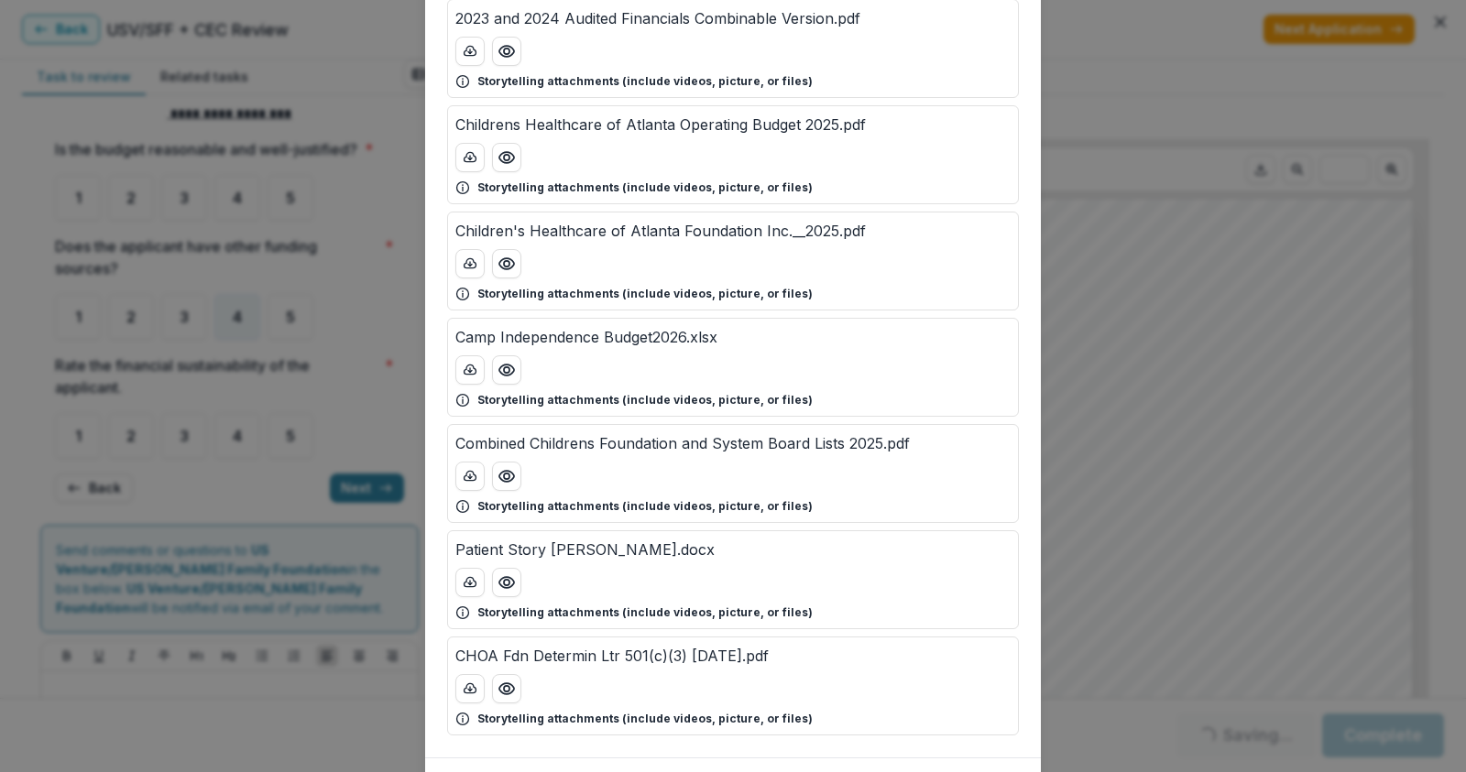
scroll to position [366, 0]
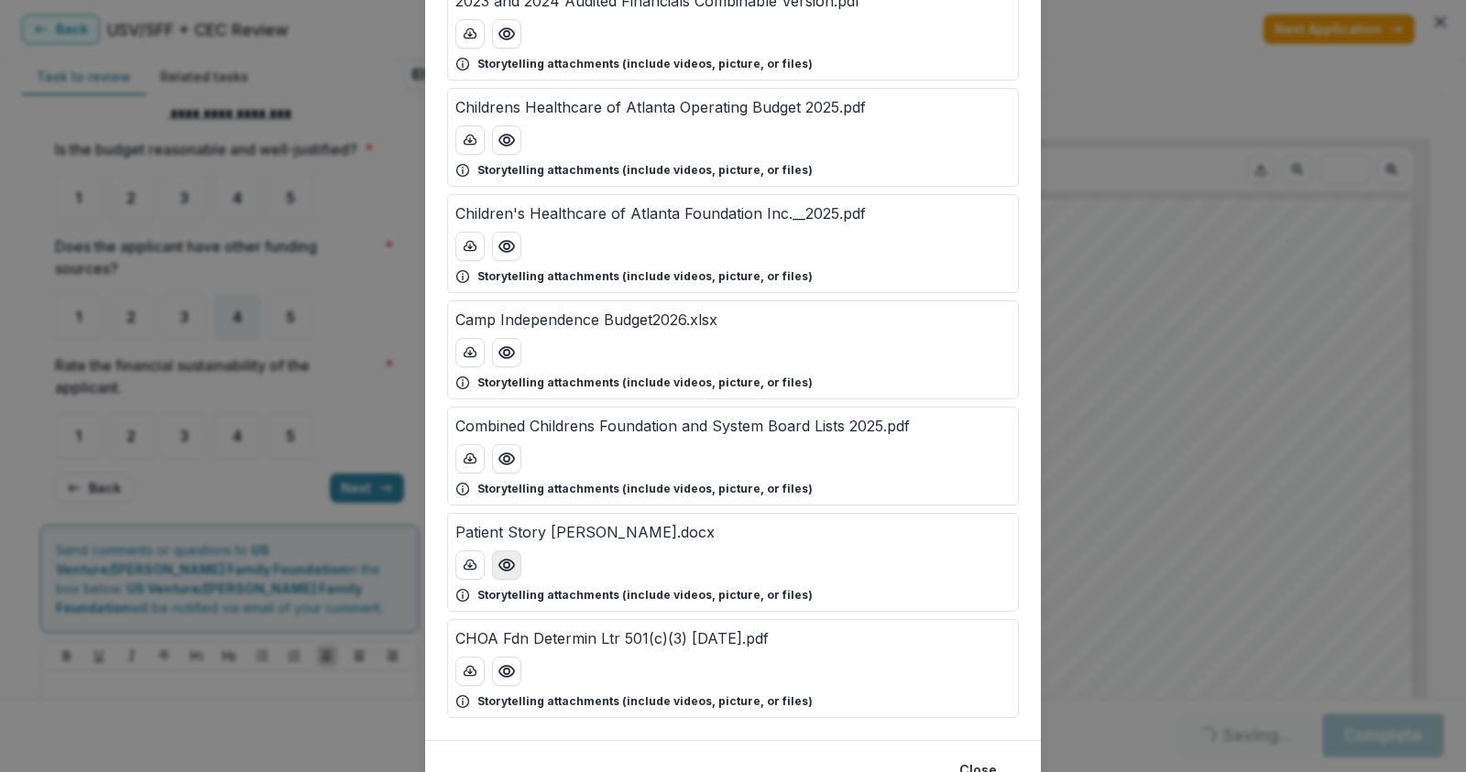
click at [500, 567] on icon "Preview Patient Story Samerah.docx" at bounding box center [506, 565] width 18 height 18
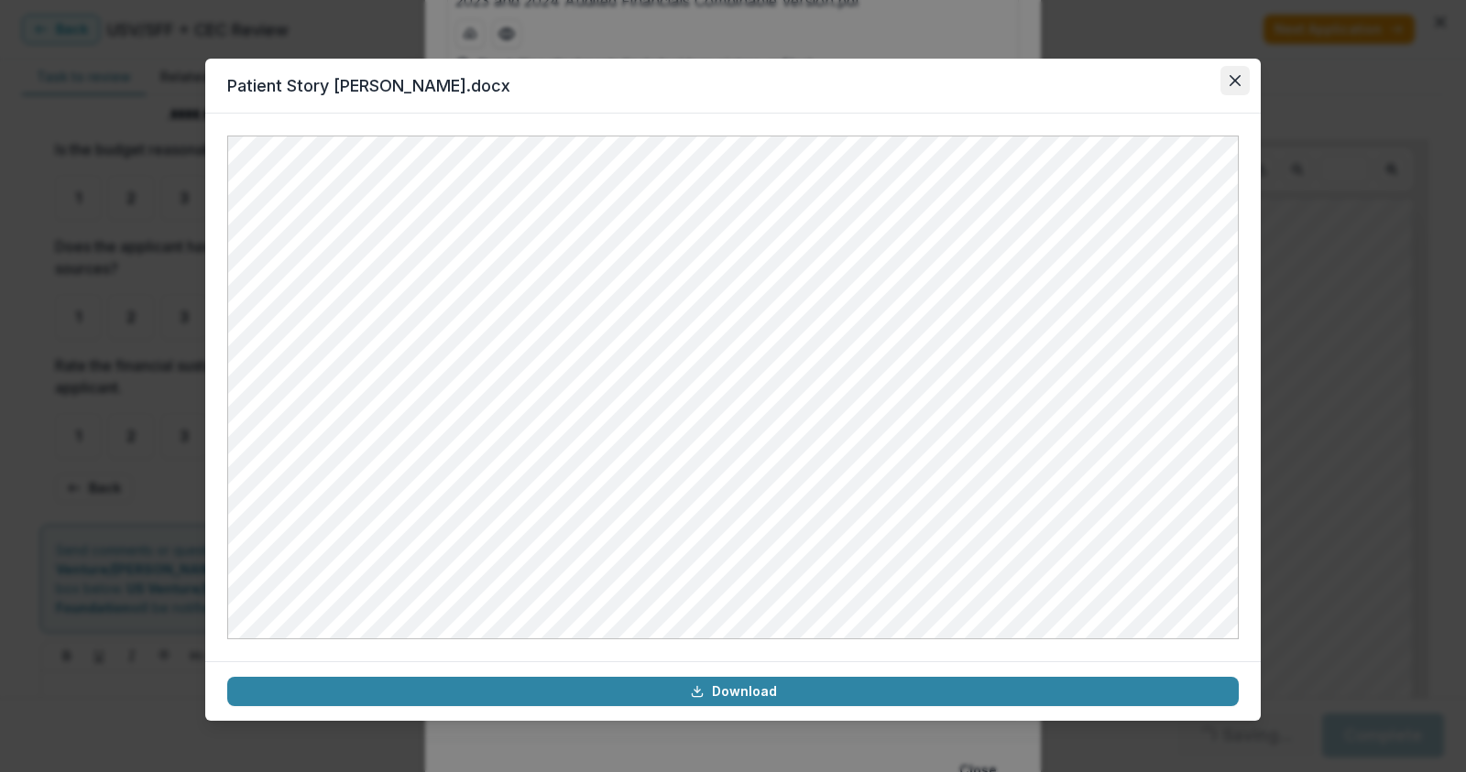
click at [1239, 75] on icon "Close" at bounding box center [1234, 80] width 11 height 11
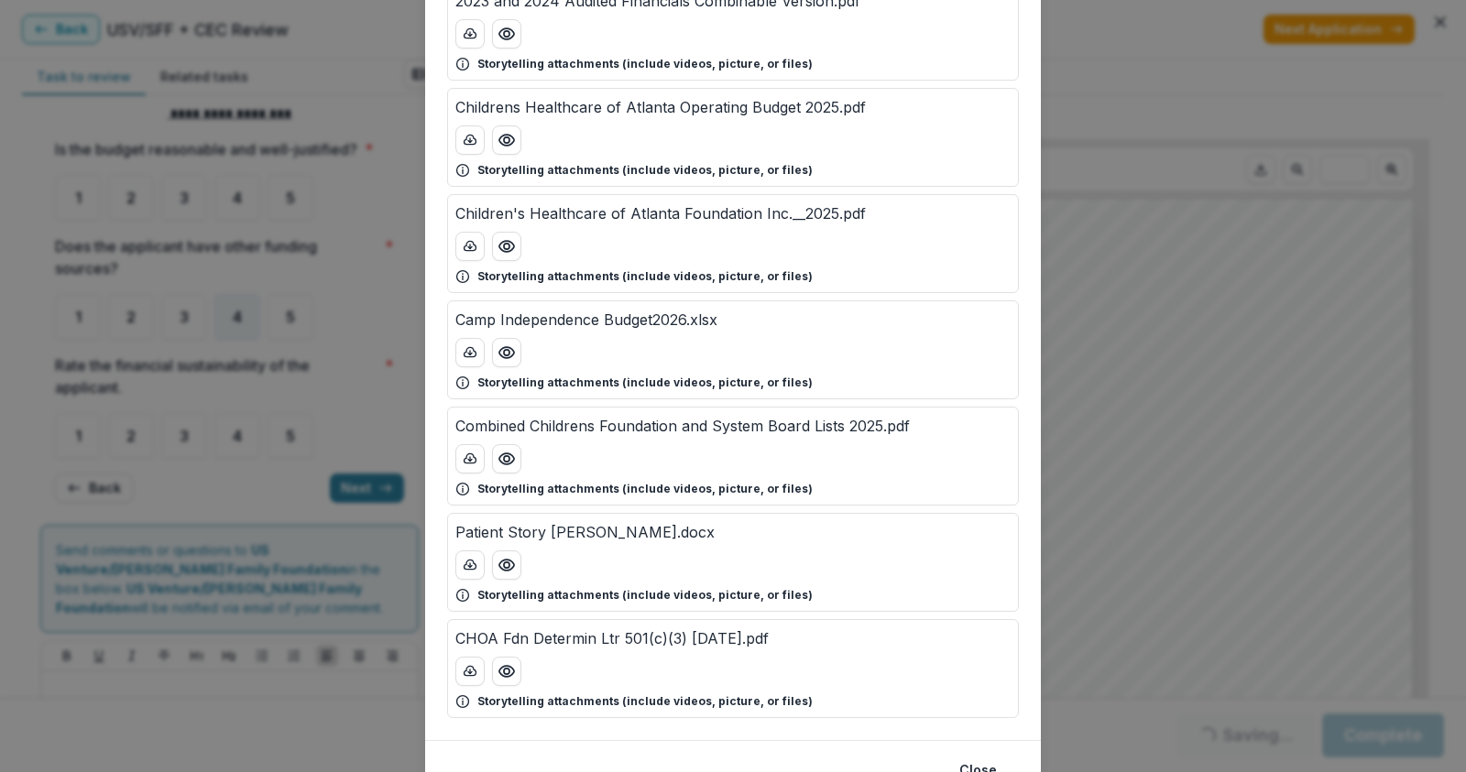
click at [1122, 66] on div "Attached Files 2025 Q1 Unaudited Financials.pdf Storytelling attachments (inclu…" at bounding box center [733, 386] width 1466 height 772
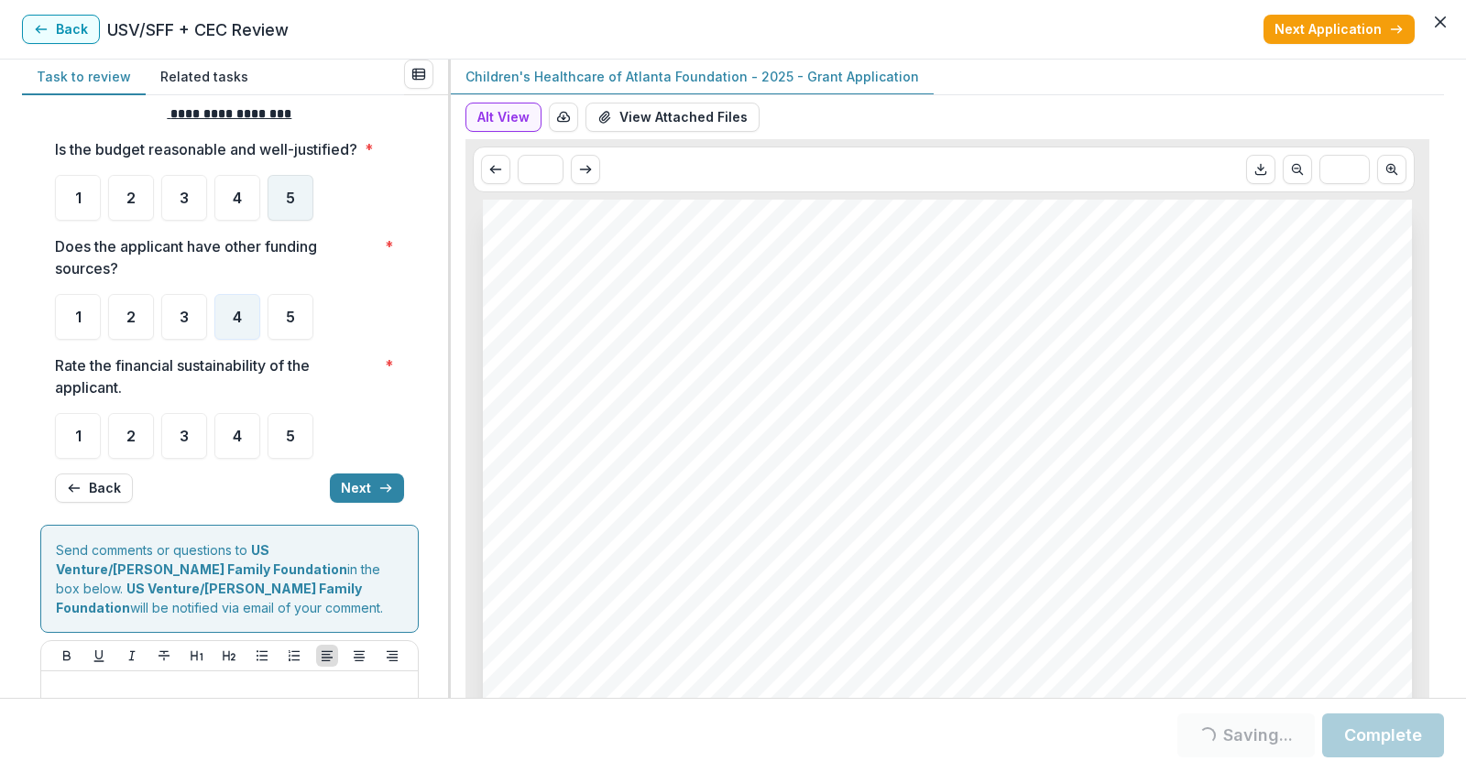
click at [292, 197] on span "5" at bounding box center [290, 198] width 9 height 15
click at [287, 199] on span "5" at bounding box center [290, 198] width 9 height 15
click at [278, 431] on div "5" at bounding box center [290, 436] width 46 height 46
click at [386, 481] on icon "button" at bounding box center [385, 488] width 15 height 15
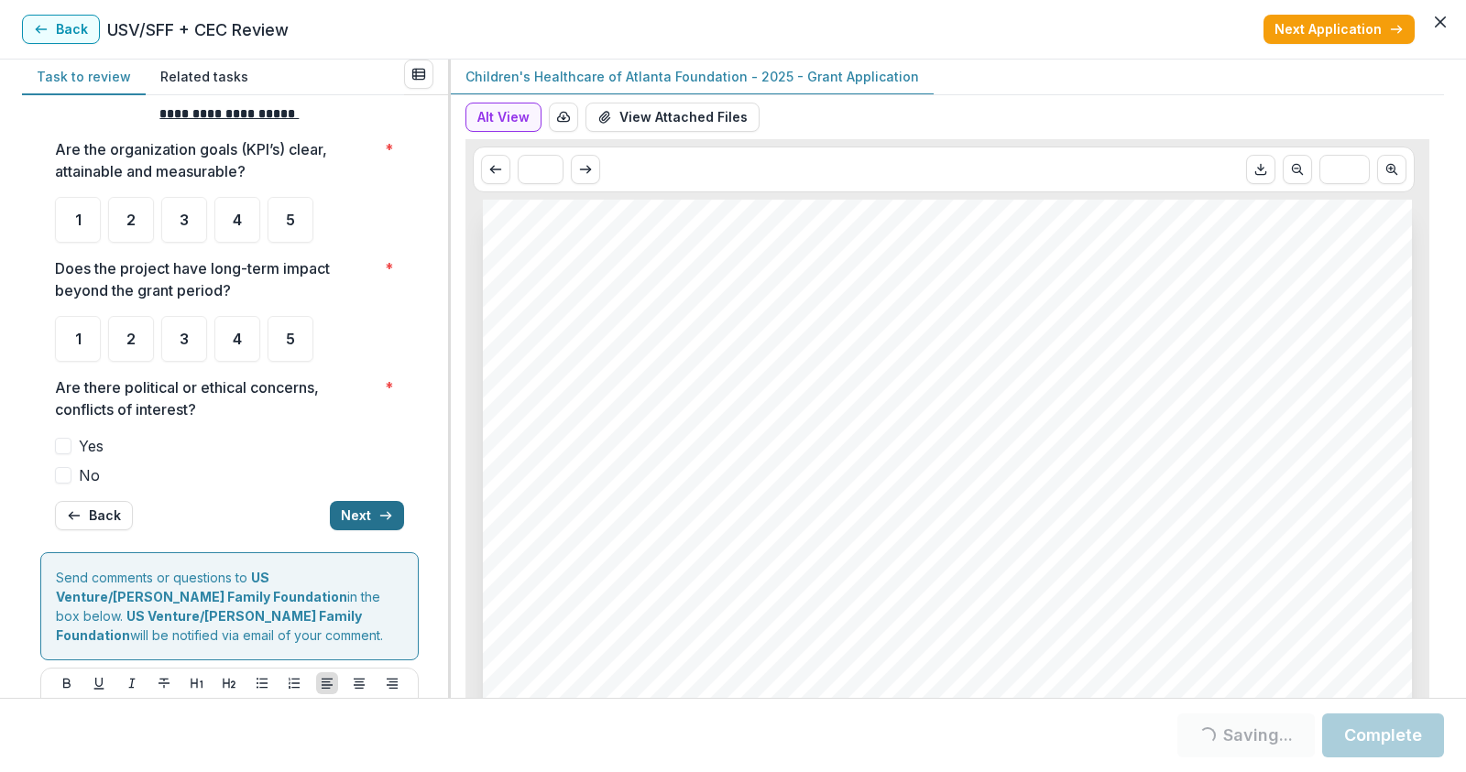
scroll to position [51, 0]
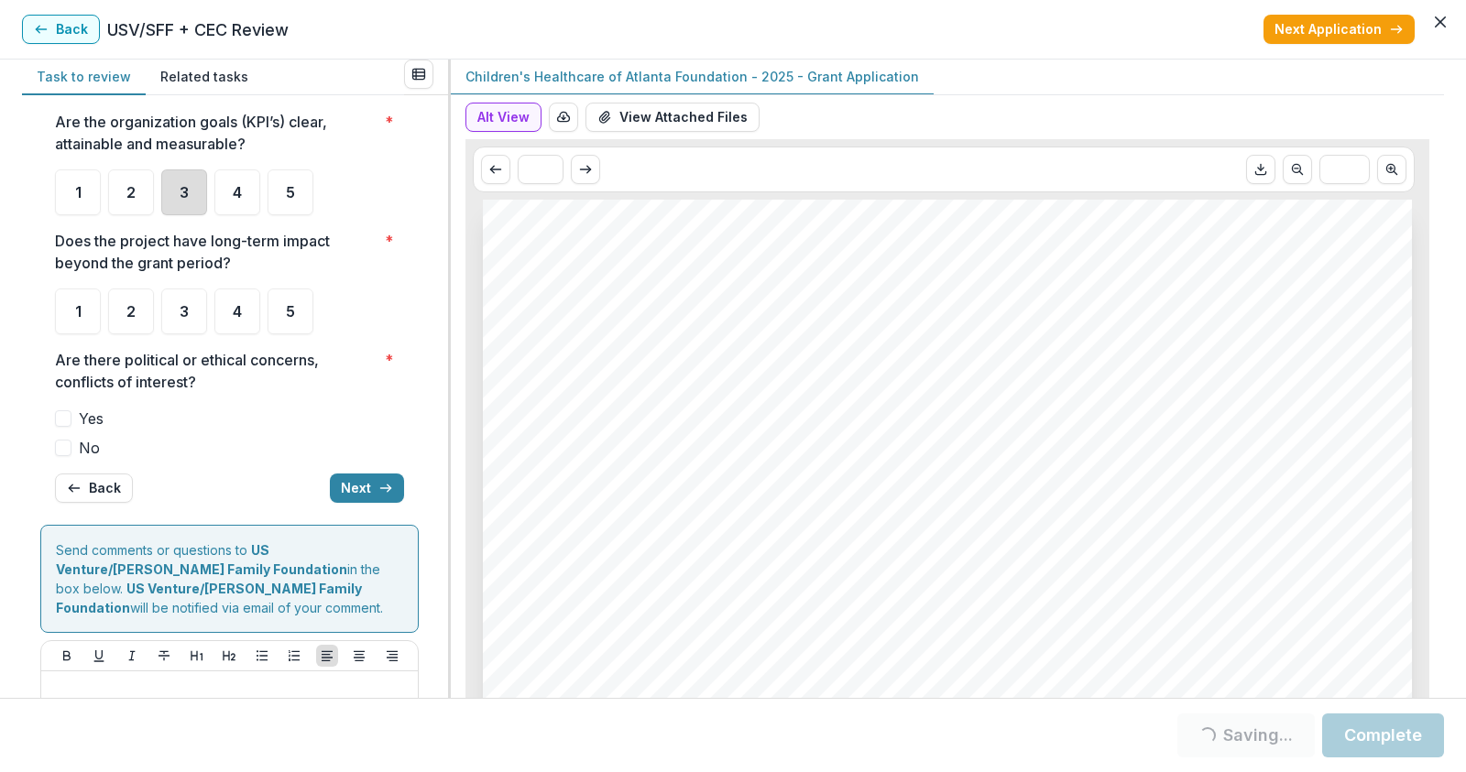
click at [197, 191] on div "3" at bounding box center [184, 192] width 46 height 46
click at [282, 310] on div "5" at bounding box center [290, 312] width 46 height 46
click at [286, 322] on div "5" at bounding box center [290, 312] width 46 height 46
click at [60, 449] on span at bounding box center [63, 448] width 16 height 16
click at [355, 487] on button "Next" at bounding box center [367, 488] width 74 height 29
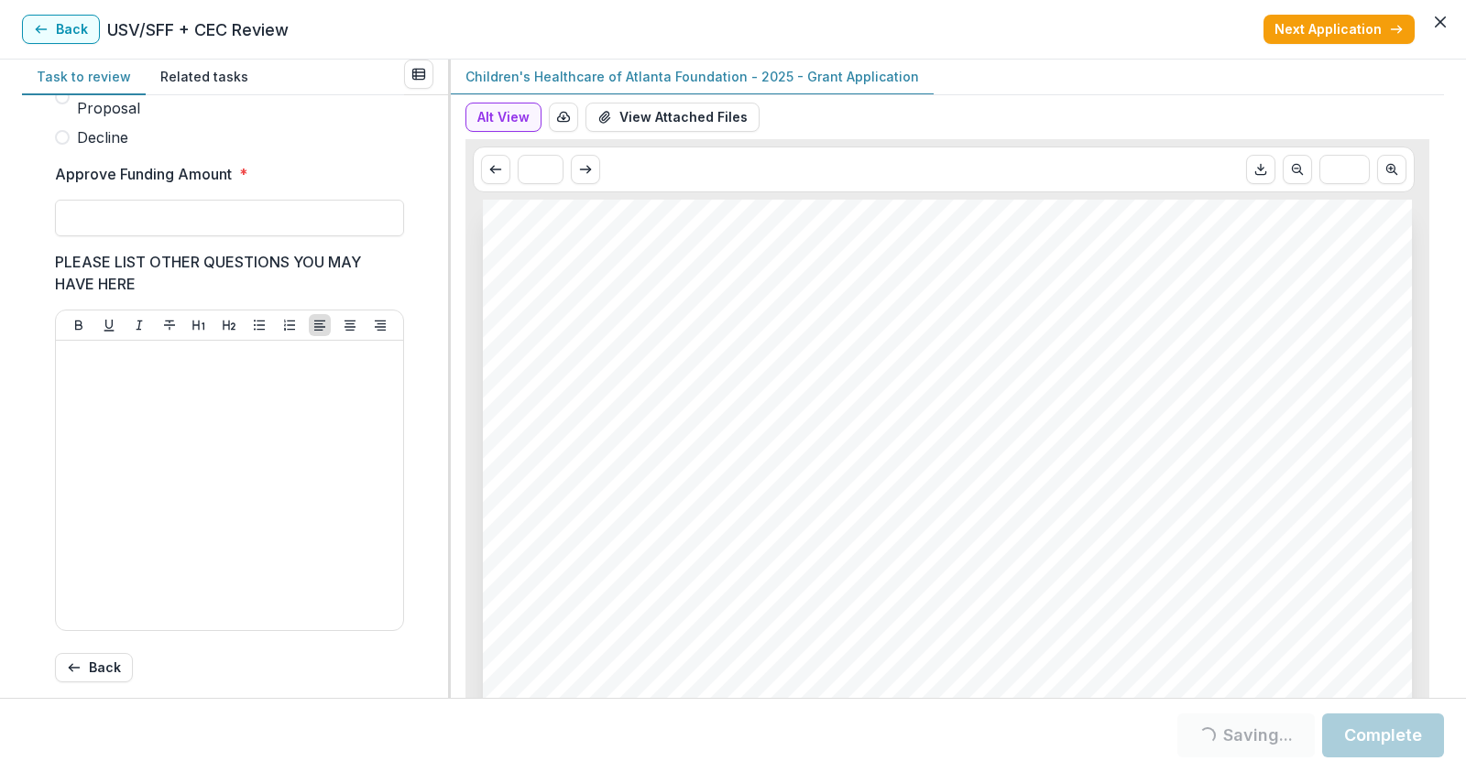
scroll to position [487, 0]
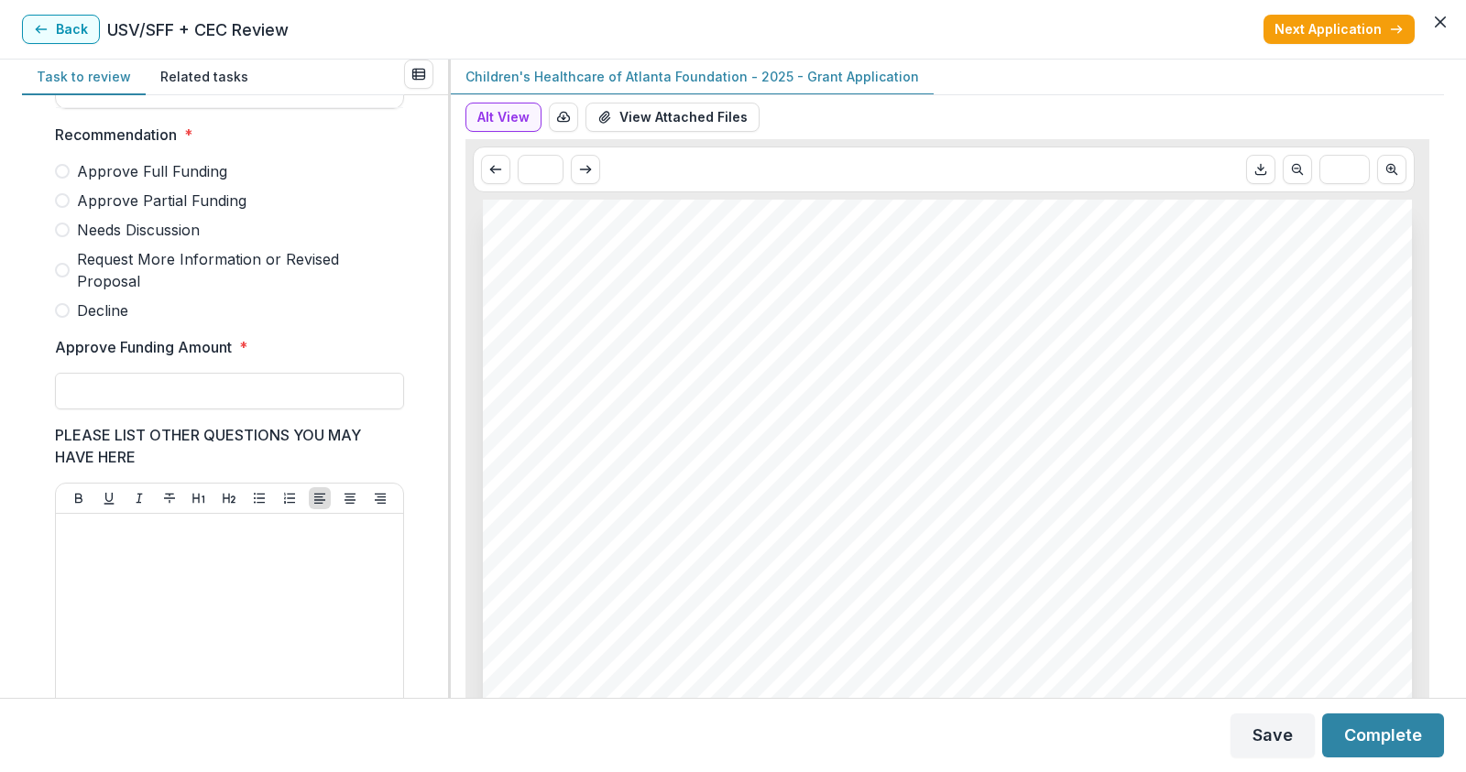
click at [59, 208] on span at bounding box center [62, 200] width 15 height 15
click at [127, 409] on input "Approve Funding Amount *" at bounding box center [229, 391] width 349 height 37
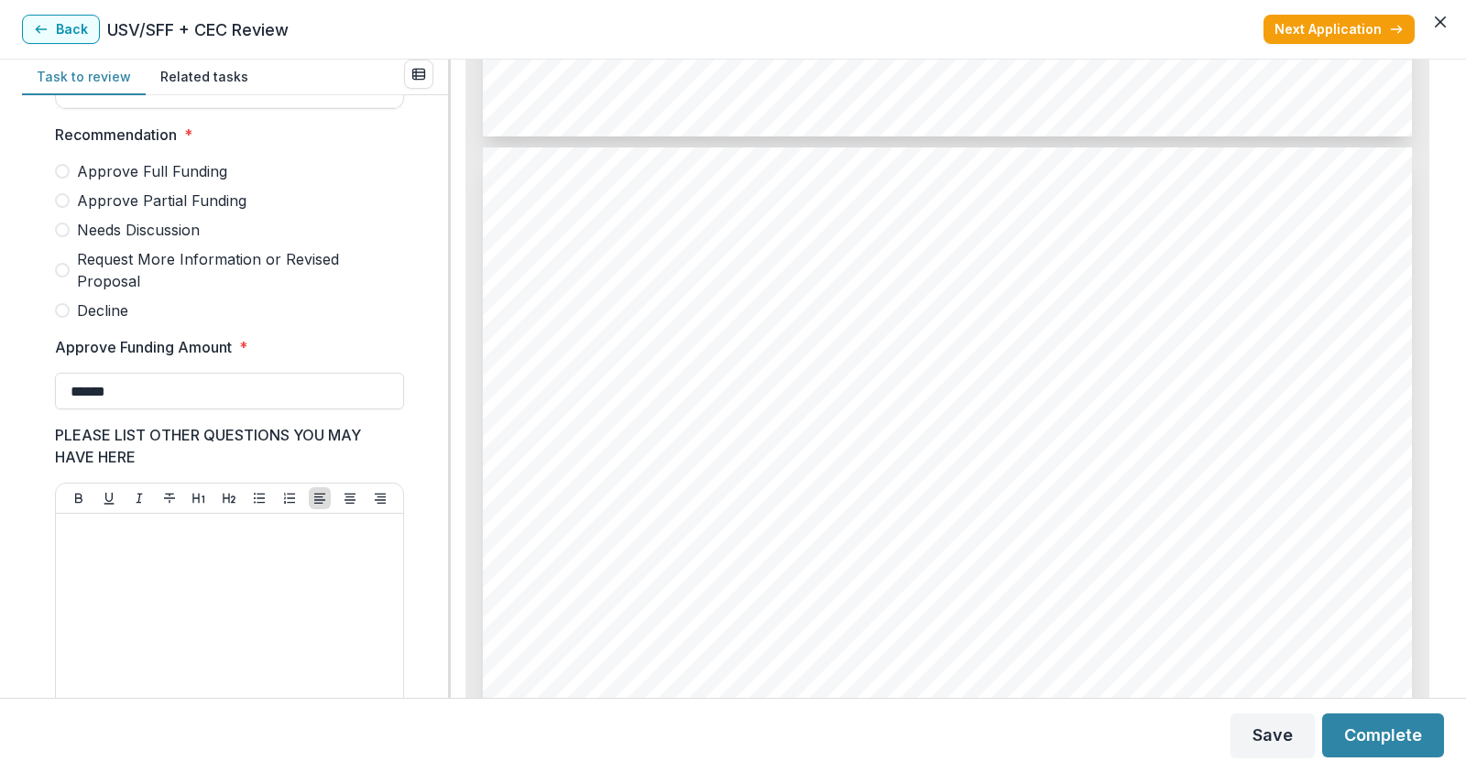
scroll to position [4214, 0]
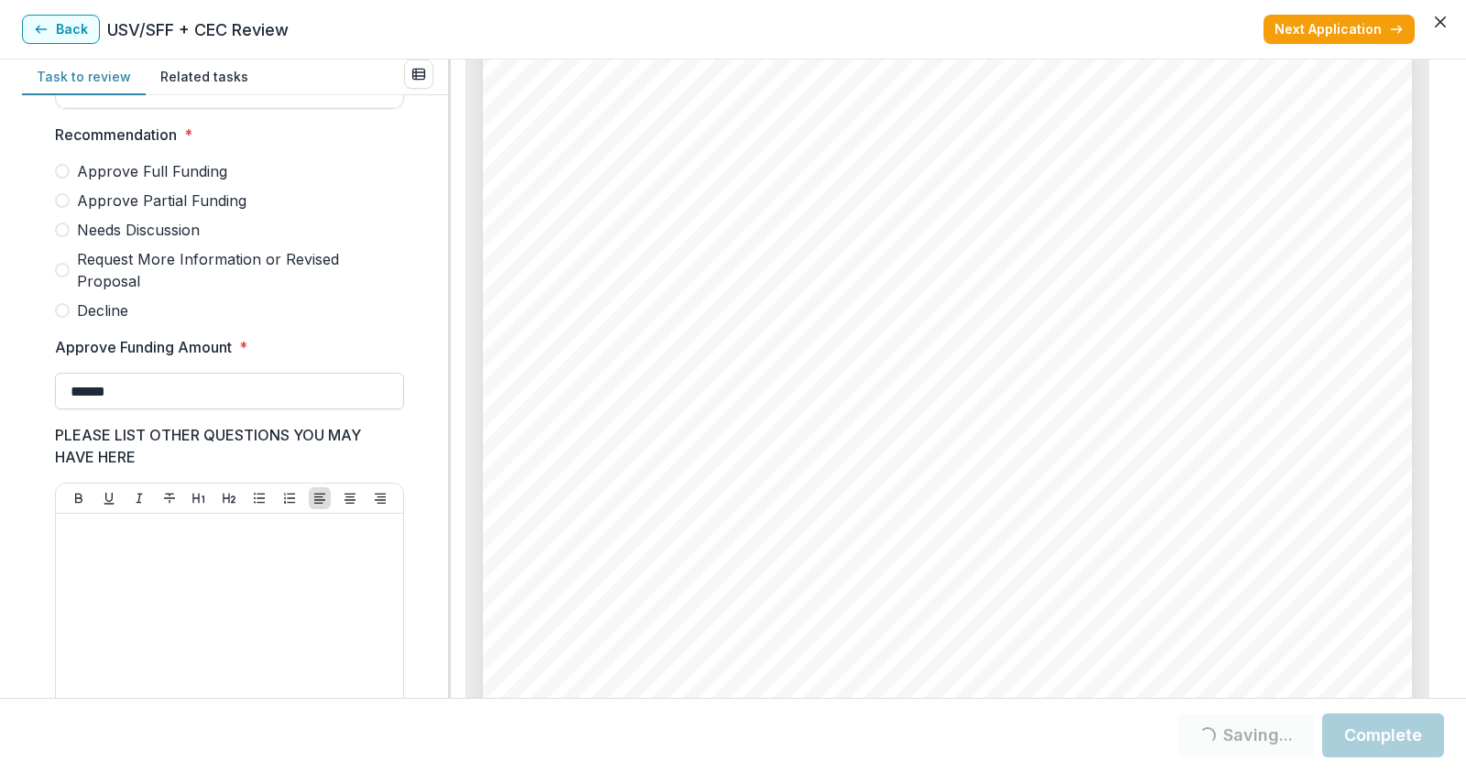
click at [132, 409] on input "******" at bounding box center [229, 391] width 349 height 37
click at [217, 409] on input "******" at bounding box center [229, 391] width 349 height 37
click at [66, 208] on span at bounding box center [62, 200] width 15 height 15
click at [89, 405] on input "**" at bounding box center [229, 391] width 349 height 37
click at [104, 406] on input "**" at bounding box center [229, 391] width 349 height 37
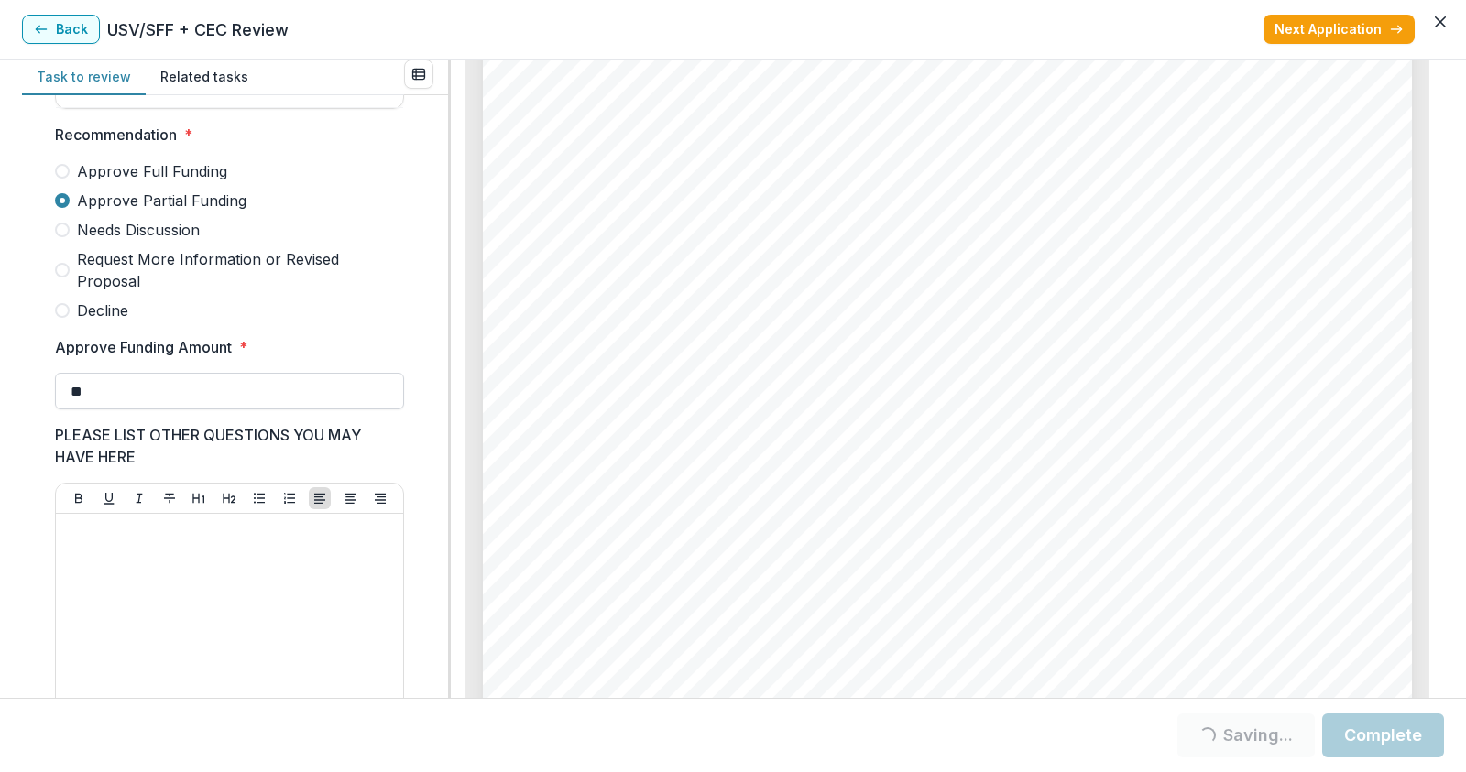
click at [255, 400] on input "**" at bounding box center [229, 391] width 349 height 37
type input "*"
type input "******"
click at [1375, 733] on button "Complete" at bounding box center [1383, 736] width 122 height 44
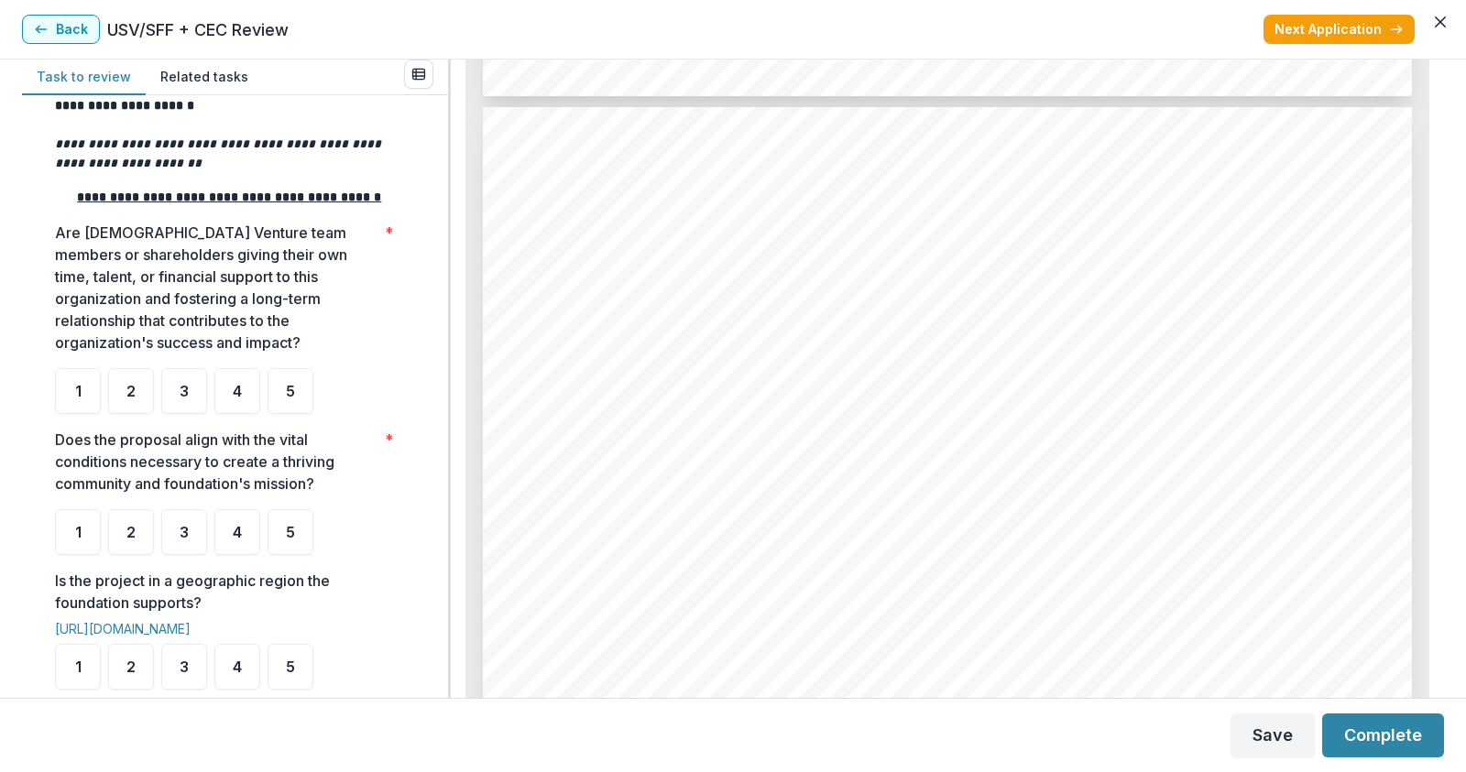
scroll to position [2748, 0]
click at [294, 398] on span "5" at bounding box center [290, 391] width 9 height 15
click at [277, 555] on div "5" at bounding box center [290, 532] width 46 height 46
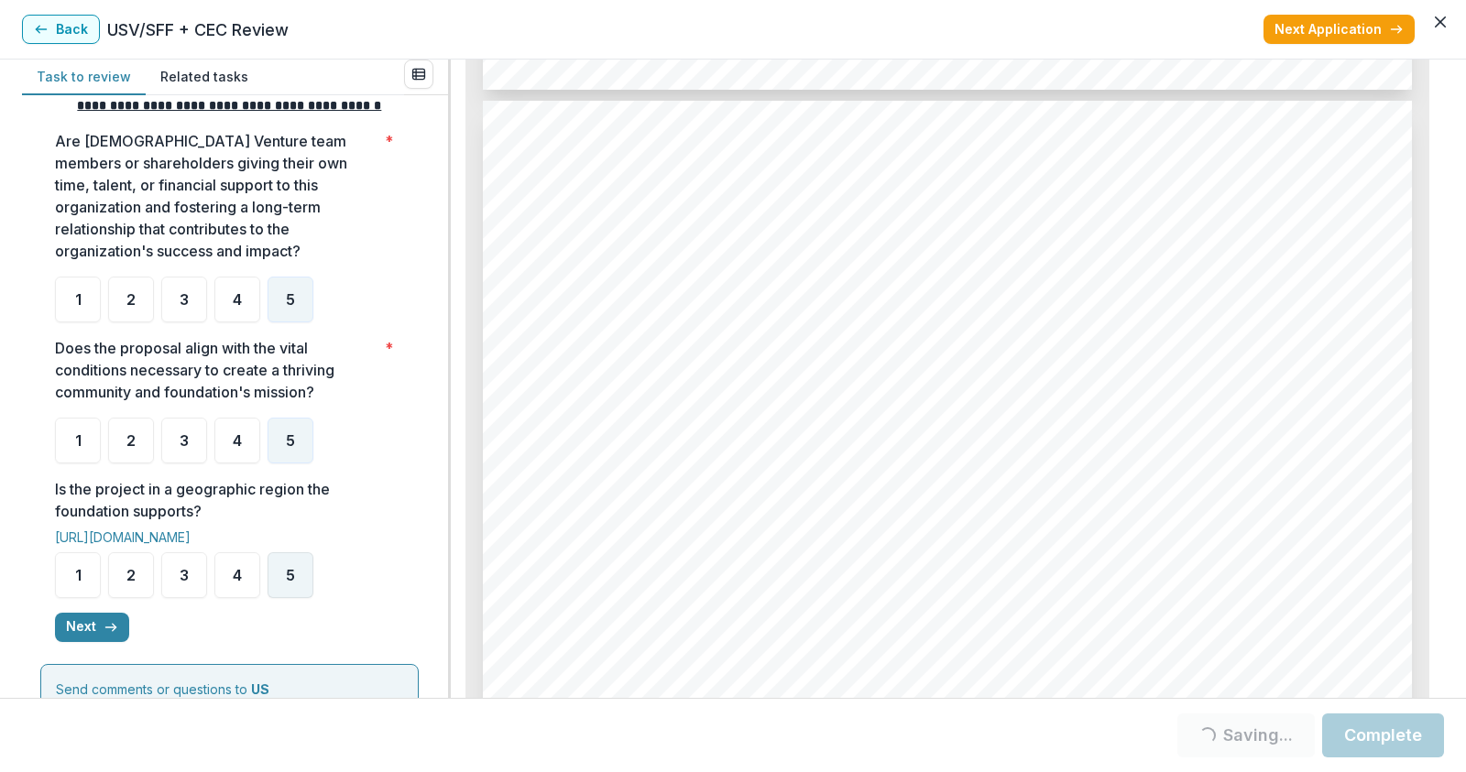
click at [289, 583] on span "5" at bounding box center [290, 575] width 9 height 15
click at [106, 635] on icon "button" at bounding box center [111, 627] width 15 height 15
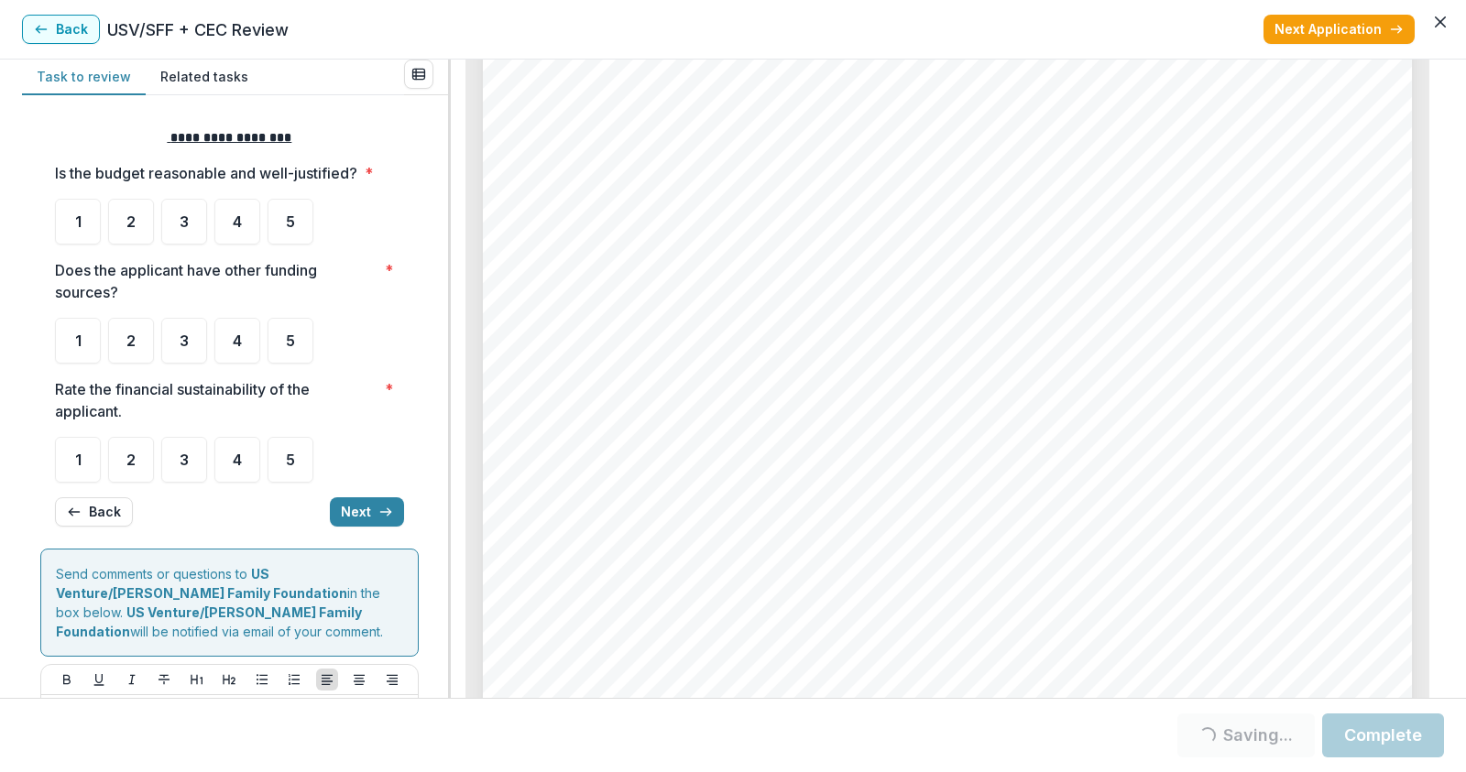
scroll to position [4763, 0]
click at [293, 343] on span "5" at bounding box center [290, 340] width 9 height 15
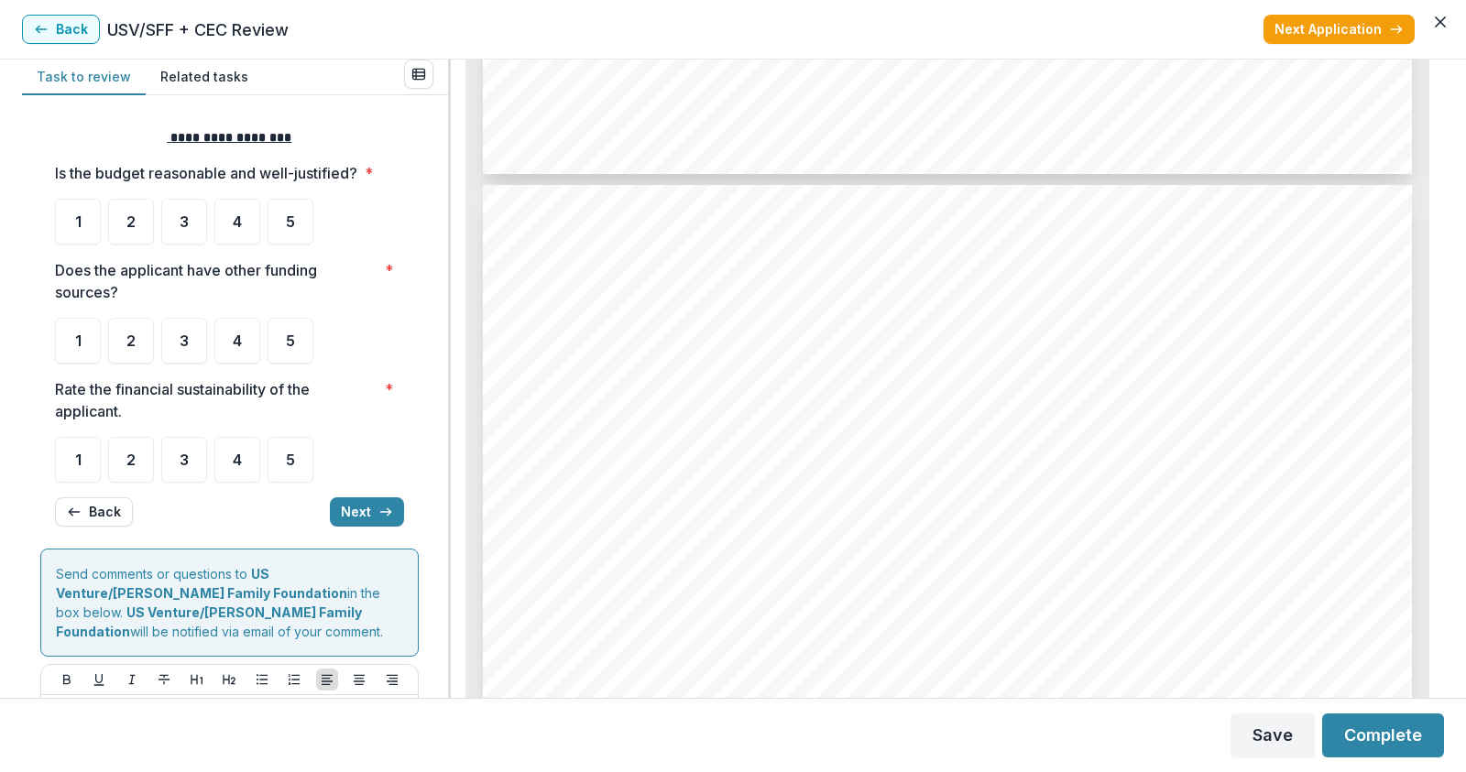
scroll to position [5405, 0]
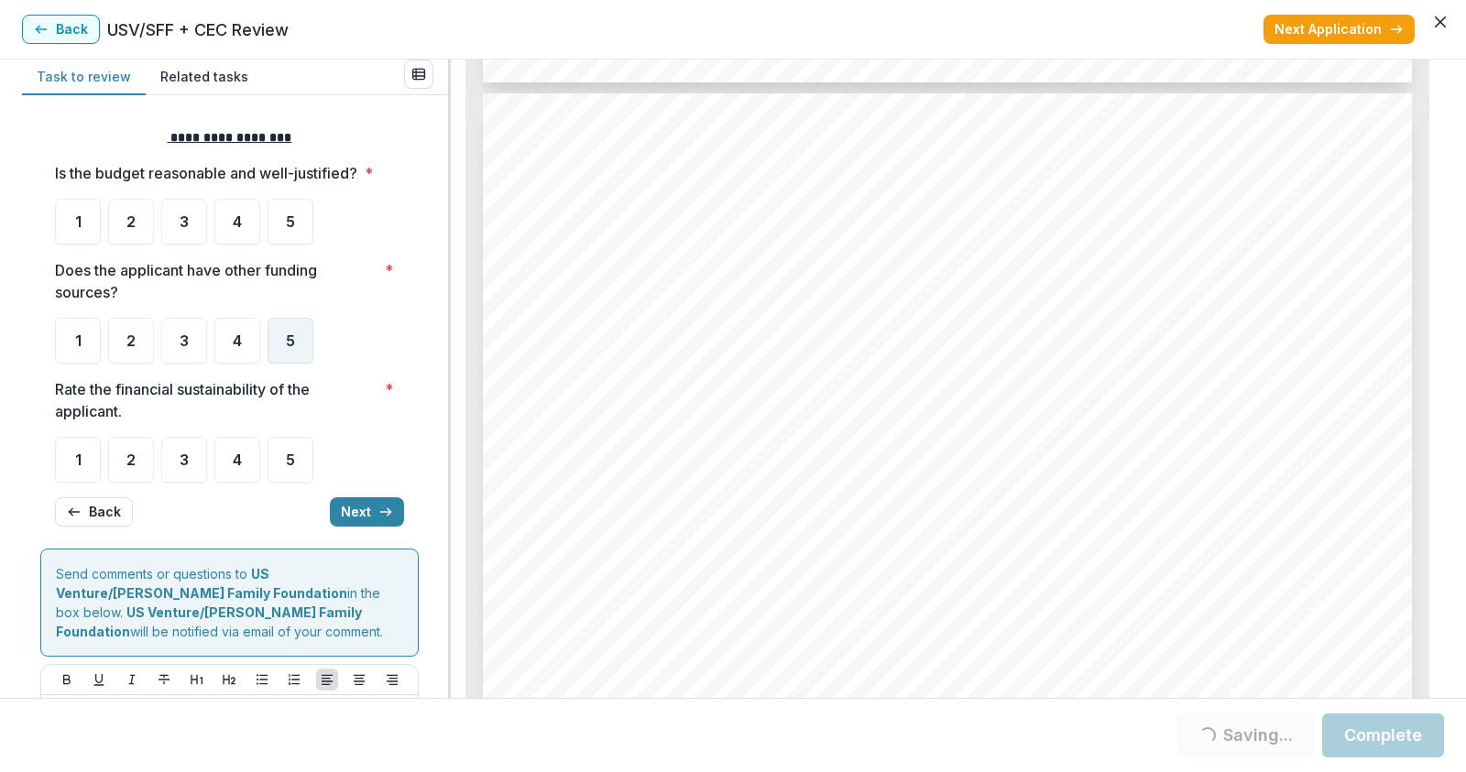
click at [289, 338] on span "5" at bounding box center [290, 340] width 9 height 15
click at [285, 338] on div "5" at bounding box center [290, 341] width 46 height 46
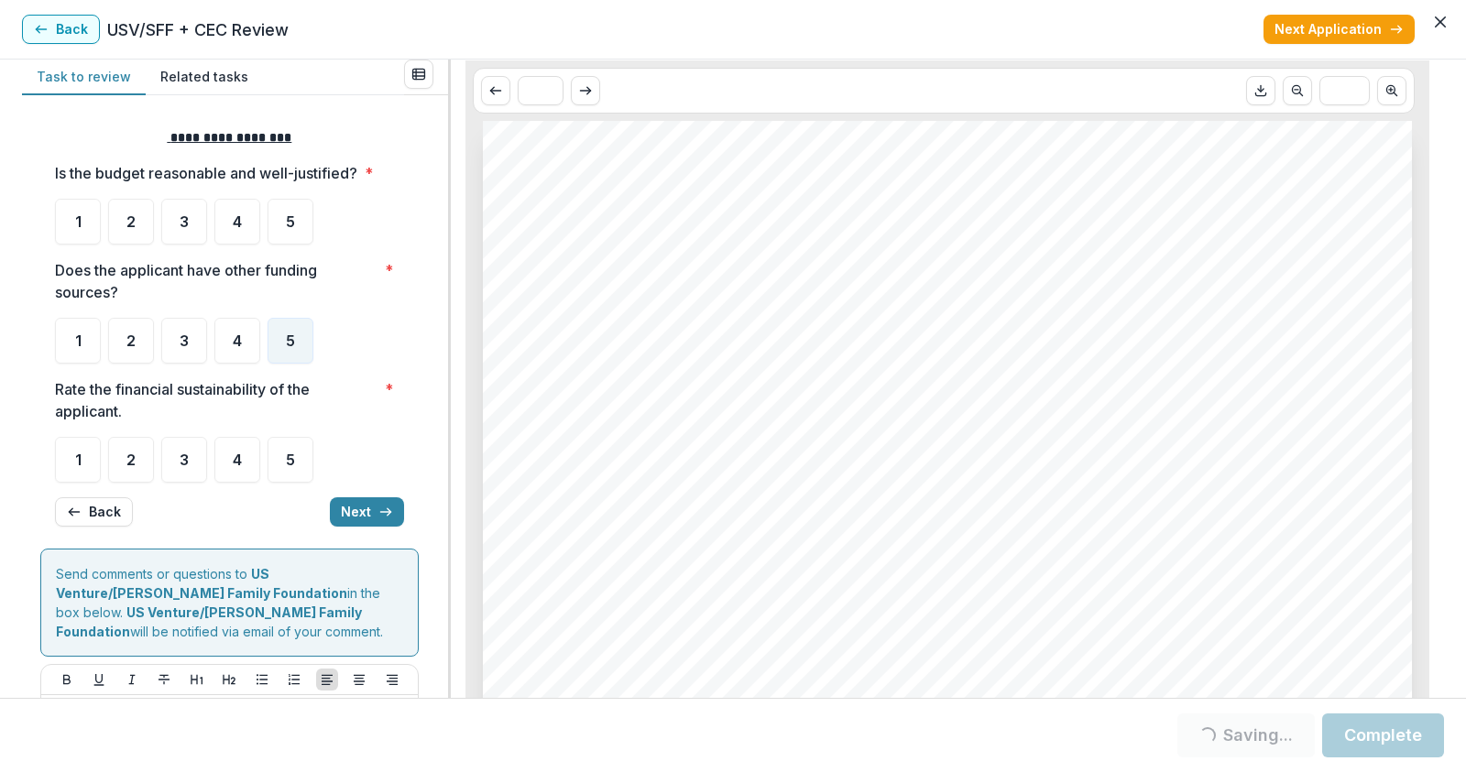
scroll to position [0, 0]
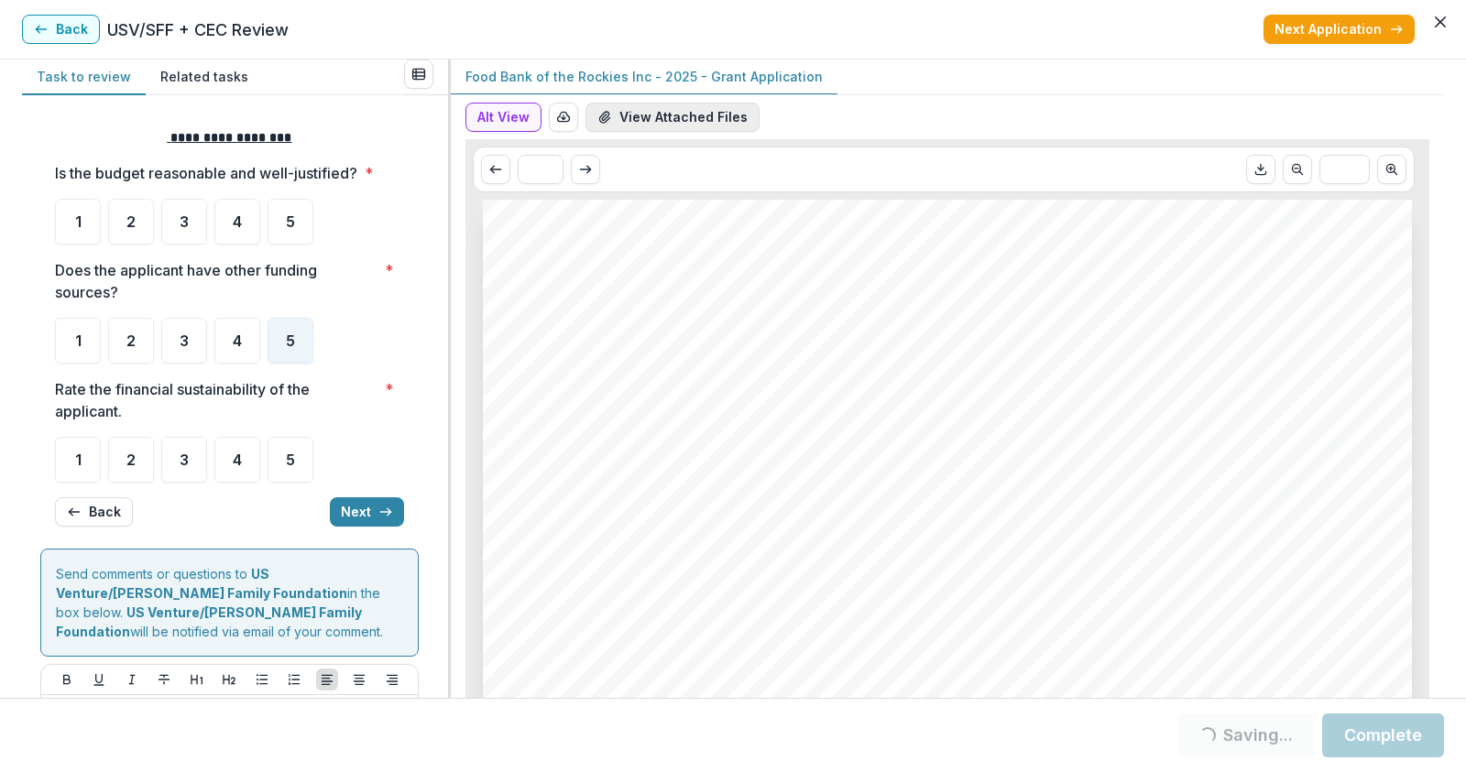
click at [675, 115] on button "View Attached Files" at bounding box center [672, 117] width 174 height 29
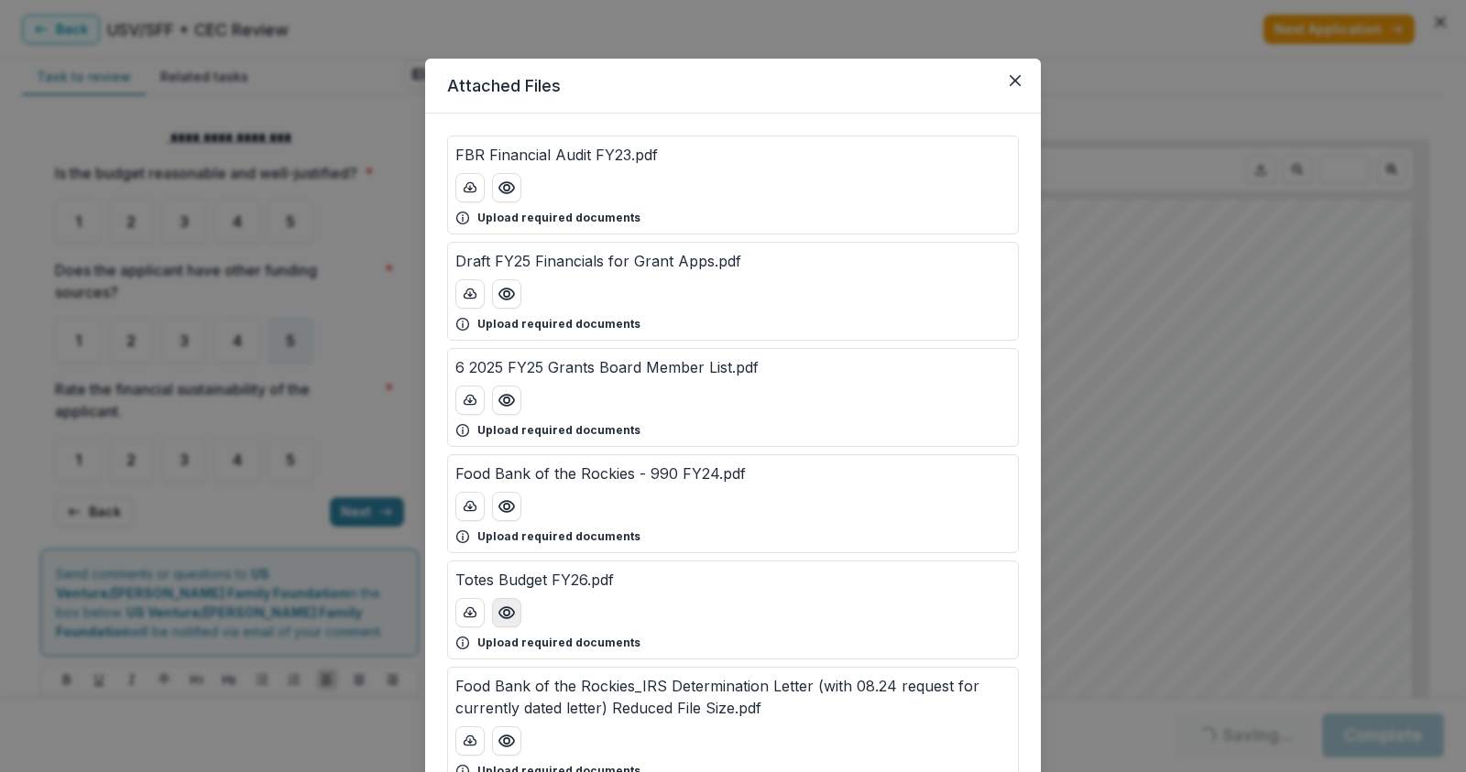
click at [501, 607] on icon "Preview Totes Budget FY26.pdf" at bounding box center [506, 612] width 15 height 11
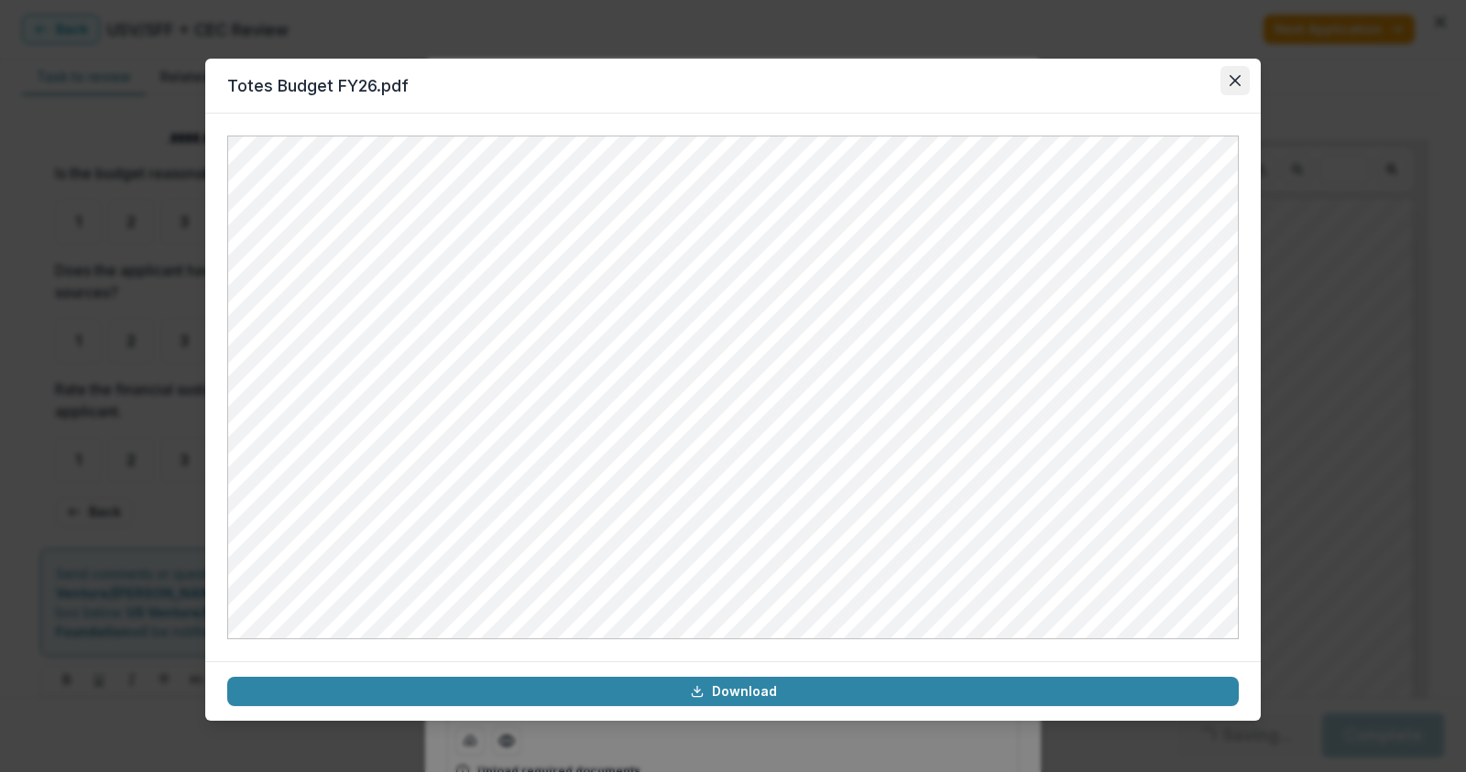
click at [1225, 77] on button "Close" at bounding box center [1234, 80] width 29 height 29
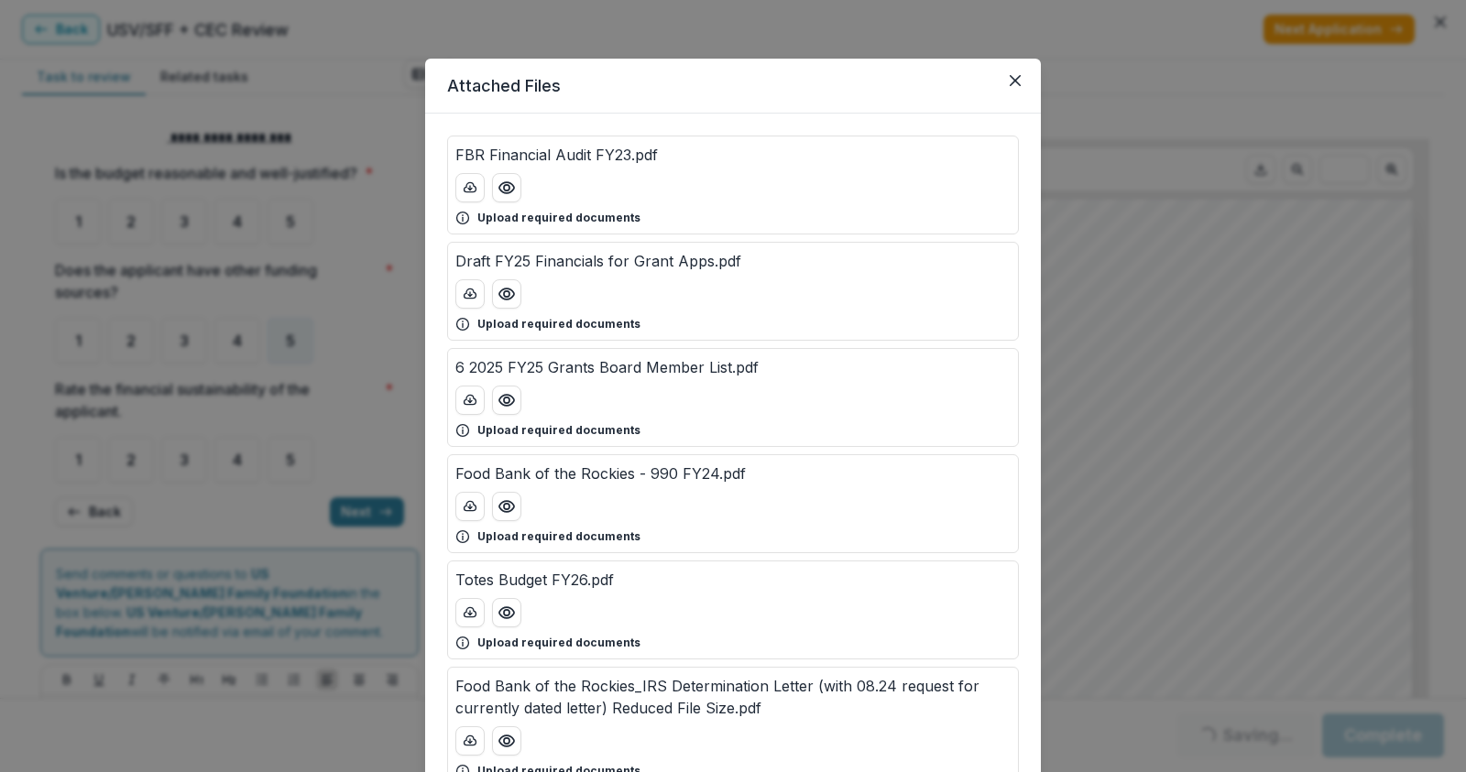
click at [365, 38] on div "Attached Files FBR Financial Audit FY23.pdf Upload required documents Draft FY2…" at bounding box center [733, 386] width 1466 height 772
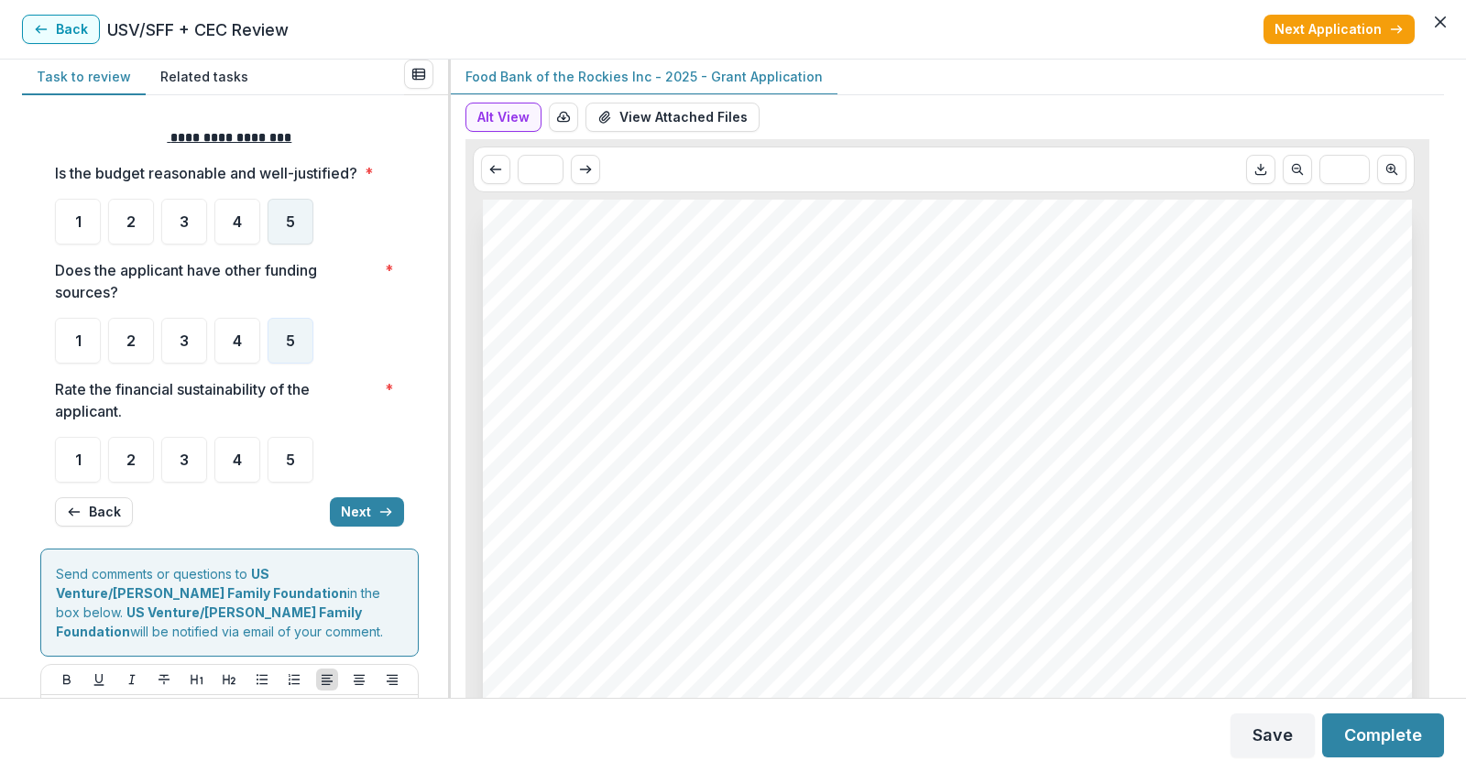
click at [289, 229] on span "5" at bounding box center [290, 221] width 9 height 15
click at [278, 456] on div "5" at bounding box center [290, 460] width 46 height 46
click at [283, 457] on div "5" at bounding box center [290, 460] width 46 height 46
click at [278, 464] on div "5" at bounding box center [290, 460] width 46 height 46
click at [387, 511] on button "Next" at bounding box center [367, 511] width 74 height 29
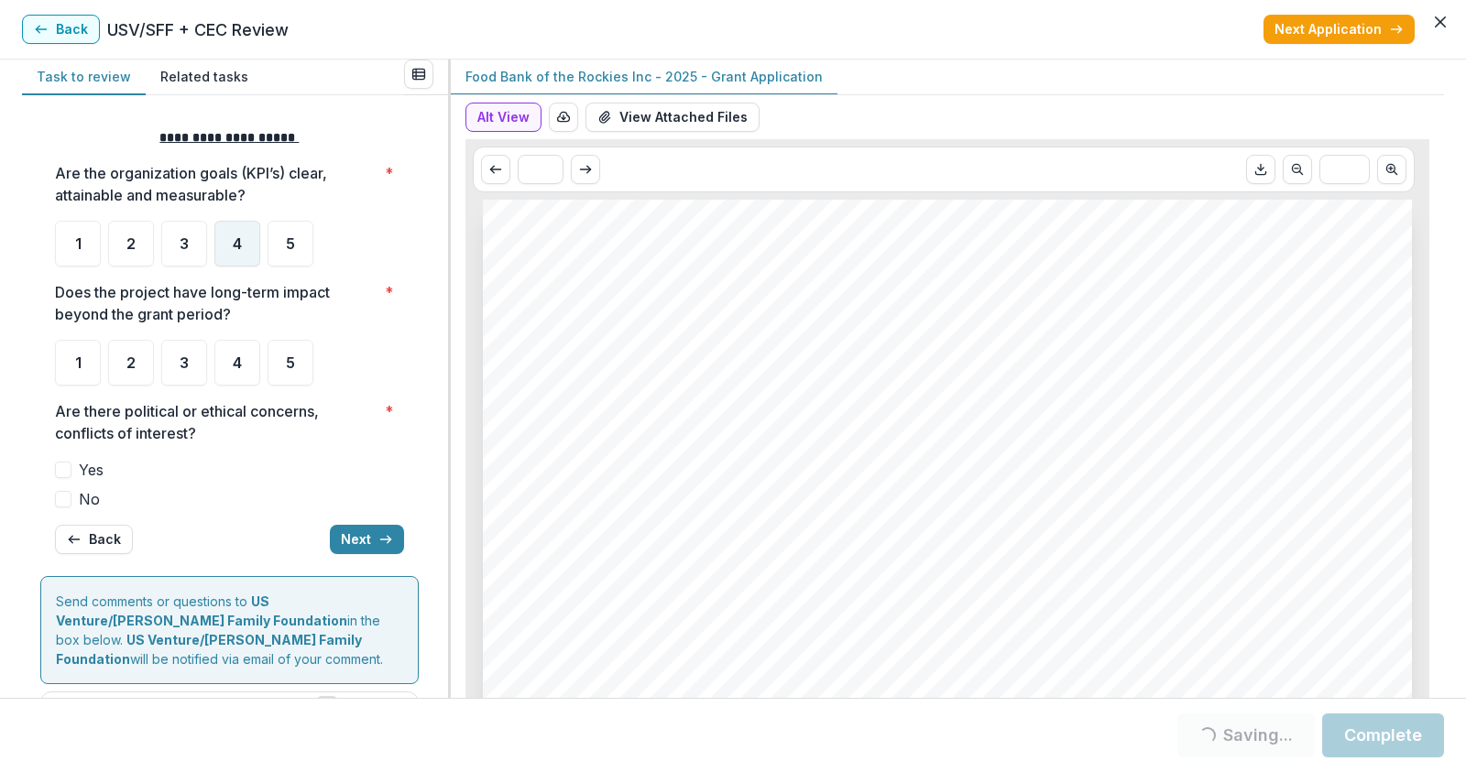
click at [234, 249] on span "4" at bounding box center [237, 243] width 9 height 15
click at [283, 367] on div "5" at bounding box center [290, 363] width 46 height 46
click at [61, 496] on span at bounding box center [63, 499] width 16 height 16
click at [345, 532] on button "Next" at bounding box center [367, 539] width 74 height 29
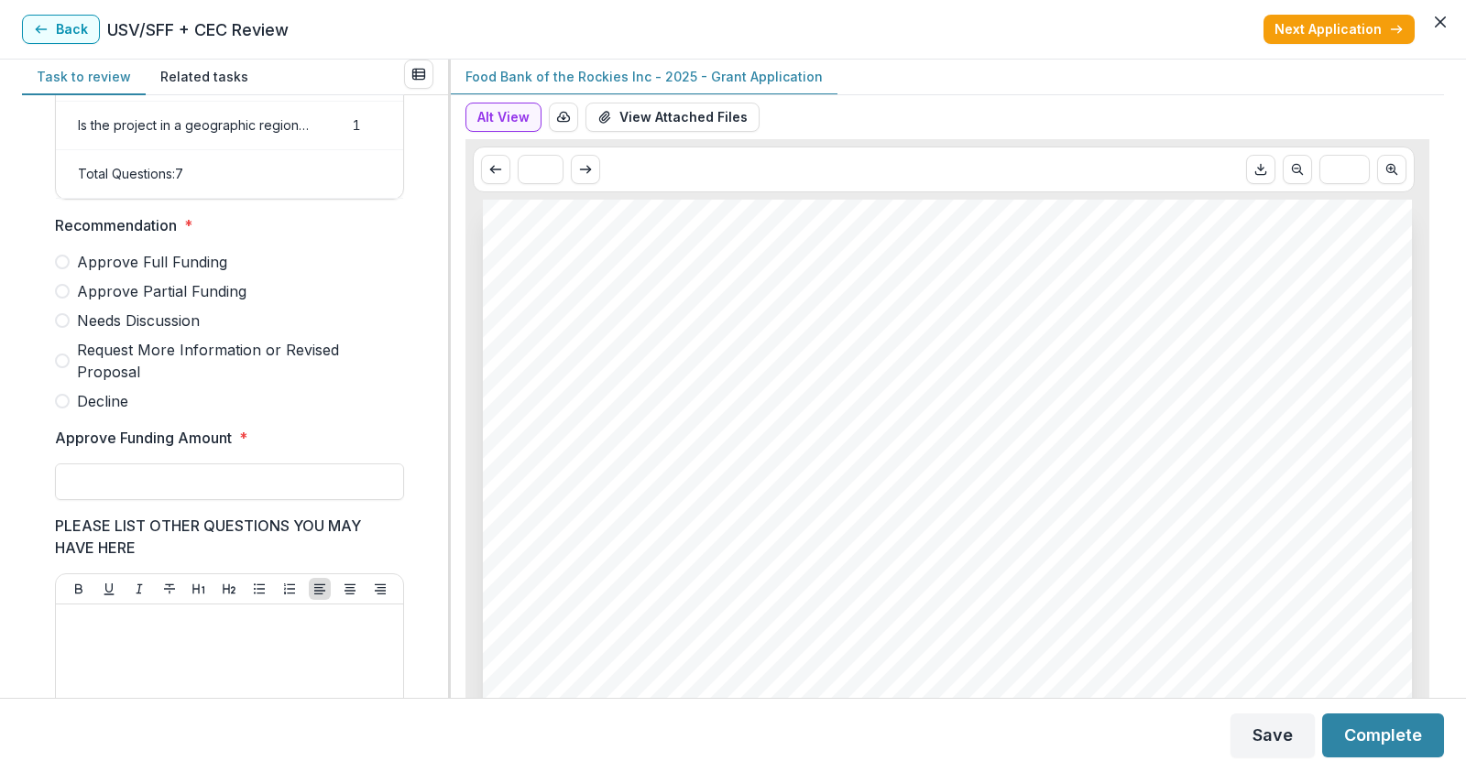
scroll to position [396, 0]
click at [61, 300] on span at bounding box center [62, 292] width 15 height 15
click at [88, 486] on input "Approve Funding Amount *" at bounding box center [229, 482] width 349 height 37
type input "******"
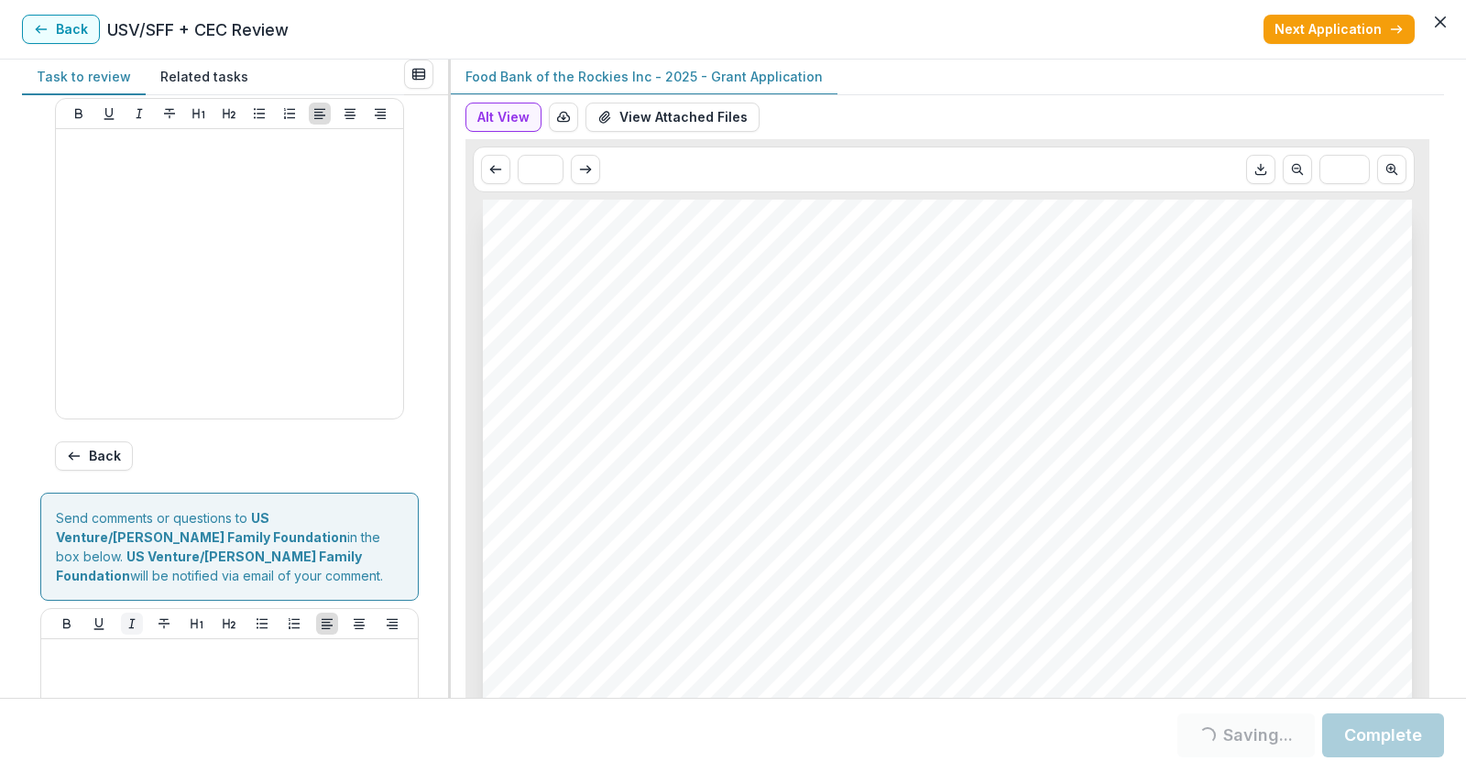
scroll to position [945, 0]
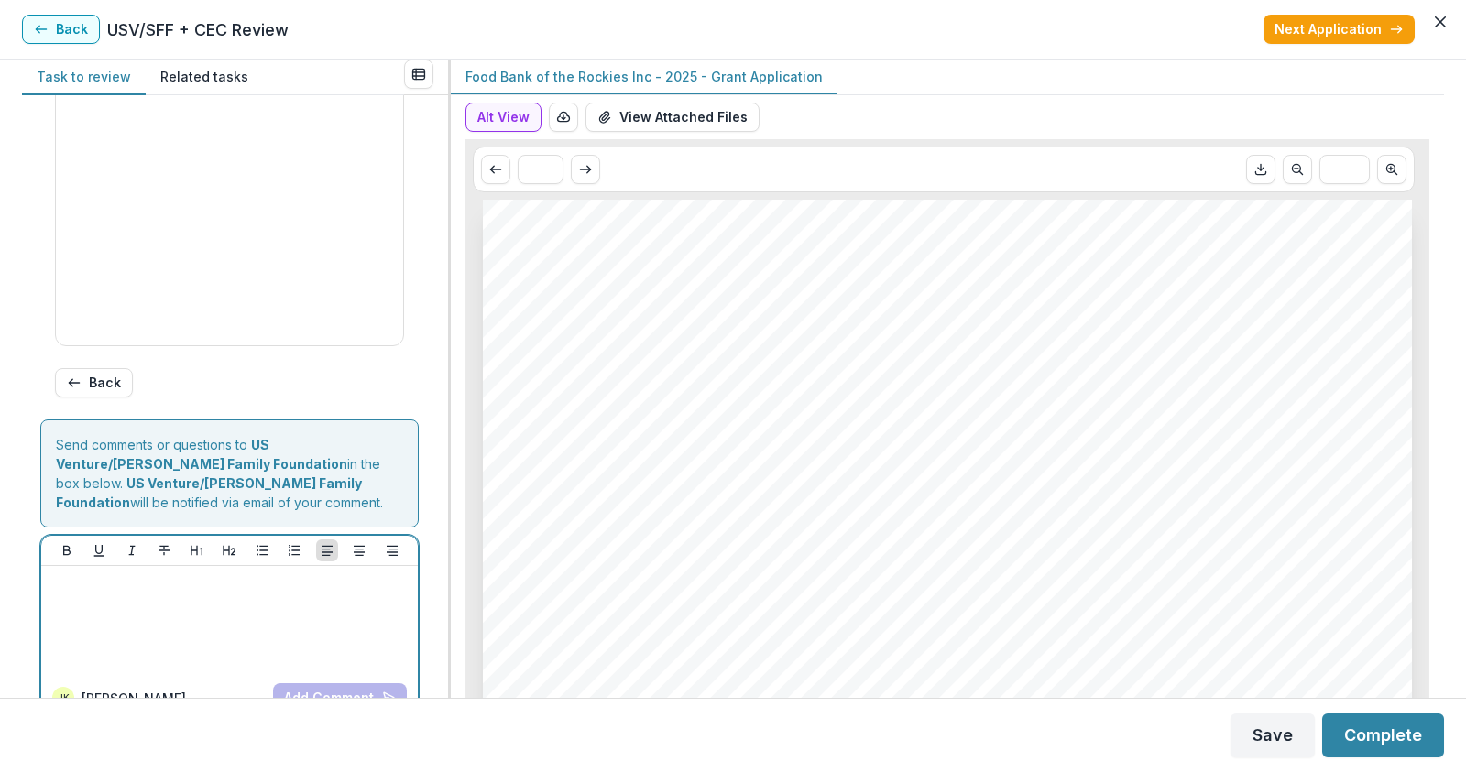
click at [75, 609] on div at bounding box center [230, 619] width 362 height 92
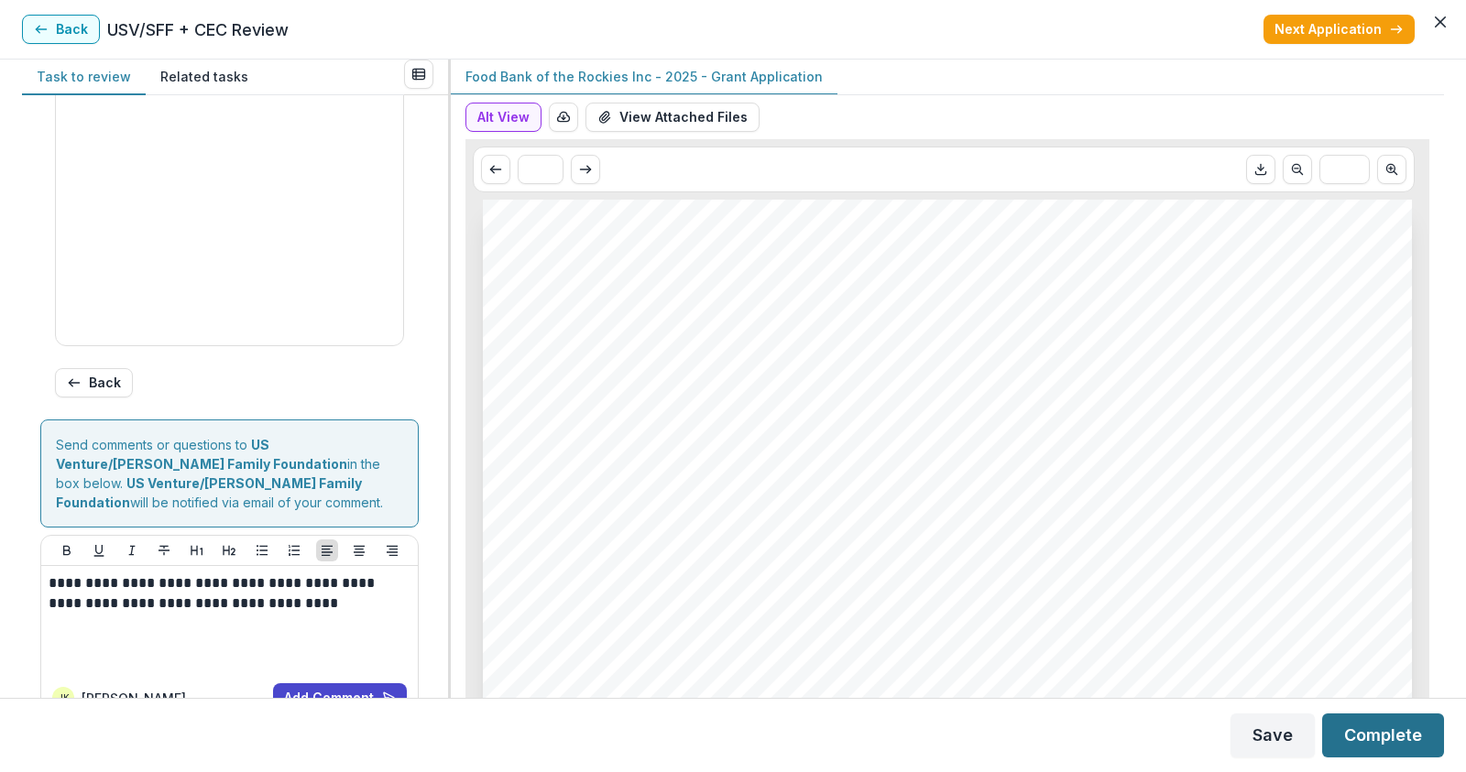
click at [1399, 737] on button "Complete" at bounding box center [1383, 736] width 122 height 44
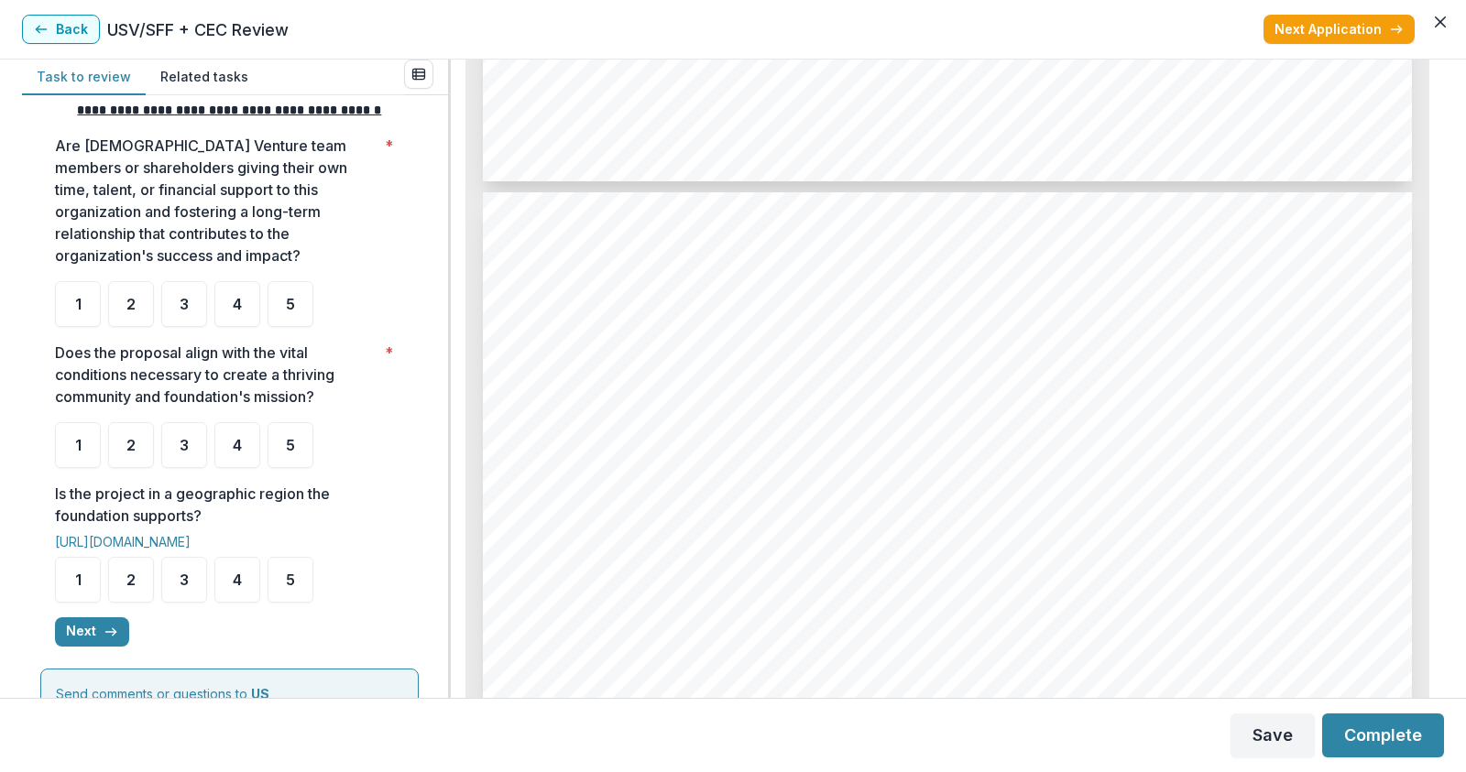
scroll to position [366, 0]
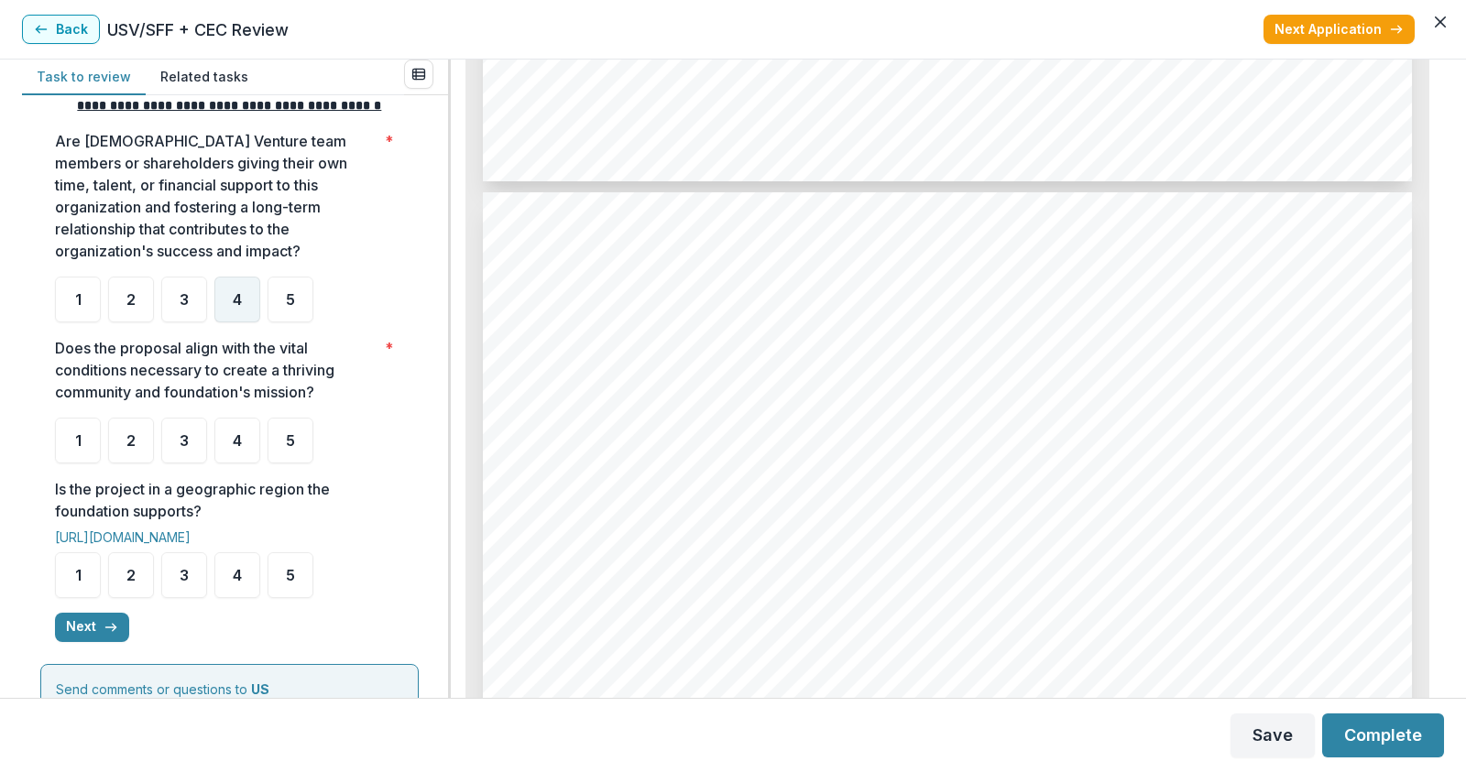
click at [246, 322] on div "4" at bounding box center [237, 300] width 46 height 46
click at [280, 464] on div "5" at bounding box center [290, 441] width 46 height 46
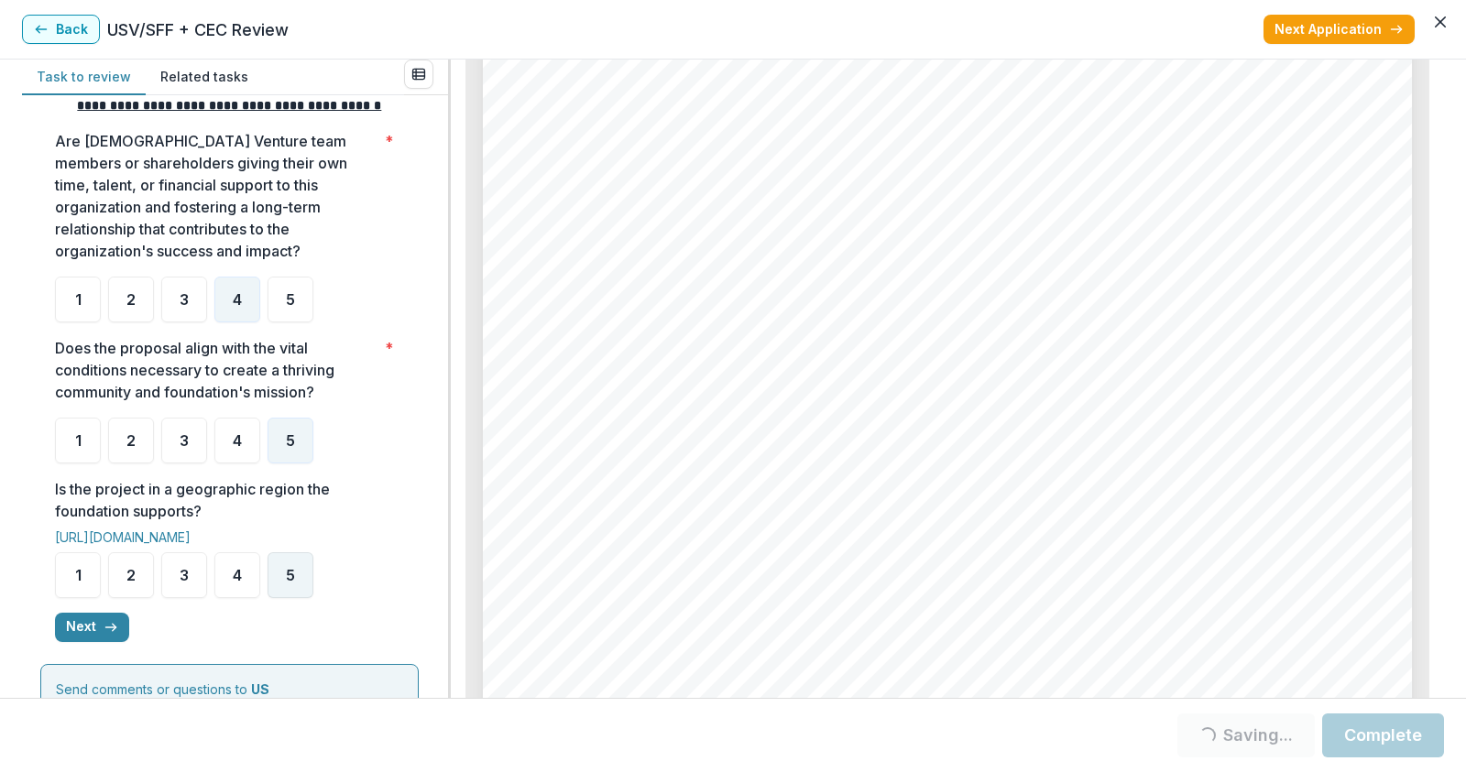
click at [288, 583] on span "5" at bounding box center [290, 575] width 9 height 15
click at [97, 642] on button "Next" at bounding box center [92, 627] width 74 height 29
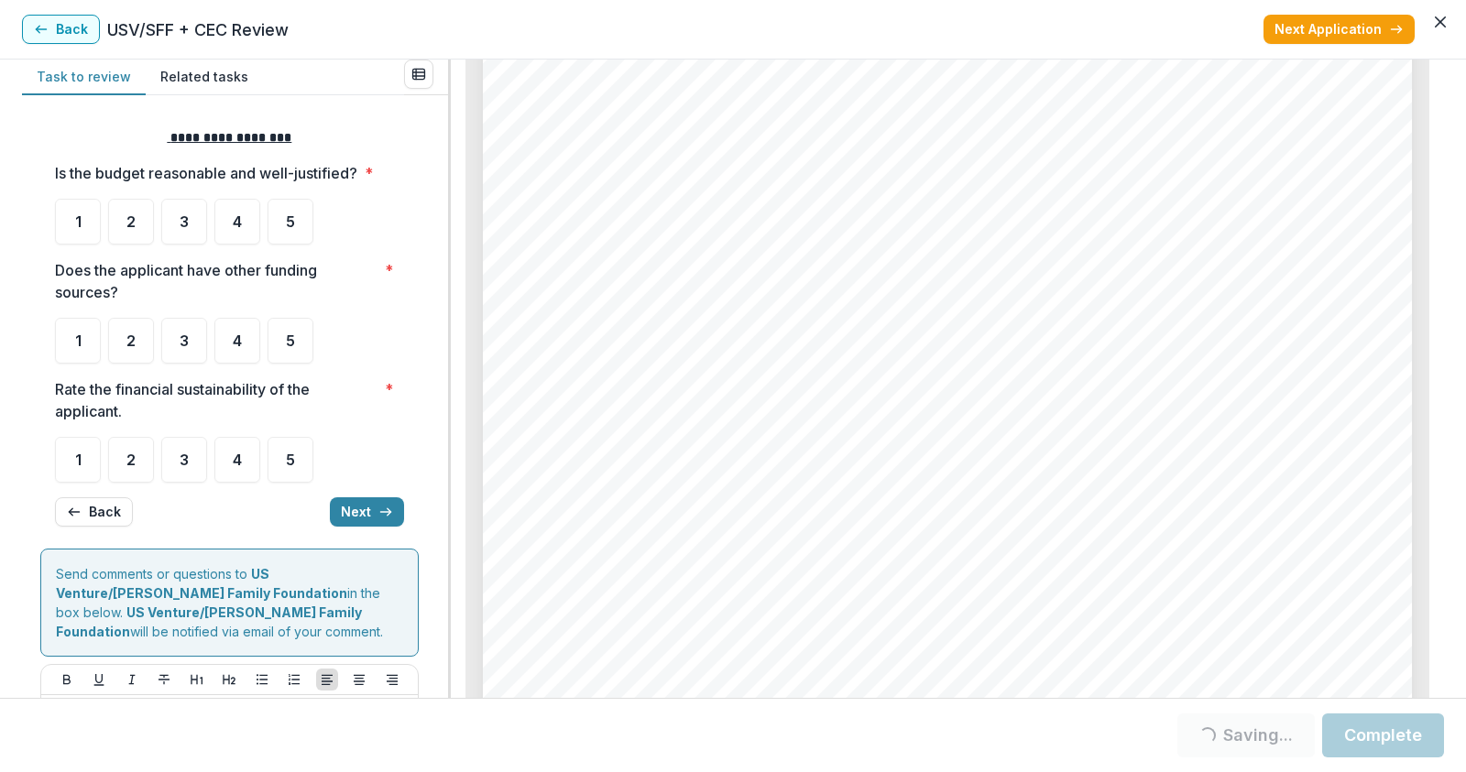
scroll to position [0, 0]
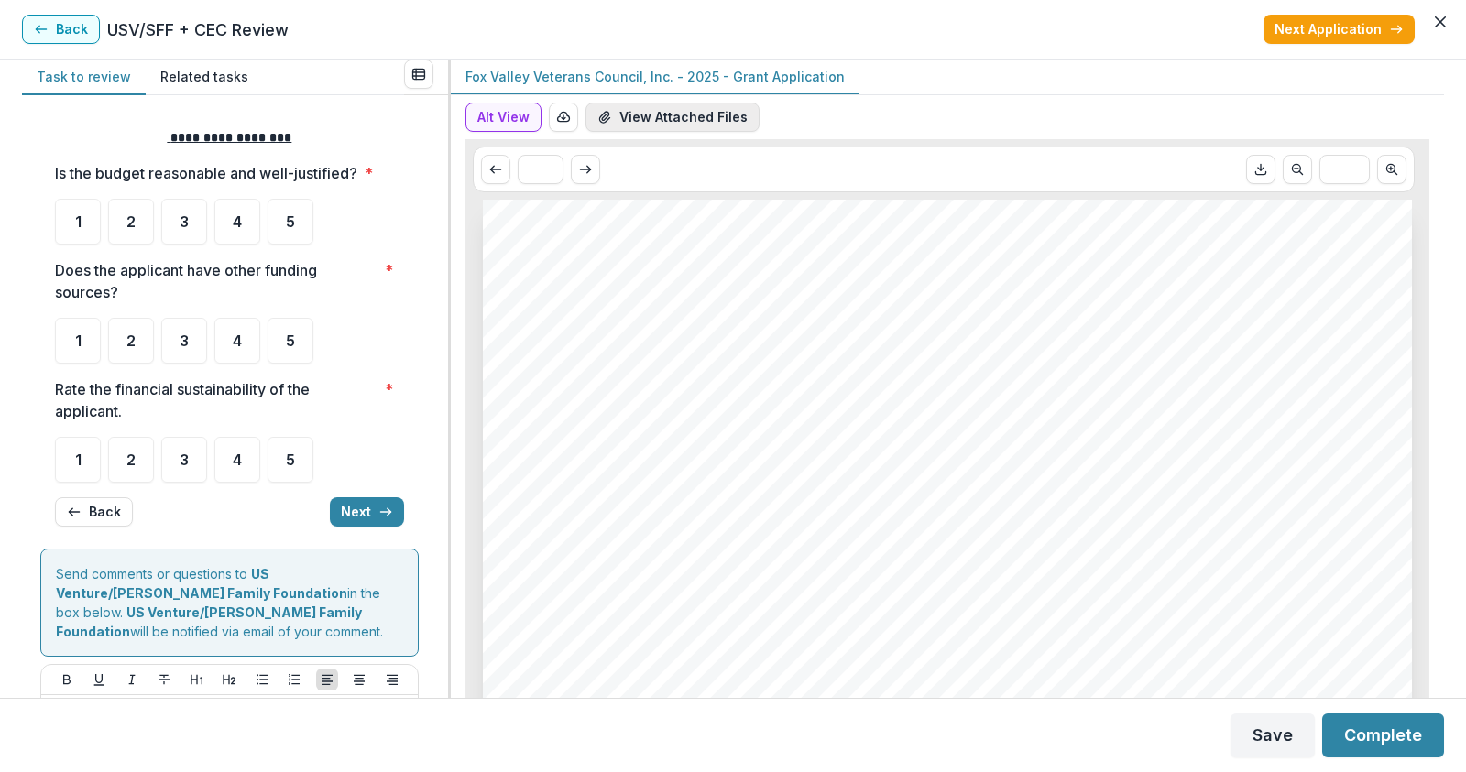
click at [725, 118] on button "View Attached Files" at bounding box center [672, 117] width 174 height 29
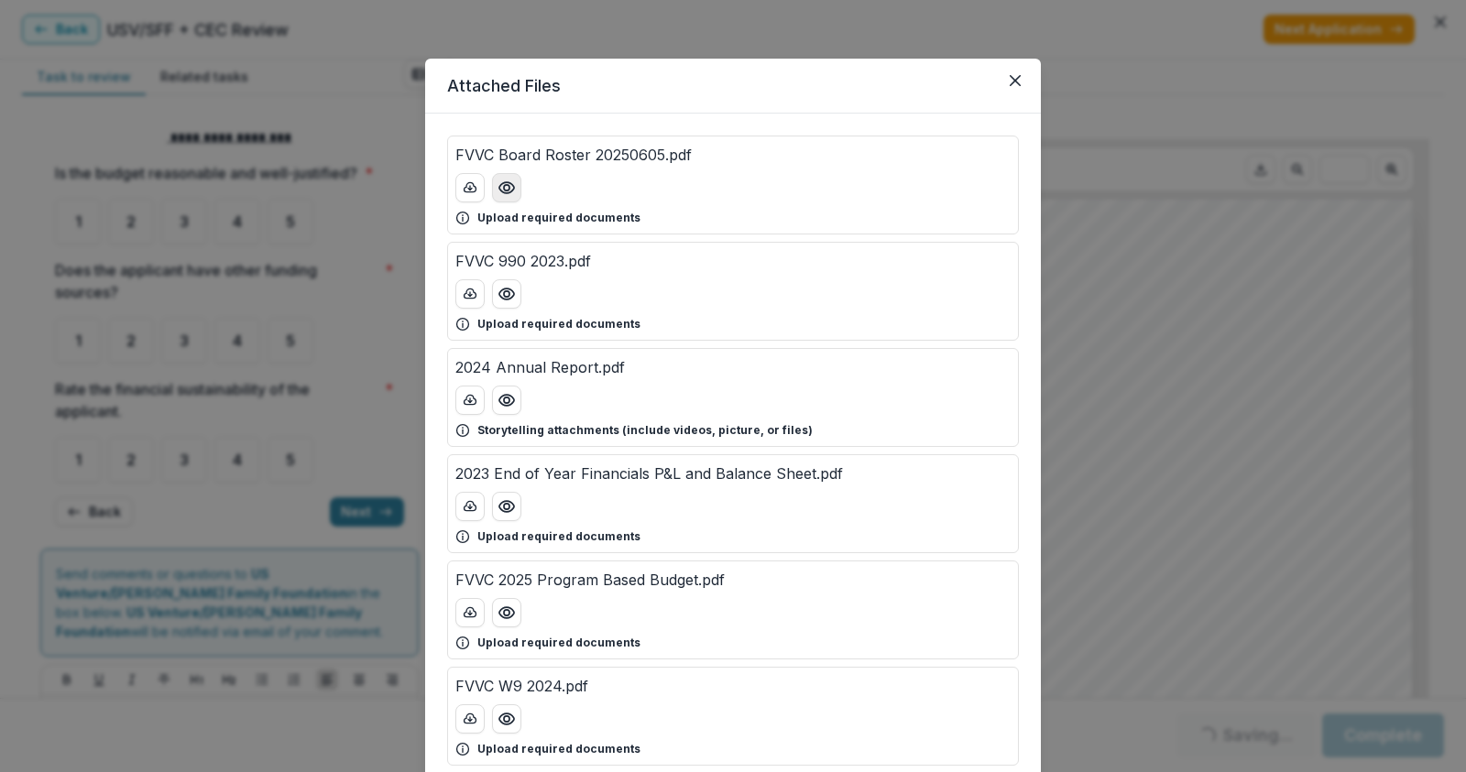
click at [505, 182] on icon "Preview FVVC Board Roster 20250605.pdf" at bounding box center [506, 187] width 15 height 11
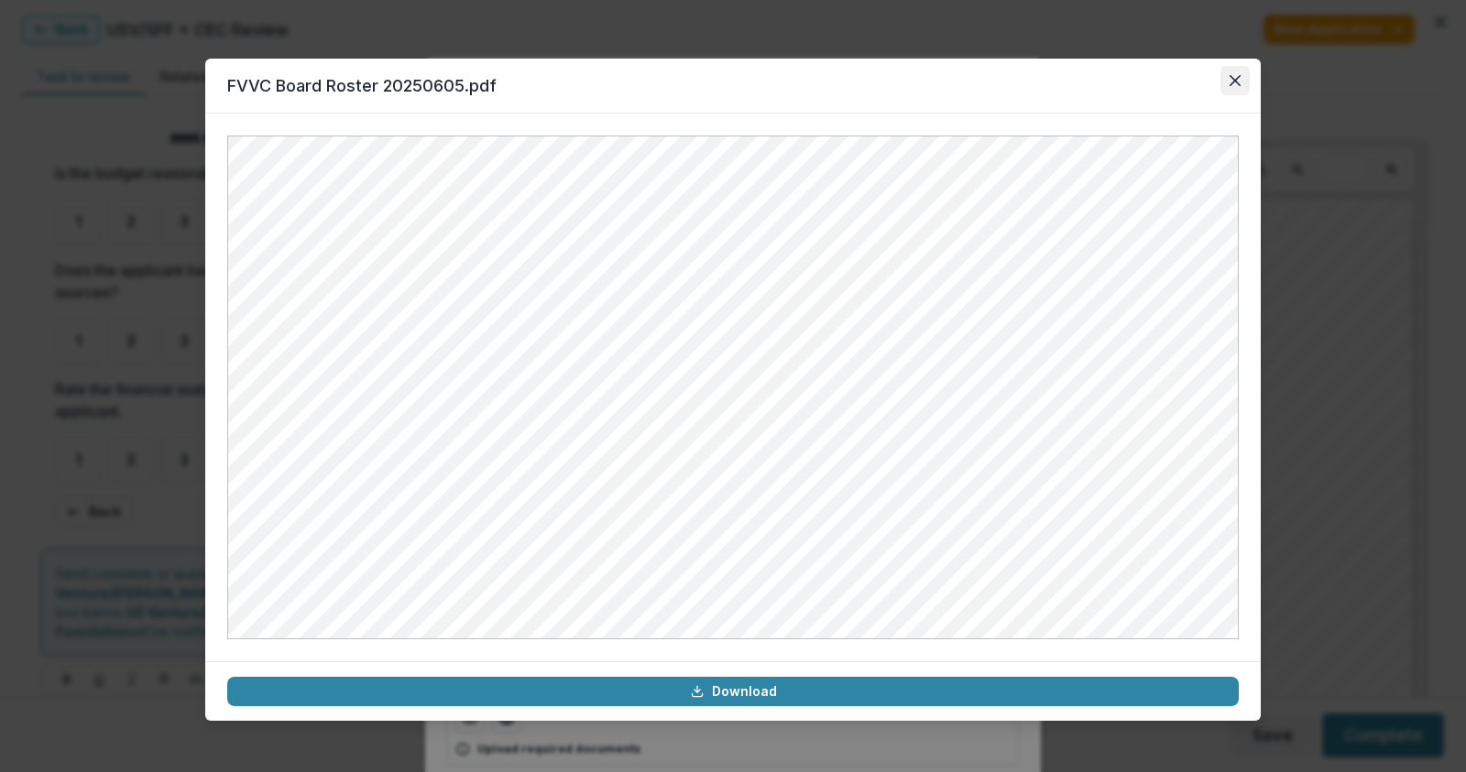
click at [1235, 75] on icon "Close" at bounding box center [1234, 80] width 11 height 11
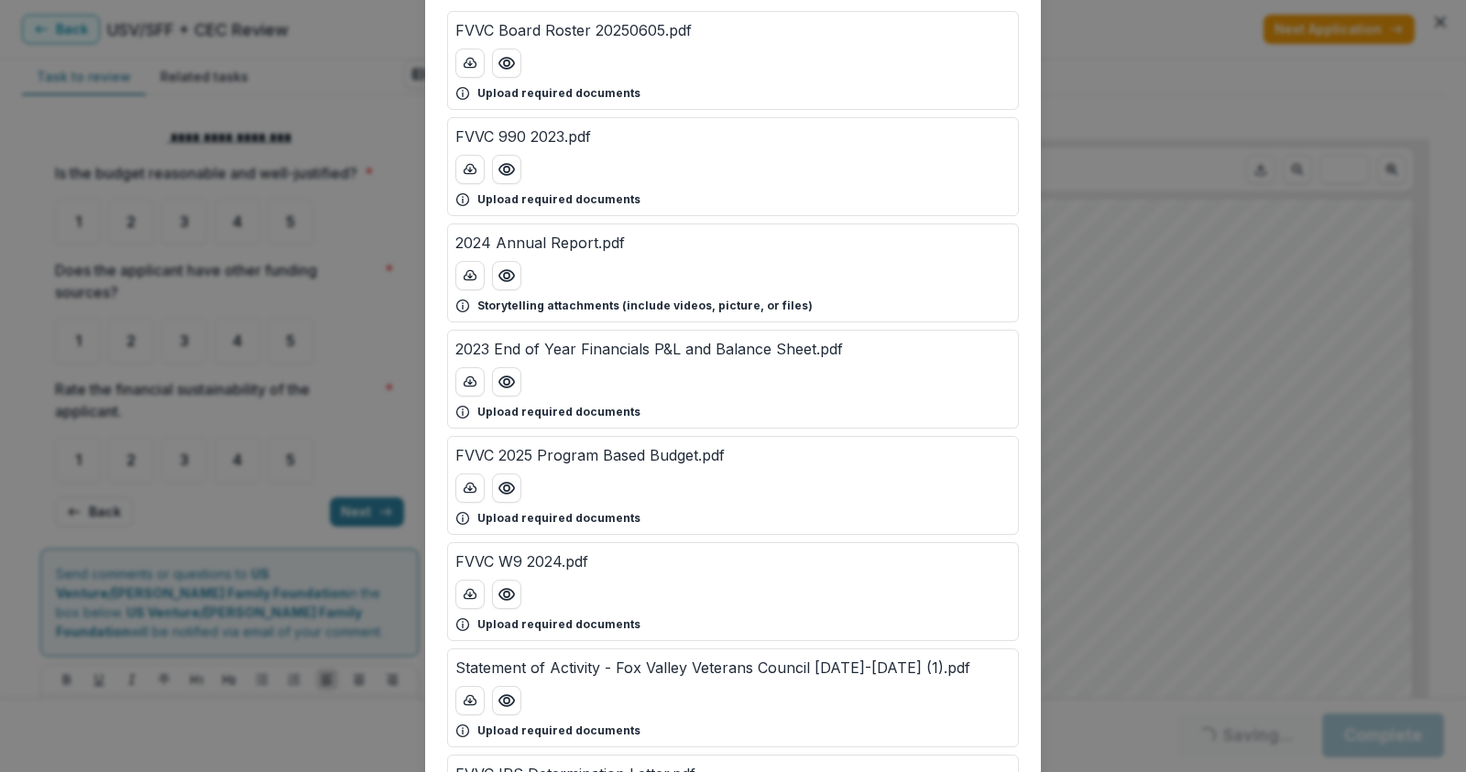
scroll to position [183, 0]
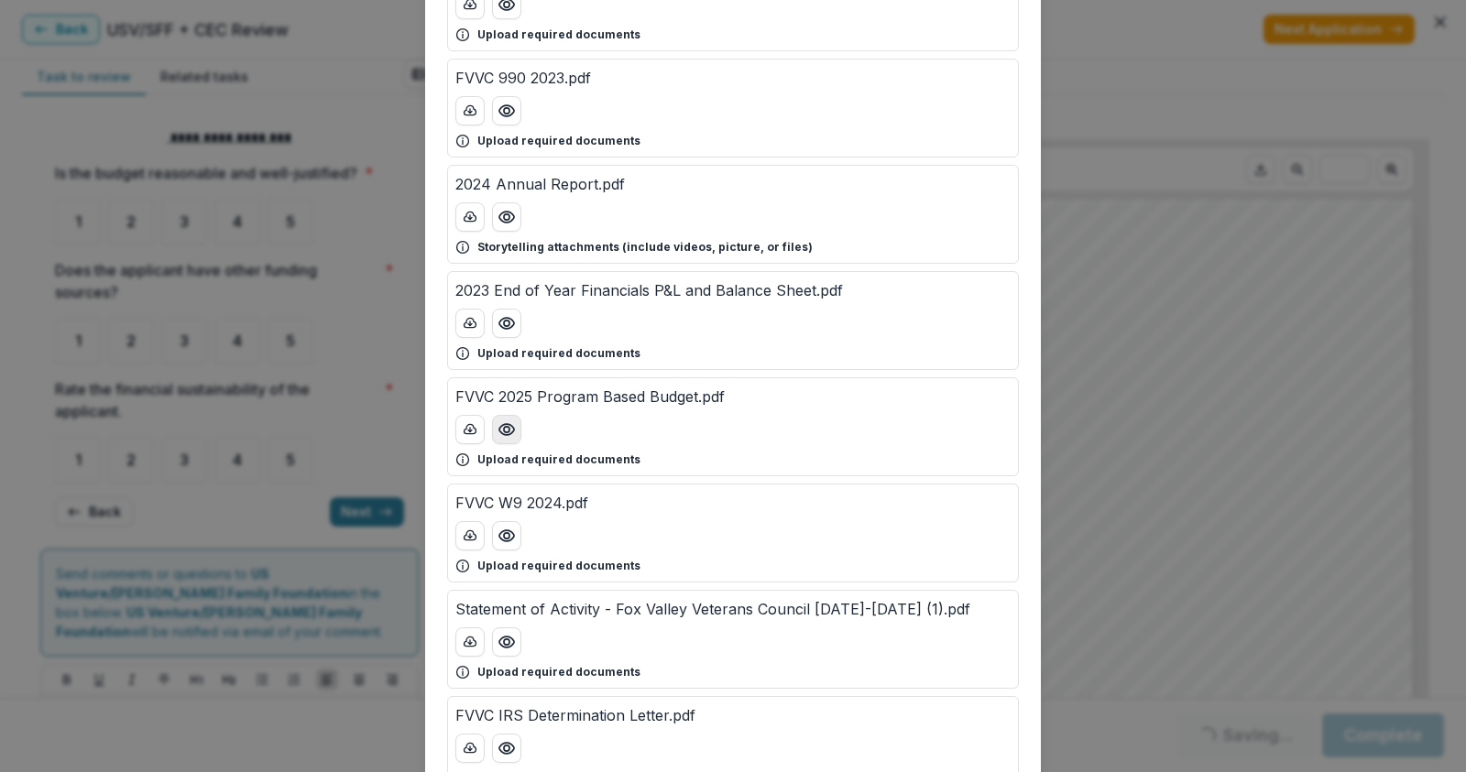
click at [497, 428] on icon "Preview FVVC 2025 Program Based Budget.pdf" at bounding box center [506, 429] width 18 height 18
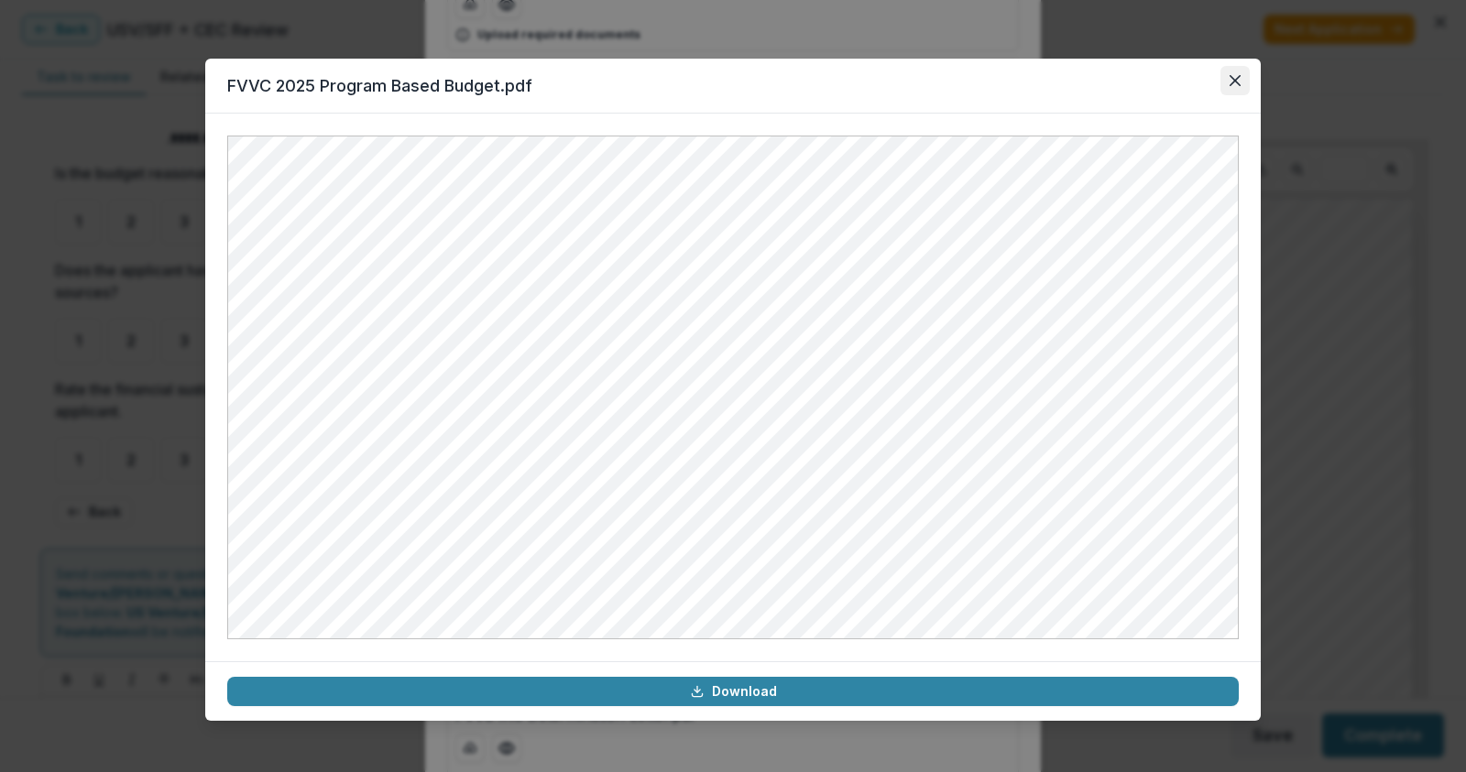
click at [1236, 84] on icon "Close" at bounding box center [1234, 80] width 11 height 11
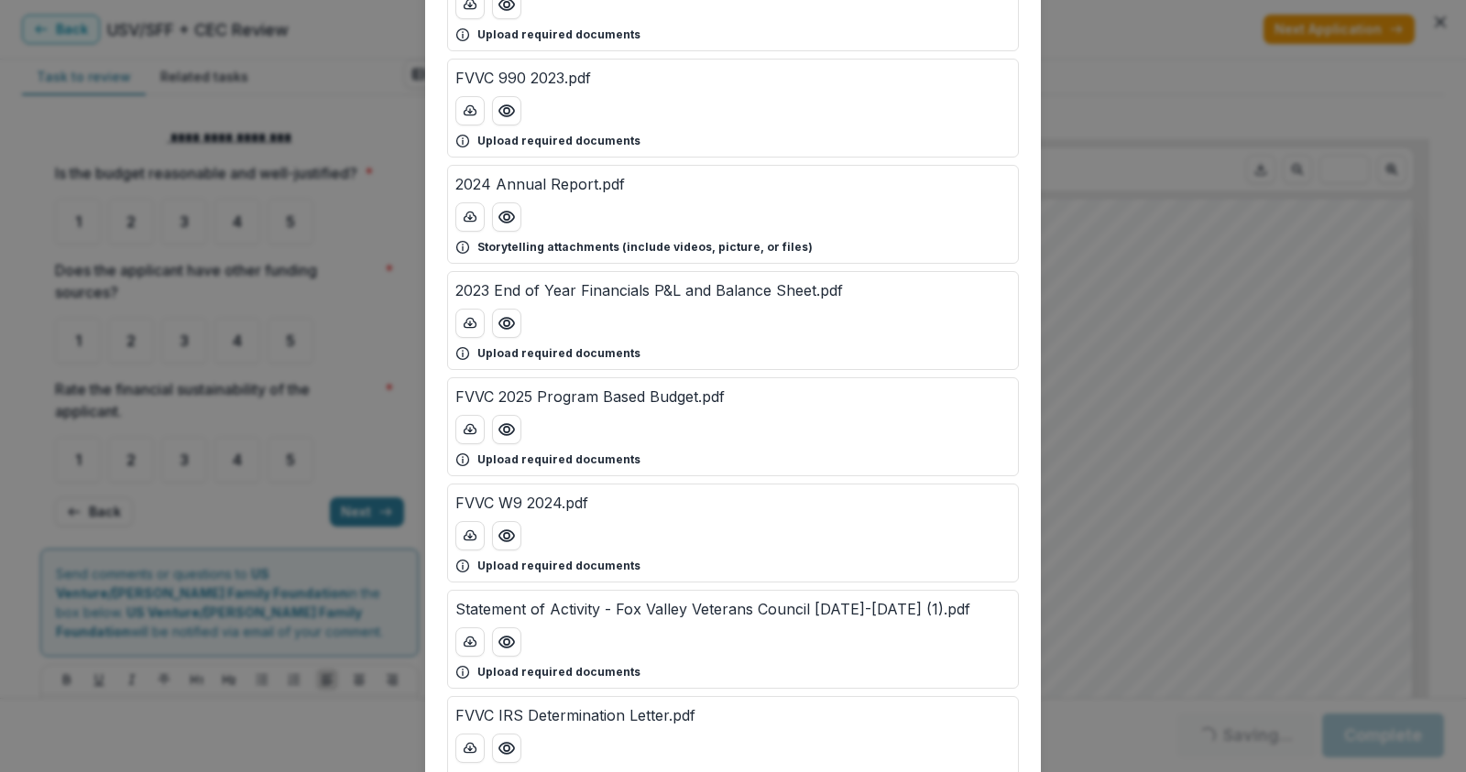
click at [387, 224] on div "Attached Files FVVC Board Roster 20250605.pdf Upload required documents FVVC 99…" at bounding box center [733, 386] width 1466 height 772
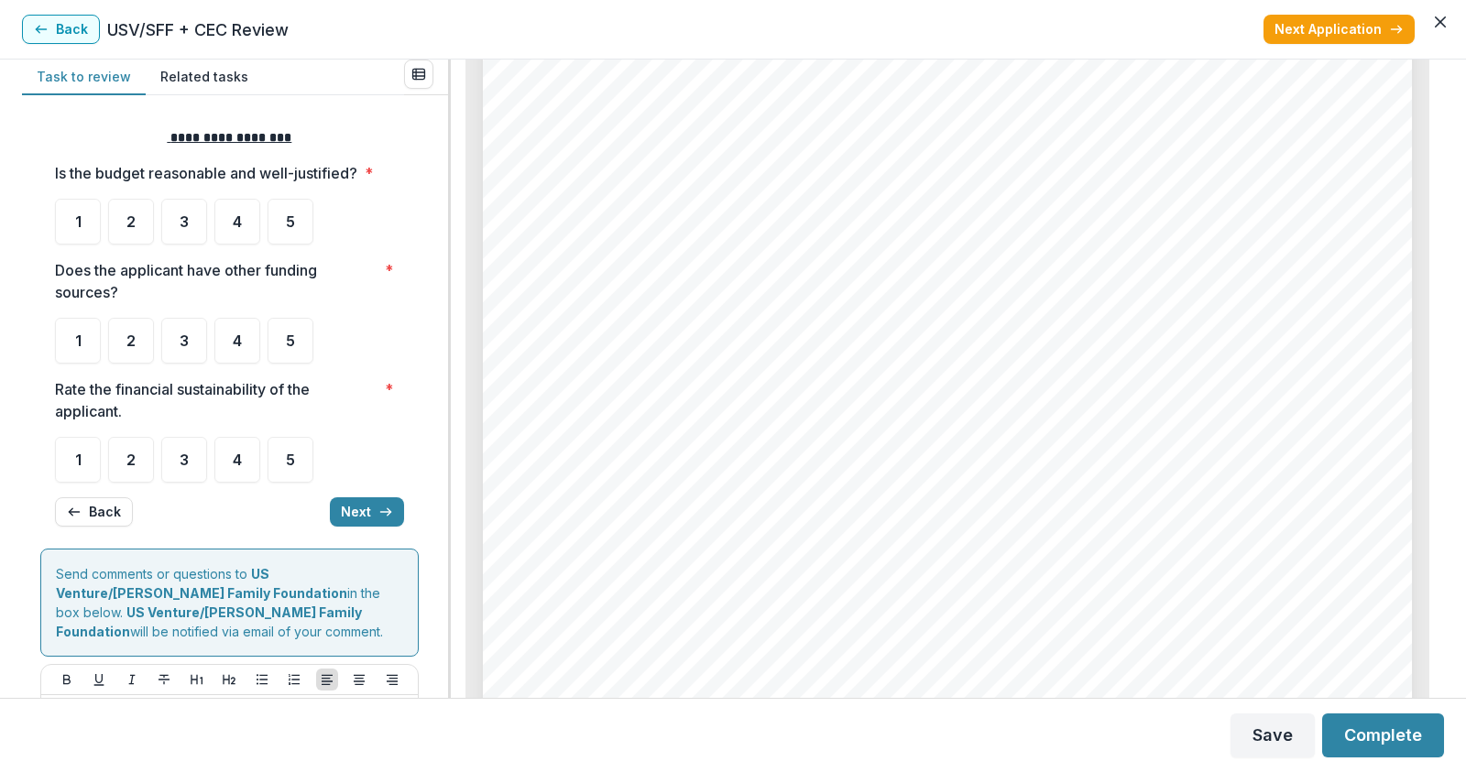
scroll to position [5771, 0]
click at [277, 219] on div "5" at bounding box center [290, 222] width 46 height 46
click at [290, 338] on span "5" at bounding box center [290, 340] width 9 height 15
click at [224, 448] on div "4" at bounding box center [237, 460] width 46 height 46
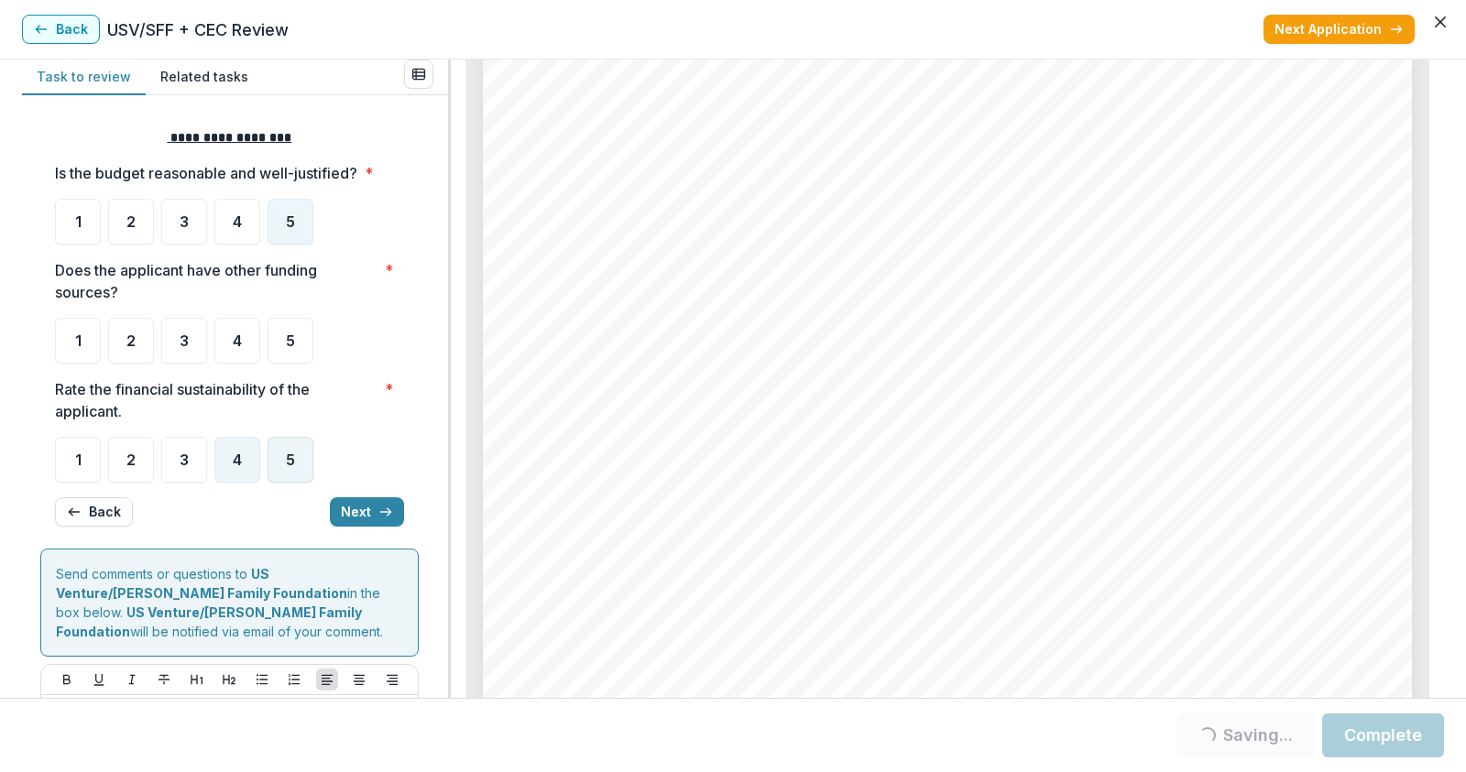
click at [295, 449] on div "5" at bounding box center [290, 460] width 46 height 46
click at [283, 324] on div "5" at bounding box center [290, 341] width 46 height 46
click at [294, 342] on span "5" at bounding box center [290, 340] width 9 height 15
click at [378, 506] on icon "button" at bounding box center [385, 512] width 15 height 15
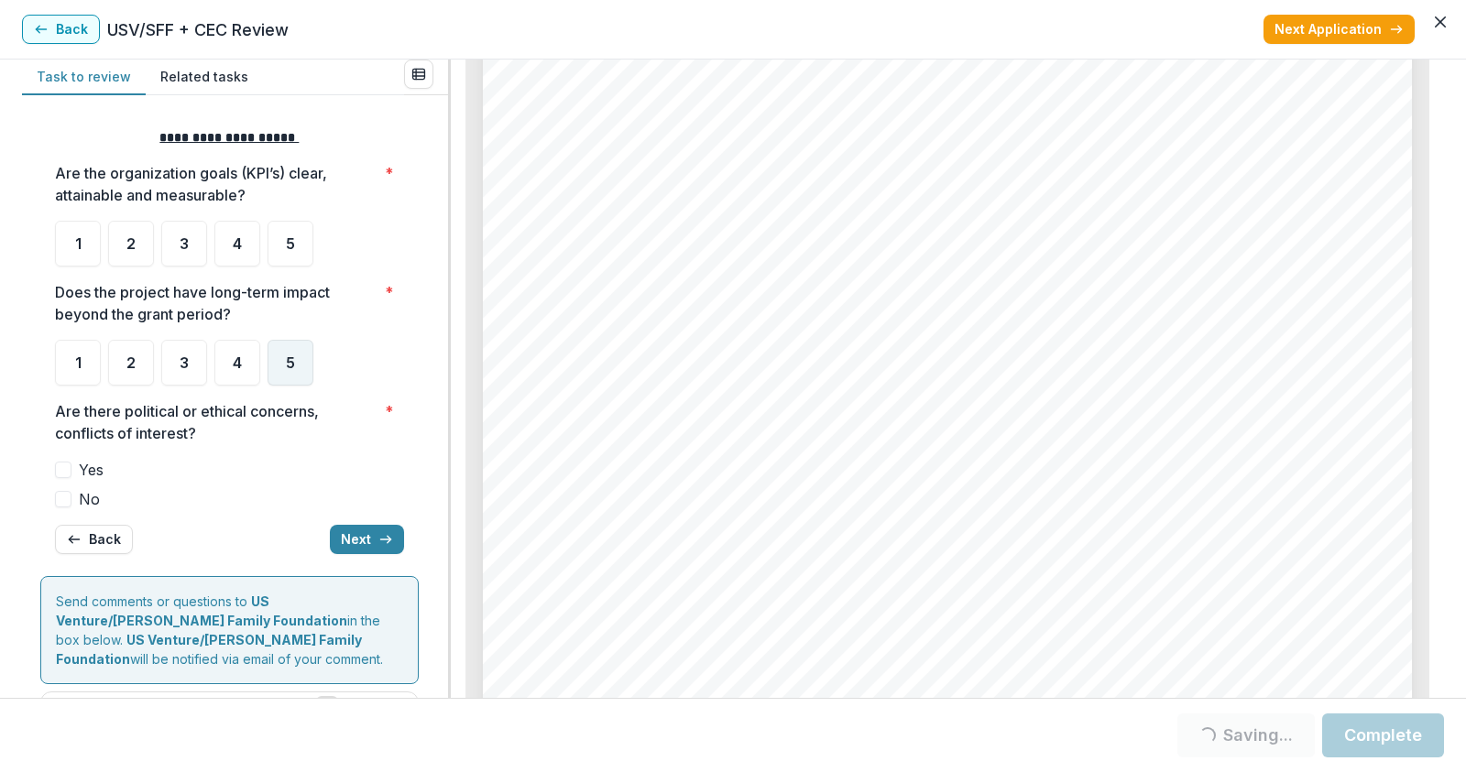
click at [281, 366] on div "5" at bounding box center [290, 363] width 46 height 46
click at [280, 359] on div "5" at bounding box center [290, 363] width 46 height 46
click at [59, 497] on span at bounding box center [63, 499] width 16 height 16
click at [299, 363] on div "5" at bounding box center [290, 363] width 46 height 46
click at [62, 494] on span at bounding box center [63, 499] width 16 height 16
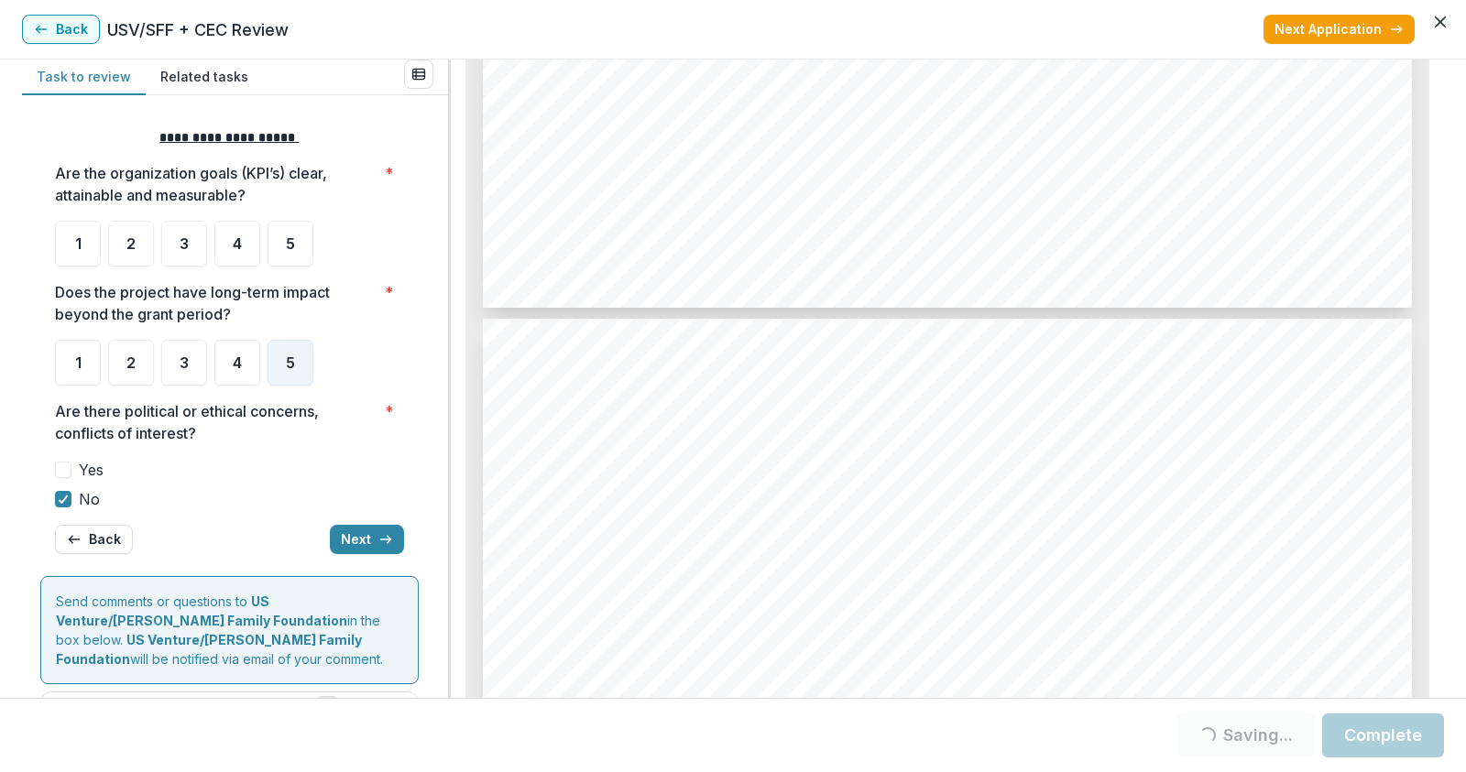
scroll to position [6596, 0]
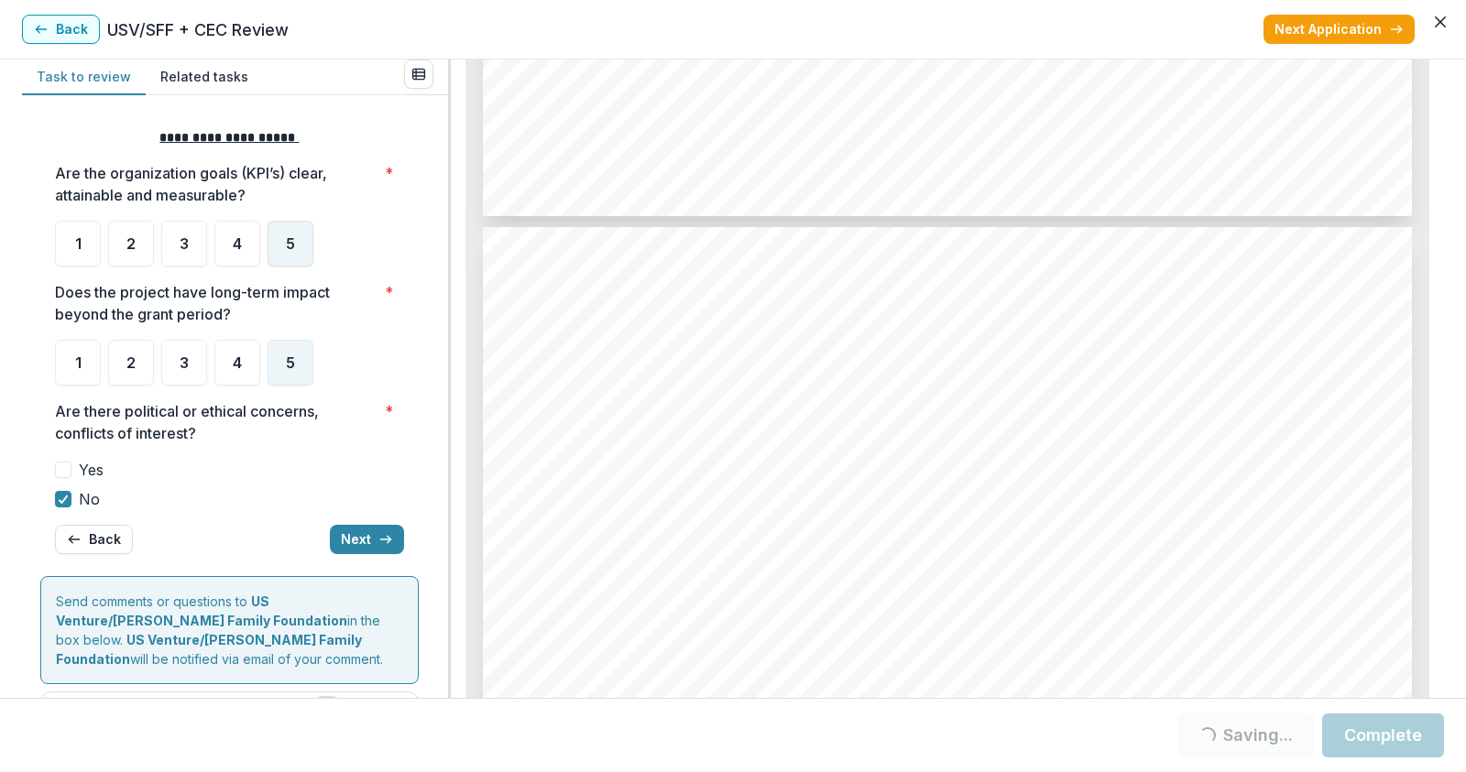
click at [288, 246] on span "5" at bounding box center [290, 243] width 9 height 15
click at [284, 247] on div "5" at bounding box center [290, 244] width 46 height 46
click at [282, 245] on div "5" at bounding box center [290, 244] width 46 height 46
click at [283, 242] on div "5" at bounding box center [290, 244] width 46 height 46
click at [363, 536] on button "Next" at bounding box center [367, 539] width 74 height 29
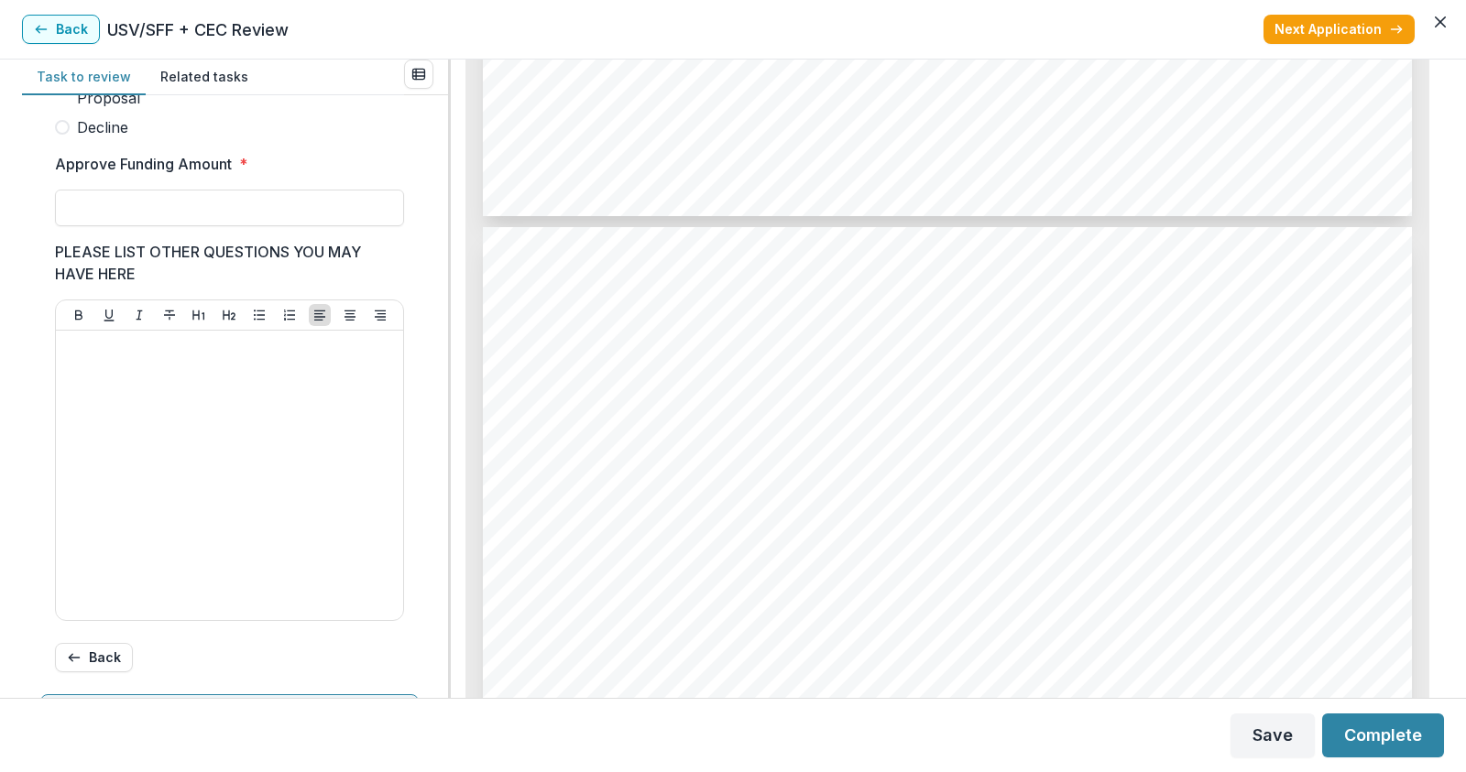
scroll to position [487, 0]
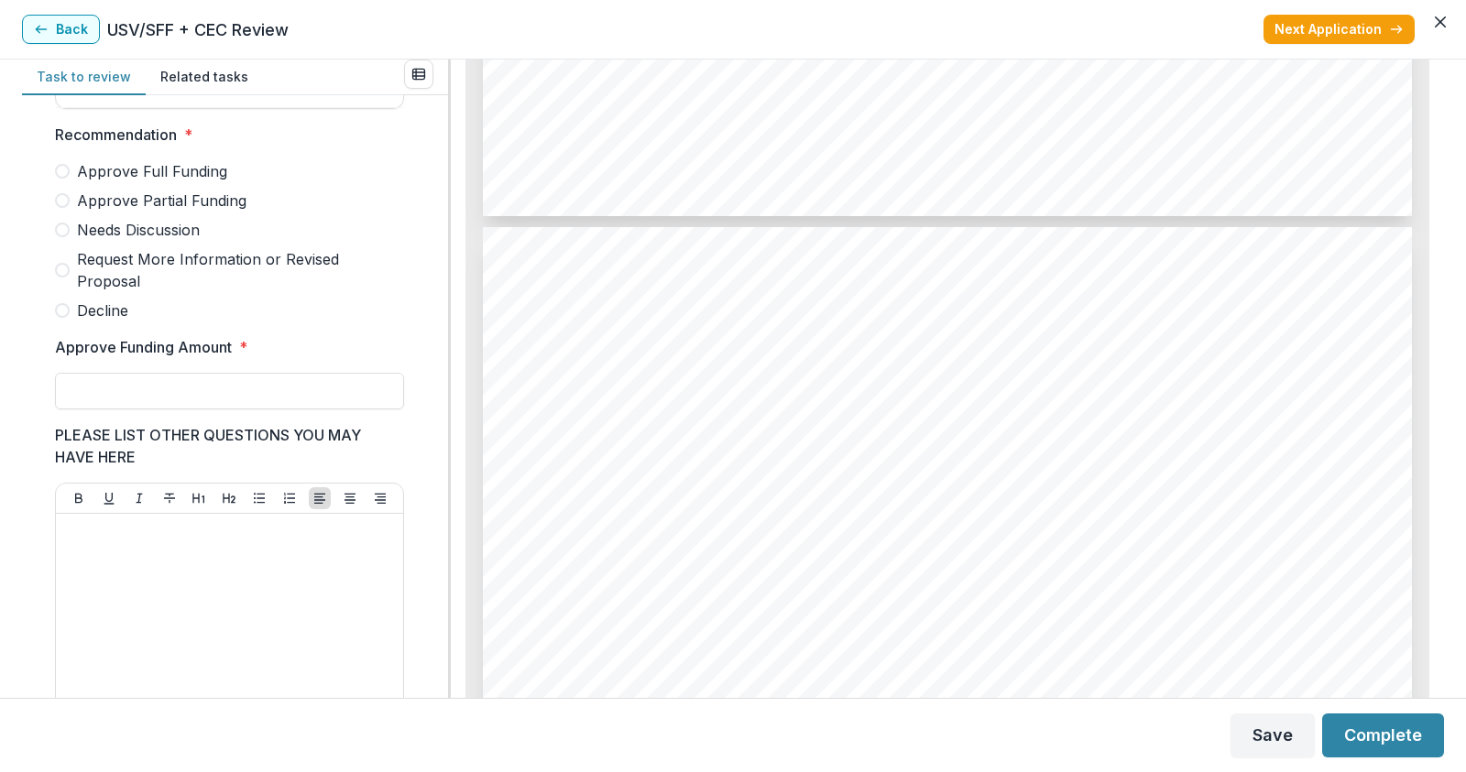
click at [62, 208] on span at bounding box center [62, 200] width 15 height 15
click at [119, 407] on input "Approve Funding Amount *" at bounding box center [229, 391] width 349 height 37
type input "******"
click at [167, 598] on div at bounding box center [229, 658] width 333 height 275
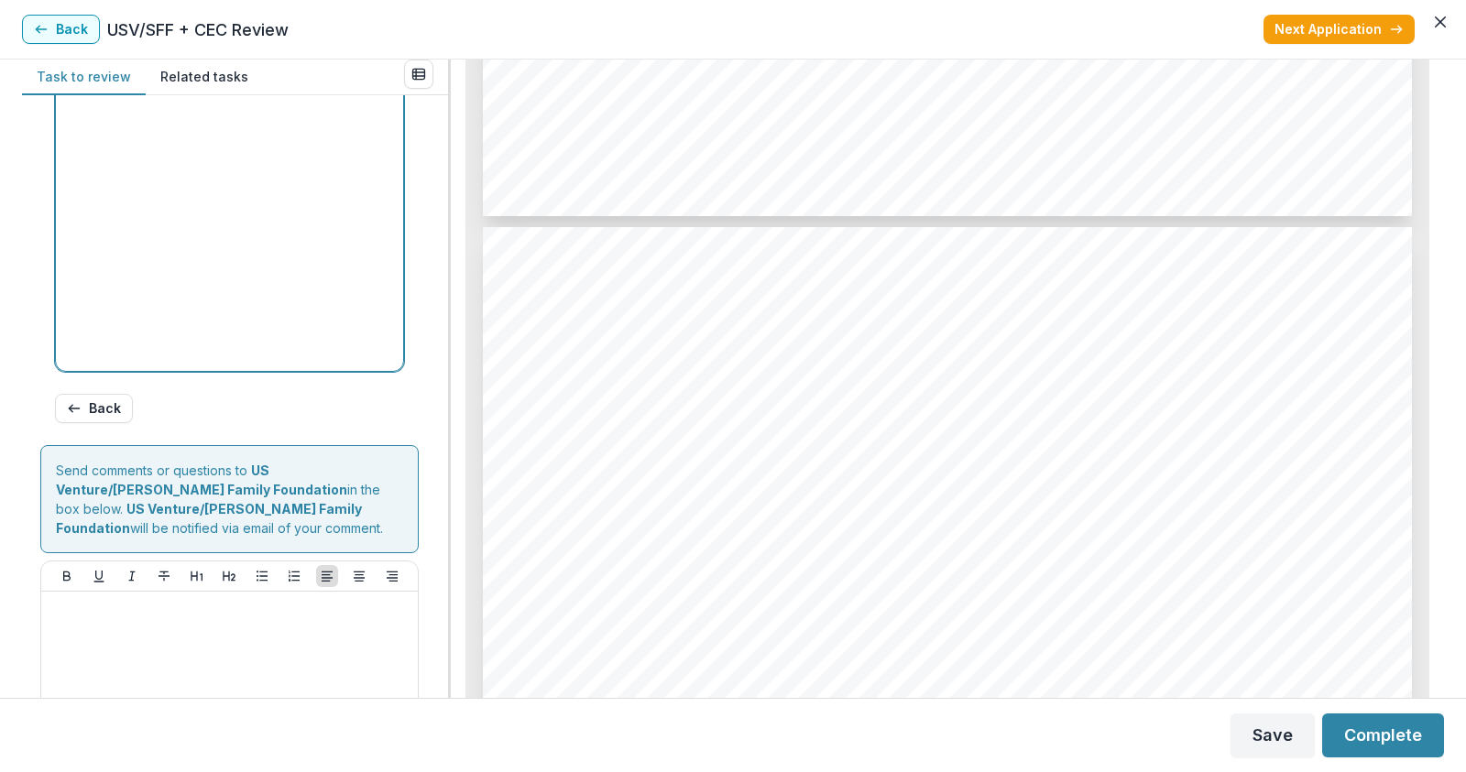
scroll to position [1004, 0]
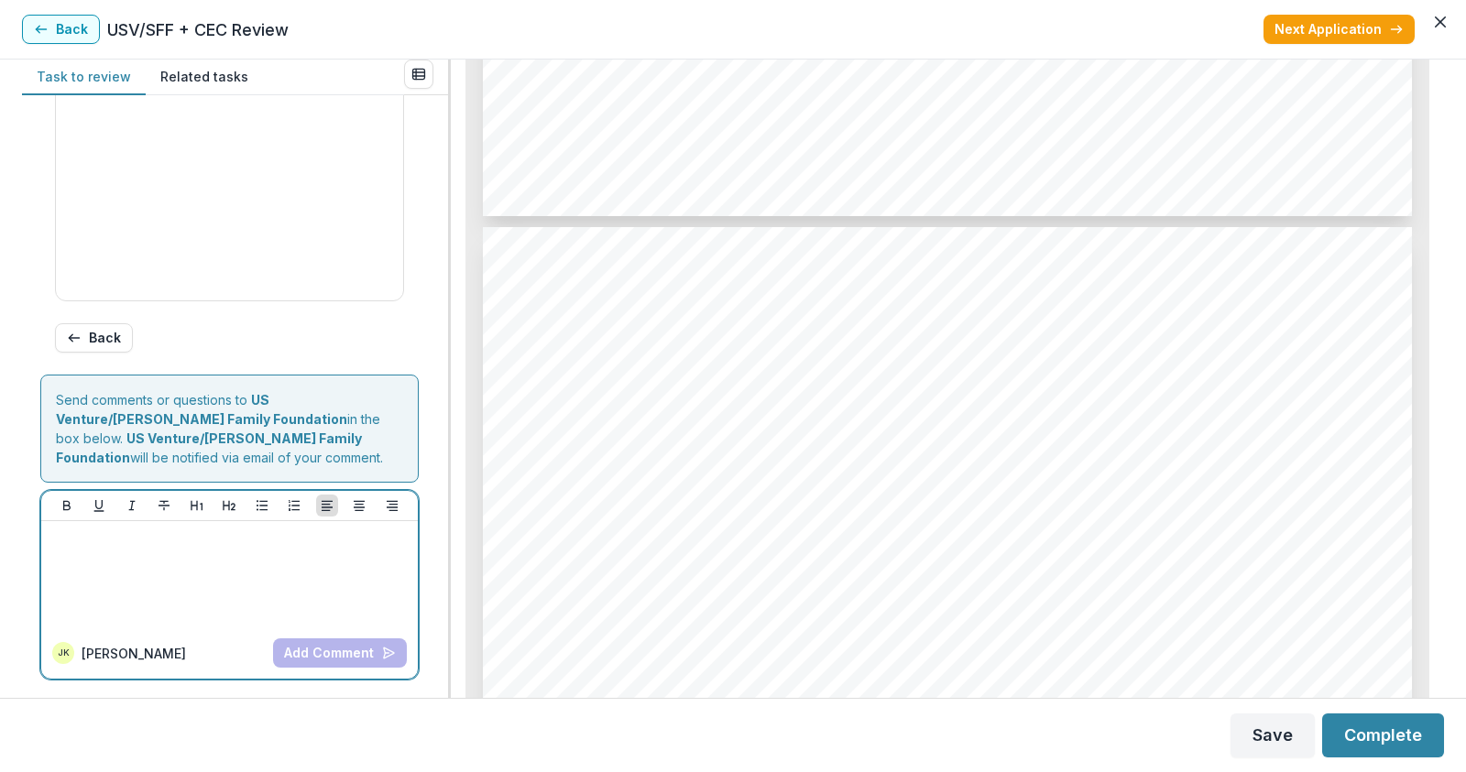
click at [101, 558] on div at bounding box center [230, 575] width 362 height 92
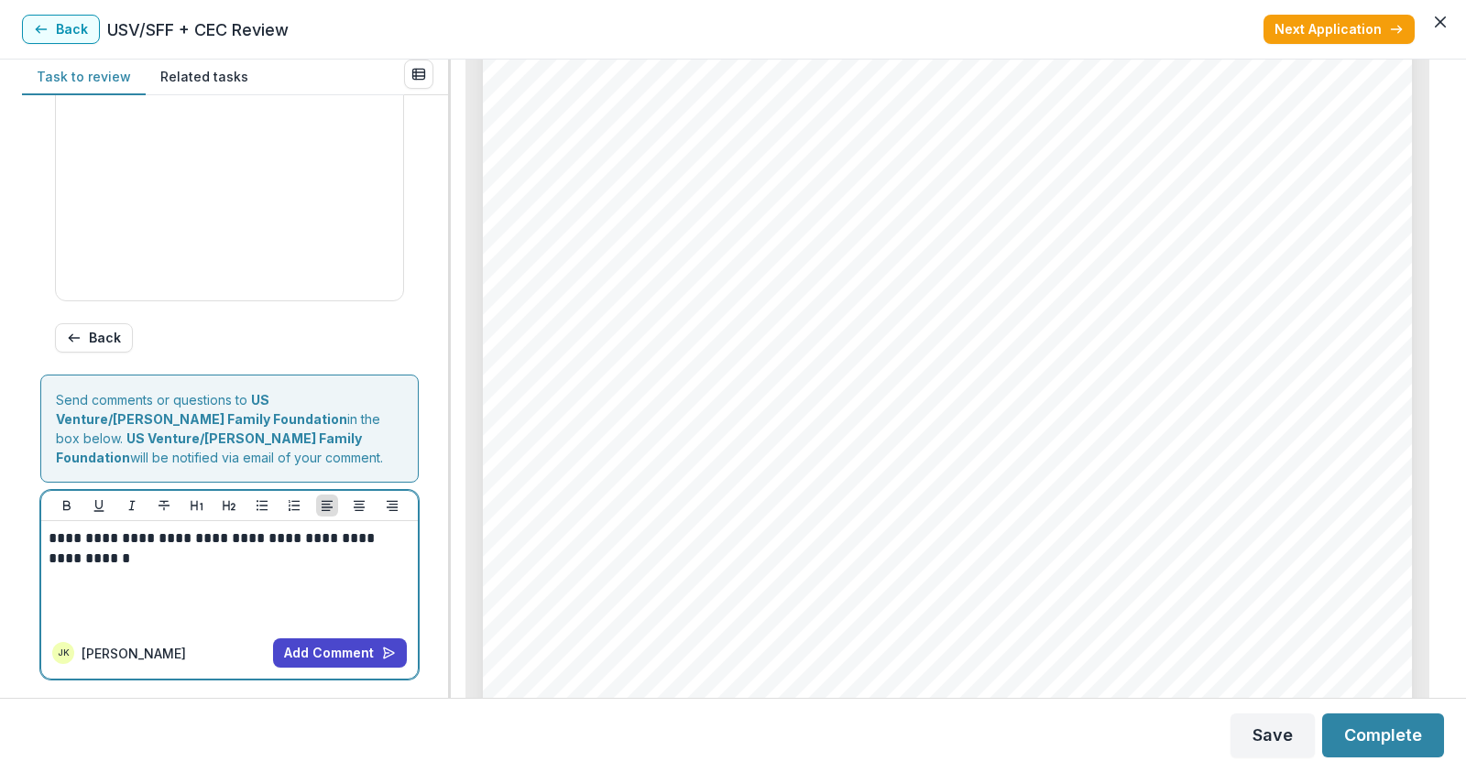
scroll to position [5954, 0]
click at [374, 649] on button "Add Comment" at bounding box center [340, 652] width 134 height 29
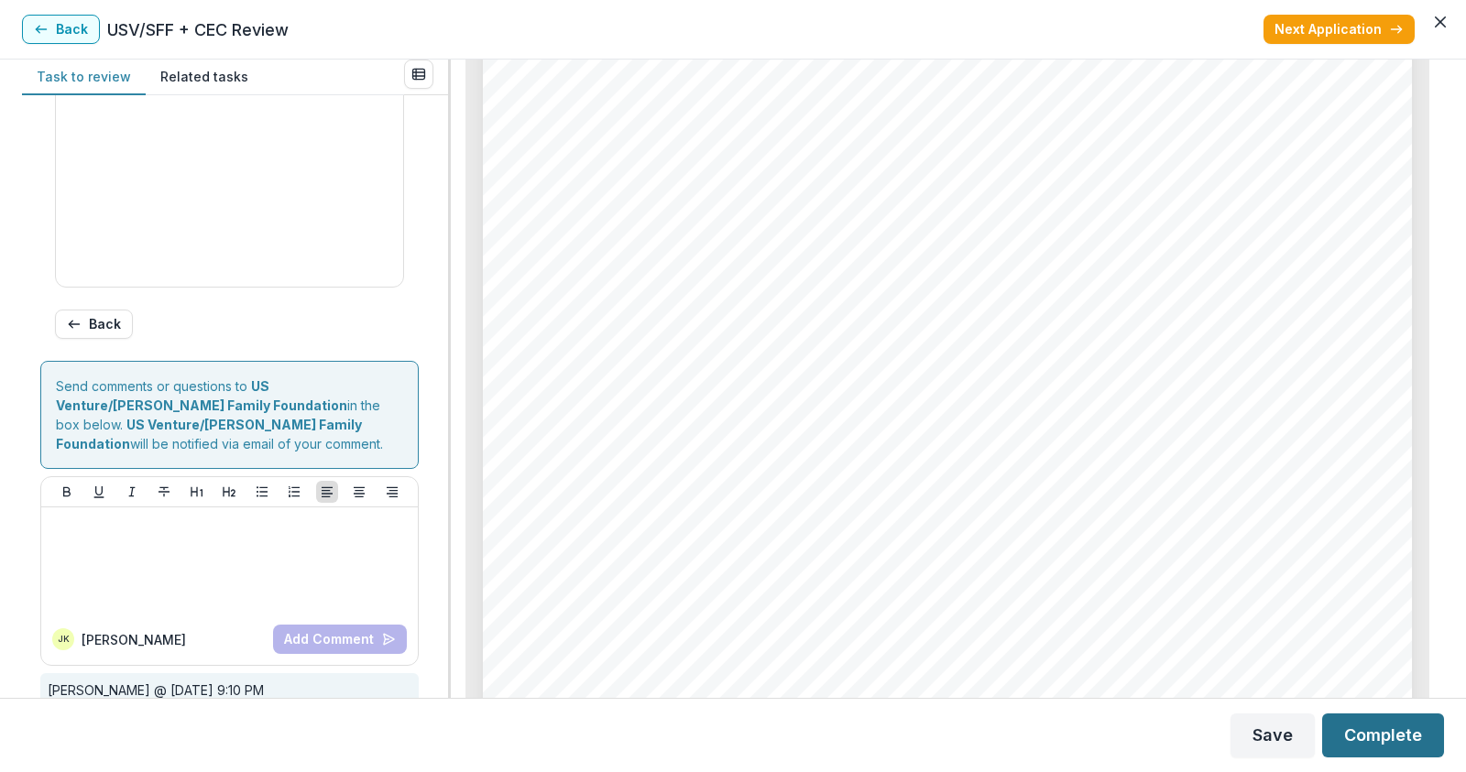
click at [1413, 736] on button "Complete" at bounding box center [1383, 736] width 122 height 44
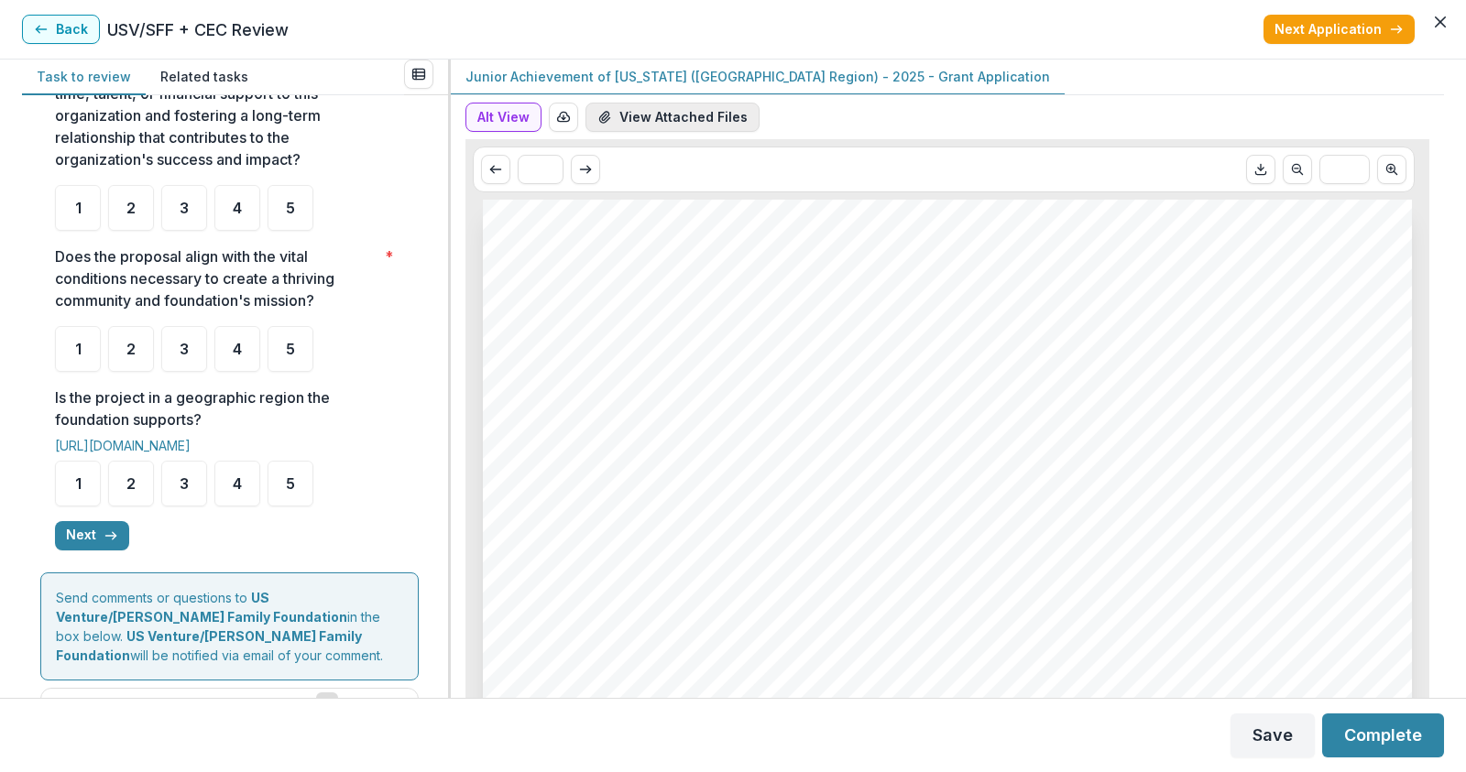
click at [723, 117] on button "View Attached Files" at bounding box center [672, 117] width 174 height 29
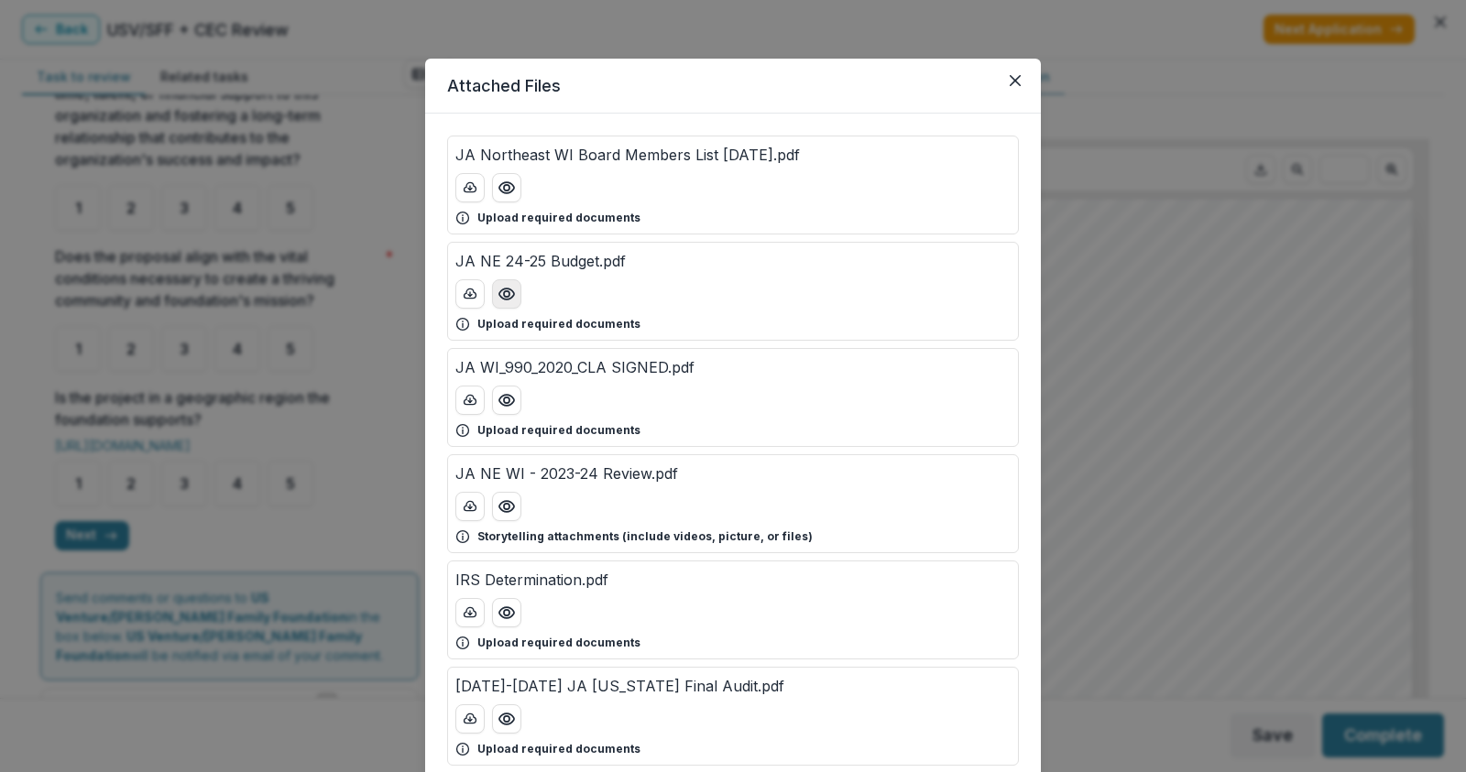
click at [507, 293] on circle "Preview JA NE 24-25 Budget.pdf" at bounding box center [506, 293] width 5 height 5
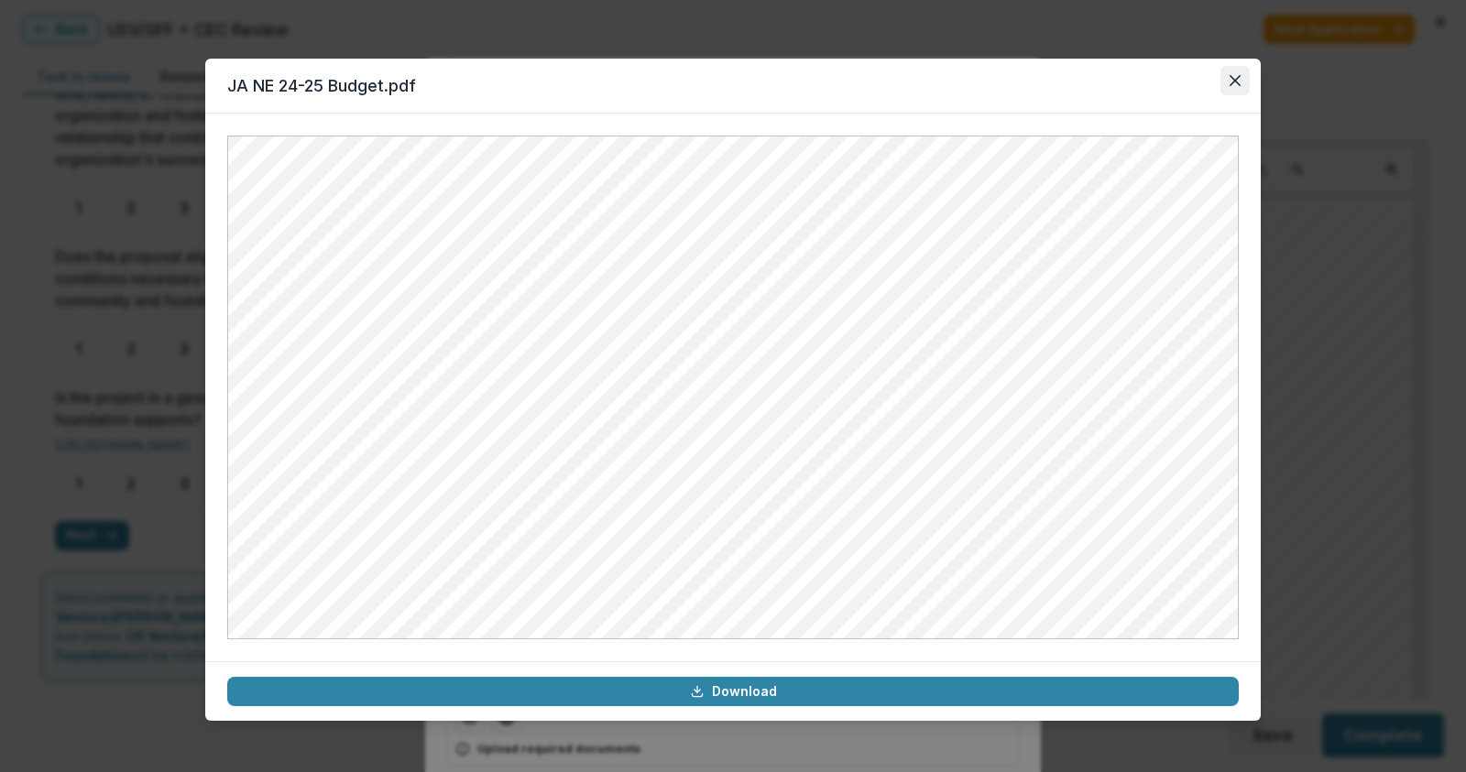
click at [1244, 77] on button "Close" at bounding box center [1234, 80] width 29 height 29
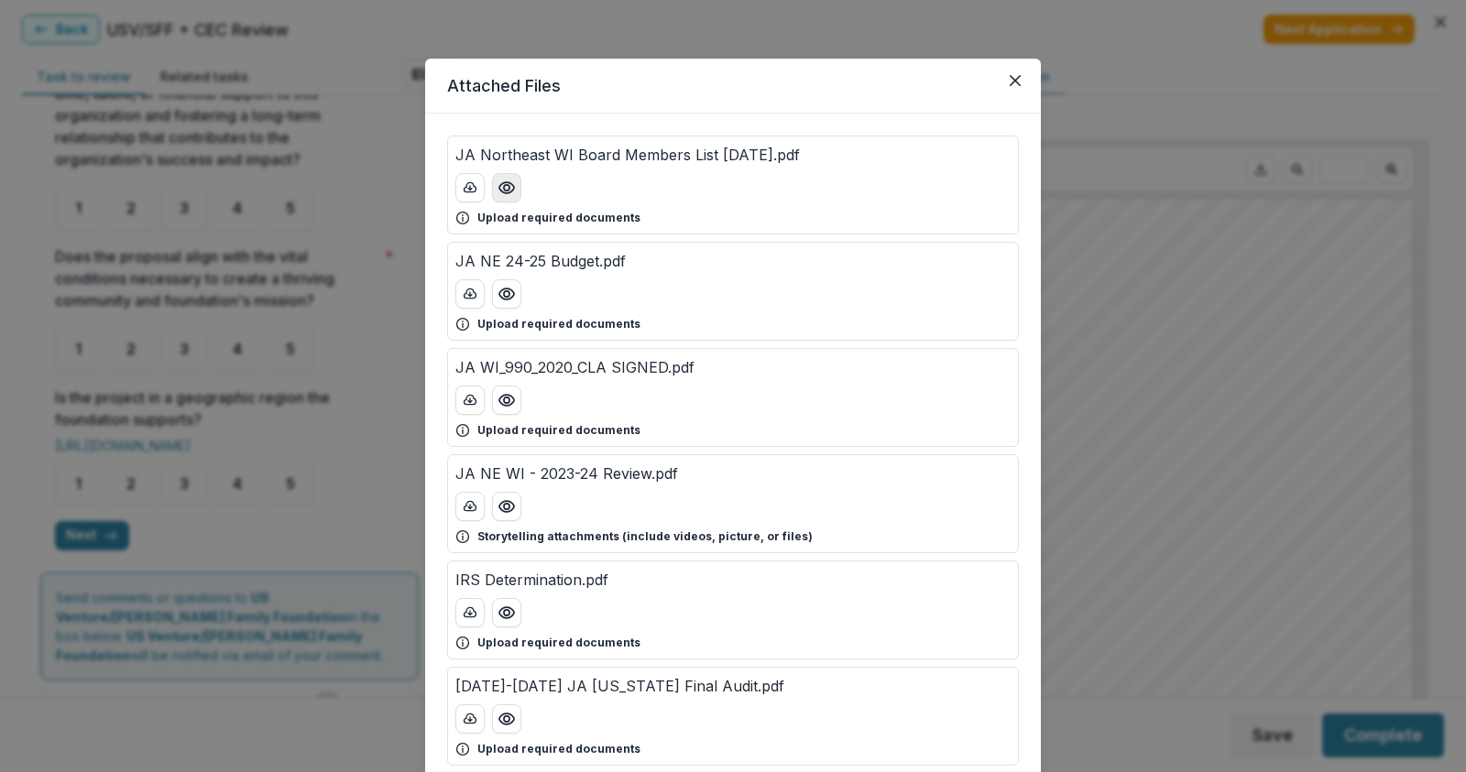
click at [497, 183] on icon "Preview JA Northeast WI Board Members List 1.1.25.pdf" at bounding box center [506, 188] width 18 height 18
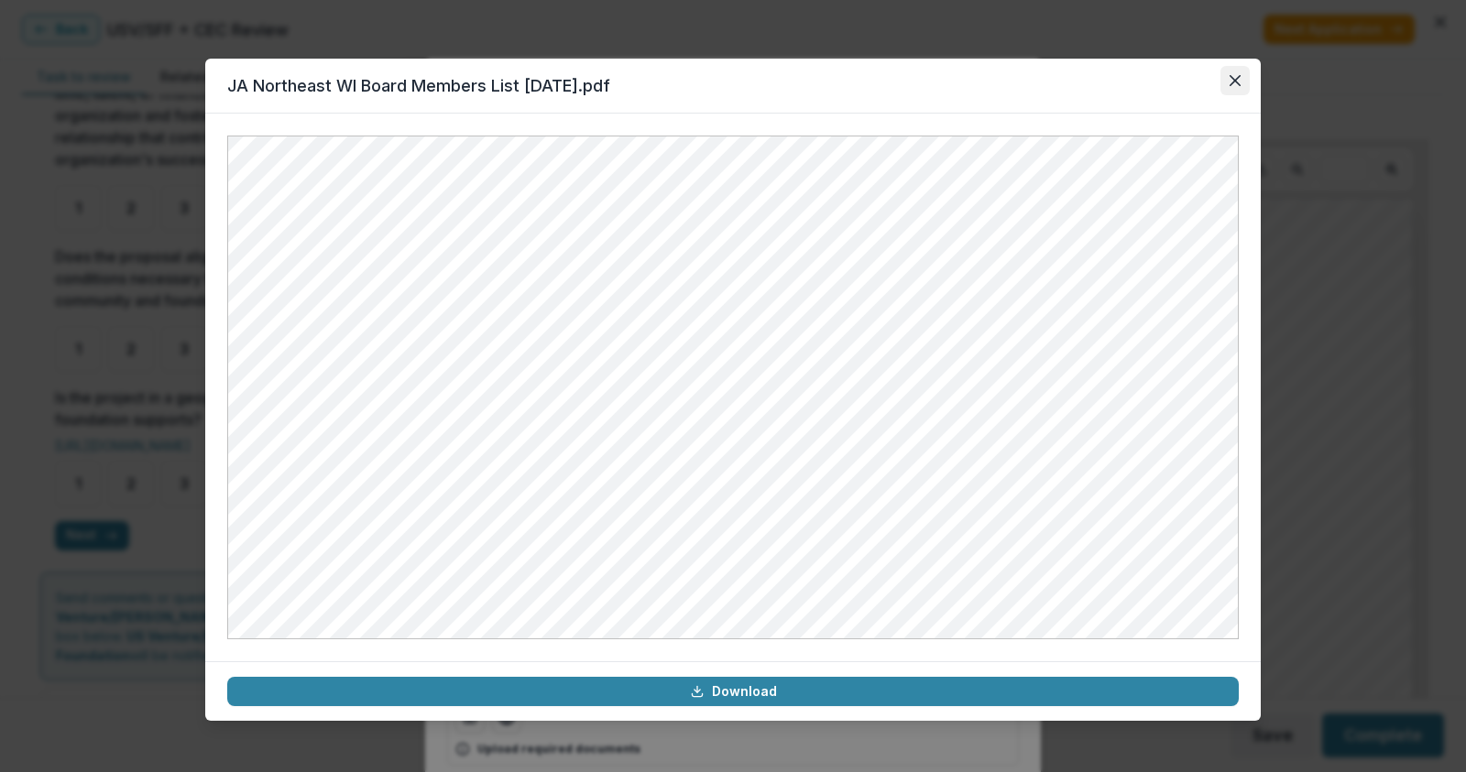
click at [1232, 83] on icon "Close" at bounding box center [1234, 80] width 11 height 11
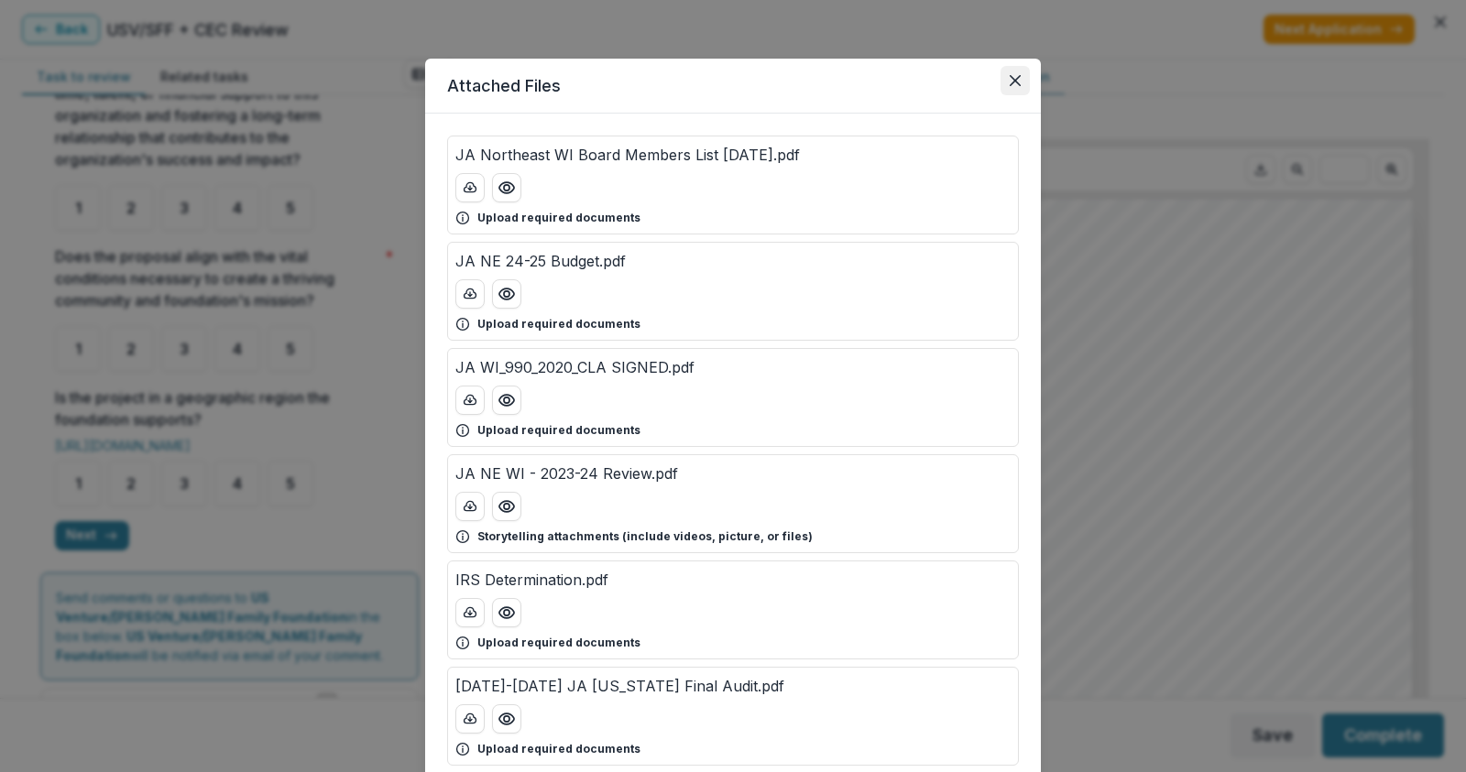
click at [1015, 76] on icon "Close" at bounding box center [1014, 80] width 11 height 11
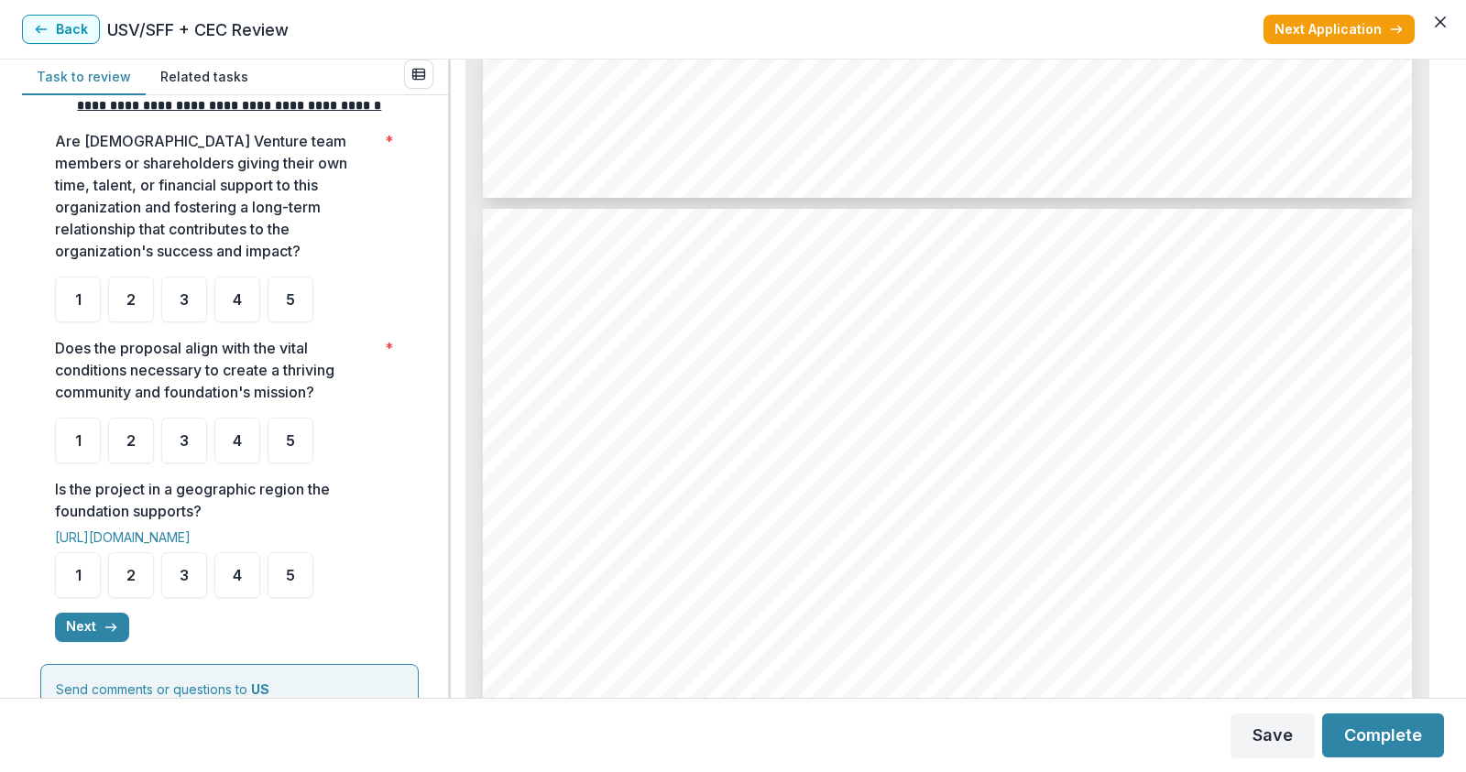
scroll to position [2657, 0]
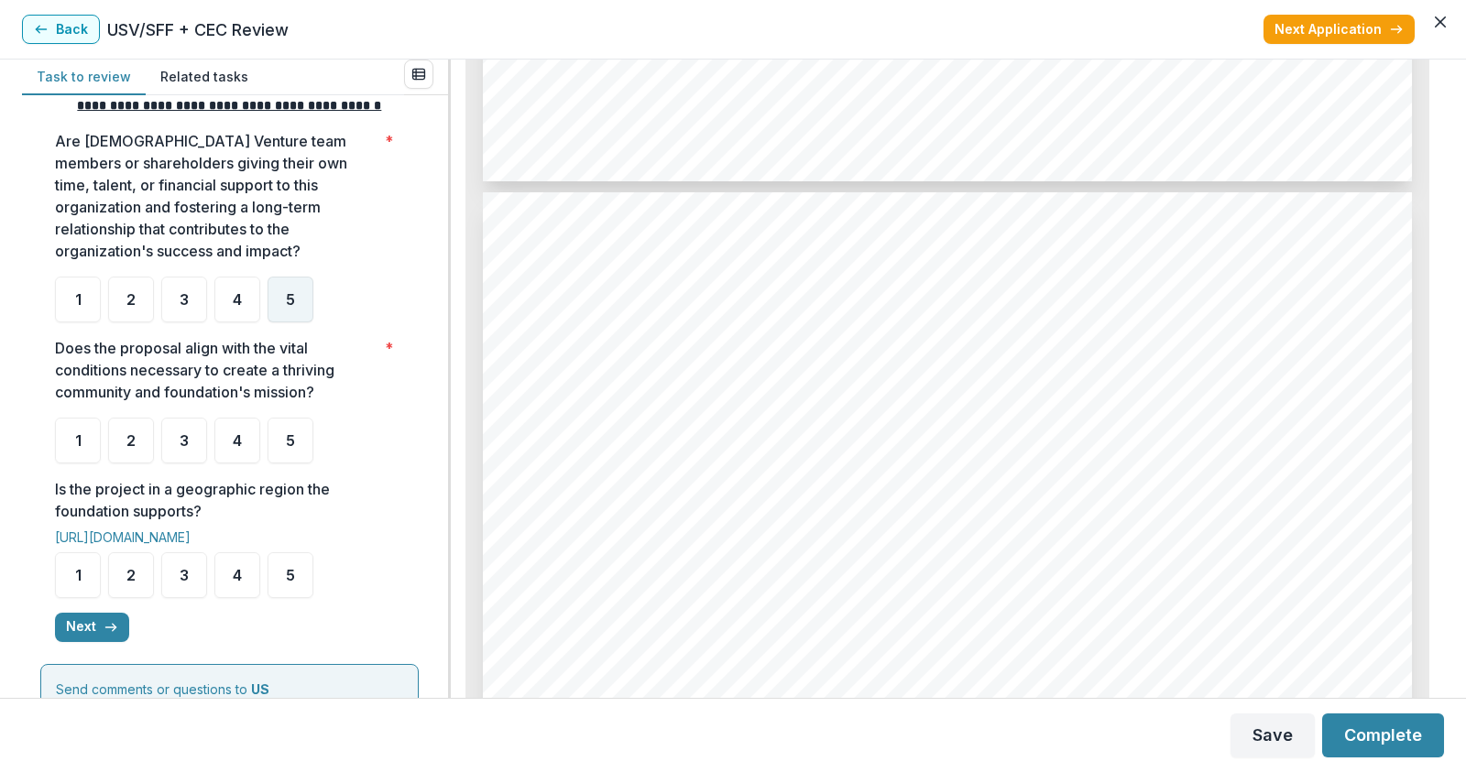
click at [284, 322] on div "5" at bounding box center [290, 300] width 46 height 46
click at [289, 448] on span "5" at bounding box center [290, 440] width 9 height 15
click at [283, 592] on div "5" at bounding box center [290, 575] width 46 height 46
click at [84, 642] on button "Next" at bounding box center [92, 627] width 74 height 29
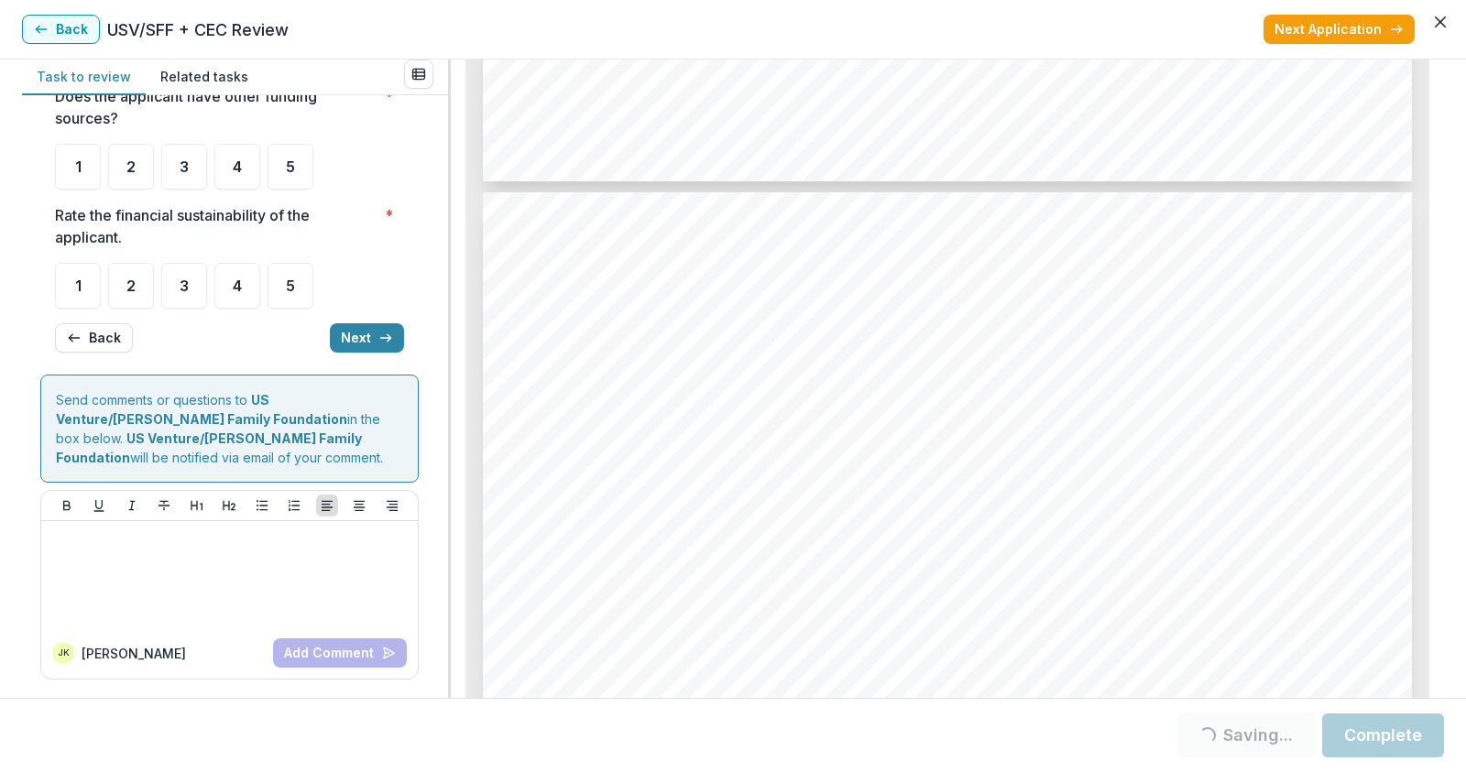
scroll to position [0, 0]
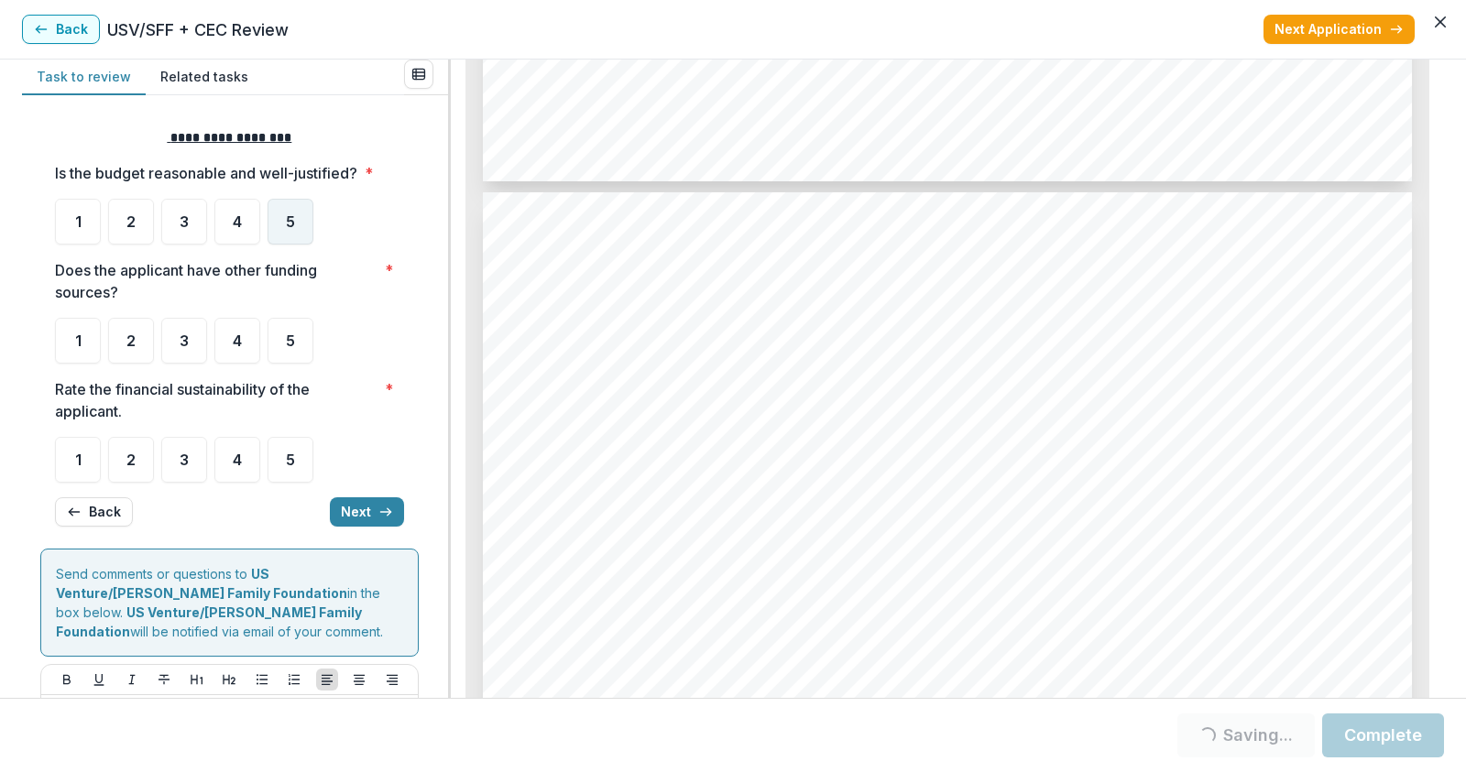
click at [292, 224] on span "5" at bounding box center [290, 221] width 9 height 15
click at [289, 470] on div "5" at bounding box center [290, 460] width 46 height 46
click at [288, 224] on span "5" at bounding box center [290, 221] width 9 height 15
click at [289, 218] on span "5" at bounding box center [290, 221] width 9 height 15
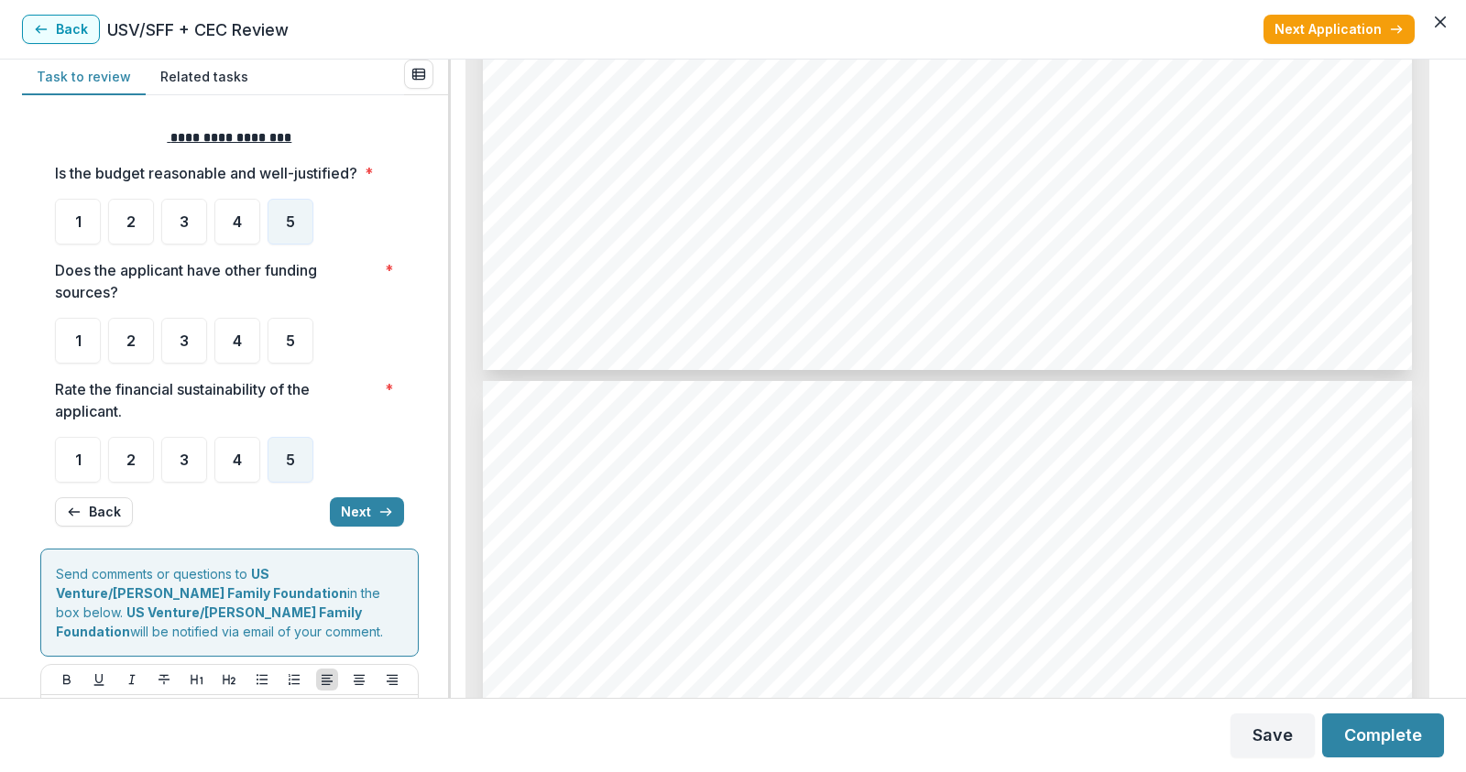
scroll to position [5313, 0]
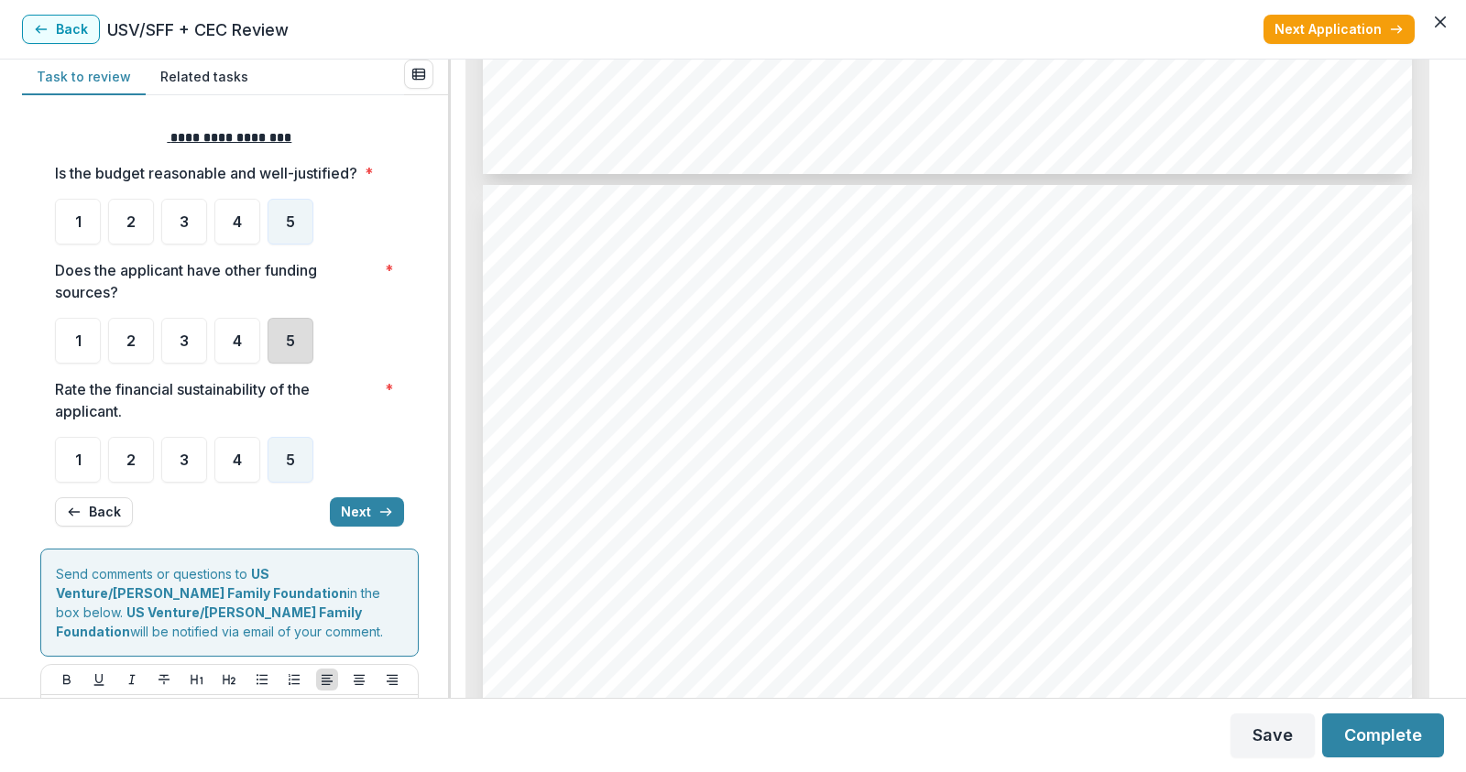
click at [285, 339] on div "5" at bounding box center [290, 341] width 46 height 46
click at [357, 511] on button "Next" at bounding box center [367, 511] width 74 height 29
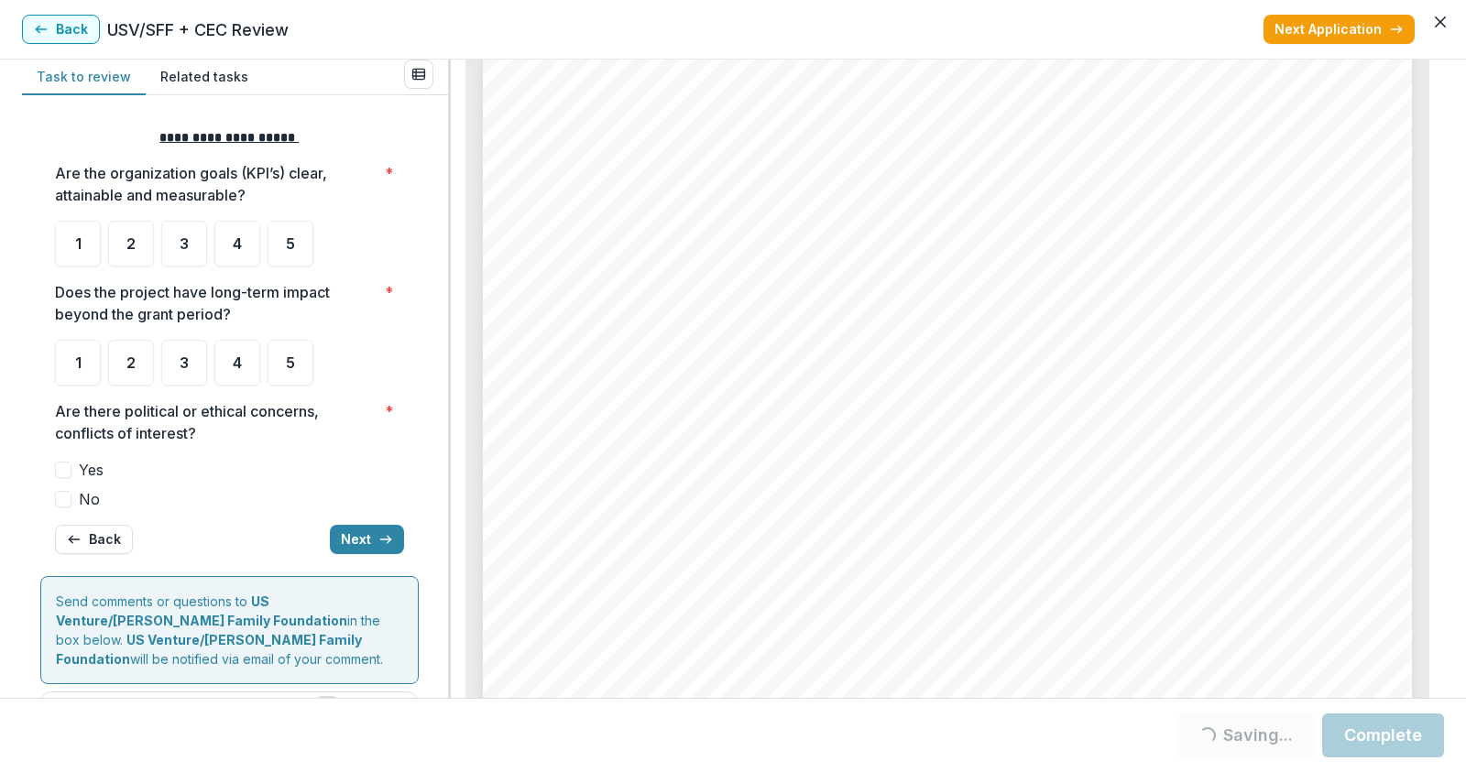
scroll to position [5863, 0]
click at [294, 367] on span "5" at bounding box center [290, 362] width 9 height 15
click at [59, 495] on span at bounding box center [63, 499] width 16 height 16
click at [292, 348] on div "5" at bounding box center [290, 363] width 46 height 46
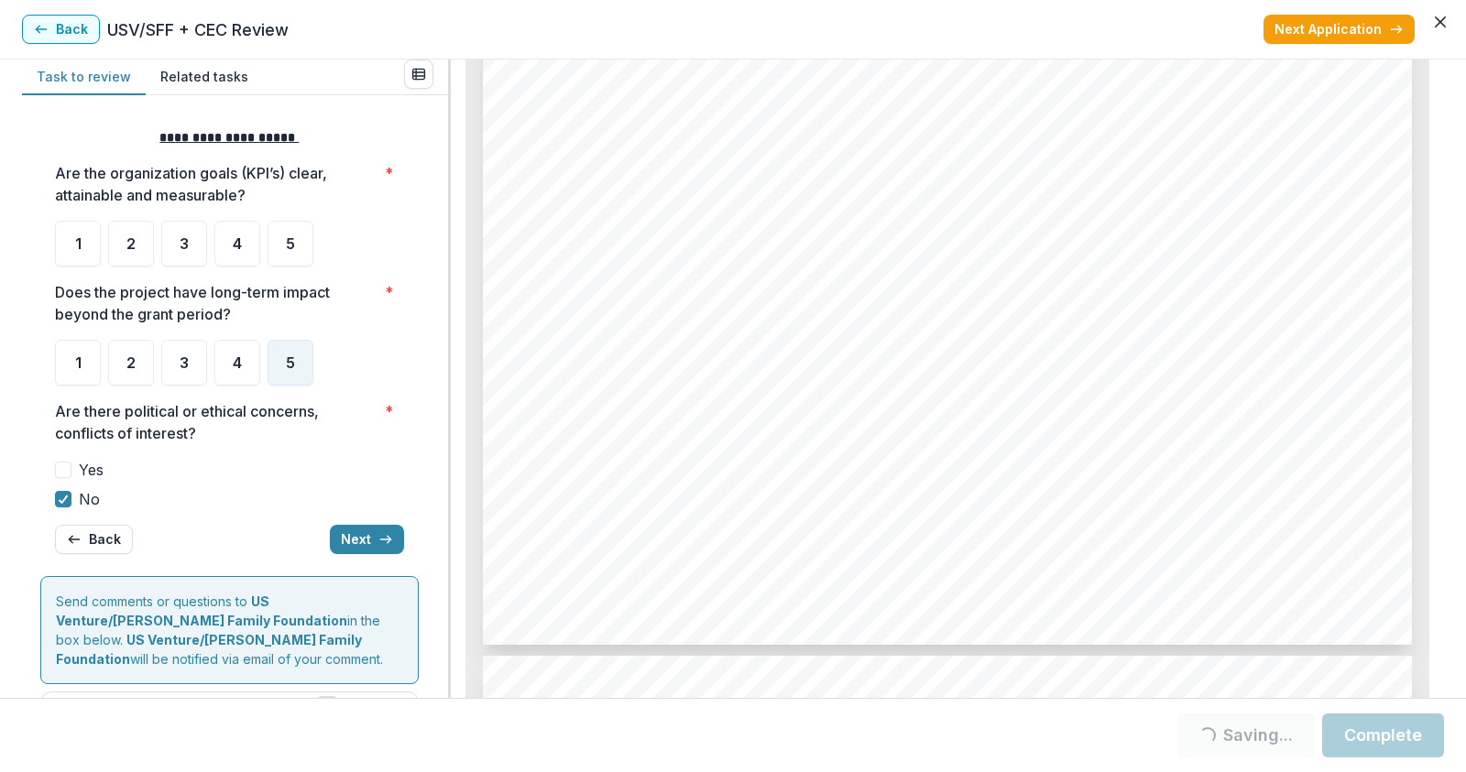
scroll to position [6229, 0]
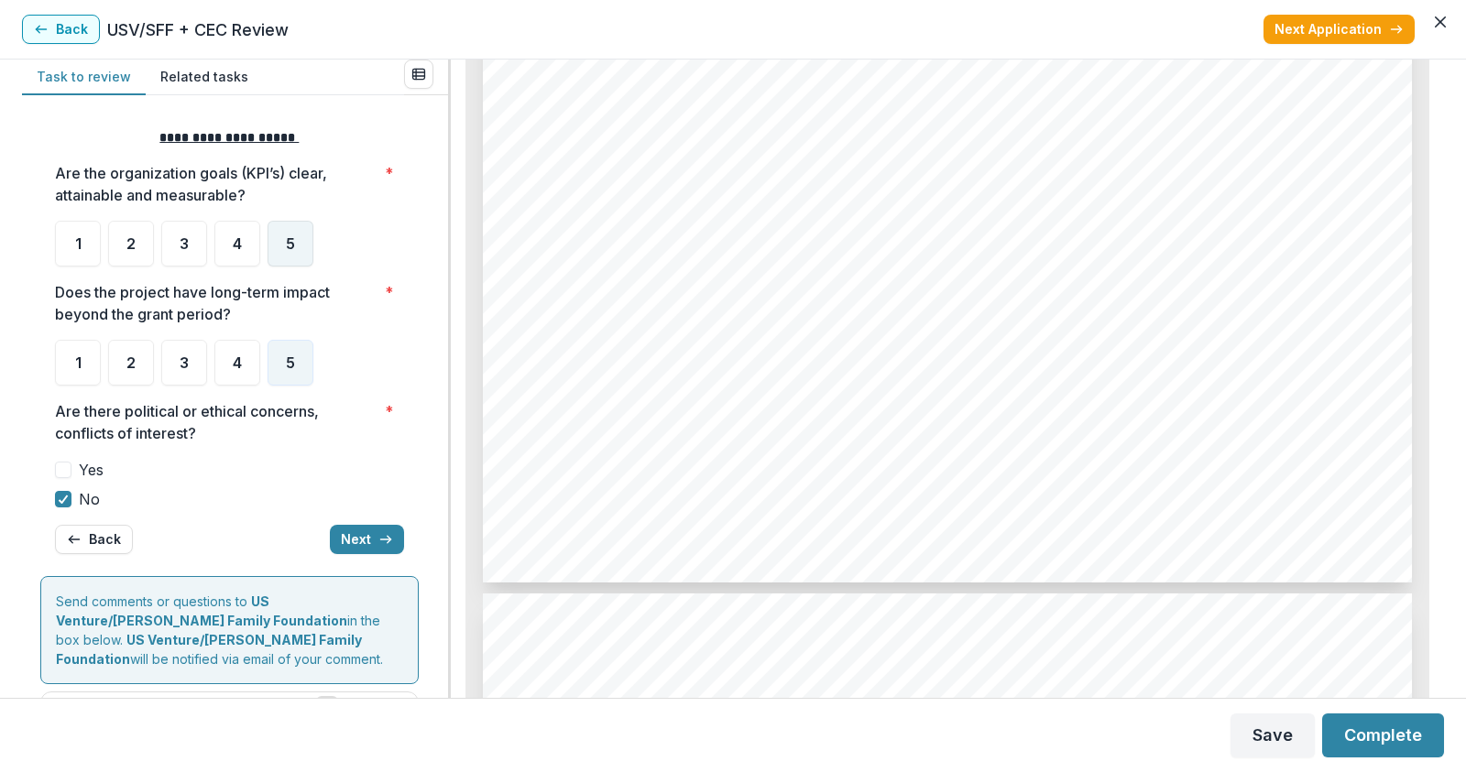
click at [289, 253] on div "5" at bounding box center [290, 244] width 46 height 46
click at [270, 244] on div "5" at bounding box center [290, 244] width 46 height 46
click at [281, 245] on div "5" at bounding box center [290, 244] width 46 height 46
click at [238, 249] on span "4" at bounding box center [237, 243] width 9 height 15
click at [281, 245] on div "5" at bounding box center [290, 244] width 46 height 46
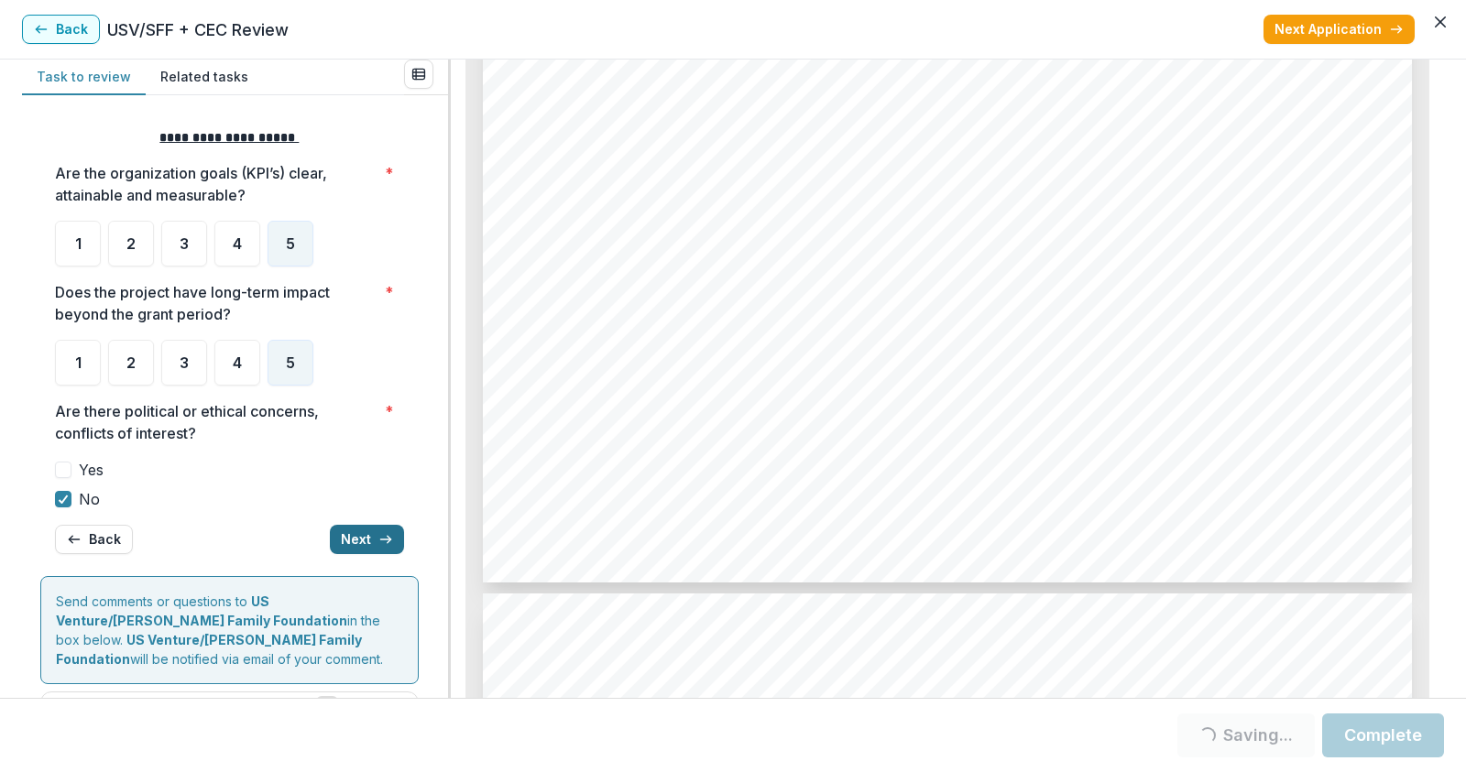
click at [358, 531] on button "Next" at bounding box center [367, 539] width 74 height 29
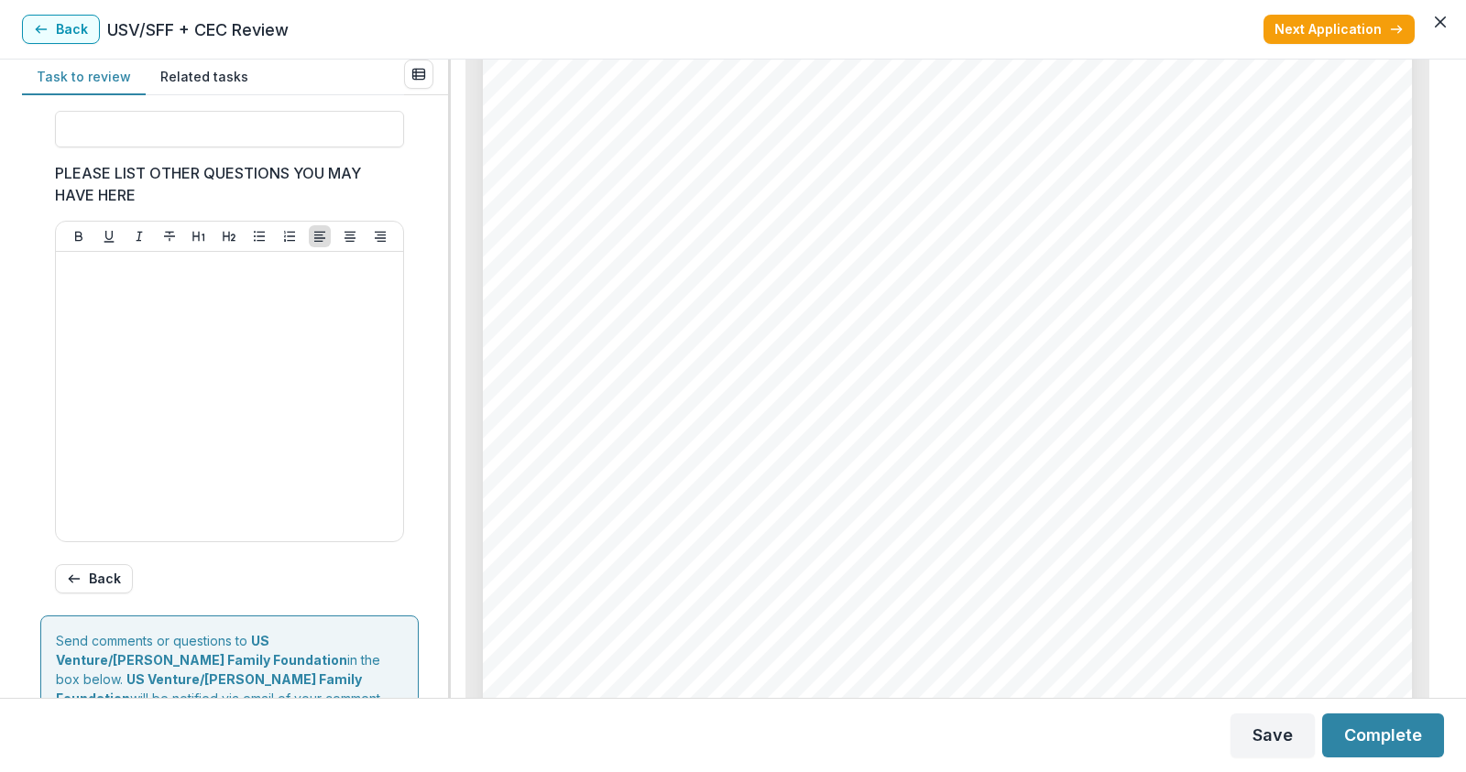
scroll to position [487, 0]
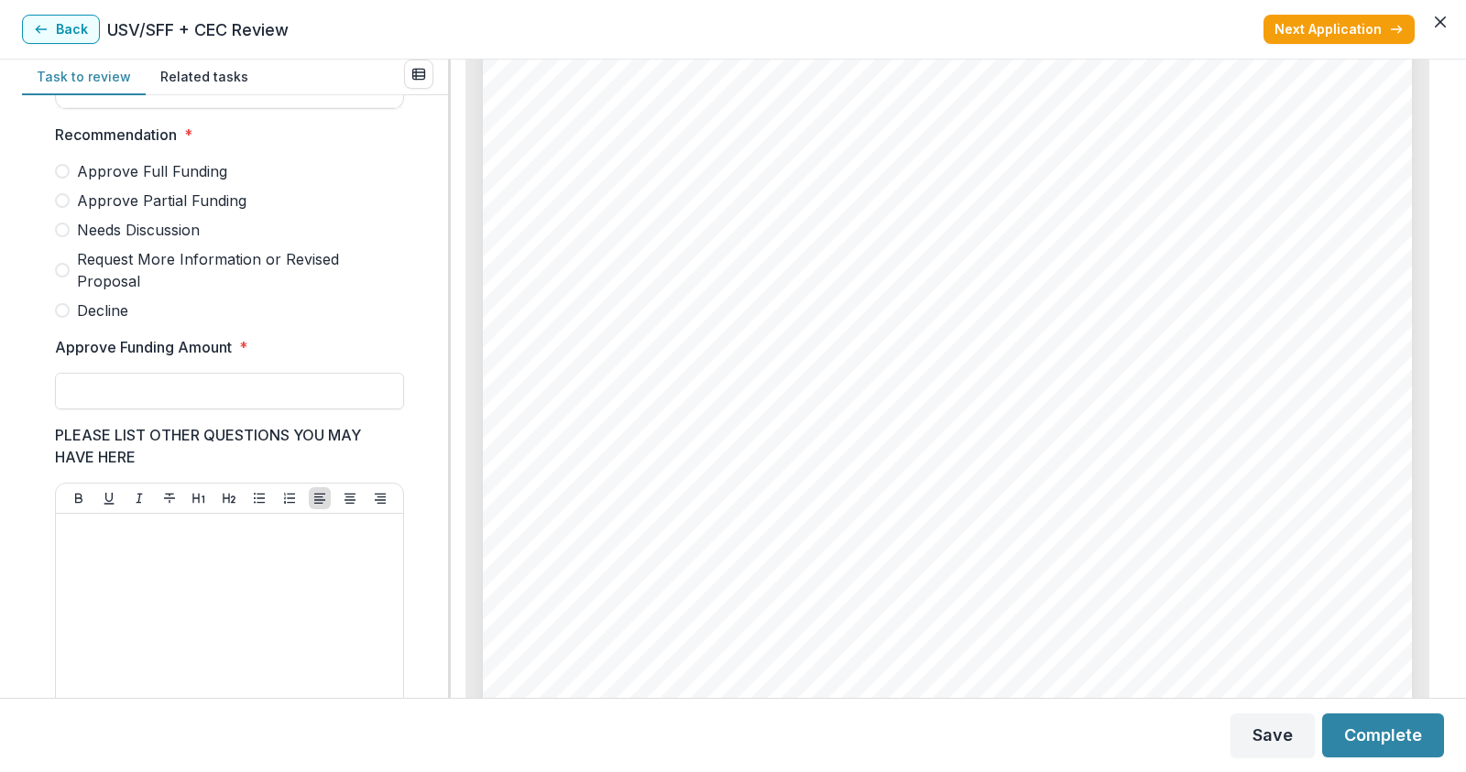
click at [62, 208] on span at bounding box center [62, 200] width 15 height 15
click at [101, 409] on input "Approve Funding Amount *" at bounding box center [229, 391] width 349 height 37
type input "******"
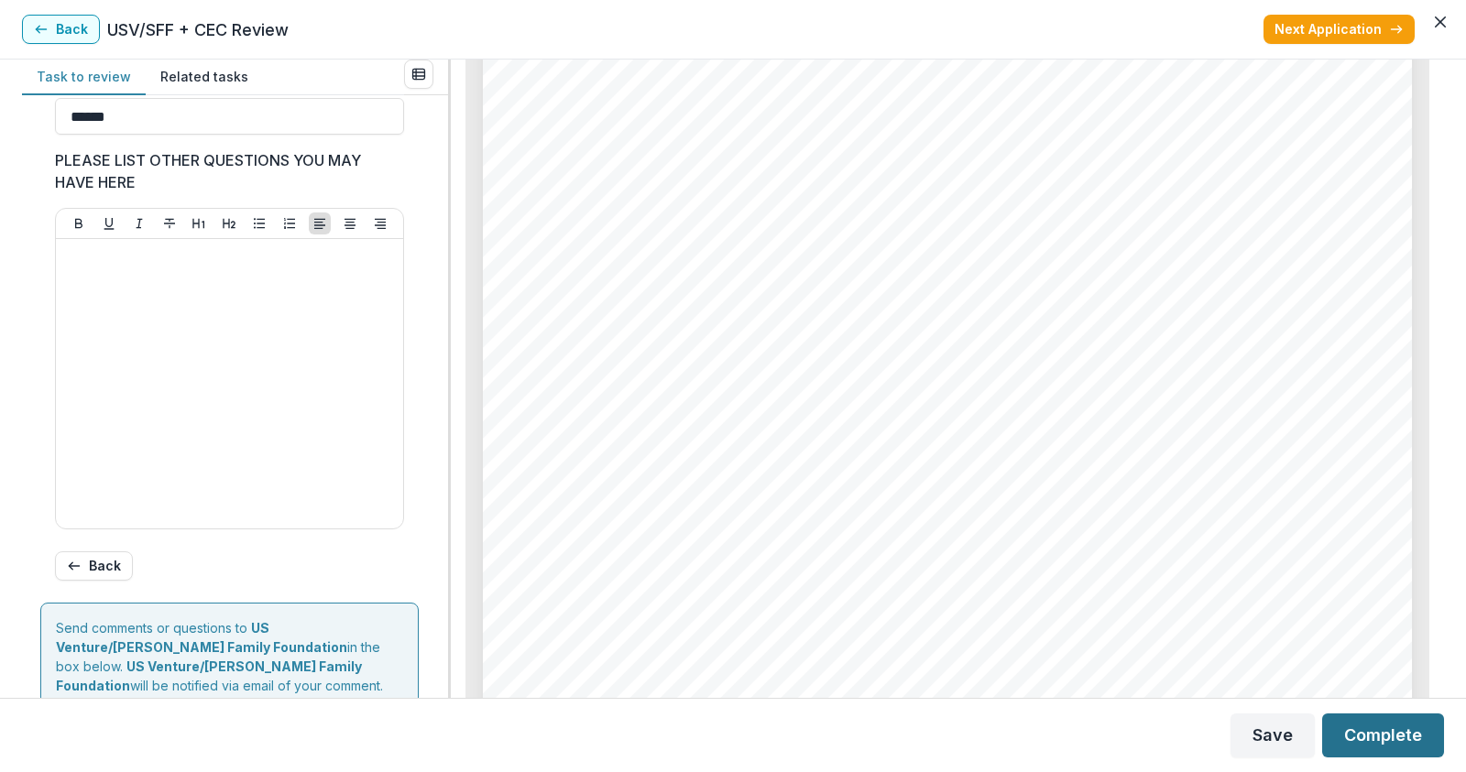
click at [1375, 726] on button "Complete" at bounding box center [1383, 736] width 122 height 44
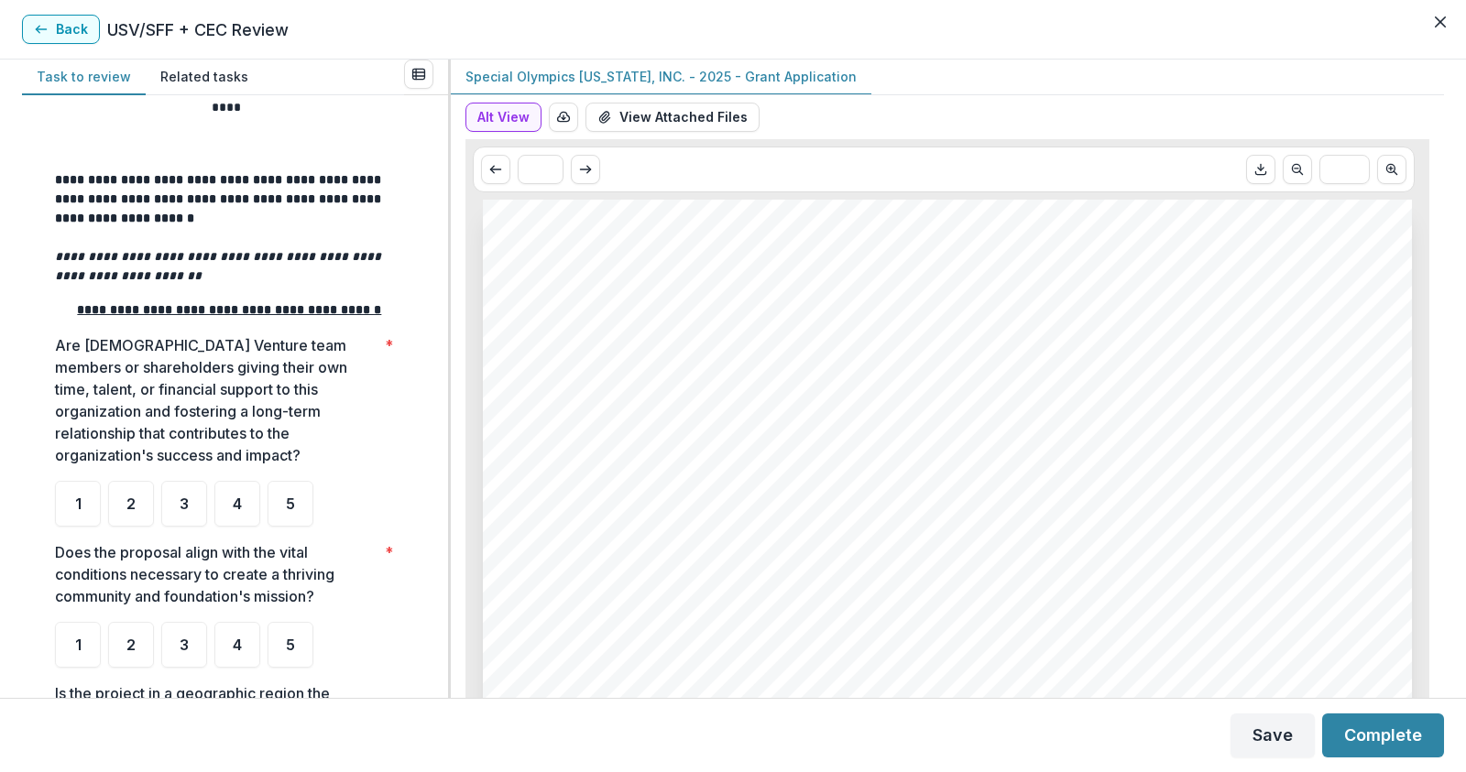
scroll to position [183, 0]
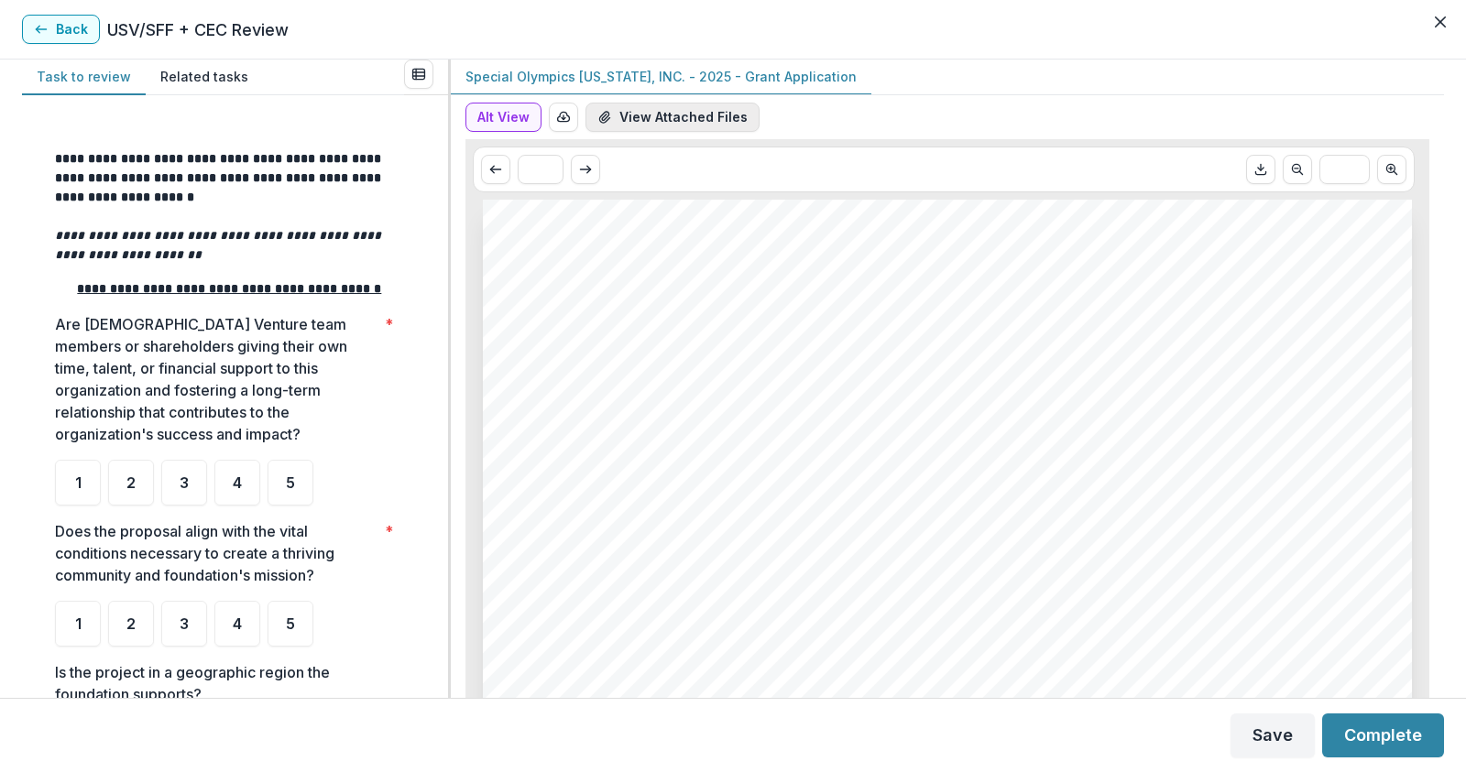
click at [676, 123] on button "View Attached Files" at bounding box center [672, 117] width 174 height 29
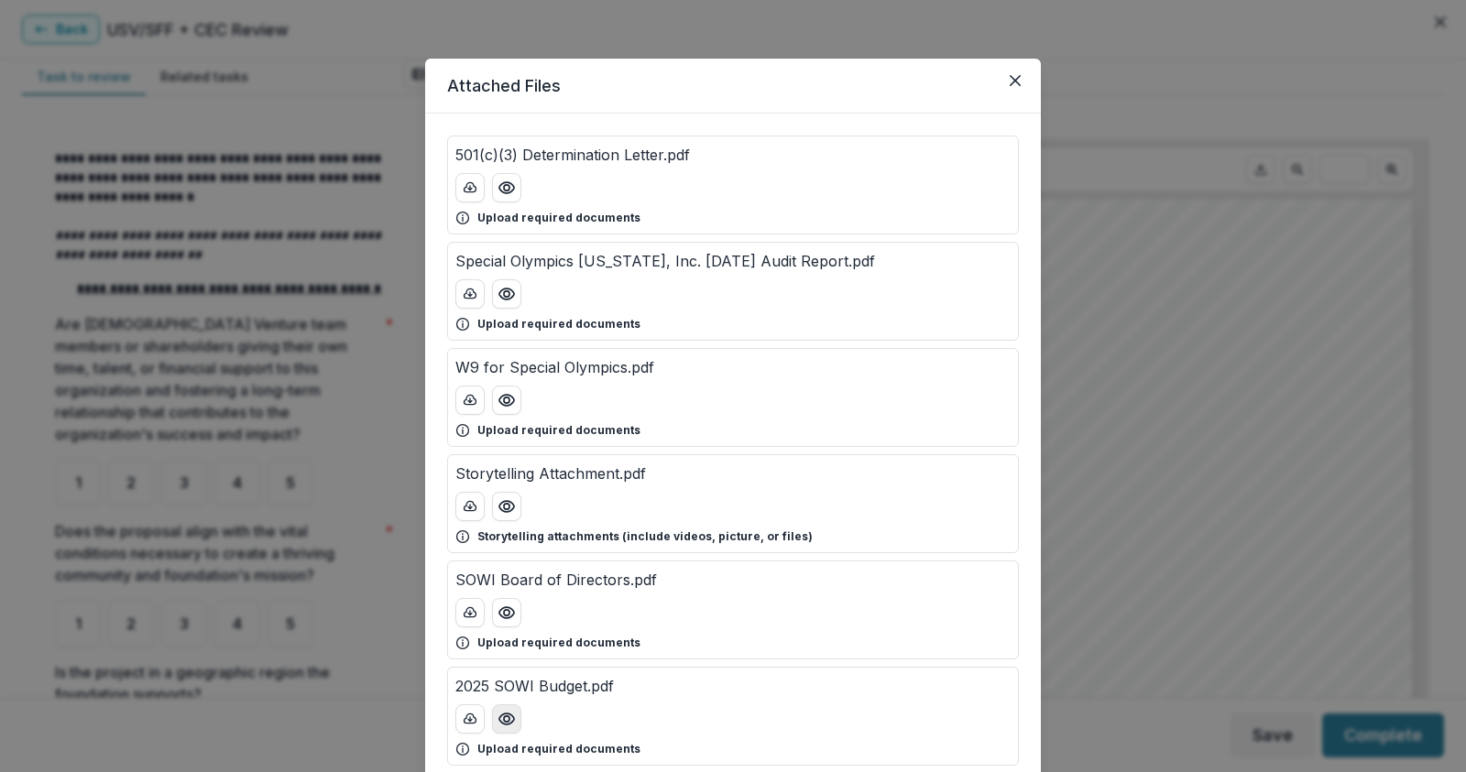
click at [508, 710] on icon "Preview 2025 SOWI Budget.pdf" at bounding box center [506, 719] width 18 height 18
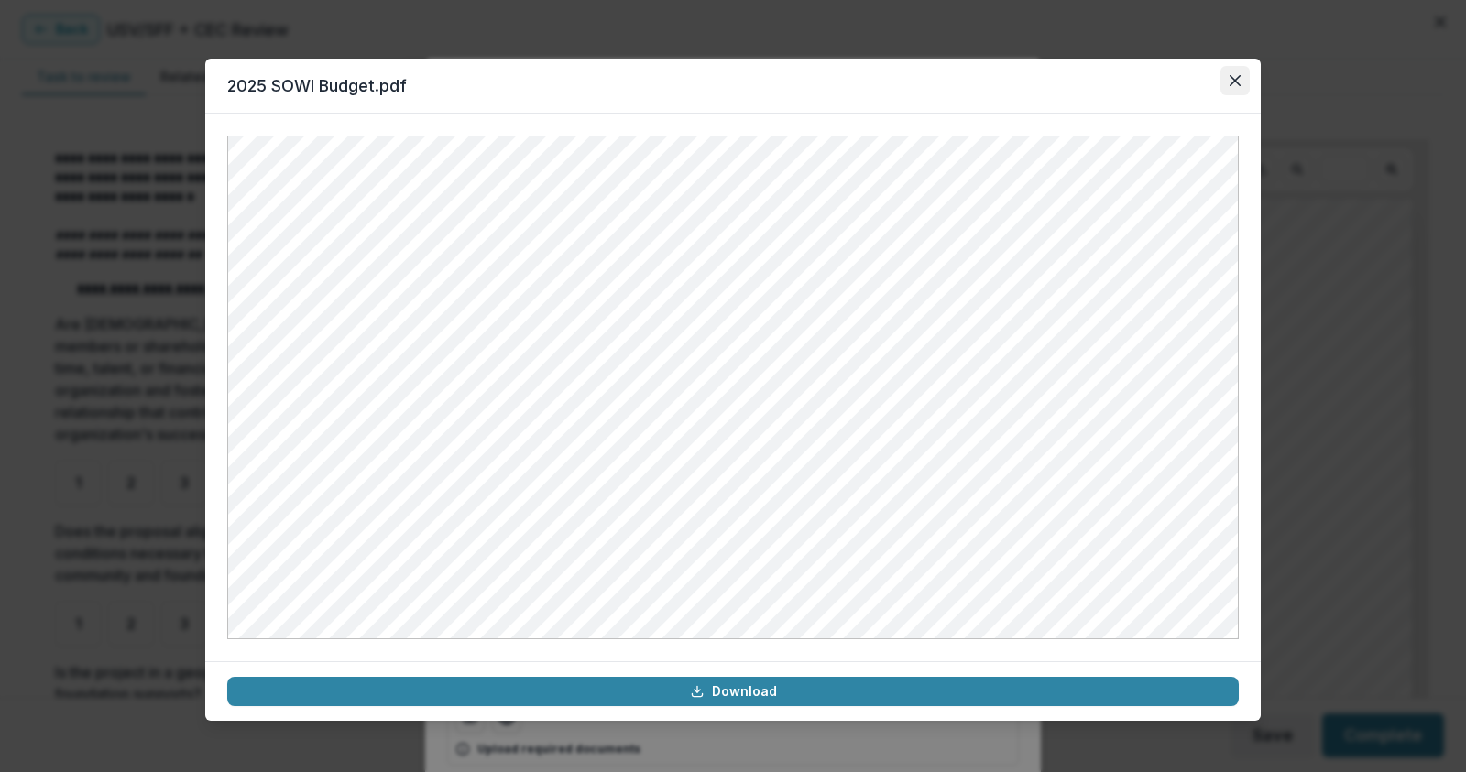
click at [1231, 84] on icon "Close" at bounding box center [1234, 80] width 11 height 11
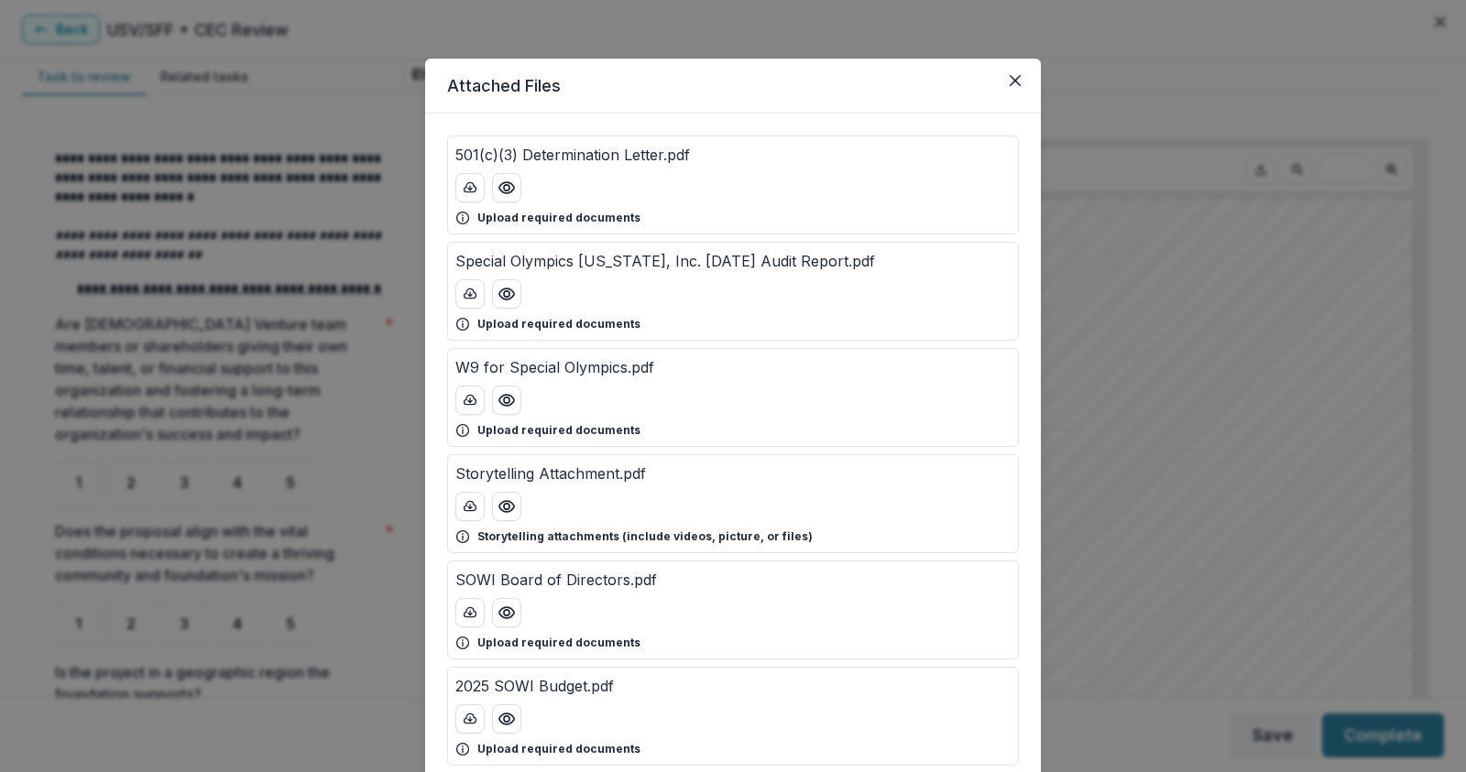
click at [353, 27] on div "Attached Files 501(c)(3) Determination Letter.pdf Upload required documents Spe…" at bounding box center [733, 386] width 1466 height 772
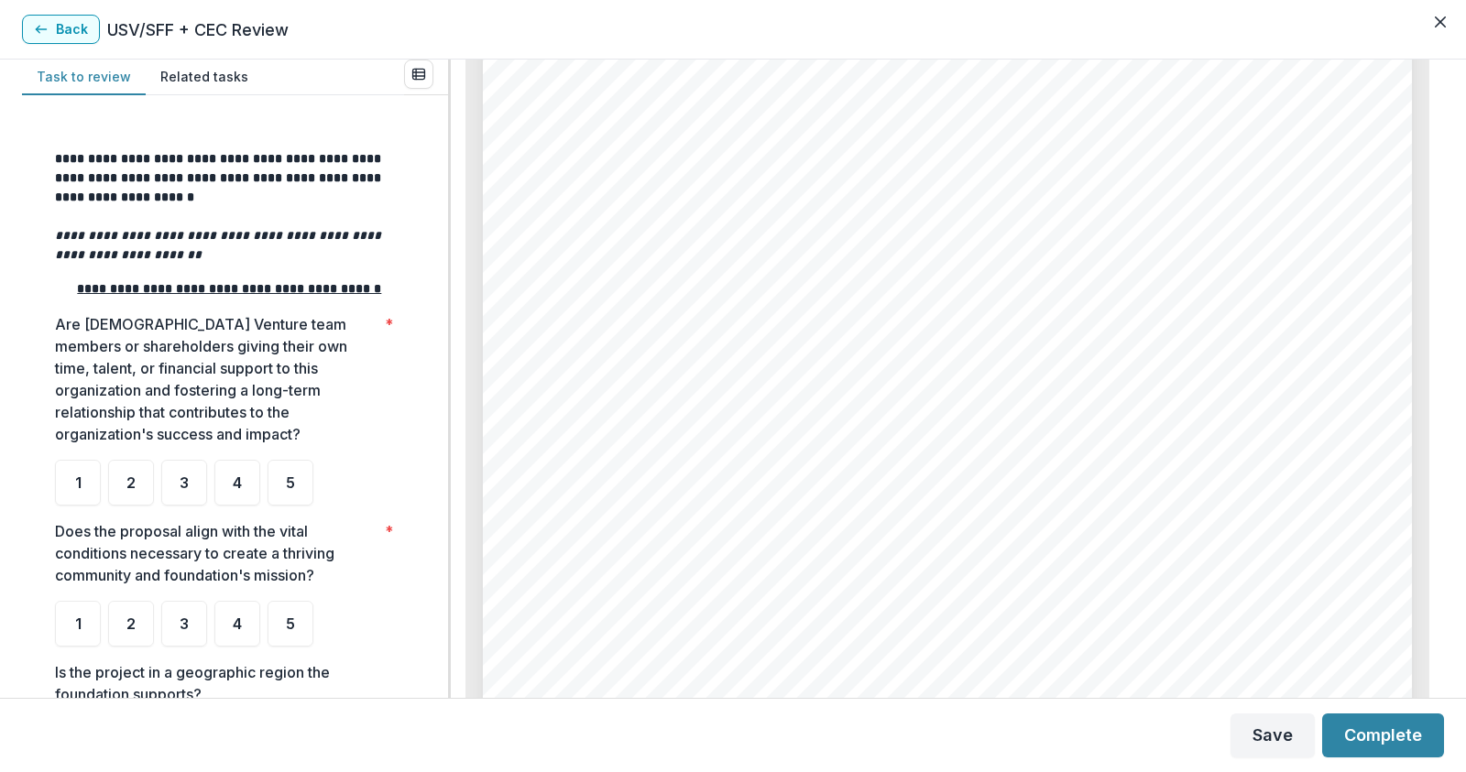
scroll to position [2840, 0]
click at [279, 495] on div "5" at bounding box center [290, 483] width 46 height 46
click at [281, 637] on div "5" at bounding box center [290, 624] width 46 height 46
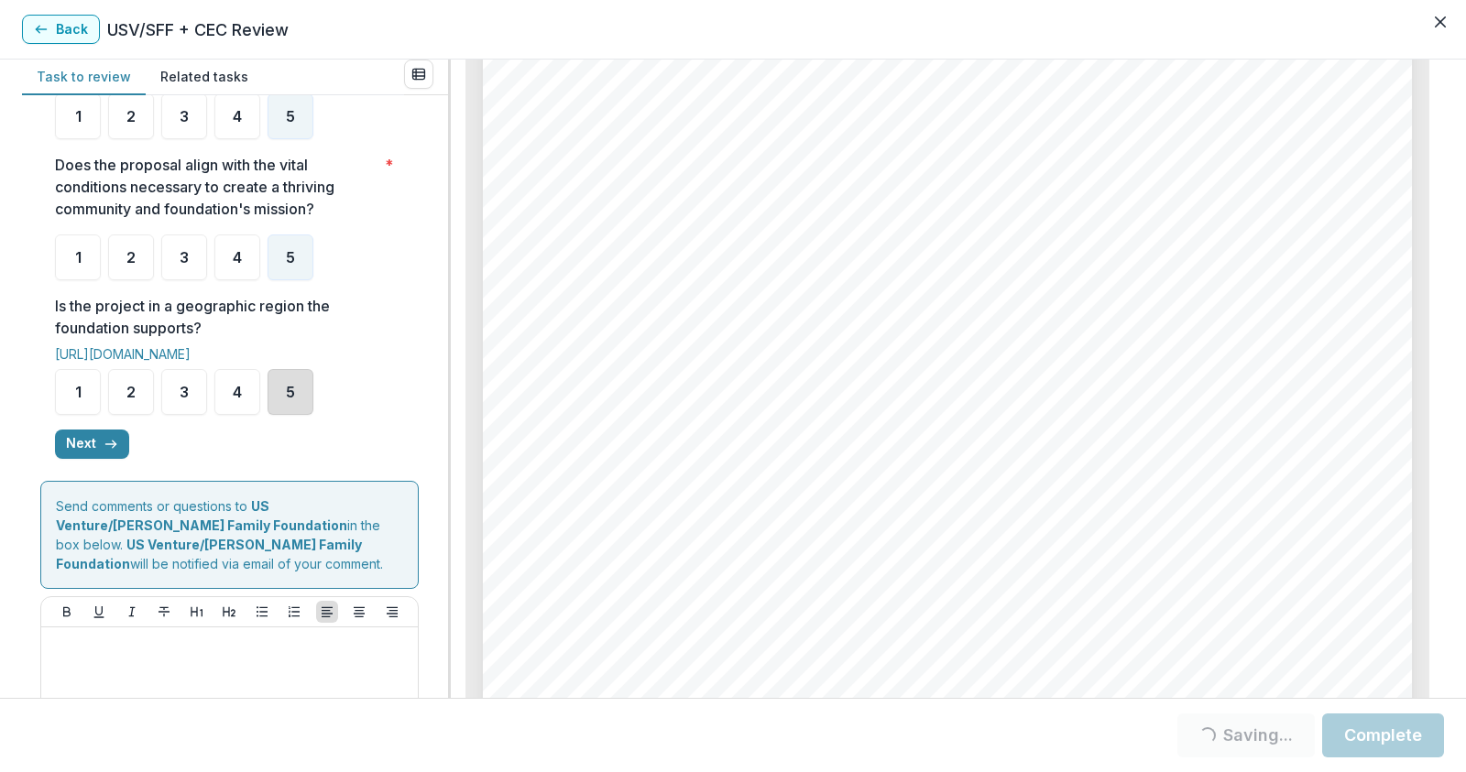
click at [295, 403] on div "5" at bounding box center [290, 392] width 46 height 46
click at [289, 399] on span "5" at bounding box center [290, 392] width 9 height 15
click at [95, 459] on button "Next" at bounding box center [92, 444] width 74 height 29
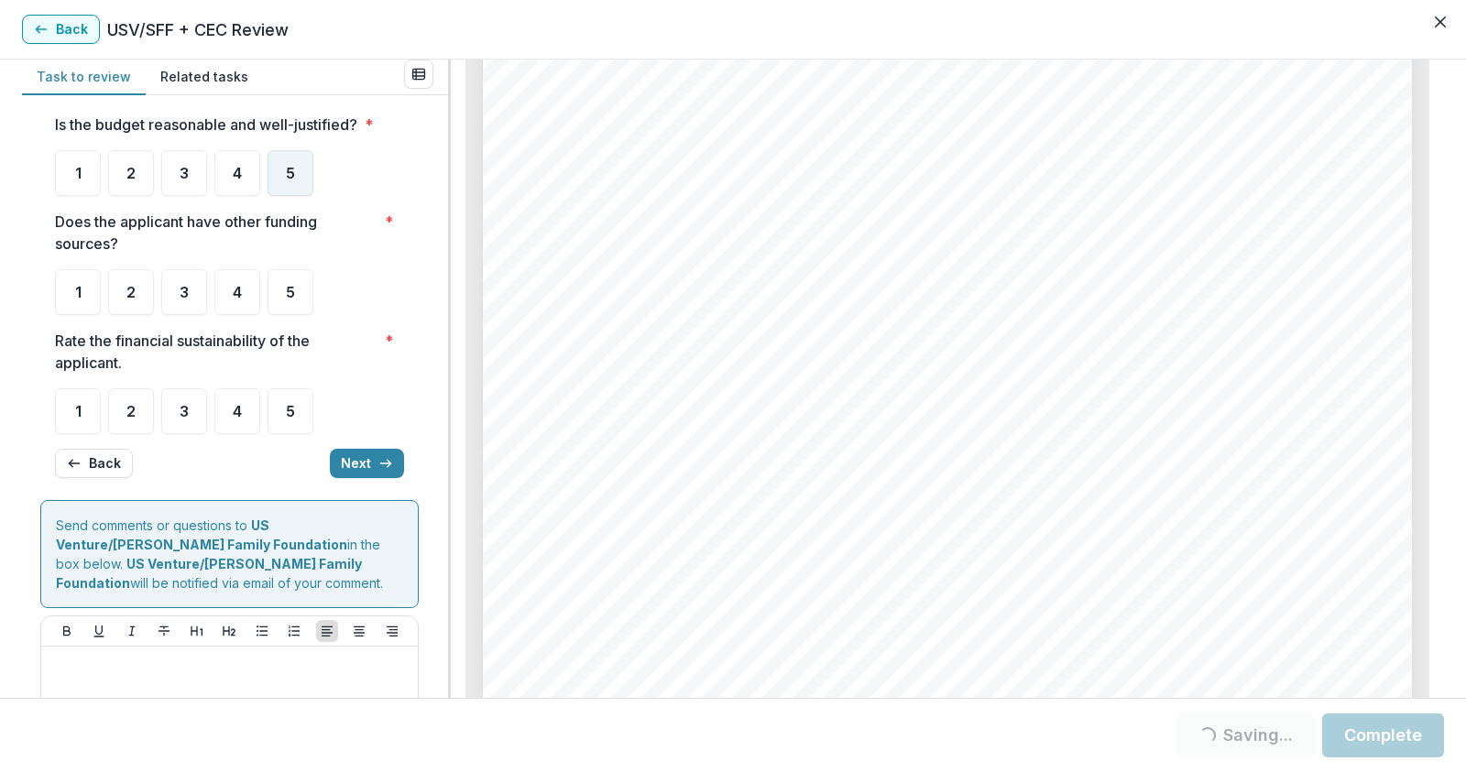
click at [278, 165] on div "5" at bounding box center [290, 173] width 46 height 46
click at [282, 410] on div "5" at bounding box center [290, 411] width 46 height 46
click at [244, 415] on div "4" at bounding box center [237, 411] width 46 height 46
click at [230, 290] on div "4" at bounding box center [237, 292] width 46 height 46
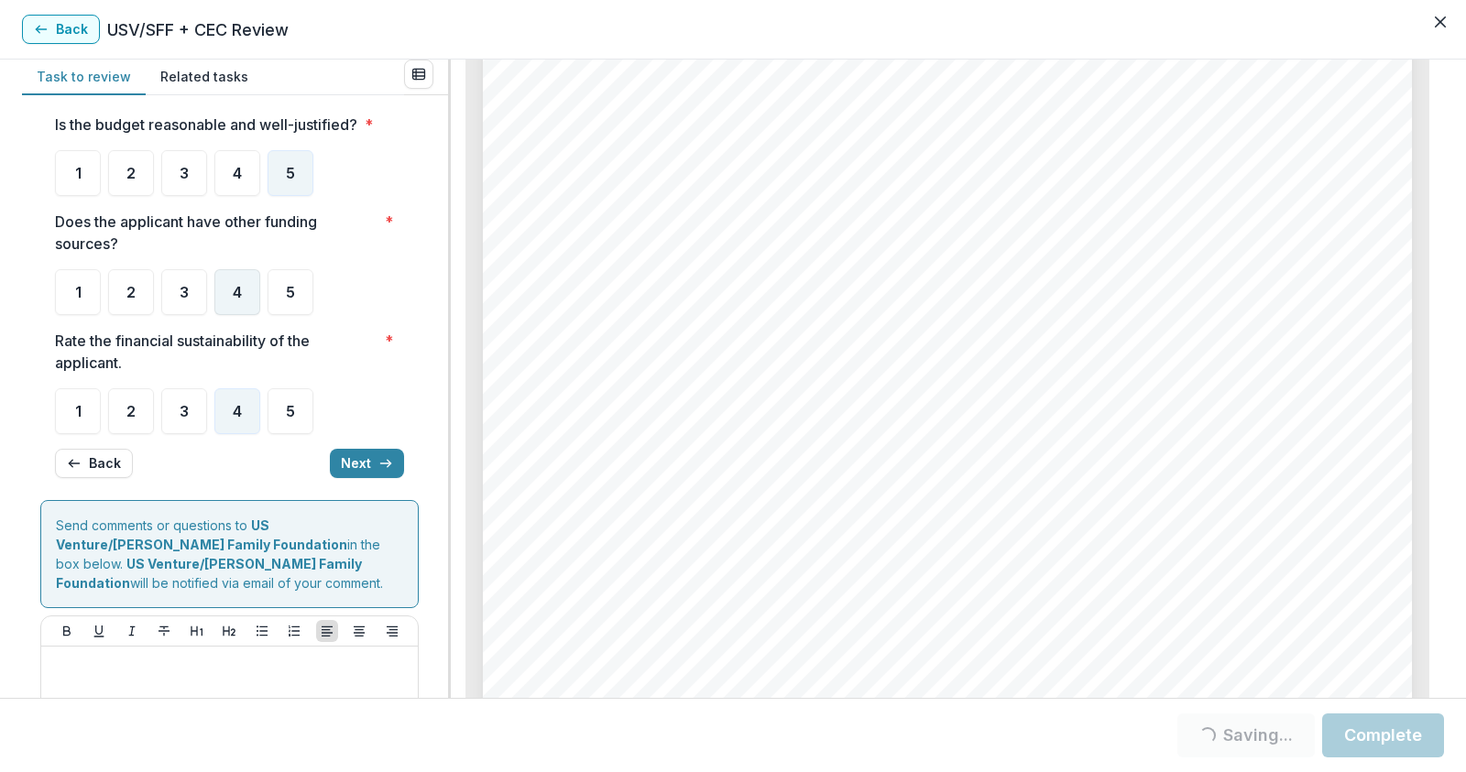
click at [233, 288] on span "4" at bounding box center [237, 292] width 9 height 15
click at [368, 452] on button "Next" at bounding box center [367, 463] width 74 height 29
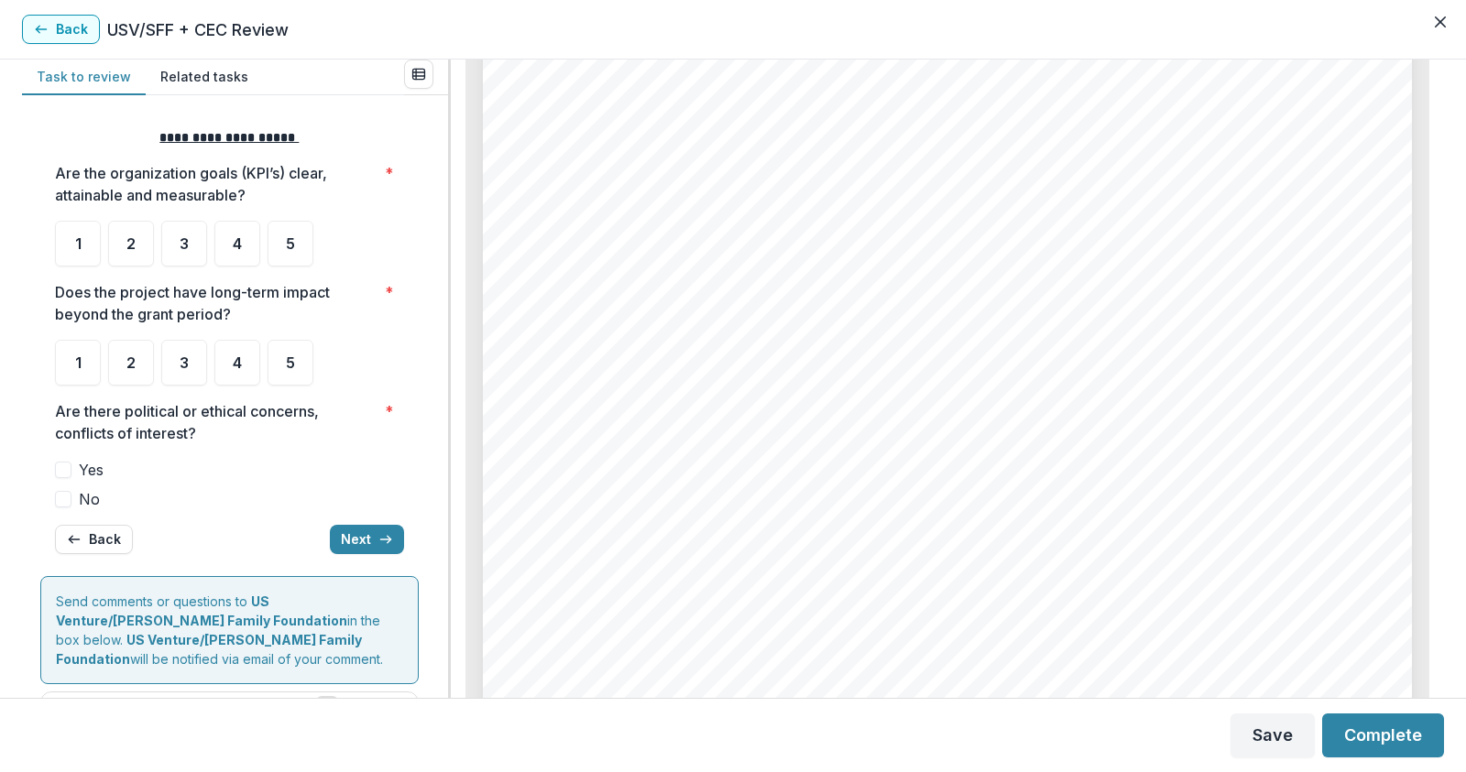
scroll to position [6138, 0]
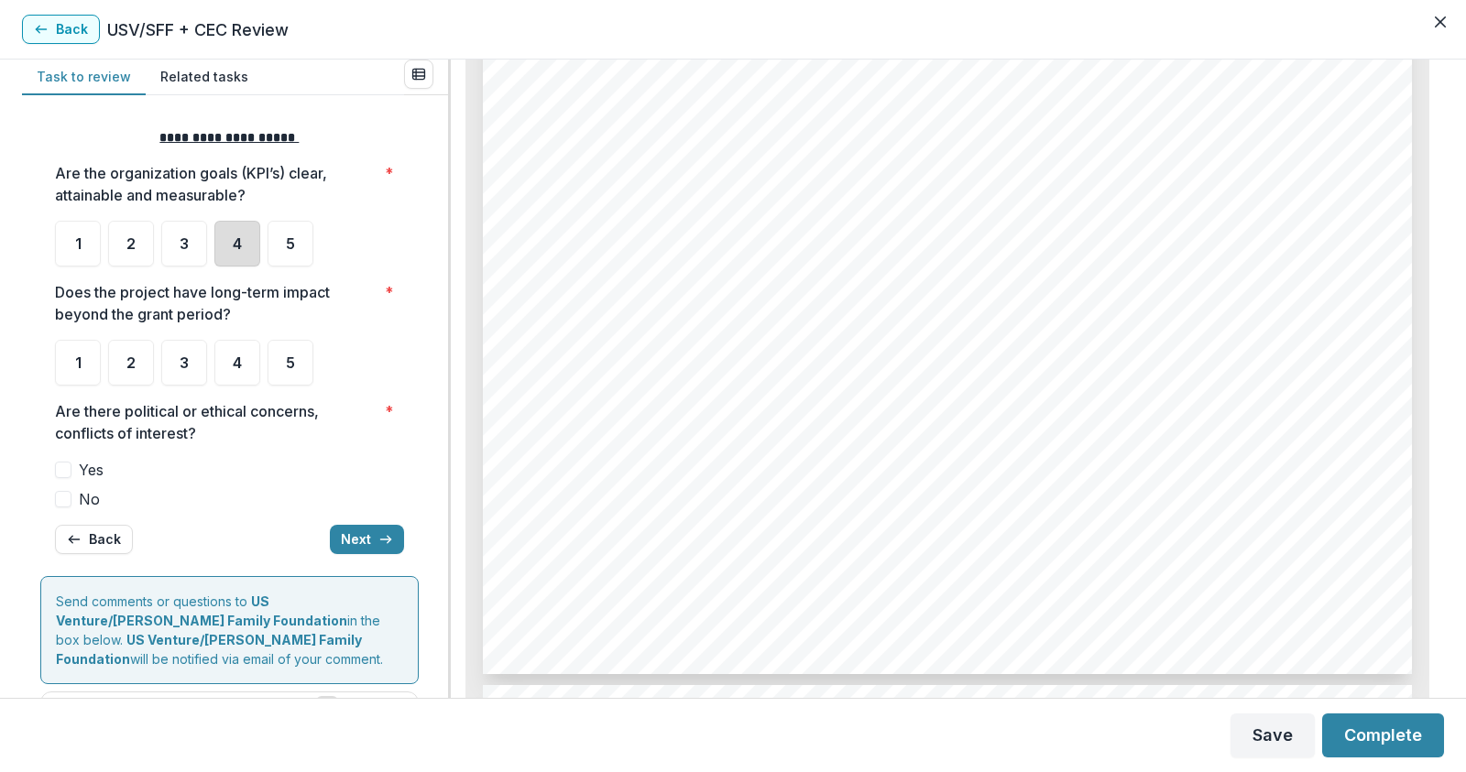
click at [228, 247] on div "4" at bounding box center [237, 244] width 46 height 46
click at [247, 370] on div "4" at bounding box center [237, 363] width 46 height 46
click at [234, 362] on span "4" at bounding box center [237, 362] width 9 height 15
click at [60, 492] on span at bounding box center [63, 499] width 16 height 16
click at [365, 544] on button "Next" at bounding box center [367, 539] width 74 height 29
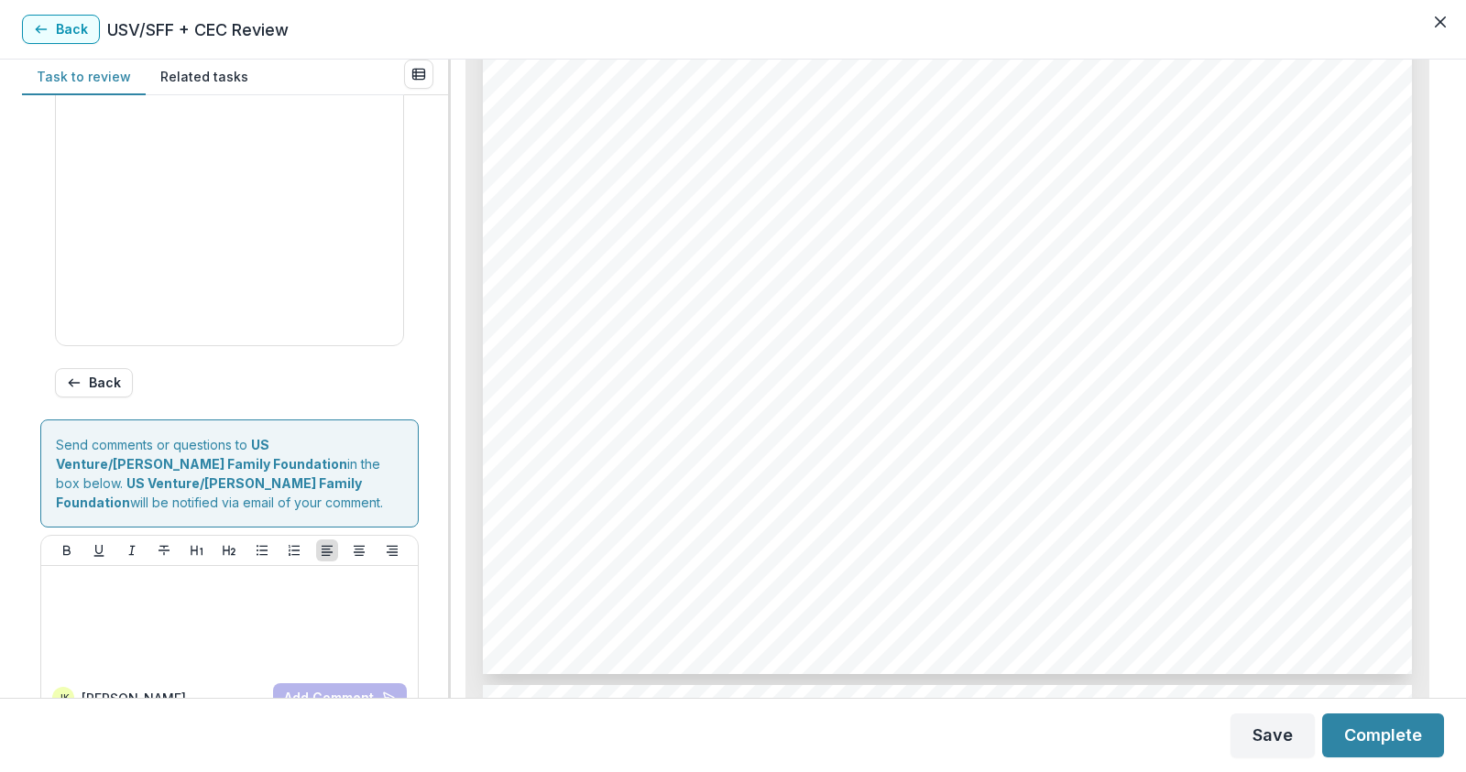
scroll to position [579, 0]
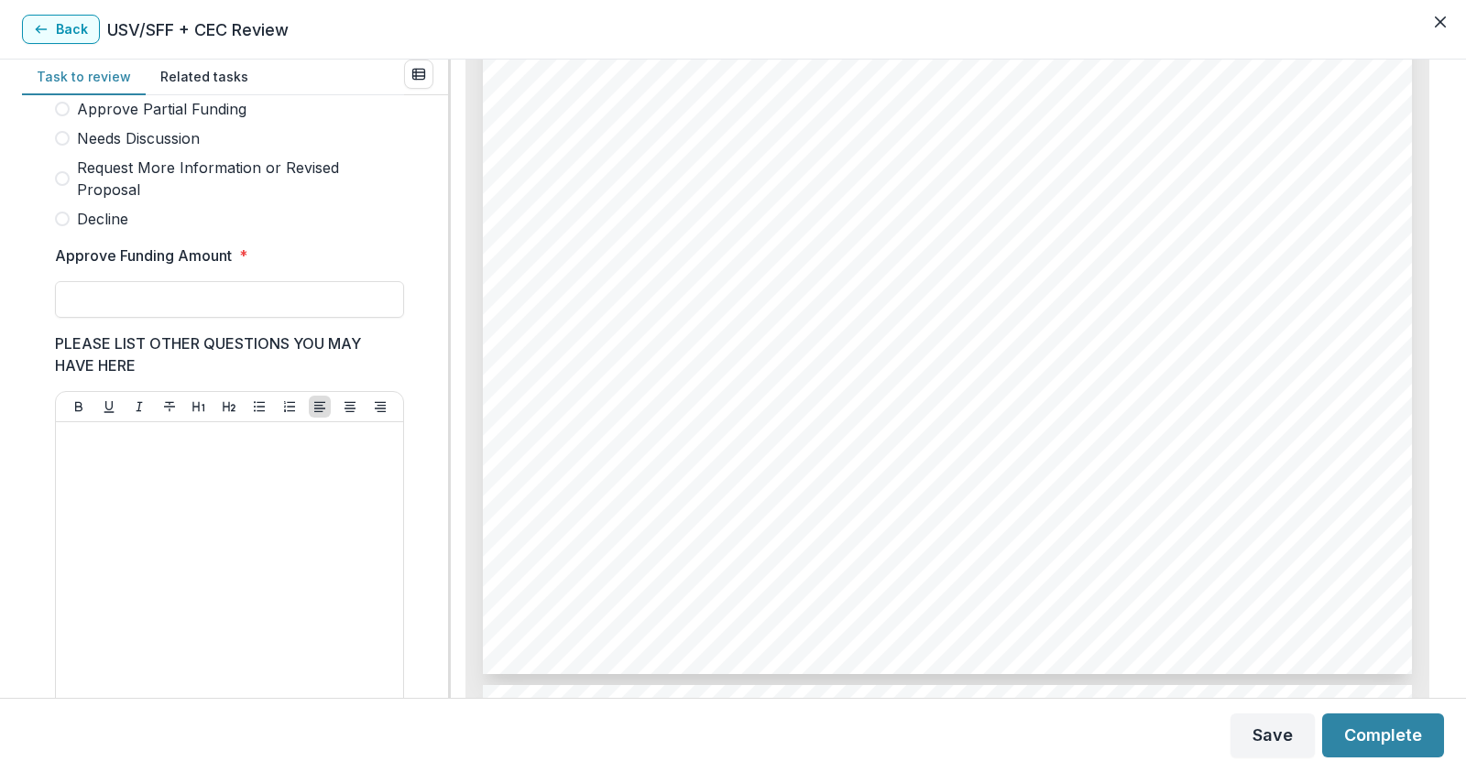
click at [59, 116] on span at bounding box center [62, 109] width 15 height 15
click at [121, 317] on input "Approve Funding Amount *" at bounding box center [229, 299] width 349 height 37
type input "******"
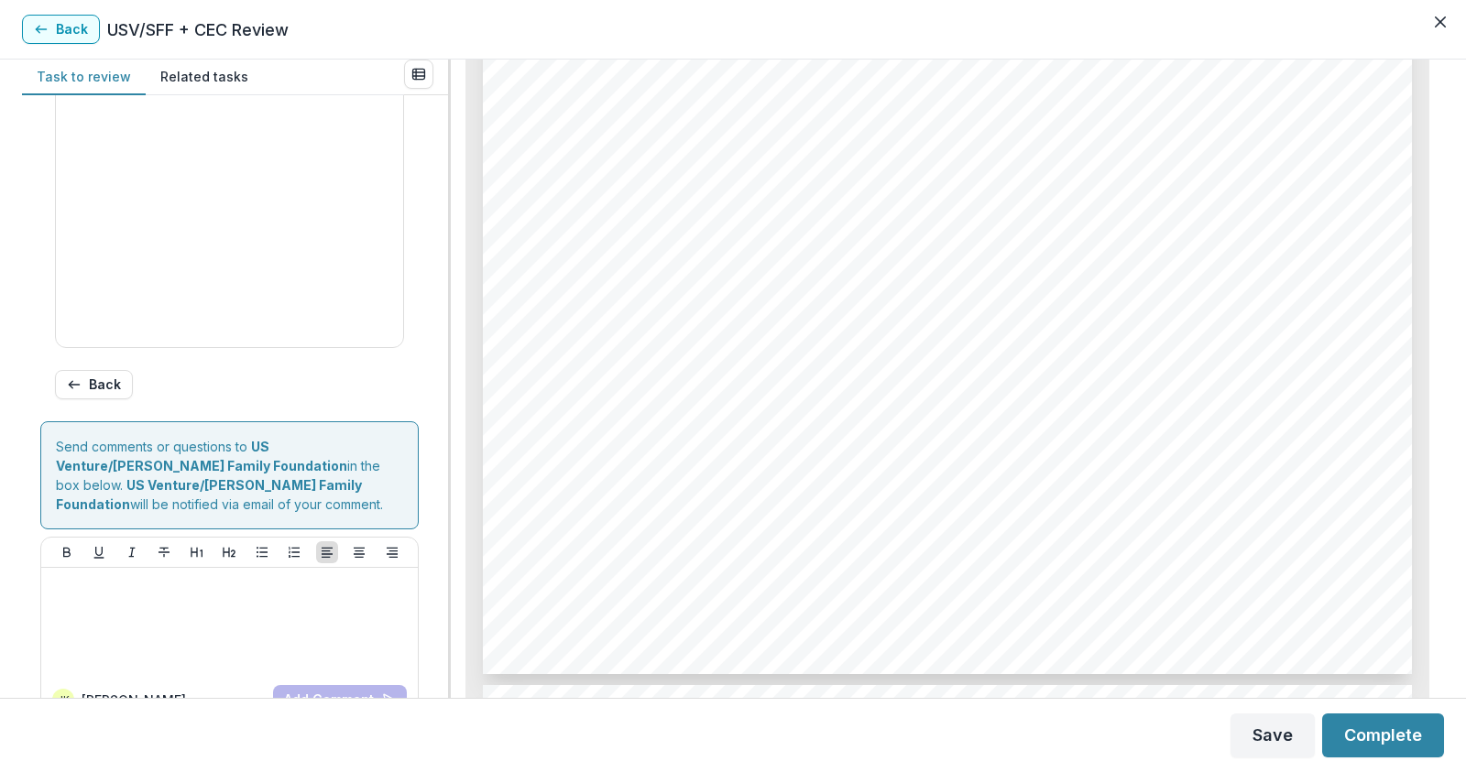
scroll to position [945, 0]
click at [1382, 740] on button "Complete" at bounding box center [1383, 736] width 122 height 44
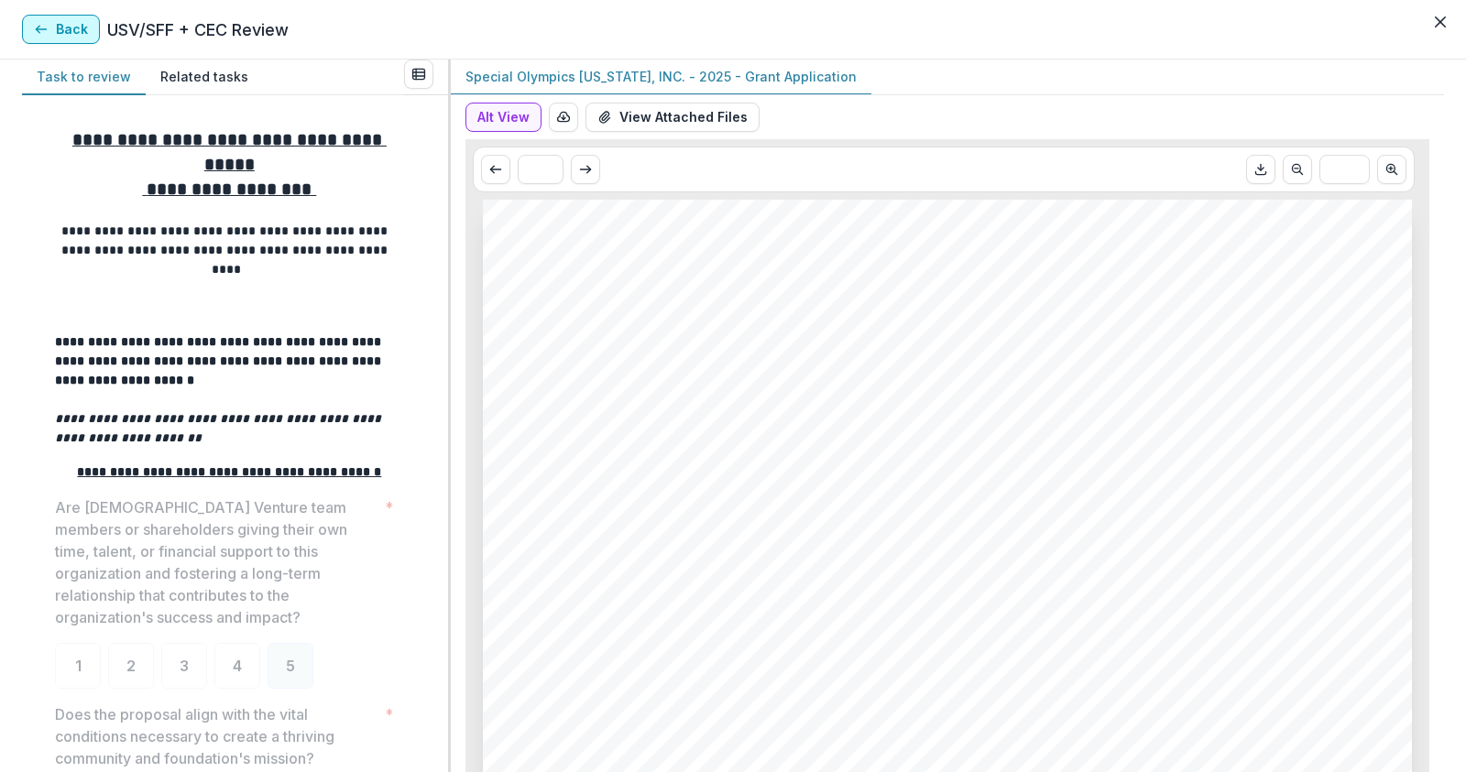
click at [53, 30] on button "Back" at bounding box center [61, 29] width 78 height 29
